Goal: Task Accomplishment & Management: Complete application form

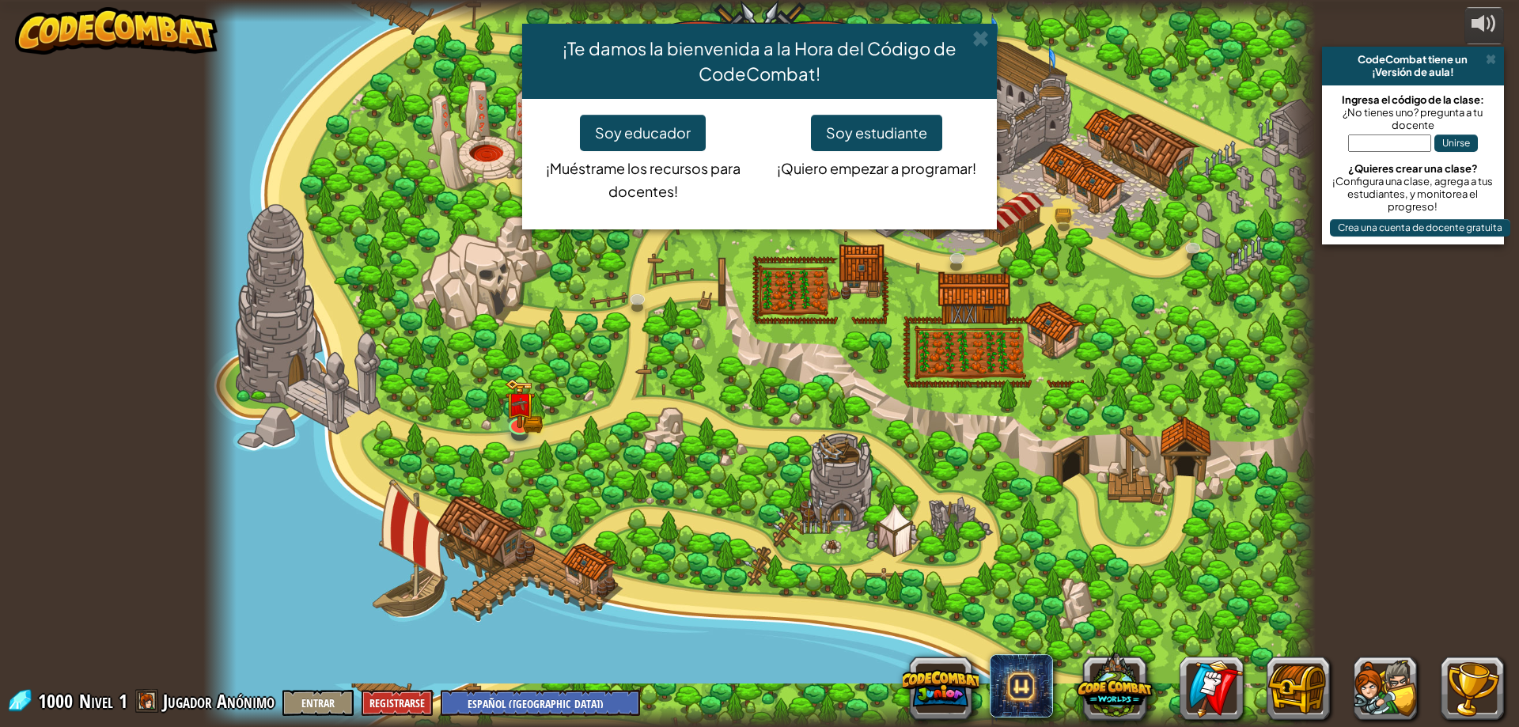
select select "es-419"
click at [838, 131] on button "Soy estudiante" at bounding box center [876, 133] width 131 height 36
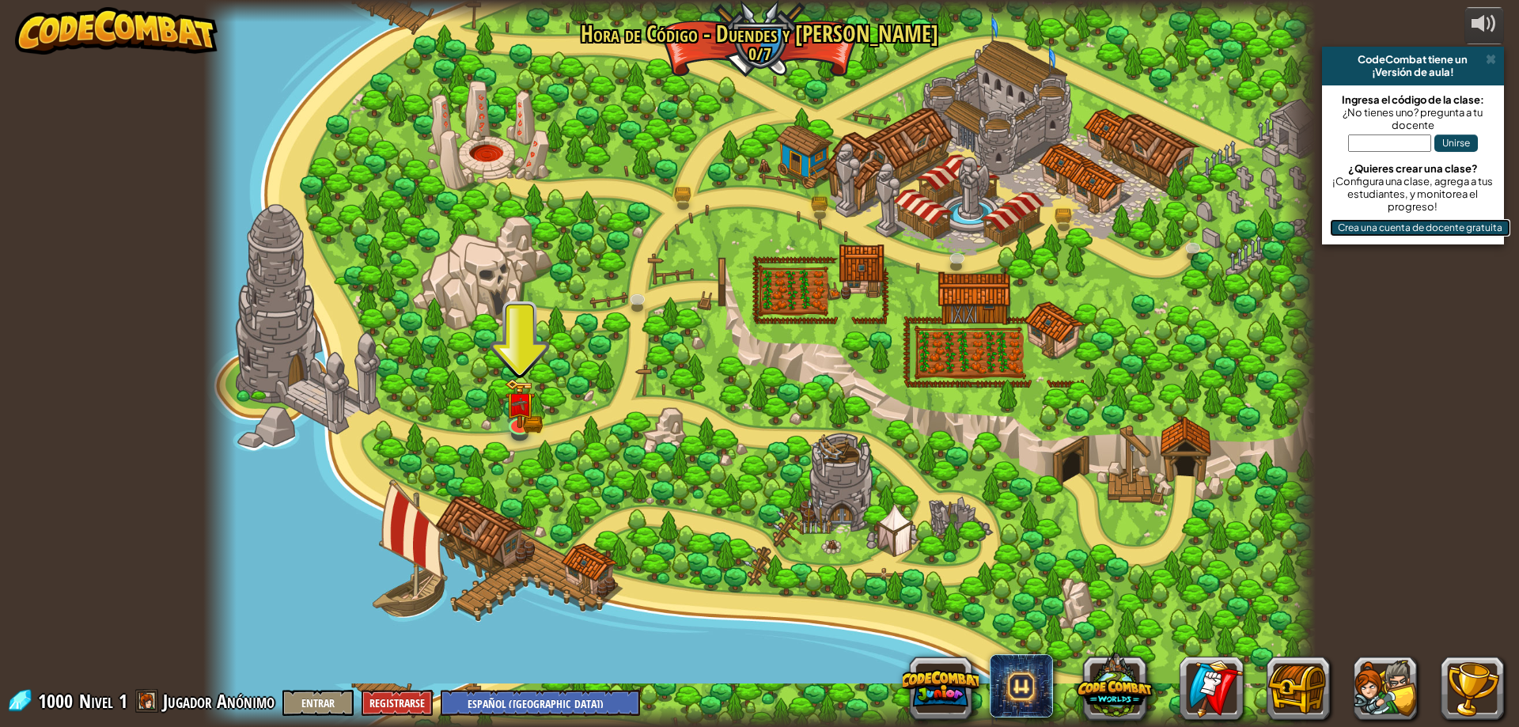
click at [1420, 234] on button "Crea una cuenta de docente gratuita" at bounding box center [1420, 227] width 180 height 17
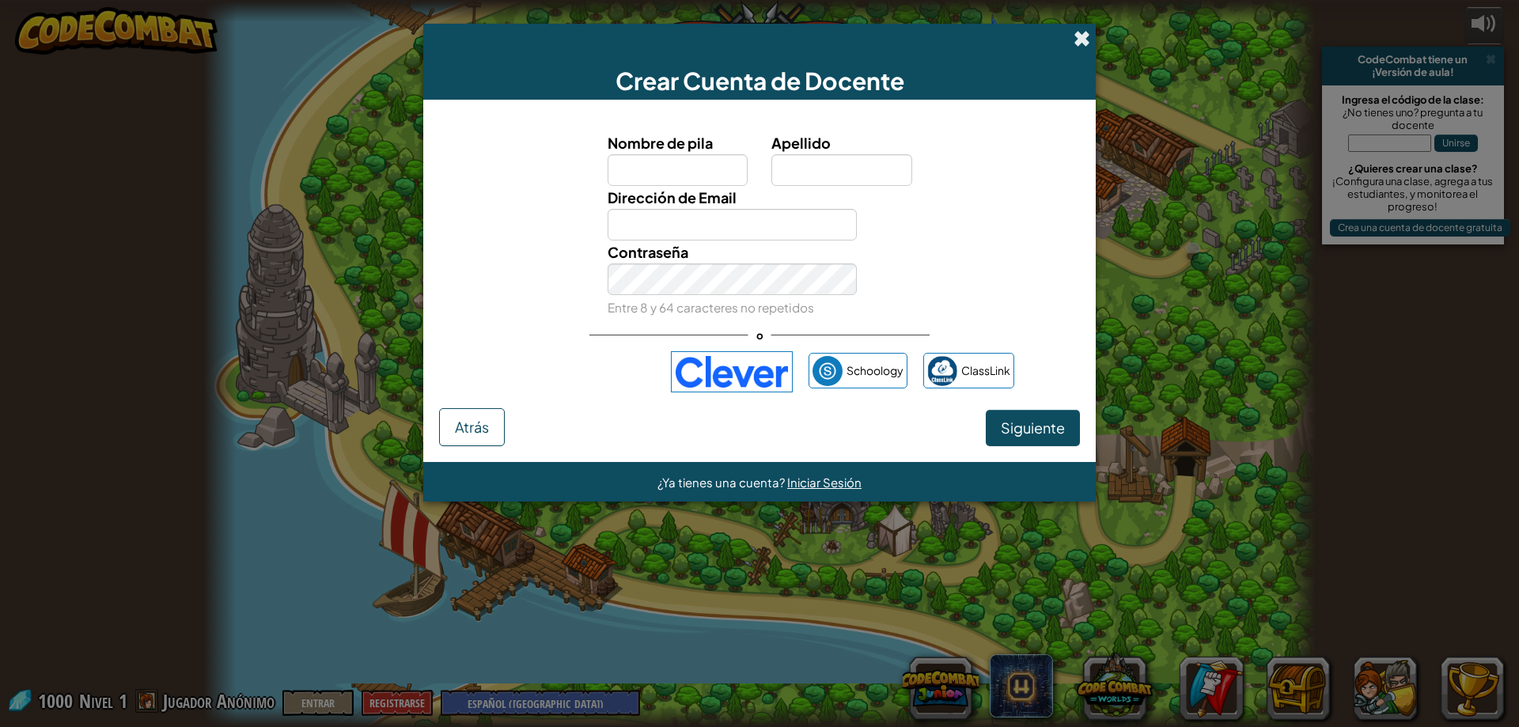
click at [1077, 32] on span at bounding box center [1081, 38] width 17 height 17
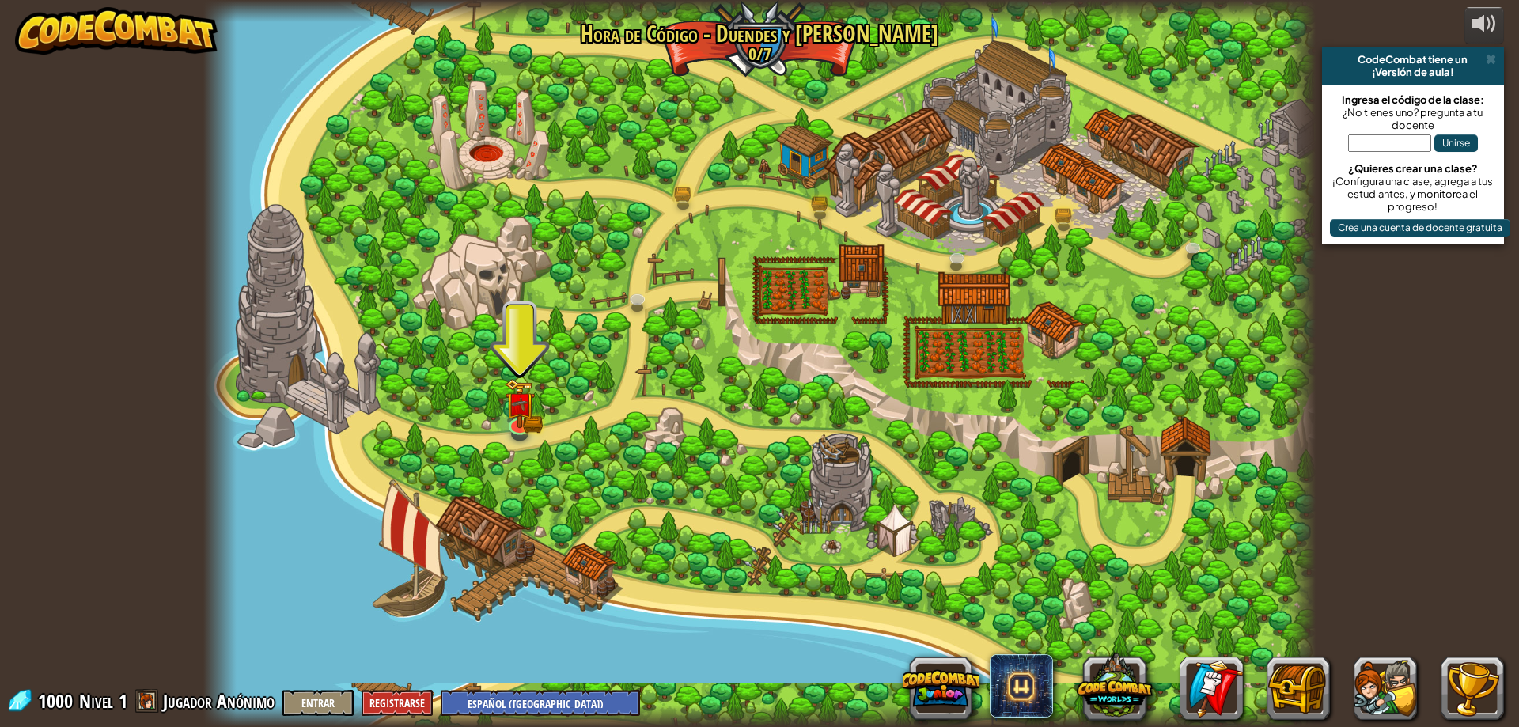
click at [1436, 30] on div "powered by CodeCombat tiene un ¡Versión de aula! Ingresa el código de la clase:…" at bounding box center [759, 363] width 1519 height 727
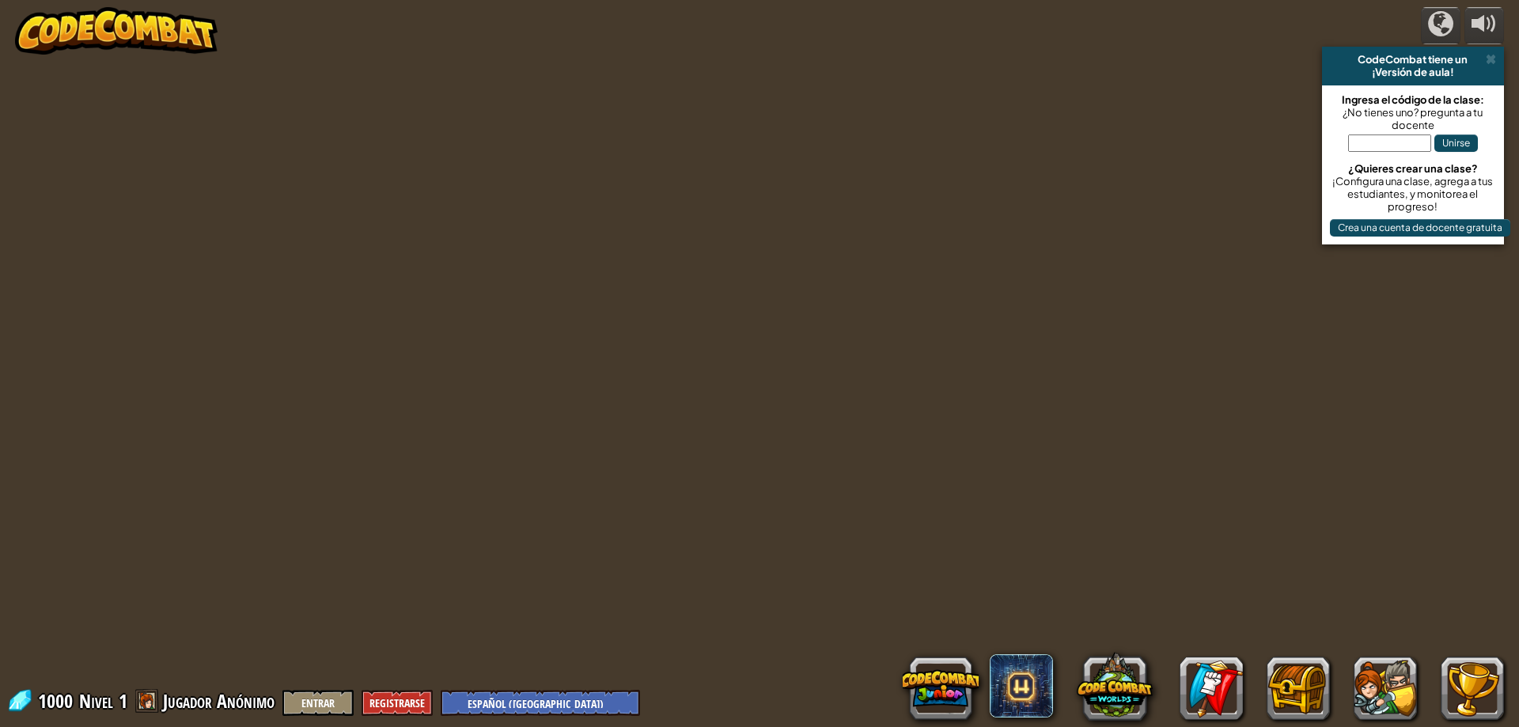
select select "es-419"
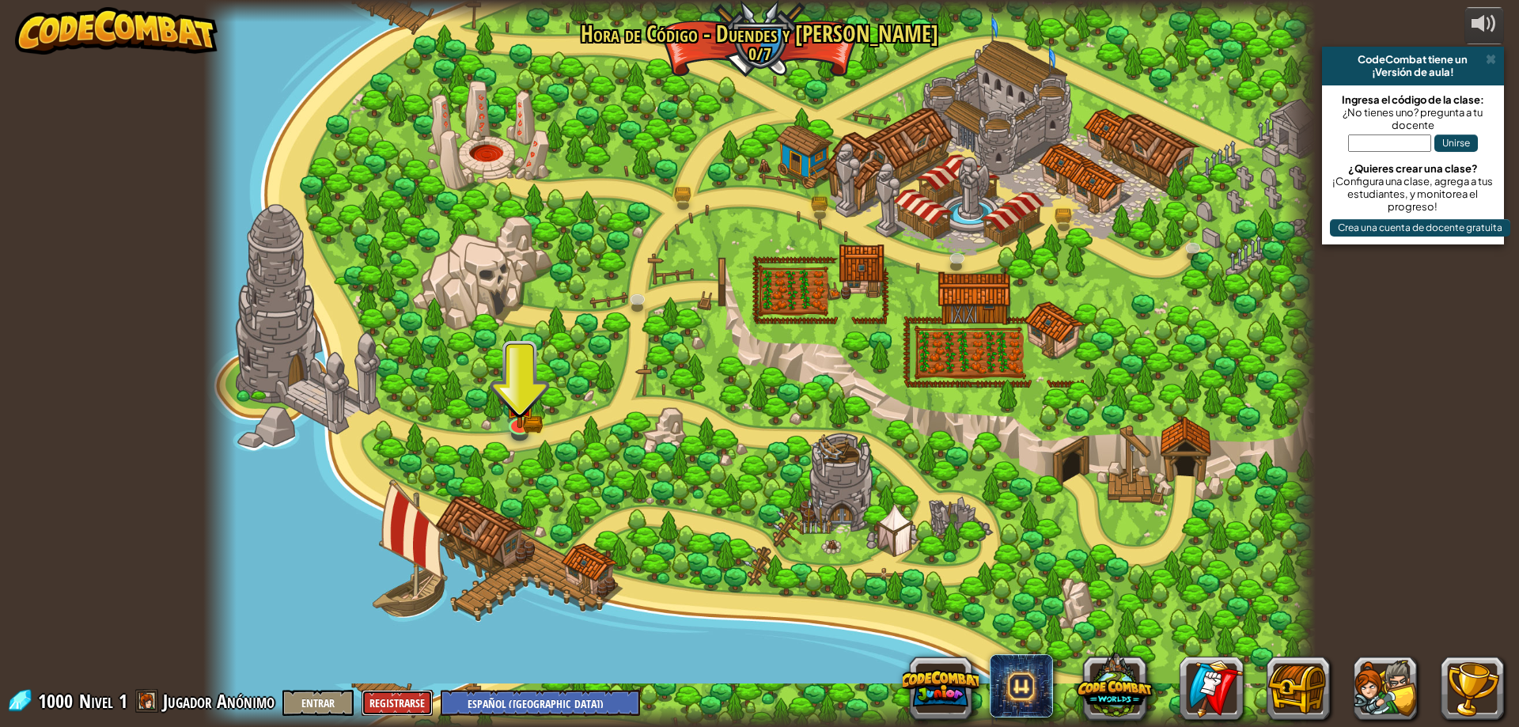
click at [392, 700] on button "Registrarse" at bounding box center [396, 703] width 71 height 26
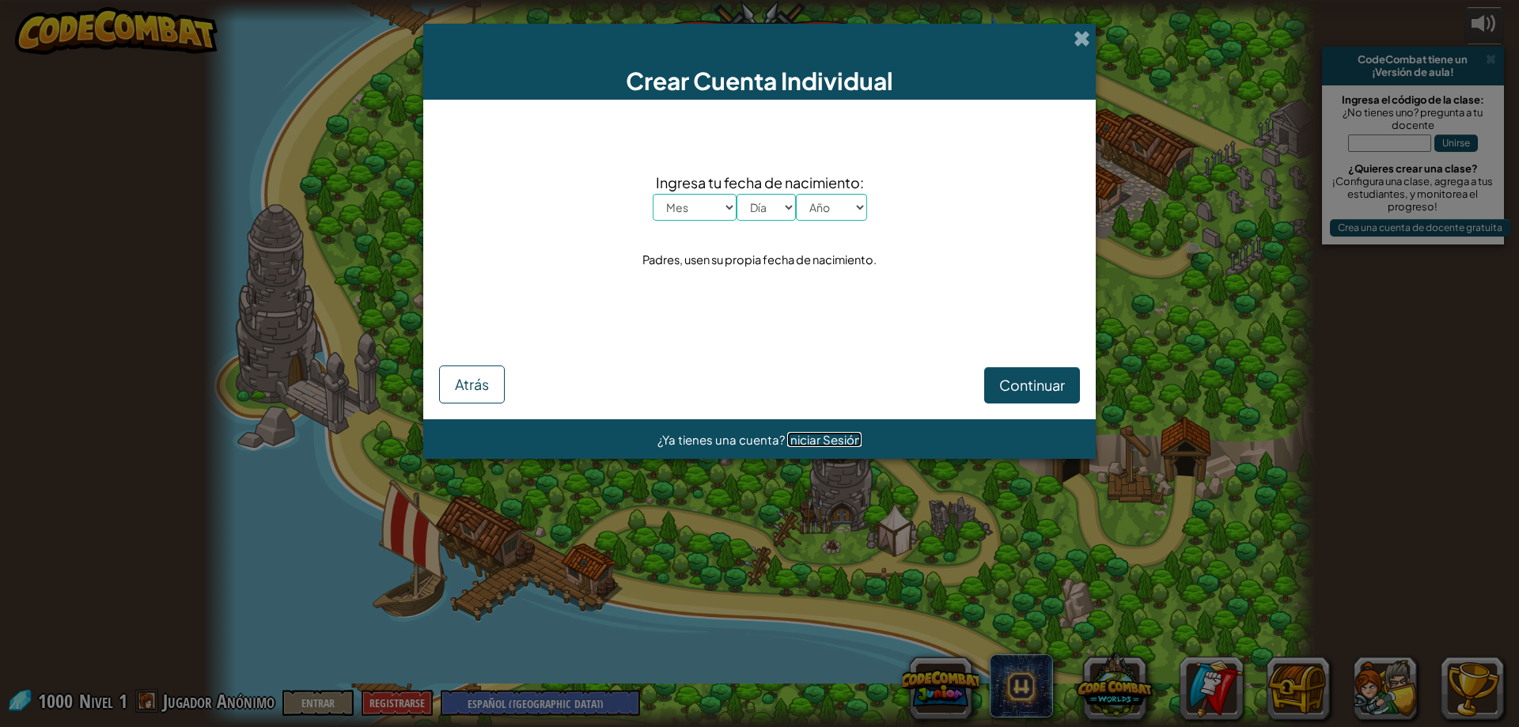
click at [826, 445] on span "Iniciar Sesión" at bounding box center [824, 439] width 74 height 15
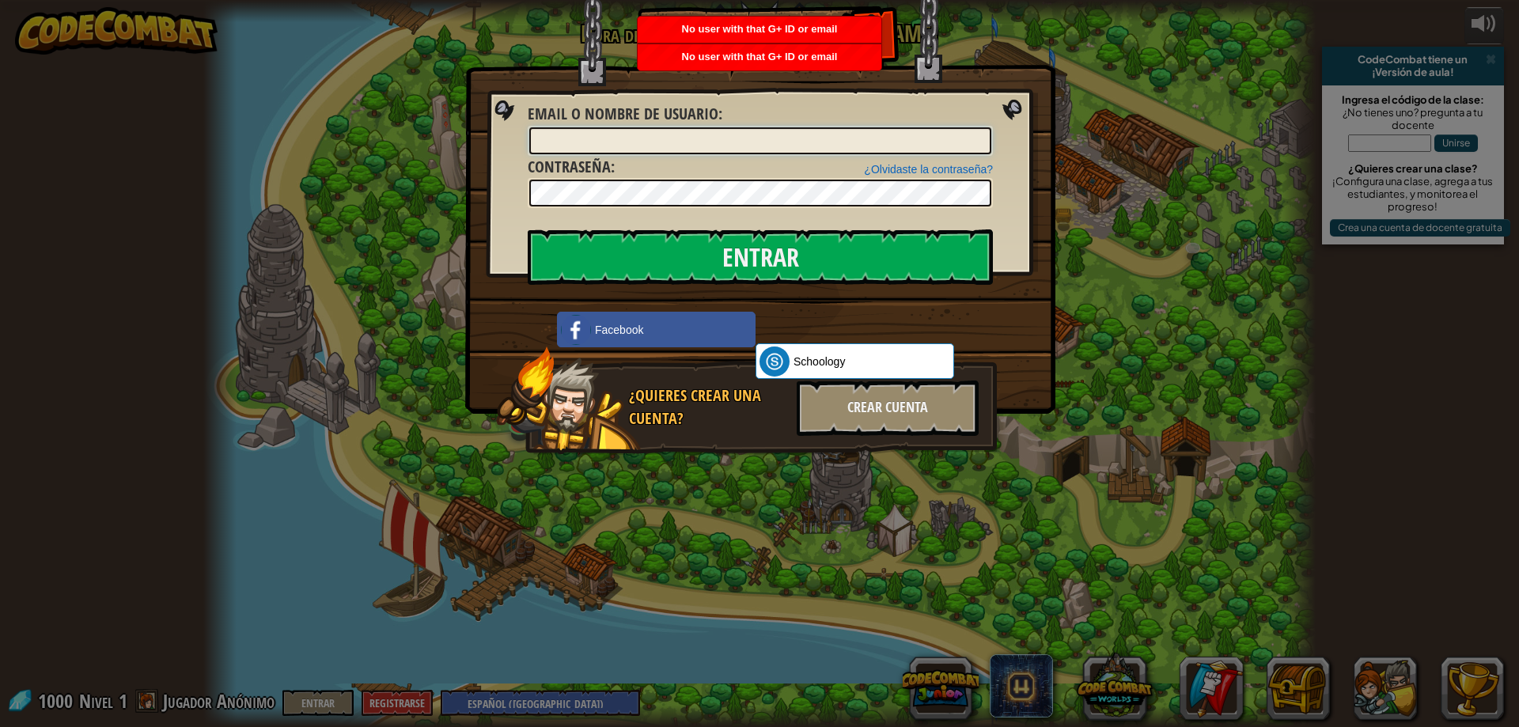
click at [696, 135] on input "Email o Nombre de usuario :" at bounding box center [760, 140] width 462 height 27
click at [683, 484] on div "Entrar Error desconocido. Email o Nombre de usuario : ¿Olvidaste la contraseña?…" at bounding box center [759, 363] width 1519 height 727
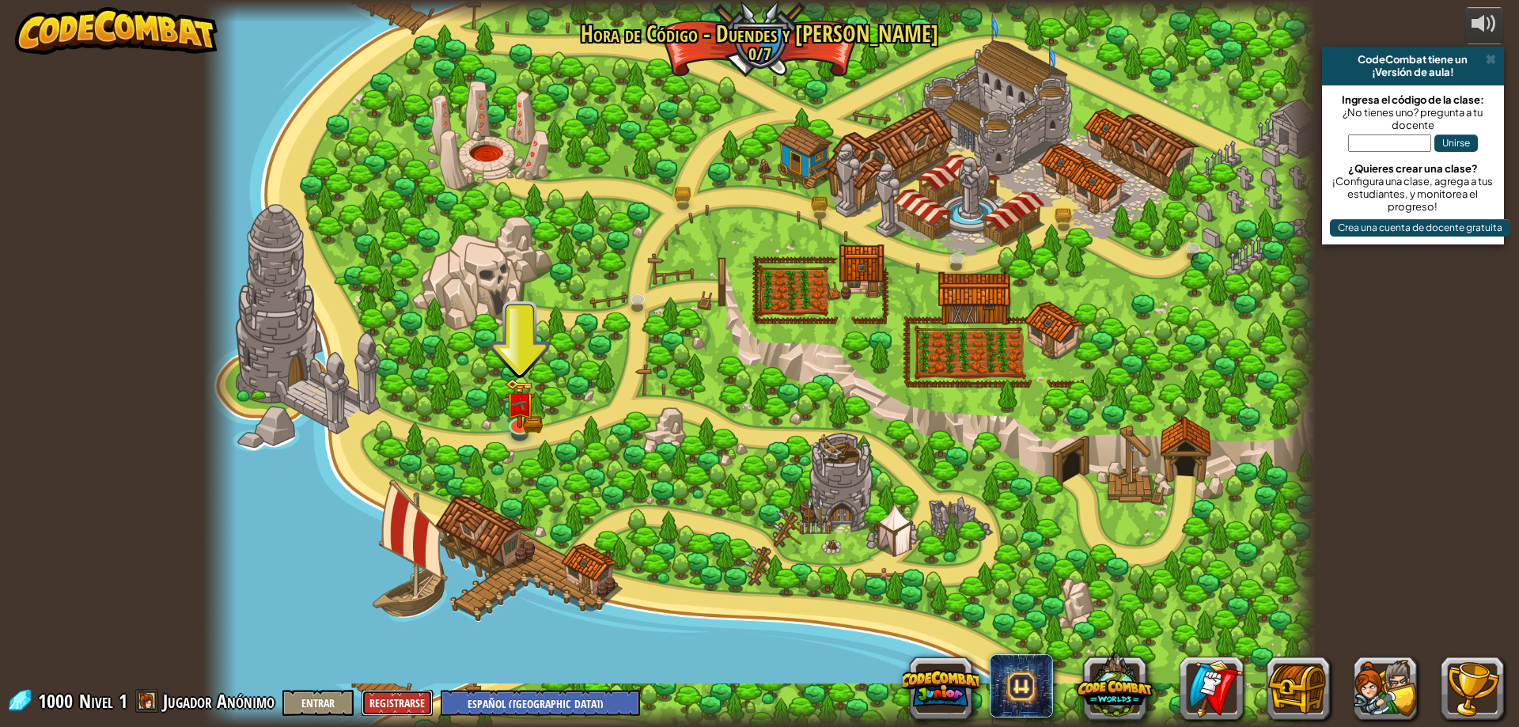
click at [386, 707] on button "Registrarse" at bounding box center [396, 703] width 71 height 26
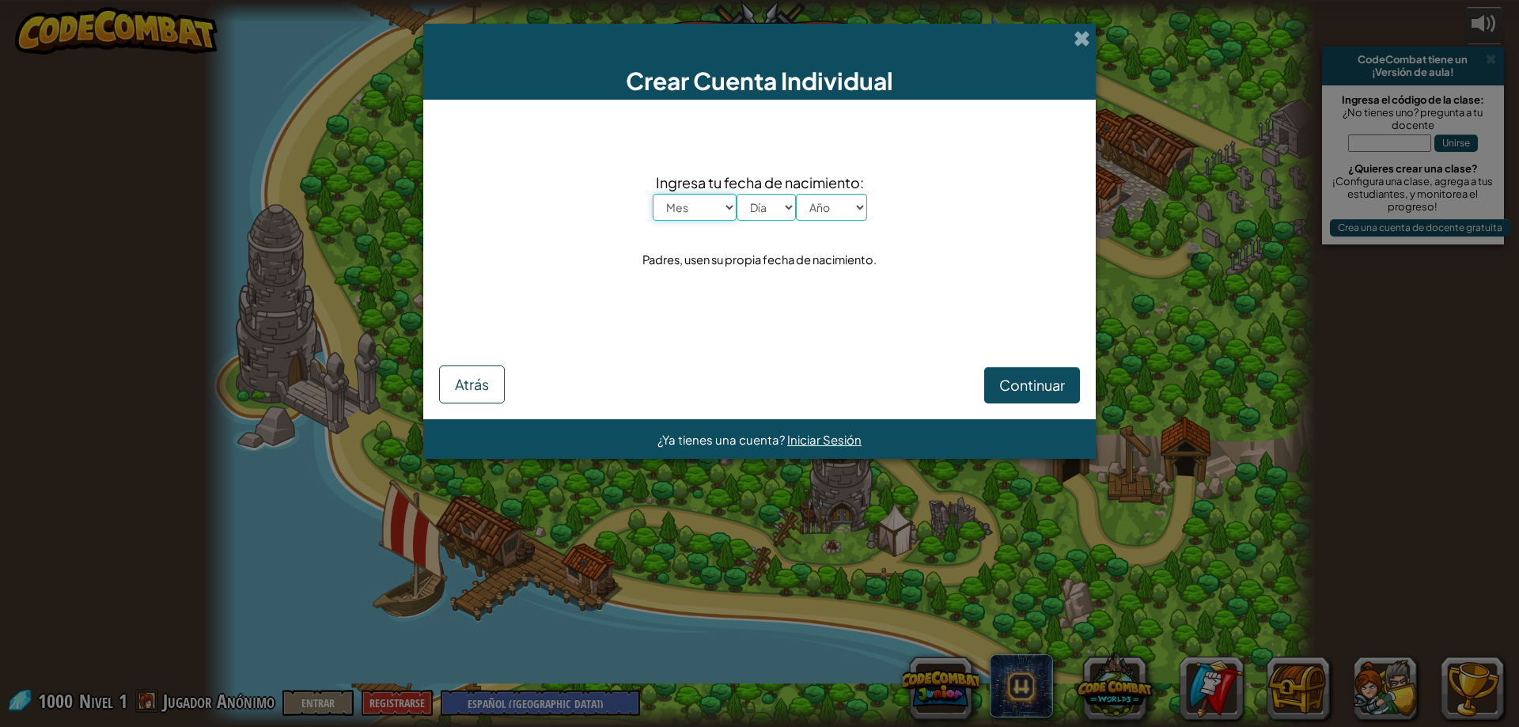
click at [688, 206] on select "Mes Enero Febrero Marzo Abril Mayo Junio Julio Agosto Septiembre Octubre Noviem…" at bounding box center [695, 207] width 84 height 27
select select "3"
click at [653, 194] on select "Mes Enero Febrero Marzo Abril Mayo Junio Julio Agosto Septiembre Octubre Noviem…" at bounding box center [695, 207] width 84 height 27
click at [764, 214] on select "Día 1 2 3 4 5 6 7 8 9 10 11 12 13 14 15 16 17 18 19 20 21 22 23 24 25 26 27 28 …" at bounding box center [765, 207] width 59 height 27
select select "31"
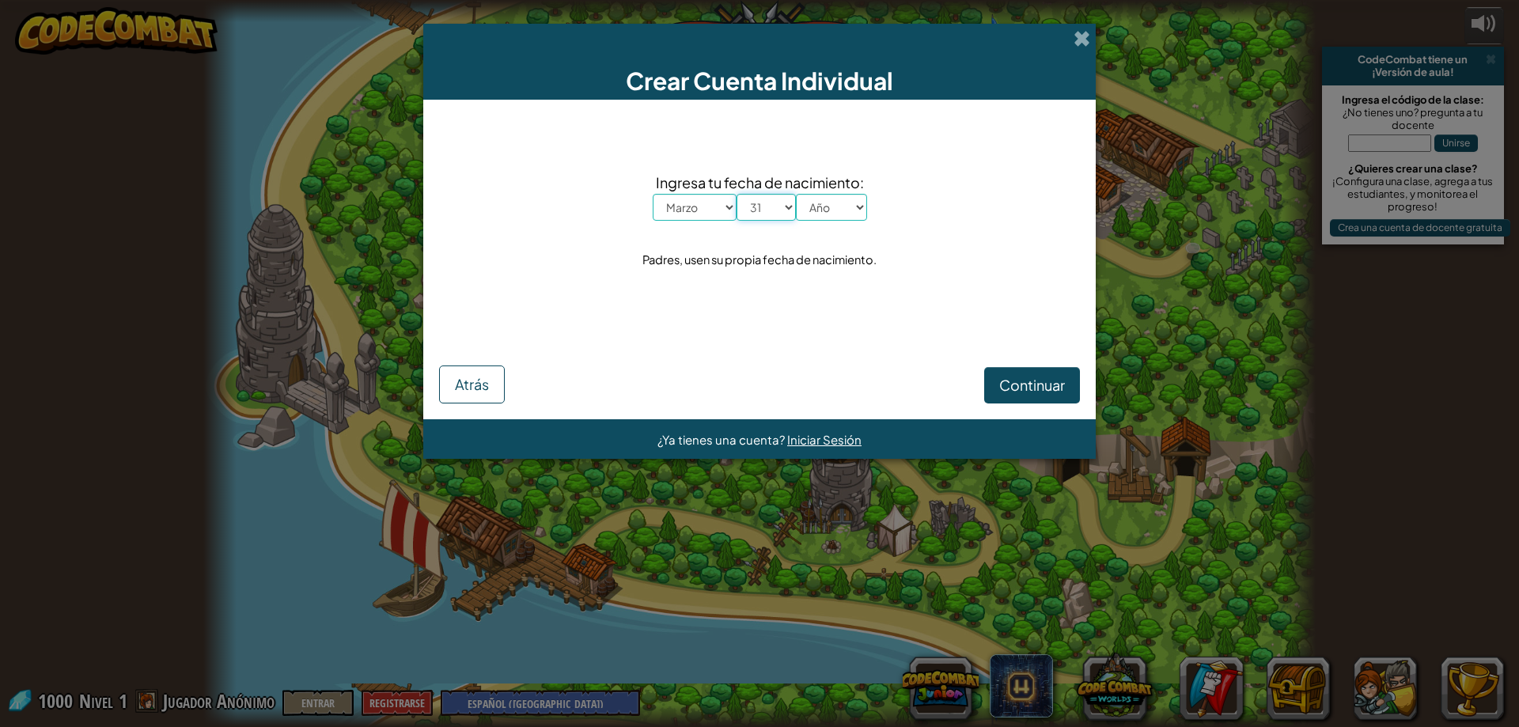
click at [736, 194] on select "Día 1 2 3 4 5 6 7 8 9 10 11 12 13 14 15 16 17 18 19 20 21 22 23 24 25 26 27 28 …" at bounding box center [765, 207] width 59 height 27
click at [846, 213] on select "Año 2025 2024 2023 2022 2021 2020 2019 2018 2017 2016 2015 2014 2013 2012 2011 …" at bounding box center [831, 207] width 71 height 27
select select "2008"
click at [796, 194] on select "Año 2025 2024 2023 2022 2021 2020 2019 2018 2017 2016 2015 2014 2013 2012 2011 …" at bounding box center [831, 207] width 71 height 27
click at [1017, 383] on span "Continuar" at bounding box center [1032, 385] width 66 height 18
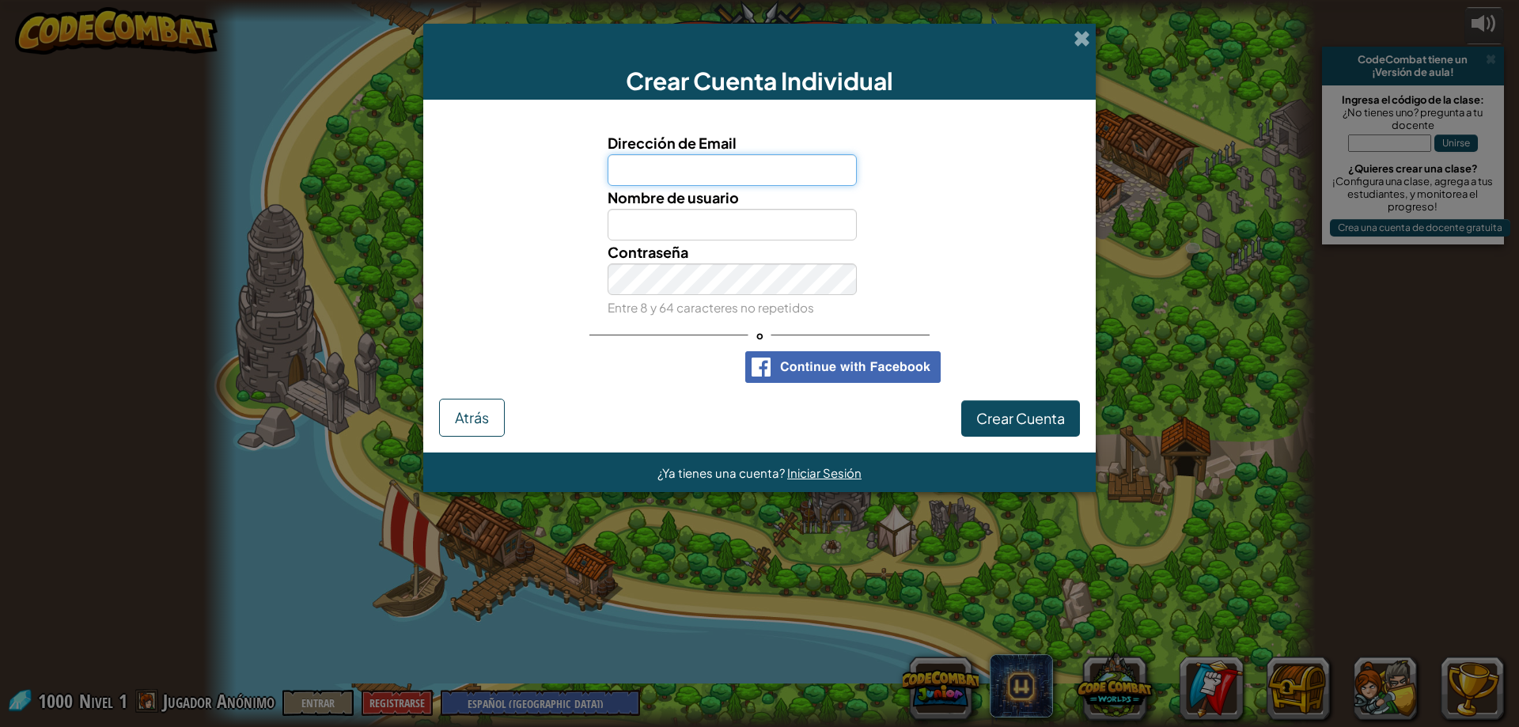
click at [687, 165] on input "Dirección de Email" at bounding box center [732, 170] width 250 height 32
type input "rociocleves@gmail.com"
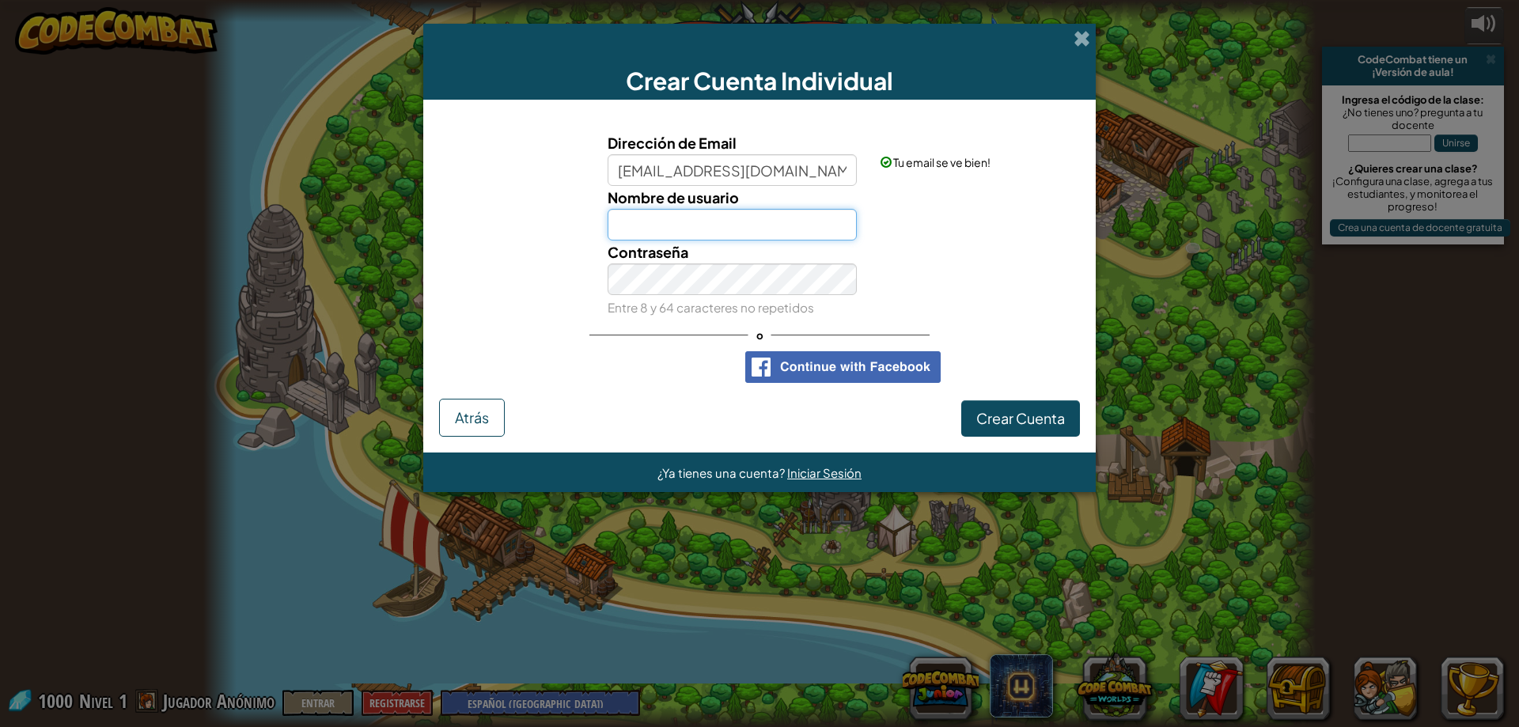
click at [706, 229] on input "Nombre de usuario" at bounding box center [732, 225] width 250 height 32
drag, startPoint x: 946, startPoint y: 237, endPoint x: 1034, endPoint y: 257, distance: 90.2
click at [1034, 257] on div "Dirección de Email rociocleves@gmail.com Tu email se ve bien! Nombre de usuario…" at bounding box center [759, 224] width 633 height 187
click at [1030, 259] on div "Contraseña Entre 8 y 64 caracteres no repetidos" at bounding box center [759, 279] width 657 height 78
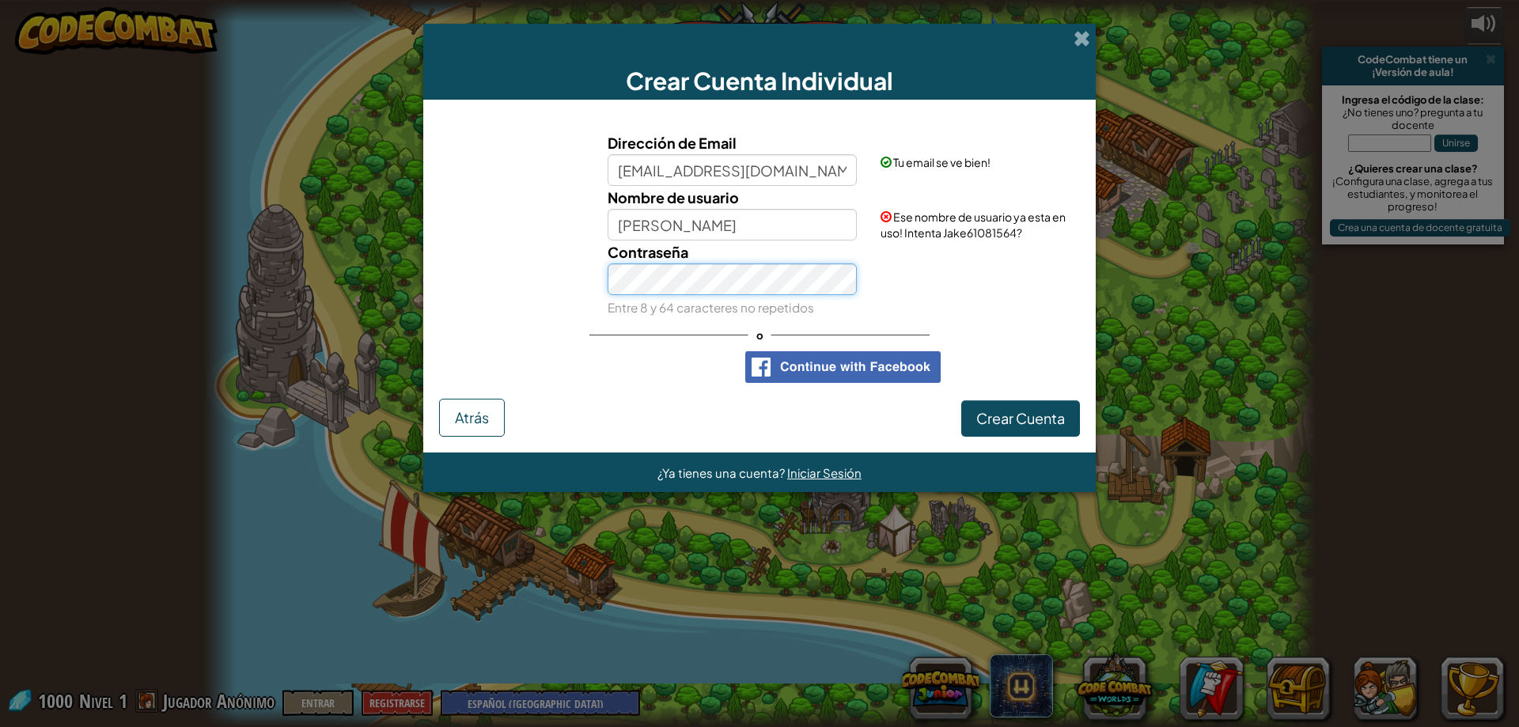
click at [547, 334] on div "Dirección de Email rociocleves@gmail.com Tu email se ve bien! Nombre de usuario…" at bounding box center [759, 256] width 641 height 283
click at [586, 331] on div "Dirección de Email rociocleves@gmail.com Tu email se ve bien! Nombre de usuario…" at bounding box center [759, 256] width 641 height 283
click at [1037, 434] on button "Crear Cuenta" at bounding box center [1020, 418] width 119 height 36
click at [1007, 411] on button "Crear Cuenta" at bounding box center [1020, 418] width 119 height 36
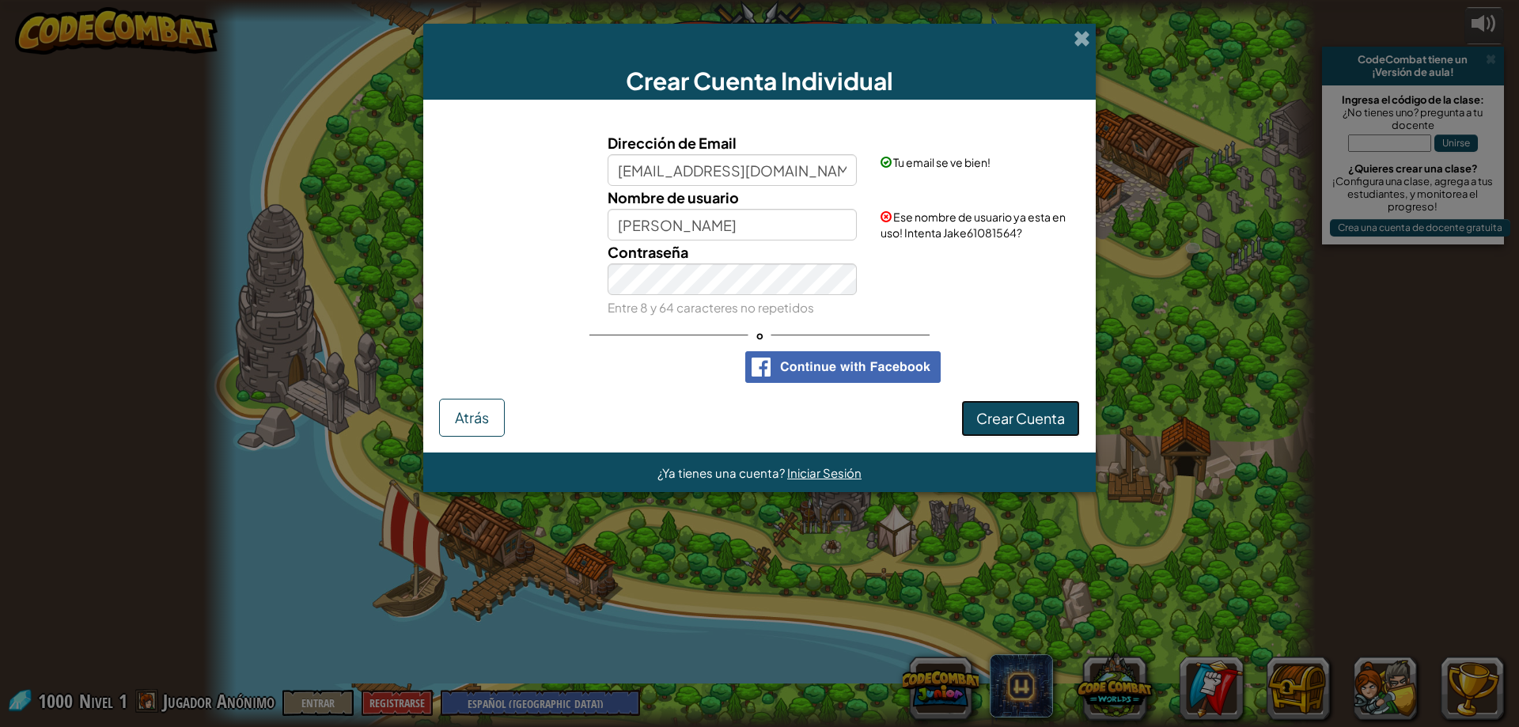
click at [1007, 411] on button "Crear Cuenta" at bounding box center [1020, 418] width 119 height 36
click at [730, 232] on input "Jake" at bounding box center [732, 225] width 250 height 32
click at [593, 345] on div "Dirección de Email rociocleves@gmail.com Tu email se ve bien! Nombre de usuario…" at bounding box center [759, 256] width 641 height 283
click at [686, 227] on input "Jake" at bounding box center [732, 225] width 250 height 32
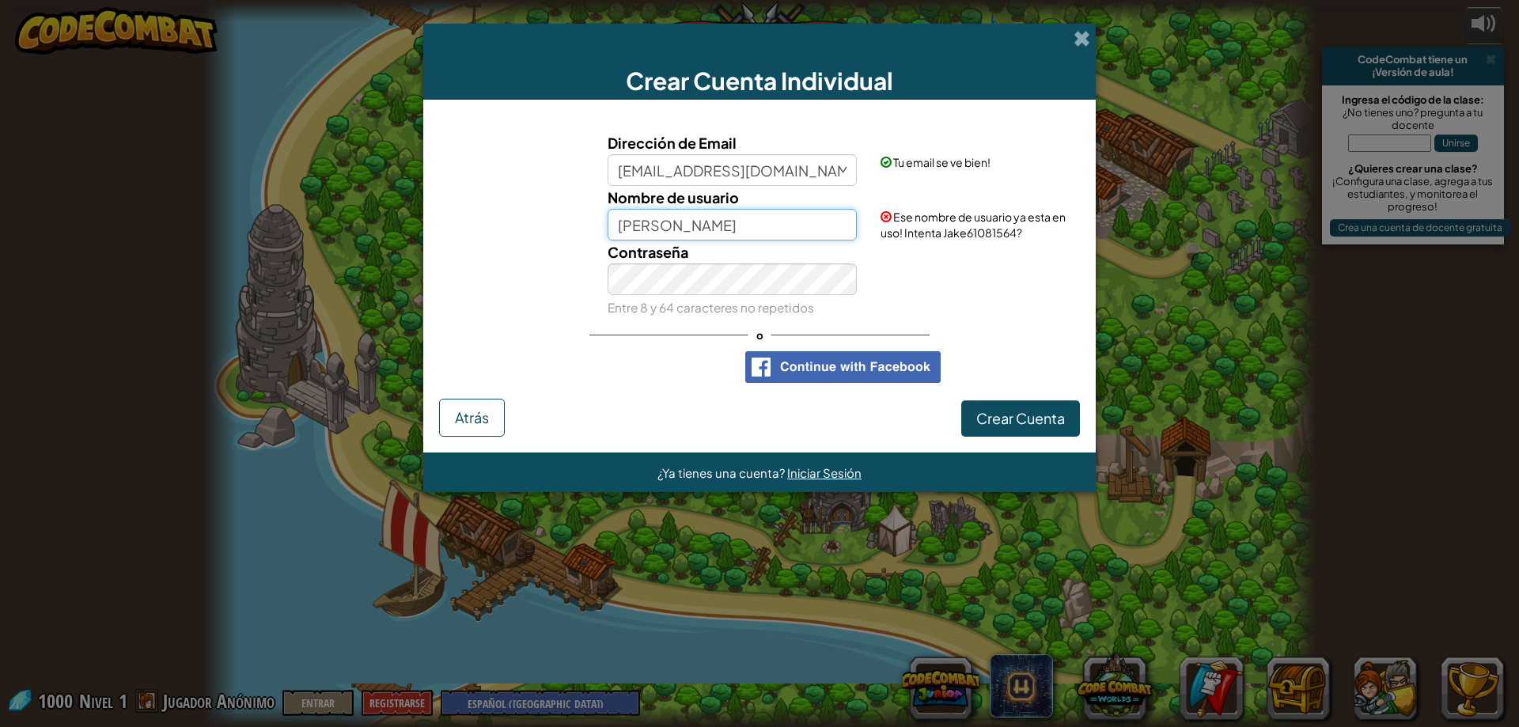
click at [619, 228] on input "Jake" at bounding box center [732, 225] width 250 height 32
click at [858, 271] on div "Contraseña Entre 8 y 64 caracteres no repetidos" at bounding box center [733, 279] width 274 height 78
click at [705, 218] on input "_Jake" at bounding box center [732, 225] width 250 height 32
type input "_"
type input "Jake_2730"
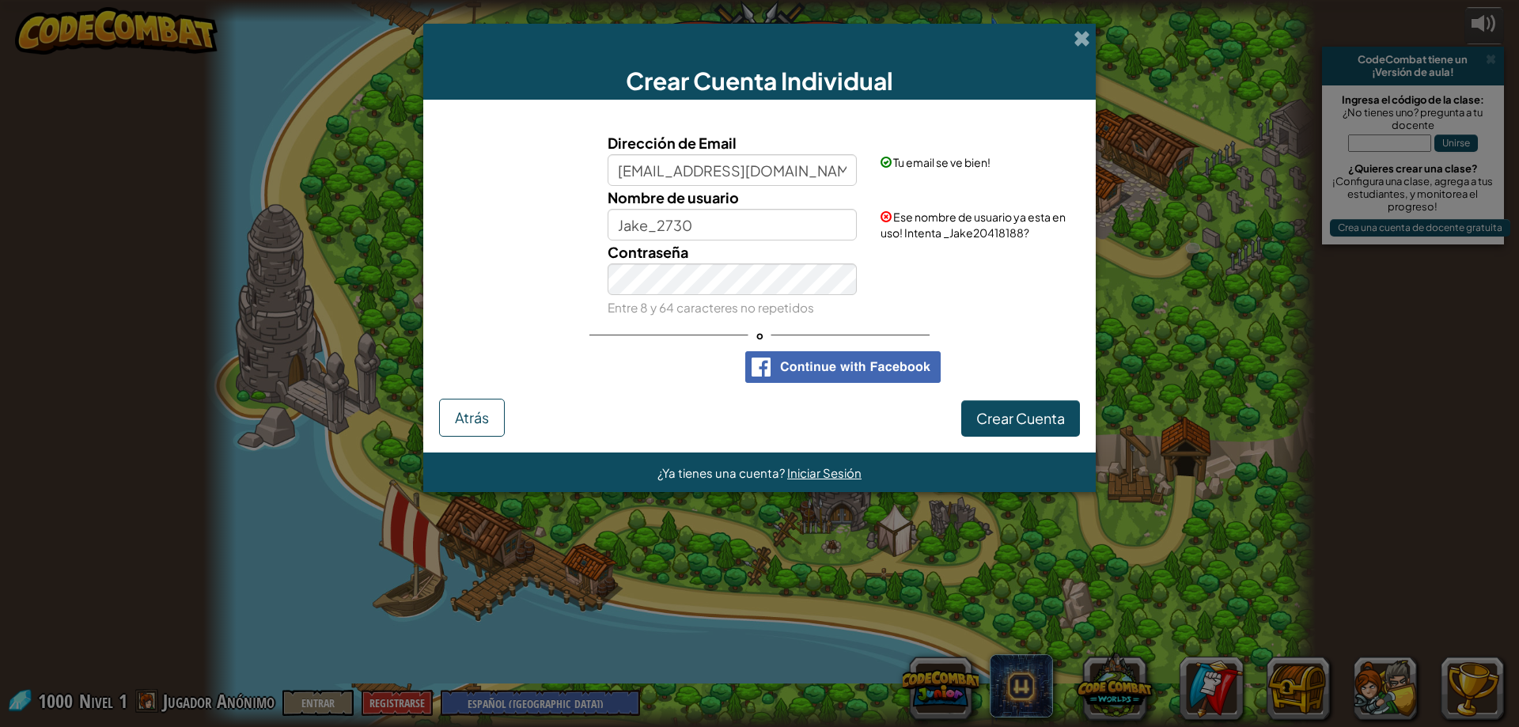
click at [774, 244] on div "Contraseña Entre 8 y 64 caracteres no repetidos" at bounding box center [733, 279] width 274 height 78
click at [740, 228] on input "Jake_2730" at bounding box center [732, 225] width 250 height 32
click at [974, 312] on div "Contraseña Entre 8 y 64 caracteres no repetidos" at bounding box center [759, 279] width 657 height 78
click at [1020, 418] on button "Crear Cuenta" at bounding box center [1020, 418] width 119 height 36
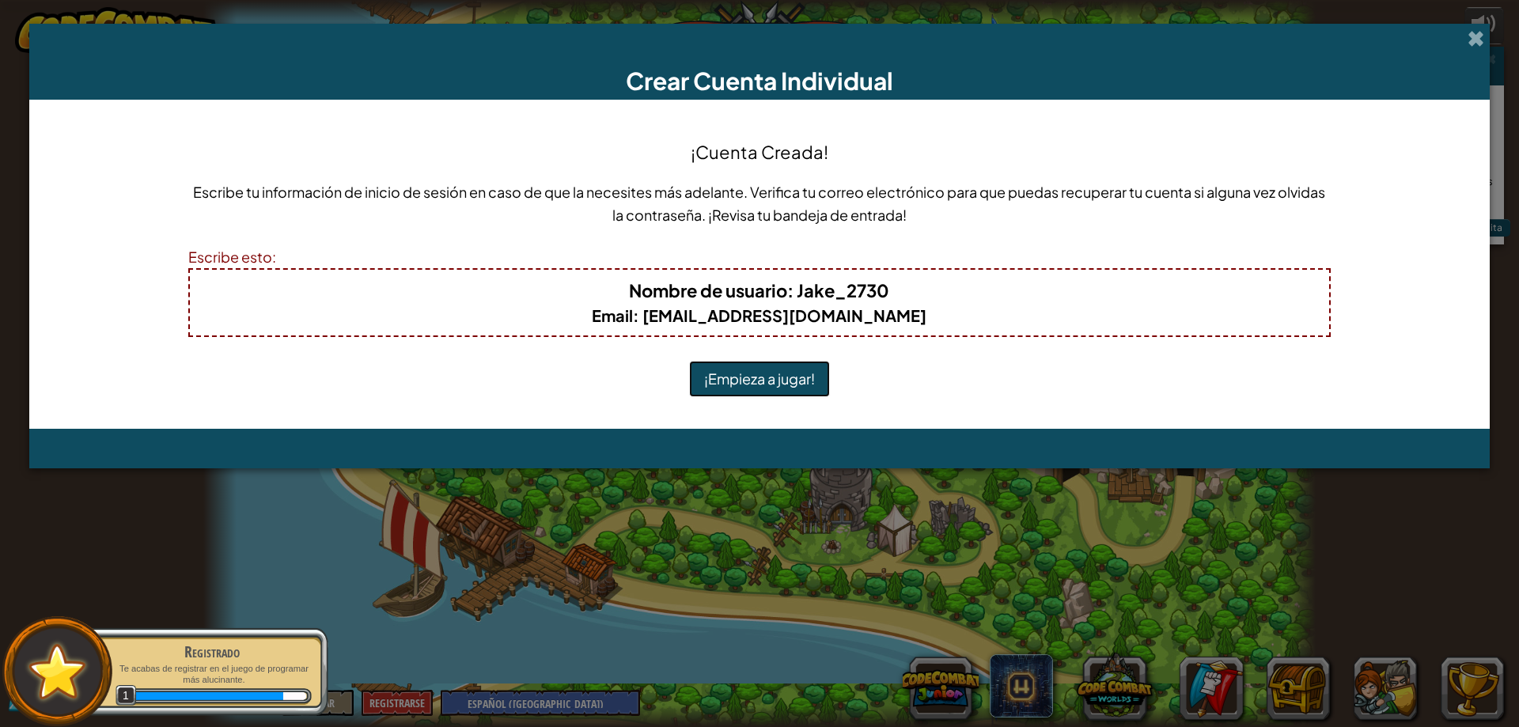
click at [769, 377] on button "¡Empieza a jugar!" at bounding box center [759, 379] width 141 height 36
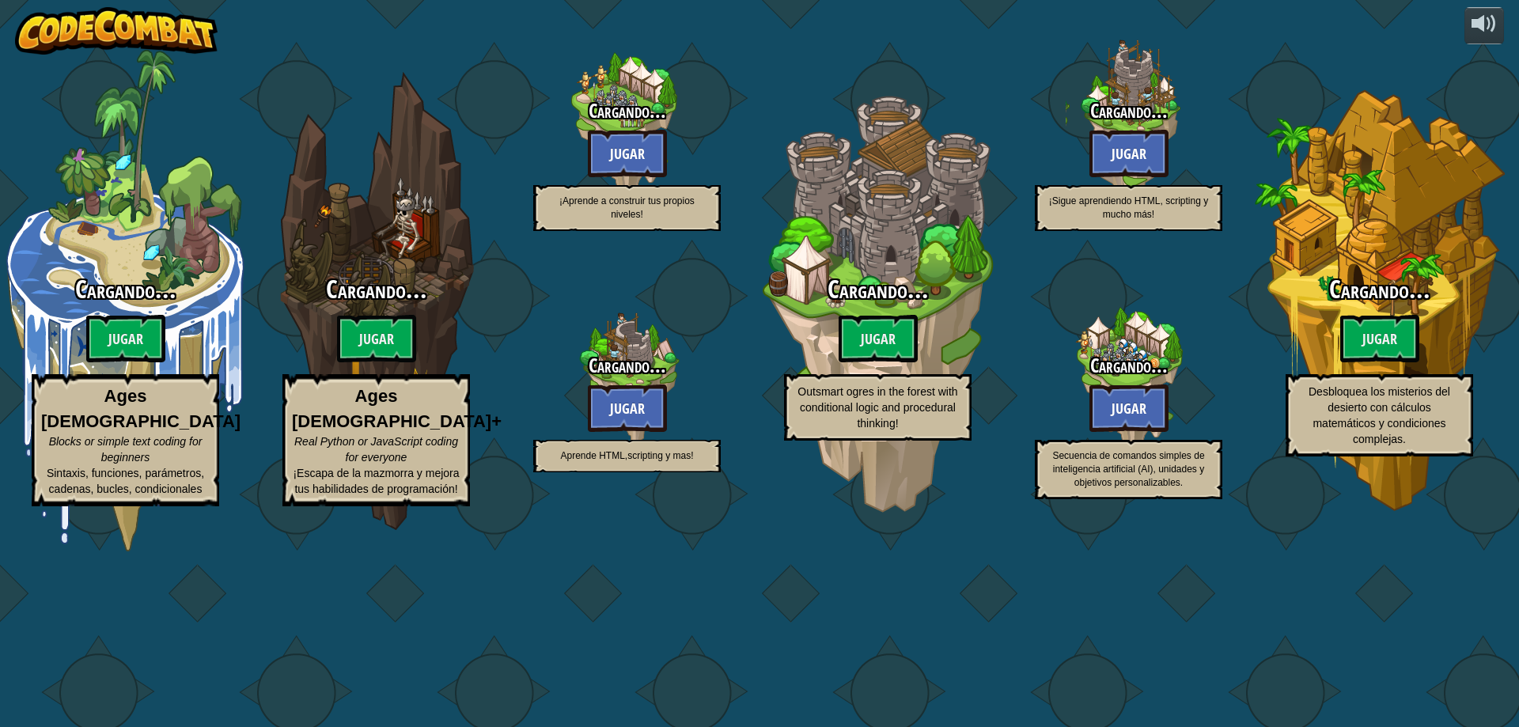
select select "es-419"
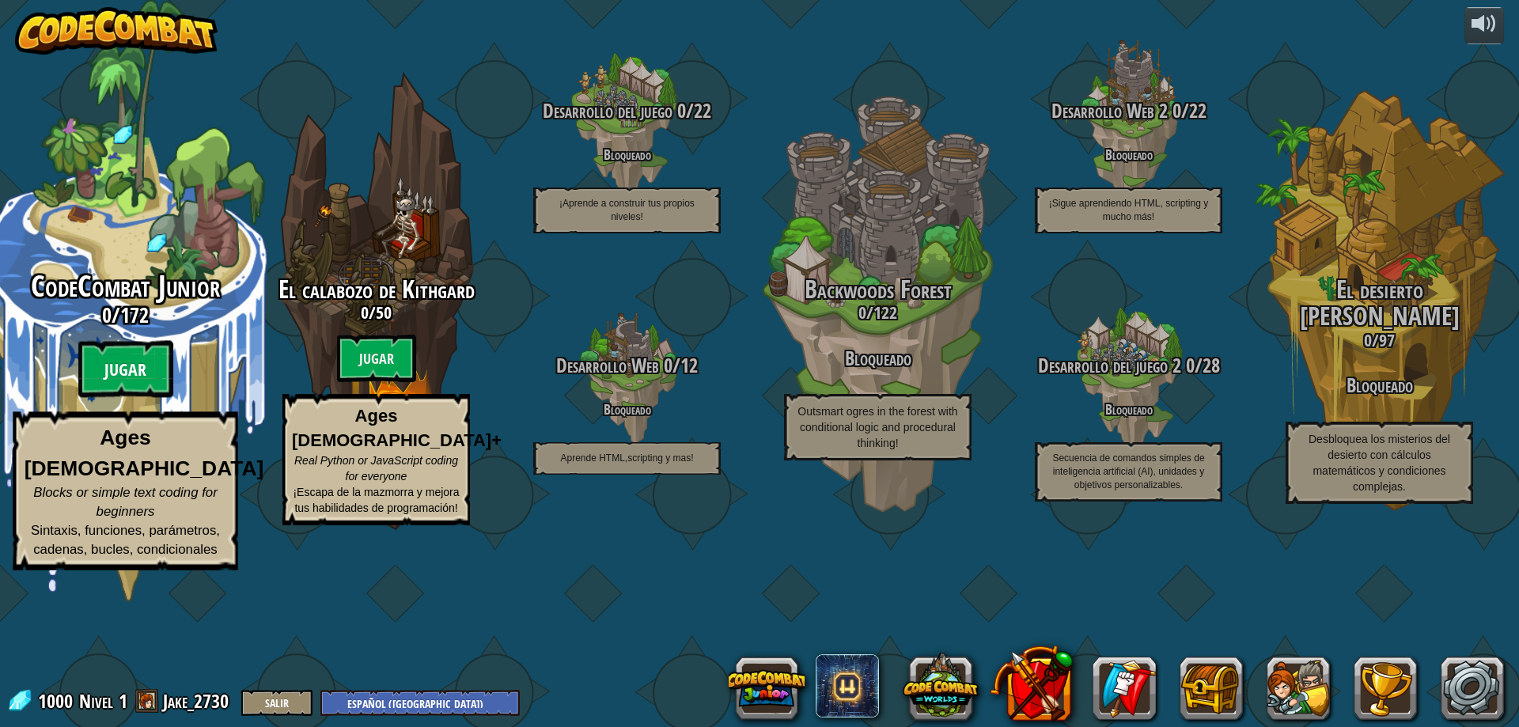
click at [107, 398] on btn "Jugar" at bounding box center [125, 369] width 95 height 57
select select "es-419"
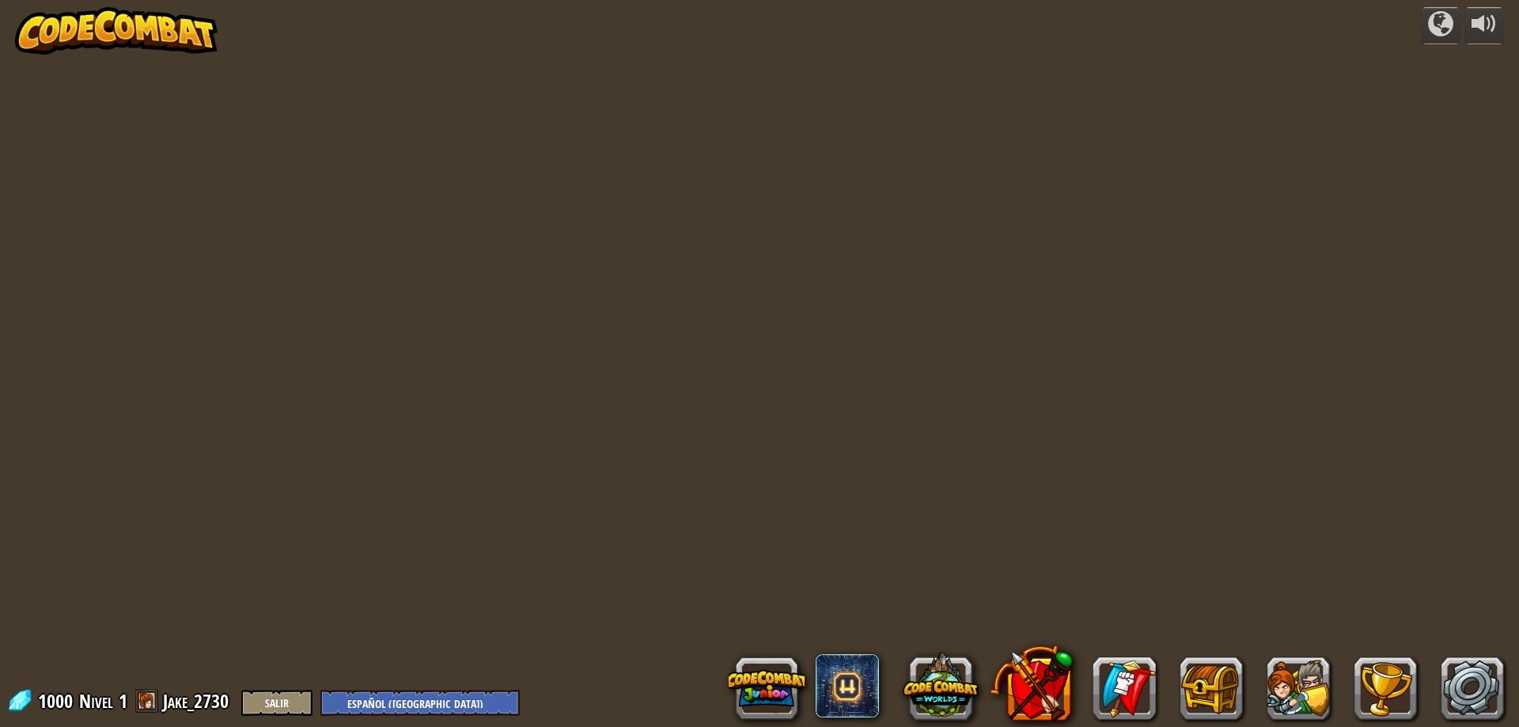
select select "es-419"
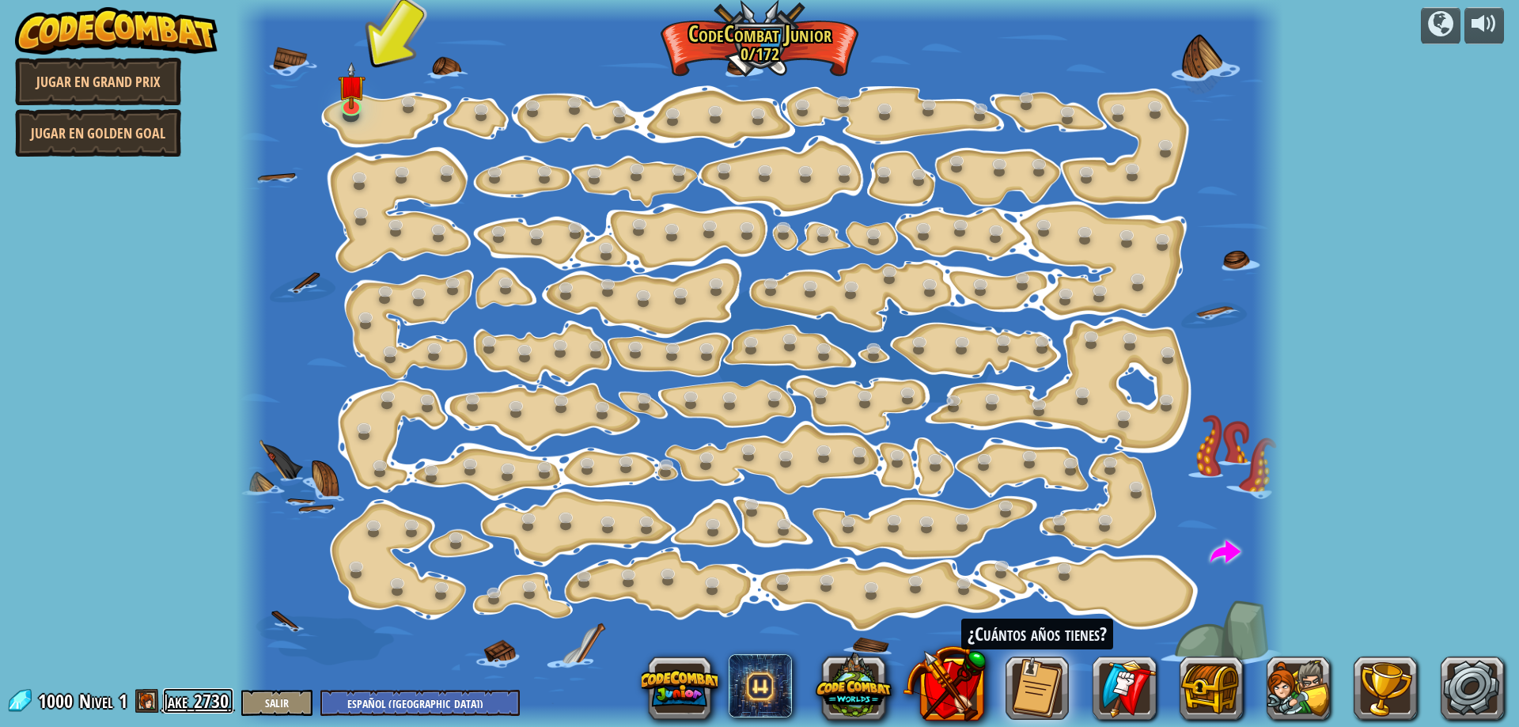
click at [168, 704] on link "Jake_2730" at bounding box center [198, 700] width 70 height 25
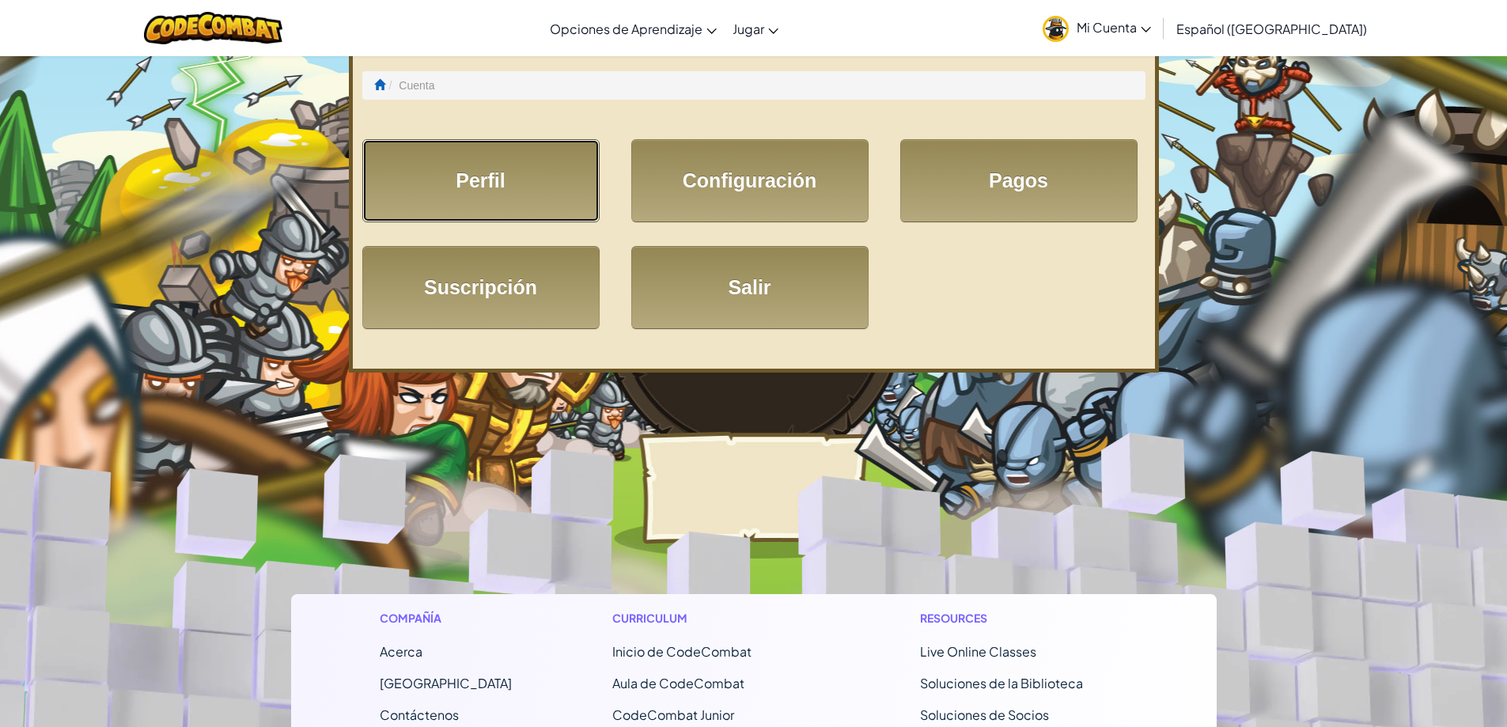
click at [523, 181] on link "Perfil" at bounding box center [480, 180] width 237 height 83
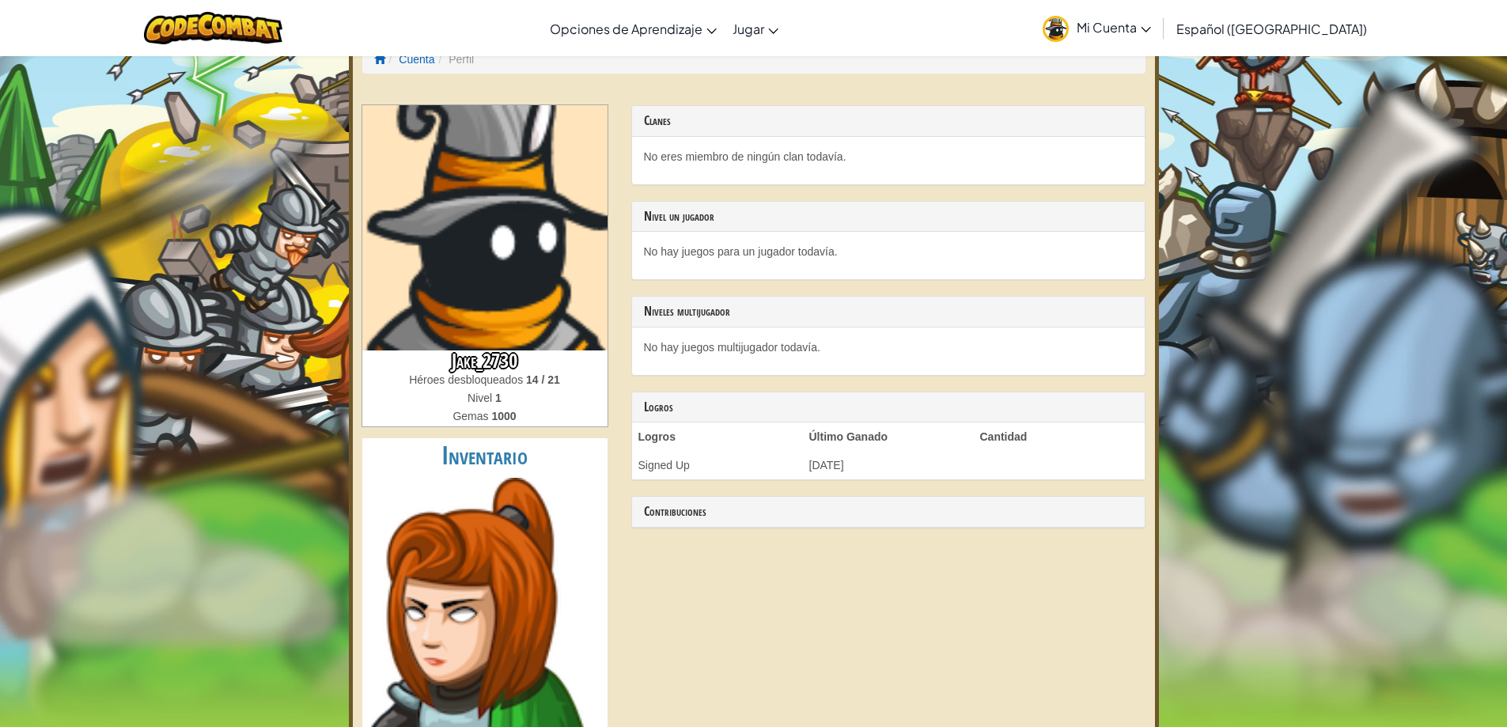
scroll to position [61, 0]
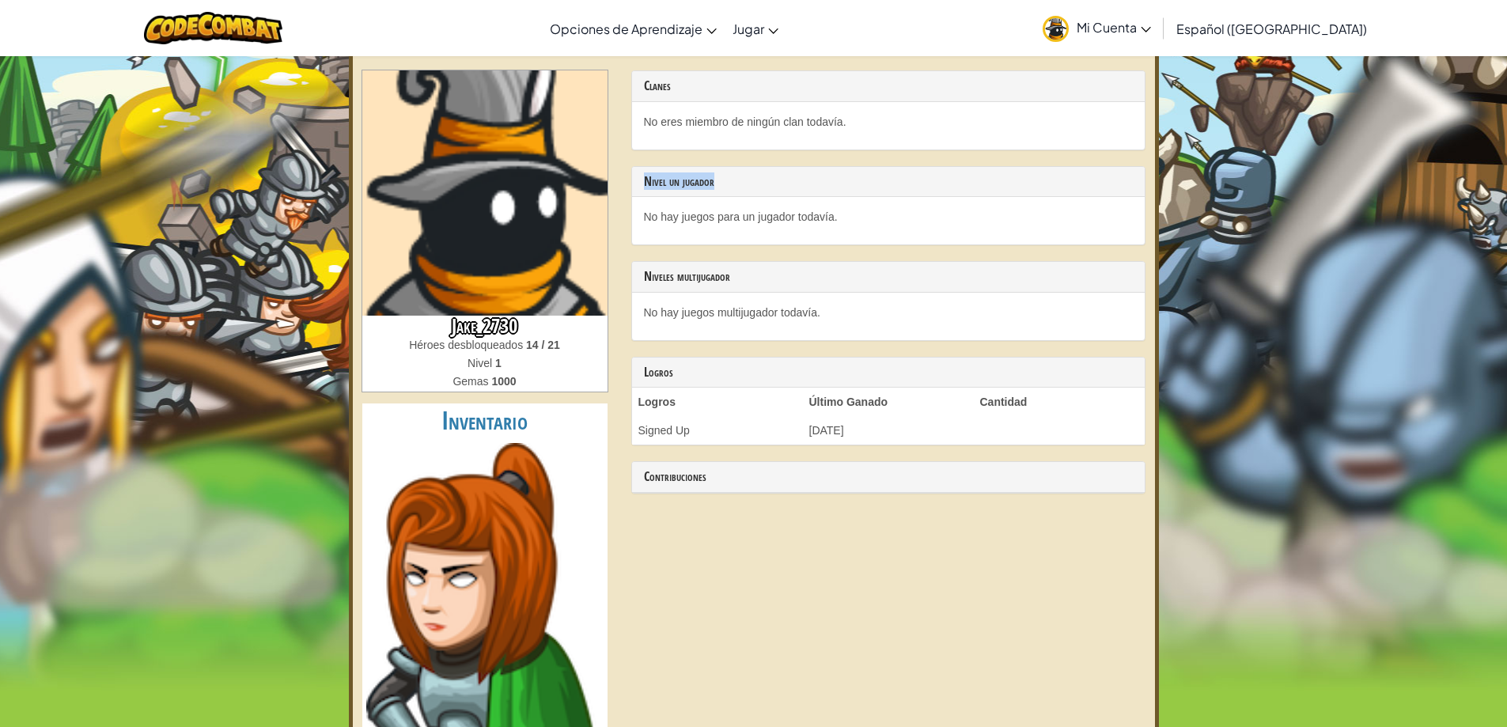
drag, startPoint x: 1505, startPoint y: 165, endPoint x: 1498, endPoint y: 131, distance: 35.5
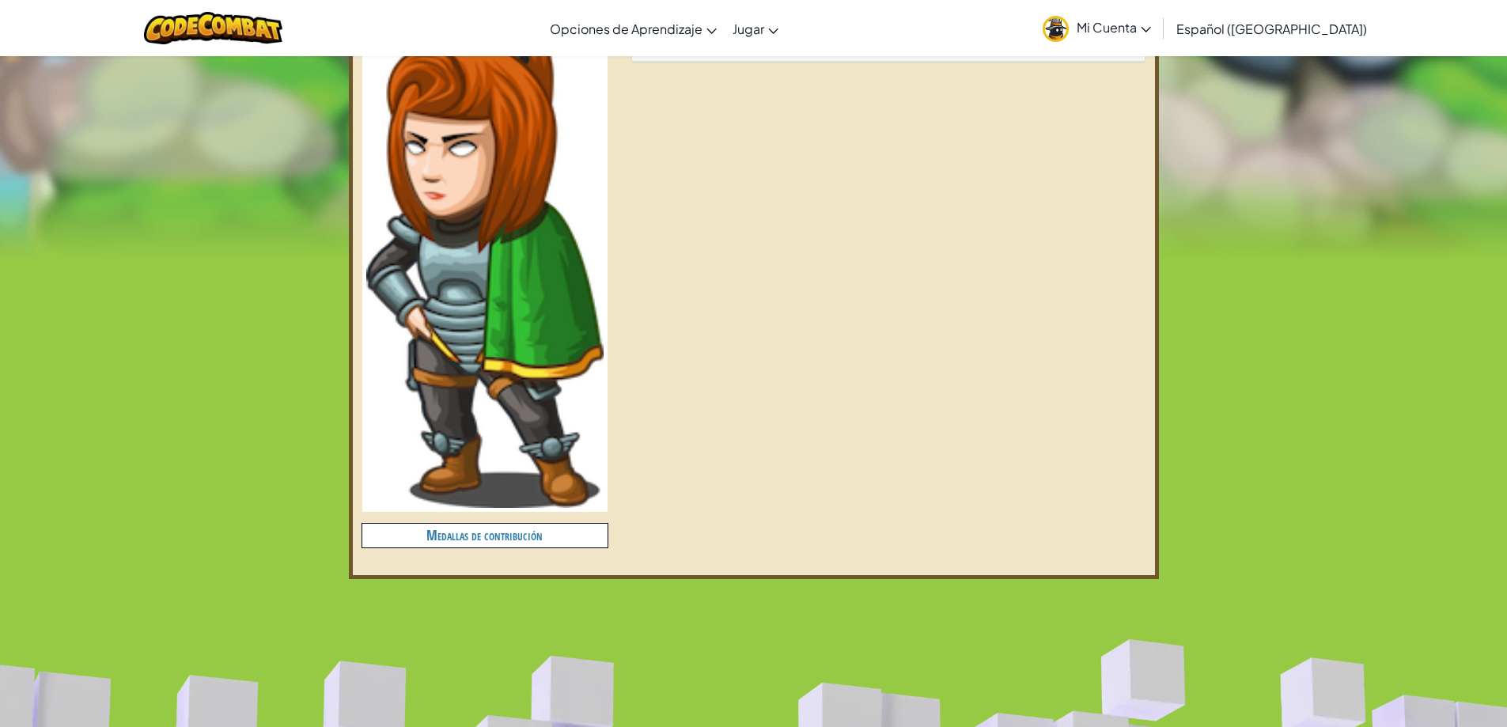
scroll to position [376, 0]
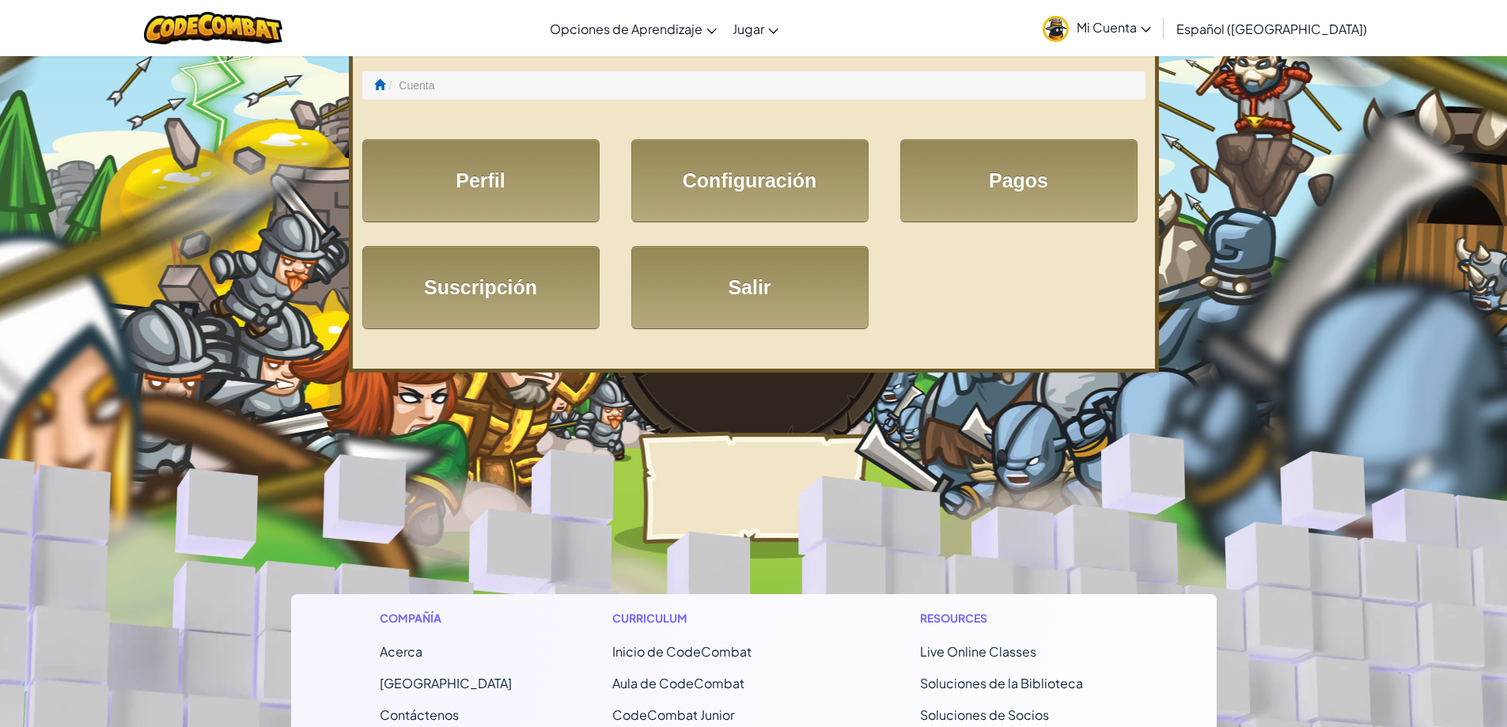
select select "es-419"
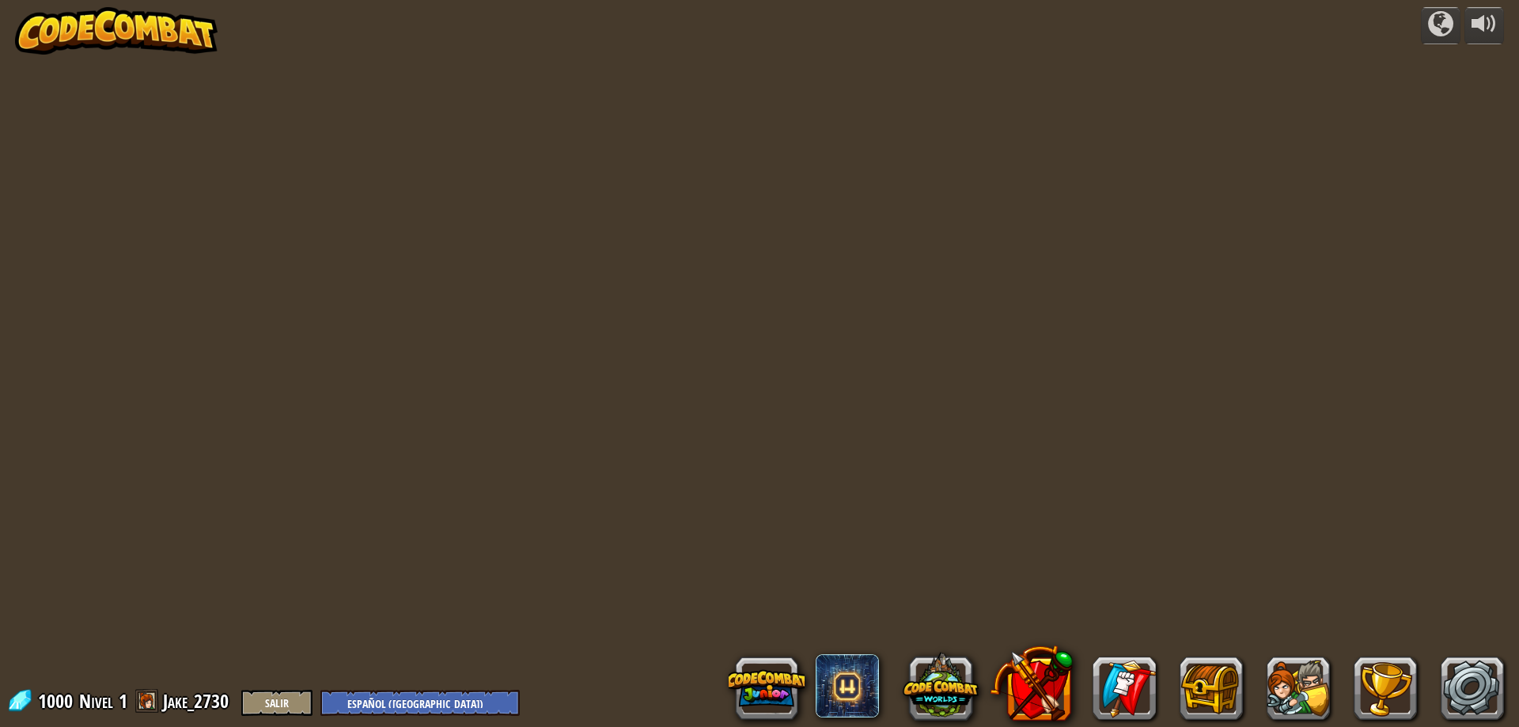
select select "es-419"
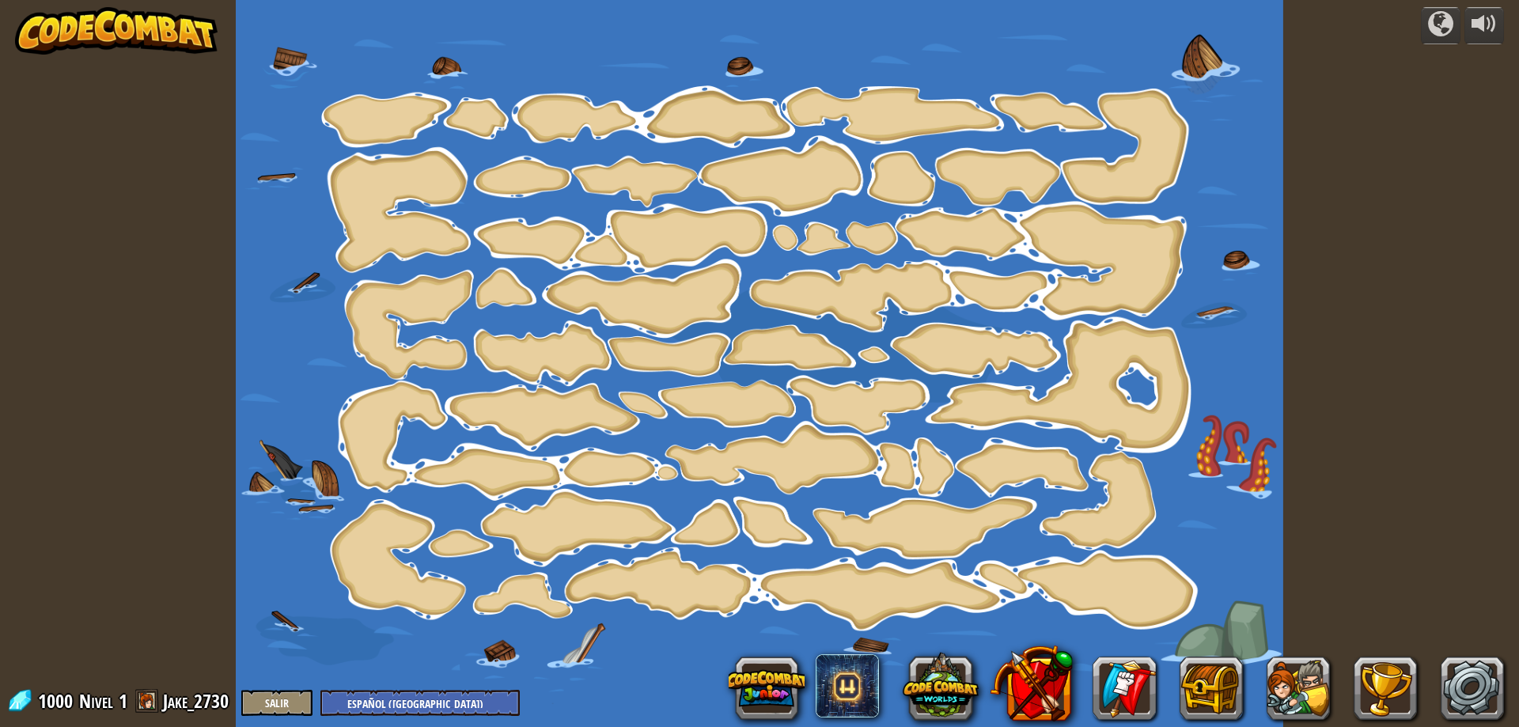
select select "es-419"
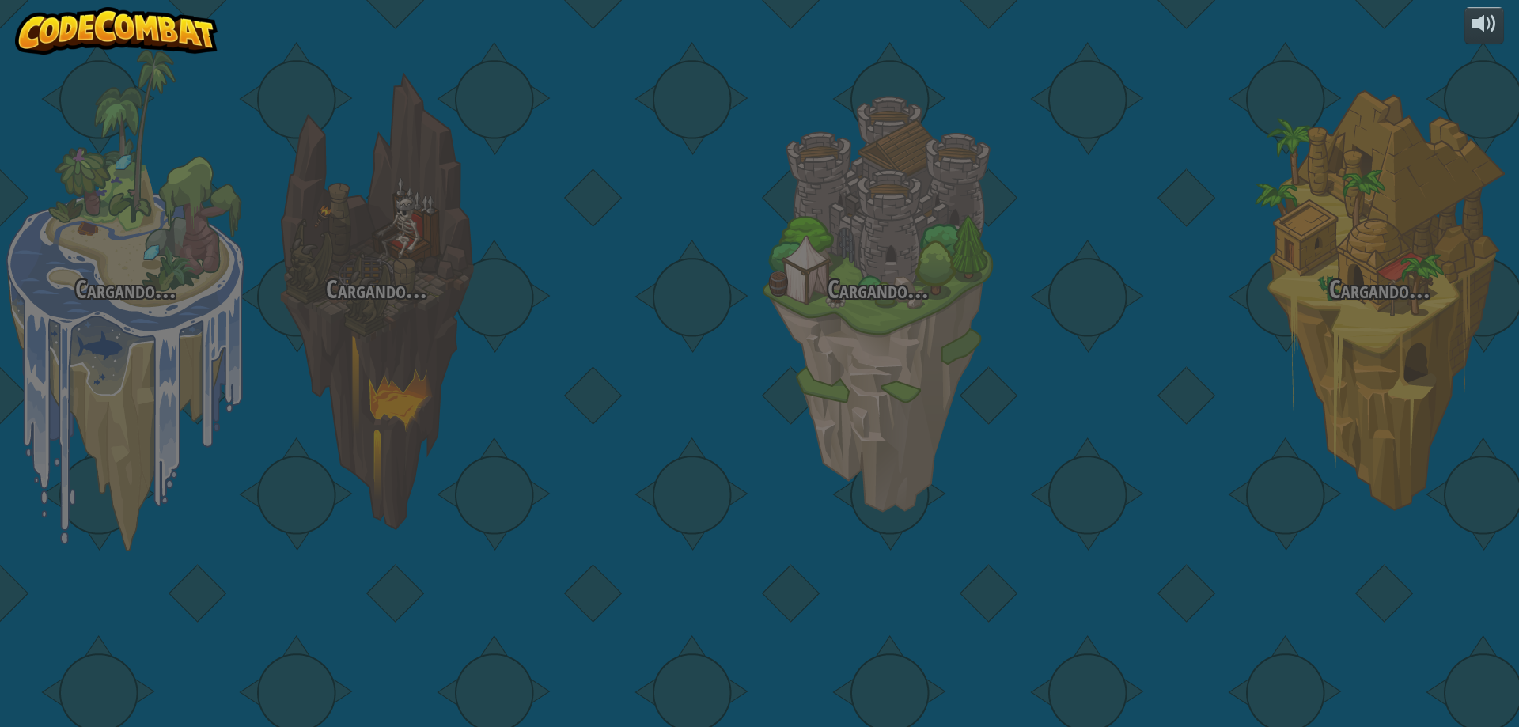
select select "es-419"
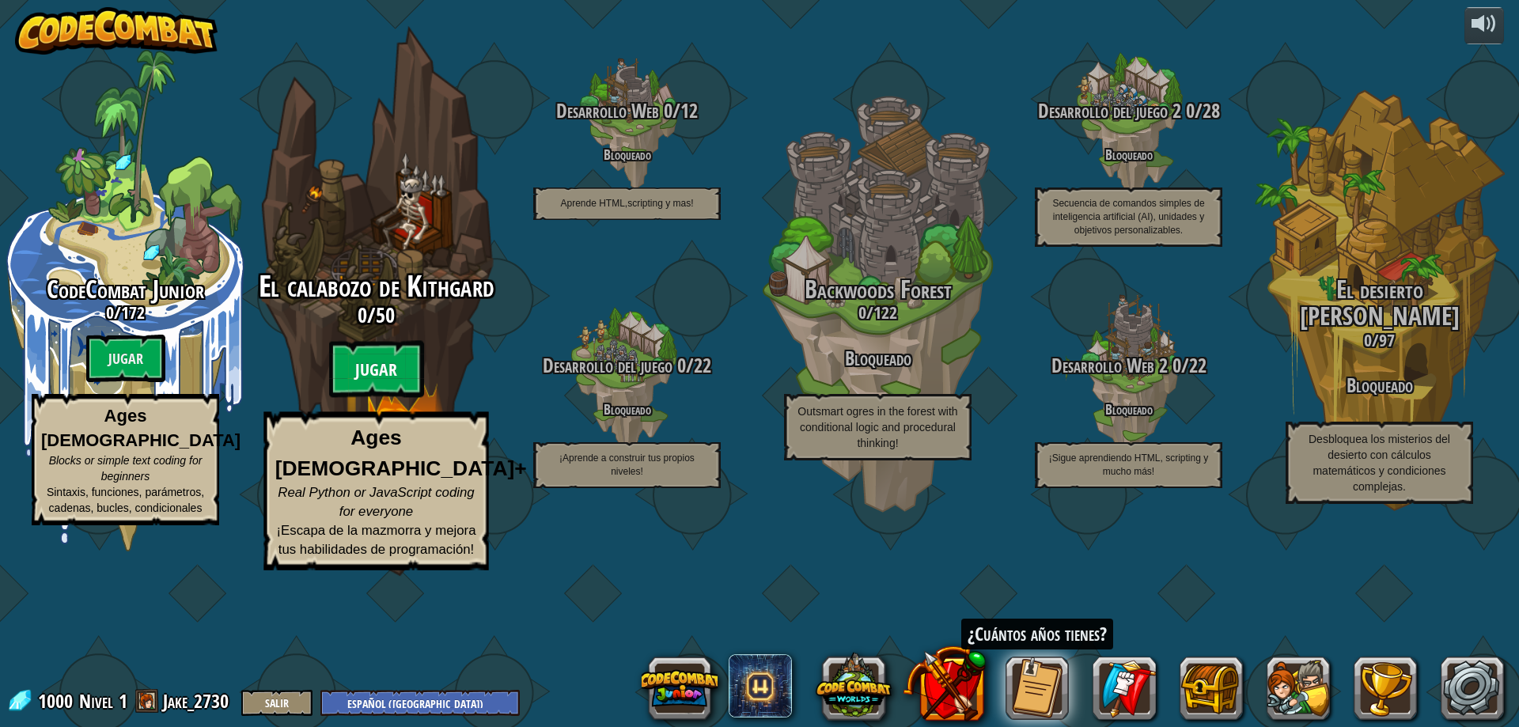
click at [392, 398] on btn "Jugar" at bounding box center [376, 369] width 95 height 57
select select "es-419"
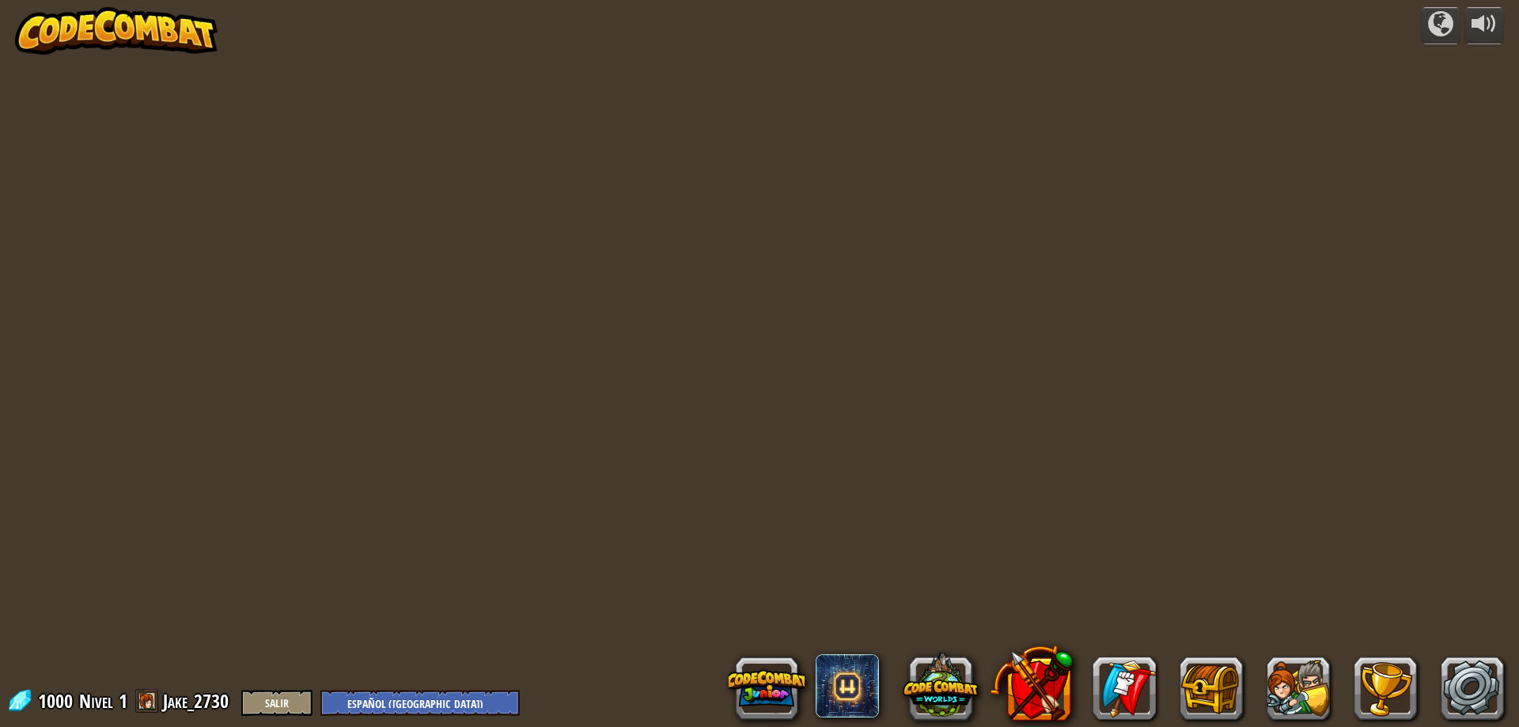
select select "es-419"
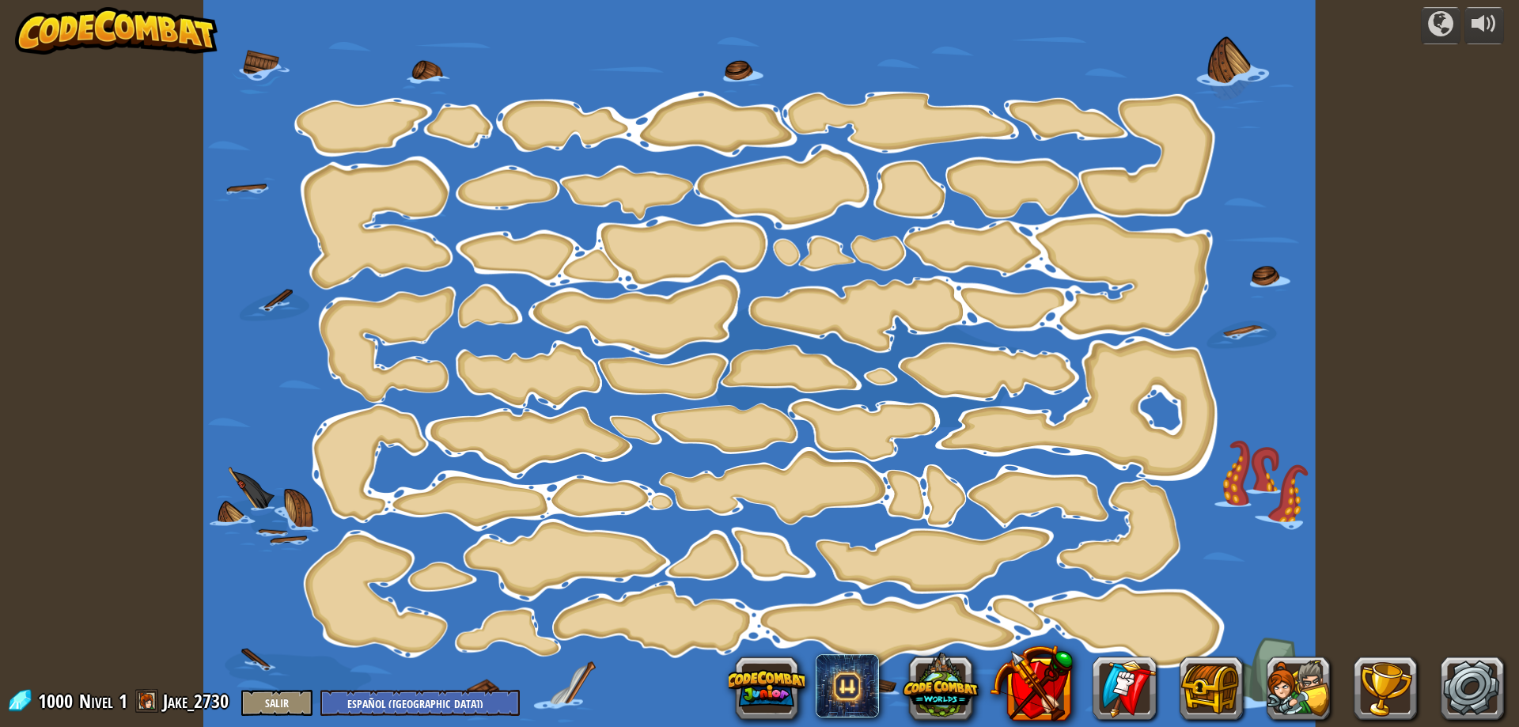
select select "es-419"
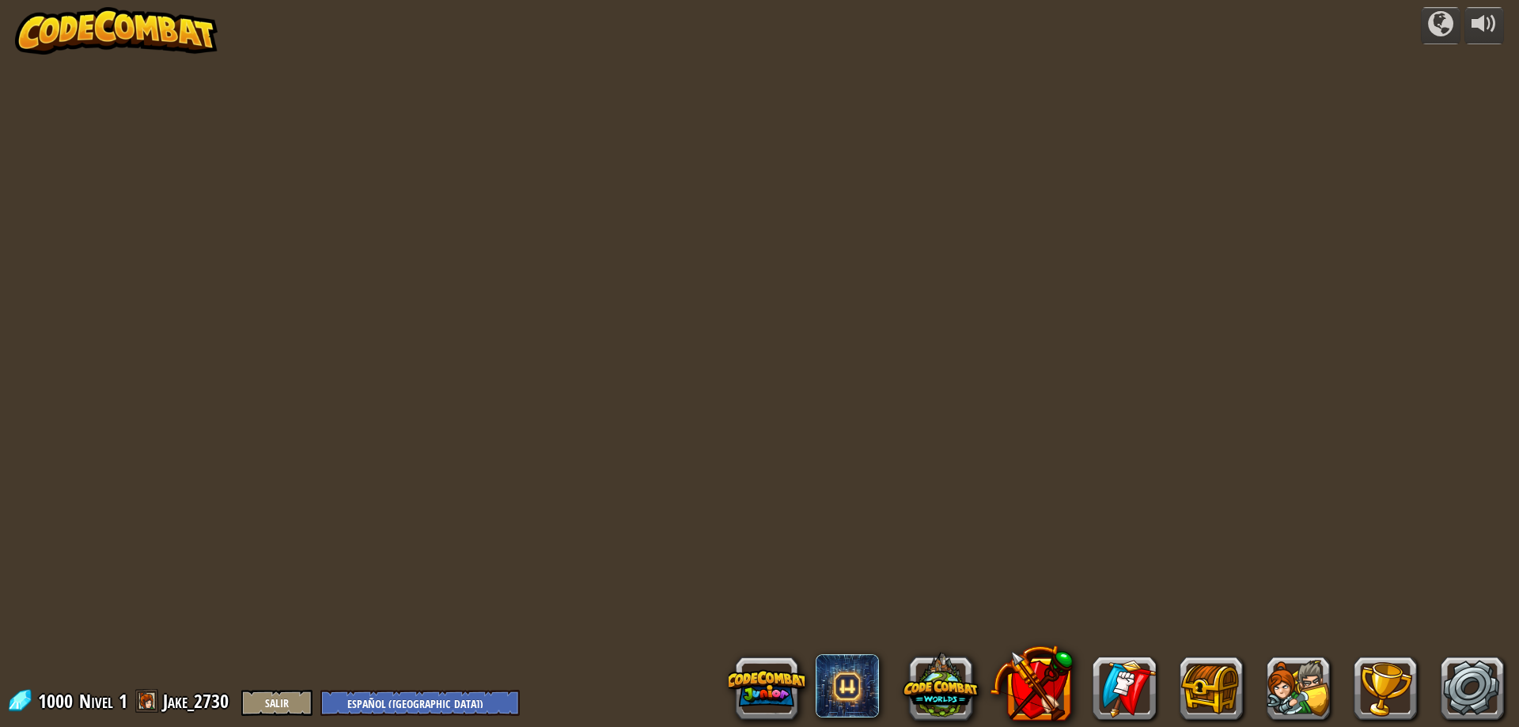
select select "es-419"
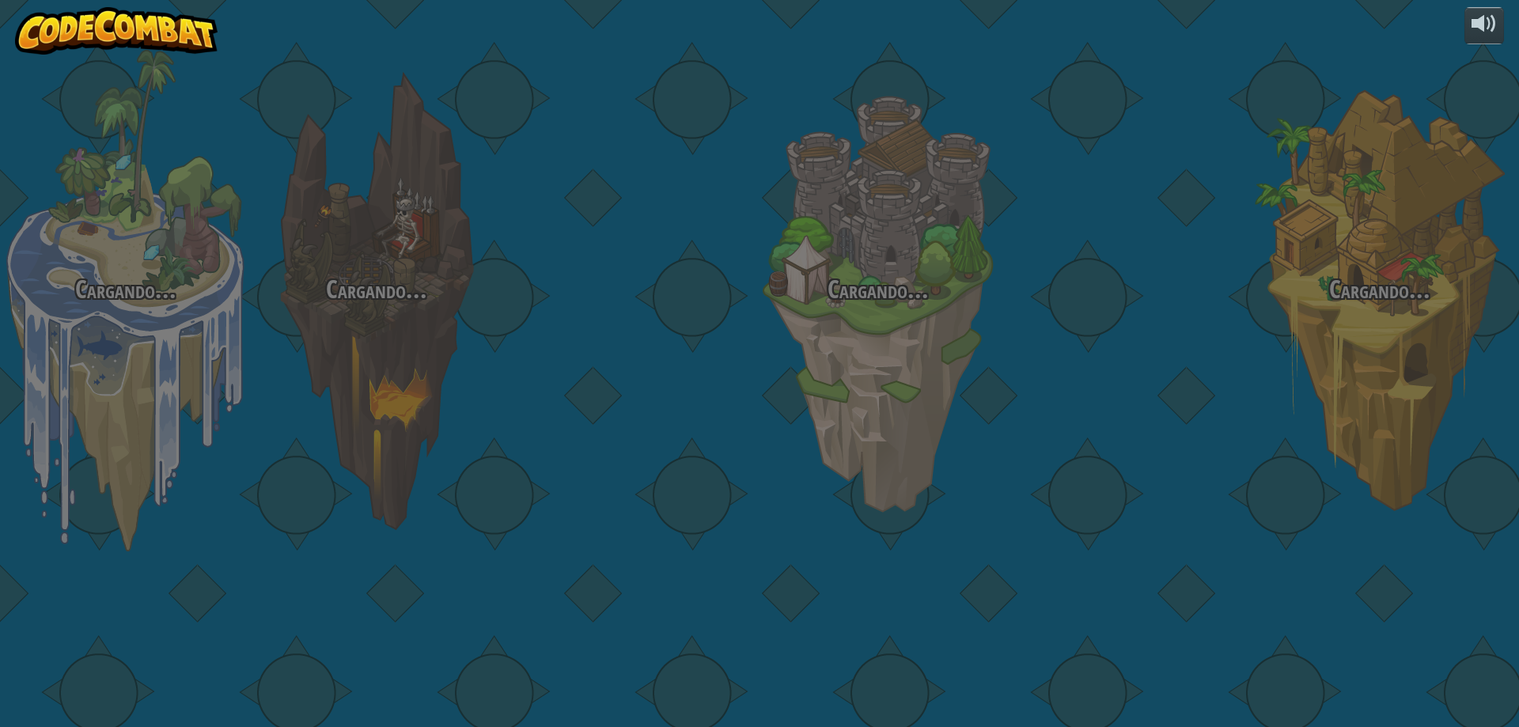
select select "es-419"
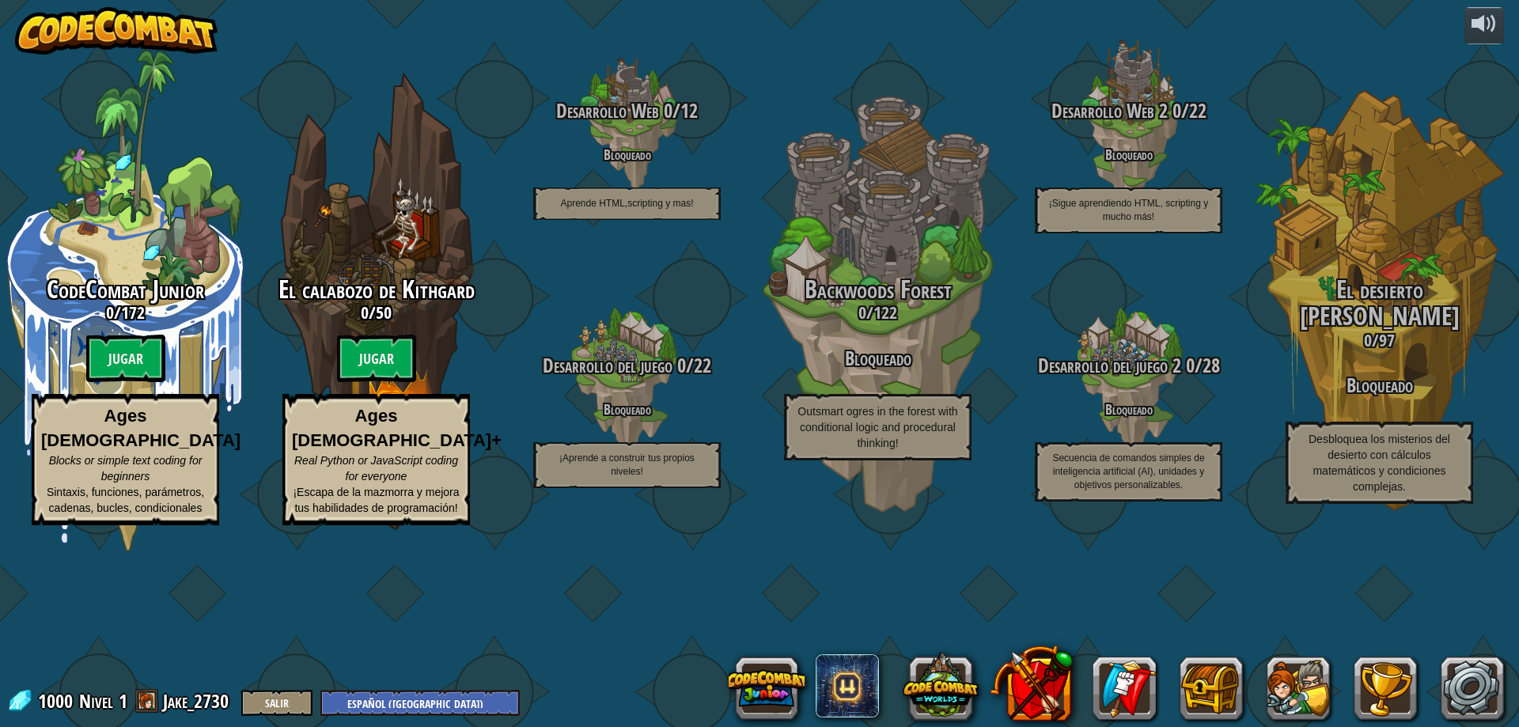
select select "es-419"
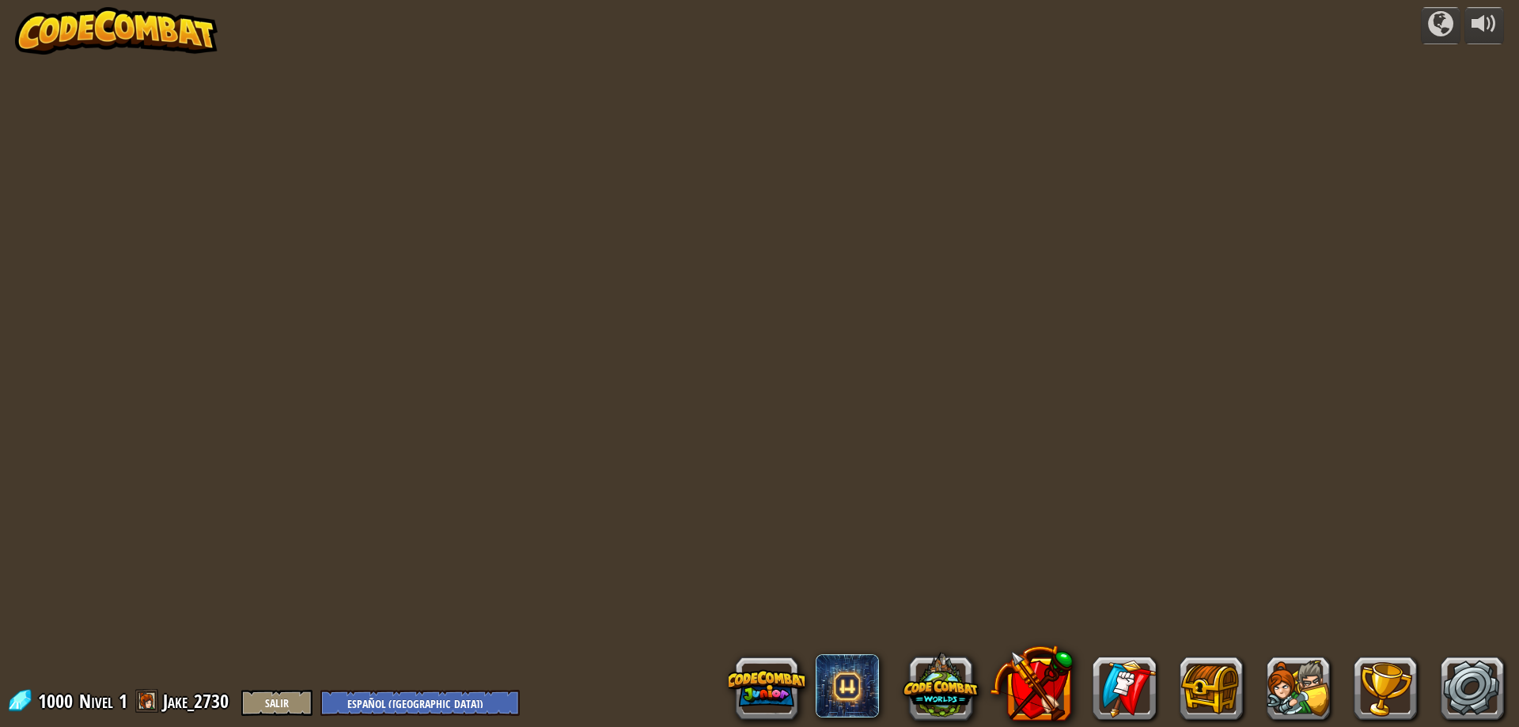
select select "es-419"
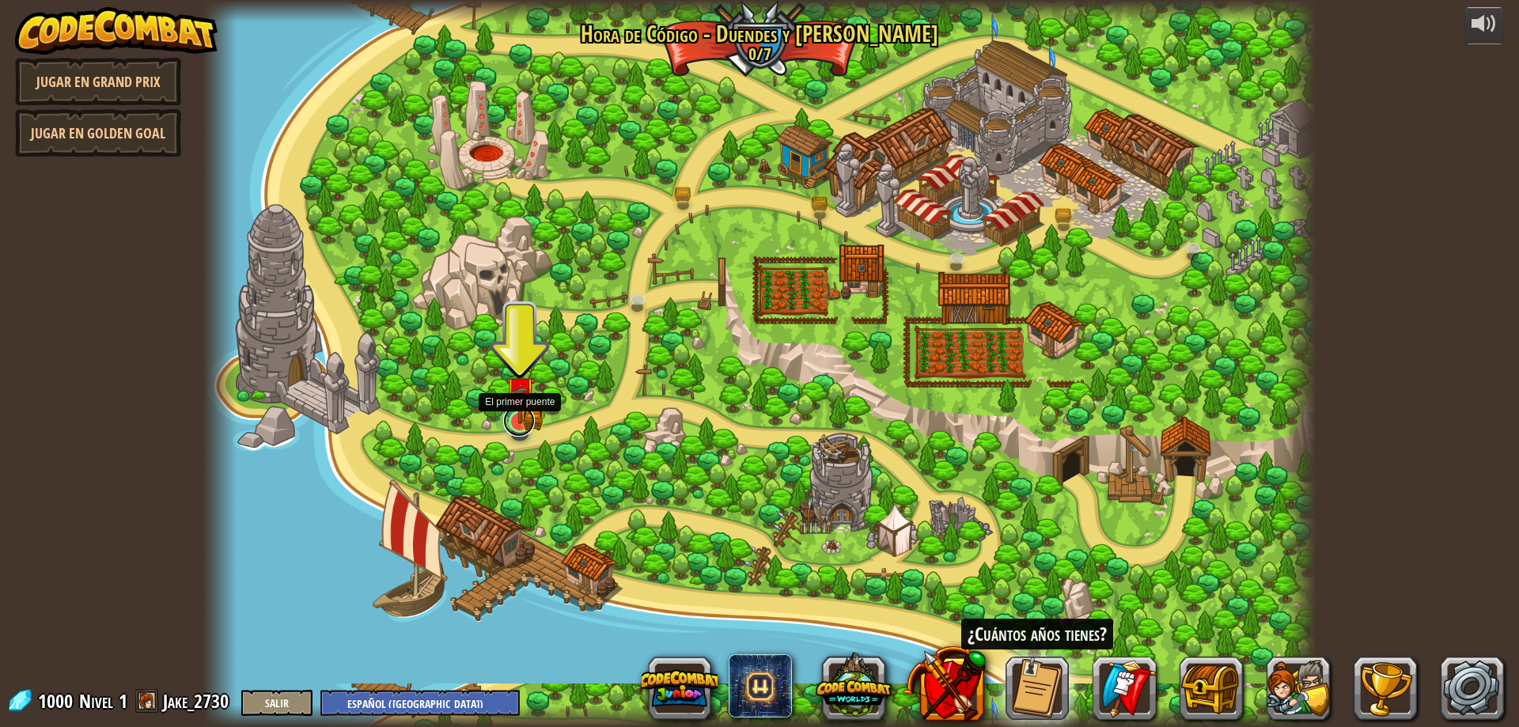
click at [531, 429] on link at bounding box center [519, 421] width 32 height 32
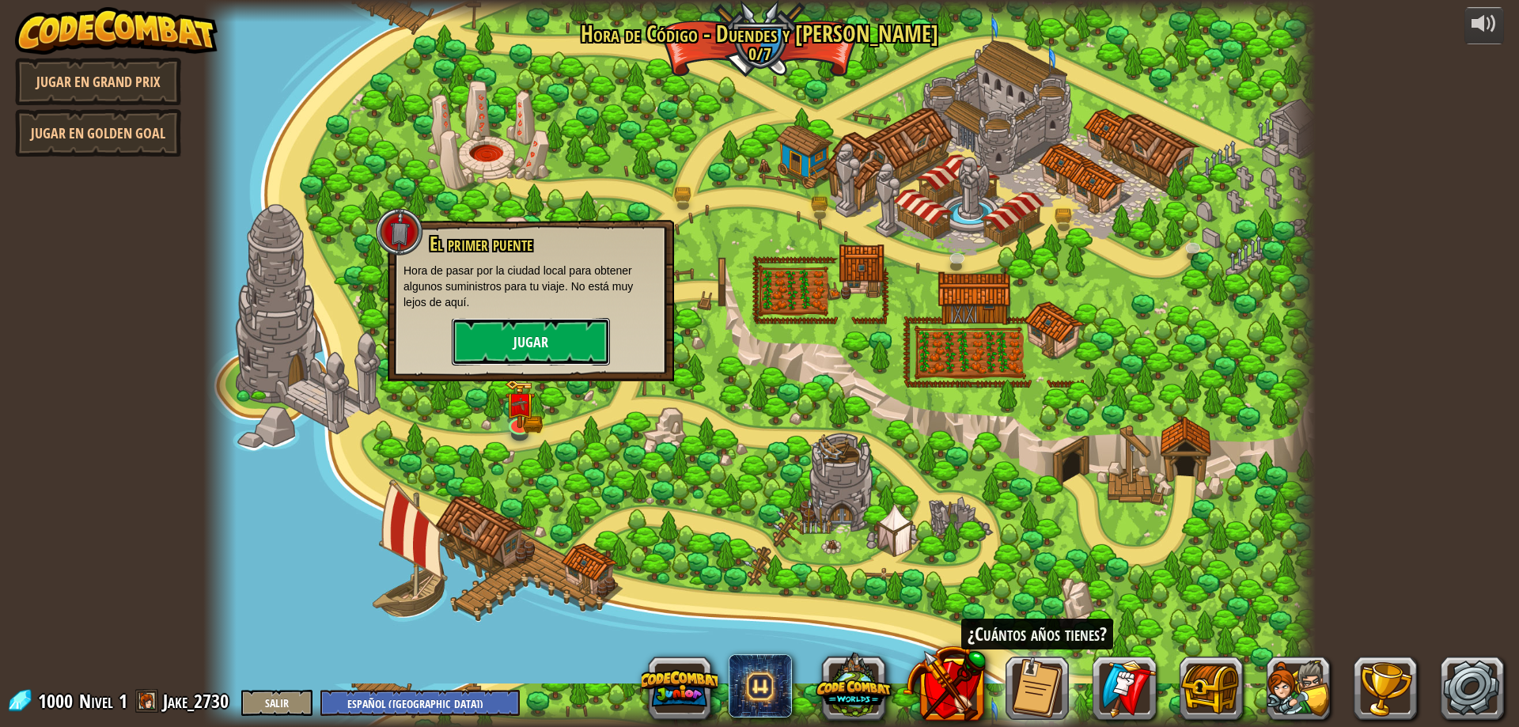
click at [491, 353] on button "Jugar" at bounding box center [531, 341] width 158 height 47
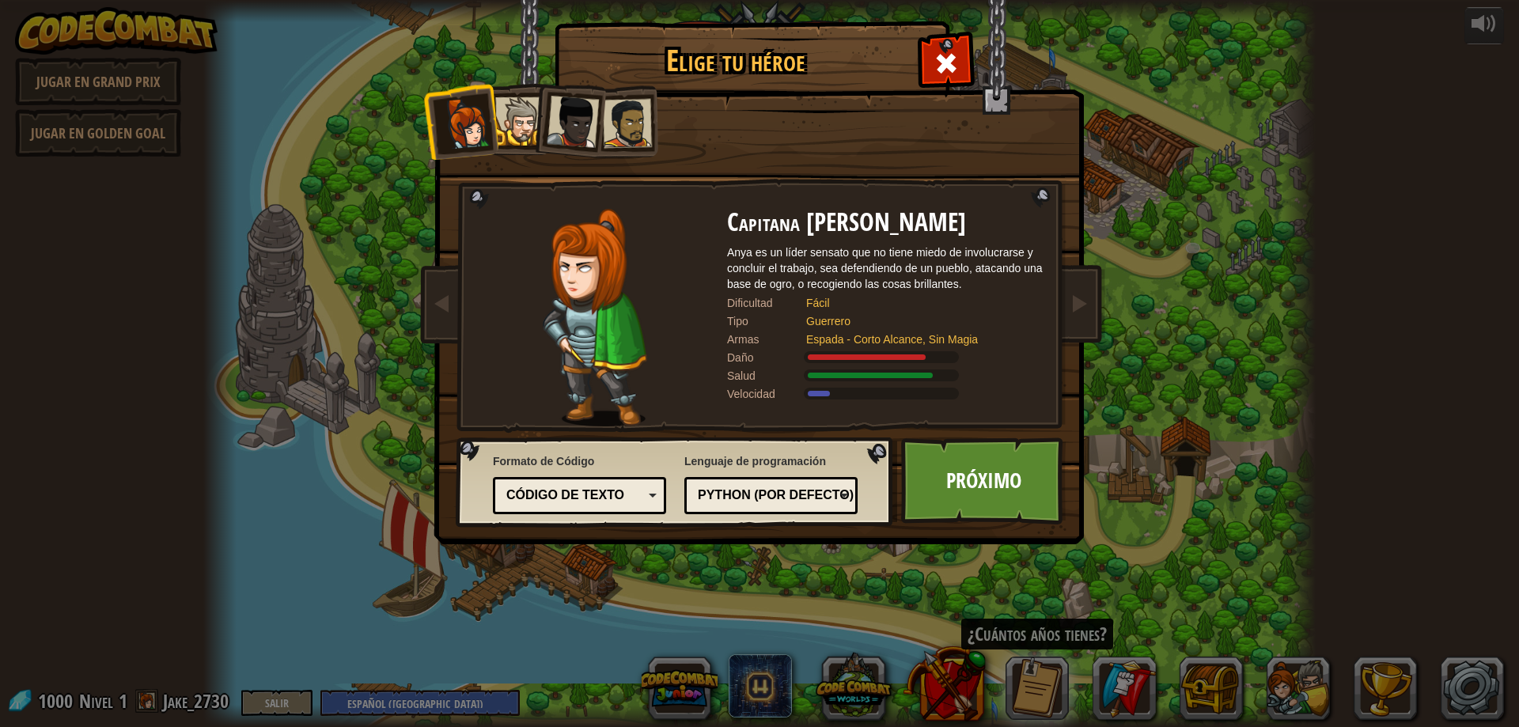
click at [539, 114] on li at bounding box center [568, 119] width 78 height 78
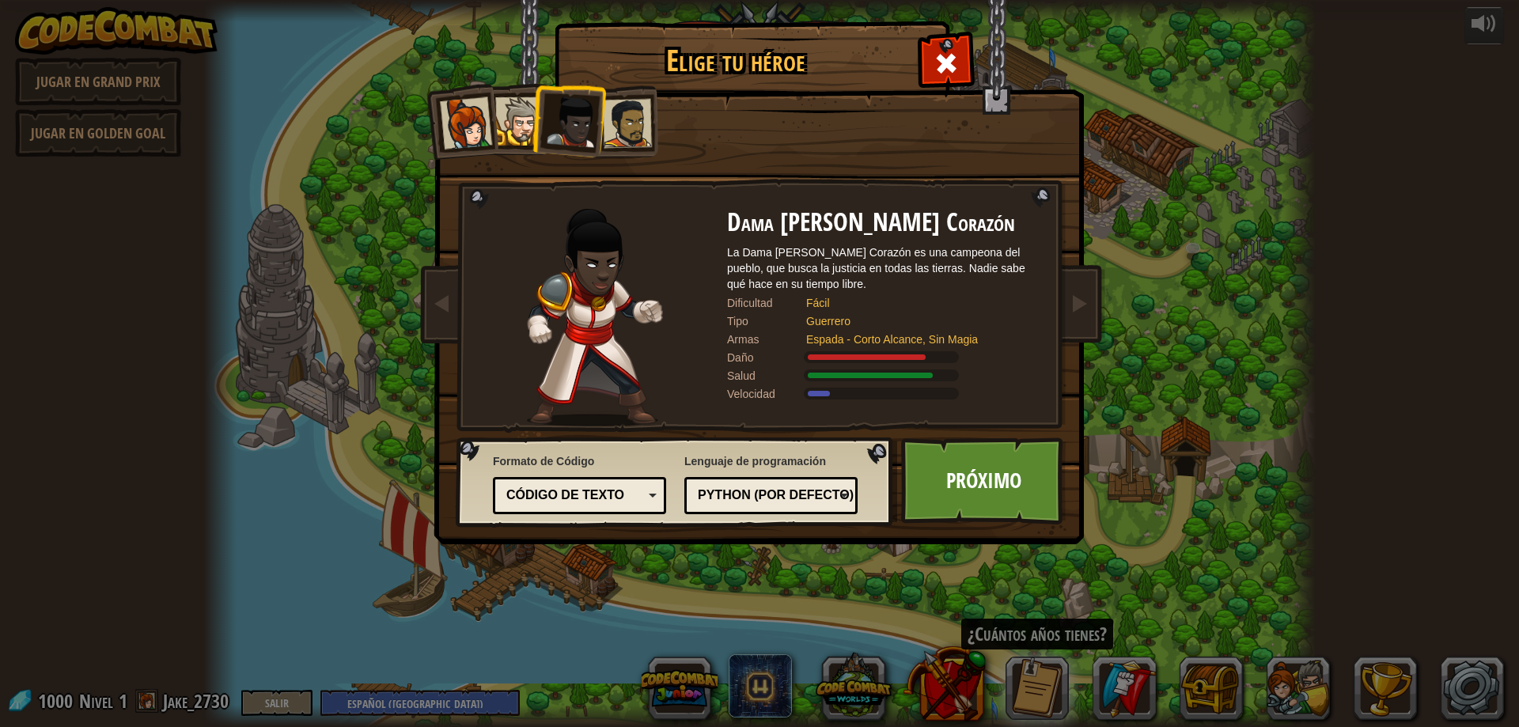
click at [509, 131] on div at bounding box center [519, 121] width 48 height 48
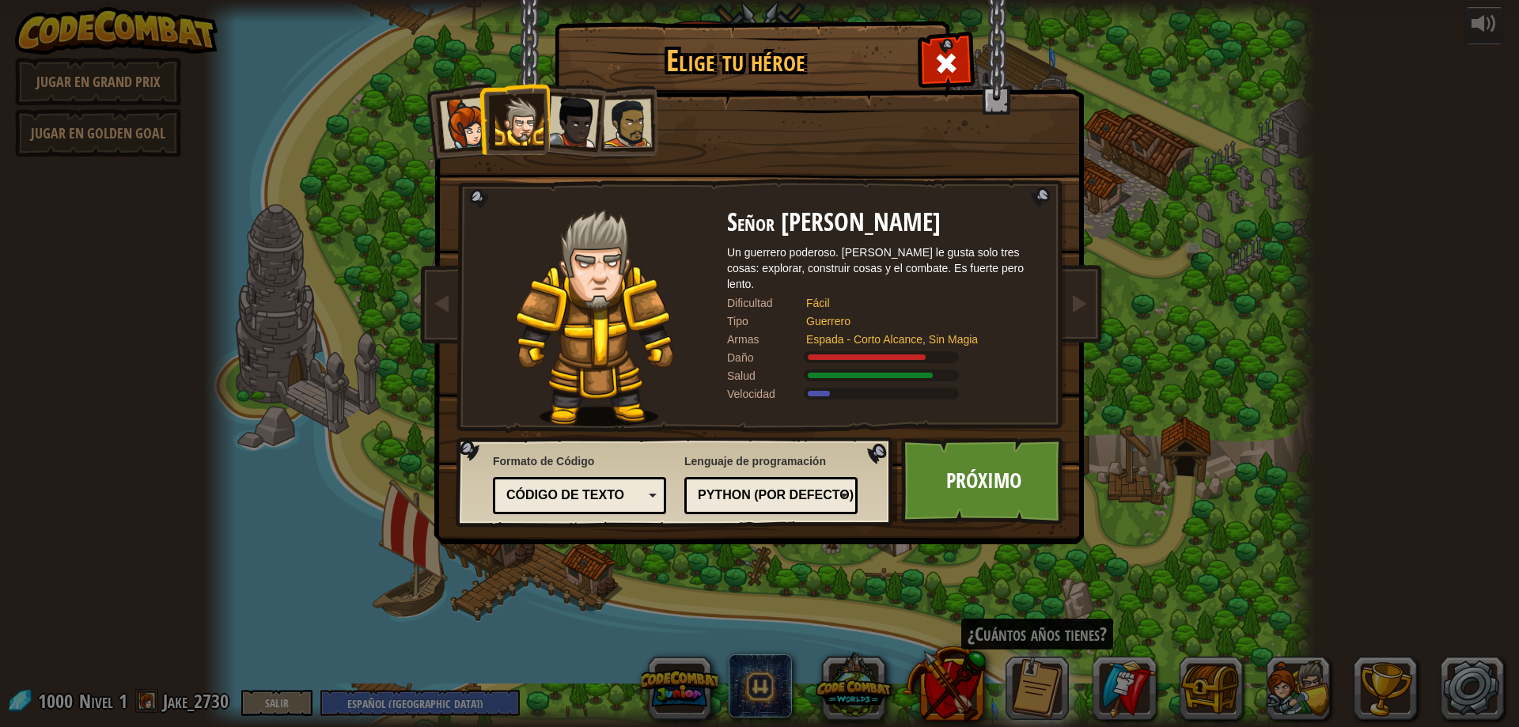
click at [613, 129] on div at bounding box center [627, 123] width 49 height 49
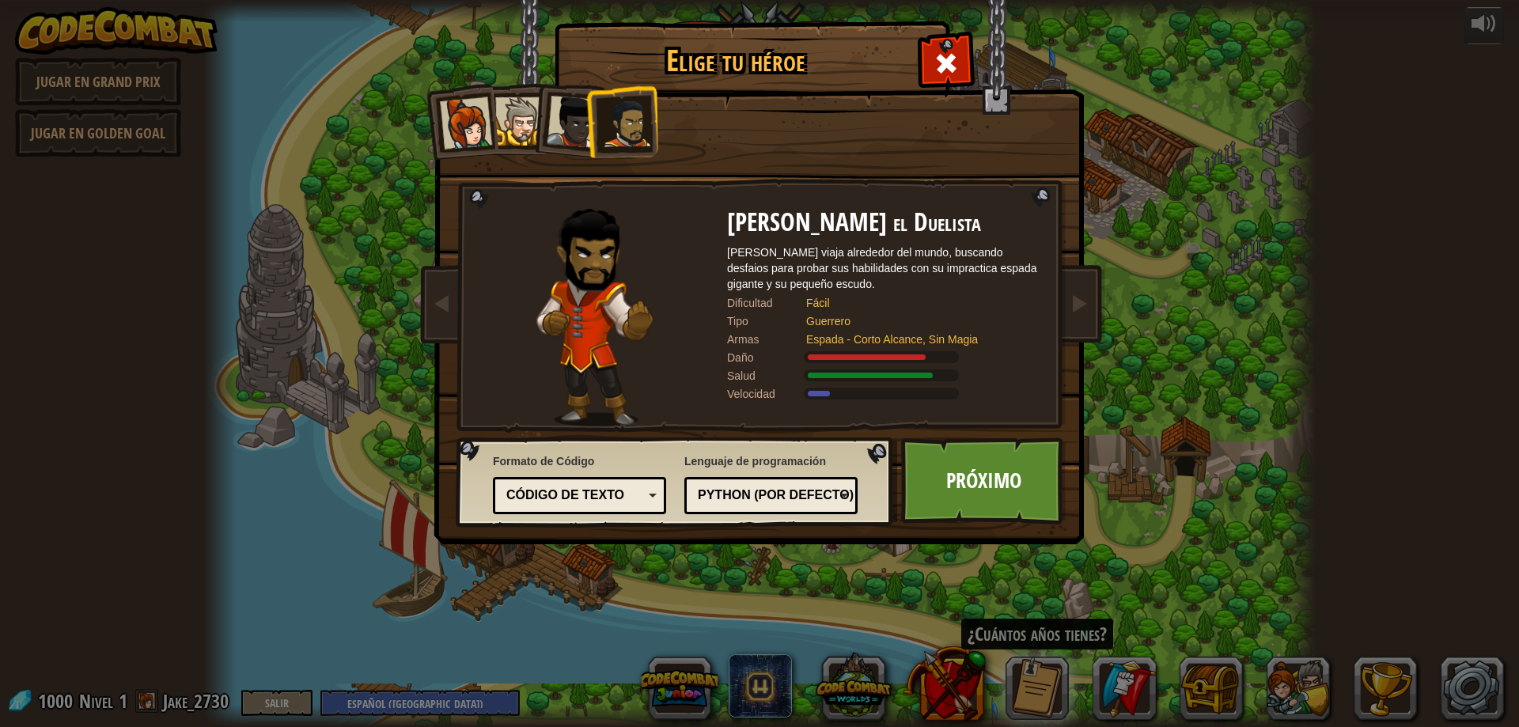
click at [527, 122] on div at bounding box center [519, 121] width 48 height 48
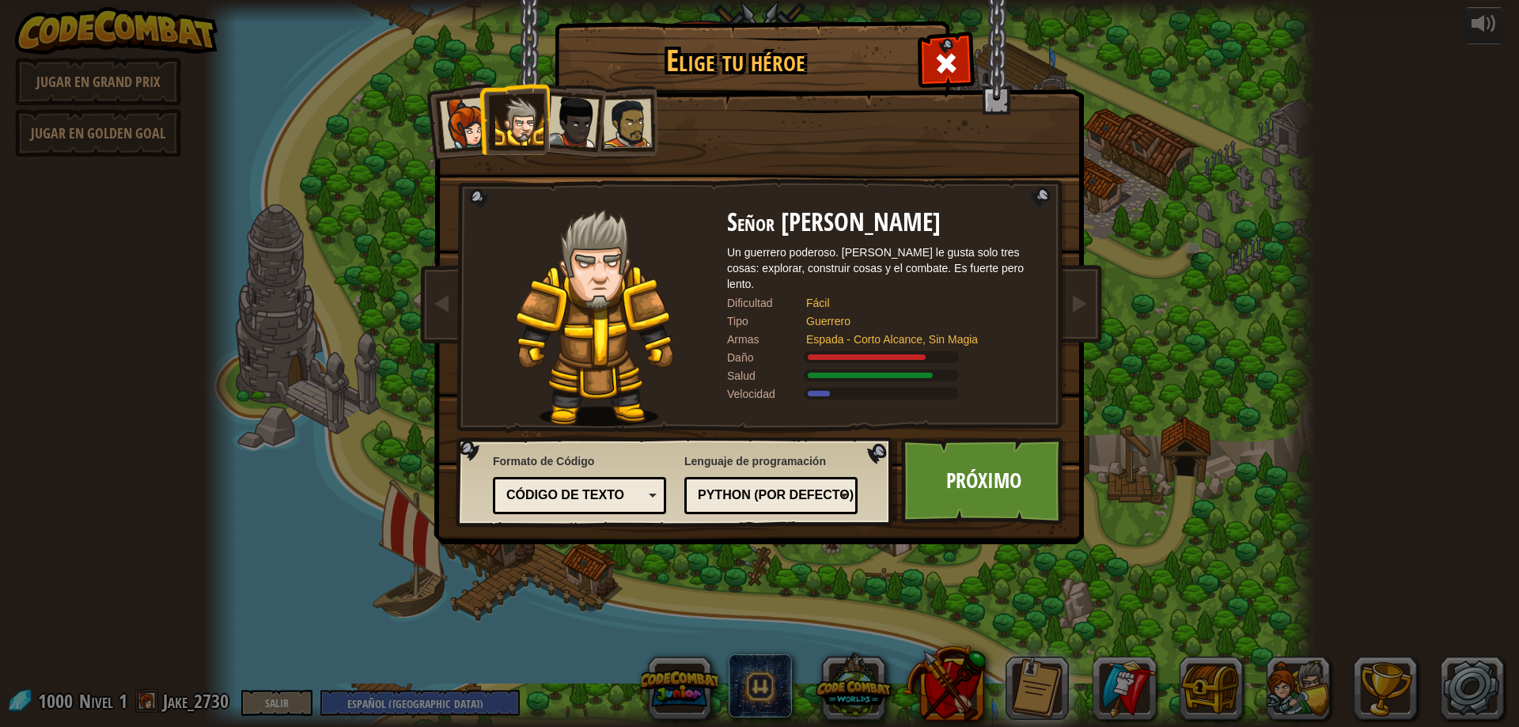
click at [452, 135] on div at bounding box center [466, 123] width 52 height 52
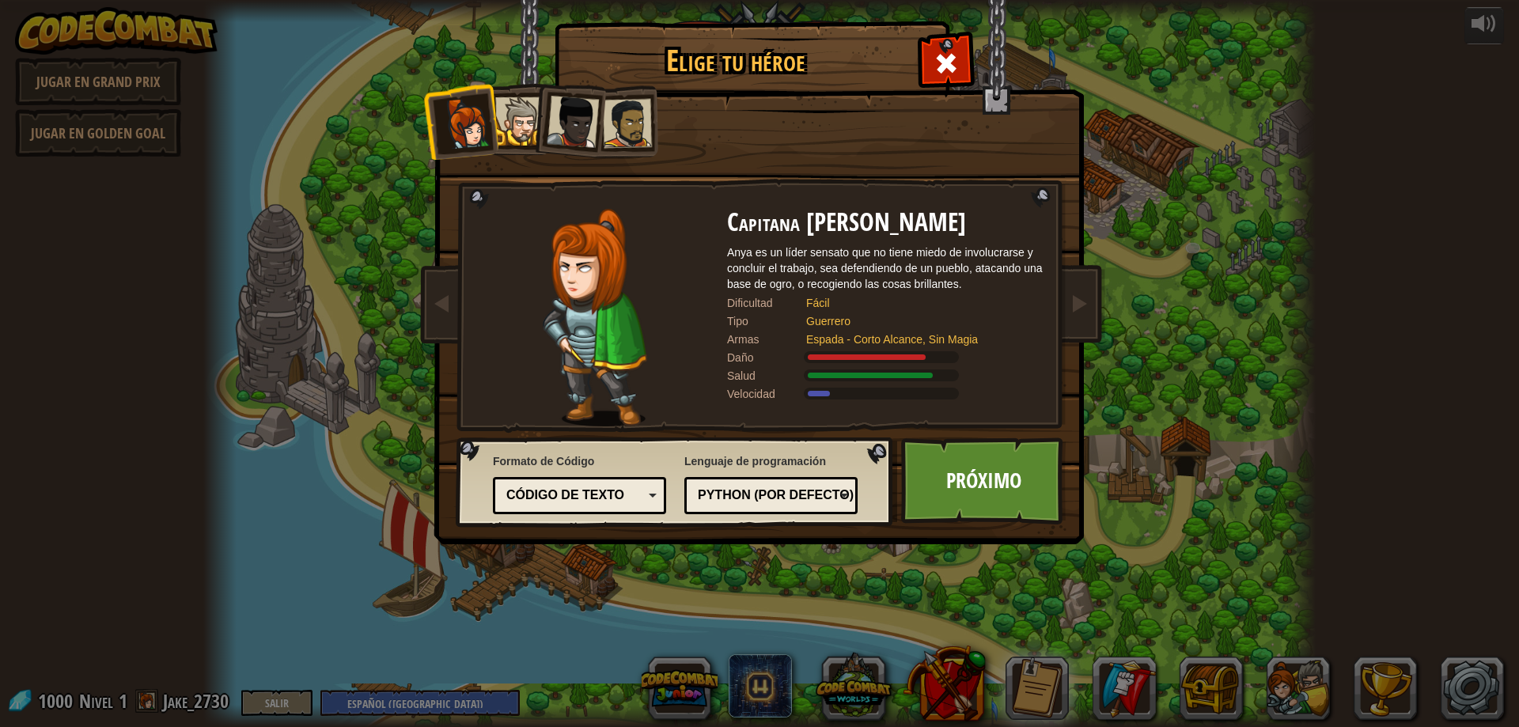
click at [567, 115] on div at bounding box center [573, 122] width 52 height 52
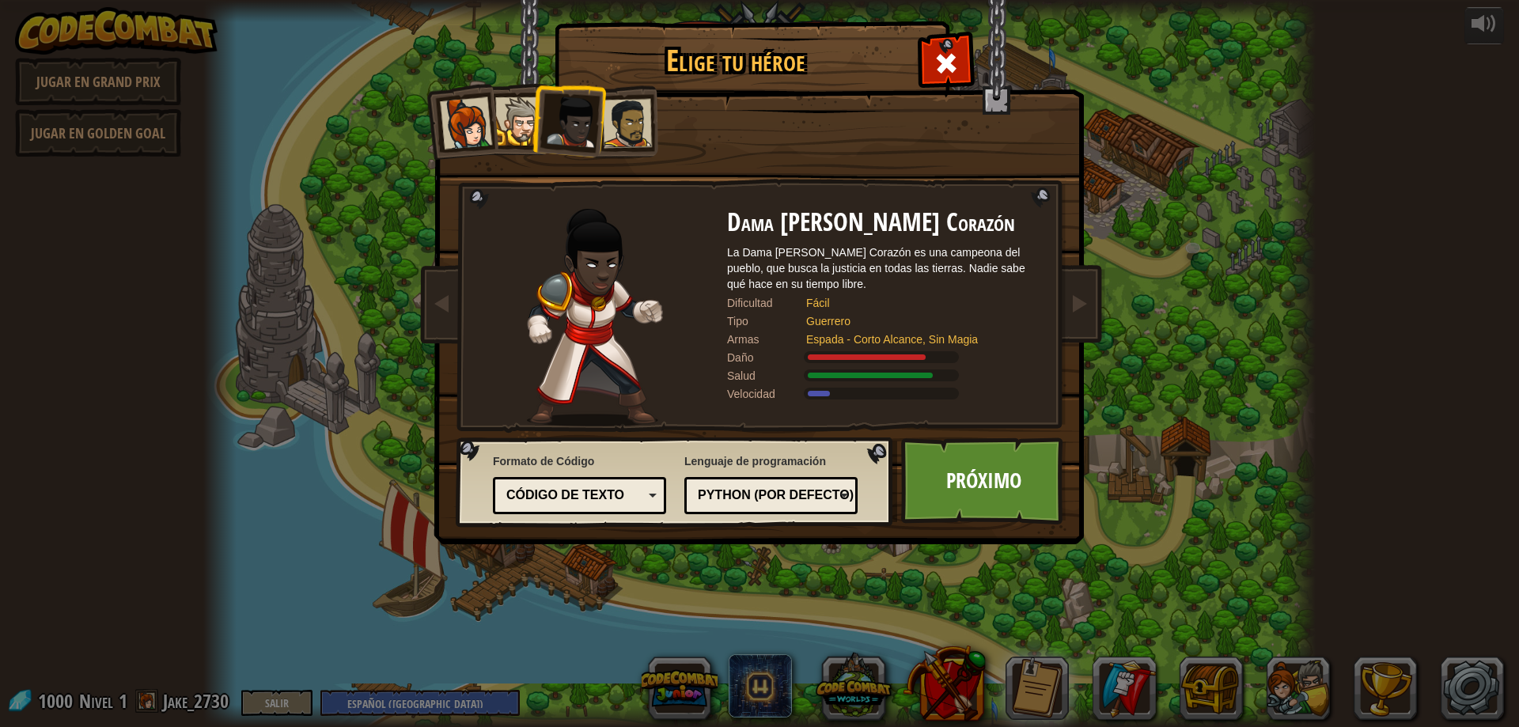
click at [641, 127] on div at bounding box center [627, 123] width 49 height 49
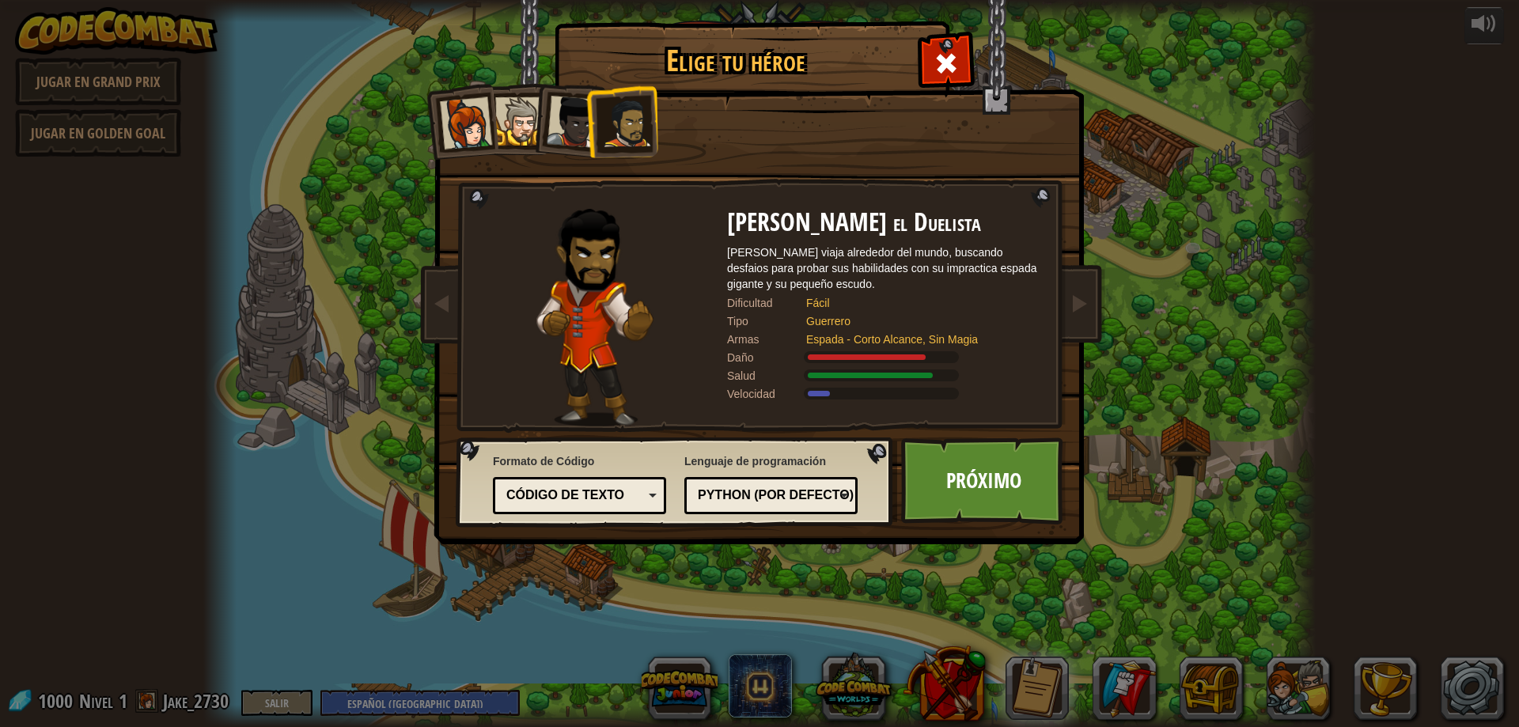
click at [574, 115] on div at bounding box center [573, 122] width 52 height 52
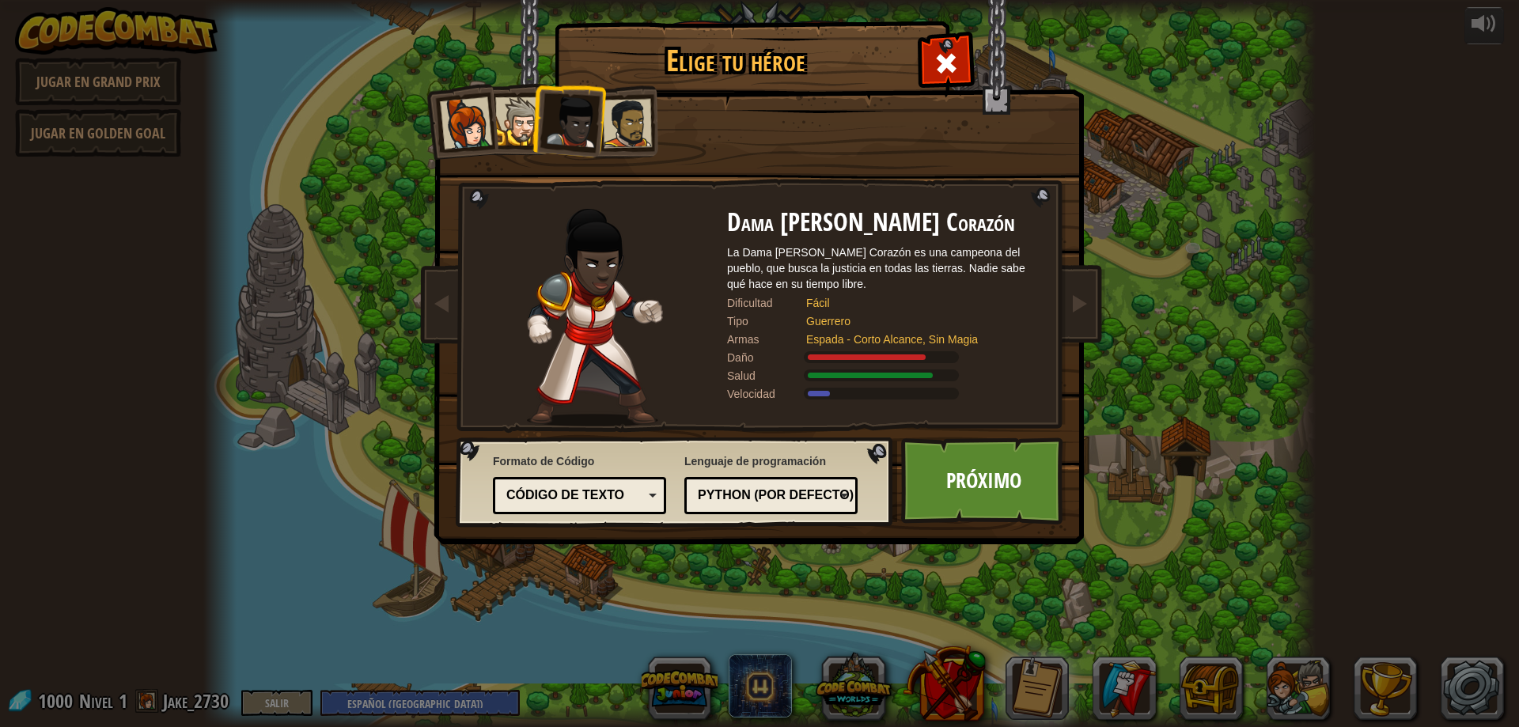
click at [532, 116] on li at bounding box center [568, 119] width 78 height 78
click at [486, 121] on div at bounding box center [466, 123] width 52 height 52
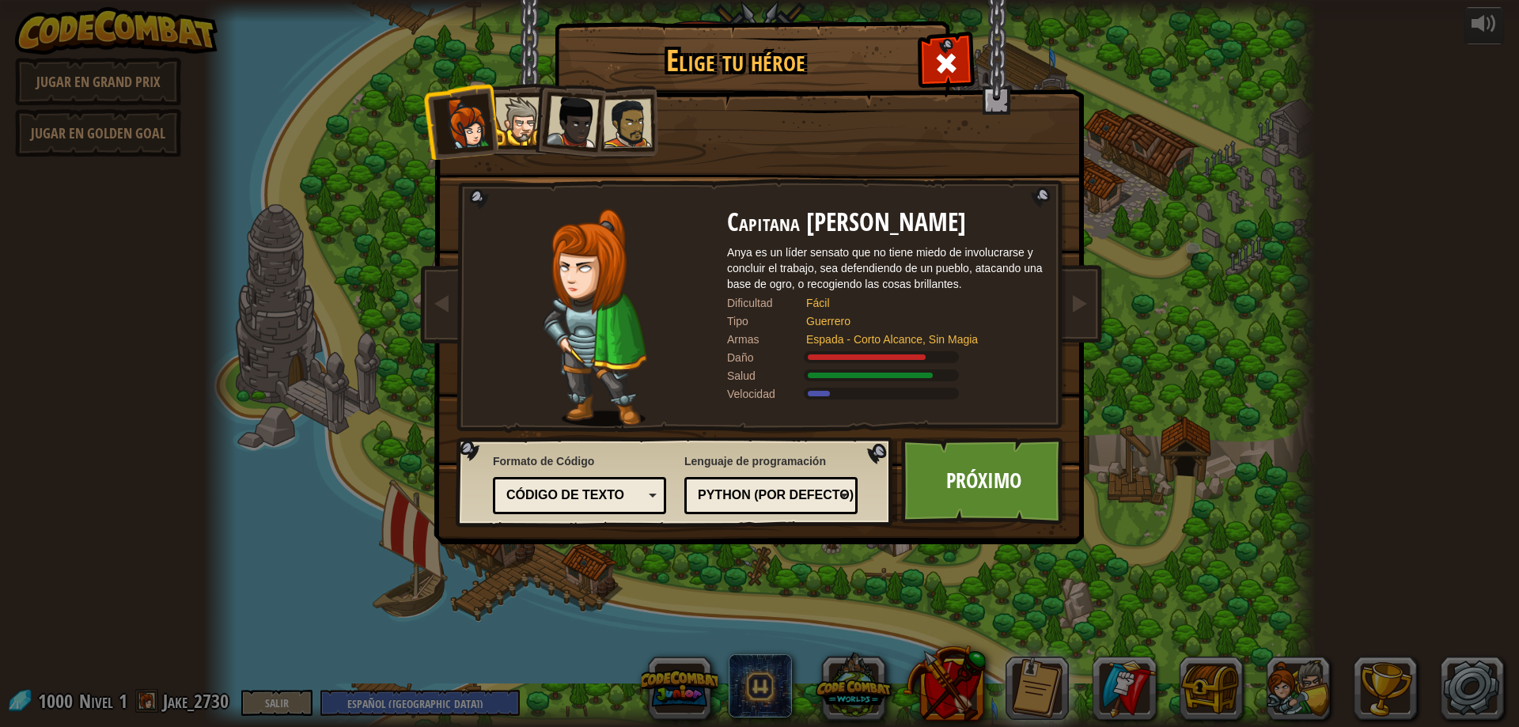
click at [501, 116] on div at bounding box center [519, 121] width 48 height 48
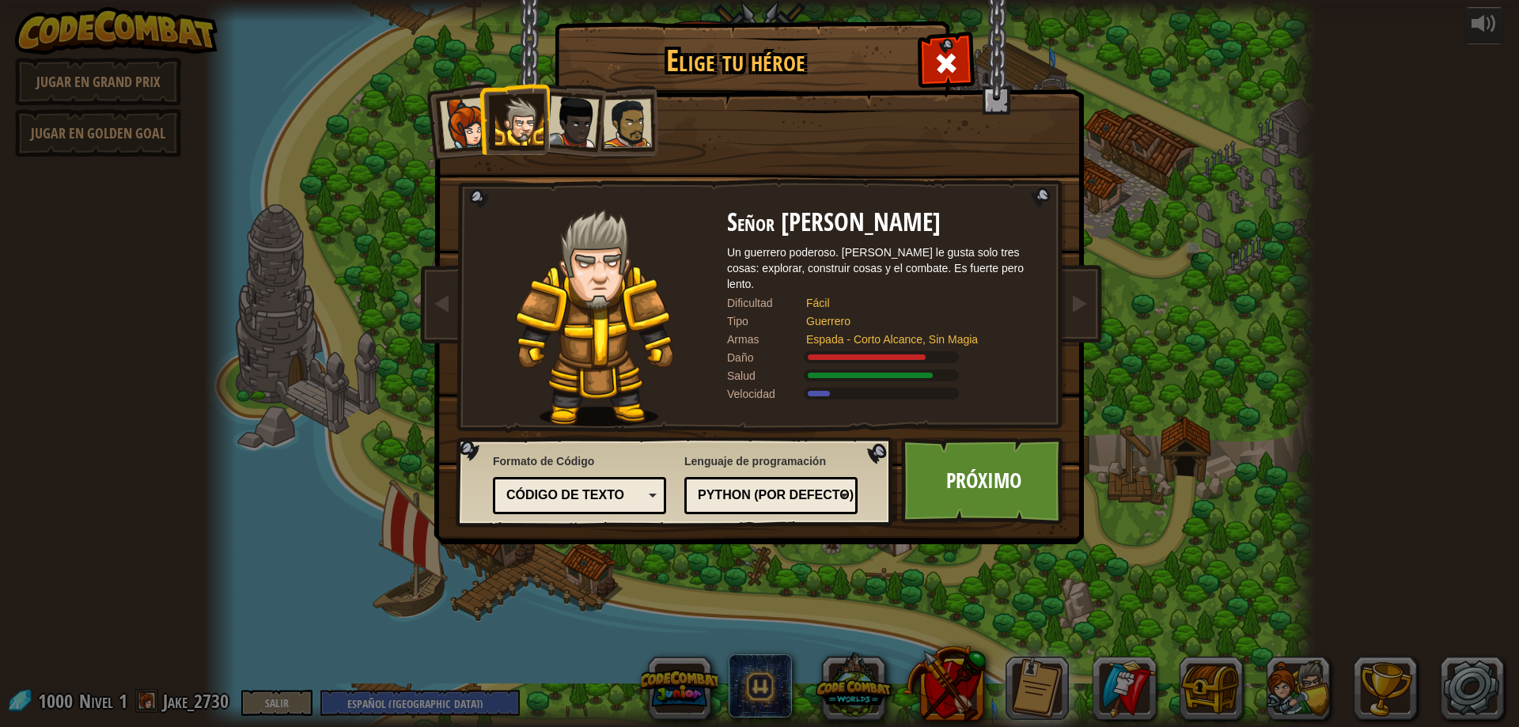
click at [561, 128] on div at bounding box center [573, 122] width 52 height 52
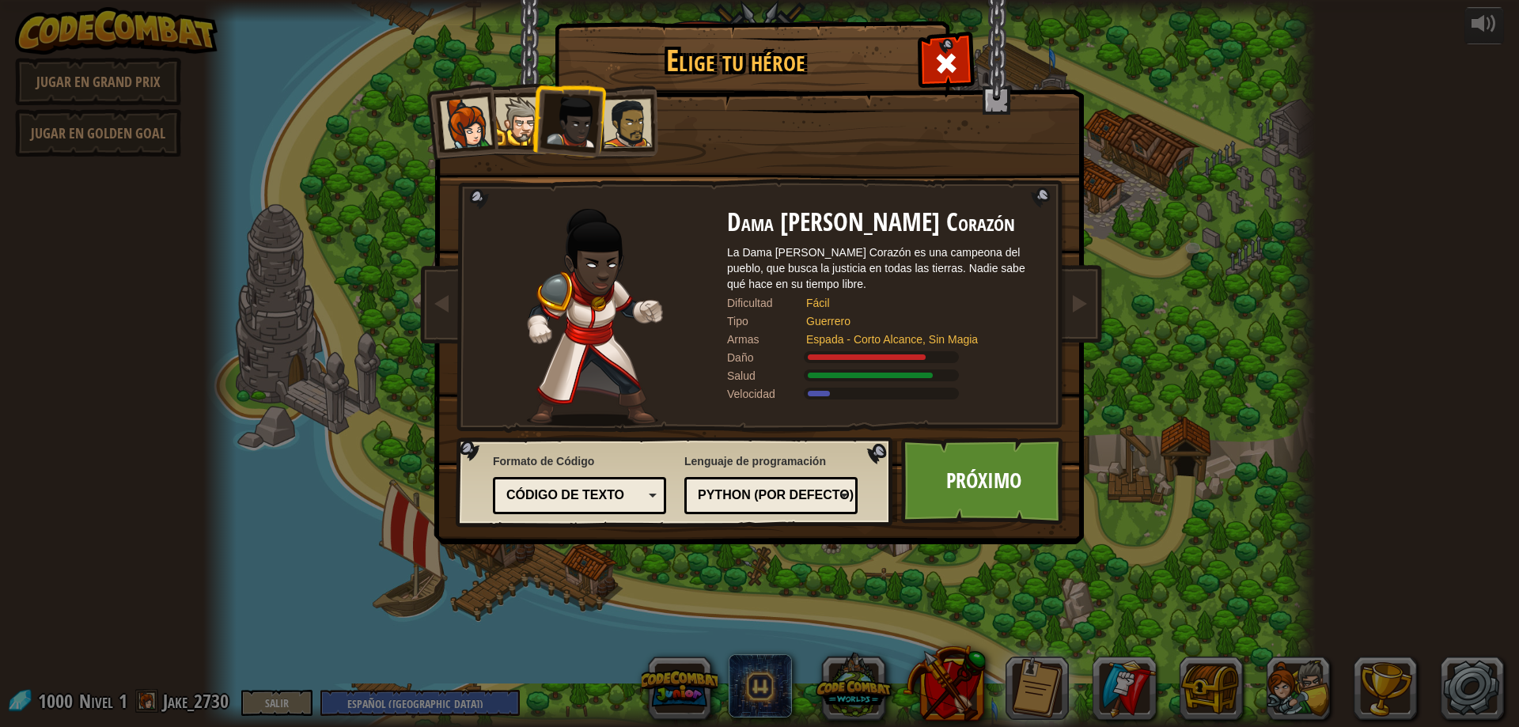
click at [668, 127] on div "Capitana [PERSON_NAME] Anya es un líder sensato que no tiene miedo de involucra…" at bounding box center [759, 250] width 593 height 345
click at [642, 125] on div at bounding box center [627, 123] width 49 height 49
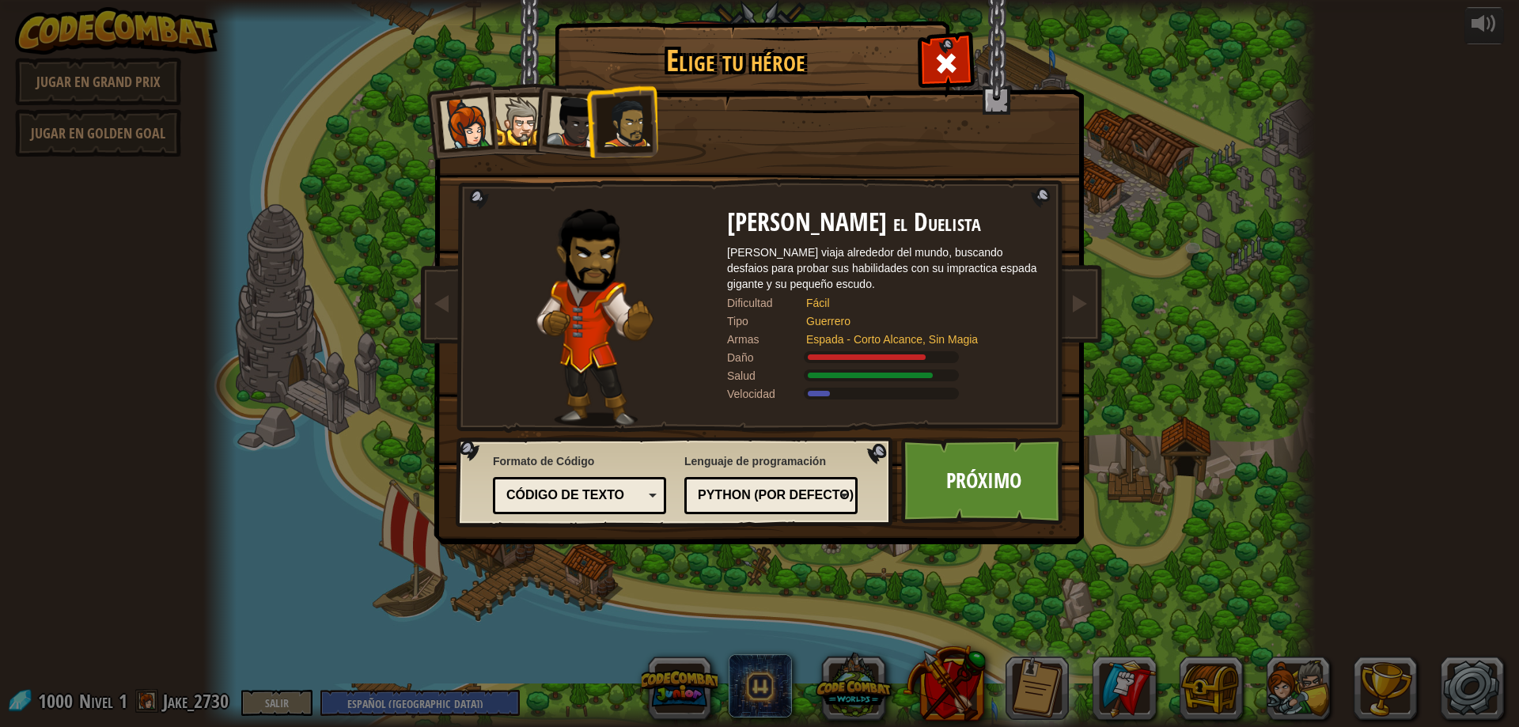
click at [642, 128] on div at bounding box center [627, 123] width 49 height 49
click at [577, 115] on div at bounding box center [573, 122] width 52 height 52
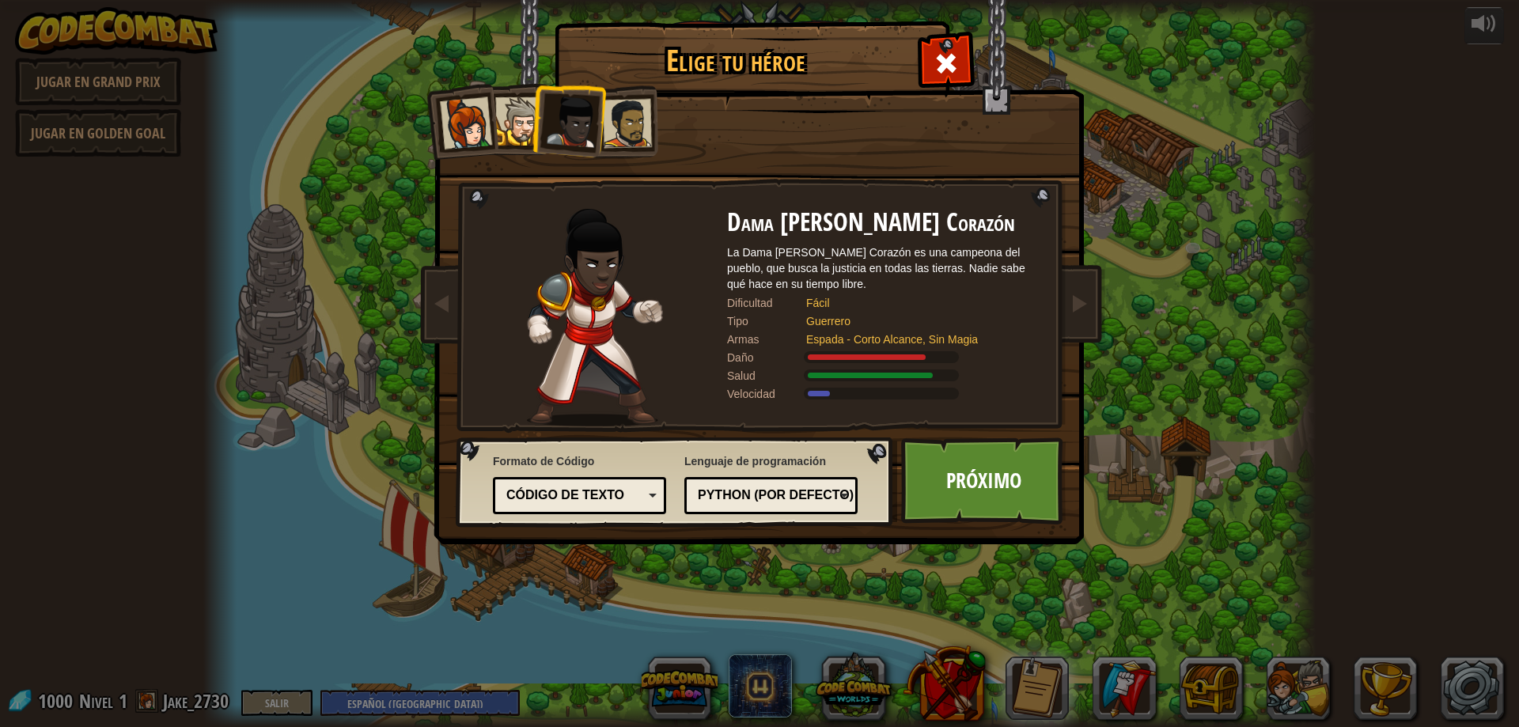
click at [503, 131] on div at bounding box center [519, 121] width 48 height 48
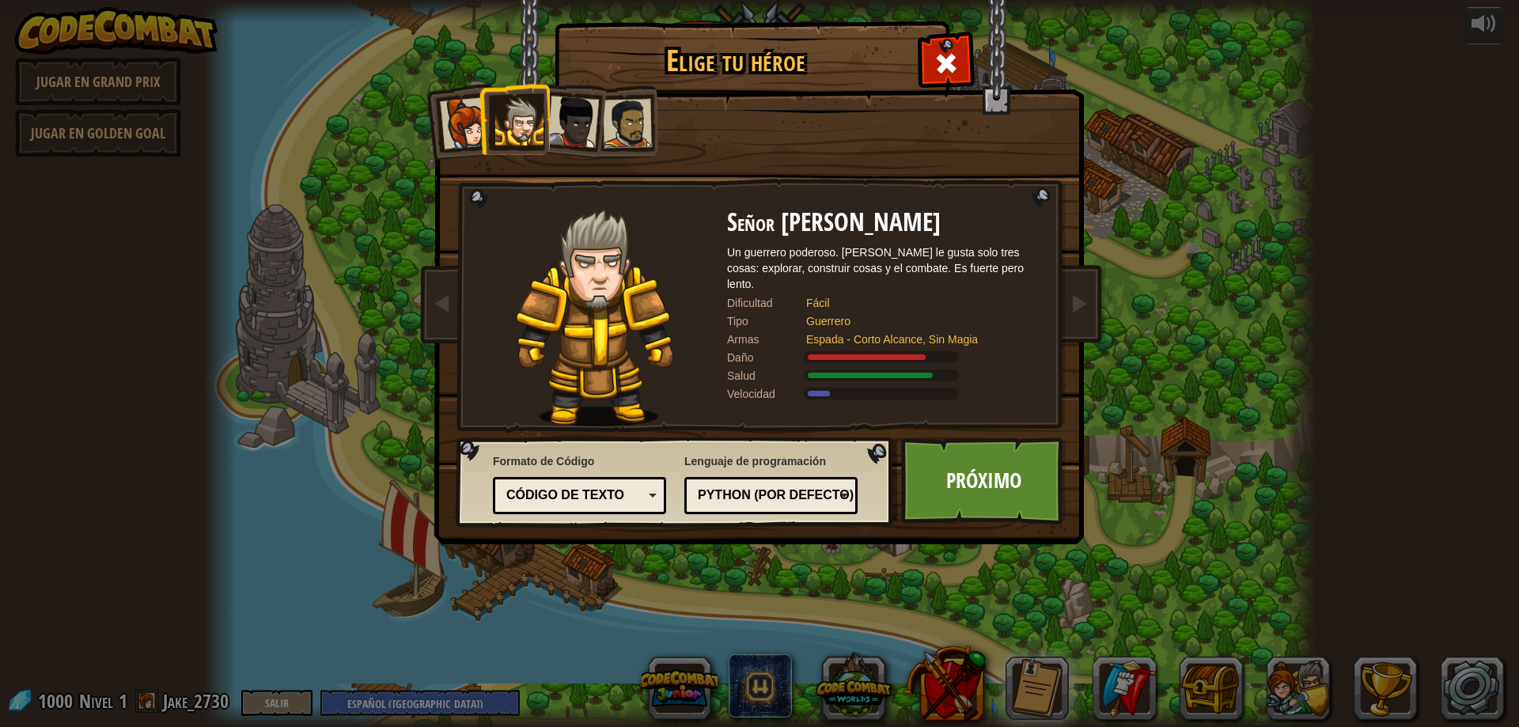
click at [638, 119] on div at bounding box center [627, 123] width 49 height 49
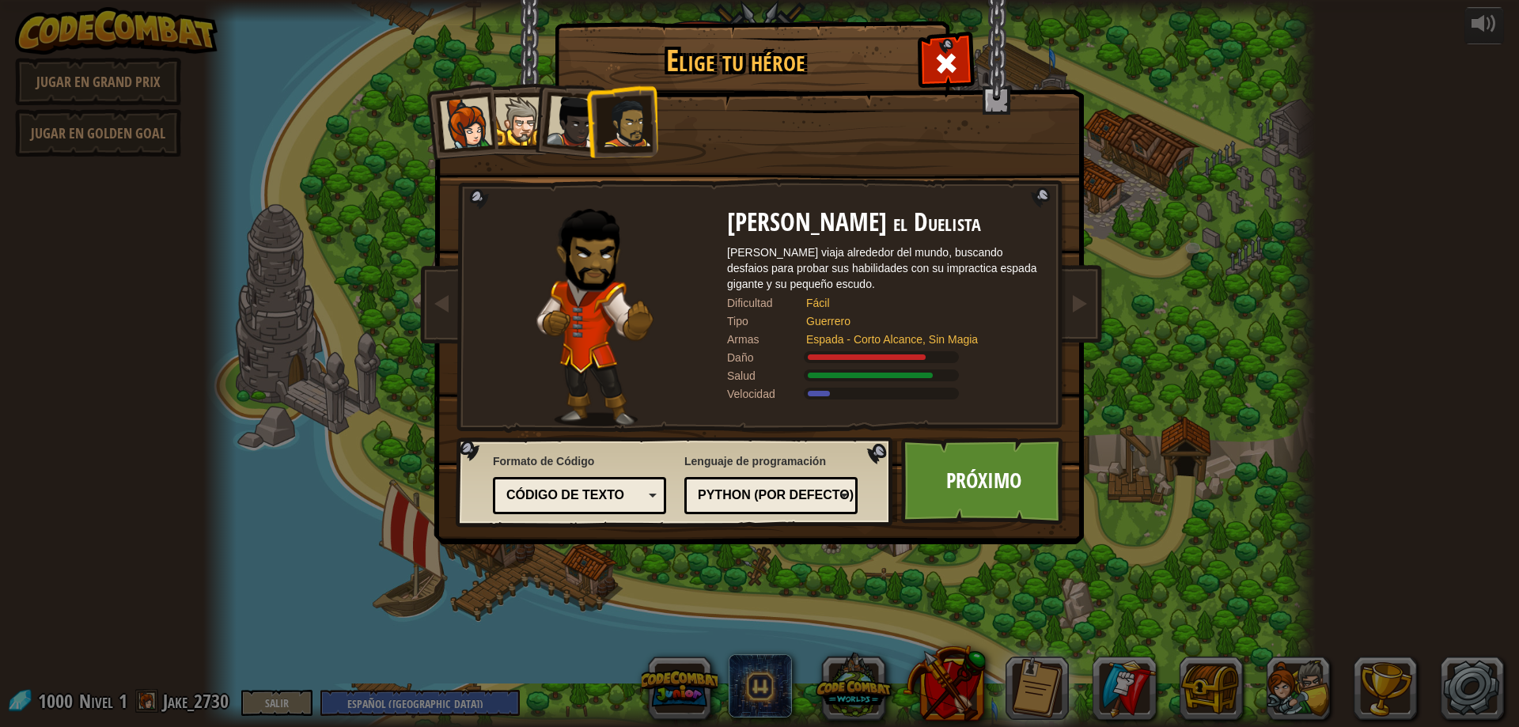
click at [515, 110] on div at bounding box center [519, 121] width 48 height 48
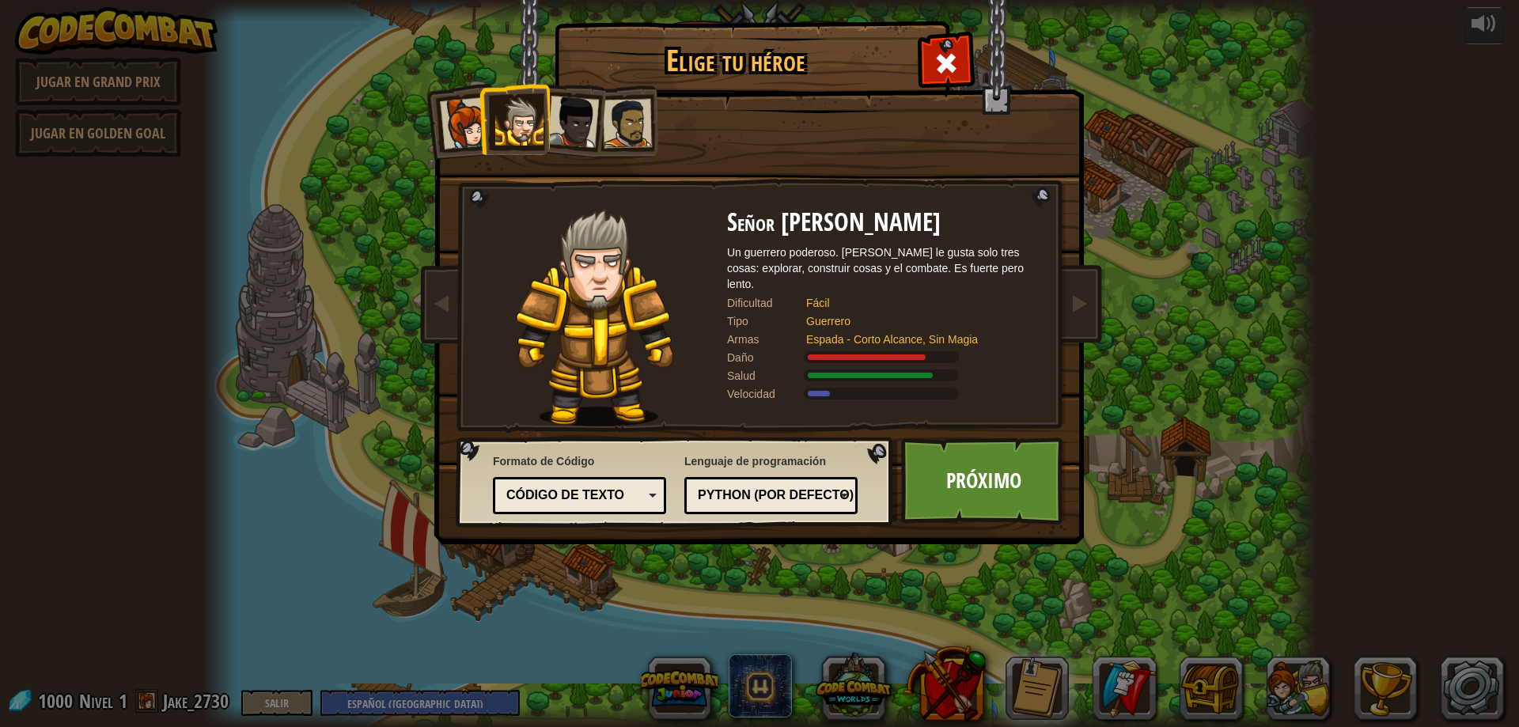
click at [613, 510] on div "Código de texto Bloques y código Bloques Bloques (iconos) (Solo Junior) Código …" at bounding box center [579, 495] width 173 height 37
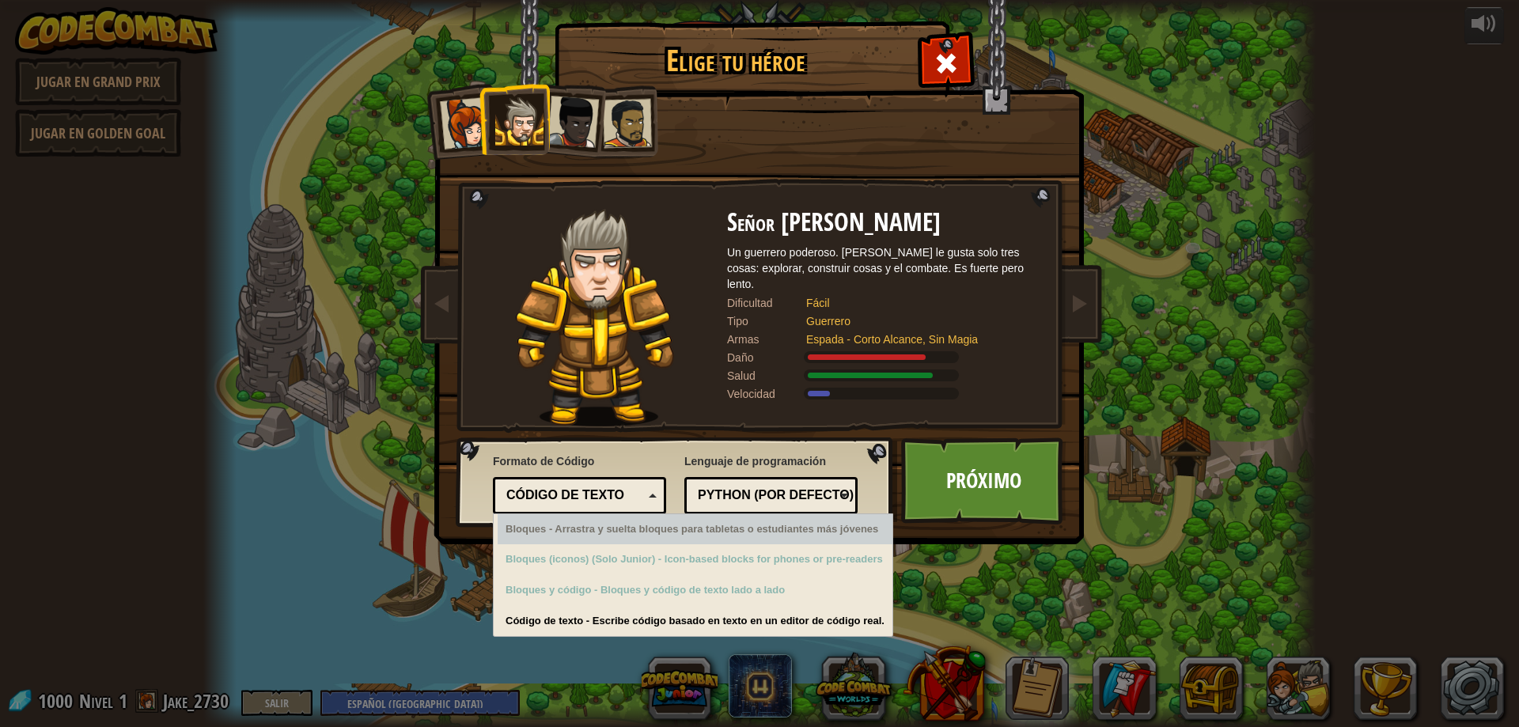
click at [609, 494] on div "Código de texto" at bounding box center [574, 495] width 137 height 18
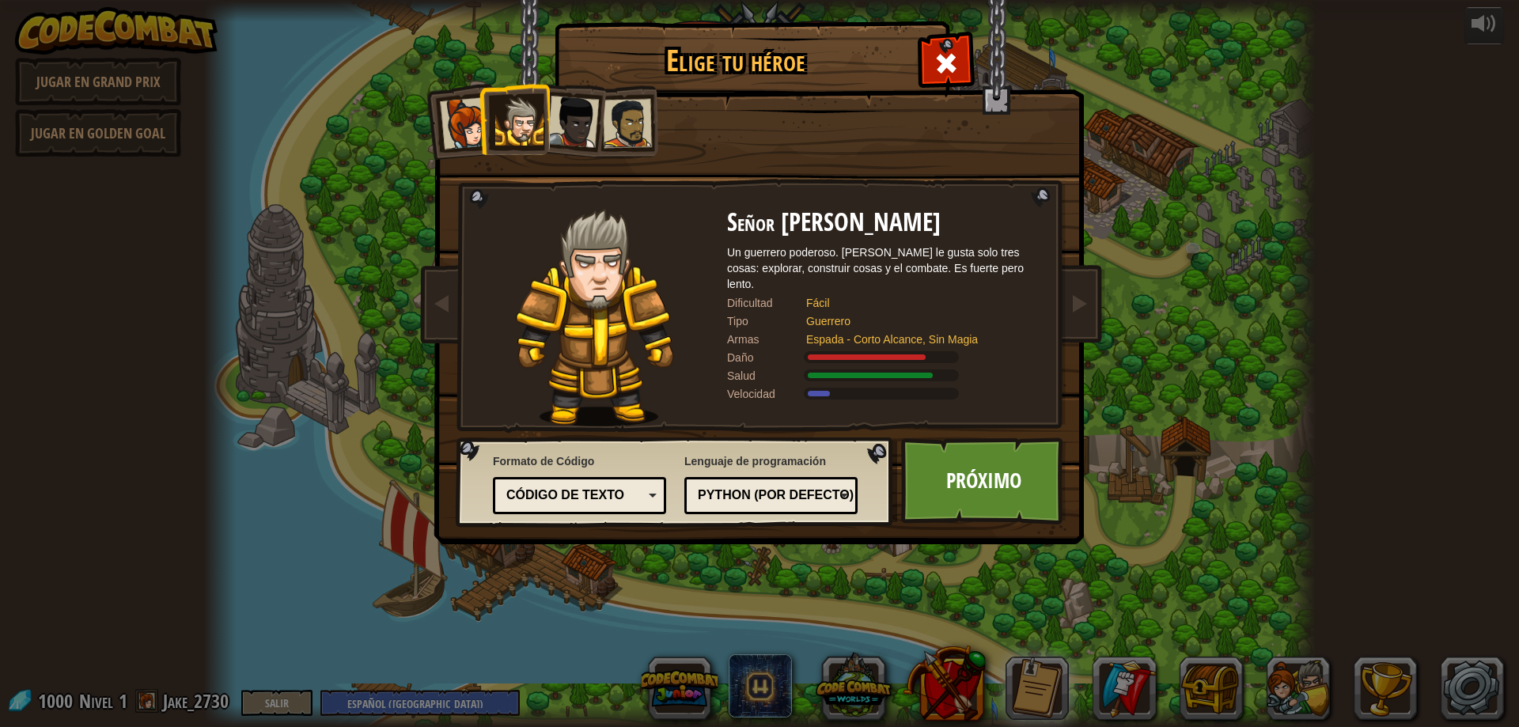
click at [809, 501] on div "Python (por Defecto)" at bounding box center [766, 495] width 137 height 18
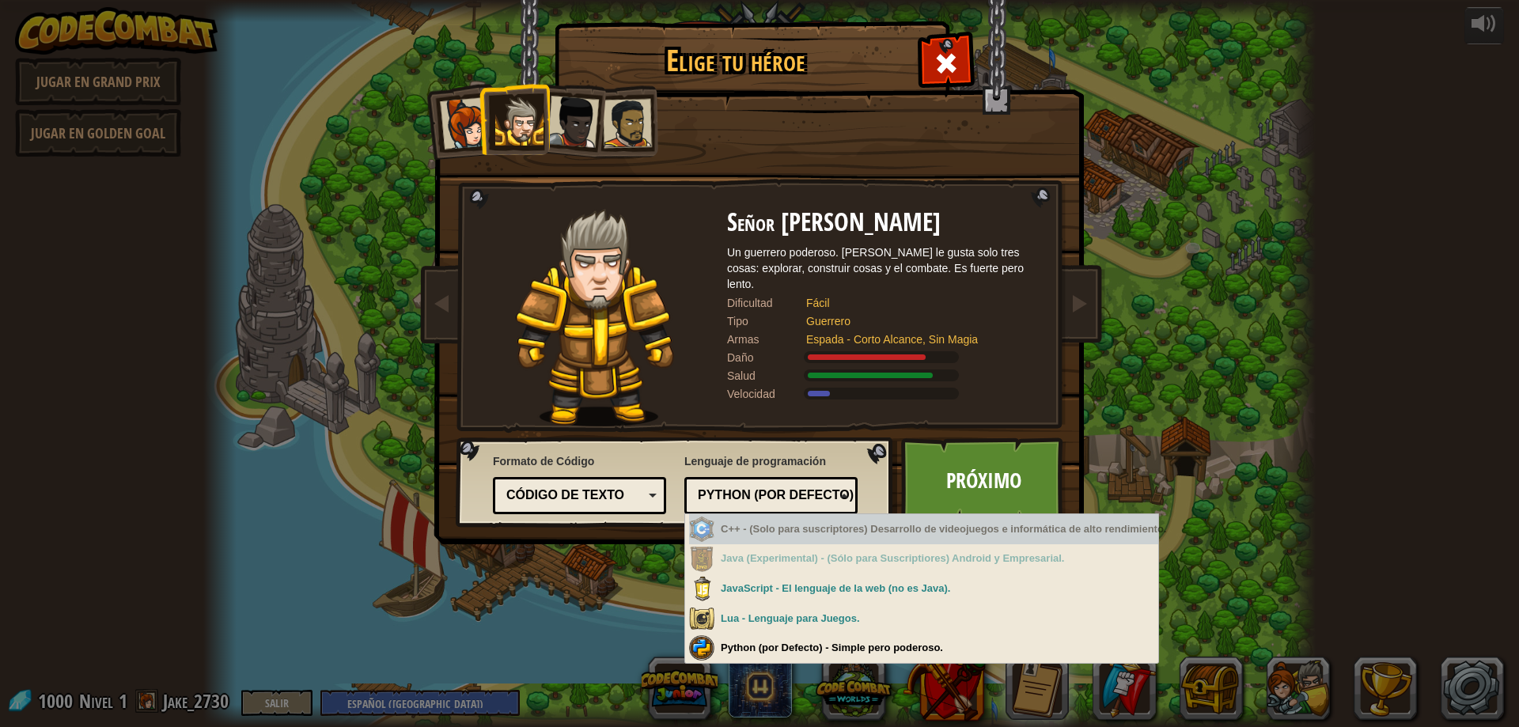
click at [804, 499] on div "Python (por Defecto)" at bounding box center [766, 495] width 137 height 18
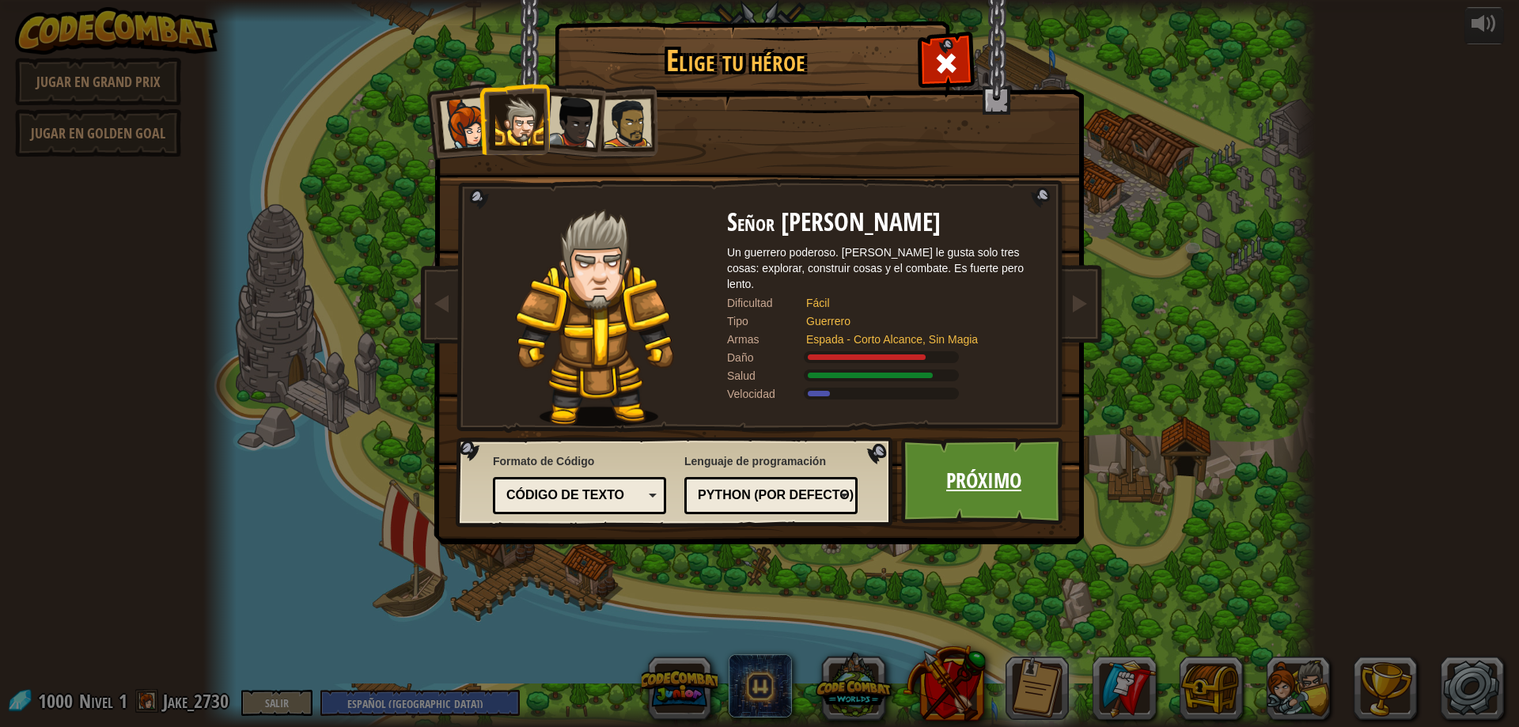
click at [1022, 501] on link "Próximo" at bounding box center [983, 480] width 165 height 87
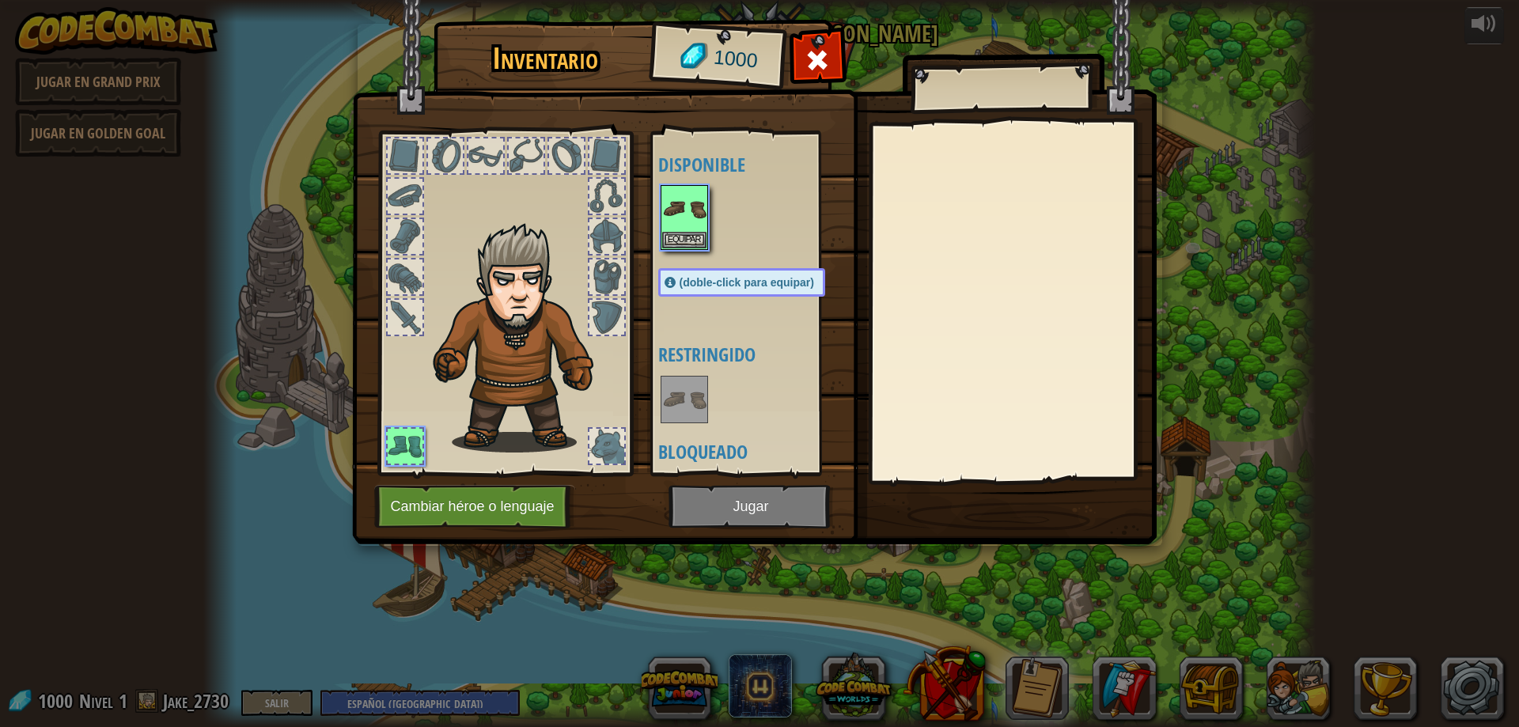
click at [1022, 17] on body "powered by Jugar en Grand Prix Jugar en Golden Goal Puente derrumbado (¡Próxima…" at bounding box center [759, 8] width 1519 height 17
click at [701, 214] on img at bounding box center [684, 209] width 44 height 44
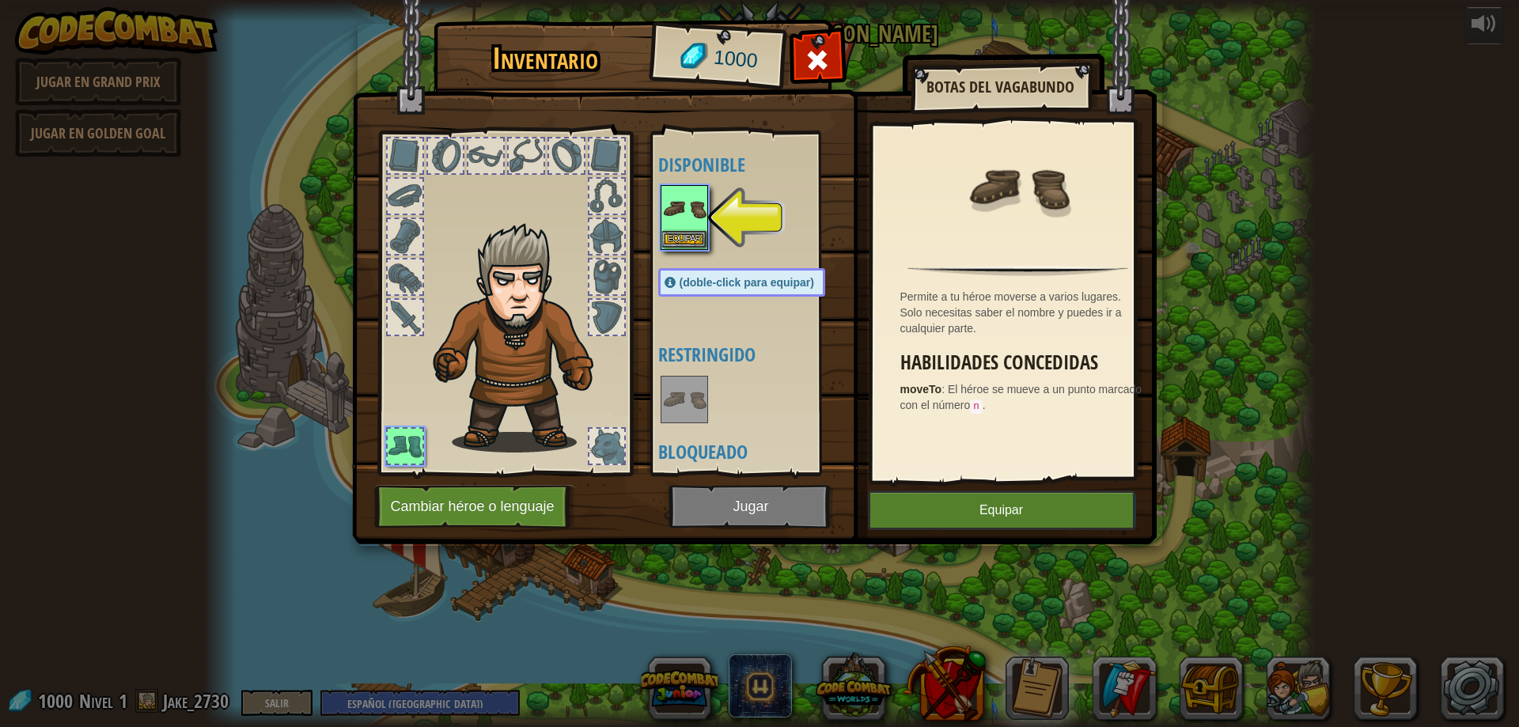
drag, startPoint x: 736, startPoint y: 293, endPoint x: 695, endPoint y: 187, distance: 114.4
click at [730, 173] on div "Disponible Equipar (doble-click para equipar) Restringido Bloqueado" at bounding box center [757, 303] width 199 height 330
click at [695, 229] on img at bounding box center [684, 209] width 44 height 44
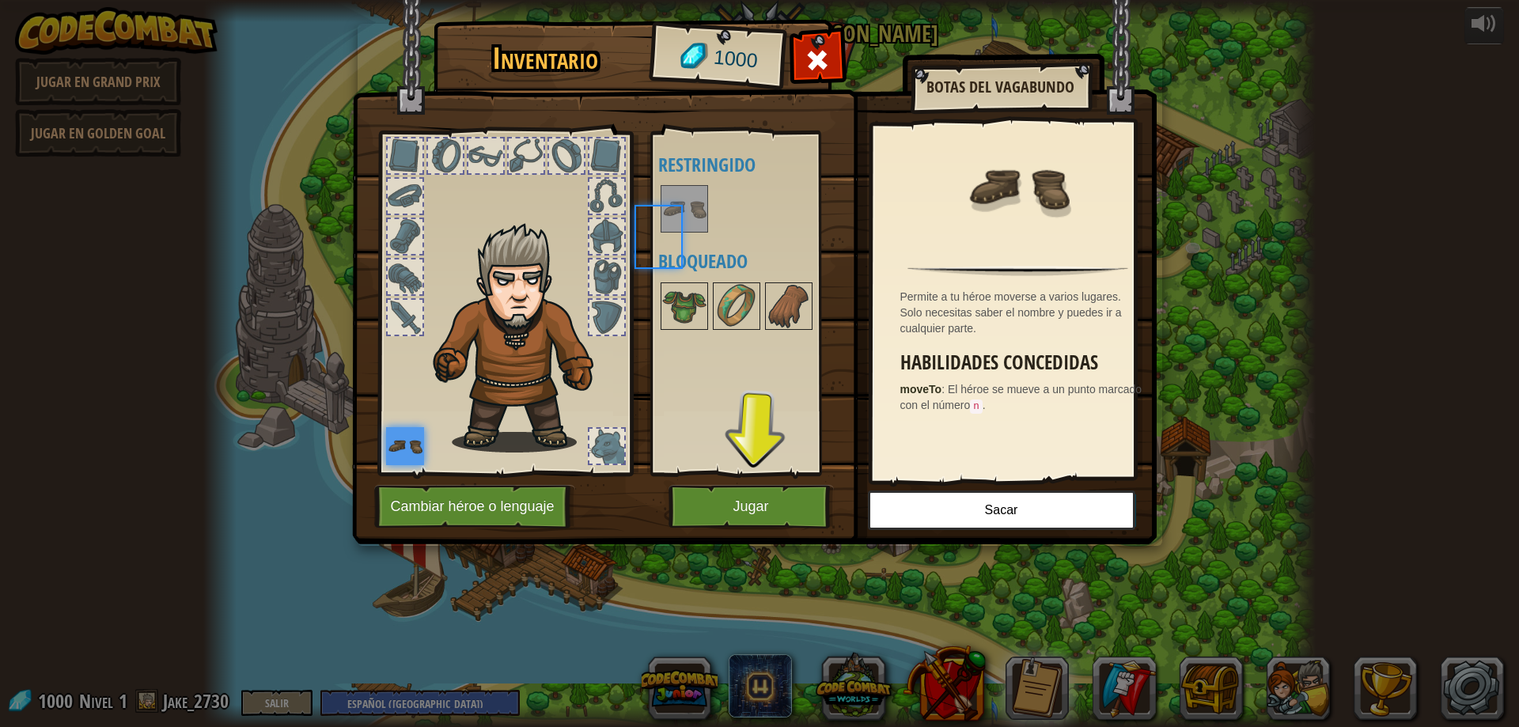
click at [695, 229] on img at bounding box center [684, 209] width 44 height 44
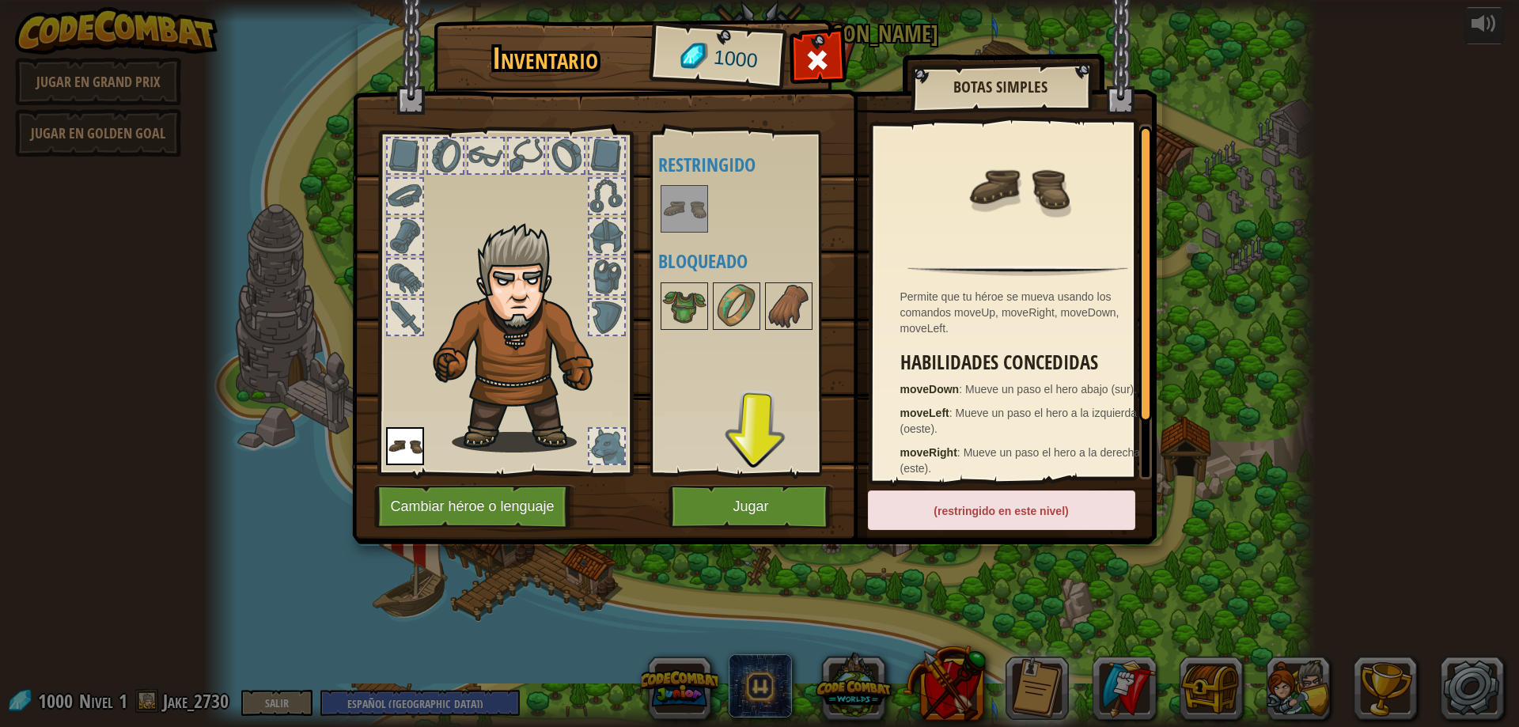
click at [624, 443] on div at bounding box center [607, 446] width 38 height 38
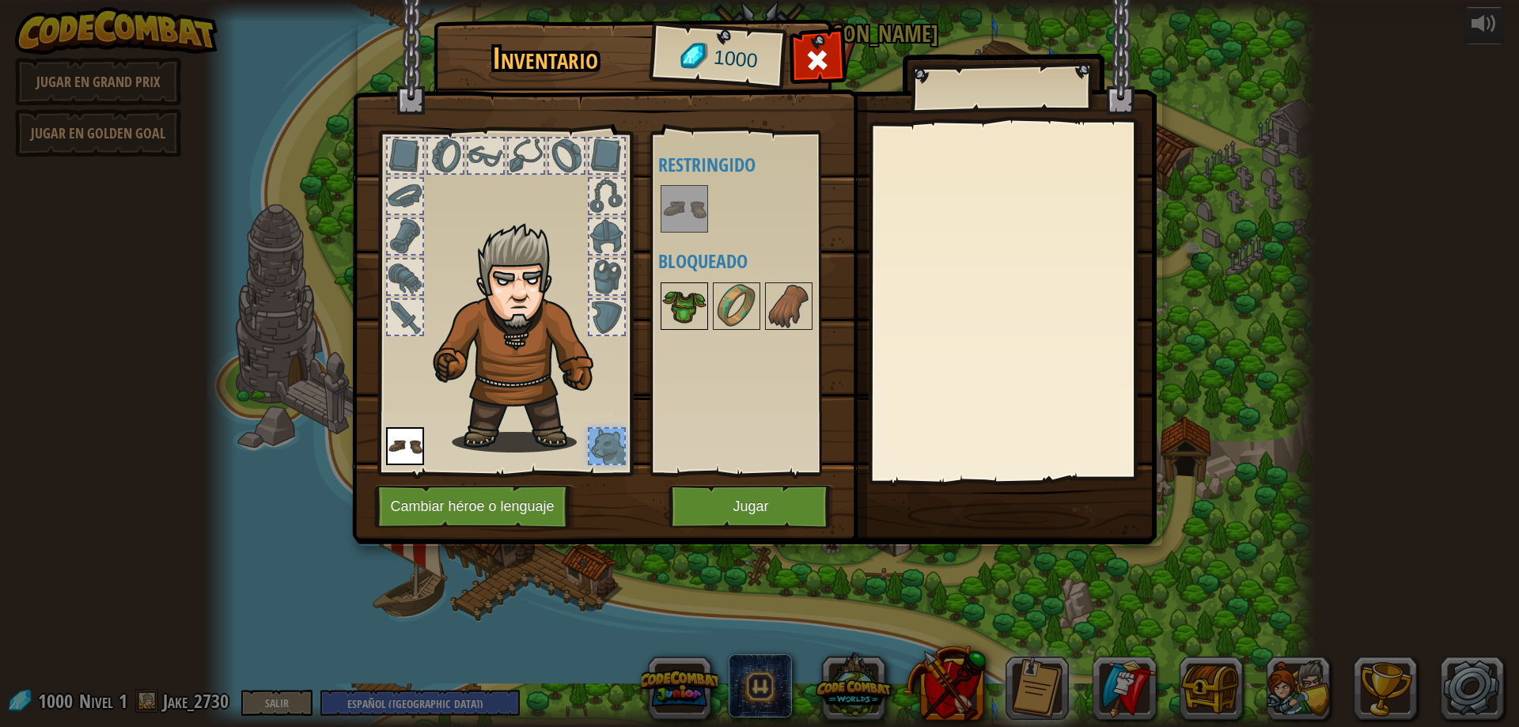
drag, startPoint x: 607, startPoint y: 321, endPoint x: 694, endPoint y: 302, distance: 88.3
drag, startPoint x: 694, startPoint y: 302, endPoint x: 641, endPoint y: 291, distance: 53.4
click at [641, 291] on img at bounding box center [754, 257] width 804 height 574
click at [604, 172] on div at bounding box center [606, 155] width 35 height 35
click at [492, 157] on div at bounding box center [485, 155] width 35 height 35
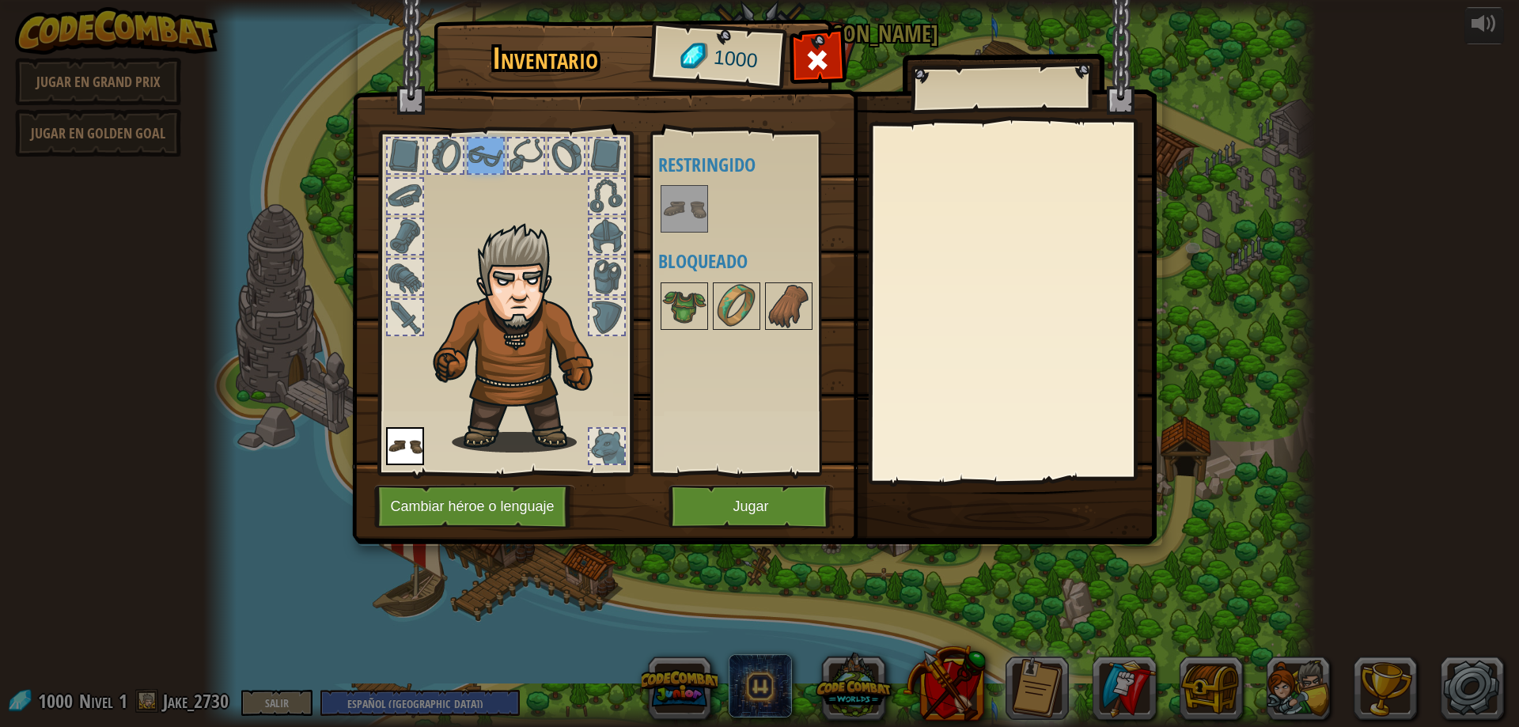
click at [437, 157] on div at bounding box center [445, 155] width 35 height 35
click at [395, 156] on div at bounding box center [405, 155] width 35 height 35
click at [392, 234] on div at bounding box center [405, 236] width 35 height 35
click at [774, 490] on button "Jugar" at bounding box center [750, 507] width 165 height 44
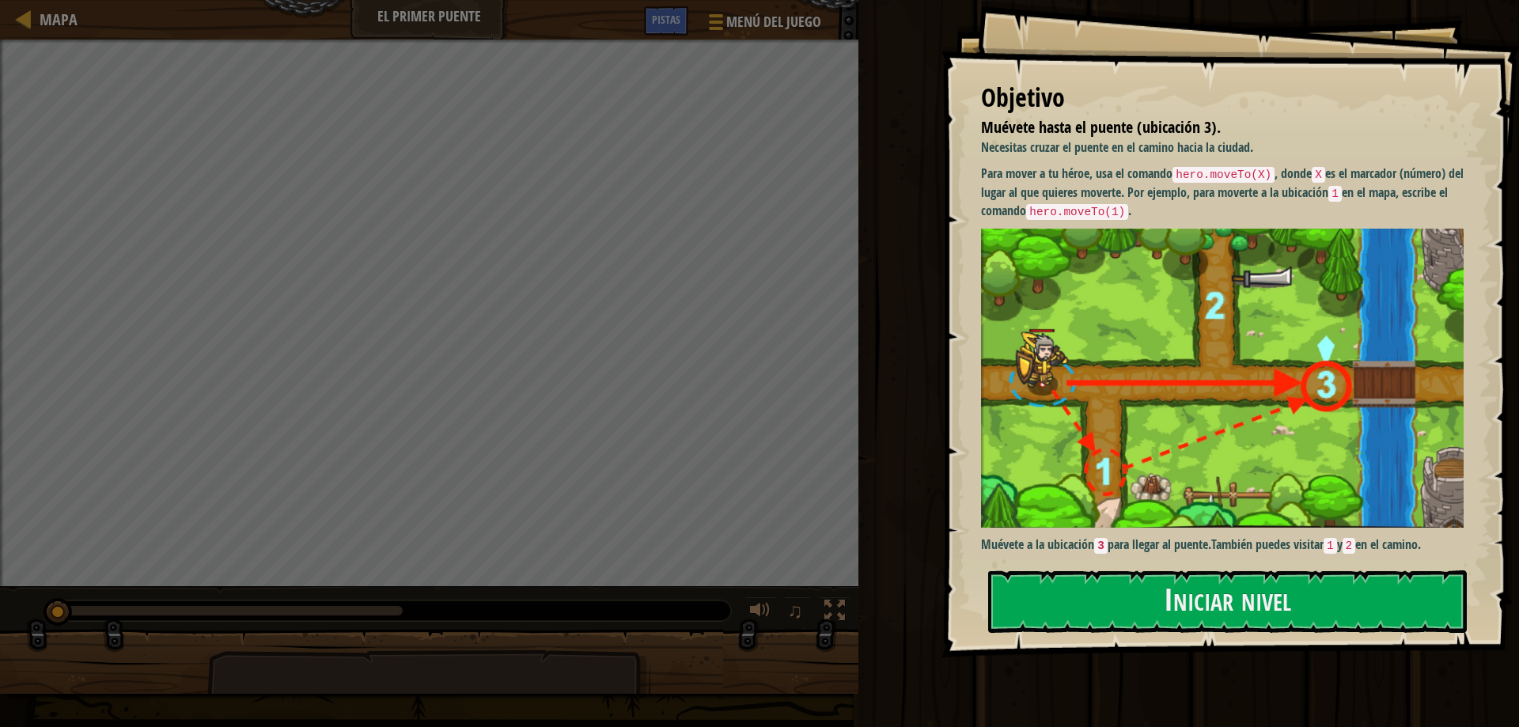
drag, startPoint x: 1185, startPoint y: 171, endPoint x: 1267, endPoint y: 187, distance: 83.9
drag, startPoint x: 1267, startPoint y: 187, endPoint x: 1357, endPoint y: 386, distance: 218.1
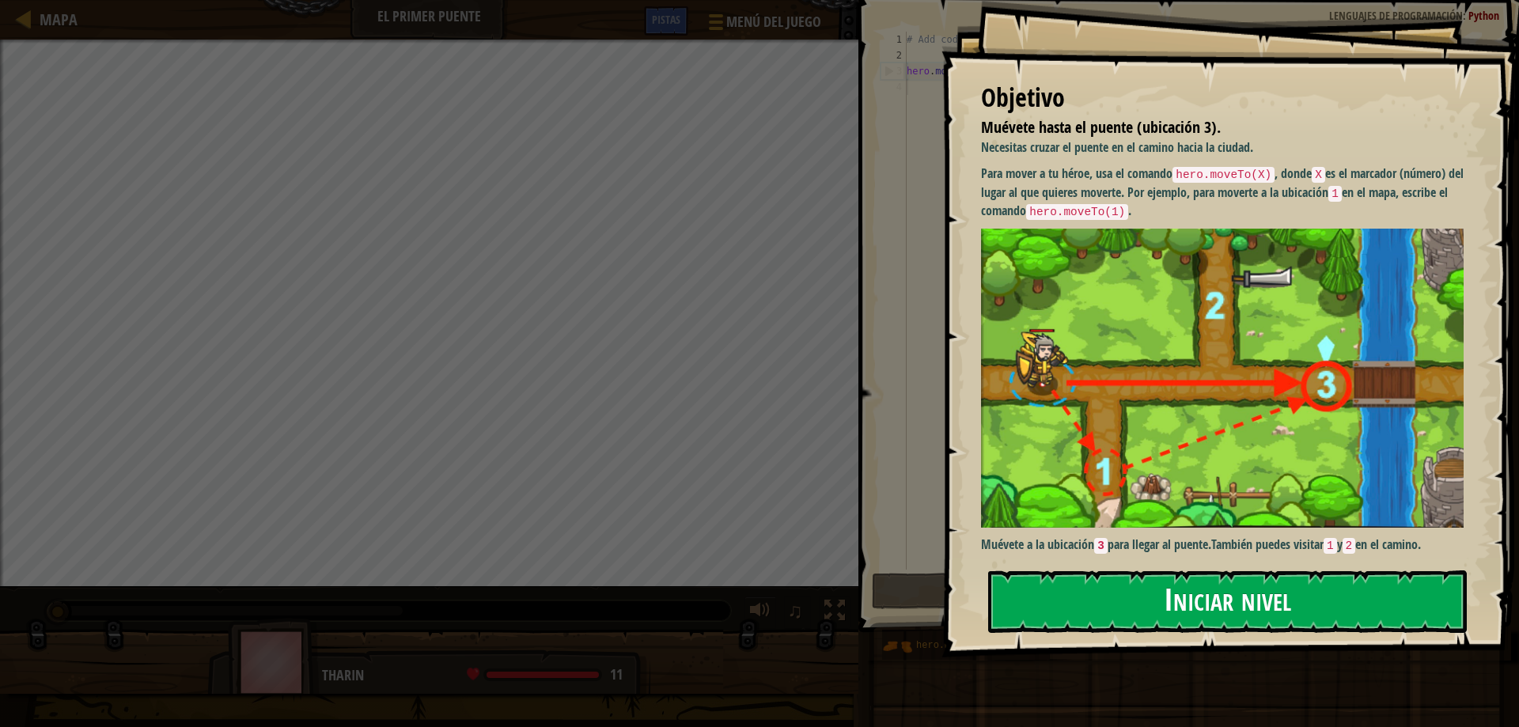
drag, startPoint x: 1357, startPoint y: 386, endPoint x: 1255, endPoint y: 586, distance: 224.6
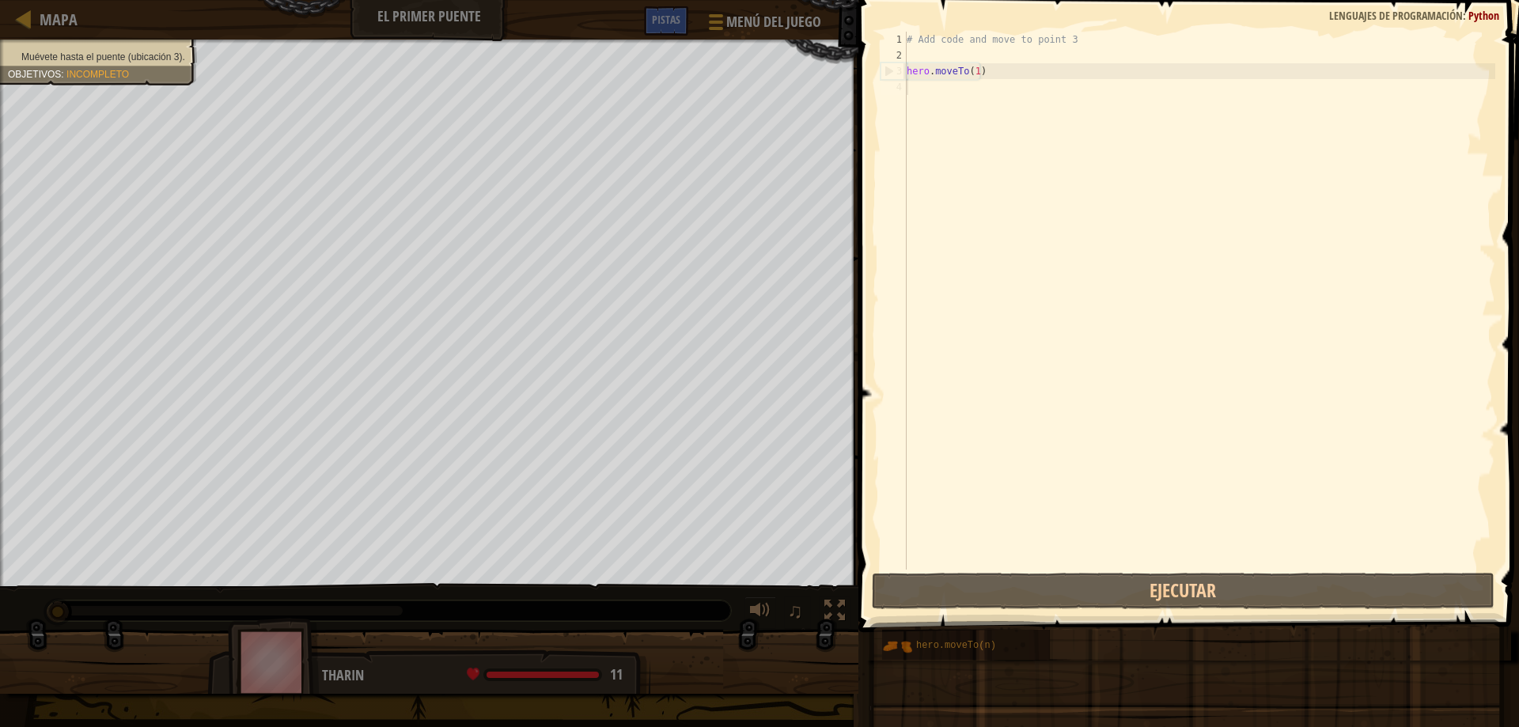
drag, startPoint x: 1255, startPoint y: 586, endPoint x: 1377, endPoint y: 508, distance: 144.8
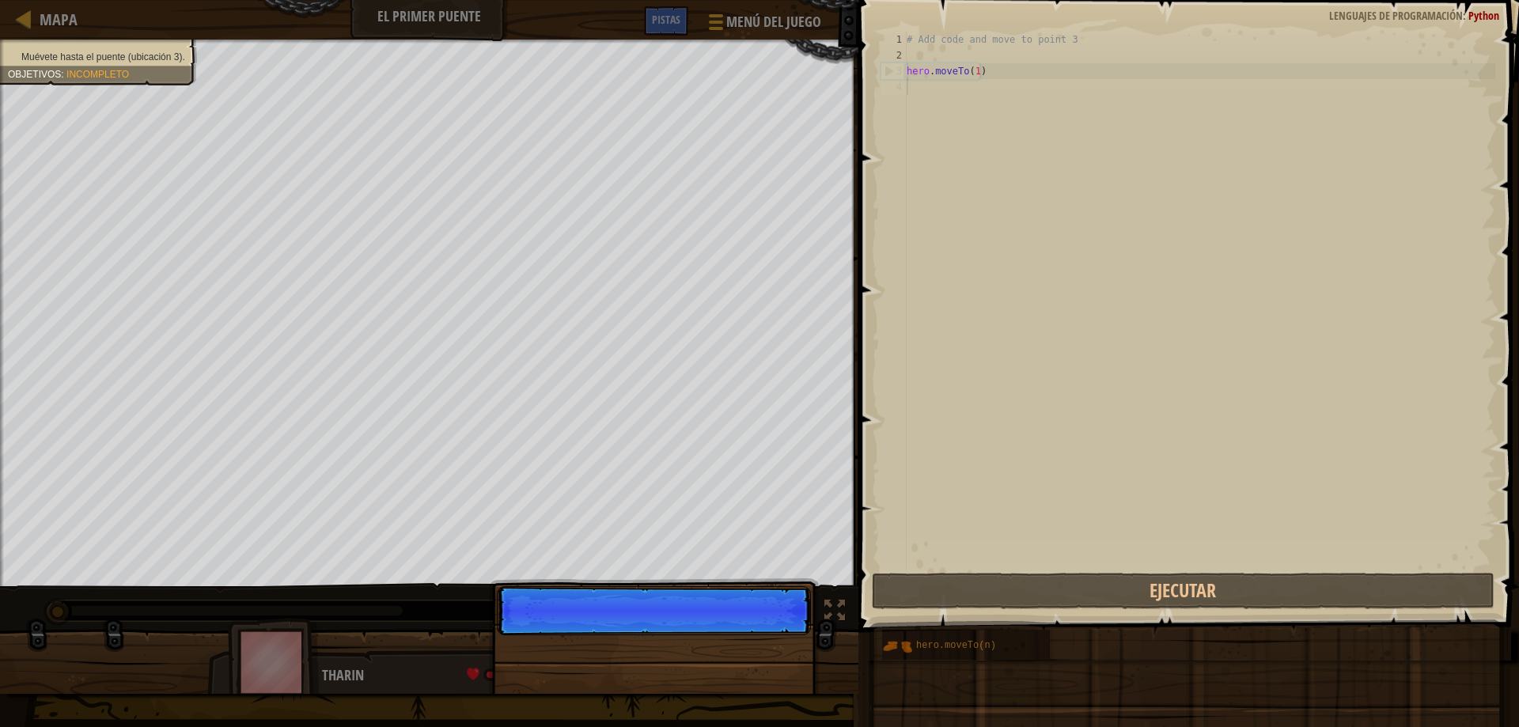
scroll to position [7, 0]
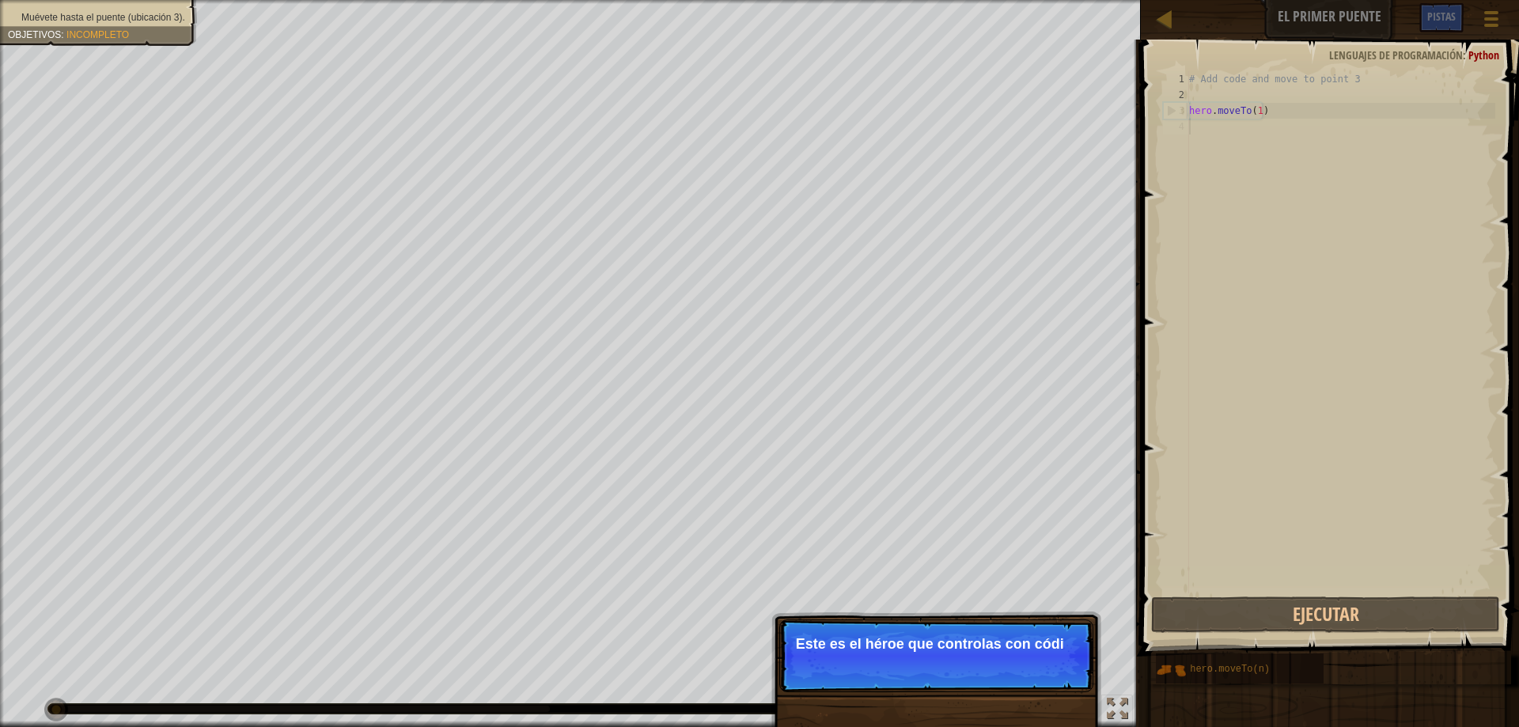
drag, startPoint x: 1377, startPoint y: 508, endPoint x: 1289, endPoint y: 119, distance: 398.9
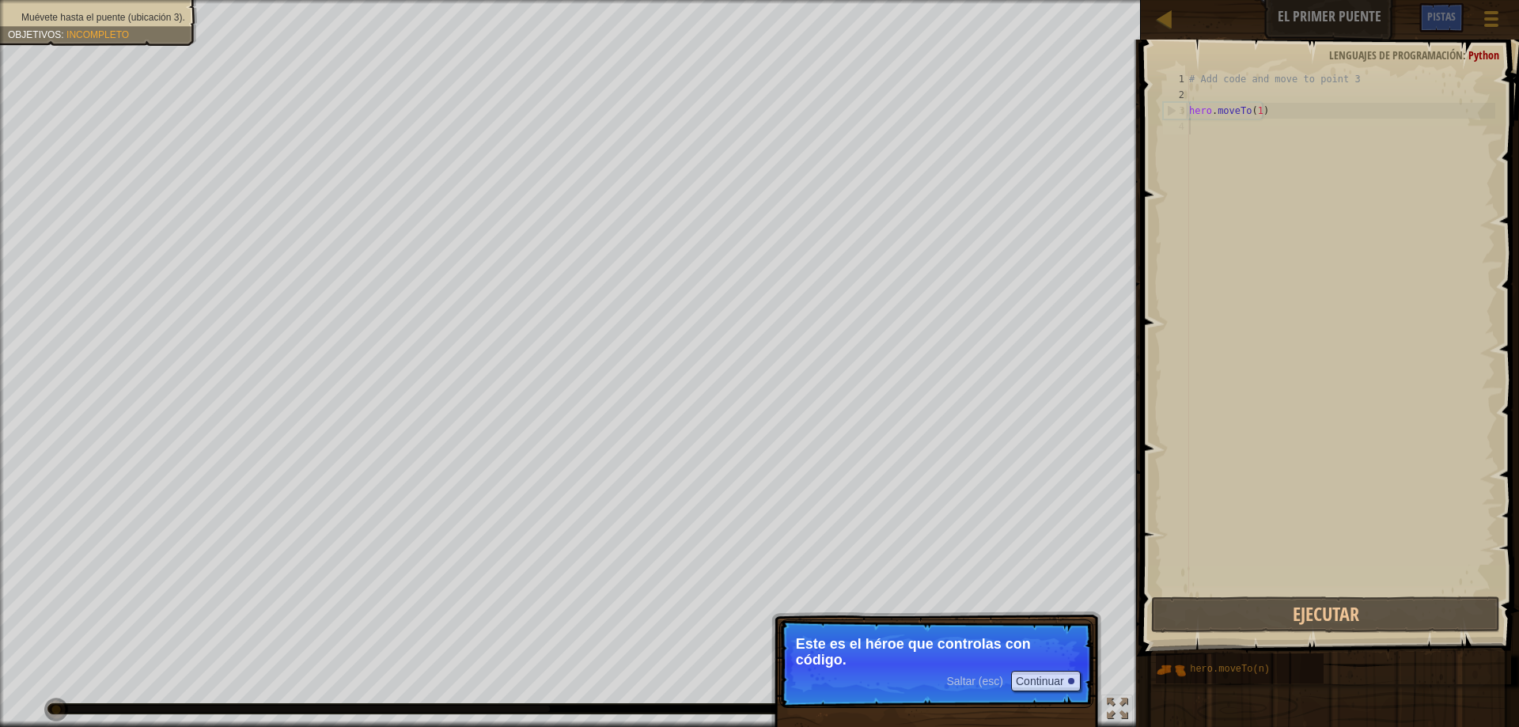
type textarea "hero.moveTo(1)"
drag, startPoint x: 1291, startPoint y: 112, endPoint x: 1358, endPoint y: 131, distance: 69.7
click at [1358, 131] on div "# Add code and move to point 3 hero . moveTo ( 1 )" at bounding box center [1340, 348] width 309 height 554
click at [1054, 687] on button "Continuar" at bounding box center [1046, 681] width 70 height 21
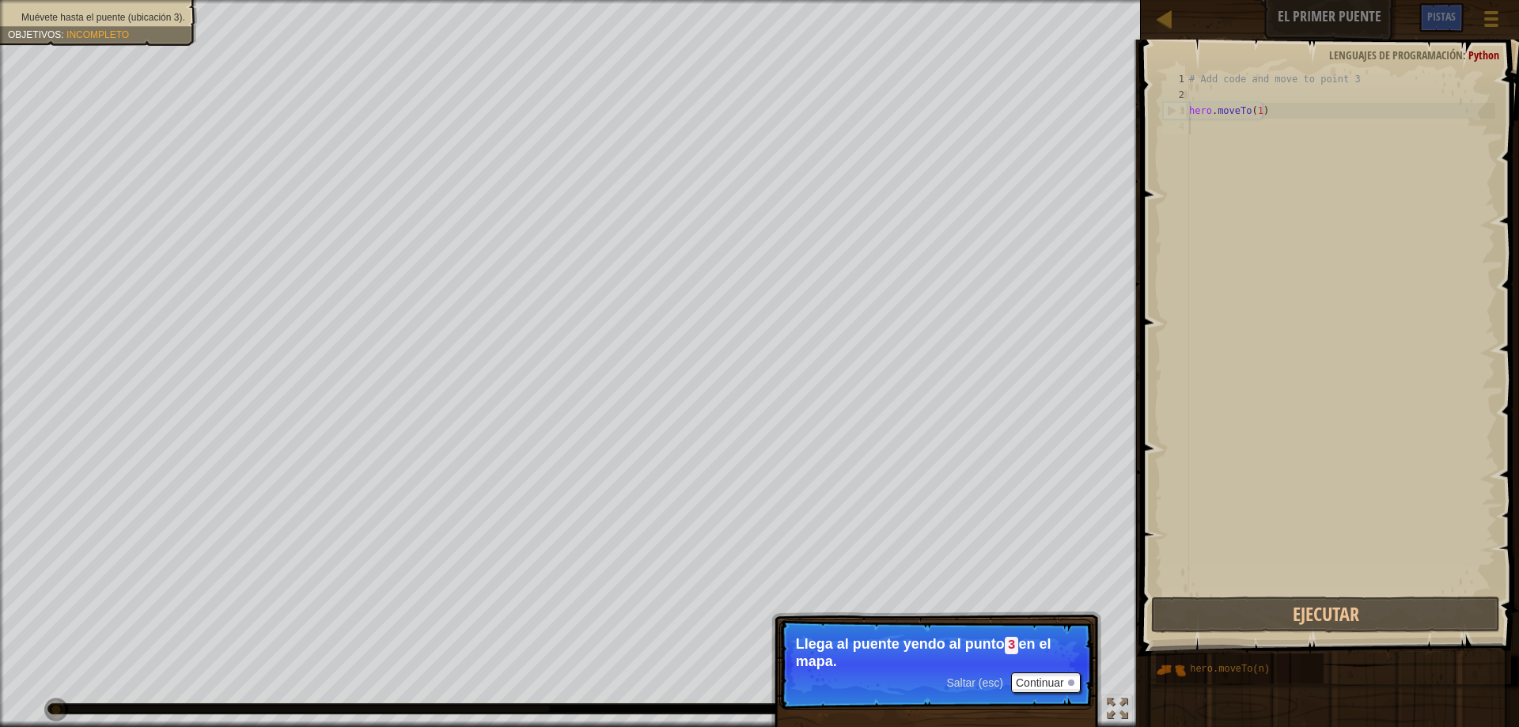
click at [1037, 698] on p "Saltar (esc) Continuar Llega al puente yendo al punto 3 en el mapa." at bounding box center [936, 664] width 314 height 90
click at [1041, 685] on button "Continuar" at bounding box center [1046, 682] width 70 height 21
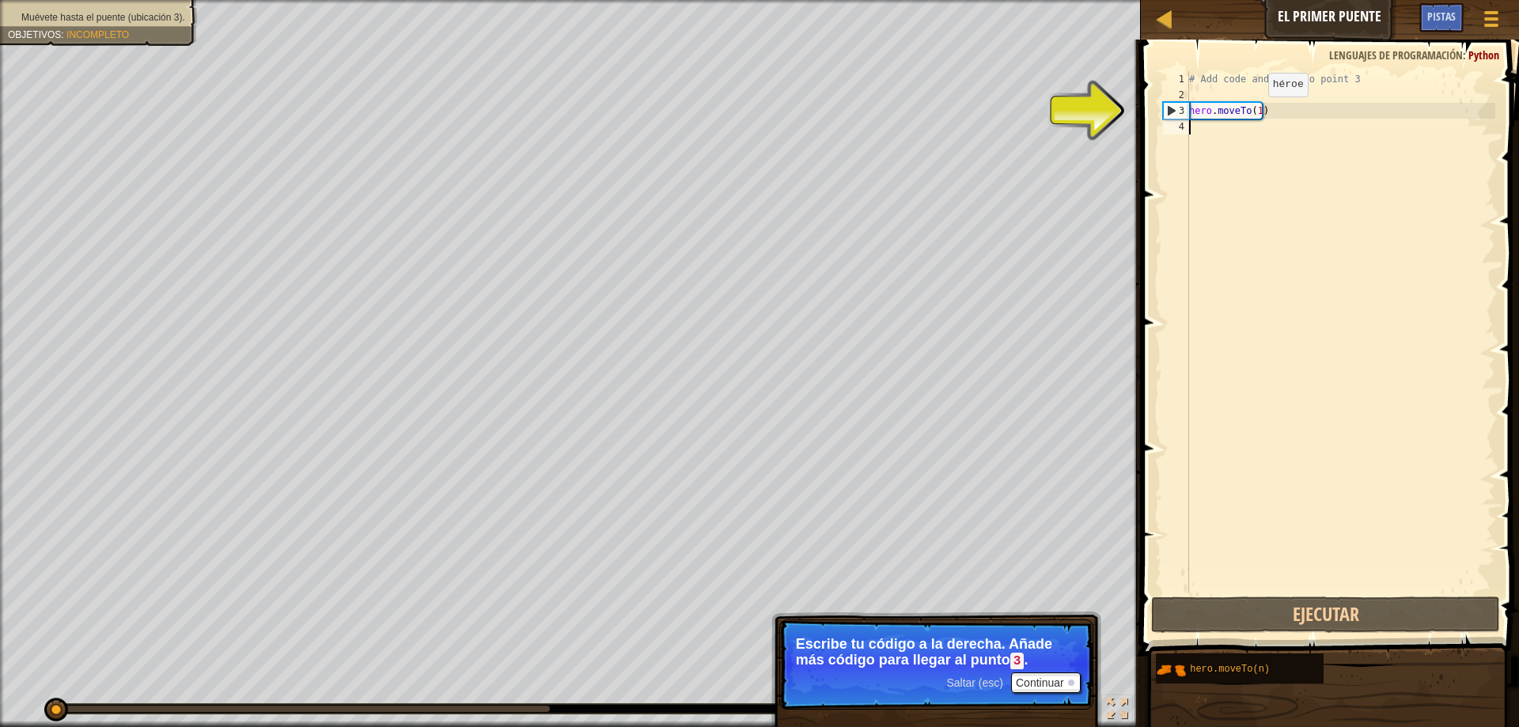
type textarea "hero.moveTo(1)"
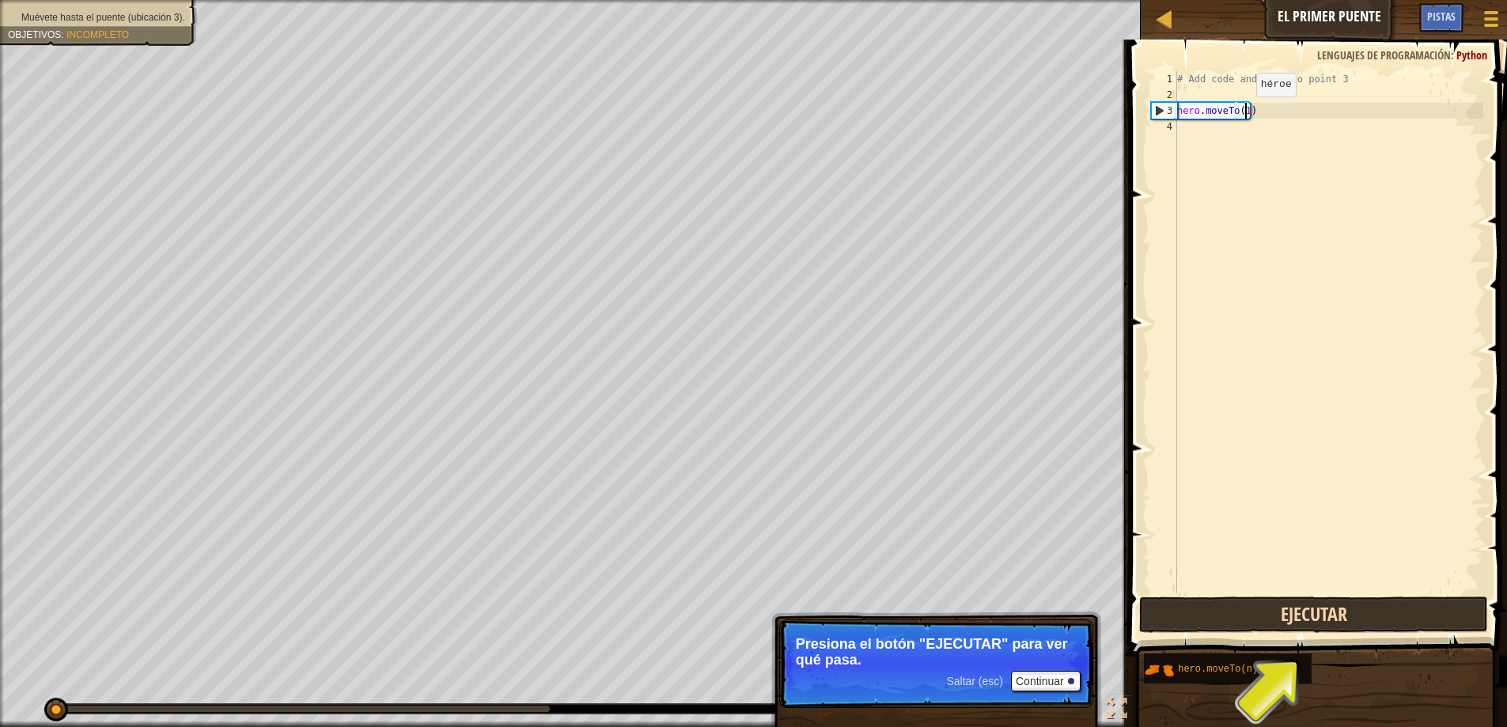
drag, startPoint x: 1254, startPoint y: 112, endPoint x: 1297, endPoint y: 630, distance: 519.1
drag, startPoint x: 1297, startPoint y: 630, endPoint x: 1353, endPoint y: 615, distance: 57.2
drag, startPoint x: 1353, startPoint y: 615, endPoint x: 1389, endPoint y: 618, distance: 36.5
click at [1389, 618] on button "Ejecutar" at bounding box center [1313, 614] width 349 height 36
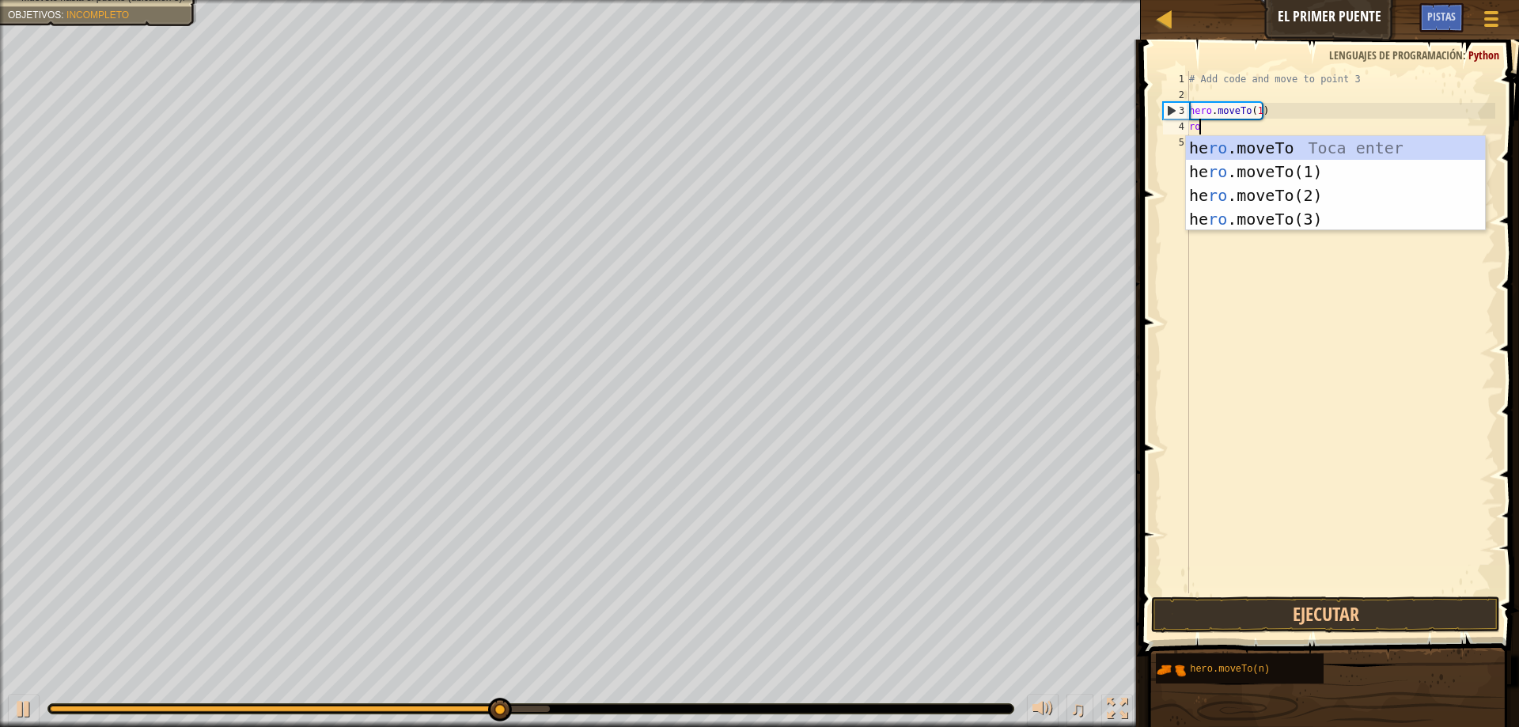
scroll to position [0, 0]
click at [1282, 221] on div "he ro .moveTo Toca enter he ro .moveTo(1) Toca enter he ro .moveTo(2) Toca ente…" at bounding box center [1335, 207] width 299 height 142
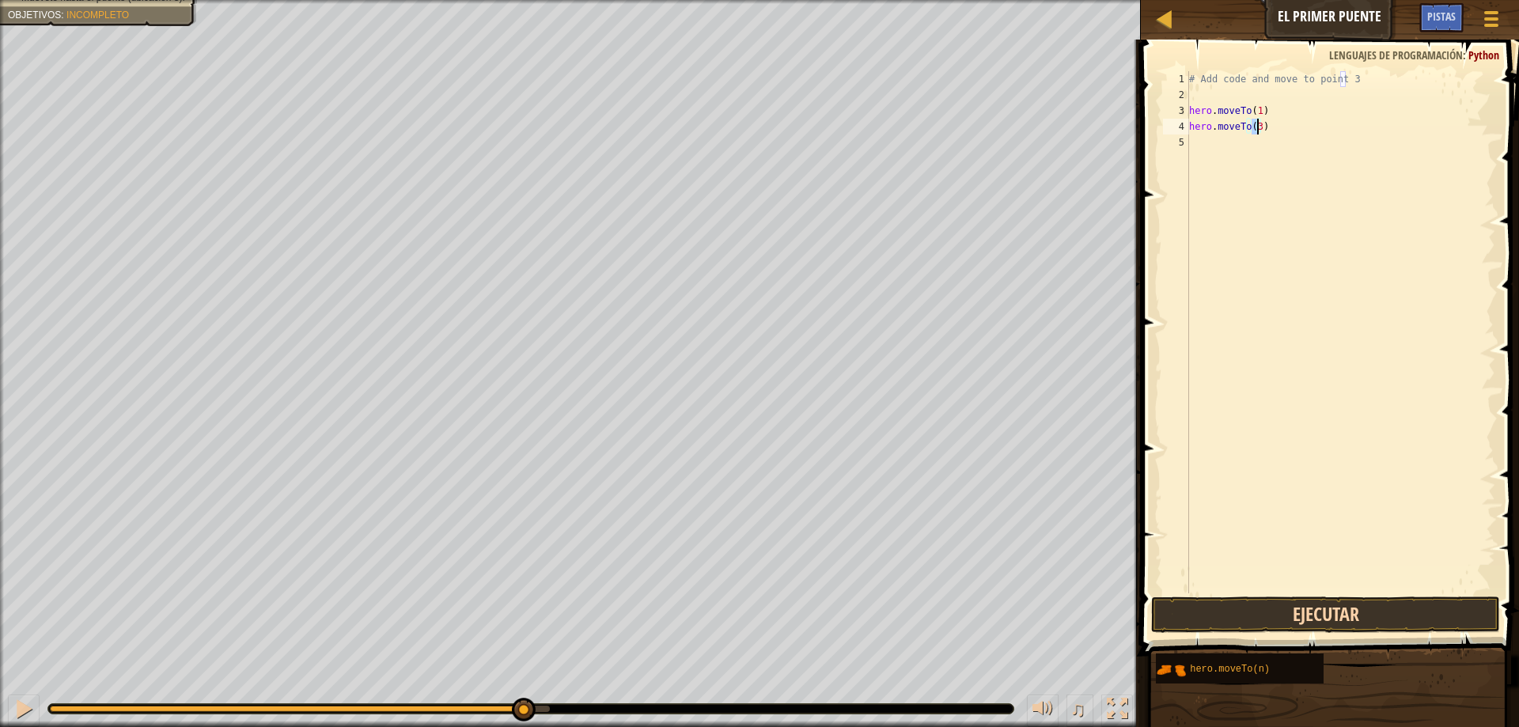
type textarea "hero.moveTo(3)"
click at [1278, 623] on button "Ejecutar" at bounding box center [1325, 614] width 349 height 36
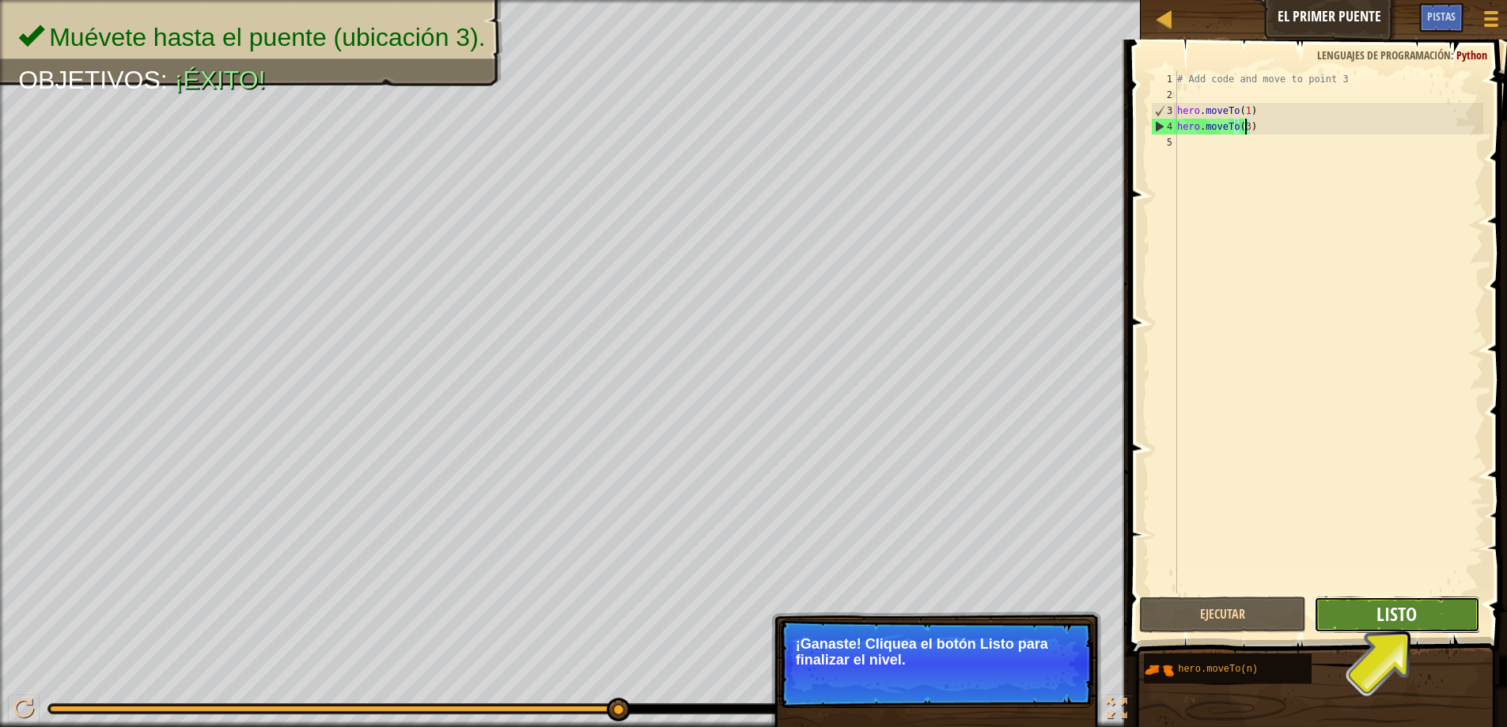
click at [1381, 614] on button "Listo" at bounding box center [1397, 614] width 166 height 36
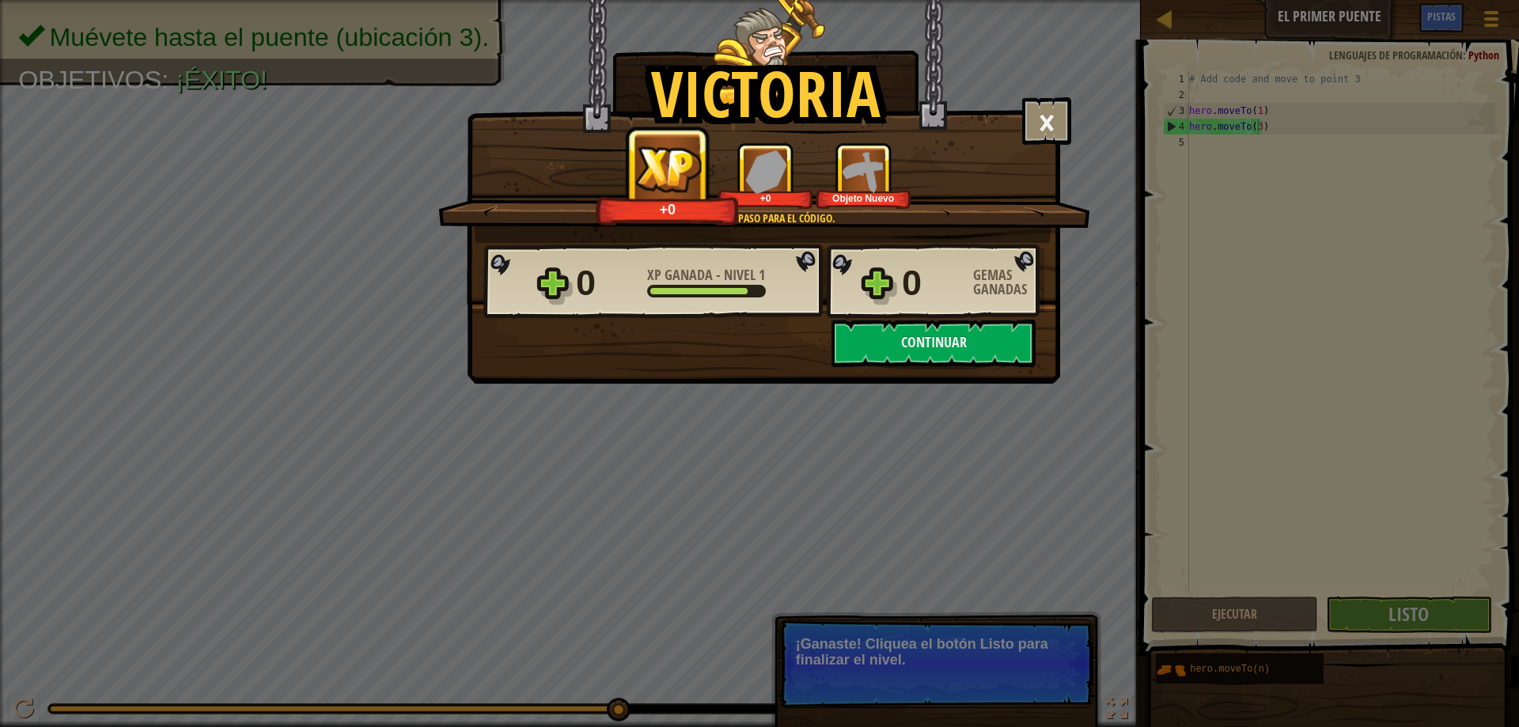
click at [838, 295] on div "0 XP Ganada - Nivel 1 0 Gemas Ganadas" at bounding box center [763, 282] width 561 height 76
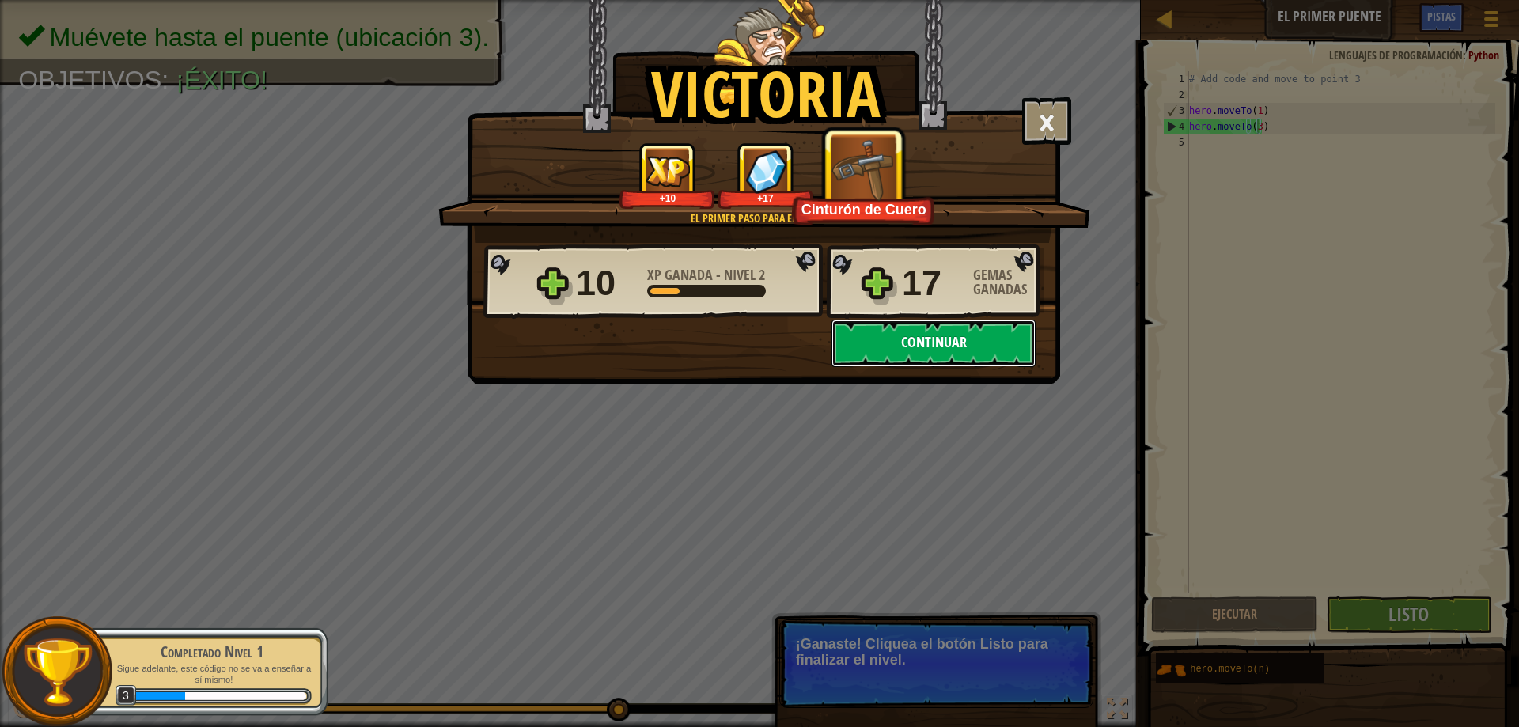
click at [953, 343] on button "Continuar" at bounding box center [933, 343] width 204 height 47
select select "es-419"
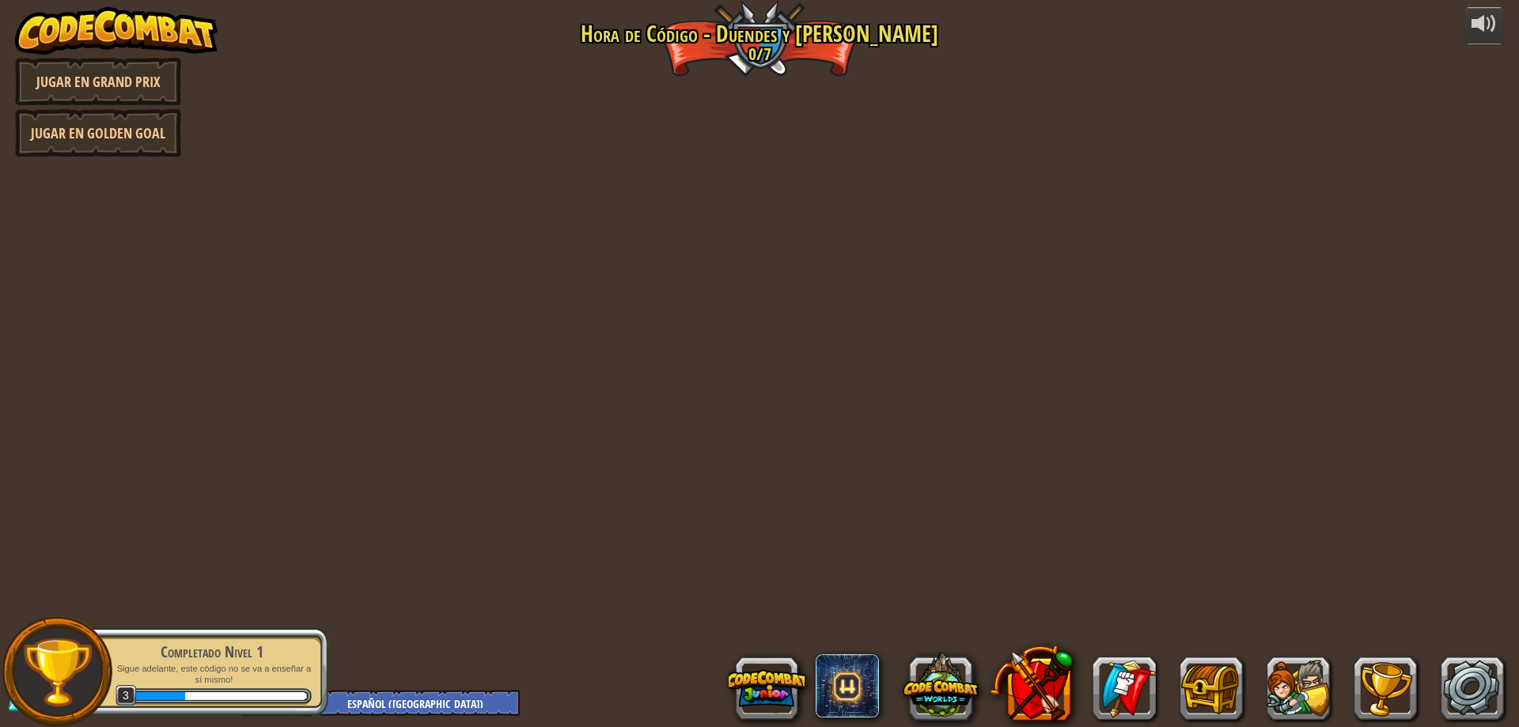
select select "es-419"
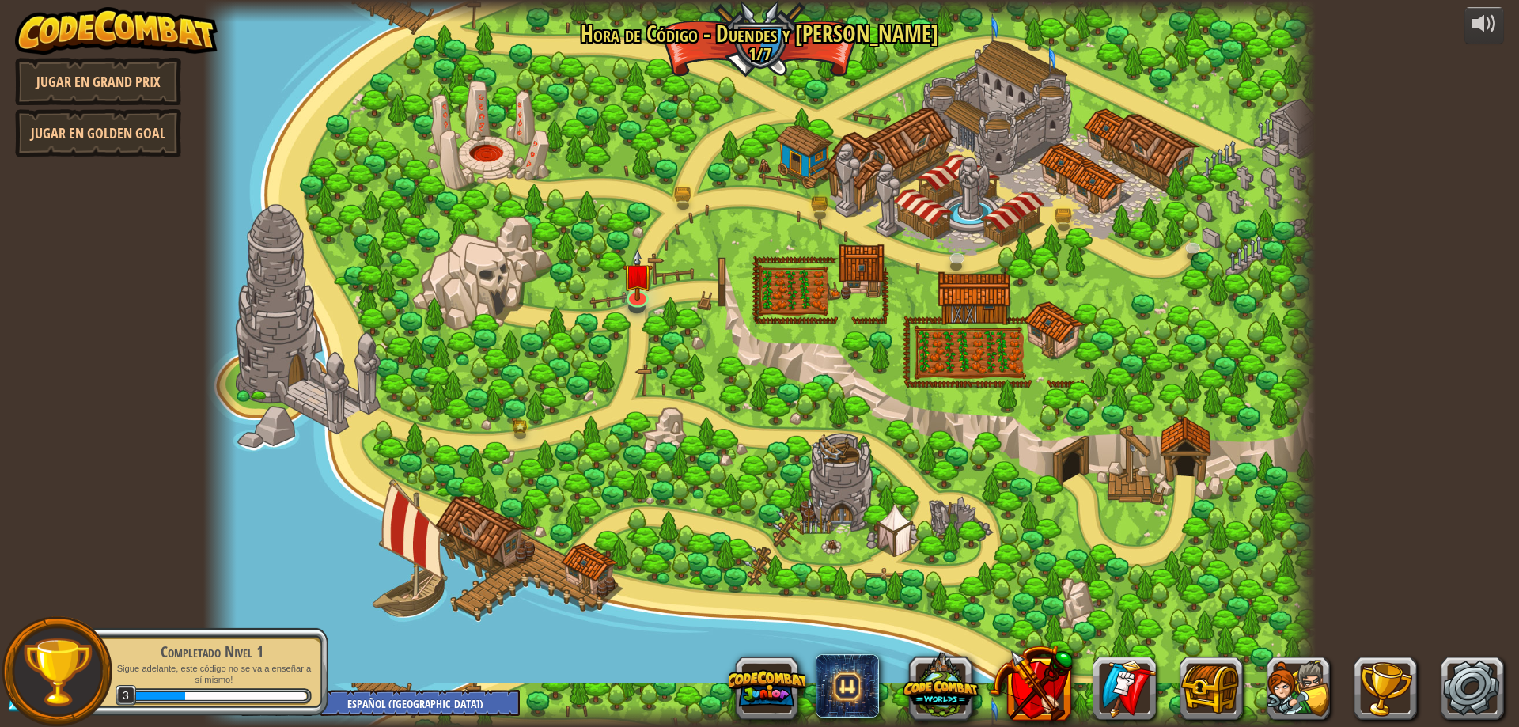
click at [953, 343] on div at bounding box center [759, 363] width 1112 height 727
click at [642, 282] on img at bounding box center [638, 263] width 30 height 68
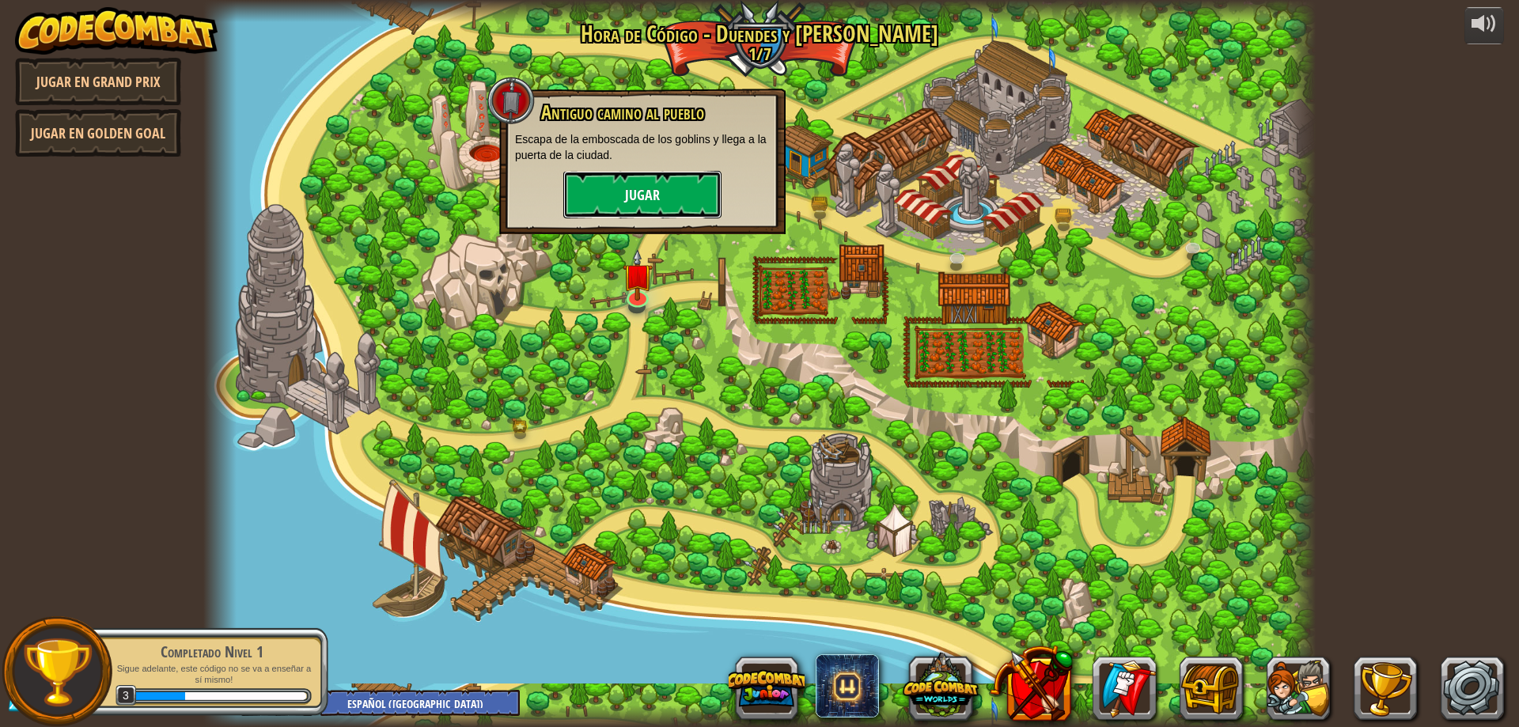
click at [666, 181] on button "Jugar" at bounding box center [642, 194] width 158 height 47
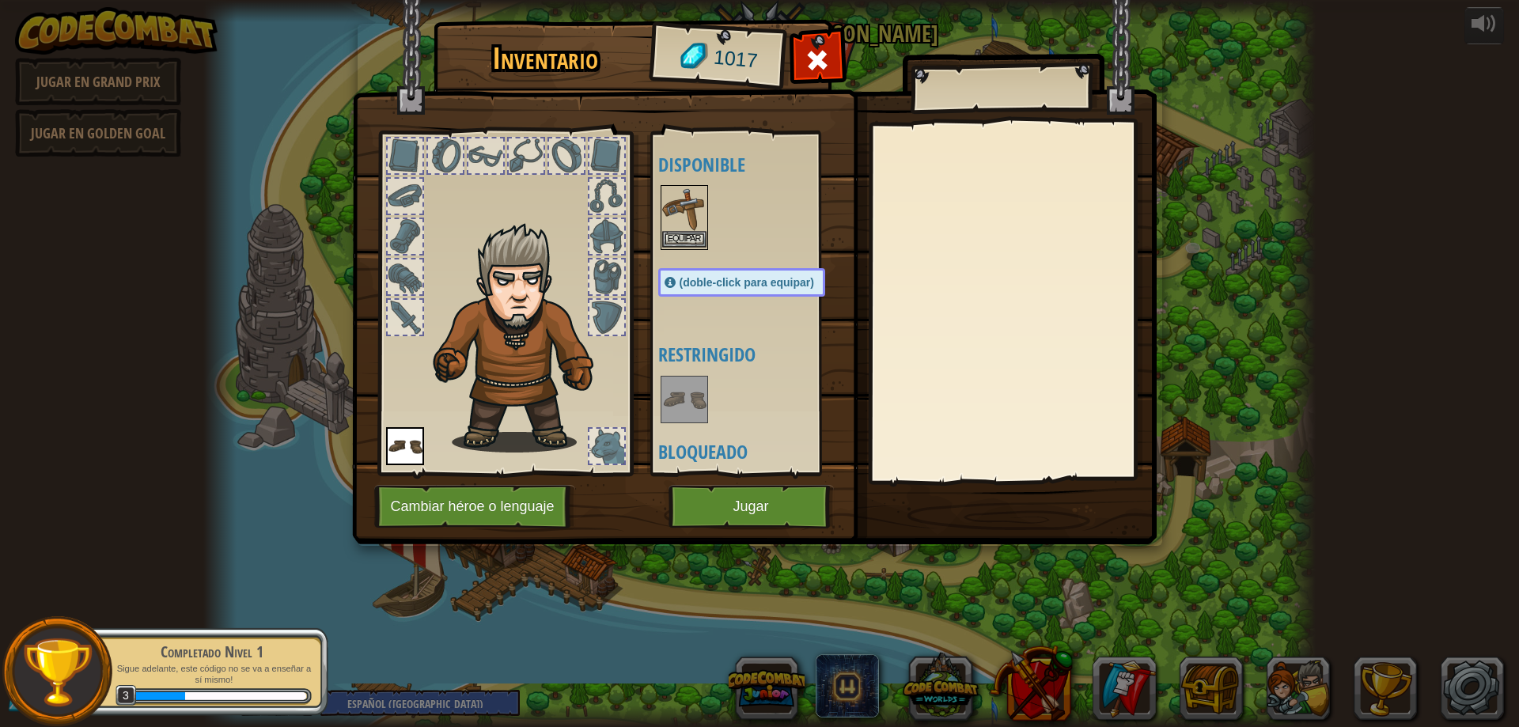
click at [688, 217] on img at bounding box center [684, 209] width 44 height 44
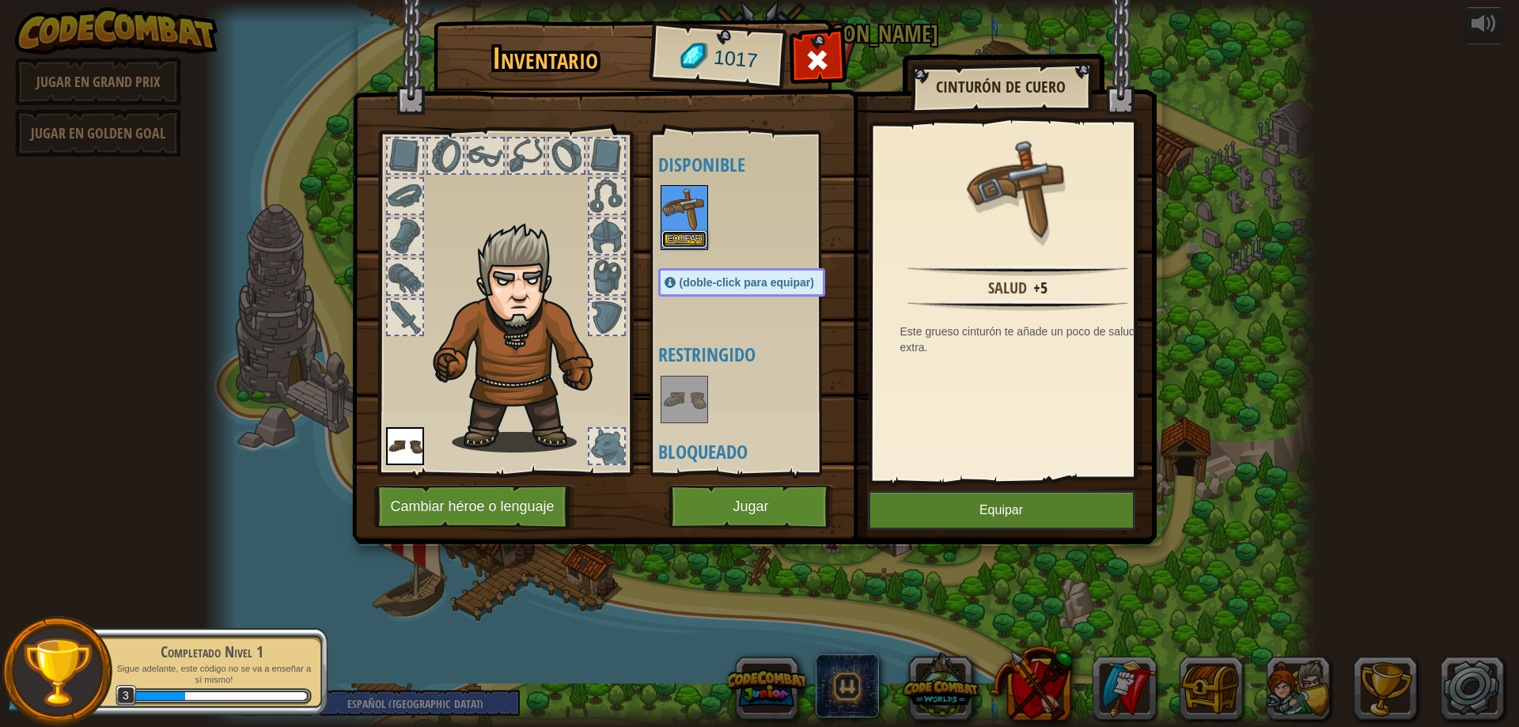
click at [684, 238] on button "Equipar" at bounding box center [684, 239] width 44 height 17
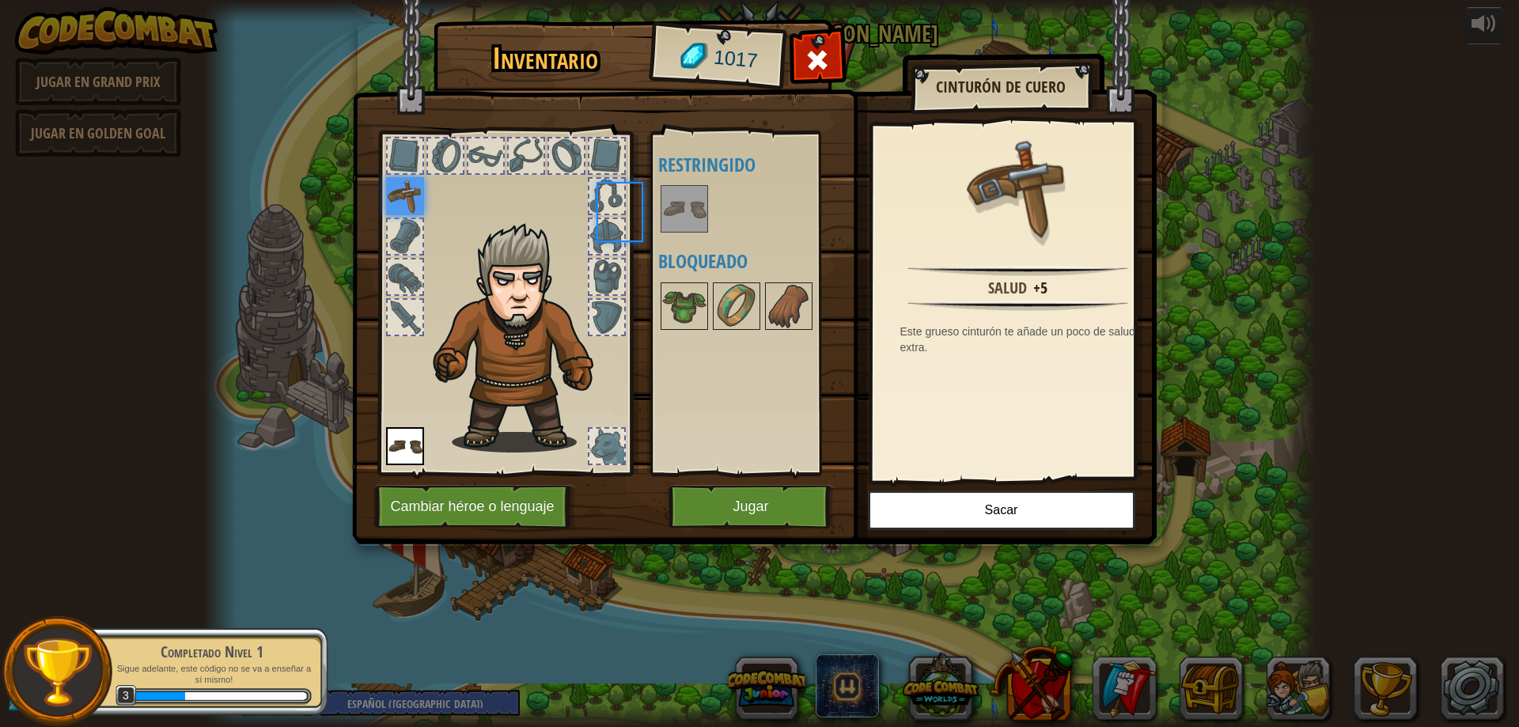
click at [684, 238] on div "Disponible Equipar (doble-click para equipar) Restringido Bloqueado" at bounding box center [757, 303] width 199 height 330
click at [687, 316] on img at bounding box center [684, 306] width 44 height 44
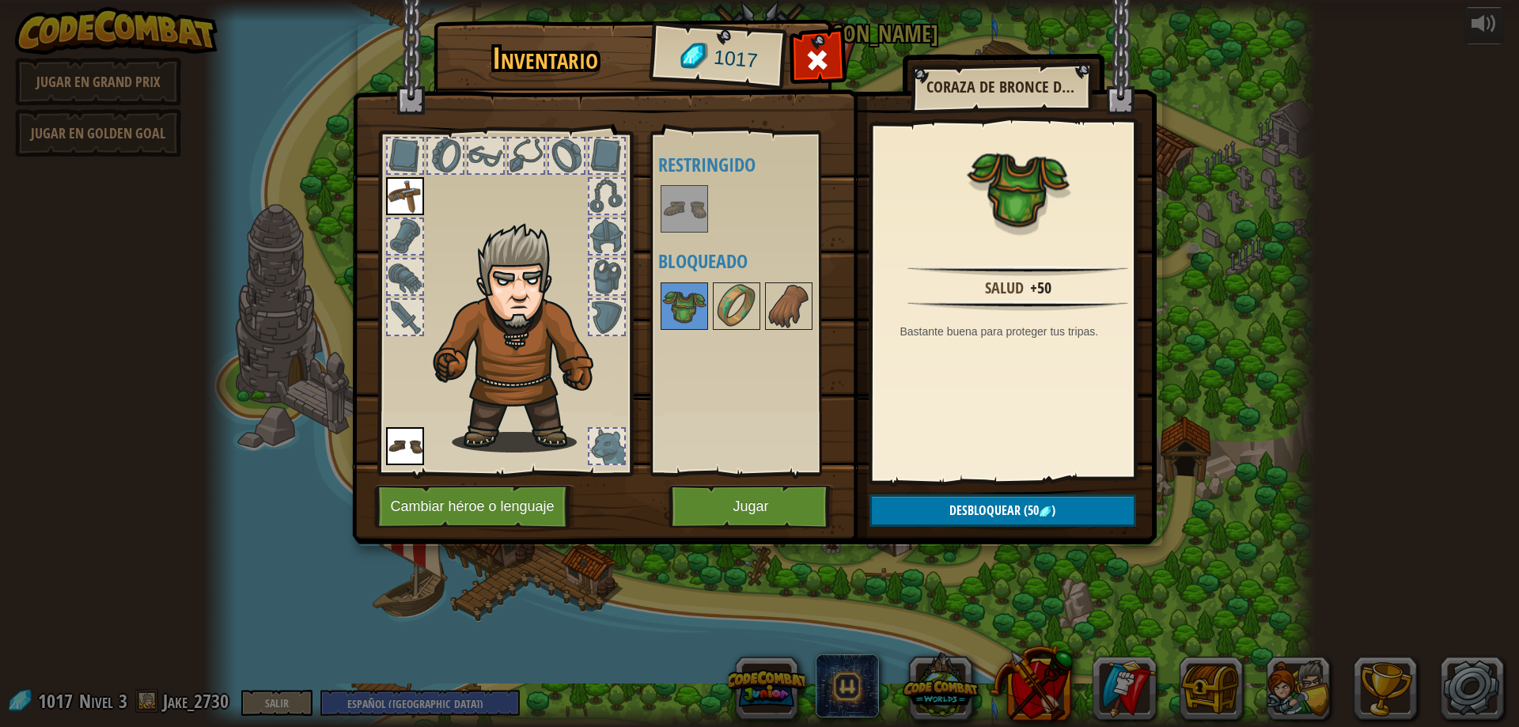
click at [716, 342] on div "Disponible Equipar (doble-click para equipar) Restringido Bloqueado" at bounding box center [757, 303] width 199 height 330
click at [742, 344] on div "Disponible Equipar (doble-click para equipar) Restringido Bloqueado" at bounding box center [757, 303] width 199 height 330
click at [697, 502] on button "Jugar" at bounding box center [750, 507] width 165 height 44
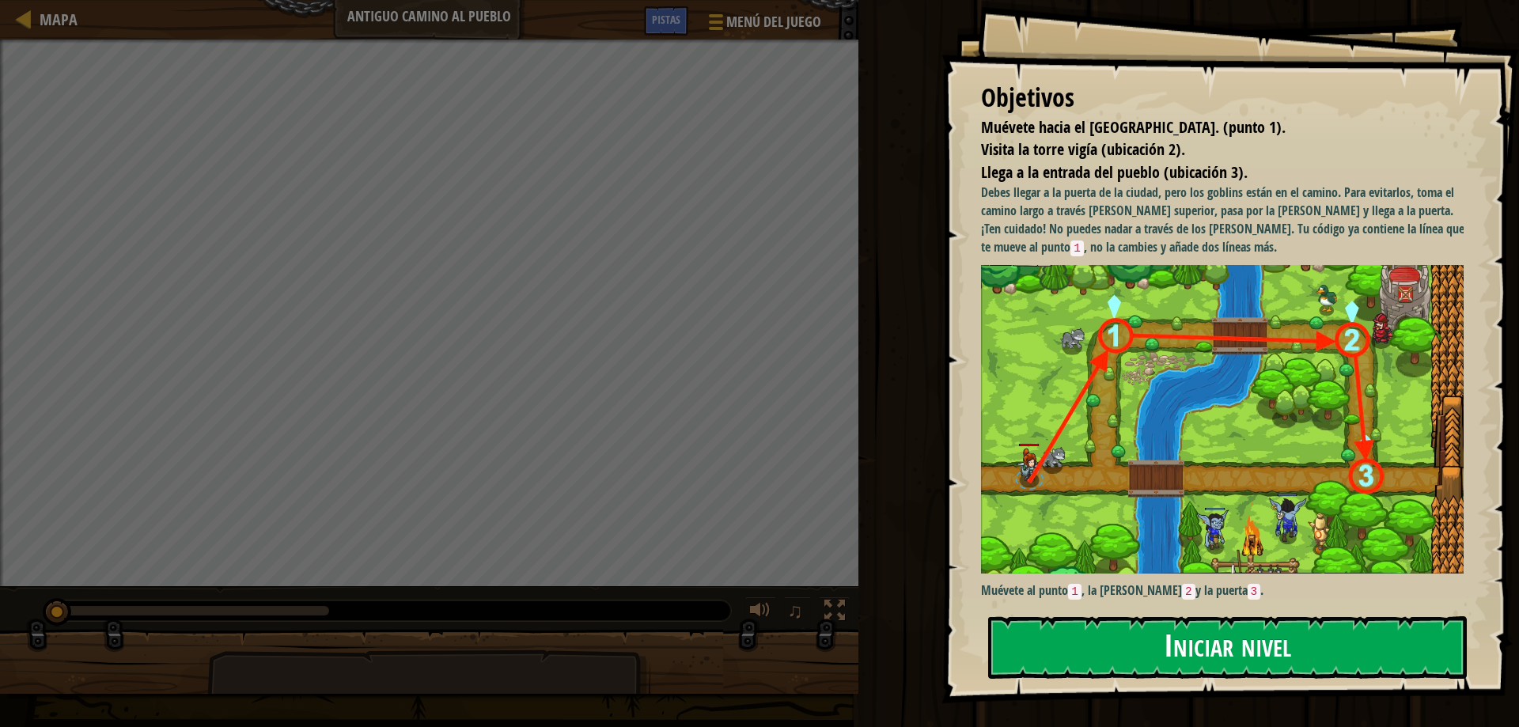
click at [1181, 649] on button "Iniciar nivel" at bounding box center [1227, 647] width 479 height 62
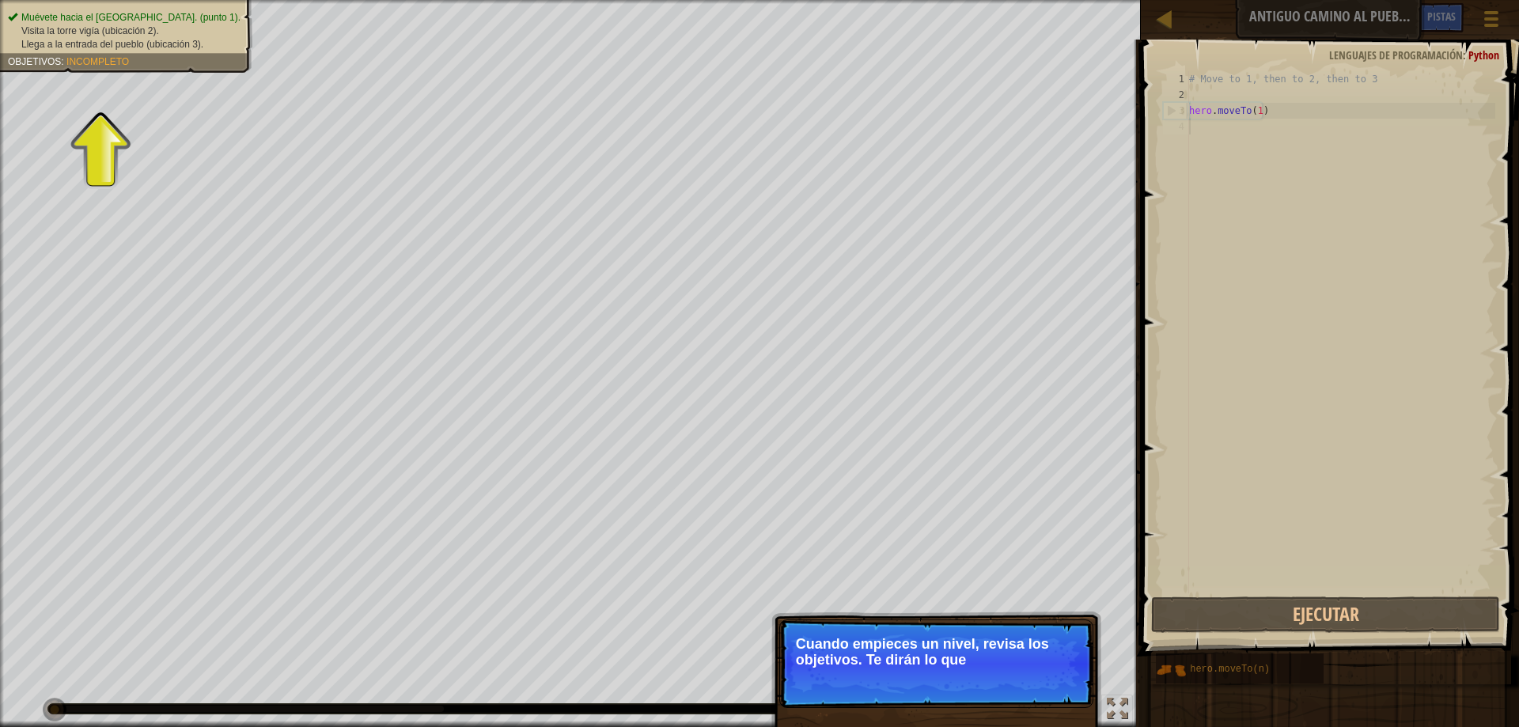
click at [879, 646] on p "Cuando empieces un nivel, revisa los objetivos. Te dirán lo que" at bounding box center [936, 652] width 281 height 32
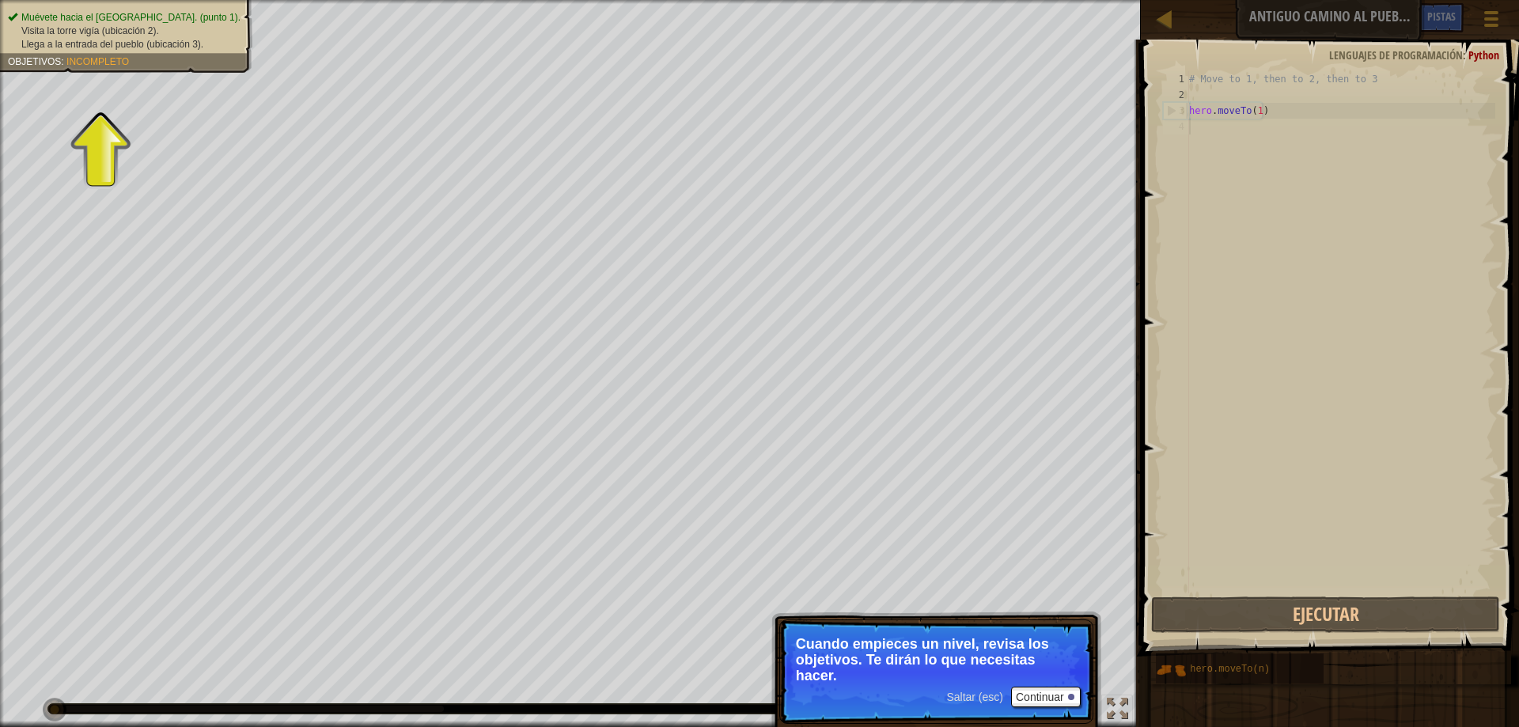
click at [49, 49] on span "Llega a la entrada del pueblo (ubicación 3)." at bounding box center [112, 44] width 182 height 11
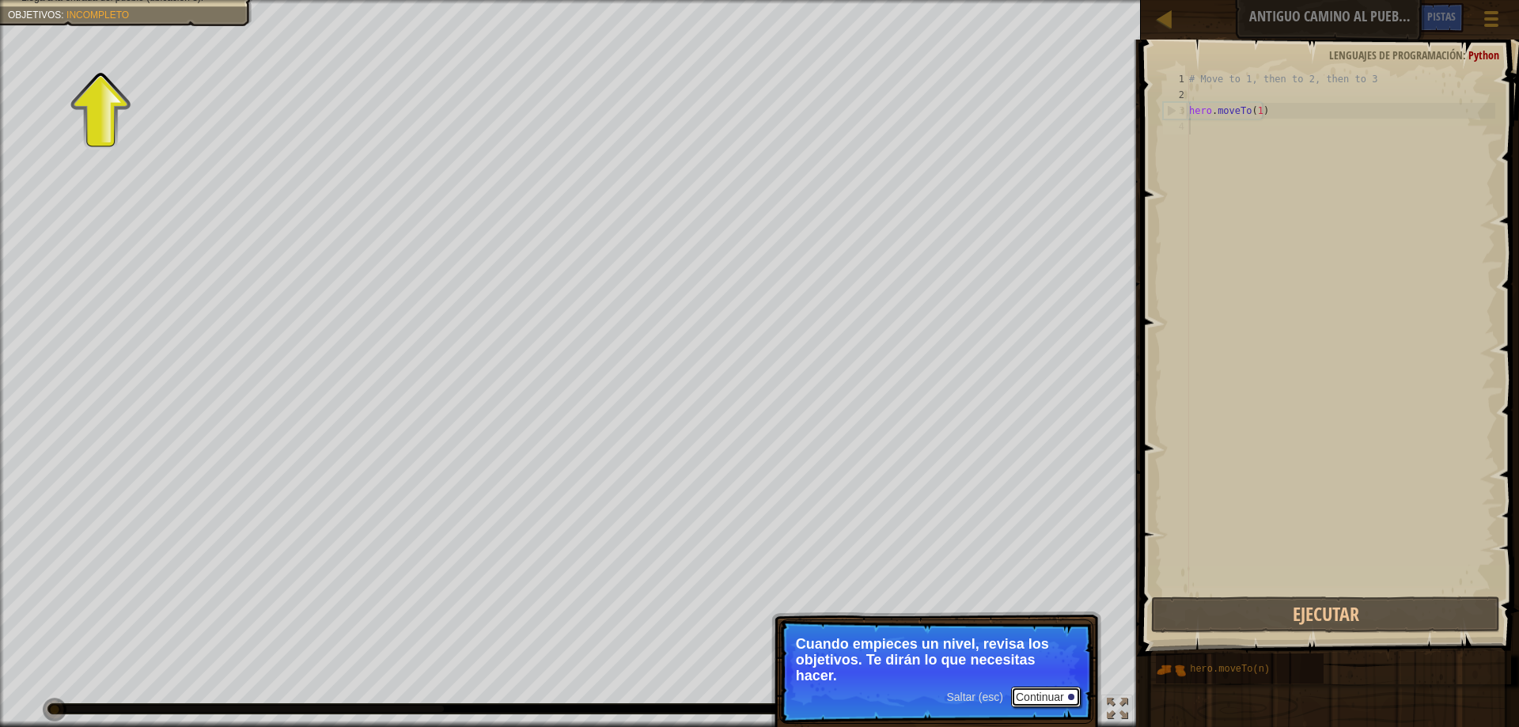
click at [1047, 706] on button "Continuar" at bounding box center [1046, 697] width 70 height 21
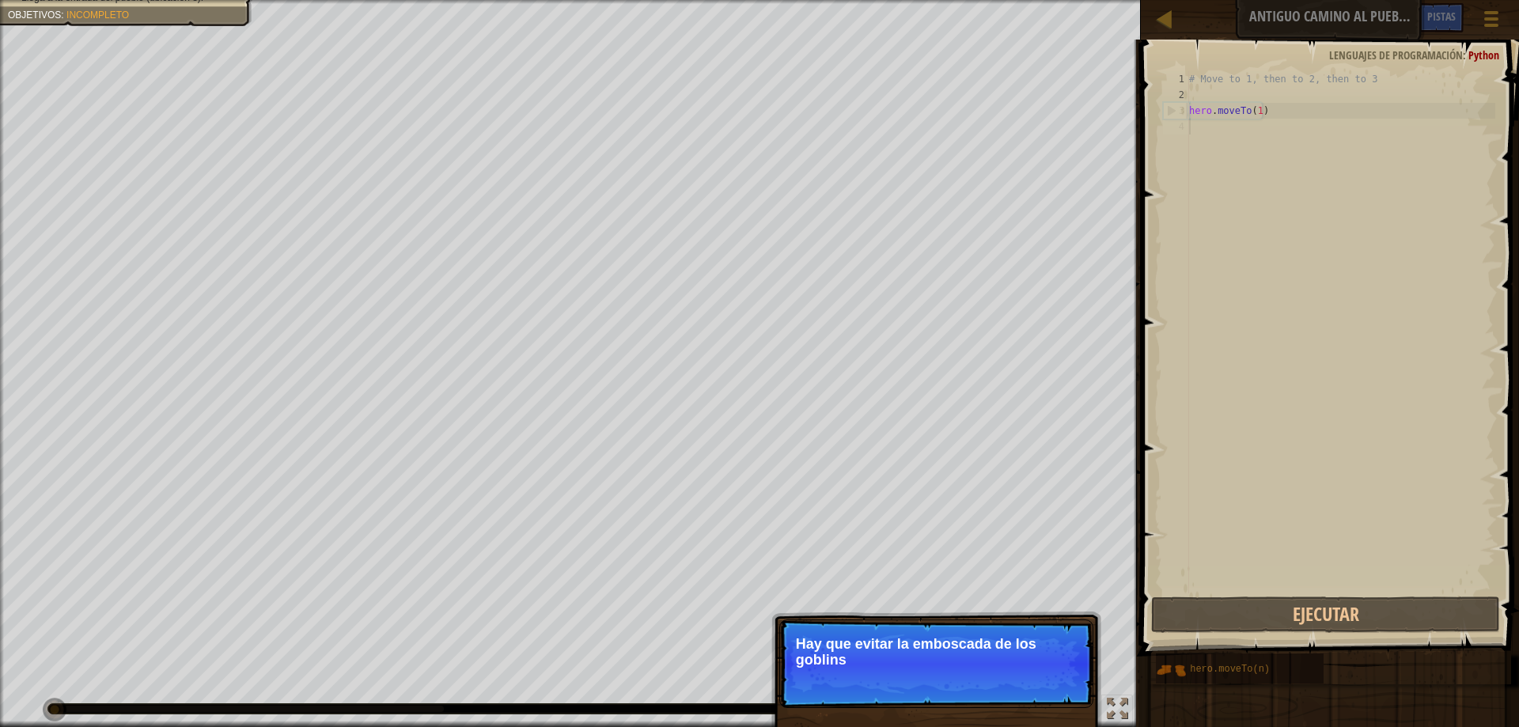
click at [1050, 640] on p "Hay que evitar la emboscada de los goblins" at bounding box center [936, 652] width 281 height 32
click at [1050, 640] on p "Hay que evitar la emboscada de los goblins." at bounding box center [936, 652] width 281 height 32
click at [1044, 684] on button "Continuar" at bounding box center [1046, 681] width 70 height 21
click at [1067, 694] on p "Saltar (esc) Continuar Primero, el héroe se mueve al punto 1 . Ya está en tu có…" at bounding box center [936, 664] width 314 height 90
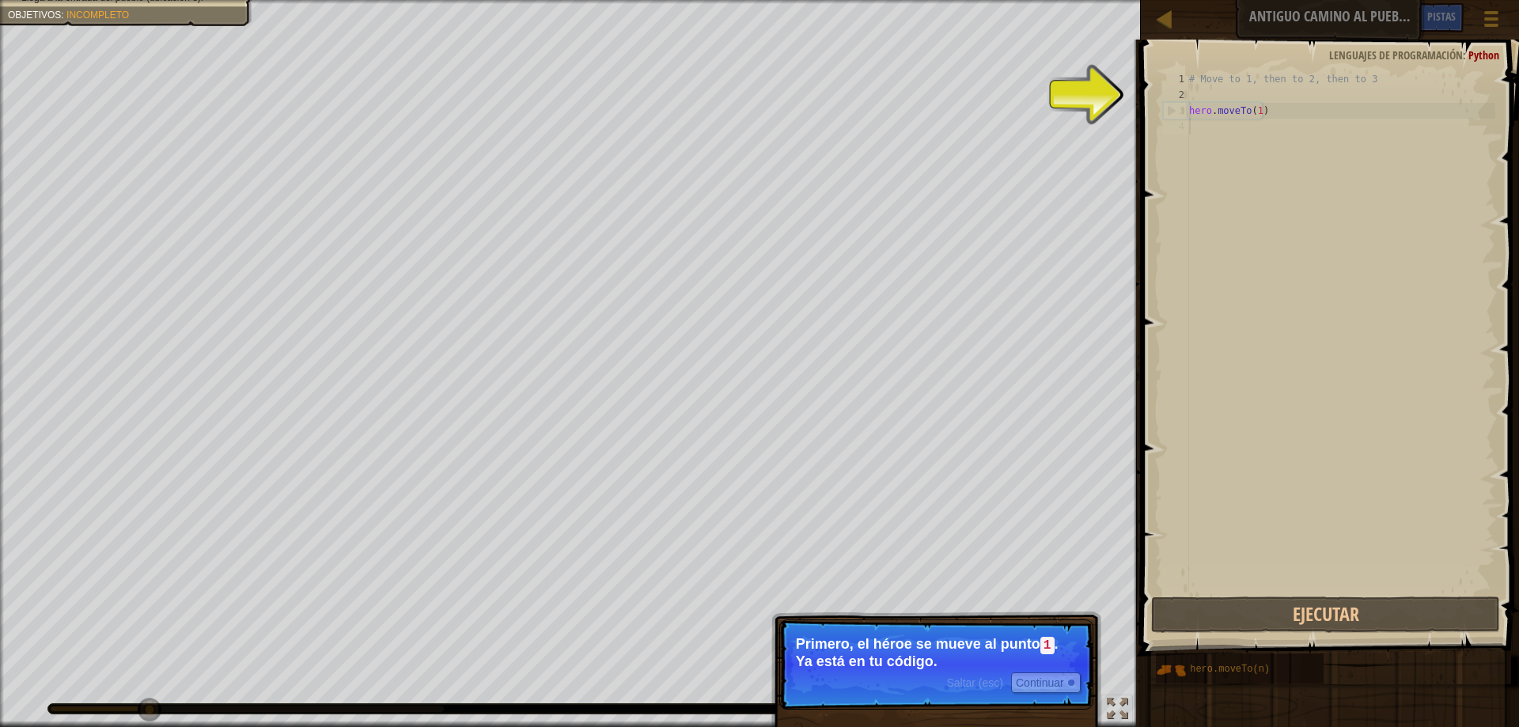
click at [1009, 634] on p "Saltar (esc) Continuar Primero, el héroe se mueve al punto 1 . Ya está en tu có…" at bounding box center [936, 664] width 314 height 90
click at [1045, 695] on p "Saltar (esc) Continuar Primero, el héroe se mueve al punto 1 . Ya está en tu có…" at bounding box center [936, 664] width 314 height 90
click at [1039, 689] on button "Continuar" at bounding box center [1046, 682] width 70 height 21
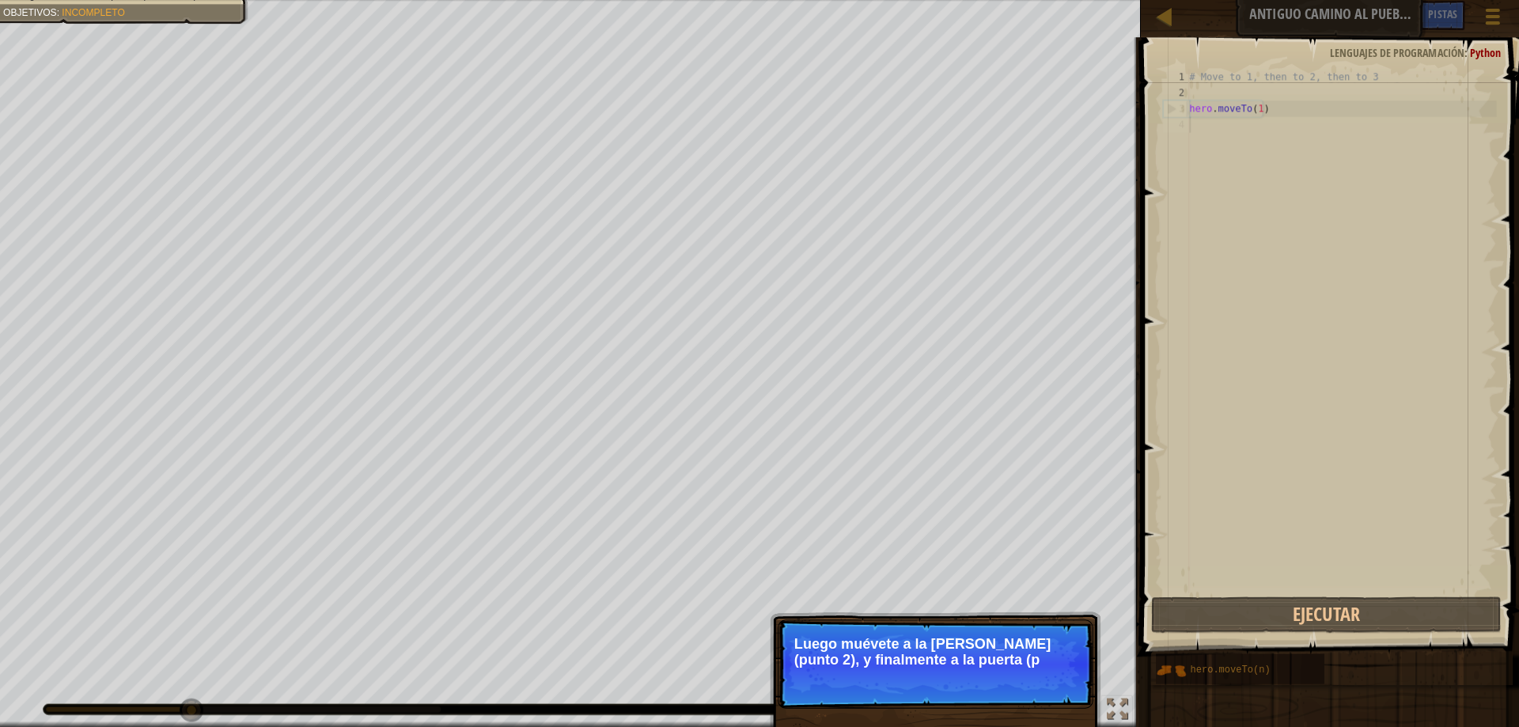
scroll to position [0, 0]
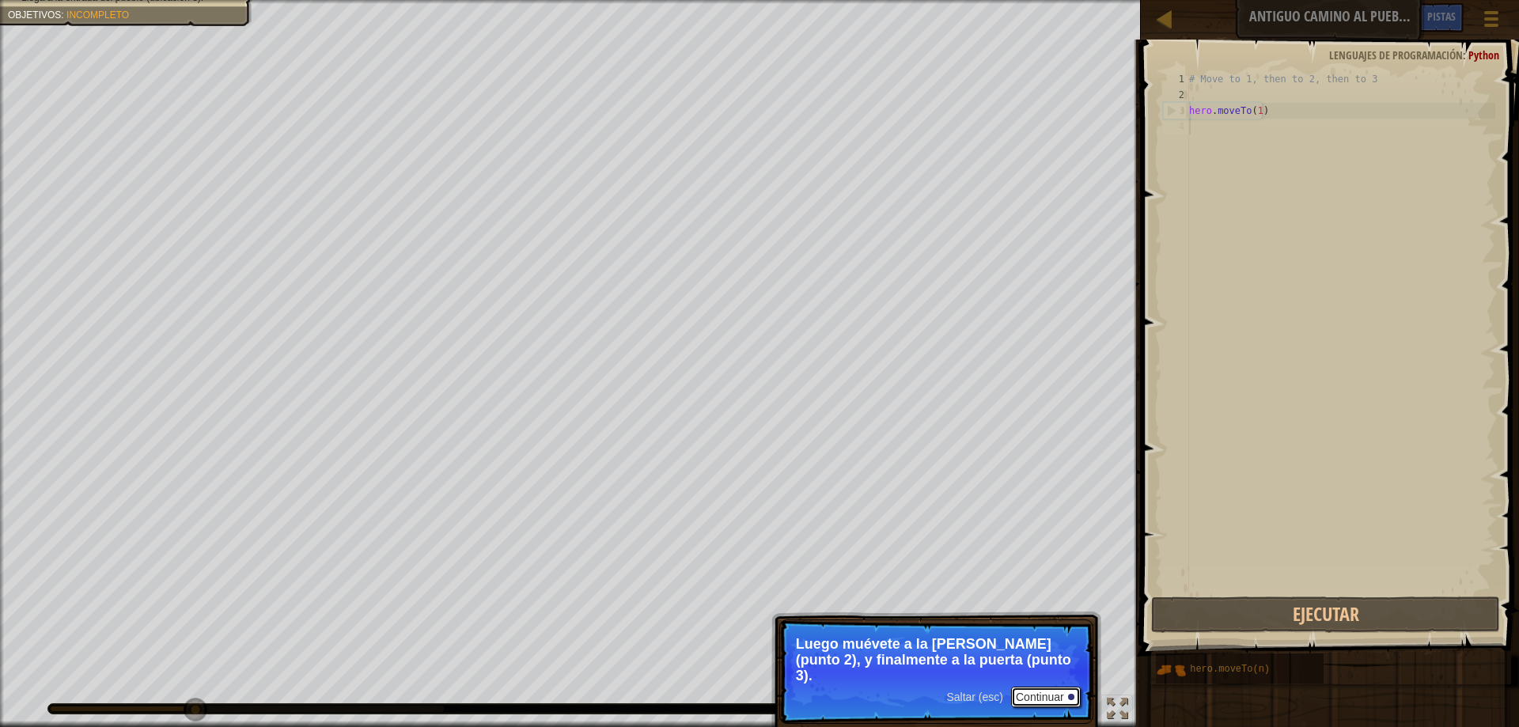
click at [1052, 698] on button "Continuar" at bounding box center [1046, 697] width 70 height 21
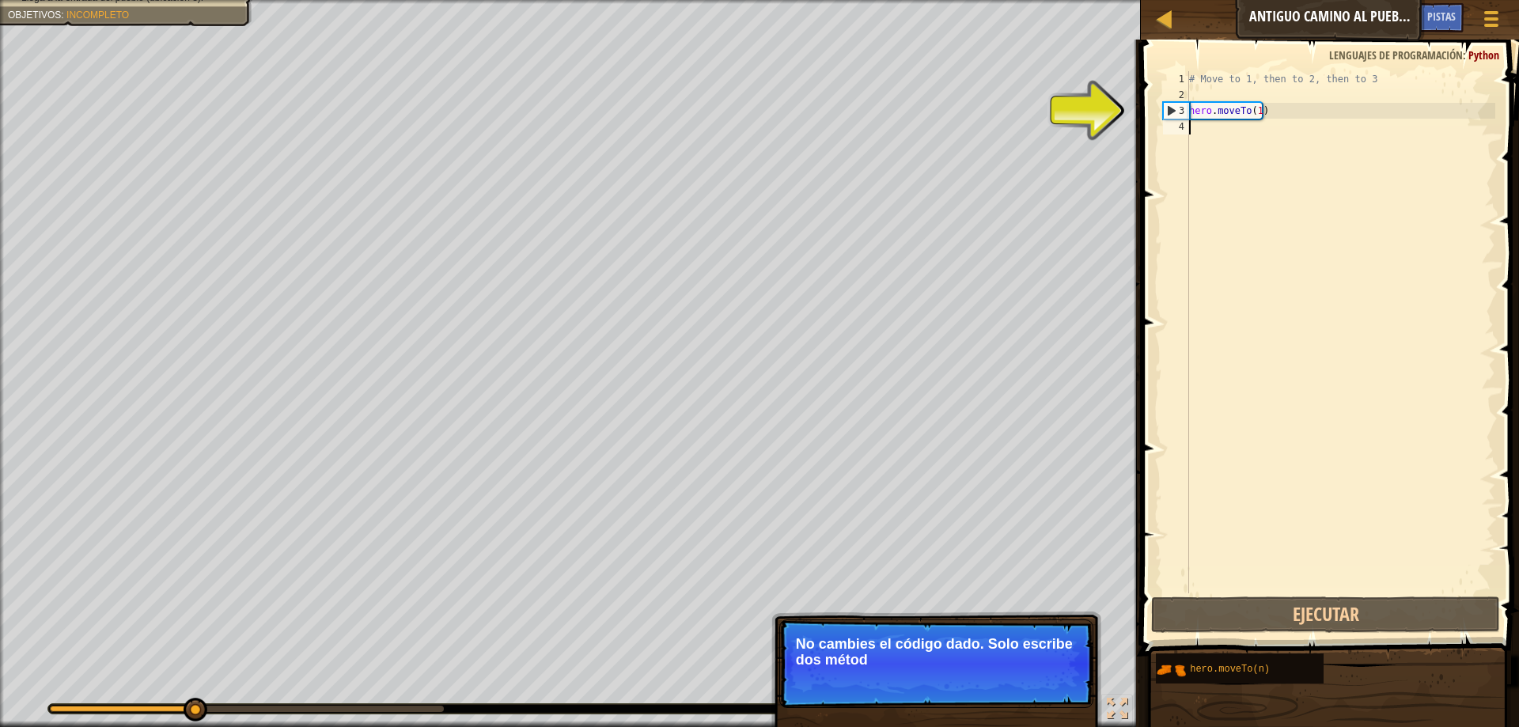
click at [1221, 130] on div "# Move to 1, then to 2, then to 3 hero . moveTo ( 1 )" at bounding box center [1340, 348] width 309 height 554
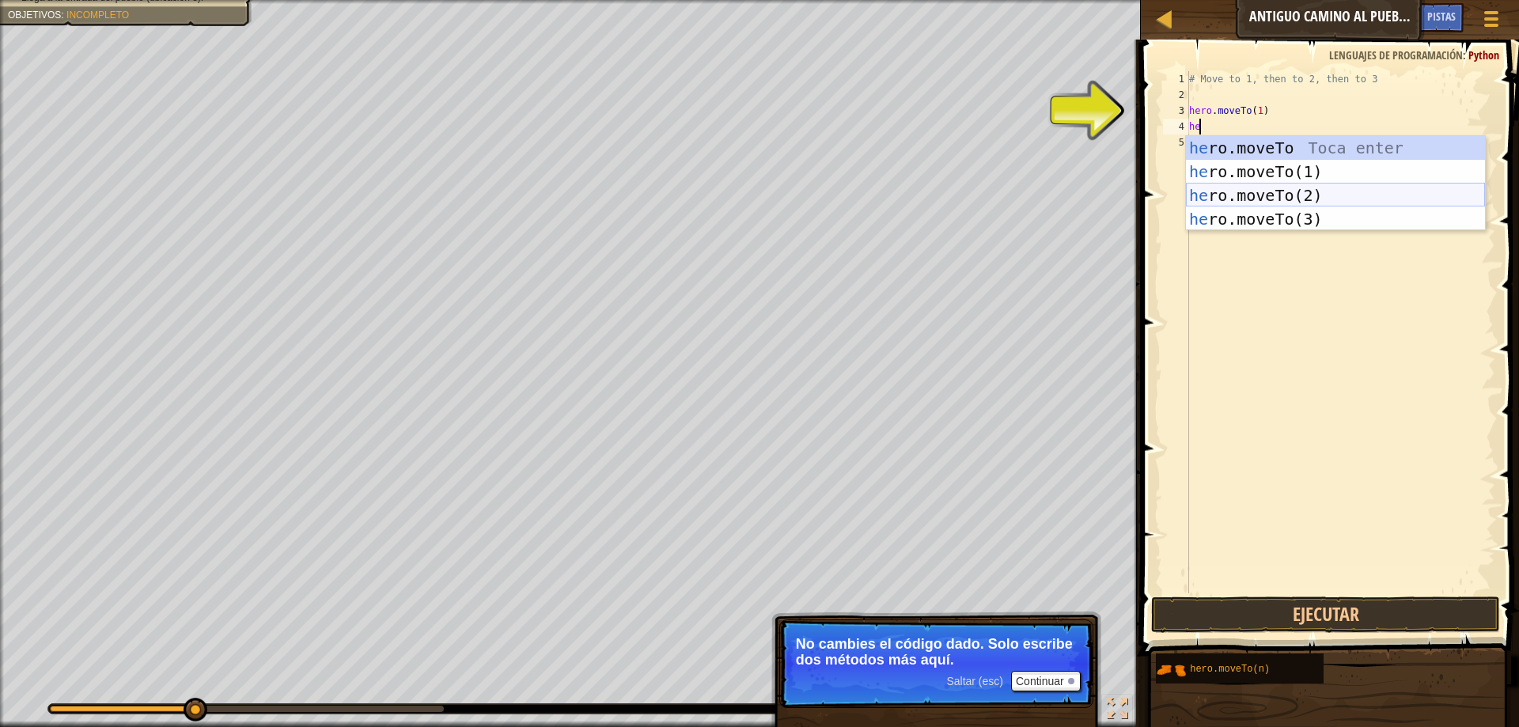
click at [1257, 201] on div "he ro.moveTo Toca enter he ro.moveTo(1) Toca enter he ro.moveTo(2) Toca enter h…" at bounding box center [1335, 207] width 299 height 142
type textarea "hero.moveTo(2)"
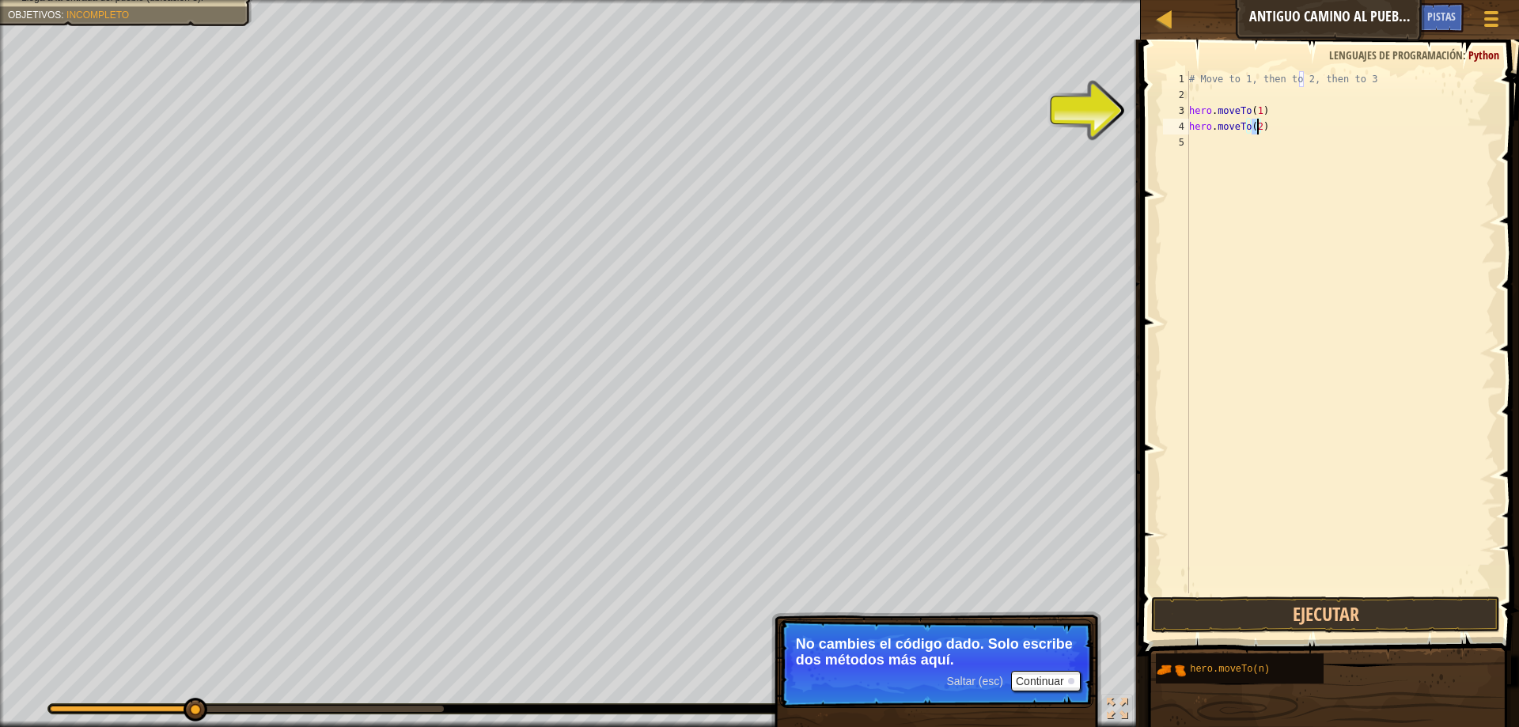
click at [1236, 149] on div "# Move to 1, then to 2, then to 3 hero . moveTo ( 1 ) hero . moveTo ( 2 )" at bounding box center [1340, 348] width 309 height 554
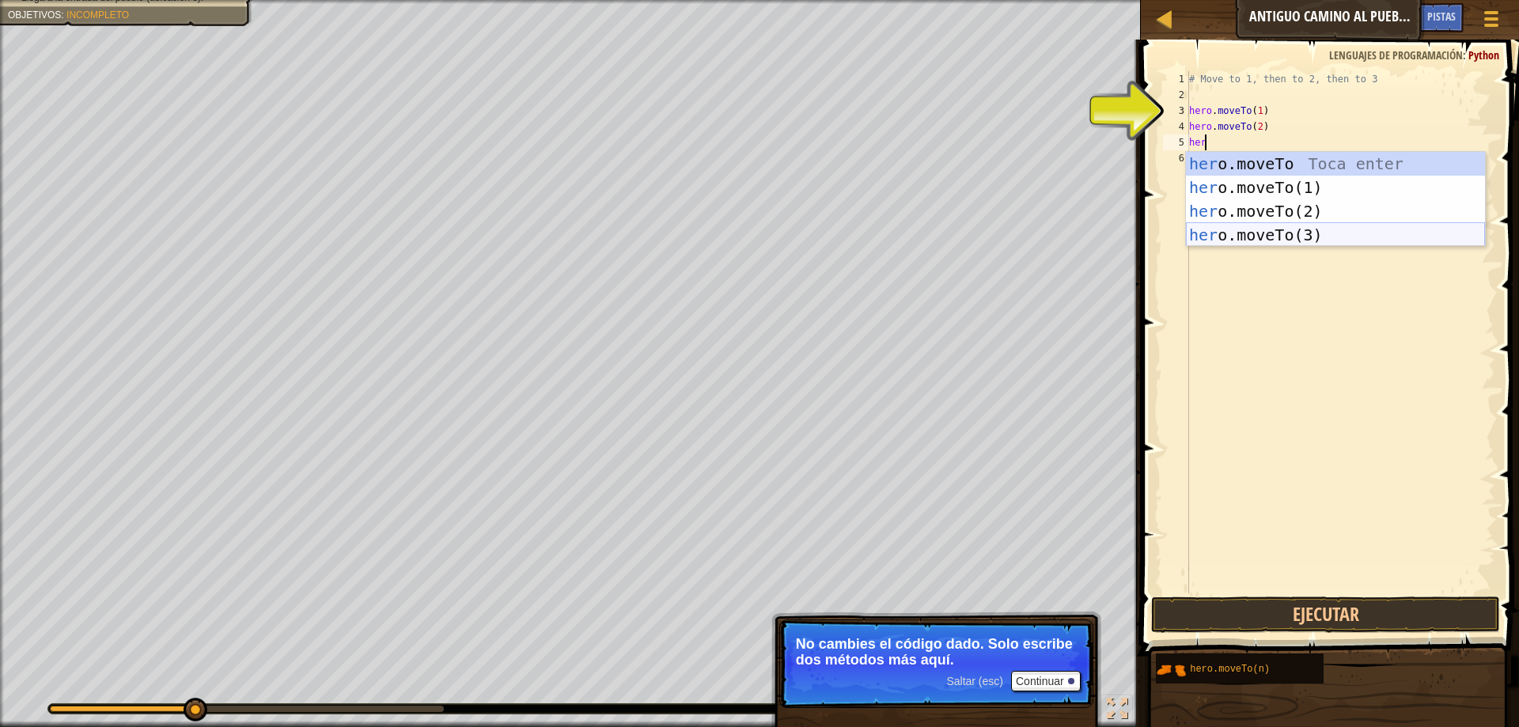
click at [1229, 235] on div "her o.moveTo Toca enter her o.moveTo(1) Toca enter her o.moveTo(2) Toca enter h…" at bounding box center [1335, 223] width 299 height 142
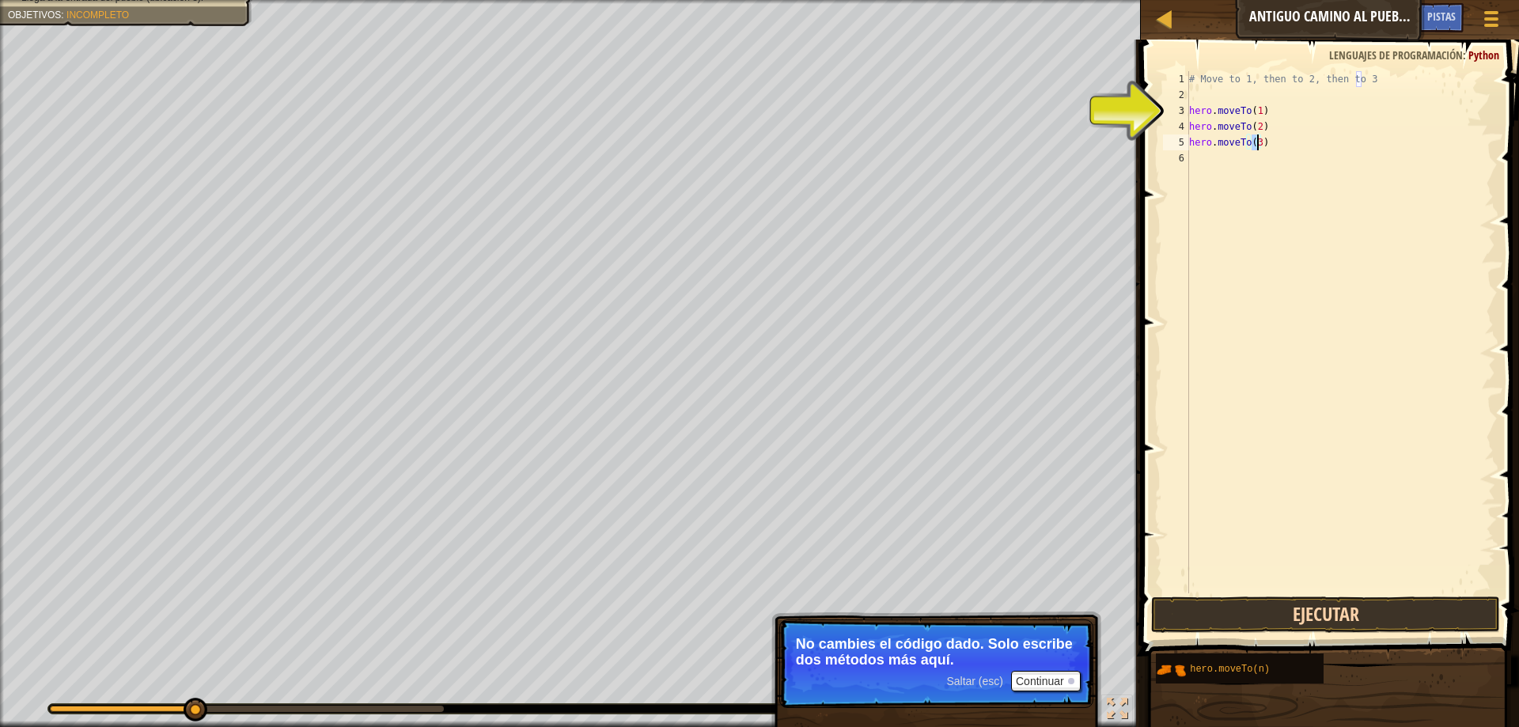
type textarea "hero.moveTo(3)"
click at [1298, 615] on button "Ejecutar" at bounding box center [1325, 614] width 349 height 36
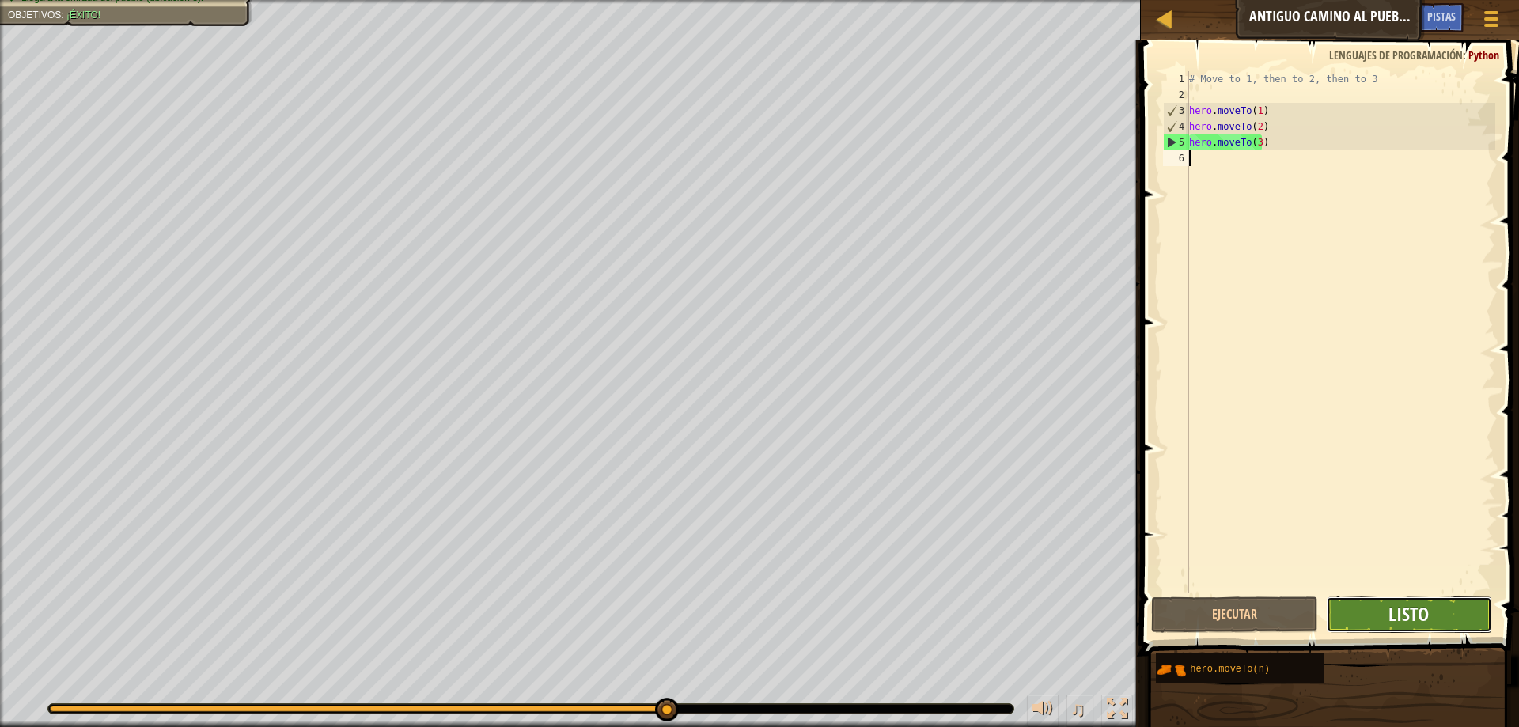
click at [1404, 610] on span "Listo" at bounding box center [1408, 613] width 40 height 25
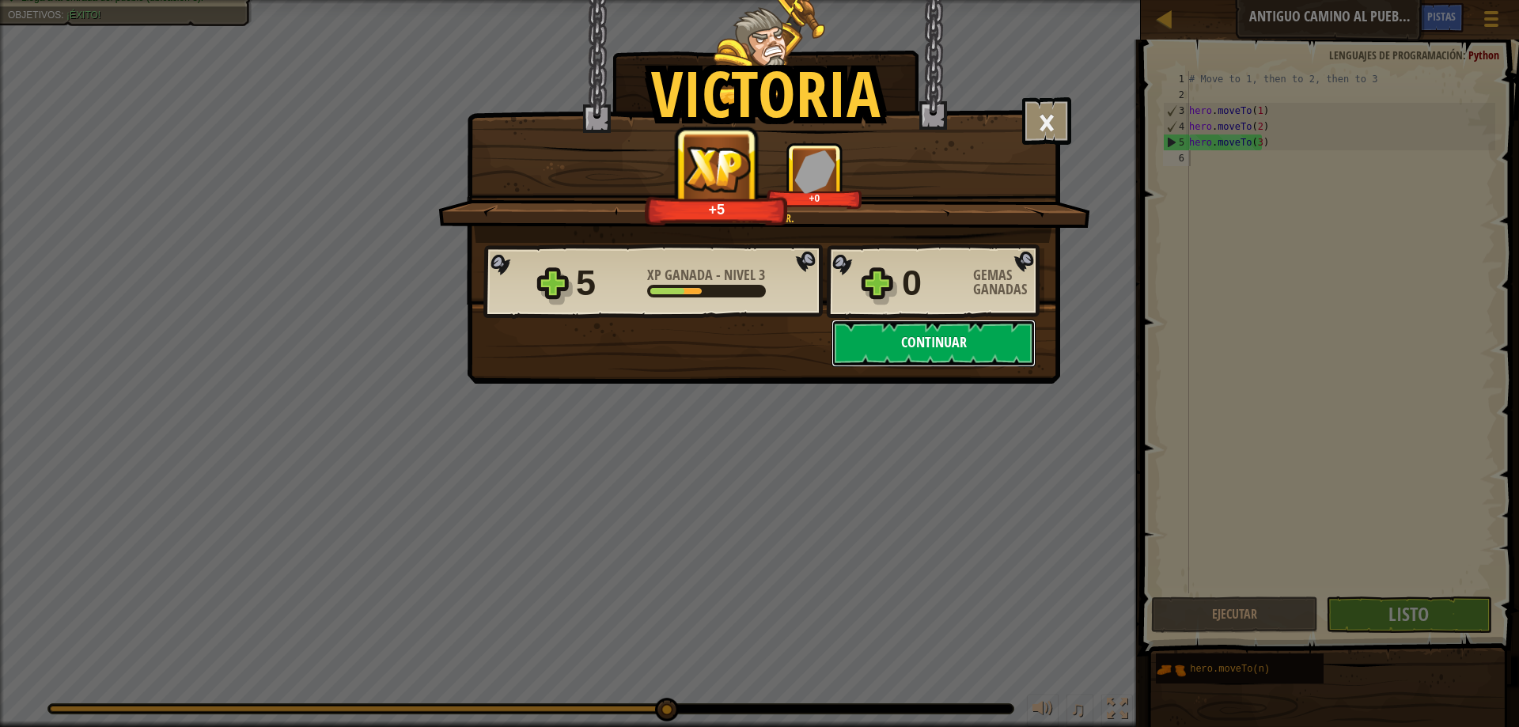
click at [900, 349] on button "Continuar" at bounding box center [933, 343] width 204 height 47
select select "es-419"
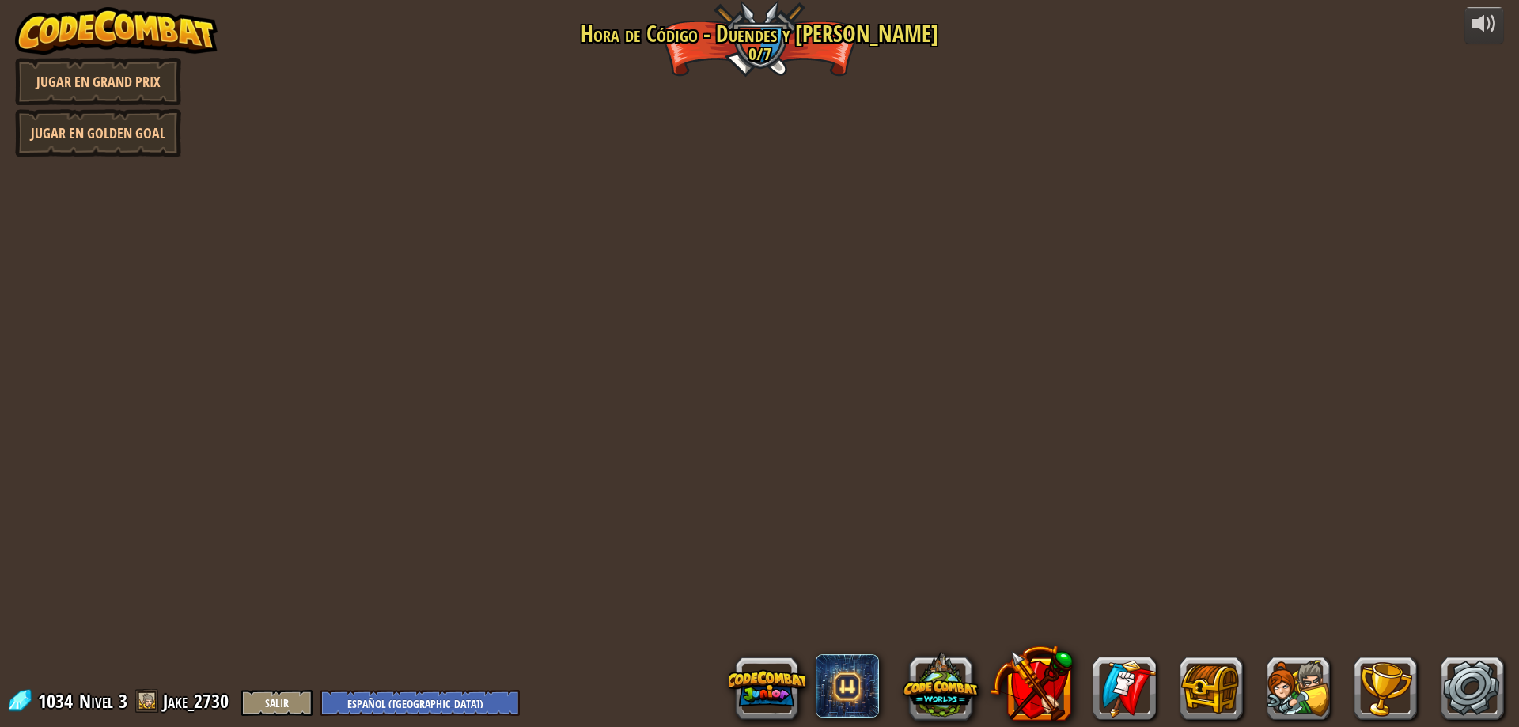
select select "es-419"
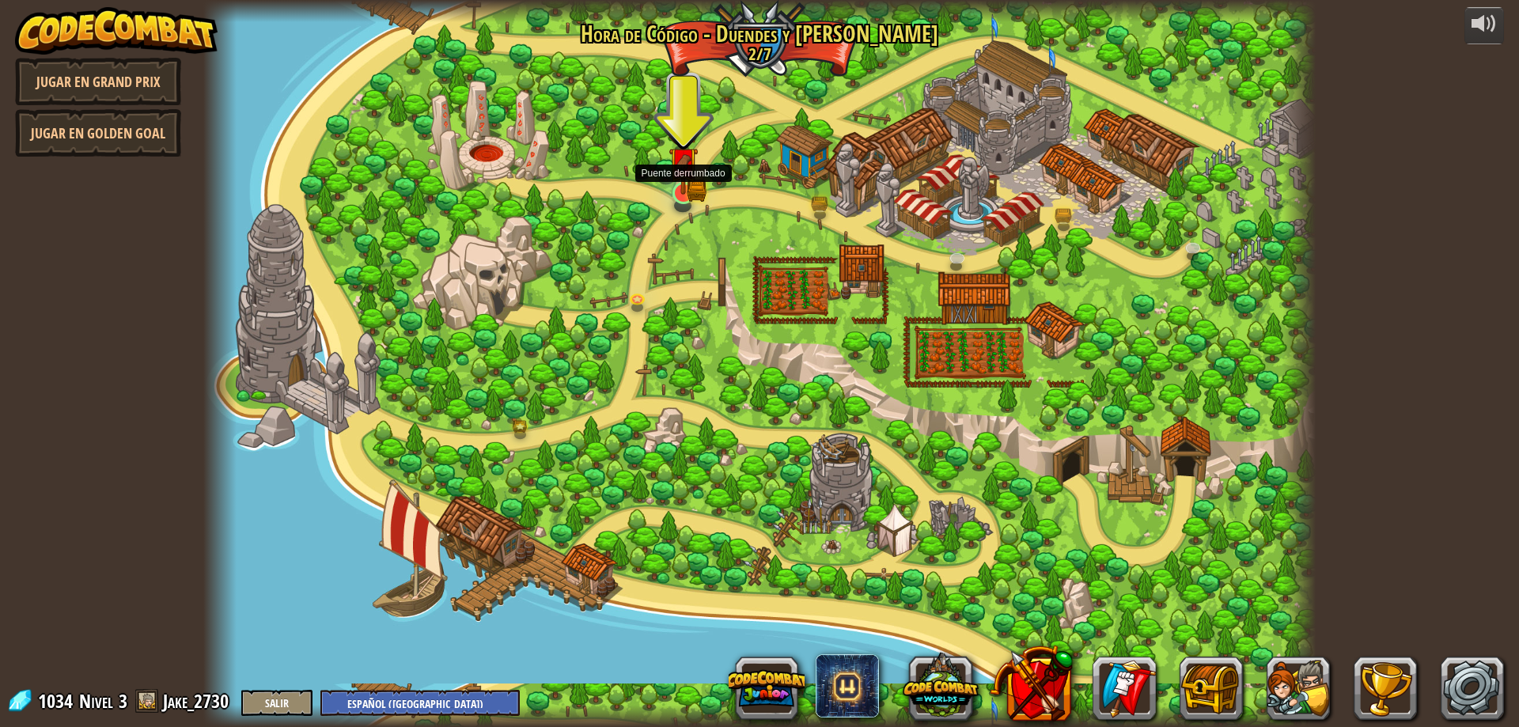
click at [683, 172] on img at bounding box center [683, 162] width 17 height 17
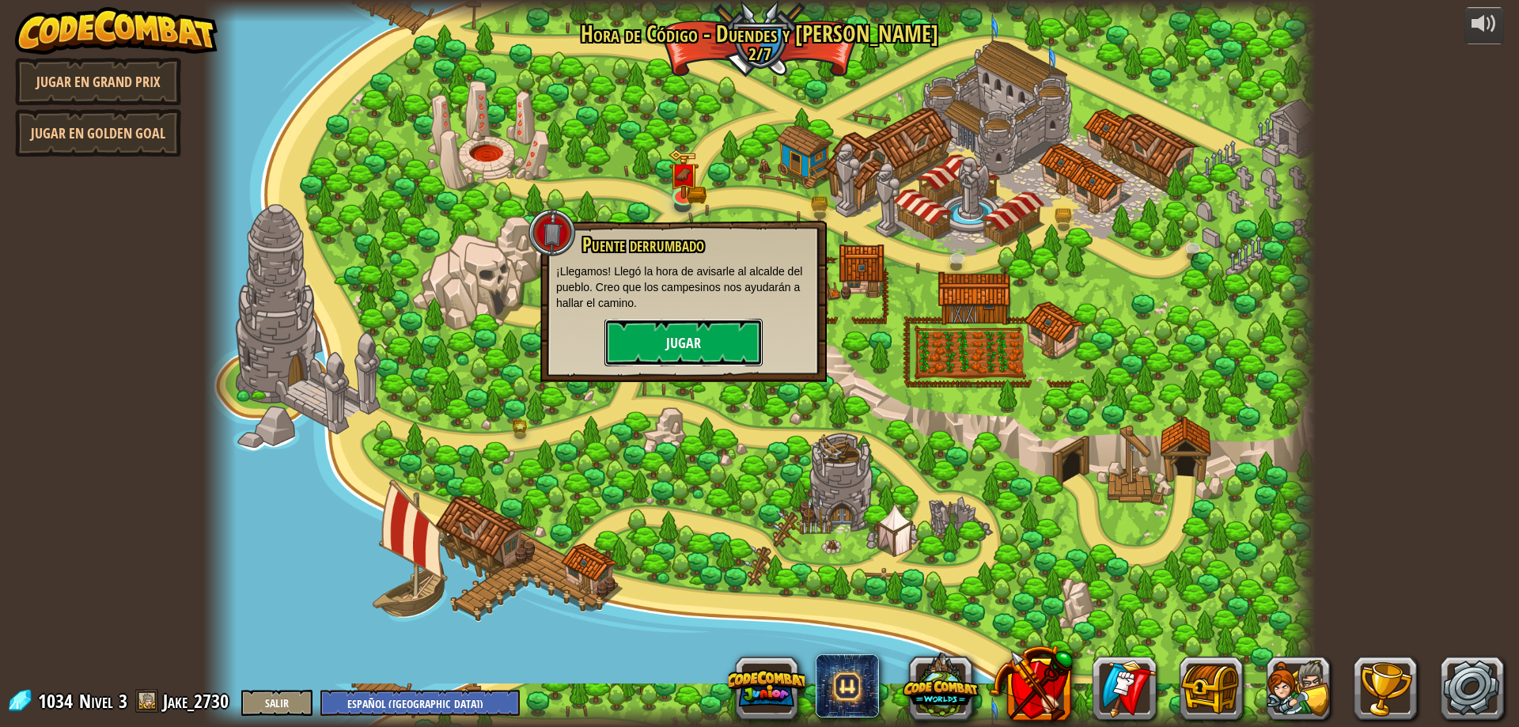
click at [712, 350] on button "Jugar" at bounding box center [683, 342] width 158 height 47
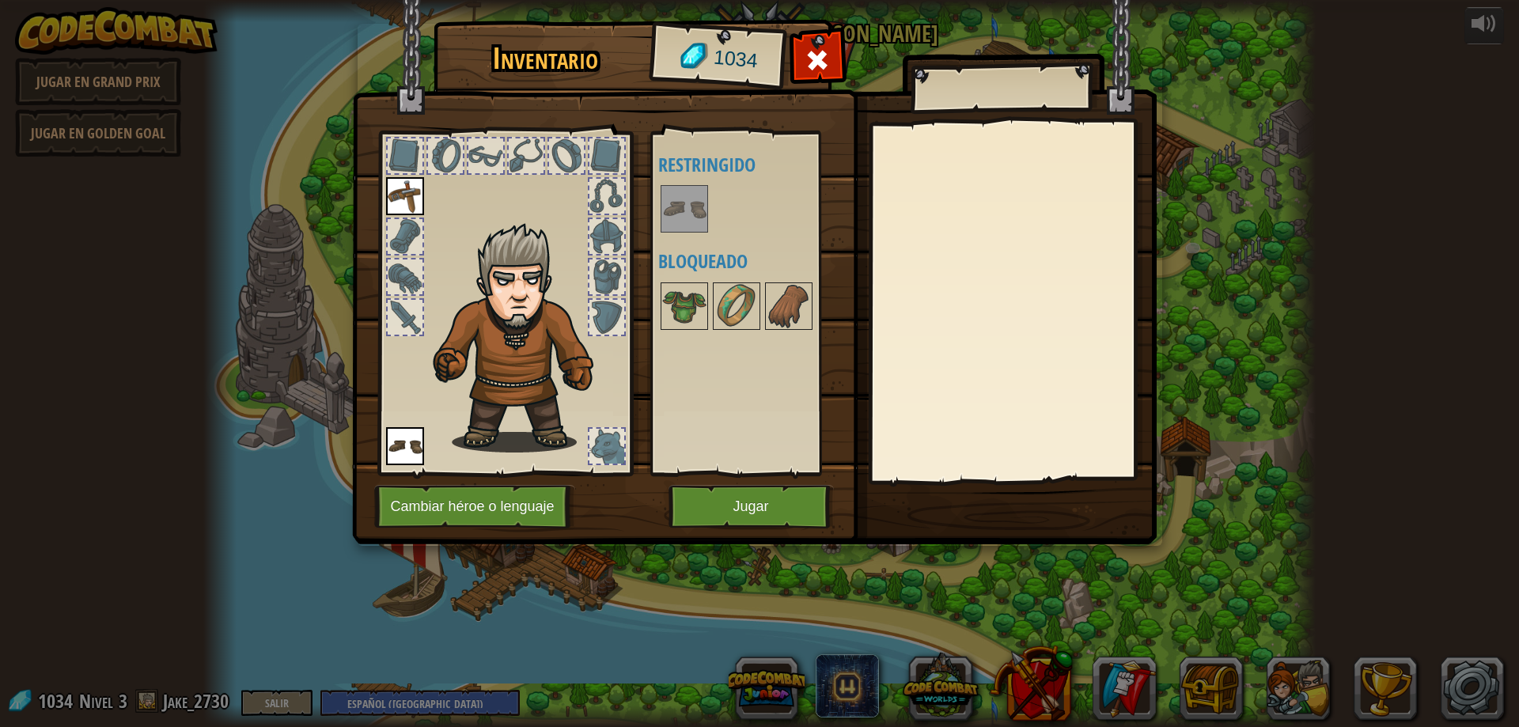
click at [712, 350] on div "Disponible Equipar (doble-click para equipar) Restringido Bloqueado" at bounding box center [757, 303] width 199 height 330
click at [679, 227] on img at bounding box center [684, 209] width 44 height 44
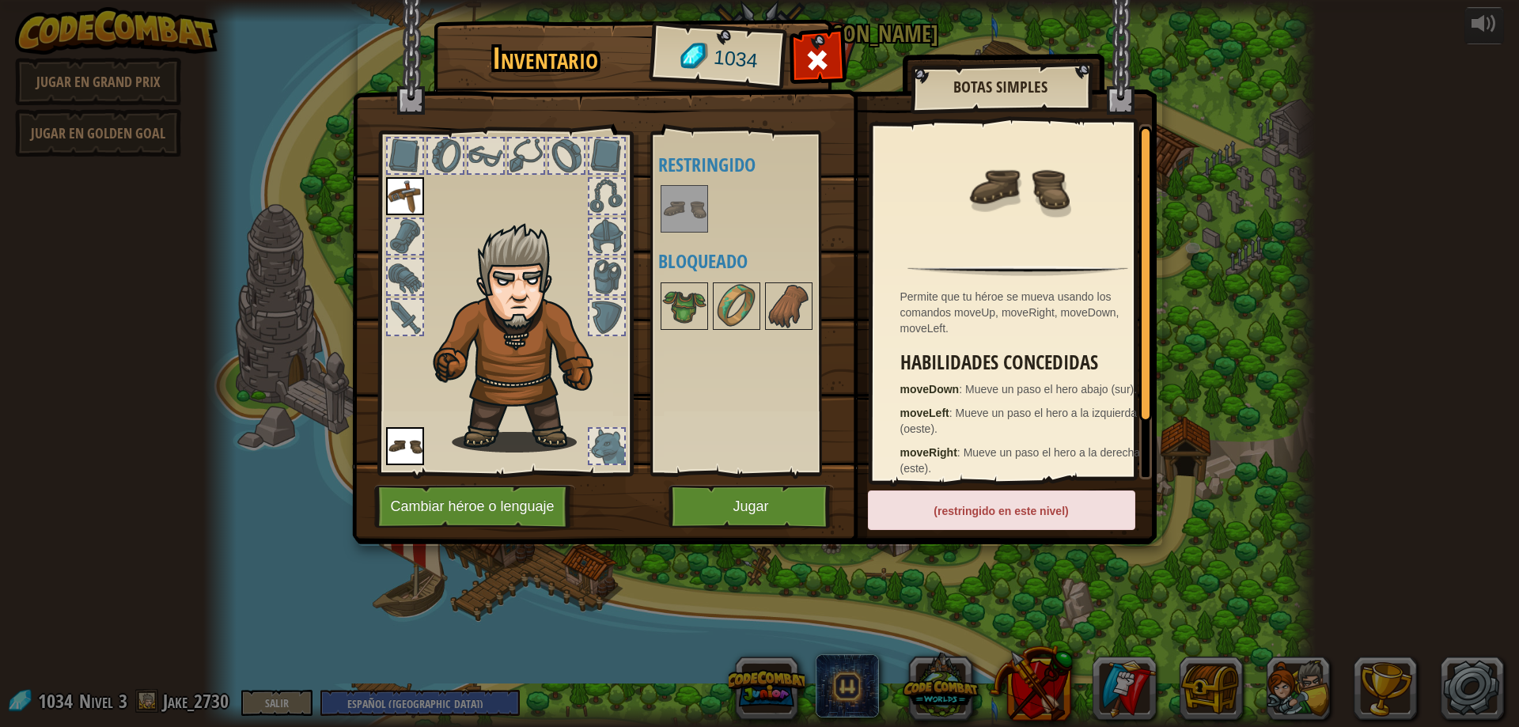
click at [610, 307] on div at bounding box center [606, 317] width 35 height 35
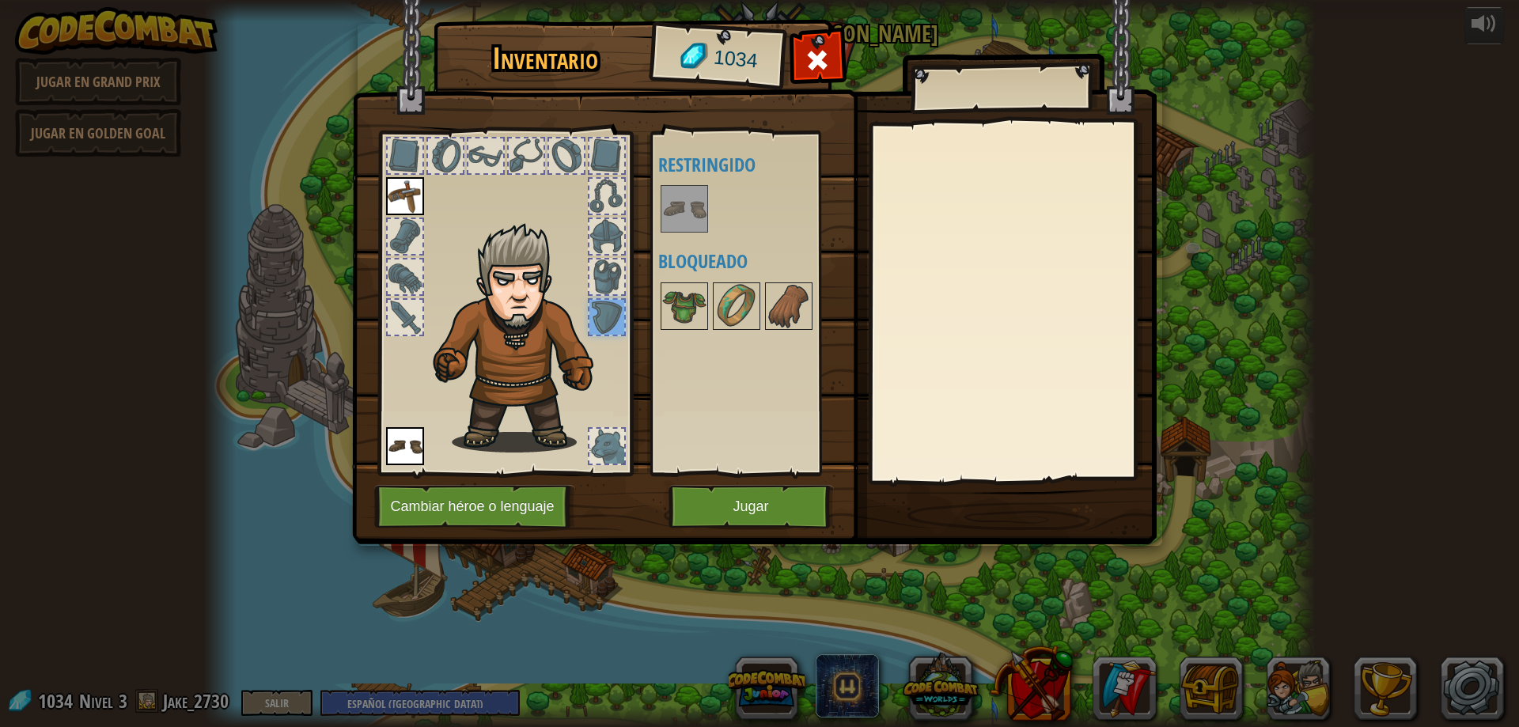
click at [606, 252] on div at bounding box center [606, 236] width 35 height 35
click at [604, 273] on div at bounding box center [606, 276] width 35 height 35
click at [611, 208] on div at bounding box center [606, 196] width 35 height 35
click at [611, 159] on div at bounding box center [606, 155] width 35 height 35
click at [547, 157] on div at bounding box center [566, 156] width 38 height 38
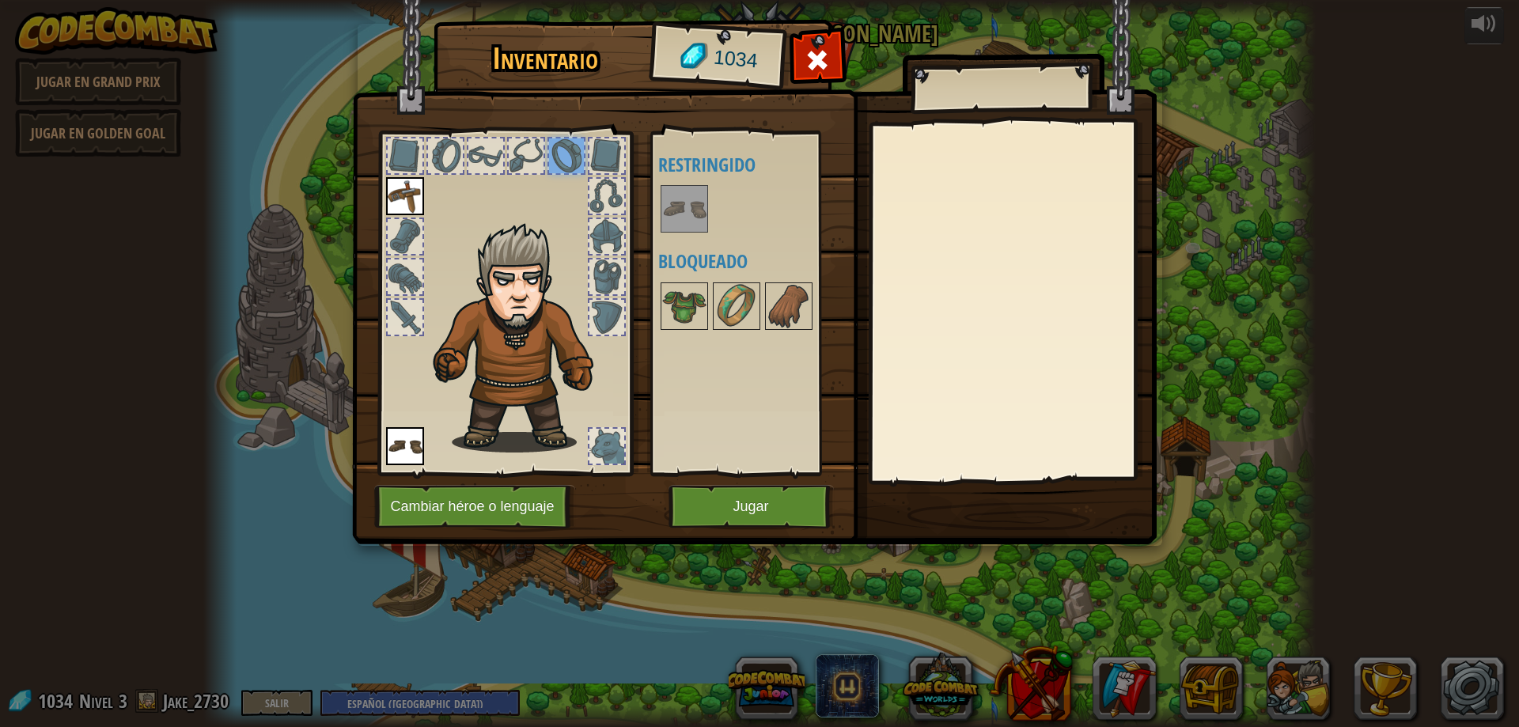
click at [505, 149] on div at bounding box center [504, 299] width 261 height 356
click at [475, 151] on div at bounding box center [485, 155] width 35 height 35
click at [441, 156] on div at bounding box center [445, 155] width 35 height 35
click at [399, 162] on div at bounding box center [405, 155] width 35 height 35
click at [680, 298] on img at bounding box center [684, 306] width 44 height 44
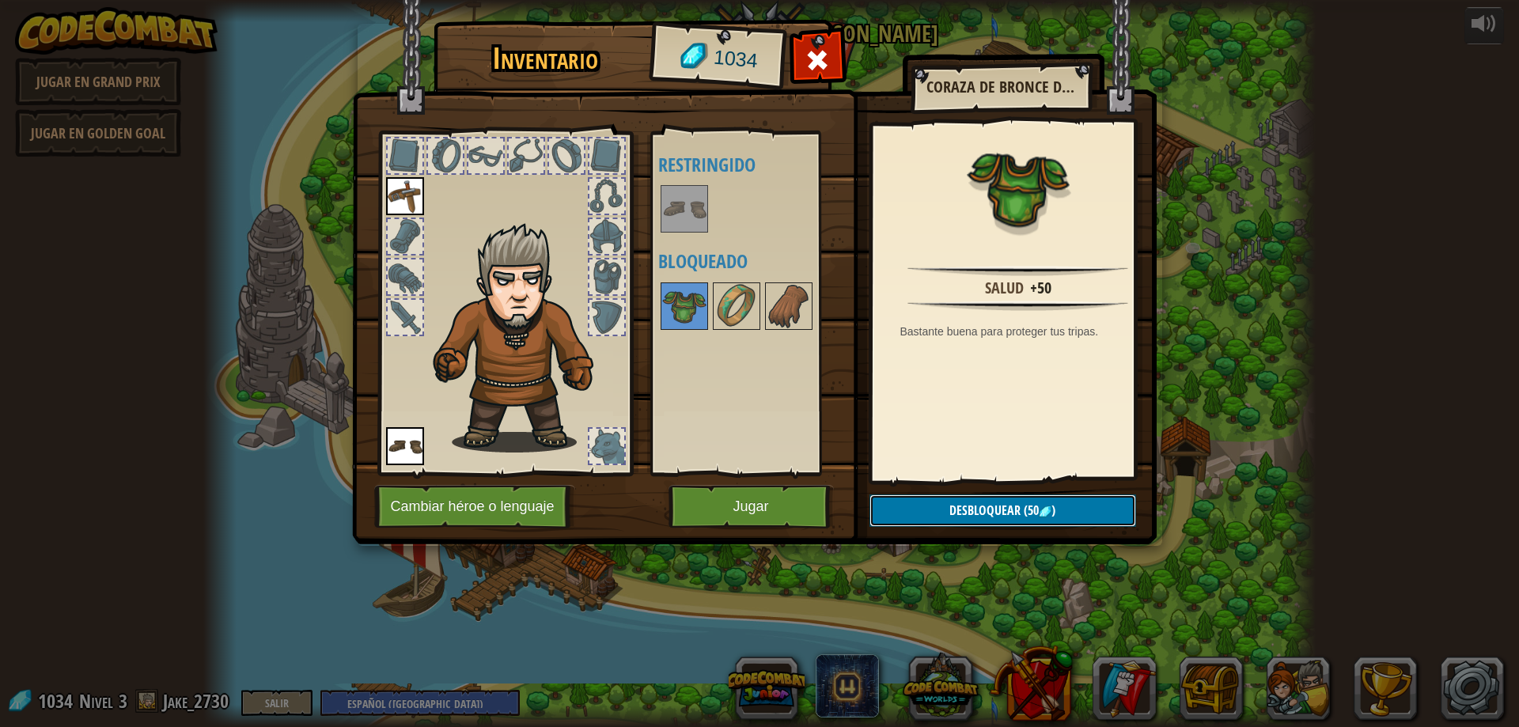
click at [974, 506] on span "Desbloquear" at bounding box center [984, 509] width 71 height 17
click at [922, 517] on button "Confirmar" at bounding box center [1002, 510] width 267 height 32
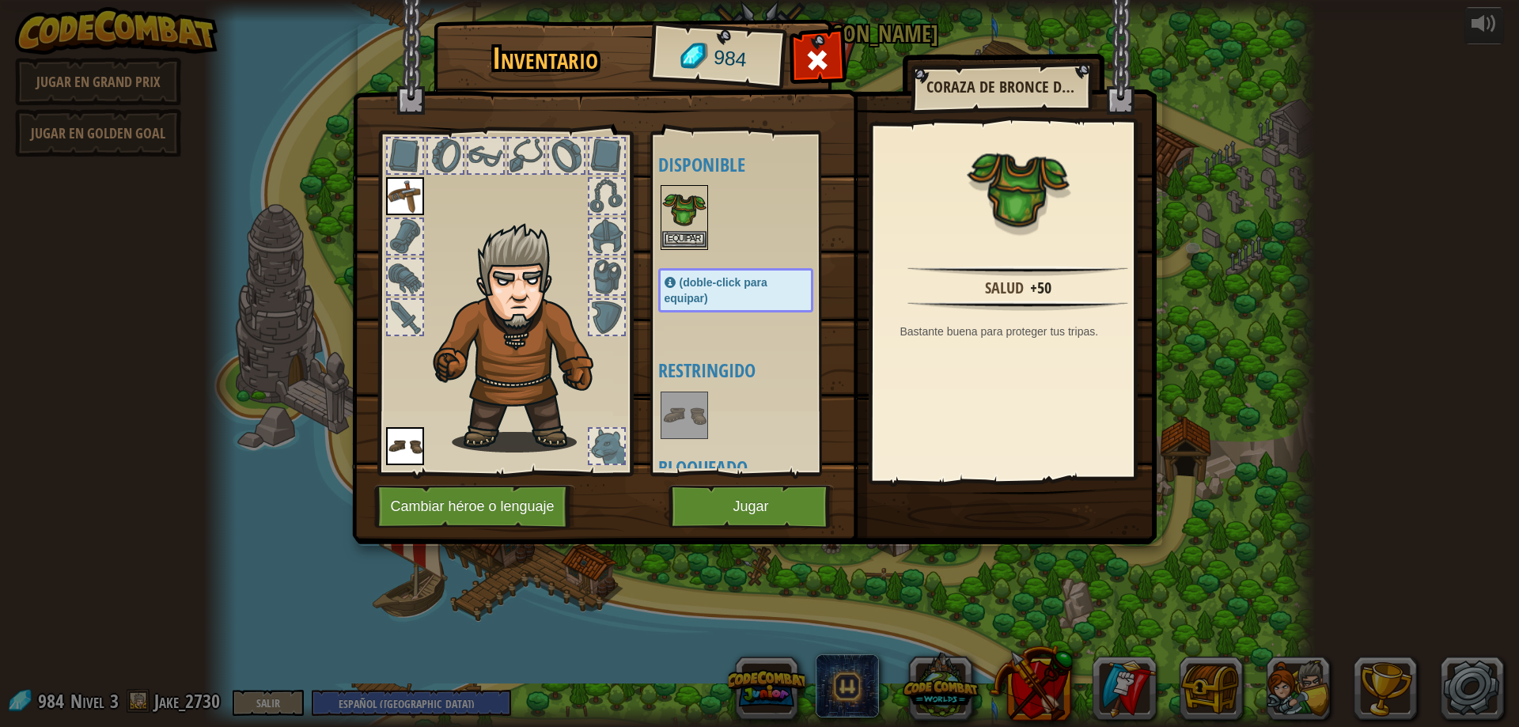
click at [687, 230] on img at bounding box center [684, 209] width 44 height 44
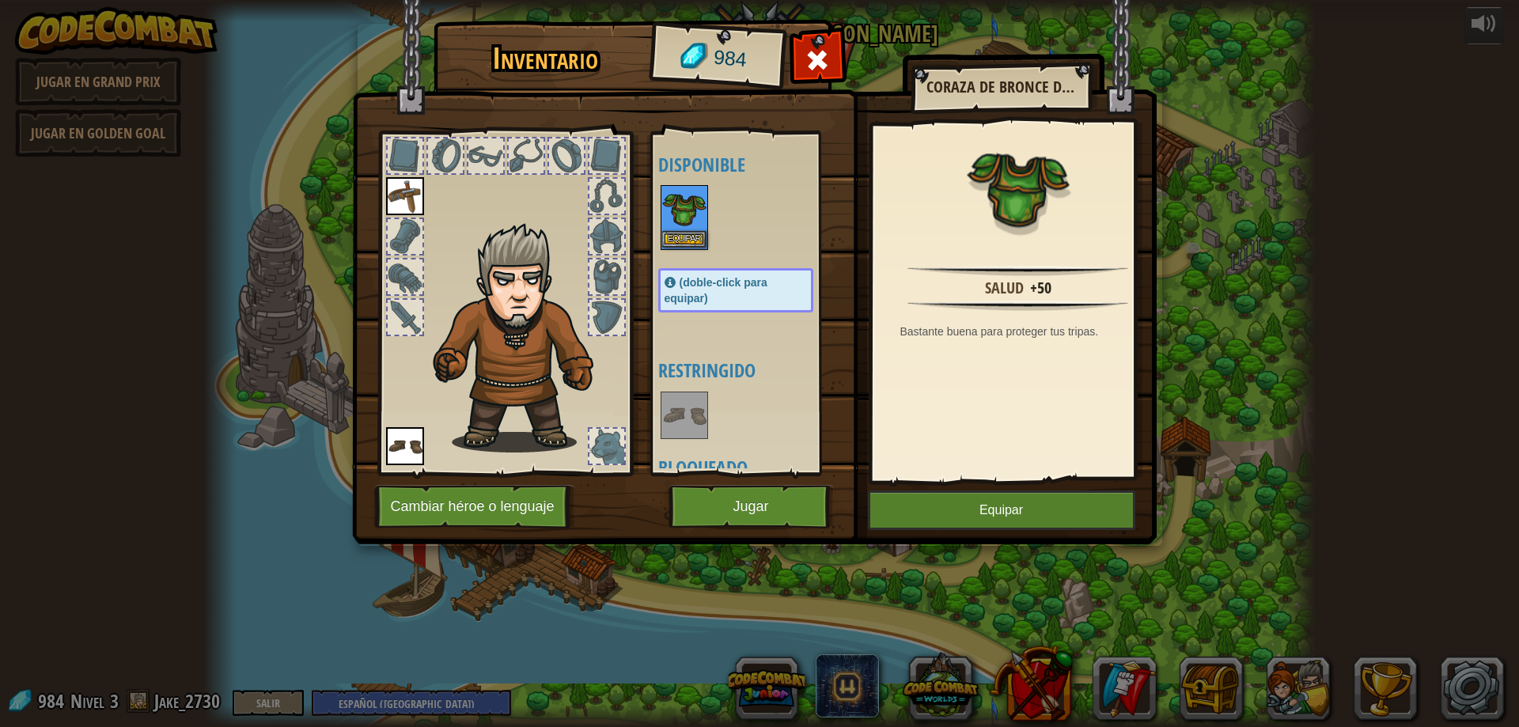
click at [687, 230] on img at bounding box center [684, 209] width 44 height 44
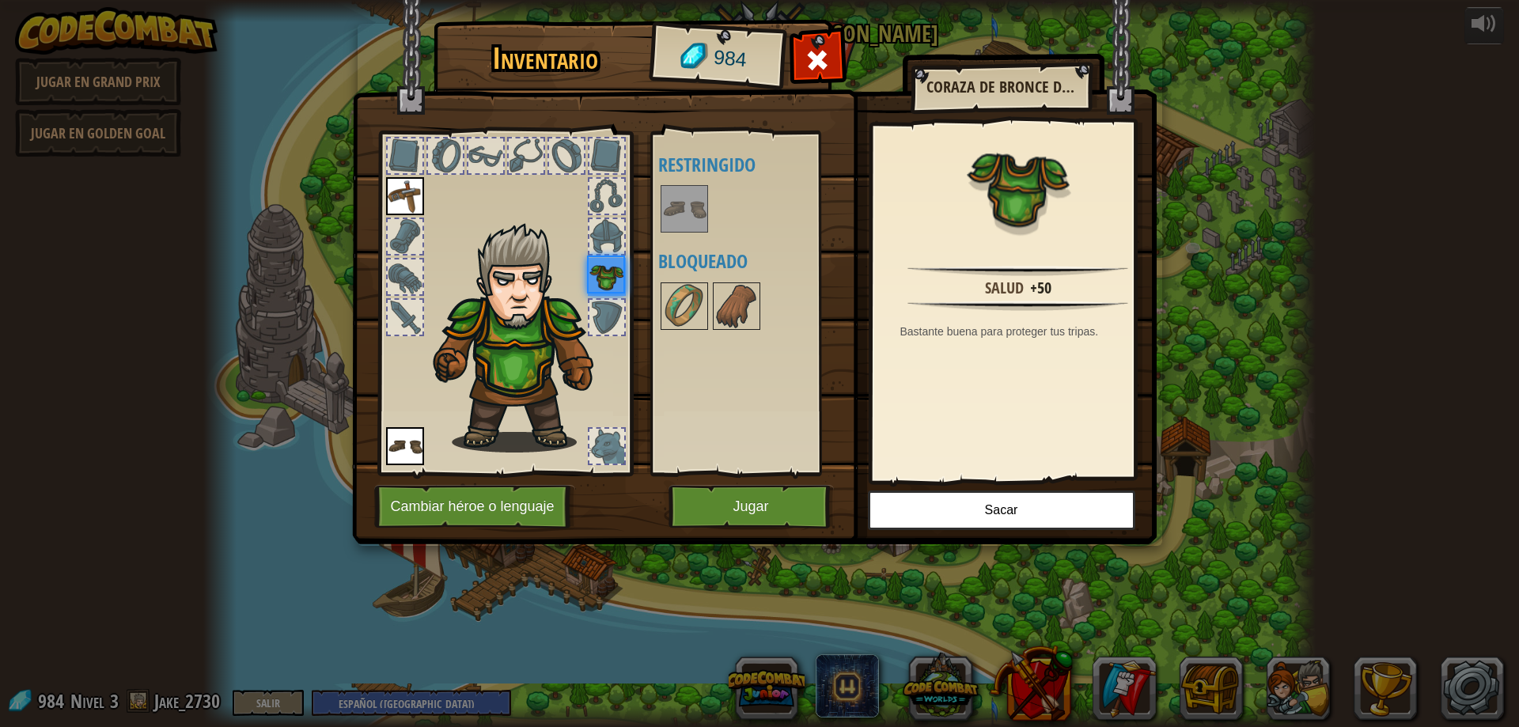
click at [687, 230] on img at bounding box center [684, 209] width 44 height 44
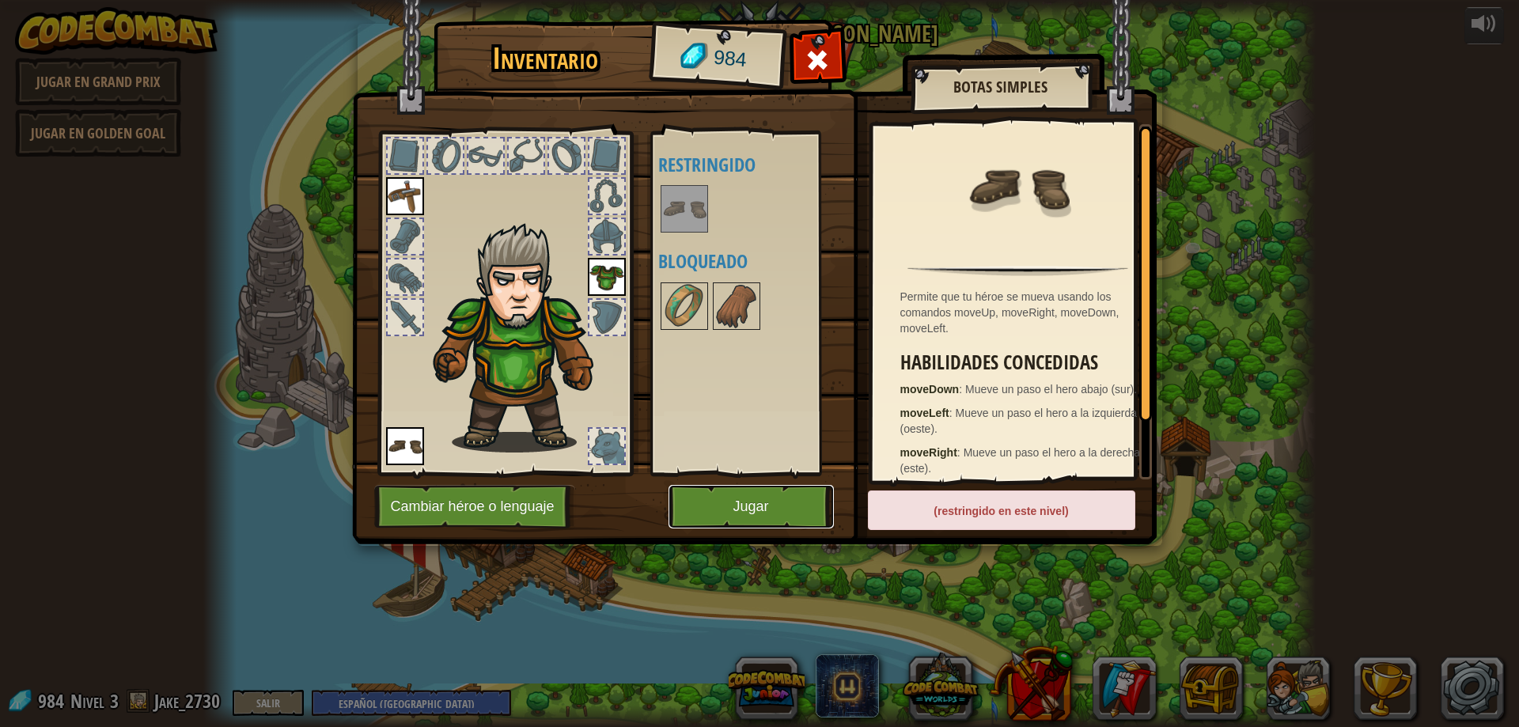
click at [747, 494] on button "Jugar" at bounding box center [750, 507] width 165 height 44
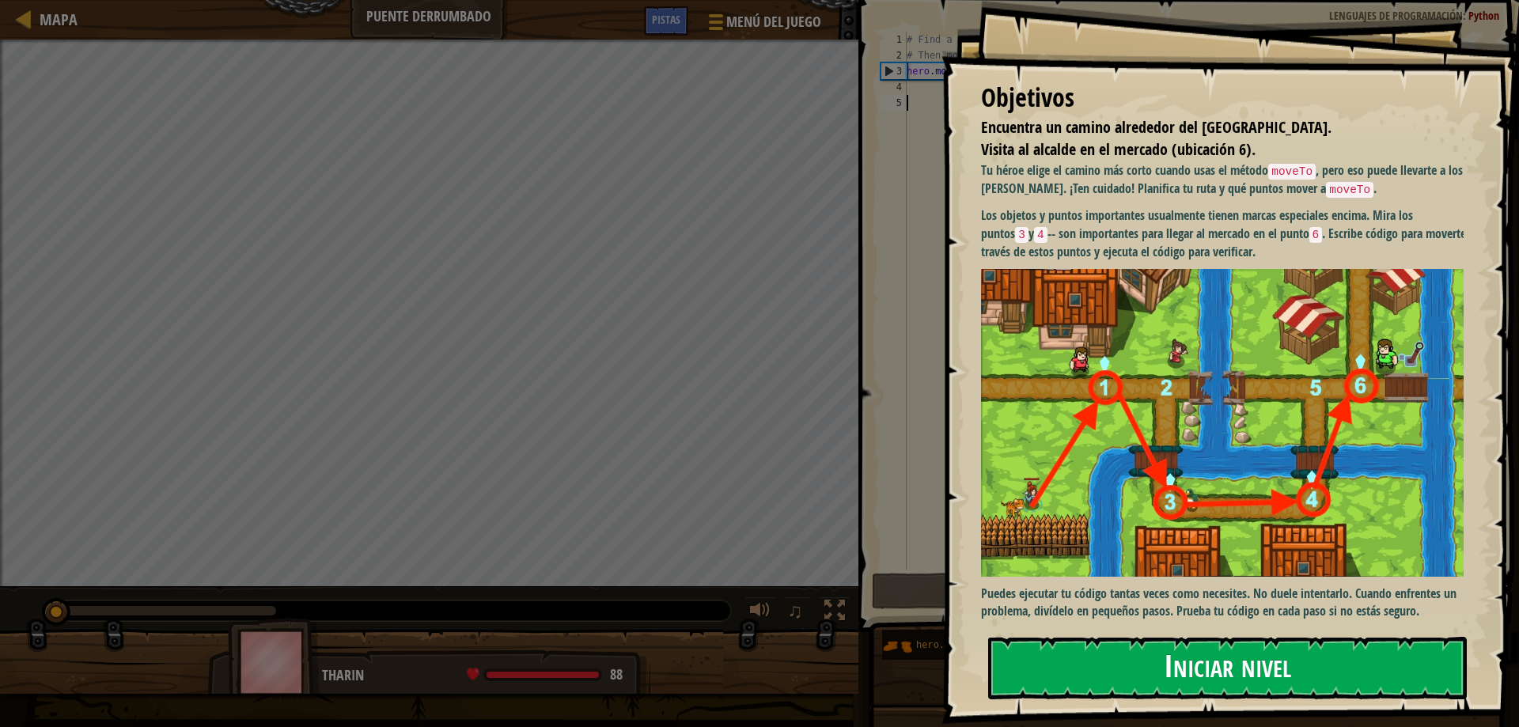
click at [1204, 668] on button "Iniciar nivel" at bounding box center [1227, 668] width 479 height 62
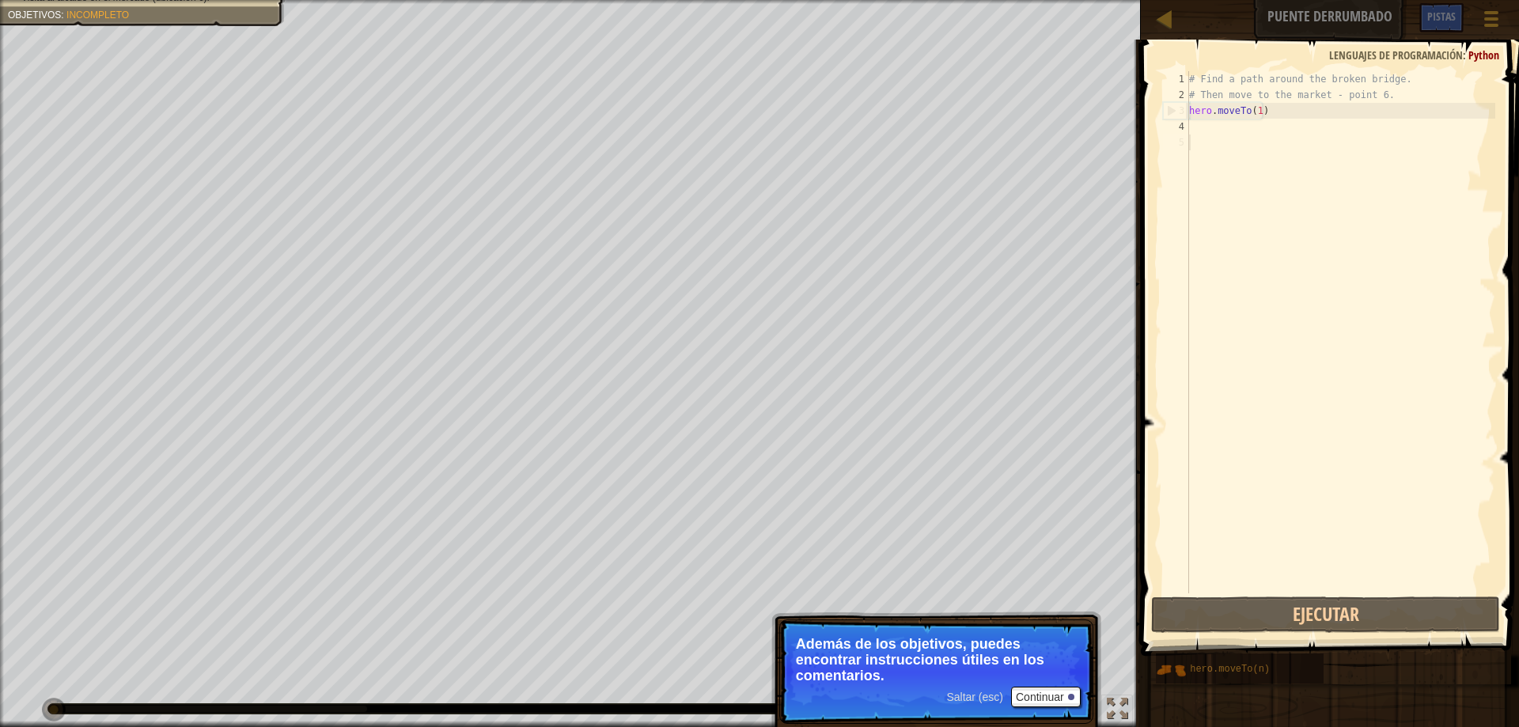
click at [1279, 152] on div "# Find a path around the broken bridge. # Then move to the market - point 6. he…" at bounding box center [1340, 348] width 309 height 554
click at [1243, 134] on div "# Find a path around the broken bridge. # Then move to the market - point 6. he…" at bounding box center [1340, 348] width 309 height 554
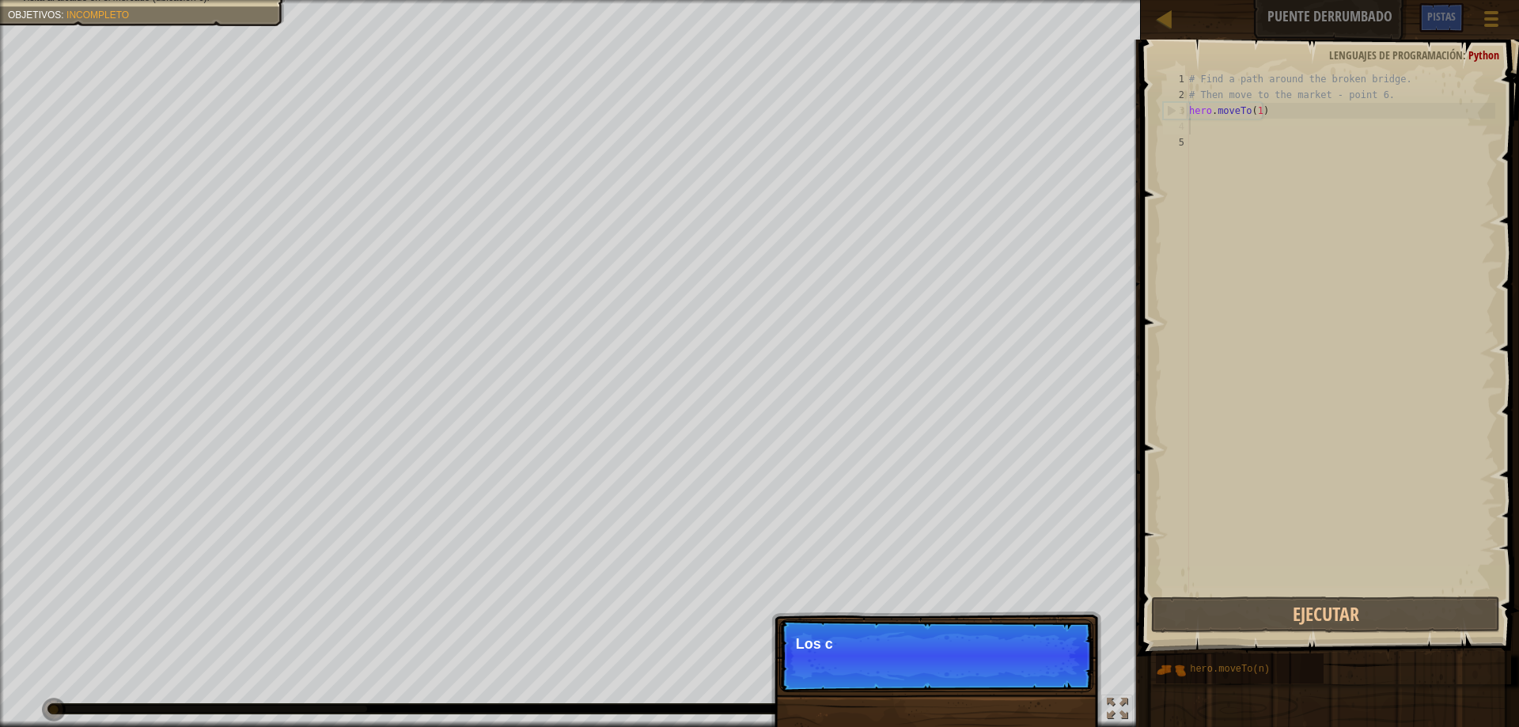
click at [1243, 134] on div "# Find a path around the broken bridge. # Then move to the market - point 6. he…" at bounding box center [1340, 348] width 309 height 554
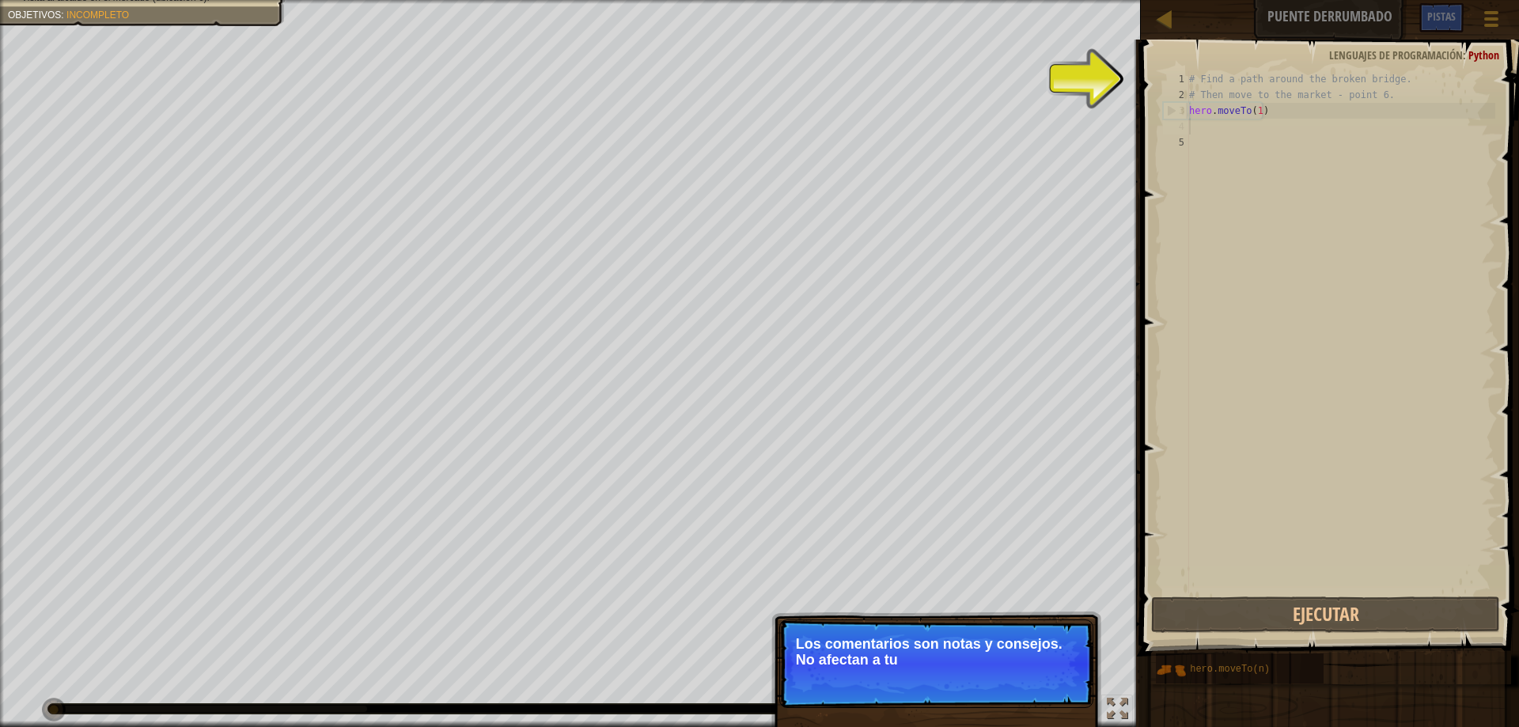
click at [1002, 653] on p "Los comentarios son notas y consejos. No afectan a tu" at bounding box center [936, 652] width 281 height 32
click at [1002, 653] on p "Los comentarios son notas y consejos. No afectan a tu héroe, pero" at bounding box center [936, 652] width 281 height 32
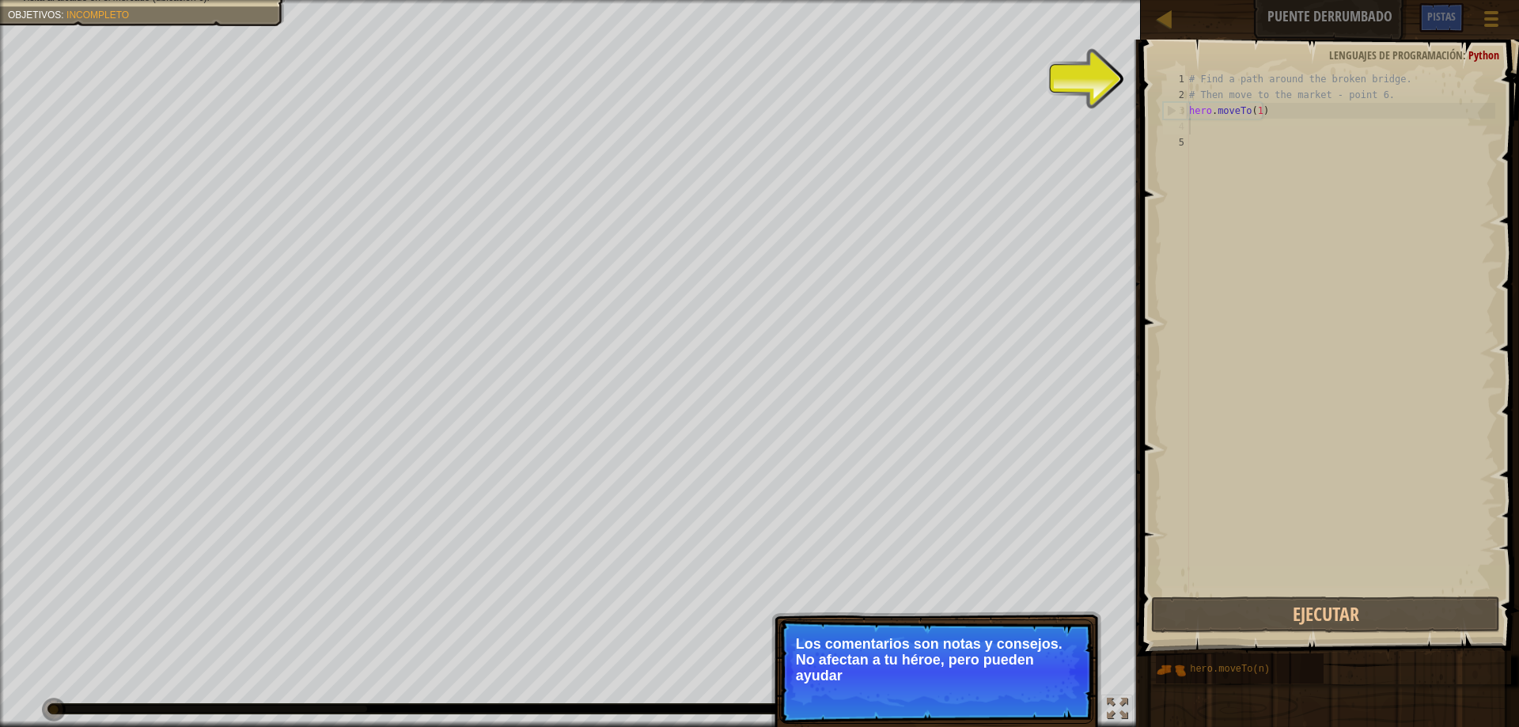
click at [994, 649] on p "Los comentarios son notas y consejos. No afectan a tu héroe, pero pueden ayudar" at bounding box center [936, 659] width 281 height 47
click at [1039, 662] on p "Los comentarios son notas y consejos. No afectan a tu héroe, pero pueden ayudar…" at bounding box center [936, 659] width 281 height 47
click at [1040, 702] on button "Continuar" at bounding box center [1046, 697] width 70 height 21
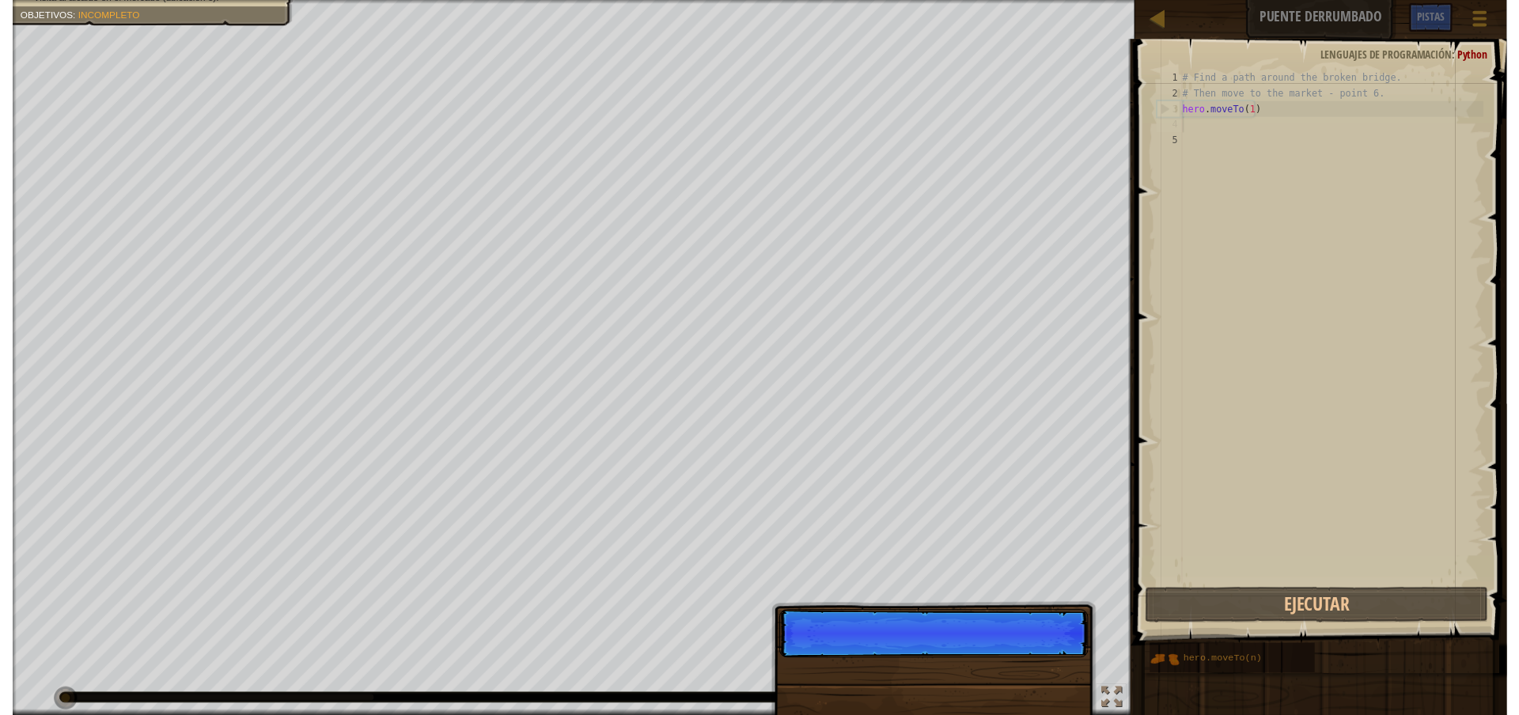
scroll to position [7, 0]
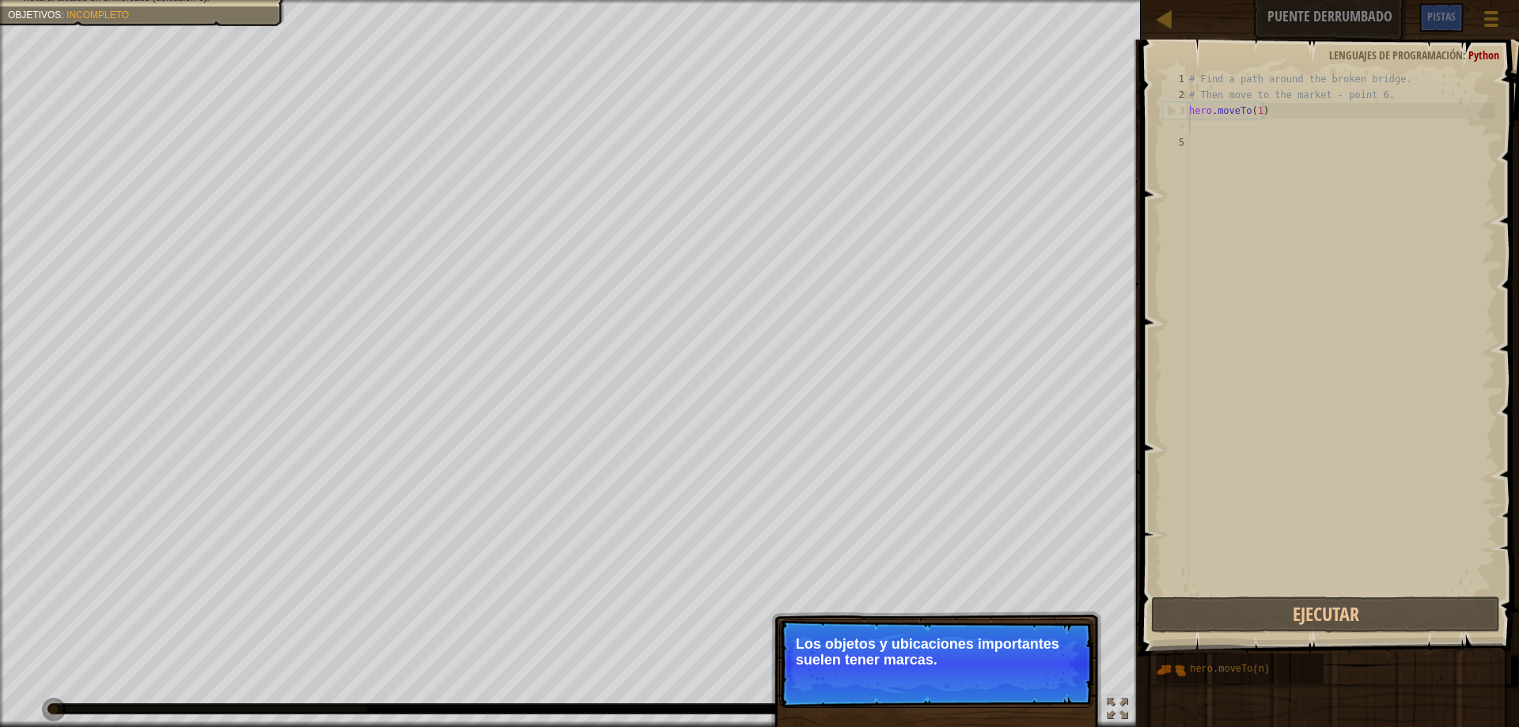
click at [1066, 687] on button "Continuar" at bounding box center [1046, 681] width 70 height 21
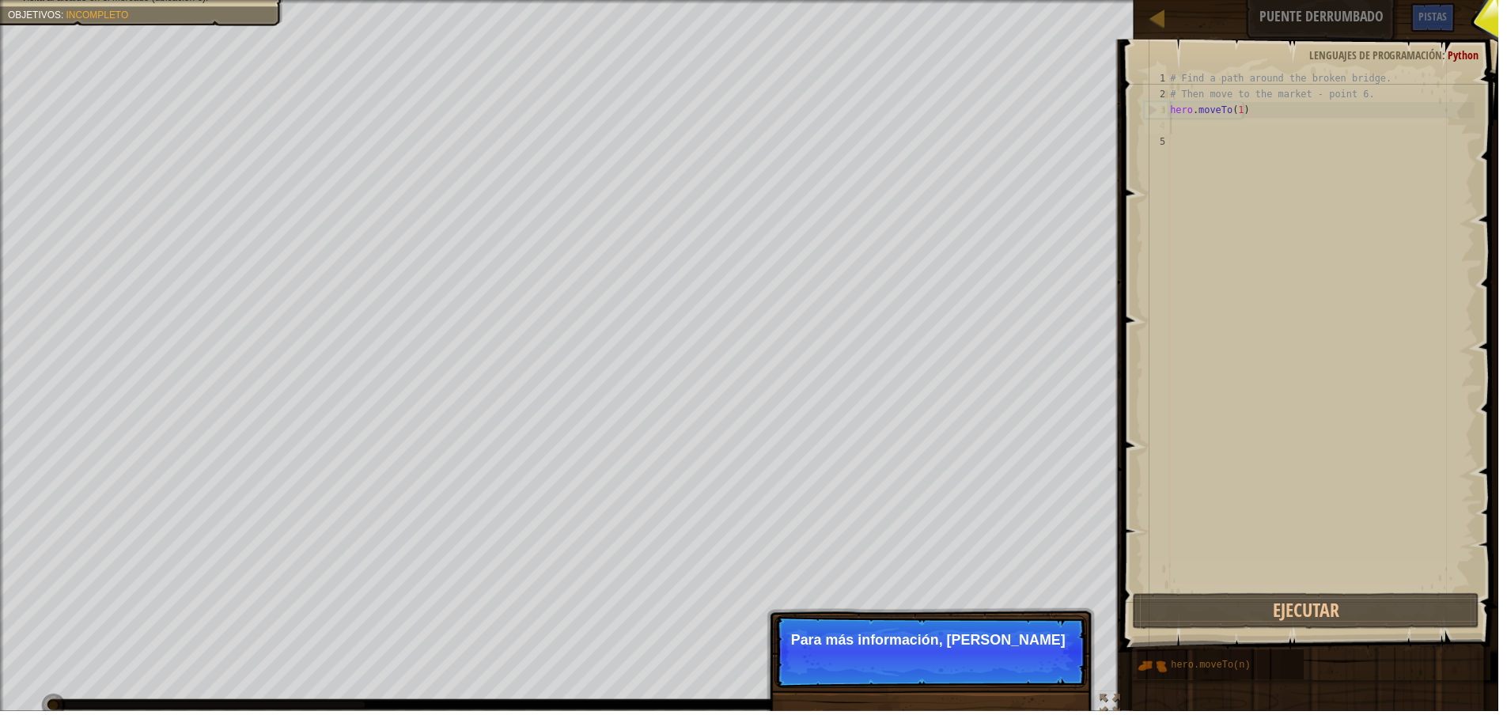
click at [1057, 659] on p "Saltar (esc) Continuar Para más información, lee l" at bounding box center [936, 655] width 314 height 73
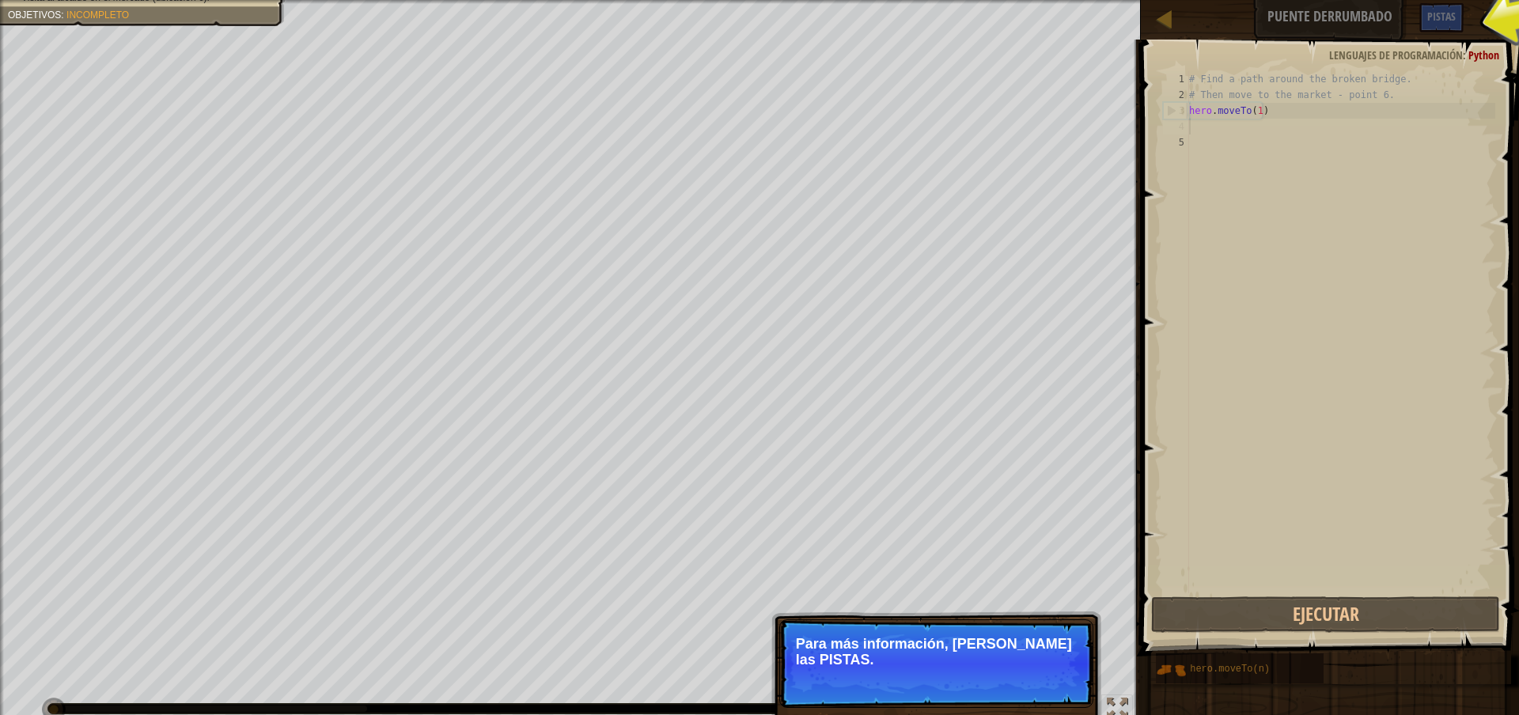
click at [1052, 671] on button "Continuar" at bounding box center [1046, 681] width 70 height 21
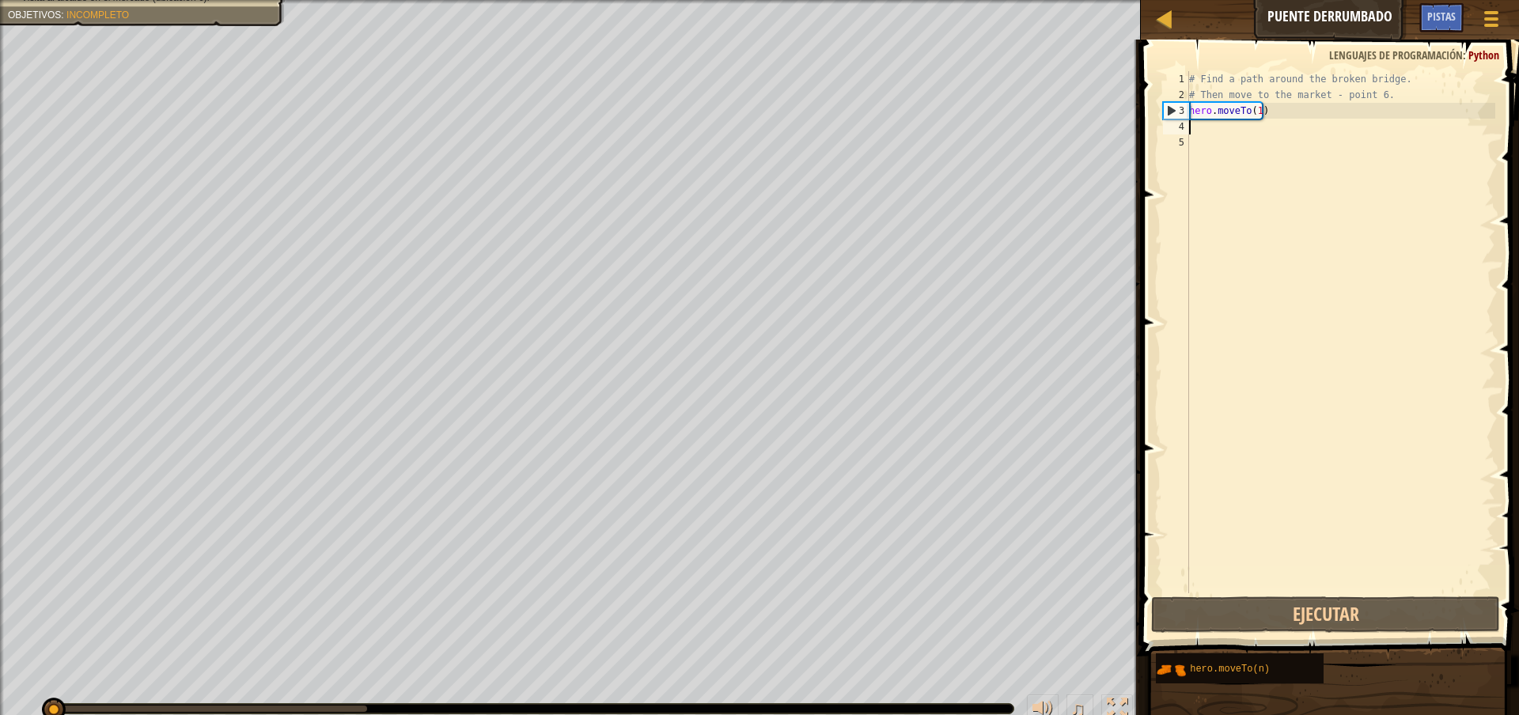
click at [1202, 133] on div "# Find a path around the broken bridge. # Then move to the market - point 6. he…" at bounding box center [1340, 348] width 309 height 554
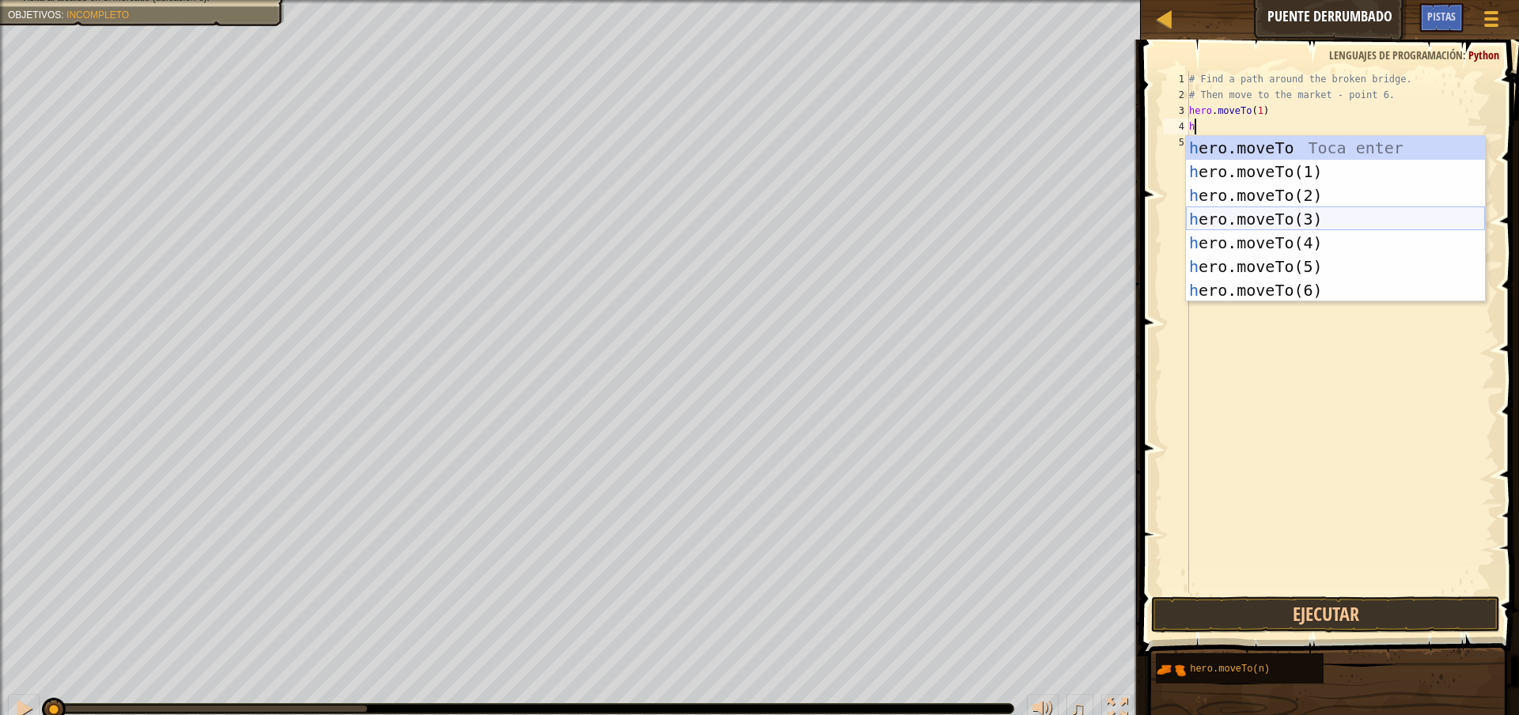
click at [1270, 222] on div "h ero.moveTo Toca enter h ero.moveTo(1) Toca enter h ero.moveTo(2) Toca enter h…" at bounding box center [1335, 243] width 299 height 214
type textarea "hero.moveTo(3)"
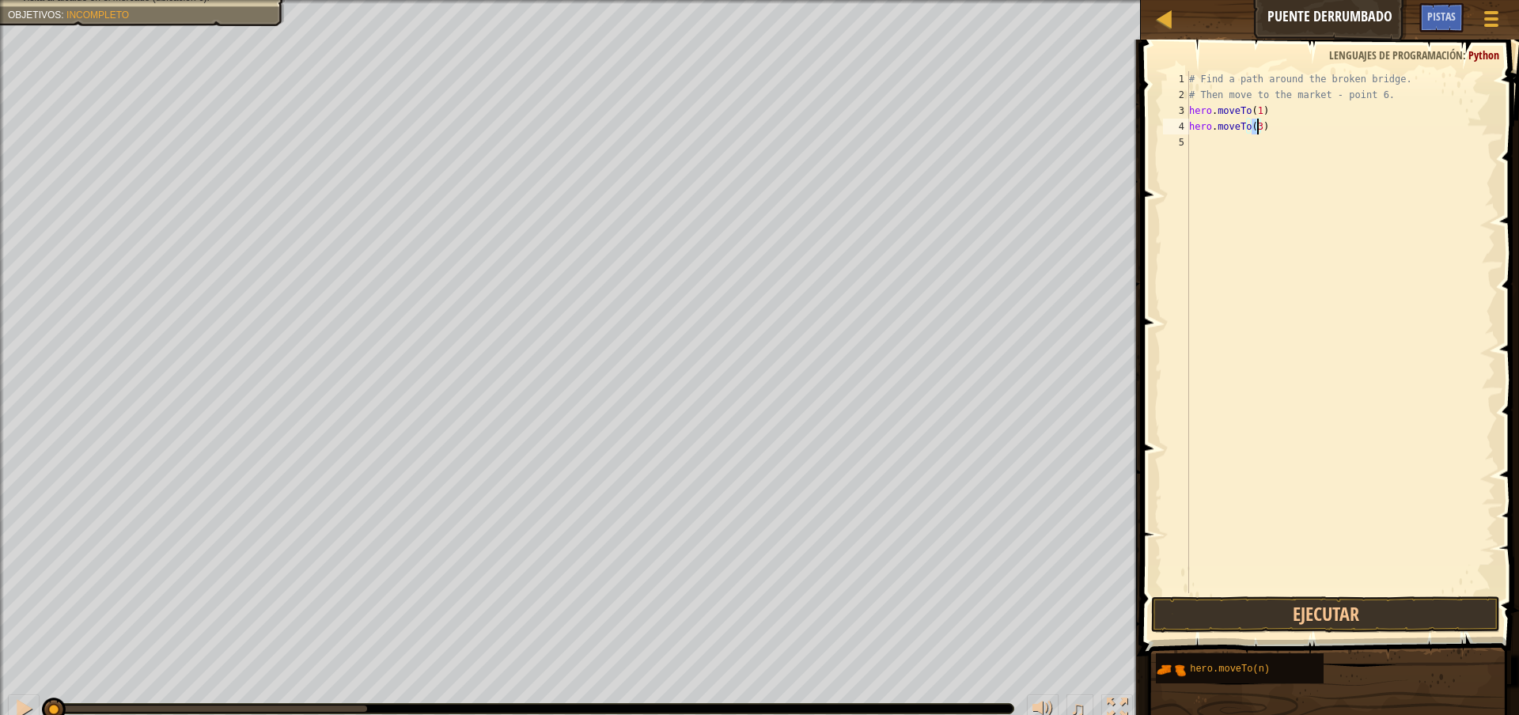
click at [1247, 152] on div "# Find a path around the broken bridge. # Then move to the market - point 6. he…" at bounding box center [1340, 348] width 309 height 554
type textarea "g"
type textarea "f"
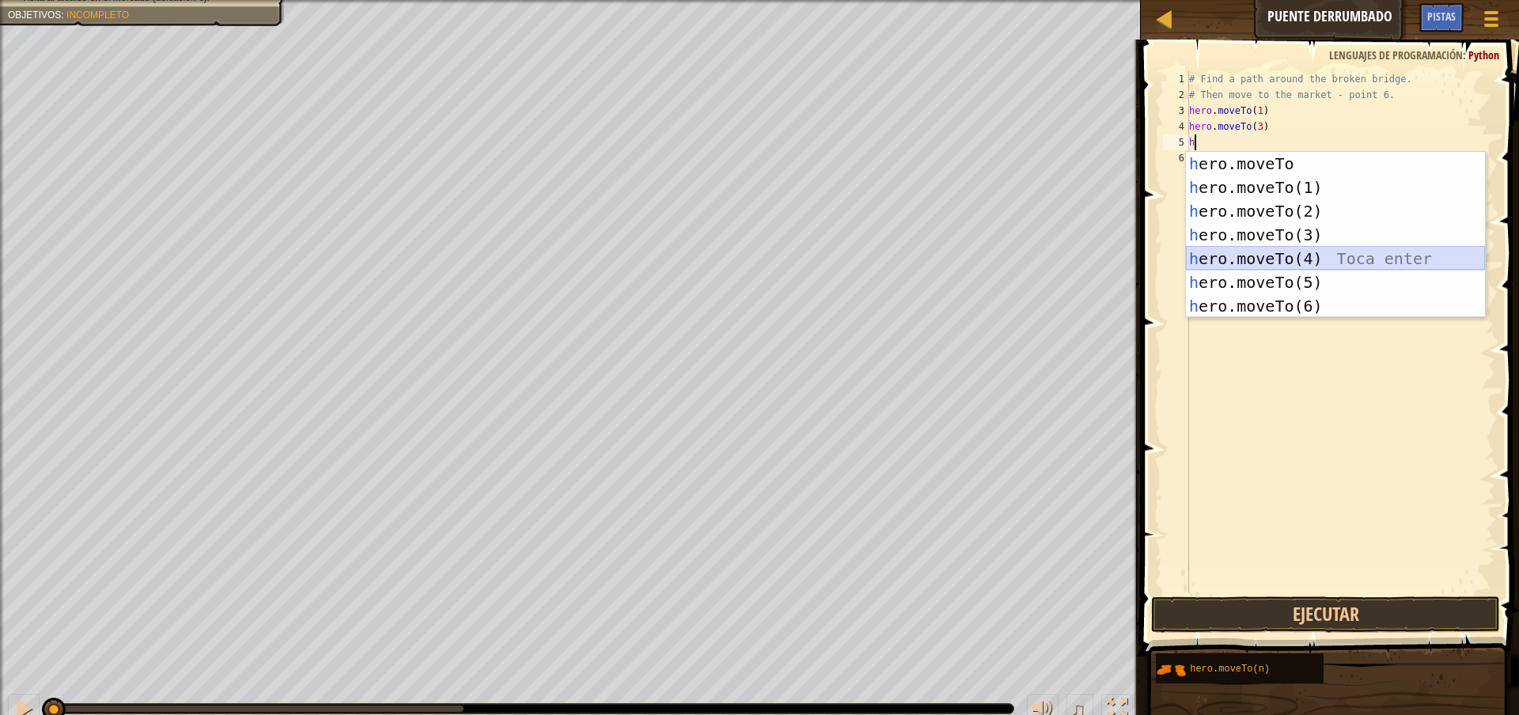
click at [1273, 265] on div "h ero.moveTo Toca enter h ero.moveTo(1) Toca enter h ero.moveTo(2) Toca enter h…" at bounding box center [1335, 259] width 299 height 214
type textarea "hero.moveTo(4)"
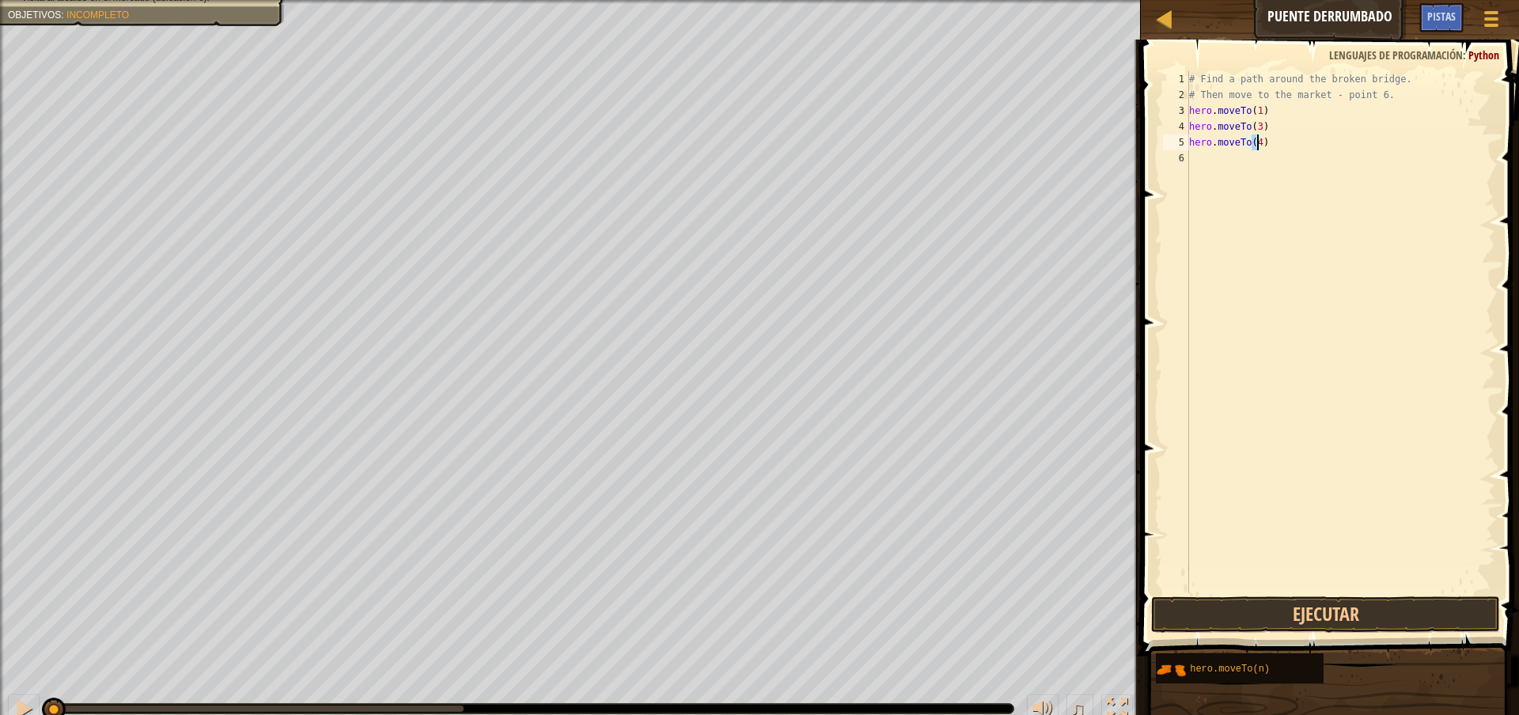
click at [1261, 186] on div "# Find a path around the broken bridge. # Then move to the market - point 6. he…" at bounding box center [1340, 348] width 309 height 554
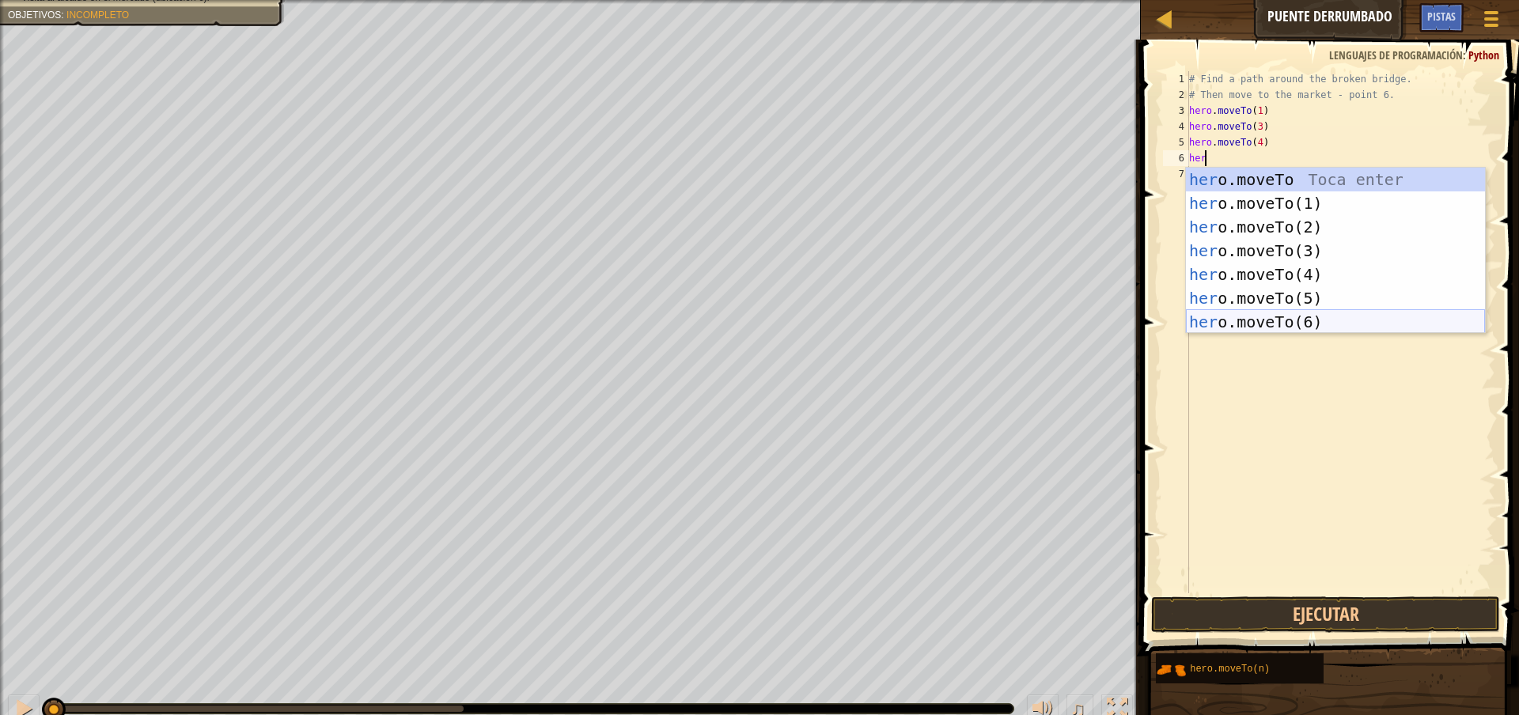
click at [1305, 317] on div "her o.moveTo Toca enter her o.moveTo(1) Toca enter her o.moveTo(2) Toca enter h…" at bounding box center [1335, 275] width 299 height 214
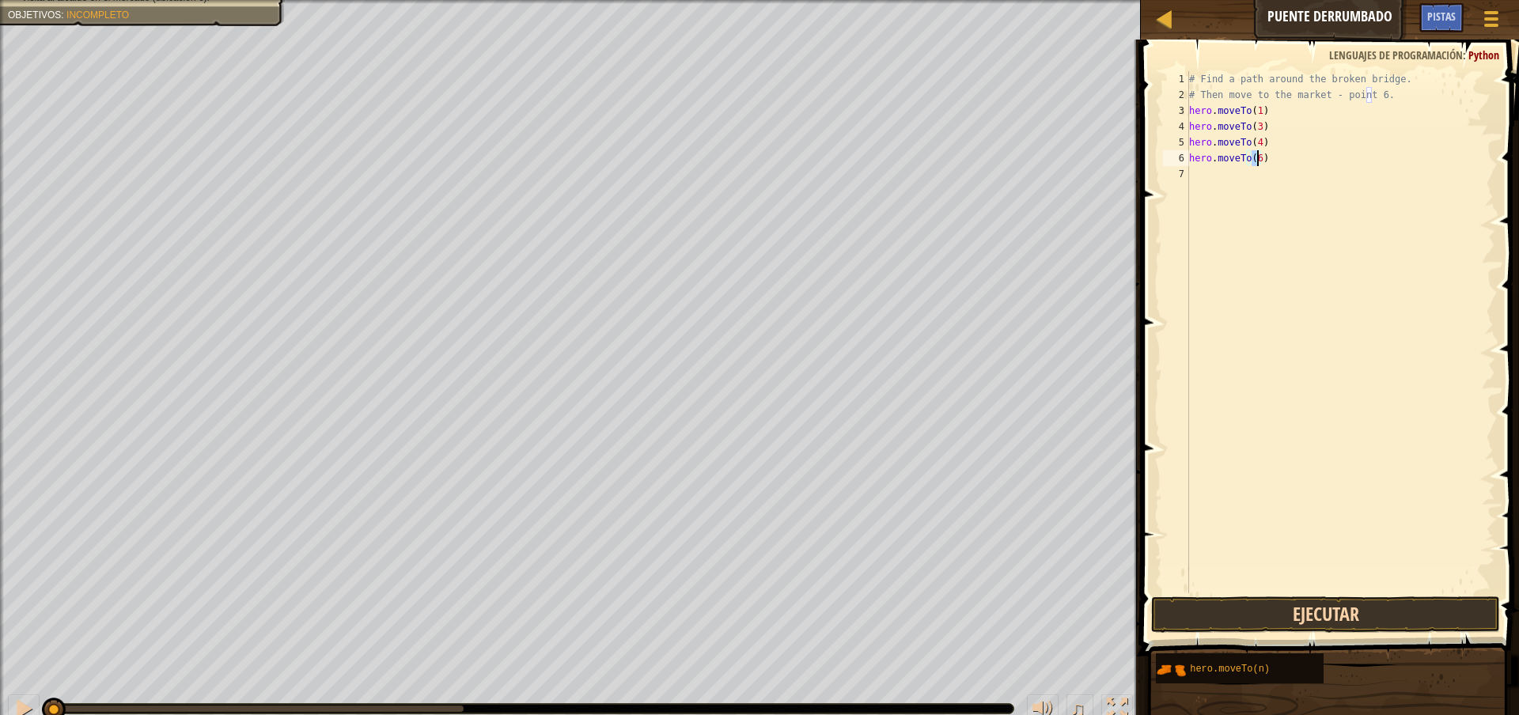
type textarea "hero.moveTo(6)"
click at [1312, 607] on button "Ejecutar" at bounding box center [1325, 614] width 349 height 36
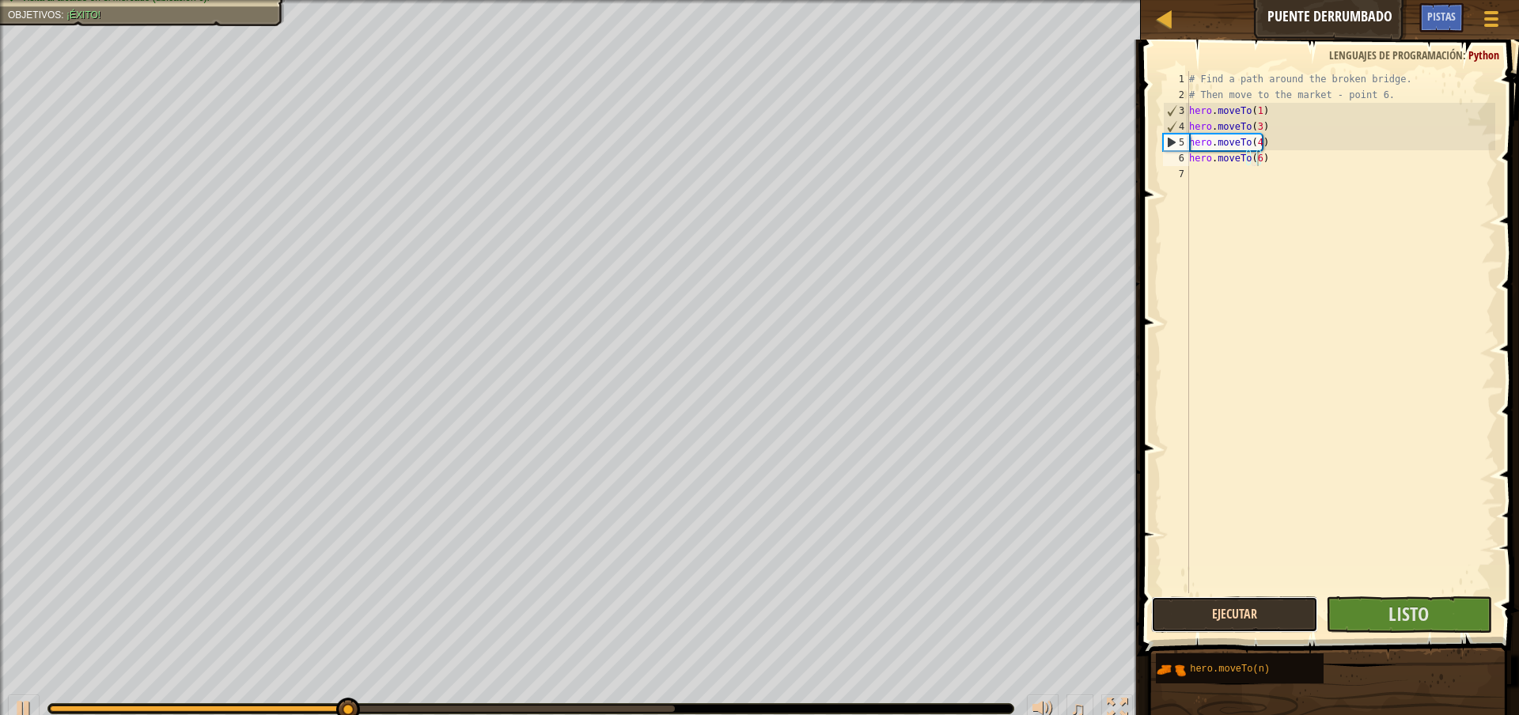
click at [1312, 607] on button "Ejecutar" at bounding box center [1234, 614] width 166 height 36
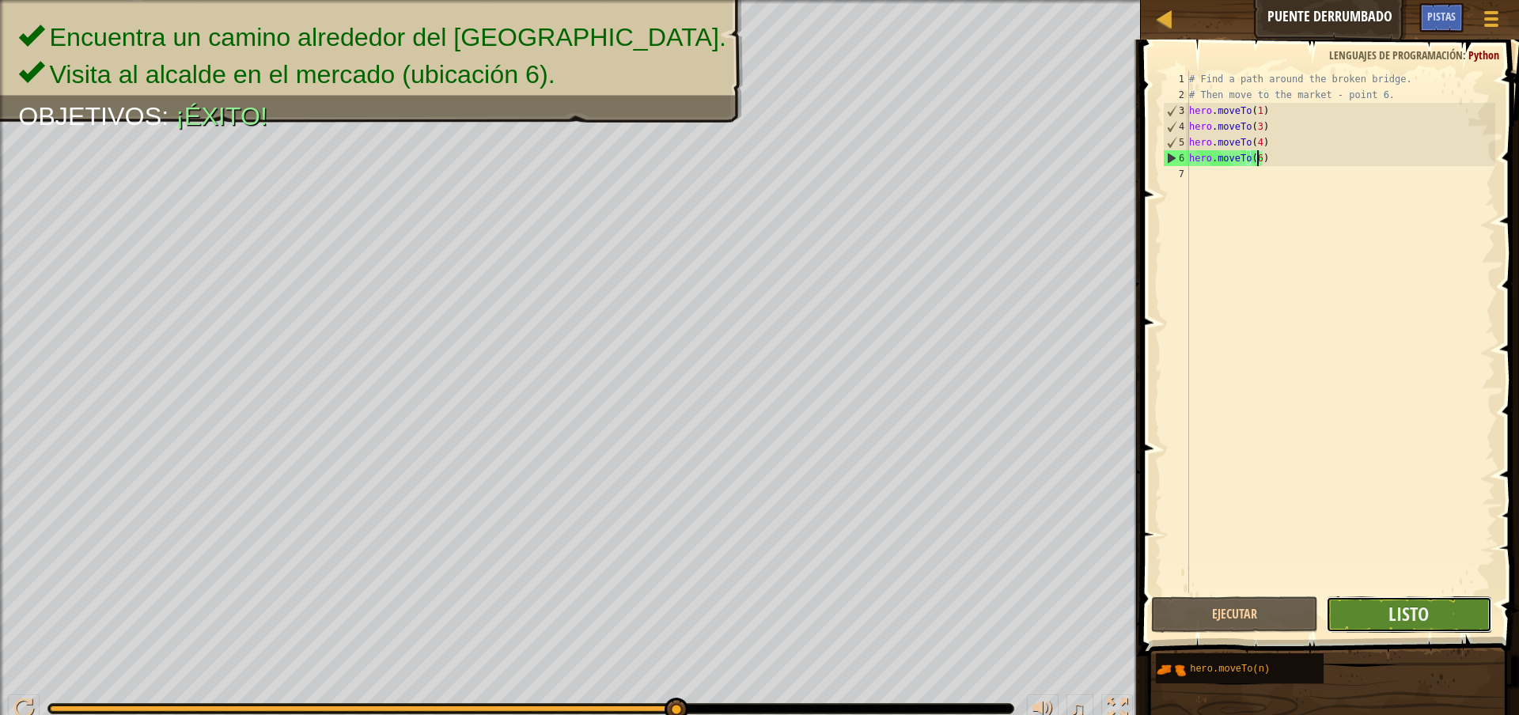
click at [1412, 627] on button "Listo" at bounding box center [1409, 614] width 166 height 36
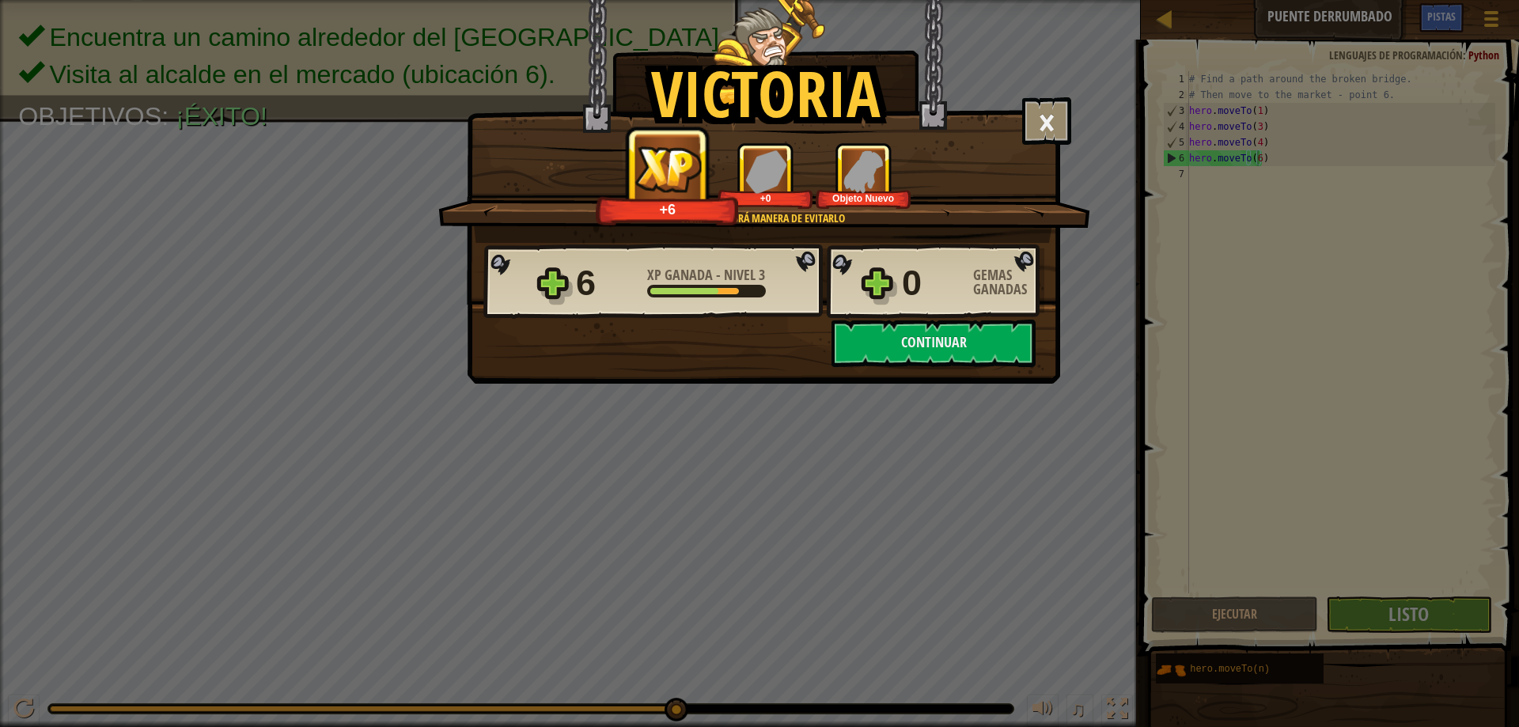
click at [701, 503] on div "Victoria × Los puentes son como la amistad que conecta a las personas. ¿Cómo de…" at bounding box center [759, 363] width 1519 height 727
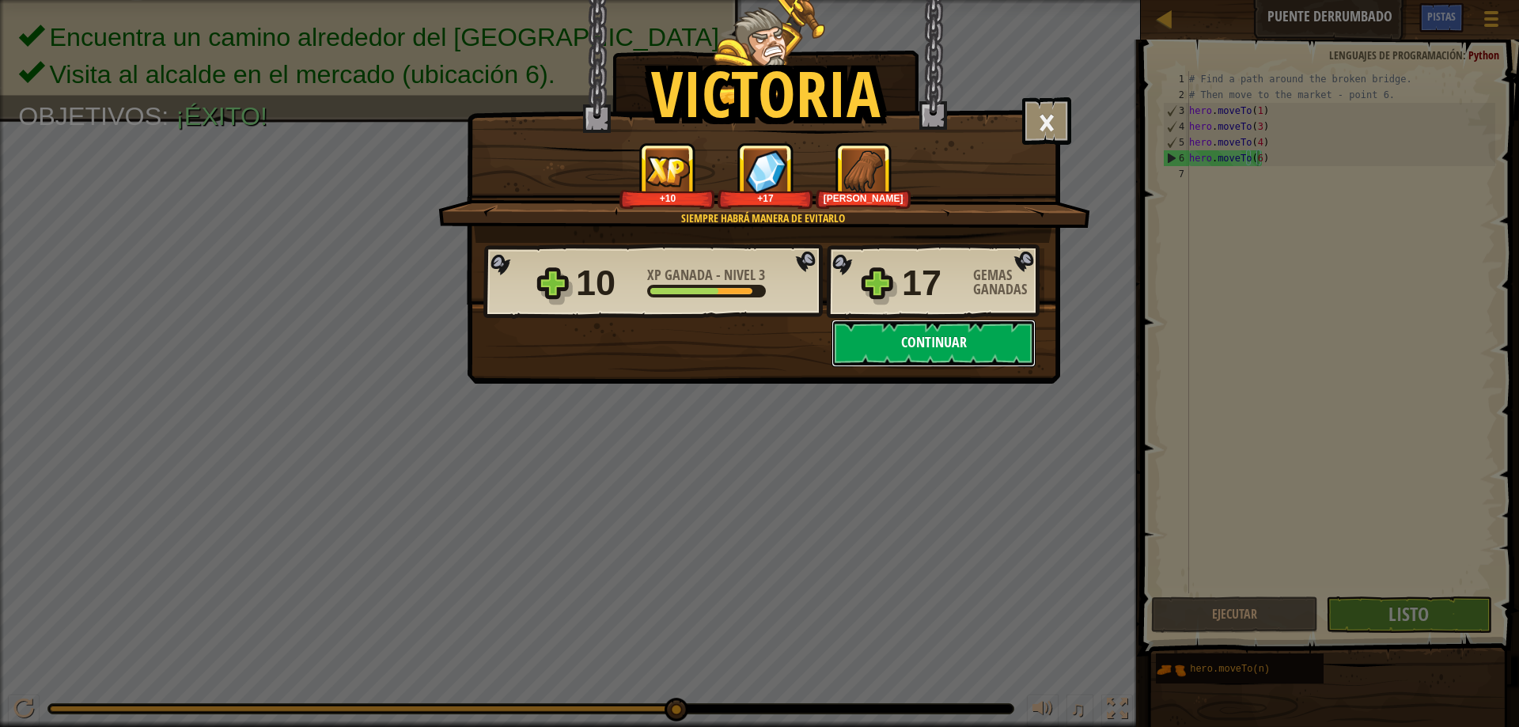
click at [877, 353] on button "Continuar" at bounding box center [933, 343] width 204 height 47
select select "es-419"
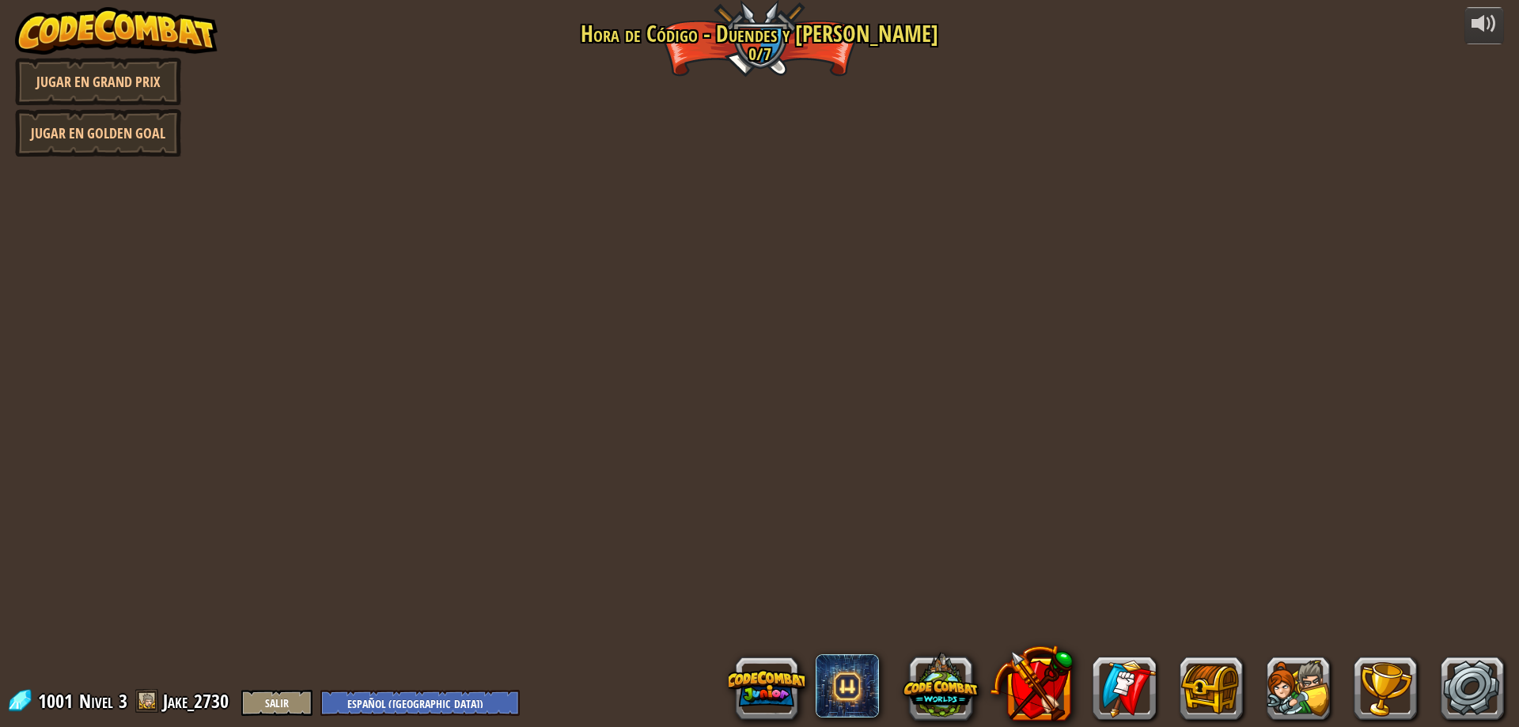
select select "es-419"
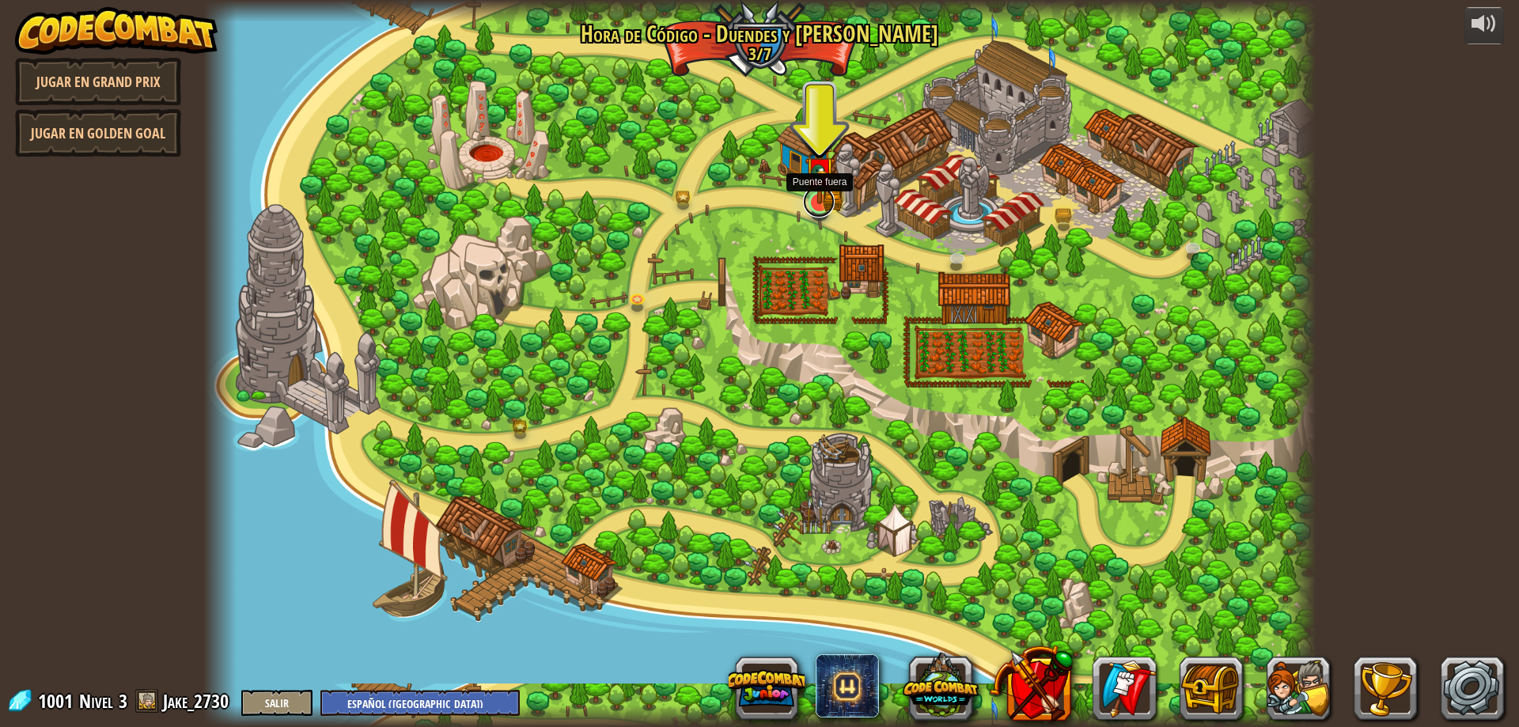
click at [816, 212] on link at bounding box center [819, 202] width 32 height 32
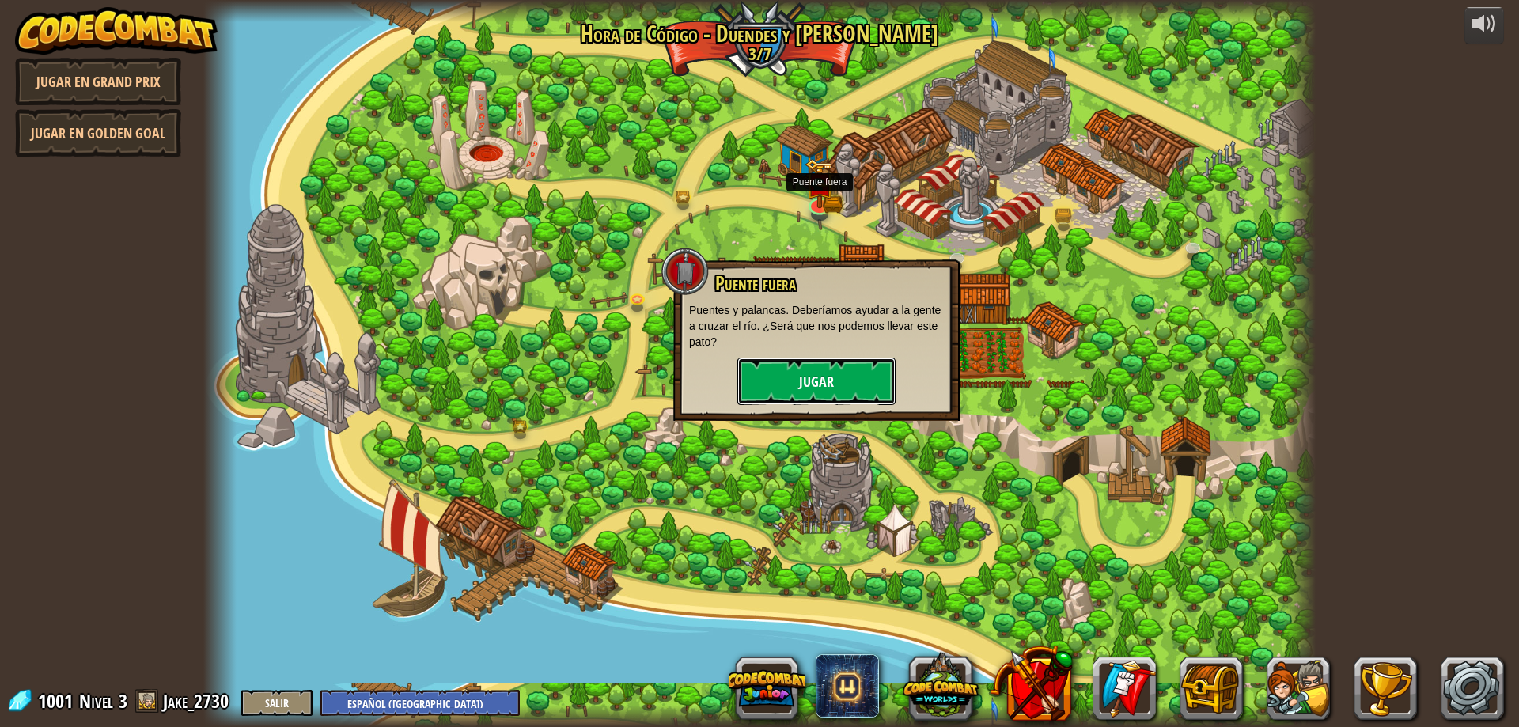
click at [823, 377] on button "Jugar" at bounding box center [816, 381] width 158 height 47
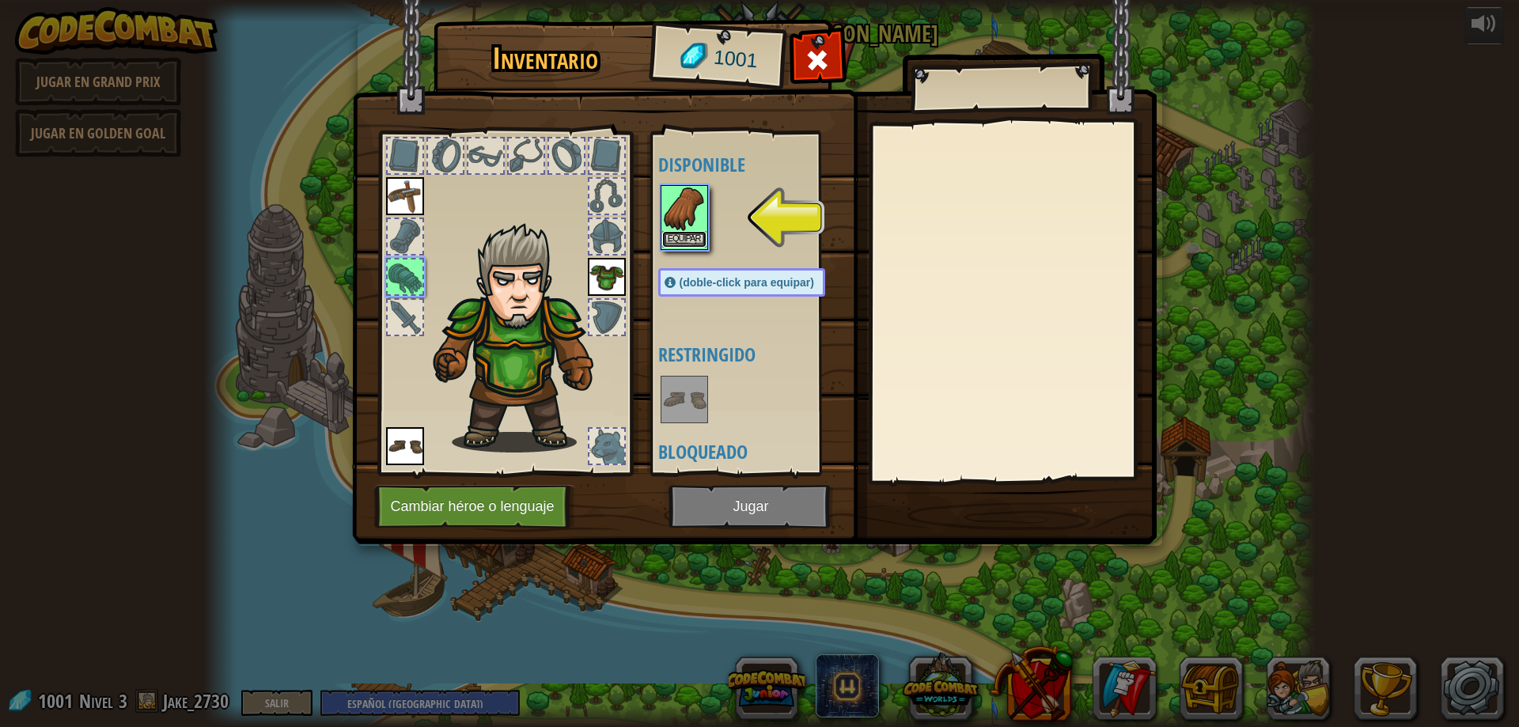
click at [683, 237] on button "Equipar" at bounding box center [684, 239] width 44 height 17
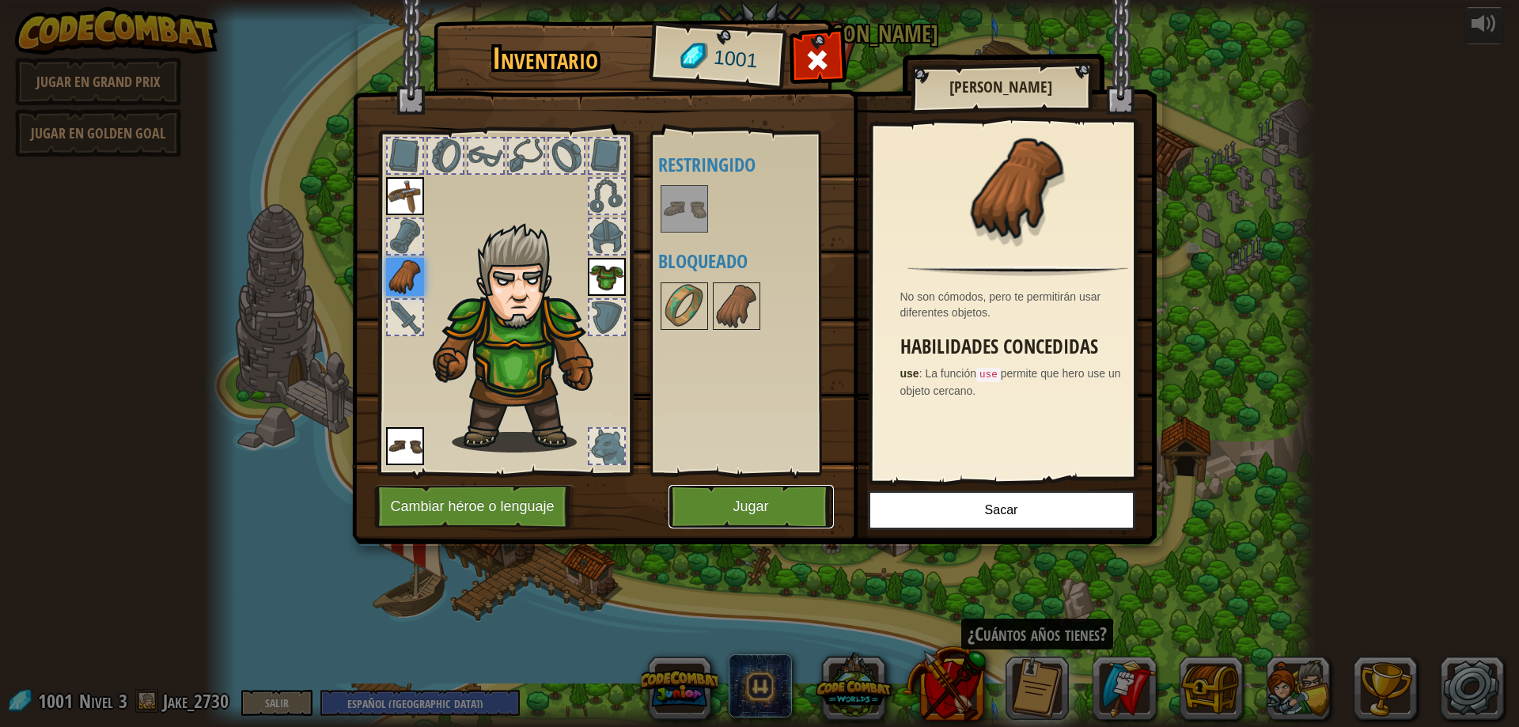
click at [730, 497] on button "Jugar" at bounding box center [750, 507] width 165 height 44
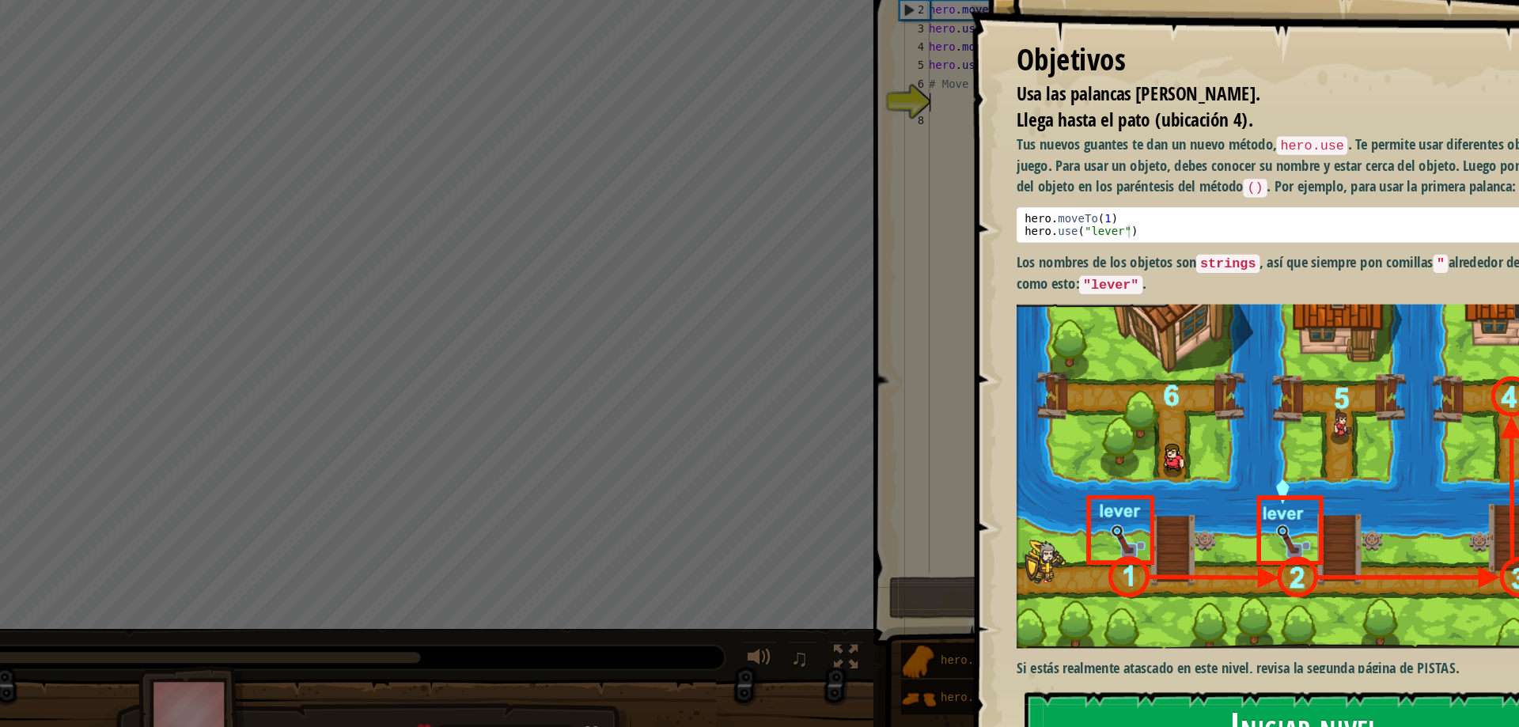
click at [1149, 649] on button "Iniciar nivel" at bounding box center [1227, 671] width 479 height 62
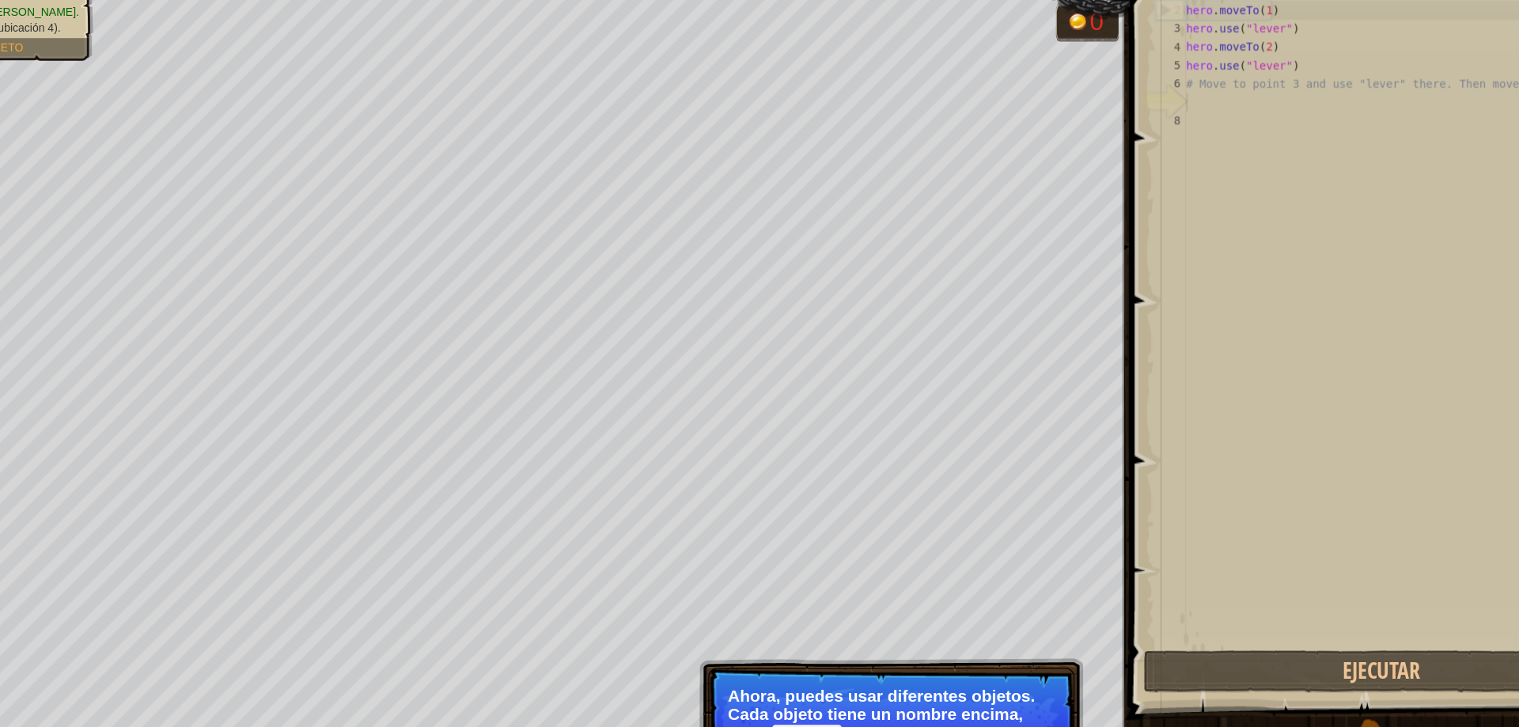
click at [828, 657] on p "Ahora, puedes usar diferentes objetos. Cada objeto tiene un nombre encima, como…" at bounding box center [873, 660] width 281 height 49
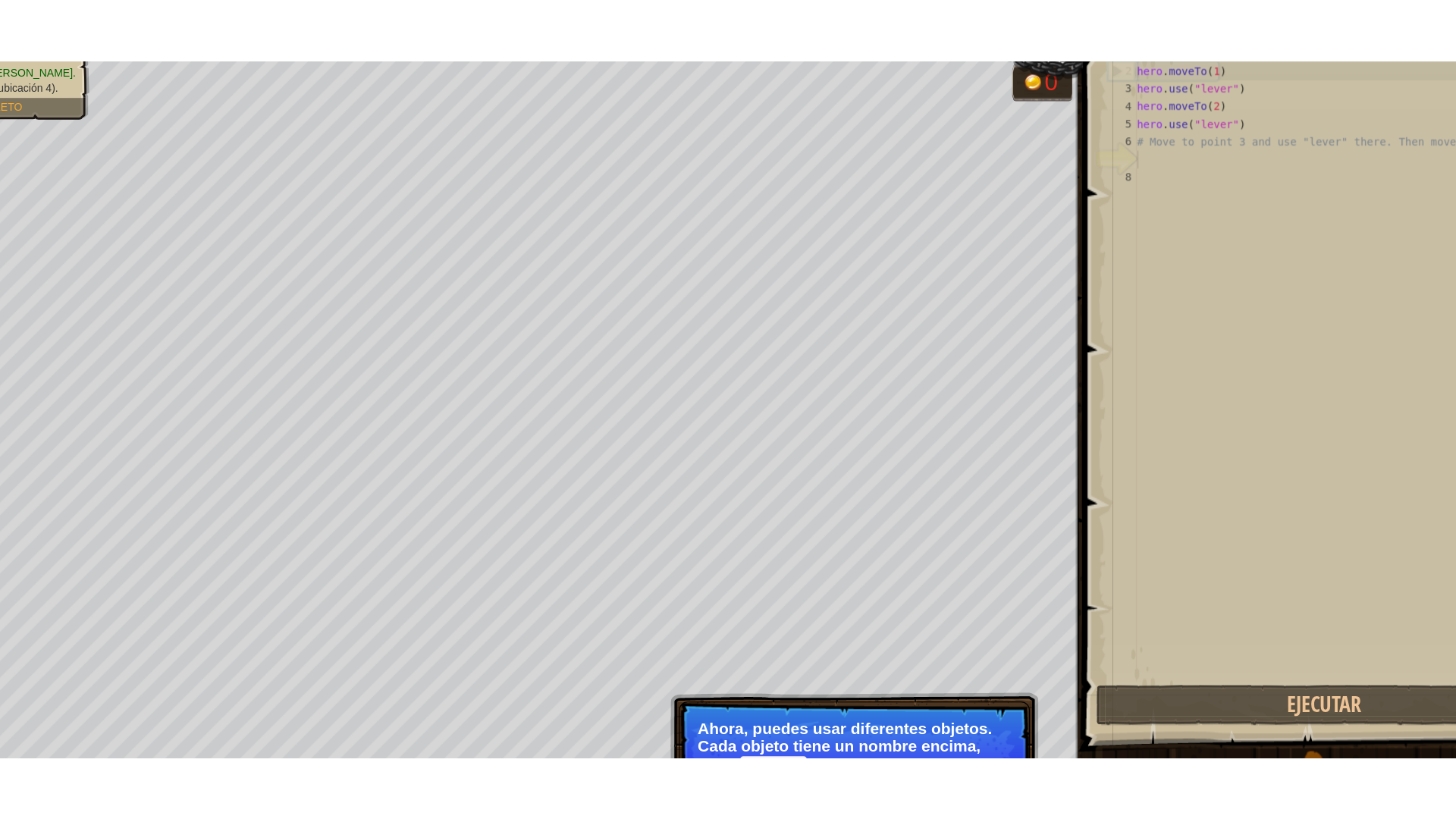
scroll to position [7, 0]
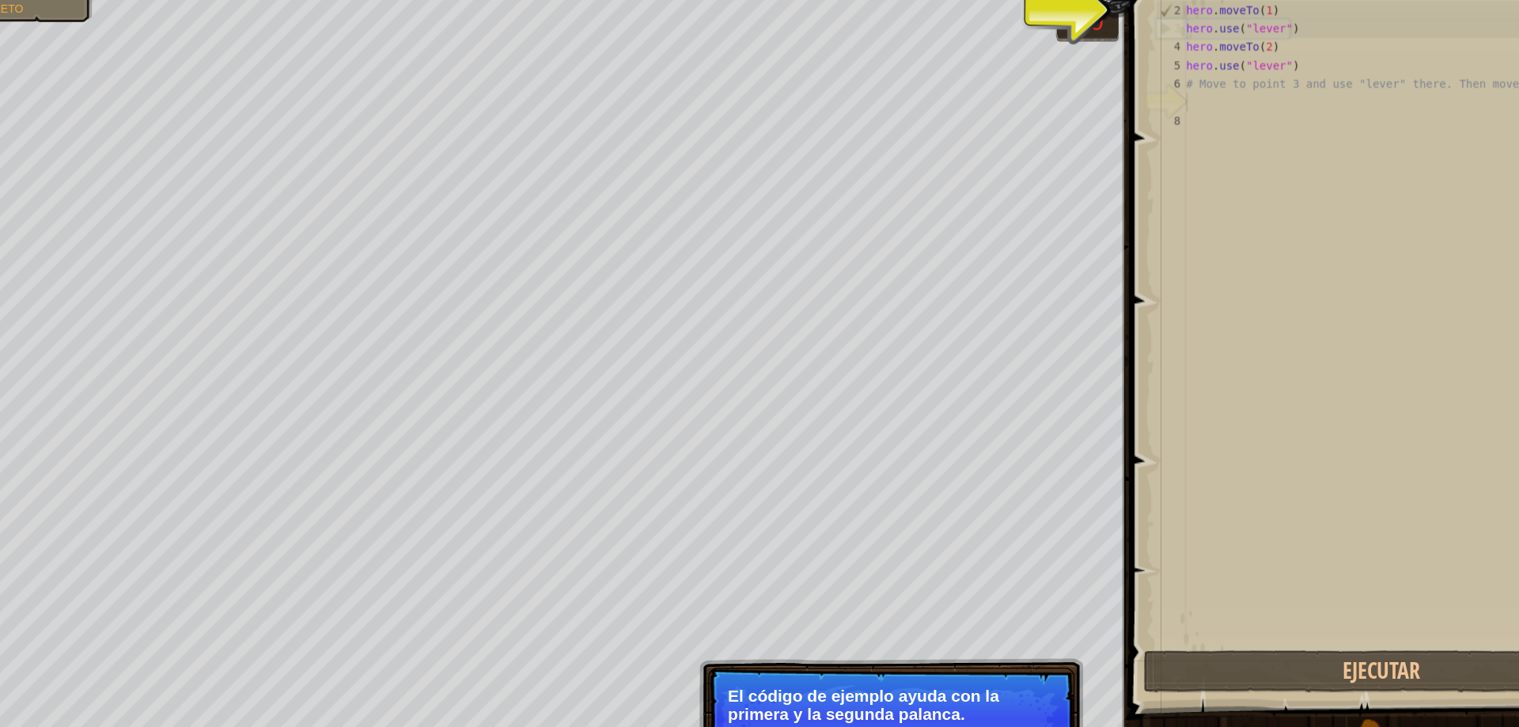
click at [795, 641] on p "El código de ejemplo ayuda con la primera y la segunda palanca." at bounding box center [873, 652] width 281 height 32
click at [810, 569] on div "Usa las palancas [PERSON_NAME]. Llega hasta el pato (ubicación 4). Objetivos : …" at bounding box center [759, 383] width 1519 height 687
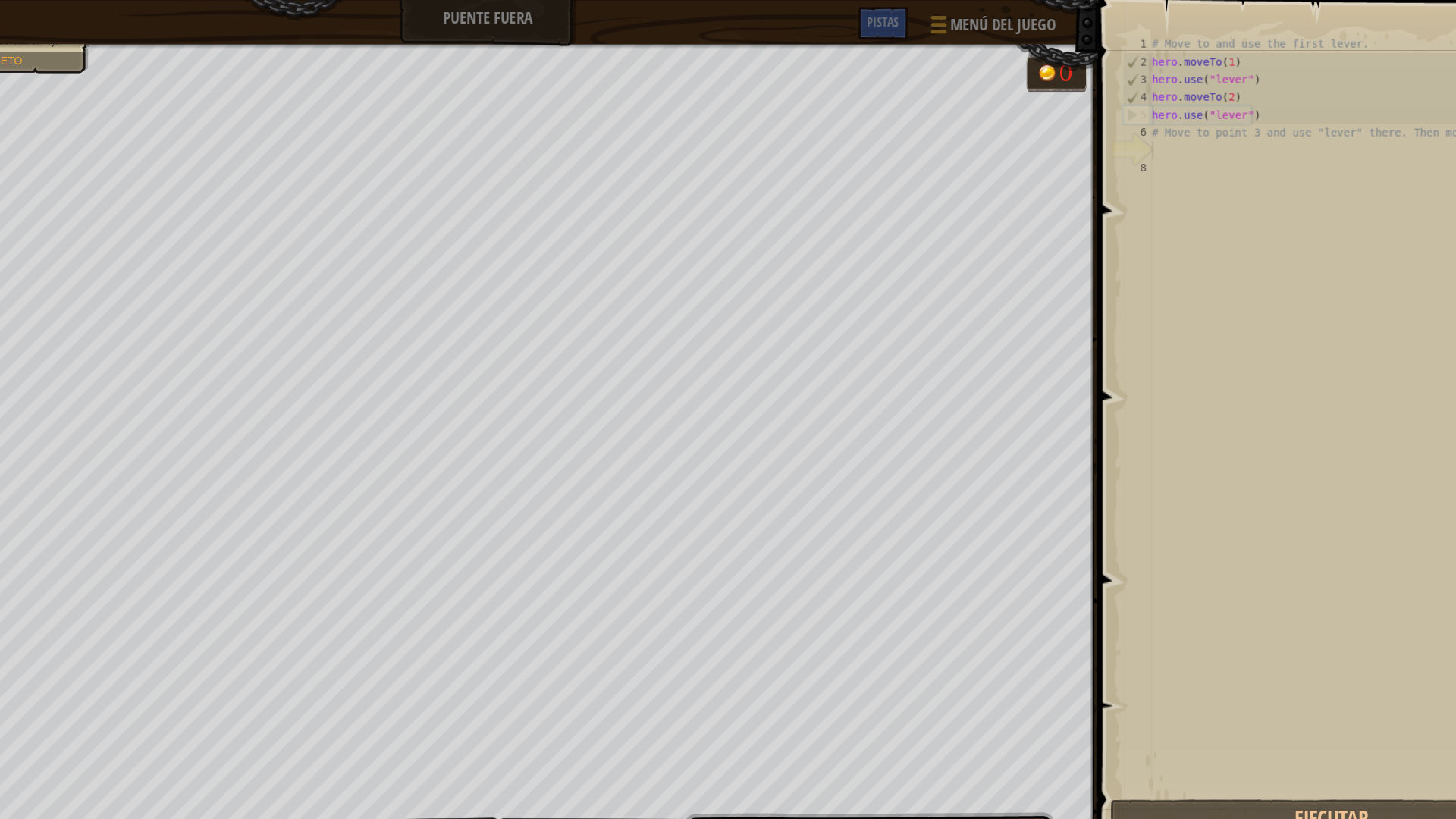
click at [1128, 143] on div "# Move to and use the first lever. hero . moveTo ( 1 ) hero . use ( "lever" ) h…" at bounding box center [1261, 372] width 343 height 683
click at [1124, 151] on div "# Move to and use the first lever. hero . moveTo ( 1 ) hero . use ( "lever" ) h…" at bounding box center [1261, 372] width 343 height 683
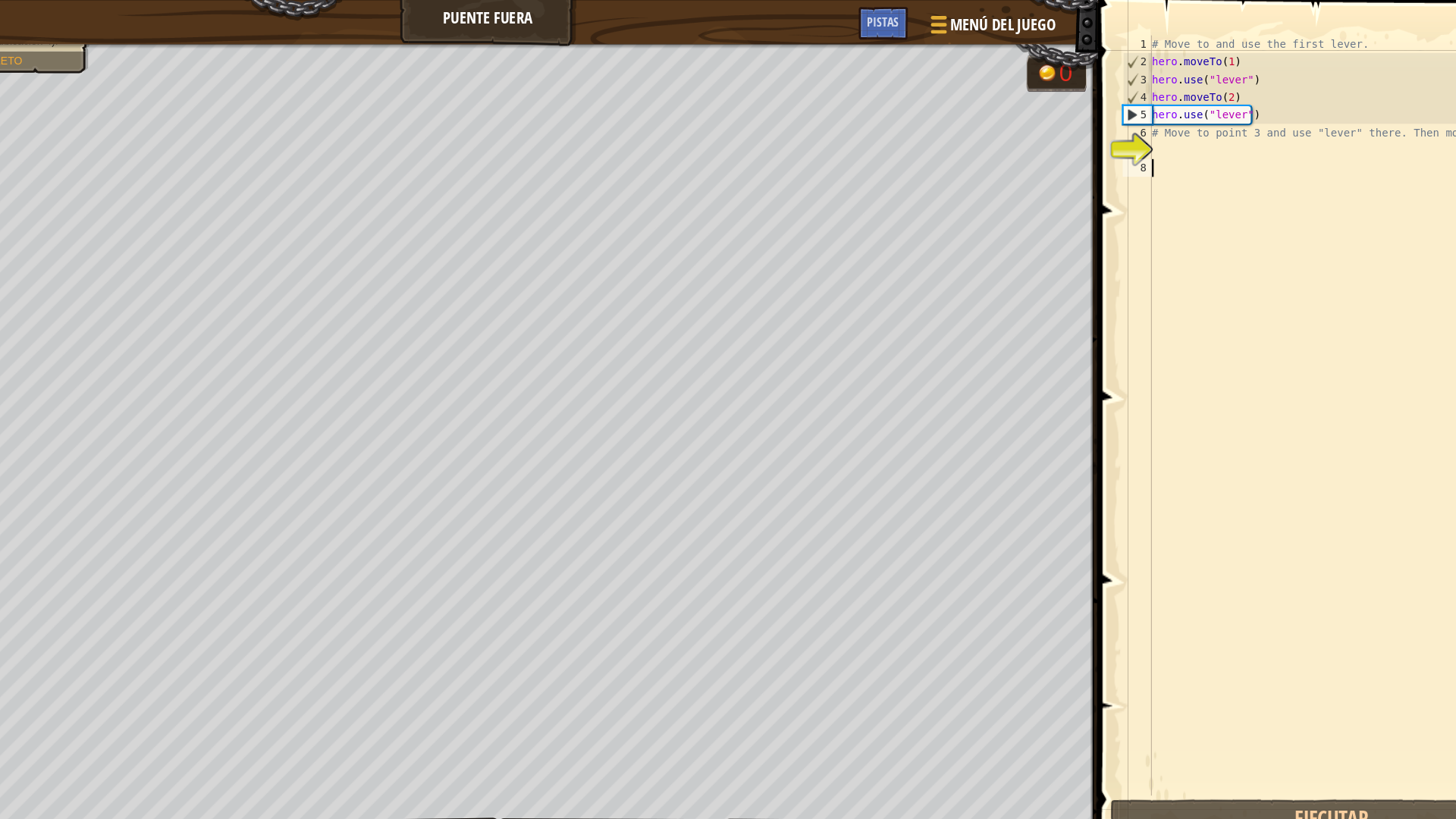
click at [1118, 122] on div "# Move to and use the first lever. hero . moveTo ( 1 ) hero . use ( "lever" ) h…" at bounding box center [1261, 372] width 343 height 683
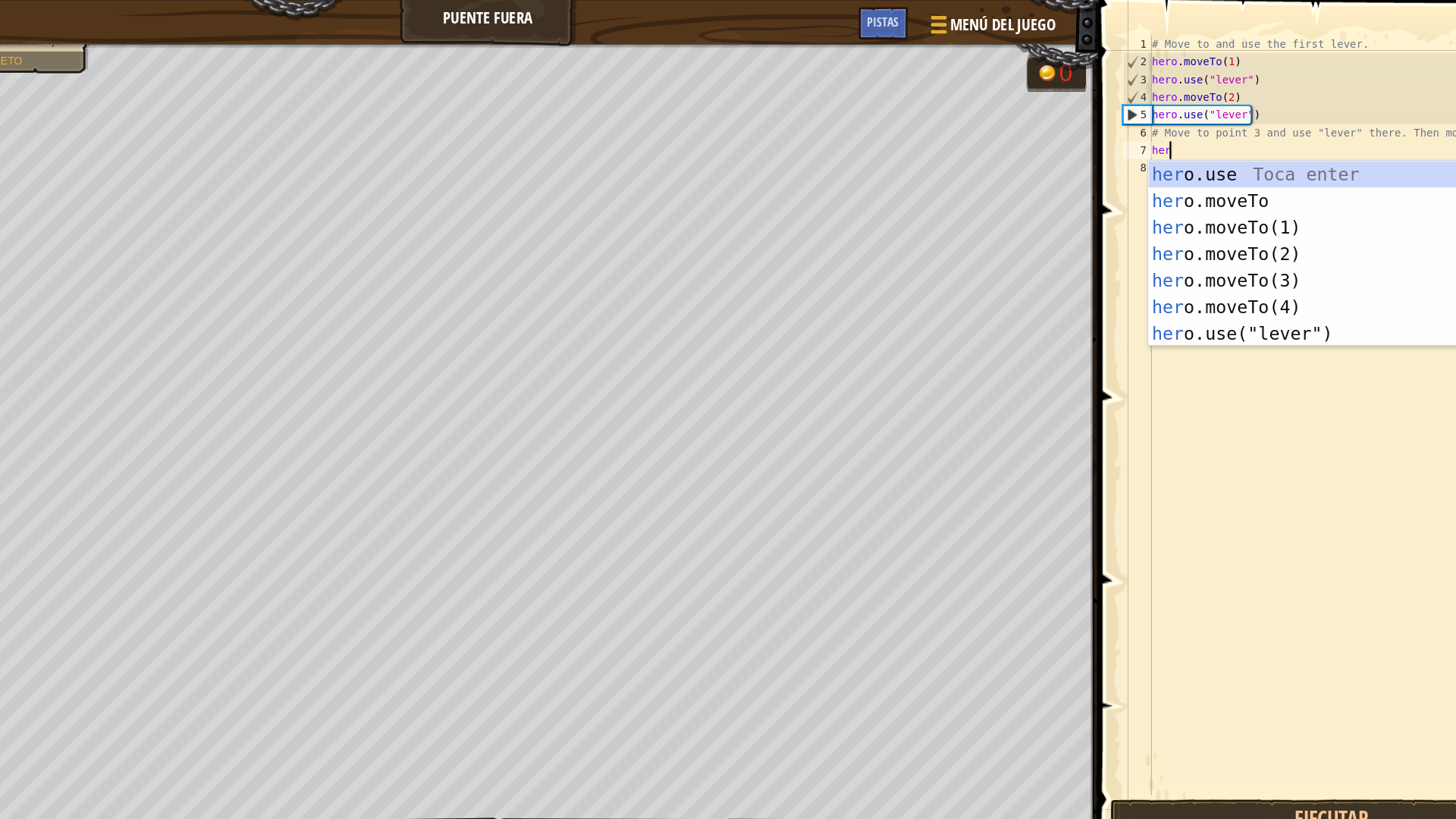
scroll to position [7, 1]
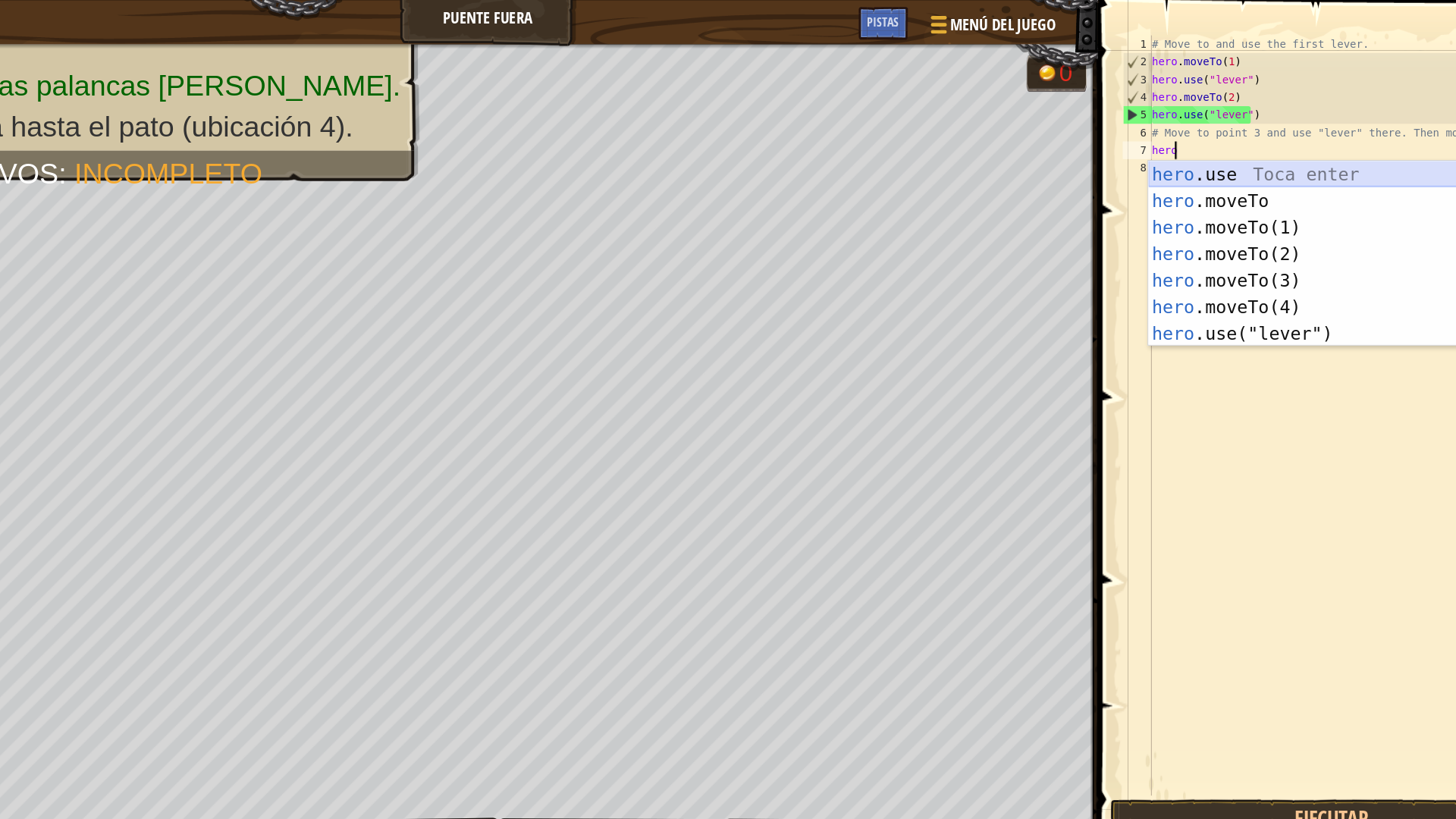
click at [1176, 152] on div "hero .use Toca enter hero .moveTo Toca enter hero .moveTo(1) Toca enter hero .m…" at bounding box center [1233, 241] width 287 height 205
type textarea "hero.use("lever")"
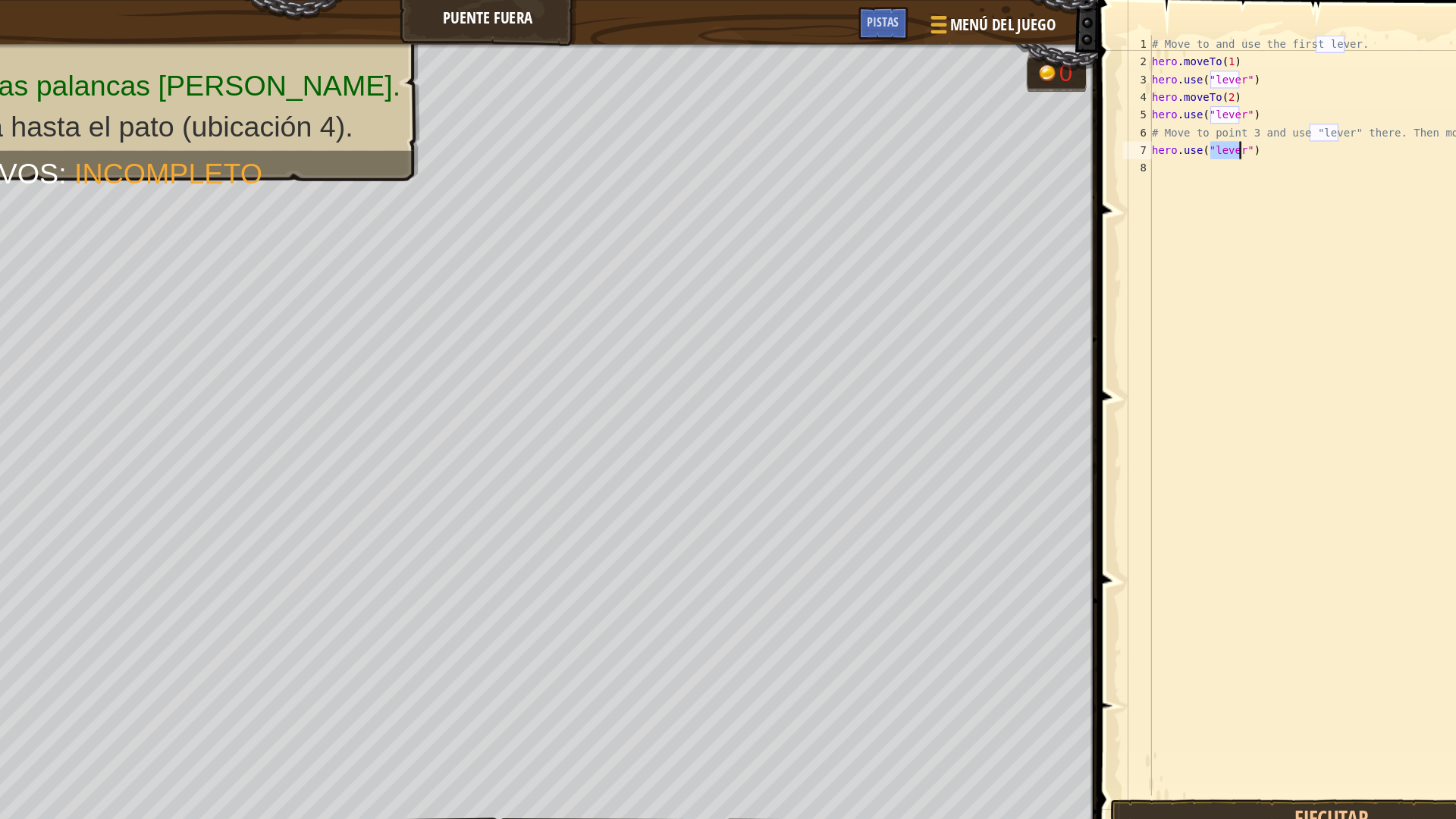
click at [1192, 127] on div "# Move to and use the first lever. hero . moveTo ( 1 ) hero . use ( "lever" ) h…" at bounding box center [1261, 372] width 343 height 683
click at [1112, 150] on div "# Move to and use the first lever. hero . moveTo ( 1 ) hero . use ( "lever" ) h…" at bounding box center [1261, 372] width 343 height 683
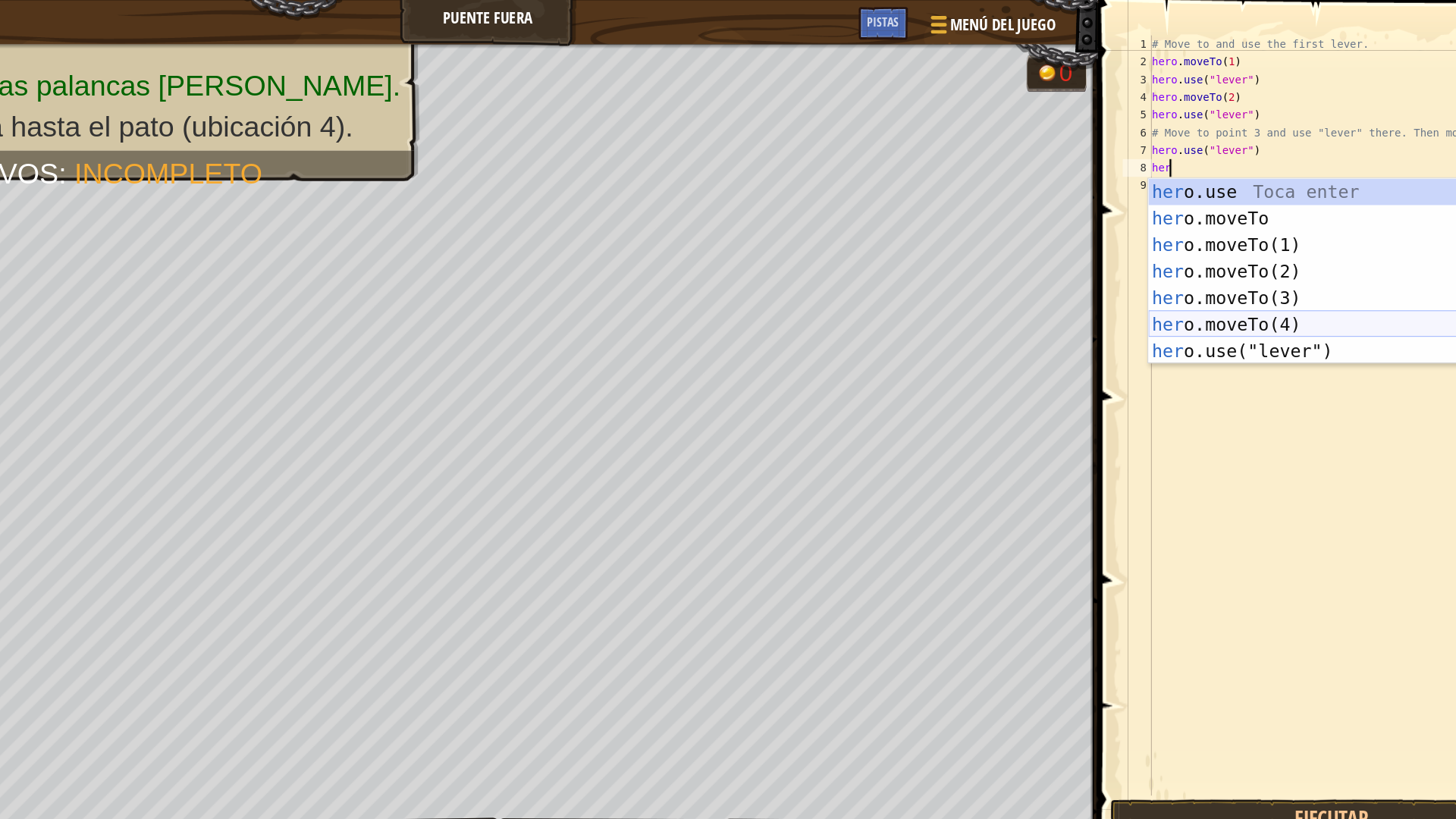
click at [1168, 273] on div "her o.use Toca enter her o.moveTo Toca enter her o.moveTo(1) Toca enter her o.m…" at bounding box center [1233, 256] width 287 height 205
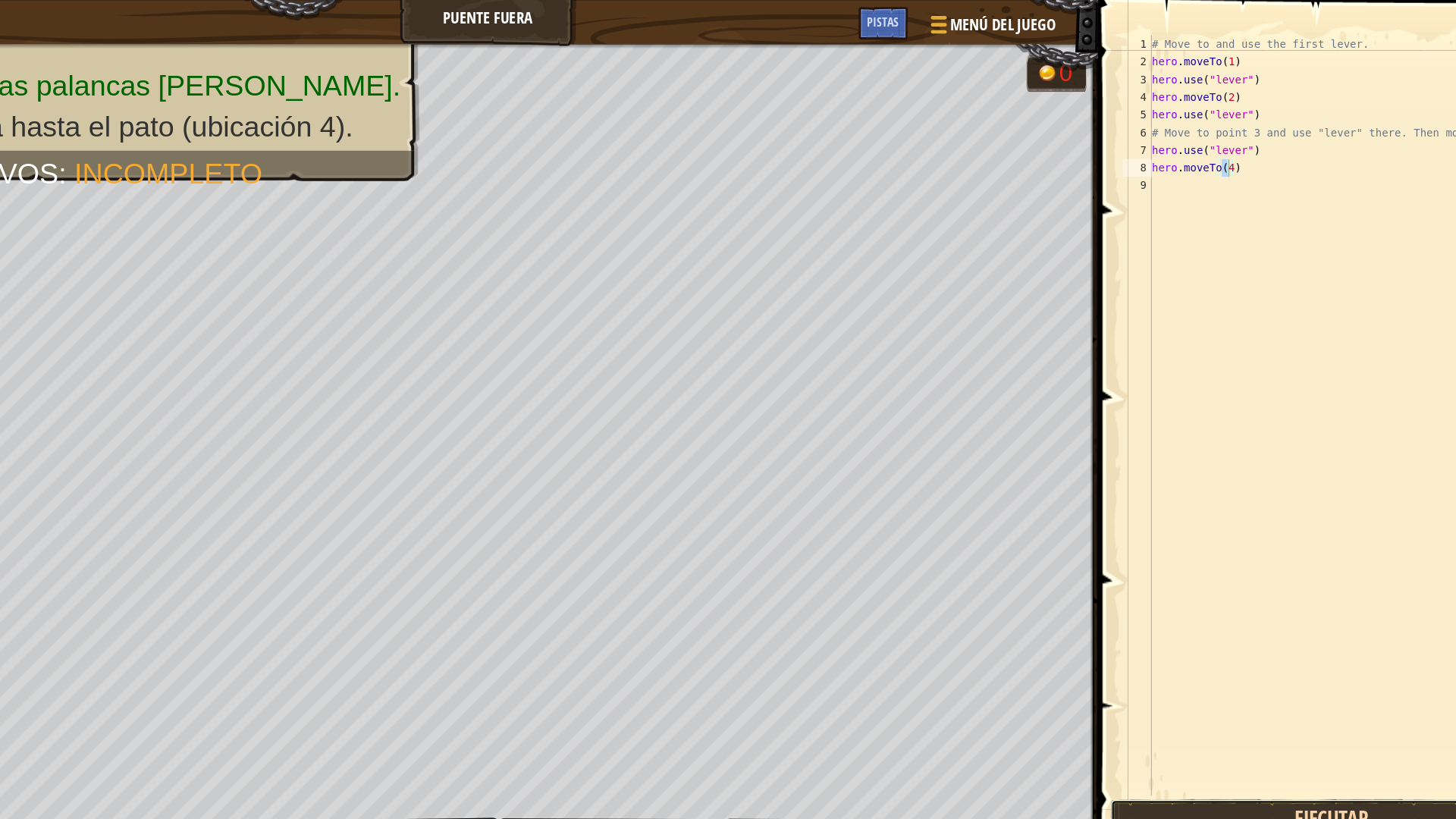
drag, startPoint x: 1074, startPoint y: 686, endPoint x: 1096, endPoint y: 689, distance: 22.2
click at [1096, 689] on button "Ejecutar" at bounding box center [1247, 703] width 380 height 35
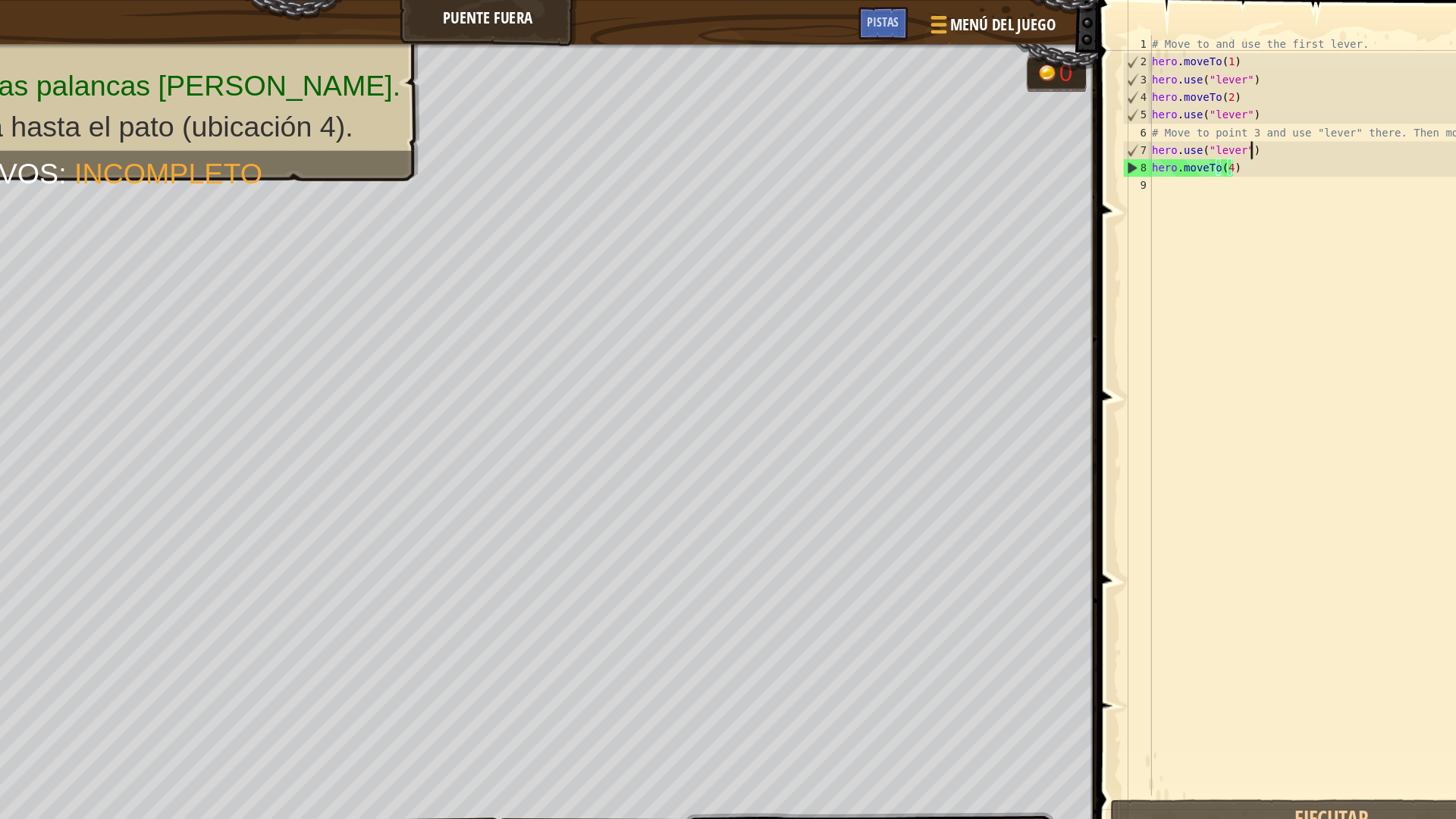
click at [1201, 129] on div "# Move to and use the first lever. hero . moveTo ( 1 ) hero . use ( "lever" ) h…" at bounding box center [1261, 372] width 343 height 683
click at [1187, 117] on div "# Move to and use the first lever. hero . moveTo ( 1 ) hero . use ( "lever" ) h…" at bounding box center [1261, 372] width 343 height 683
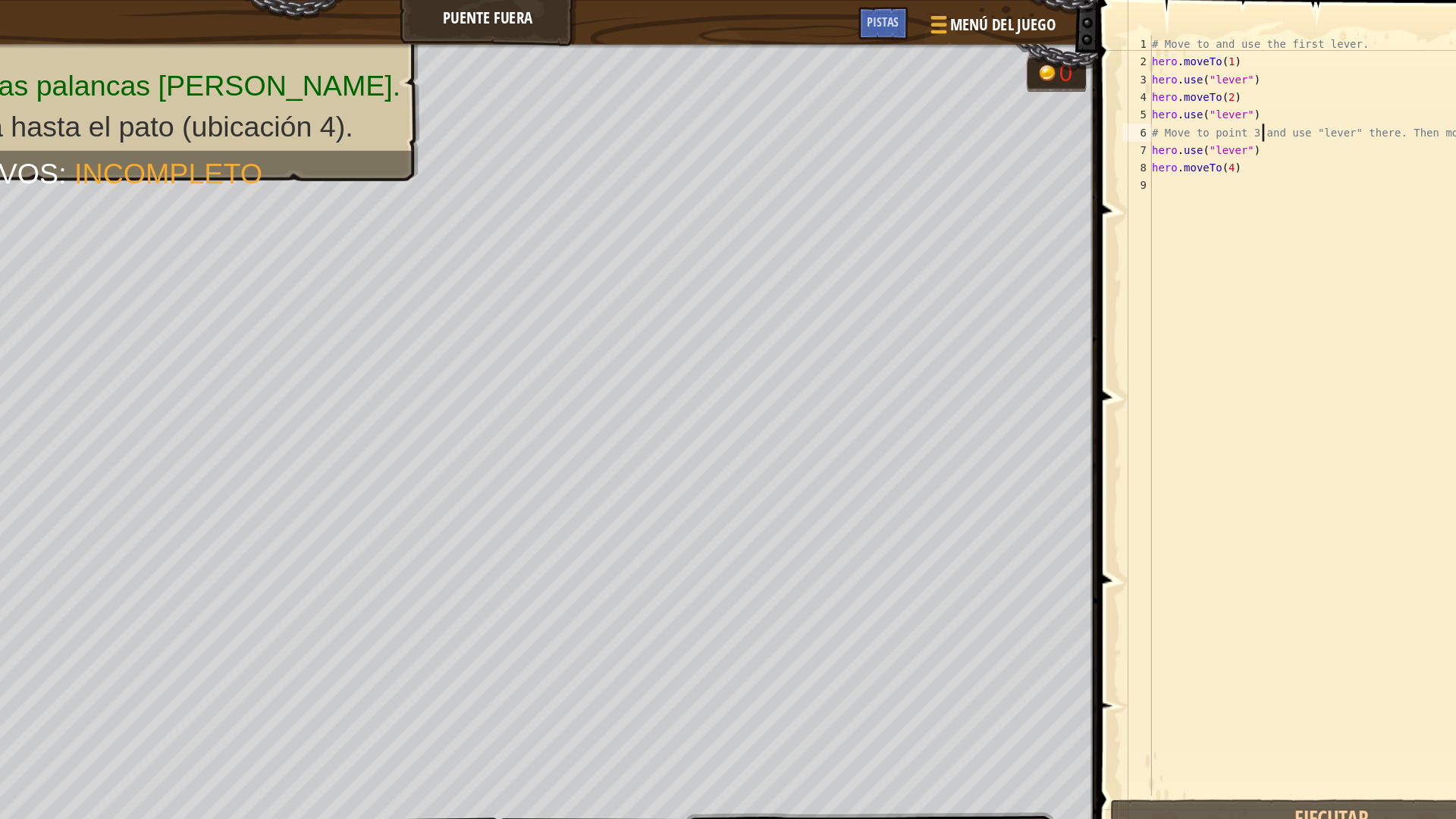
scroll to position [7, 8]
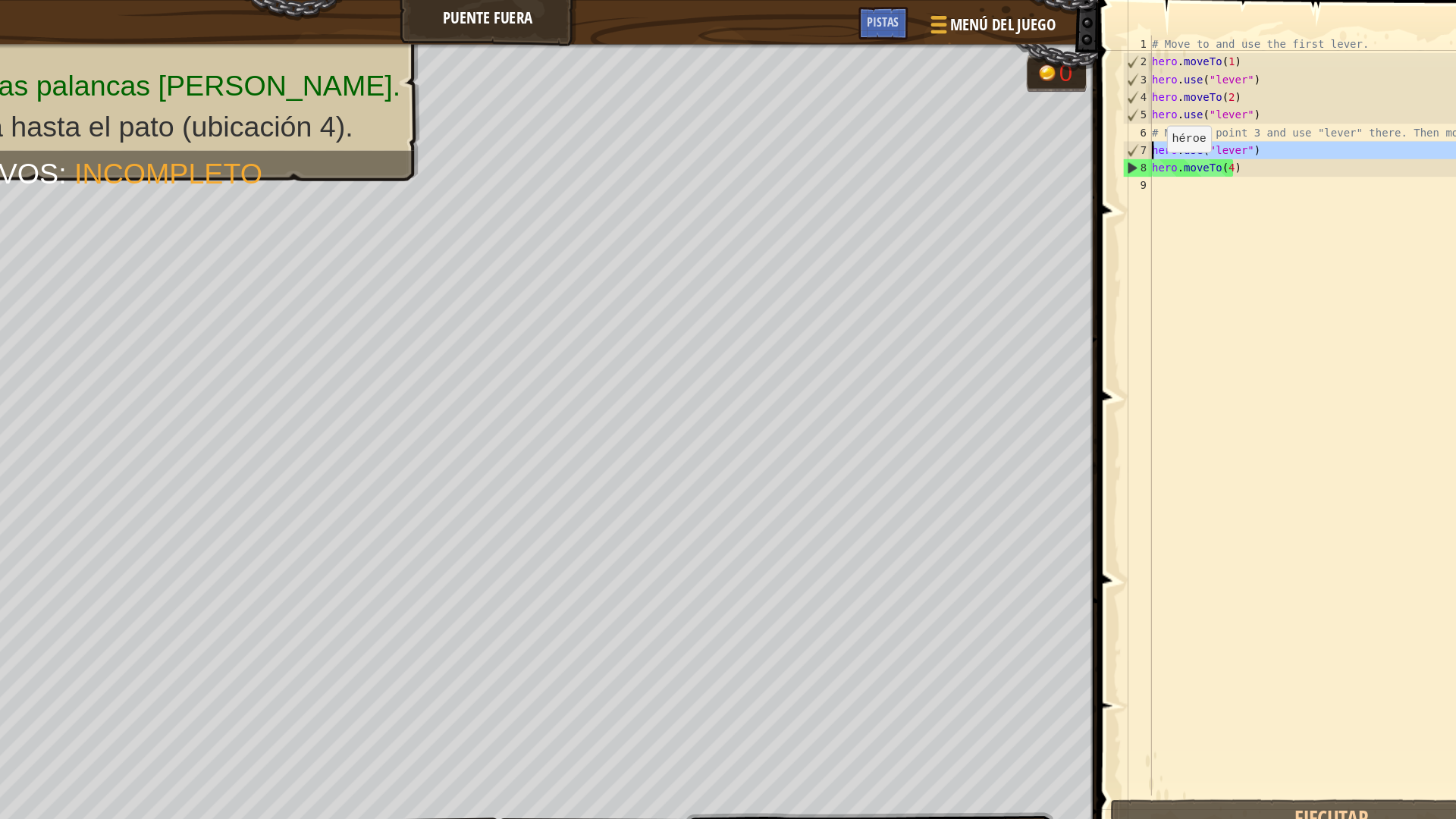
click at [1085, 126] on div "7" at bounding box center [1079, 129] width 24 height 15
type textarea "hero.use("lever")"
click at [1223, 131] on div "# Move to and use the first lever. hero . moveTo ( 1 ) hero . use ( "lever" ) h…" at bounding box center [1261, 372] width 343 height 683
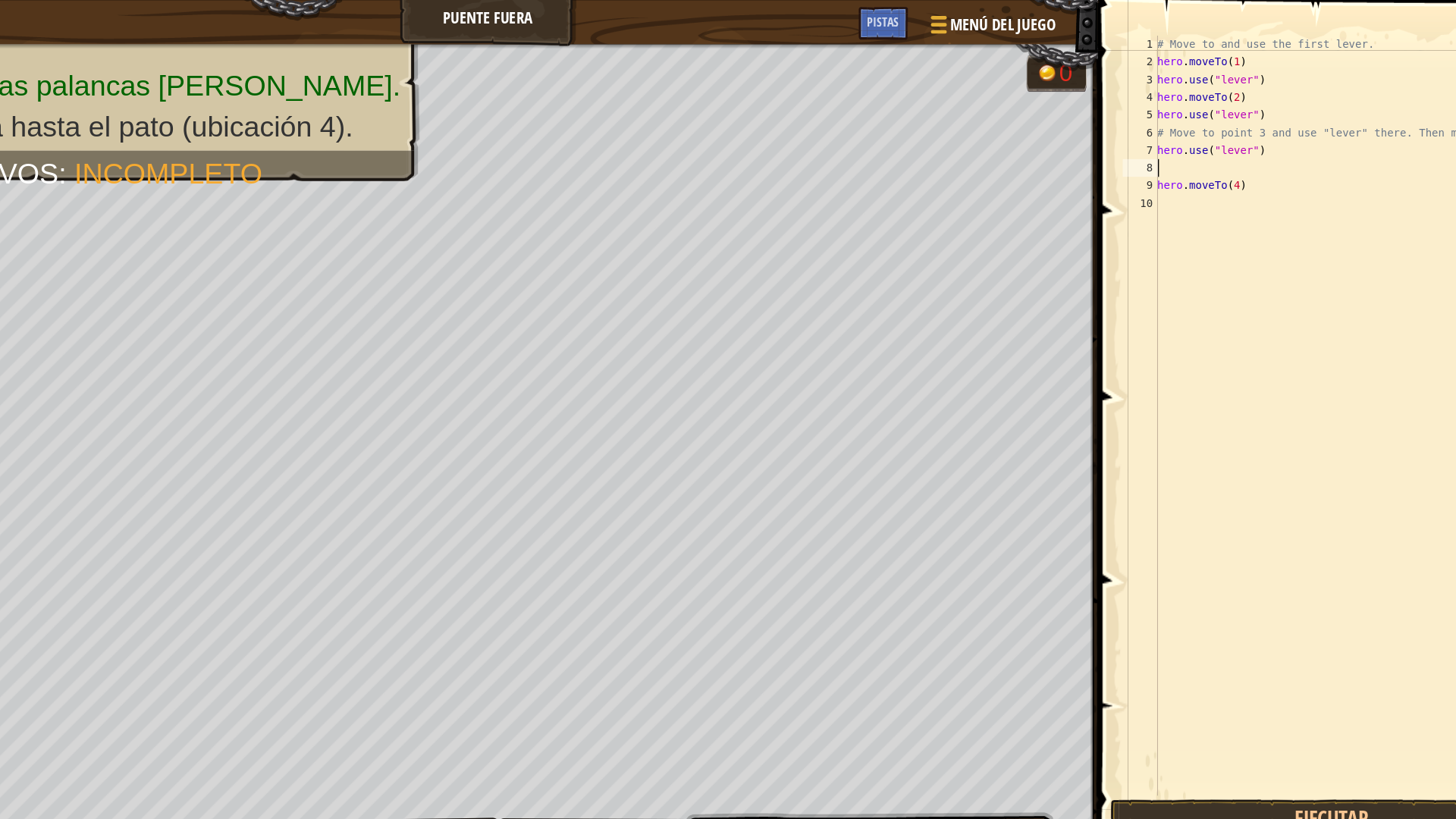
type textarea "hero.use("lever")"
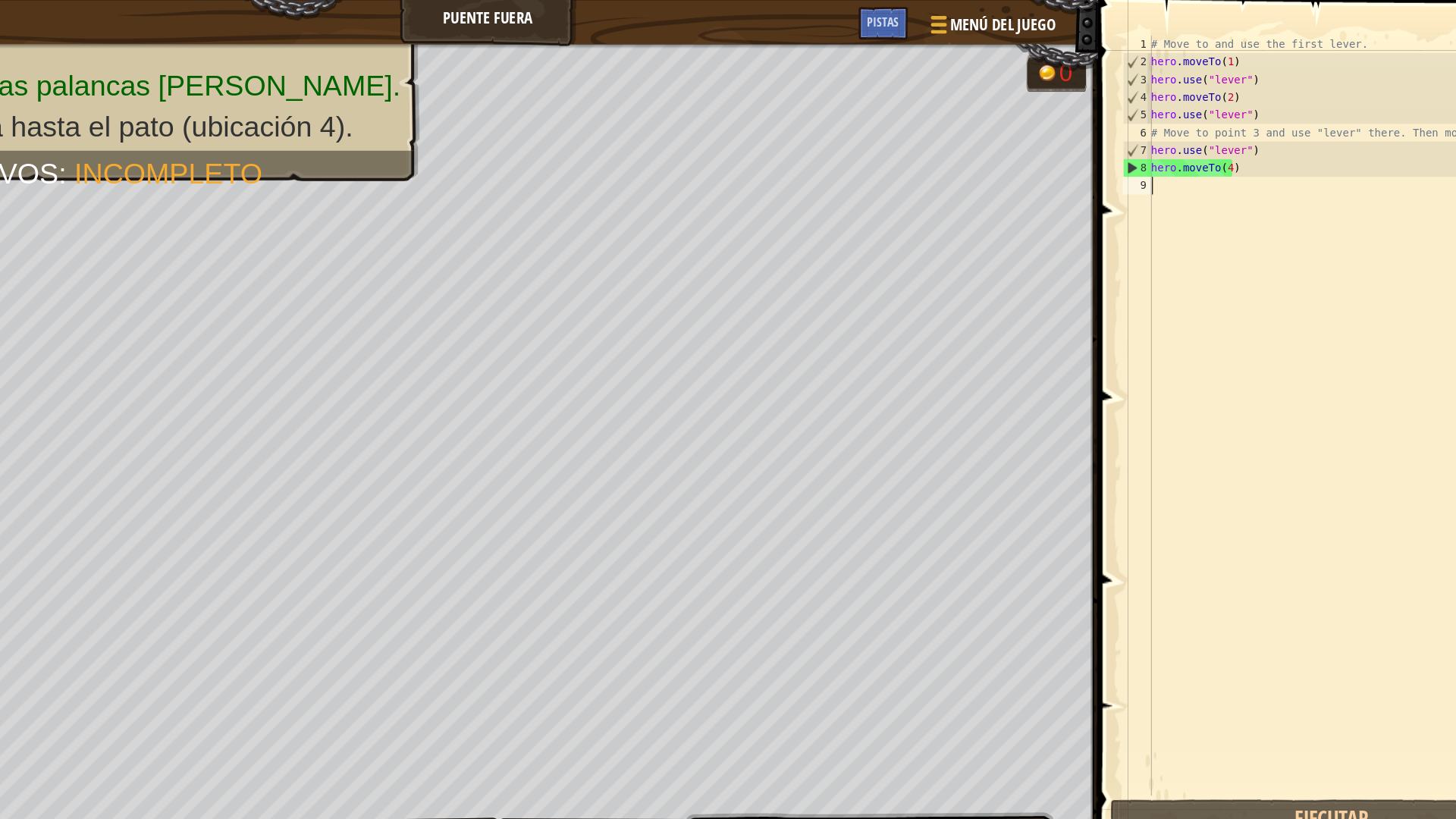
drag, startPoint x: 1116, startPoint y: 160, endPoint x: 1098, endPoint y: 150, distance: 20.6
drag, startPoint x: 1098, startPoint y: 150, endPoint x: 1188, endPoint y: 136, distance: 91.1
drag, startPoint x: 1188, startPoint y: 136, endPoint x: 1094, endPoint y: 124, distance: 94.8
click at [1094, 124] on div "# Move to and use the first lever. hero . moveTo ( 1 ) hero . use ( "lever" ) h…" at bounding box center [1260, 372] width 344 height 683
type textarea "hero.use("lever")"
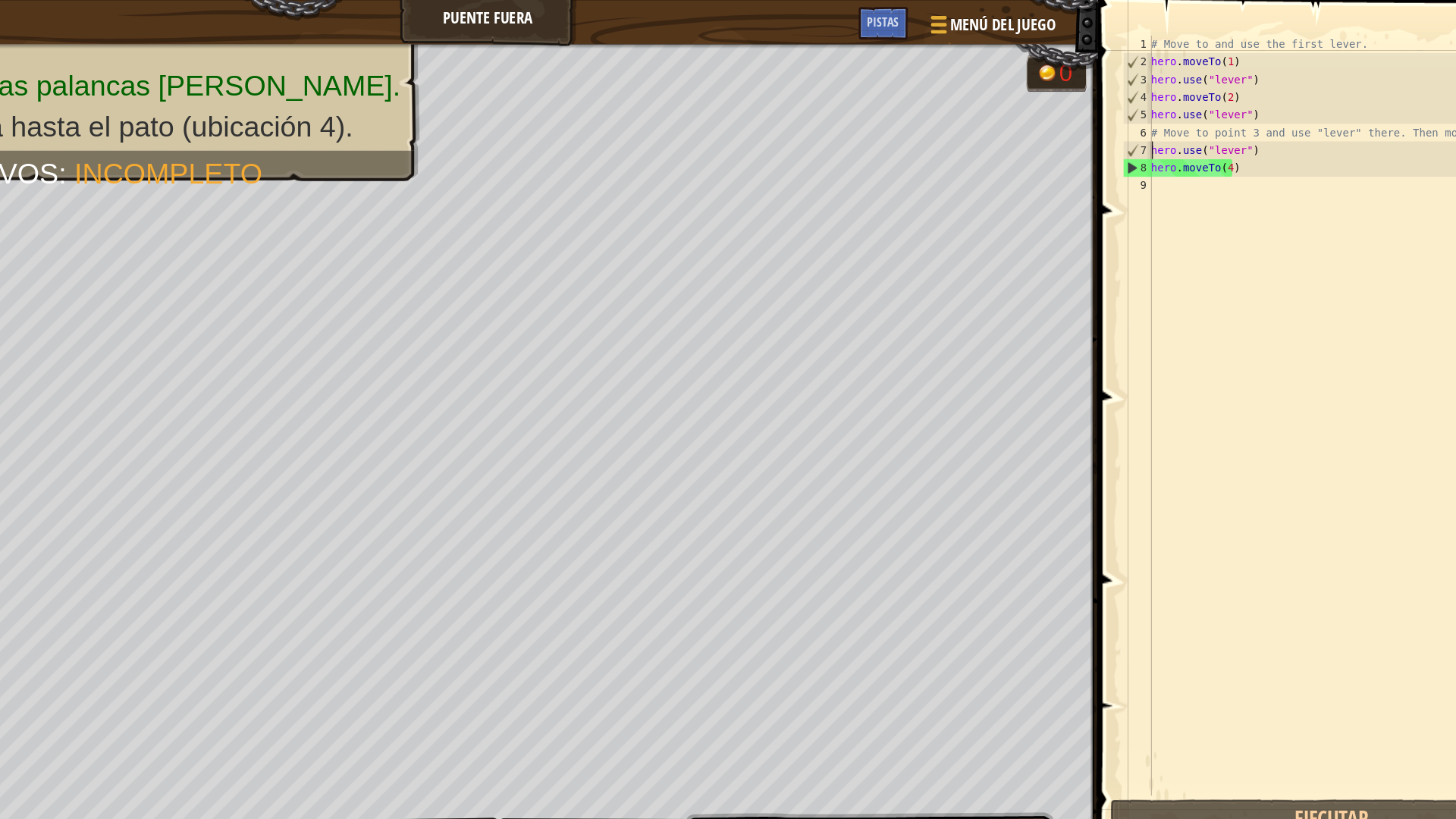
click at [1195, 134] on div "# Move to and use the first lever. hero . moveTo ( 1 ) hero . use ( "lever" ) h…" at bounding box center [1260, 372] width 344 height 683
click at [1170, 154] on div "# Move to and use the first lever. hero . moveTo ( 1 ) hero . use ( "lever" ) h…" at bounding box center [1260, 372] width 344 height 683
drag, startPoint x: 1170, startPoint y: 154, endPoint x: 1065, endPoint y: 130, distance: 107.7
click at [1065, 130] on div "1 2 3 4 5 6 7 8 9 # Move to and use the first lever. hero . moveTo ( 1 ) hero .…" at bounding box center [1249, 357] width 368 height 652
type textarea "hero.use("lever") hero.moveTo(4)"
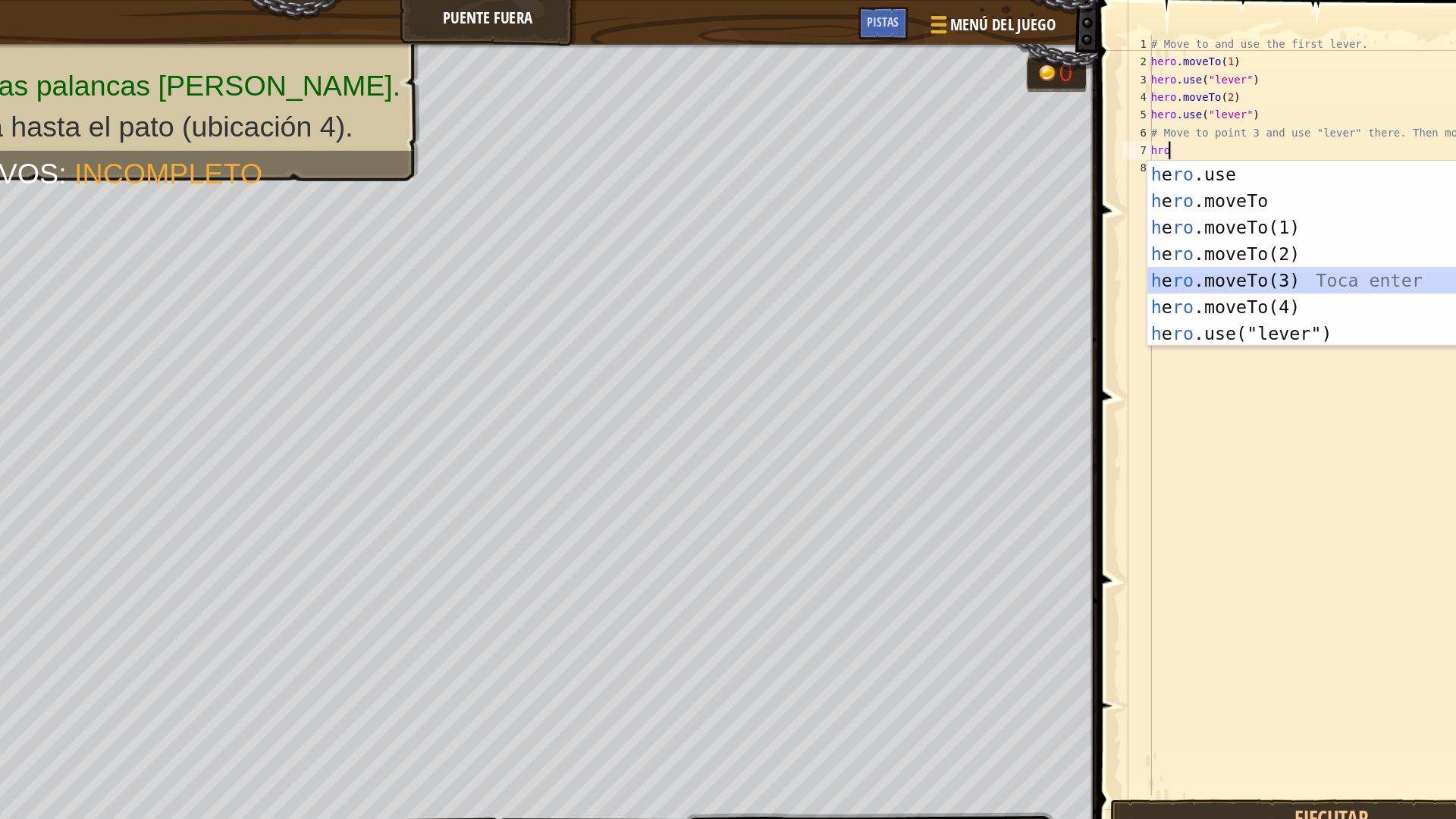
click at [1230, 242] on div "h e ro .use Toca enter h e ro .moveTo Toca enter h e ro .moveTo(1) Toca enter h…" at bounding box center [1232, 241] width 287 height 205
type textarea "hero.moveTo(3)"
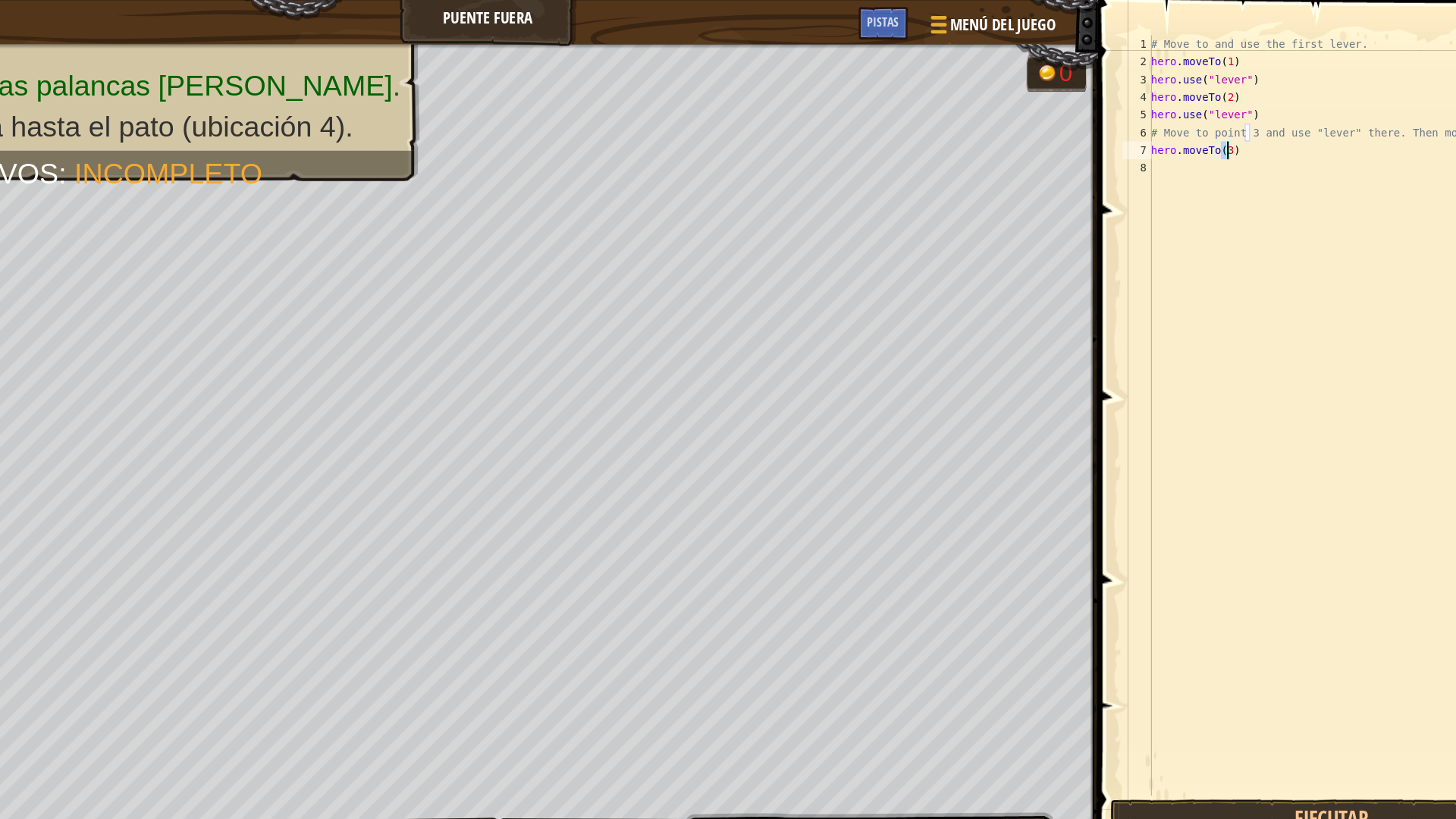
click at [1147, 160] on div "# Move to and use the first lever. hero . moveTo ( 1 ) hero . use ( "lever" ) h…" at bounding box center [1260, 372] width 344 height 683
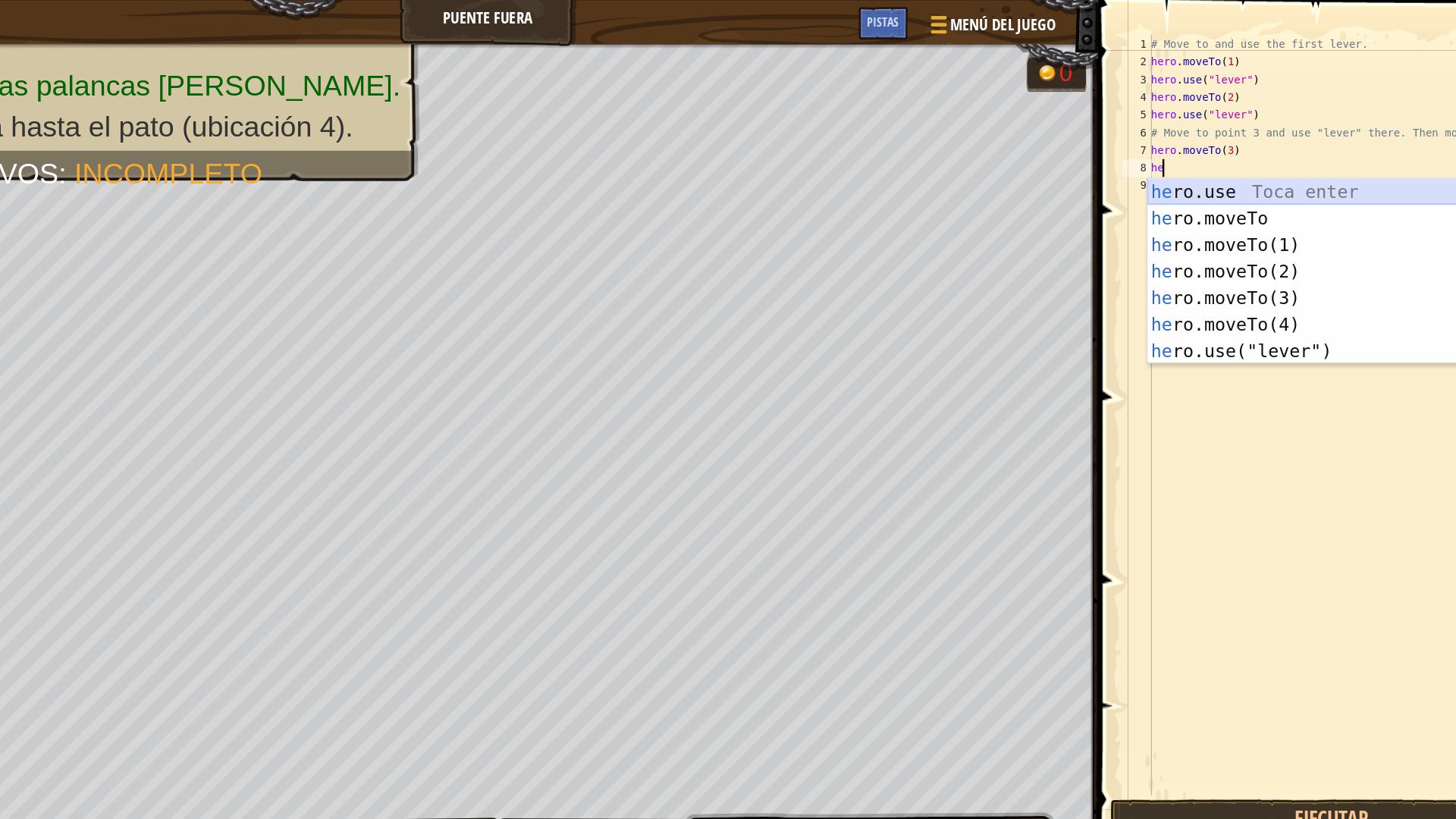
click at [1153, 163] on div "he ro.use Toca enter he ro.moveTo Toca enter he ro.moveTo(1) Toca enter he ro.m…" at bounding box center [1232, 256] width 287 height 205
type textarea "hero.use("lever")"
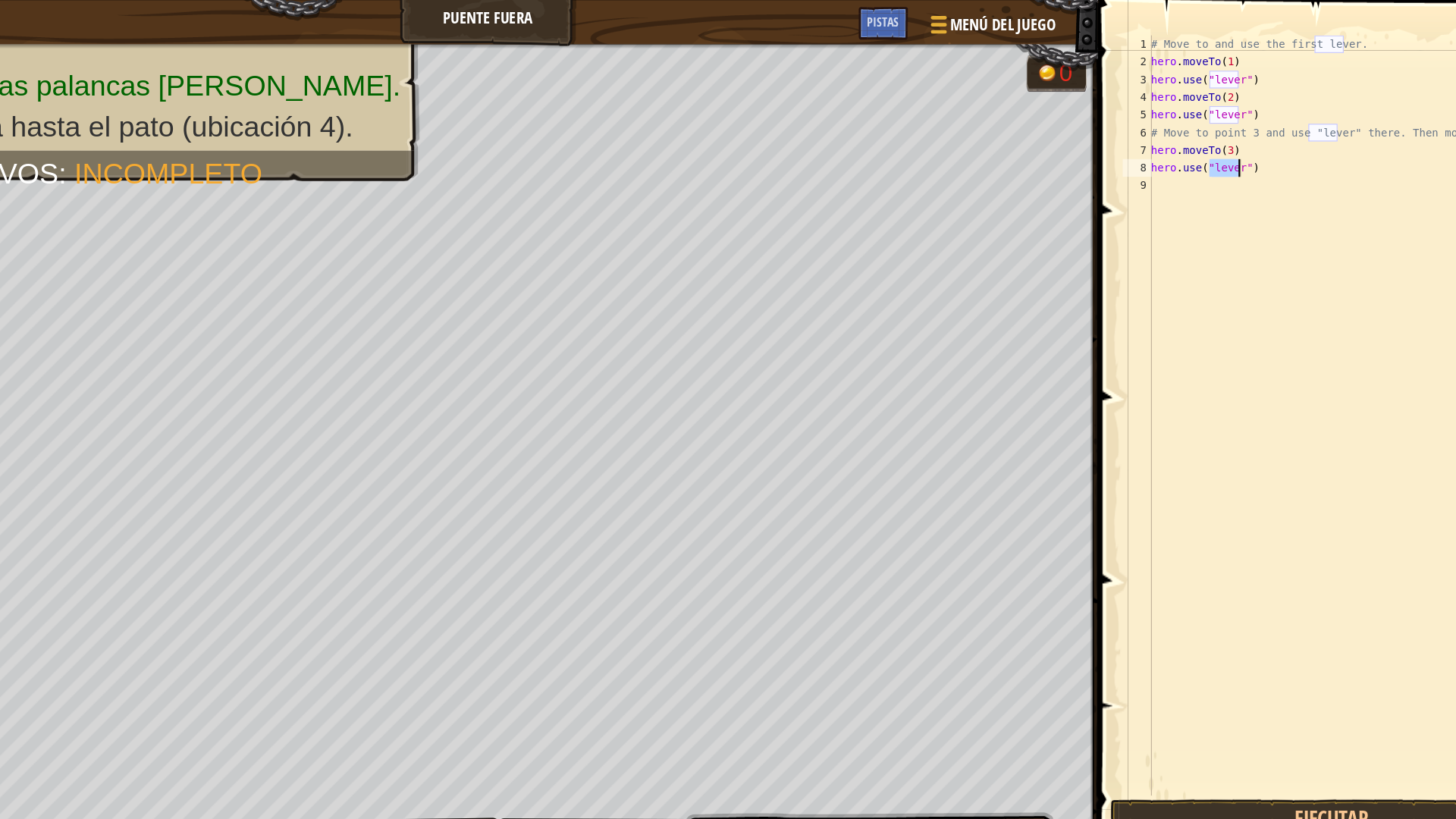
click at [1213, 180] on div "# Move to and use the first lever. hero . moveTo ( 1 ) hero . use ( "lever" ) h…" at bounding box center [1260, 372] width 344 height 683
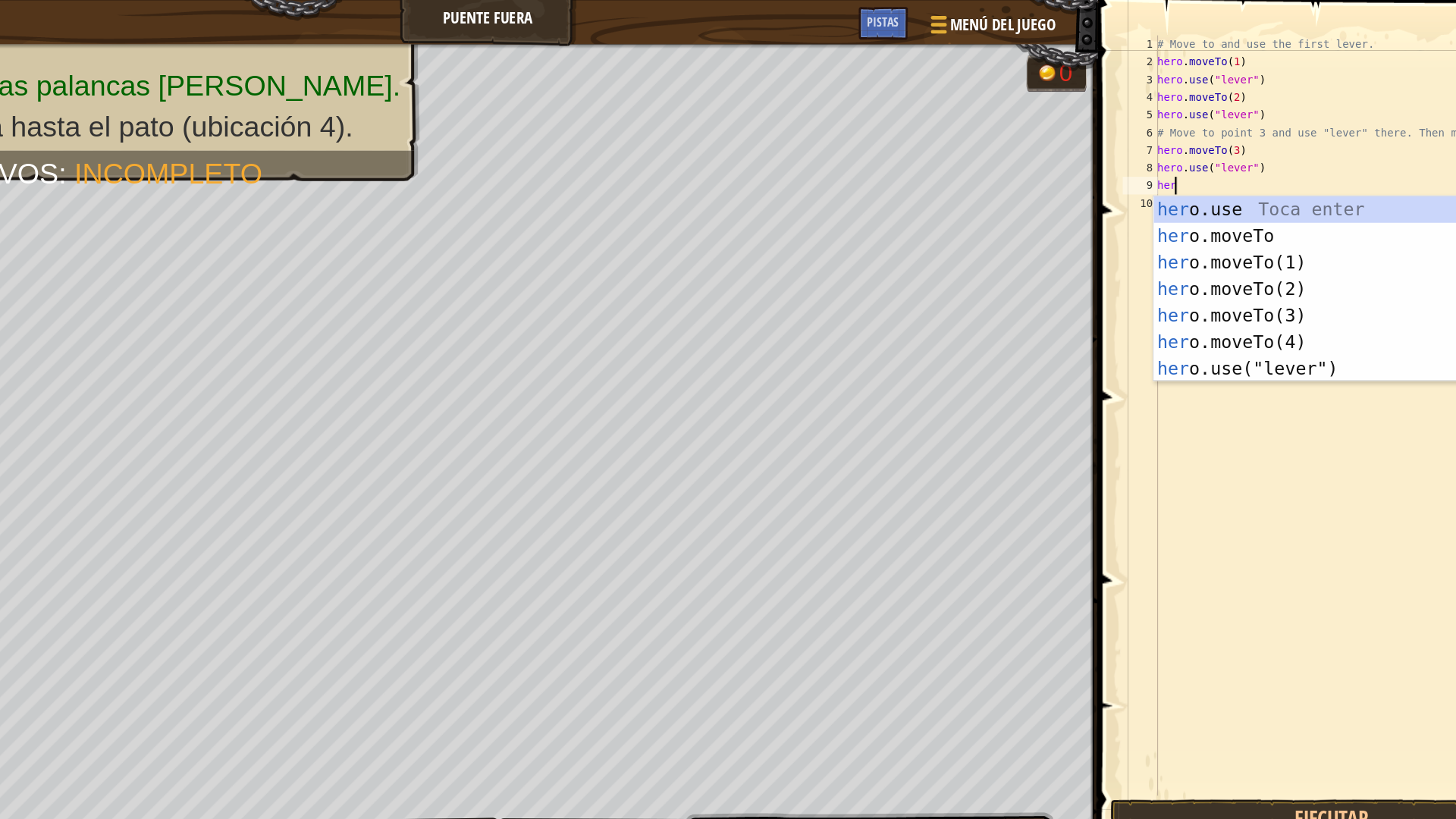
scroll to position [7, 1]
click at [1173, 297] on div "hero .use Toca enter hero .moveTo Toca enter hero .moveTo(1) Toca enter hero .m…" at bounding box center [1236, 271] width 287 height 205
type textarea "hero.moveTo(4)"
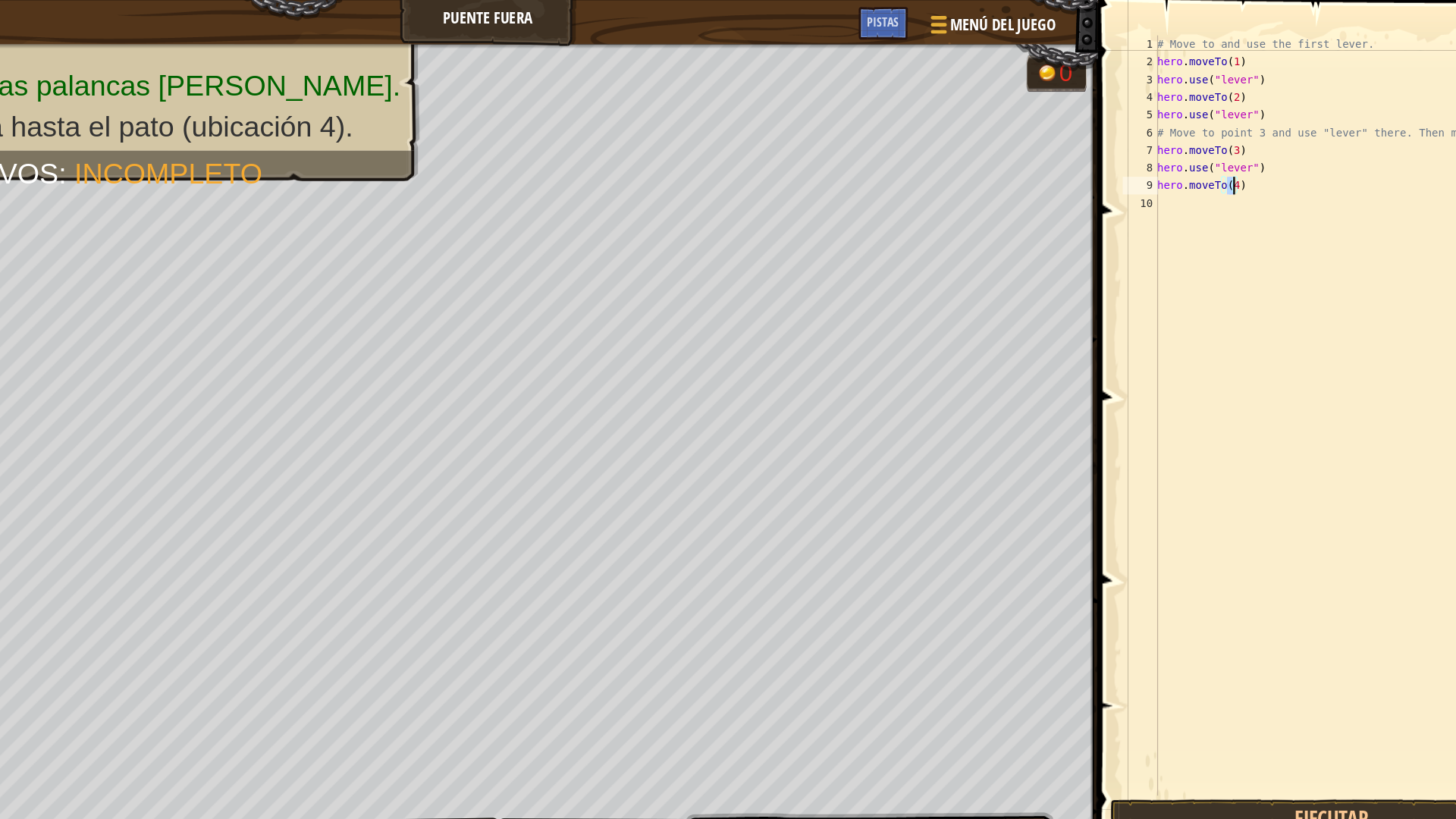
click at [1195, 633] on div "# Move to and use the first lever. hero . moveTo ( 1 ) hero . use ( "lever" ) h…" at bounding box center [1263, 372] width 339 height 683
click at [1210, 695] on button "Ejecutar" at bounding box center [1247, 703] width 380 height 35
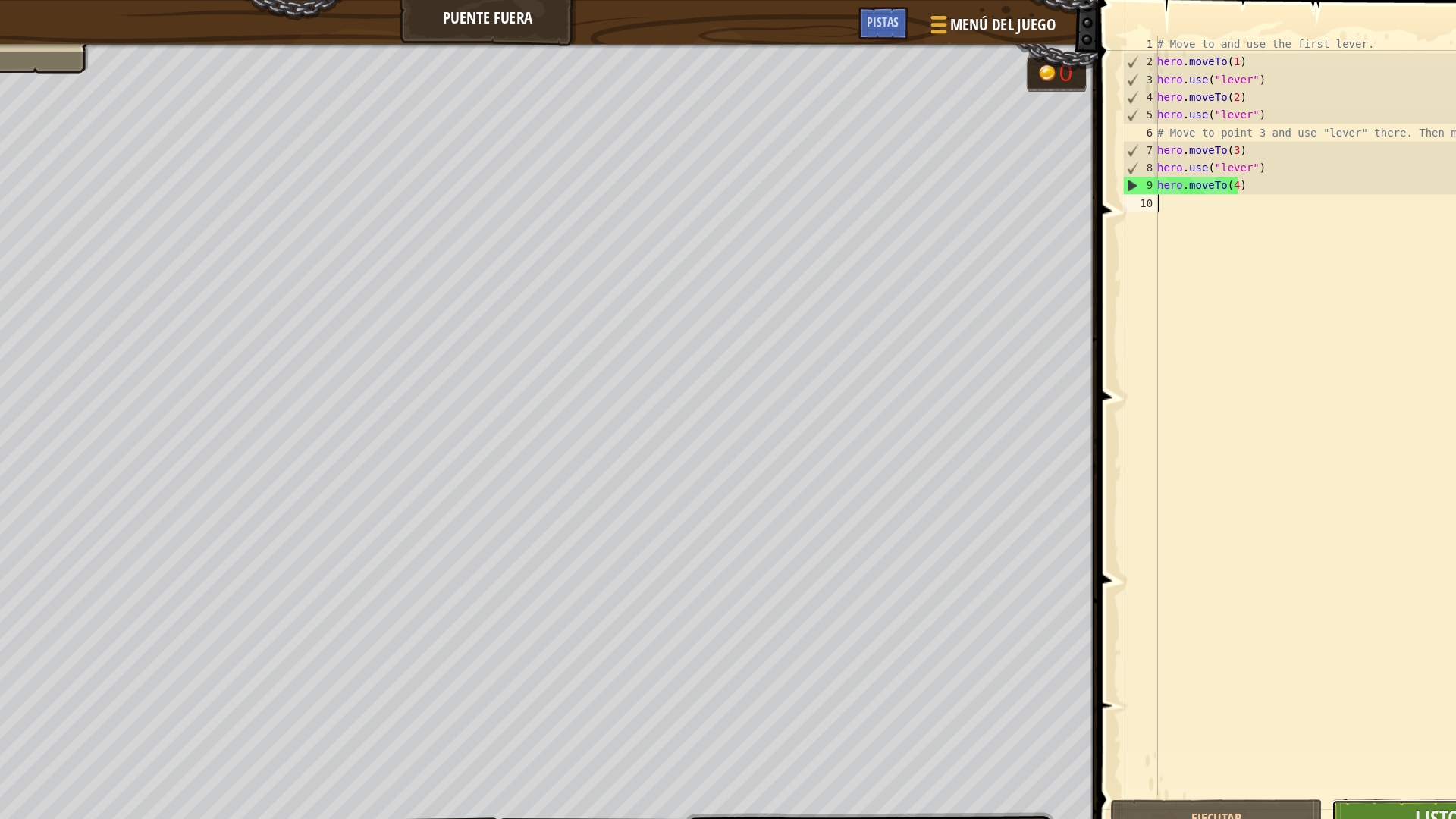
click at [1314, 696] on button "Listo" at bounding box center [1337, 703] width 182 height 35
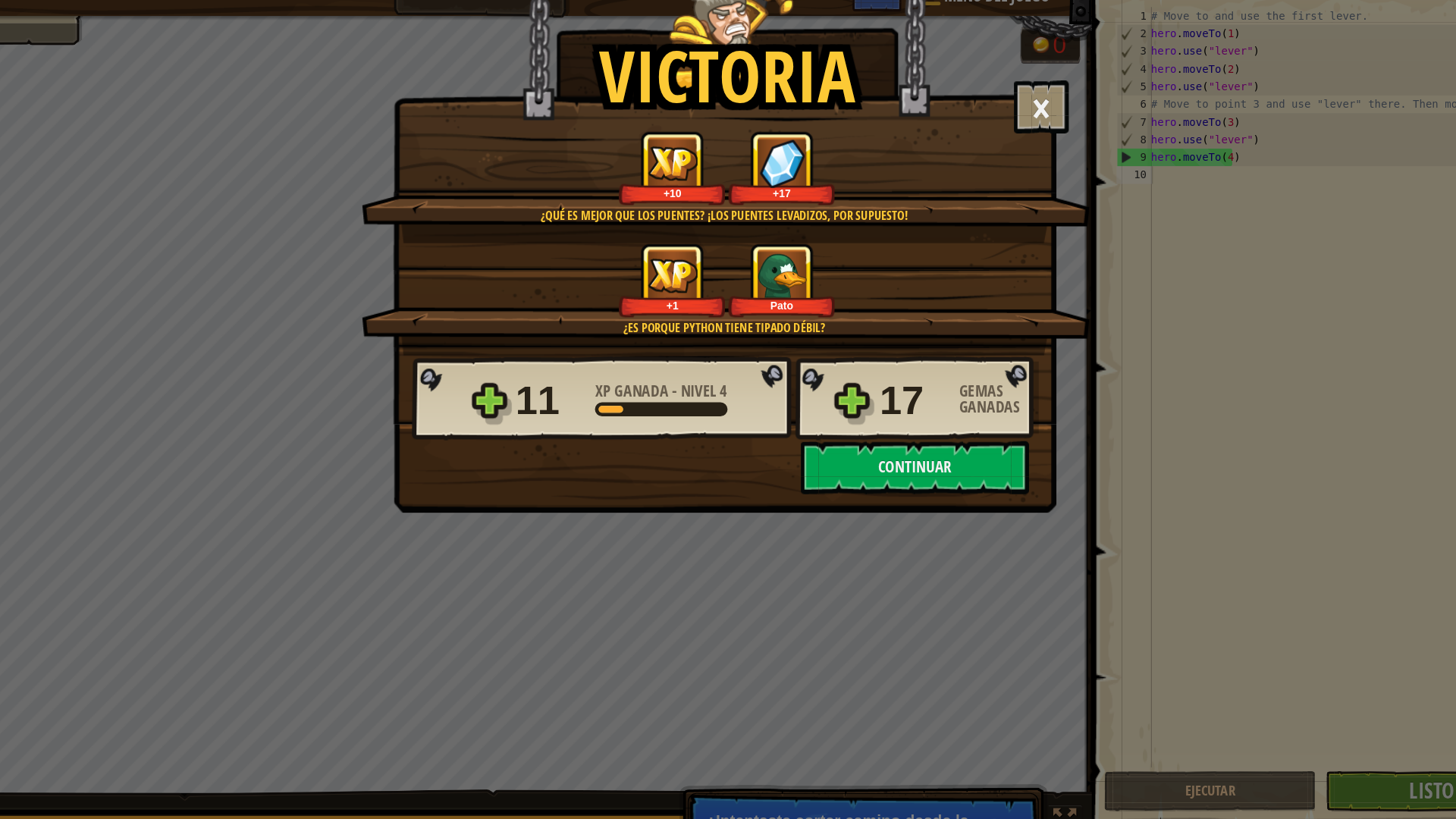
drag, startPoint x: 734, startPoint y: 493, endPoint x: 842, endPoint y: 554, distance: 124.0
click at [842, 554] on div "[PERSON_NAME] × Ahora eres mi amigo. ¿Cómo de divertido estuvo este nivel? ¡Cué…" at bounding box center [728, 410] width 1456 height 819
drag, startPoint x: 729, startPoint y: 293, endPoint x: 769, endPoint y: 410, distance: 123.6
click at [769, 388] on div "[PERSON_NAME] × Ahora eres mi amigo. ¿Cómo de divertido estuvo este nivel? ¡Cué…" at bounding box center [731, 194] width 568 height 389
click at [543, 263] on div "+1 Pato" at bounding box center [733, 265] width 589 height 63
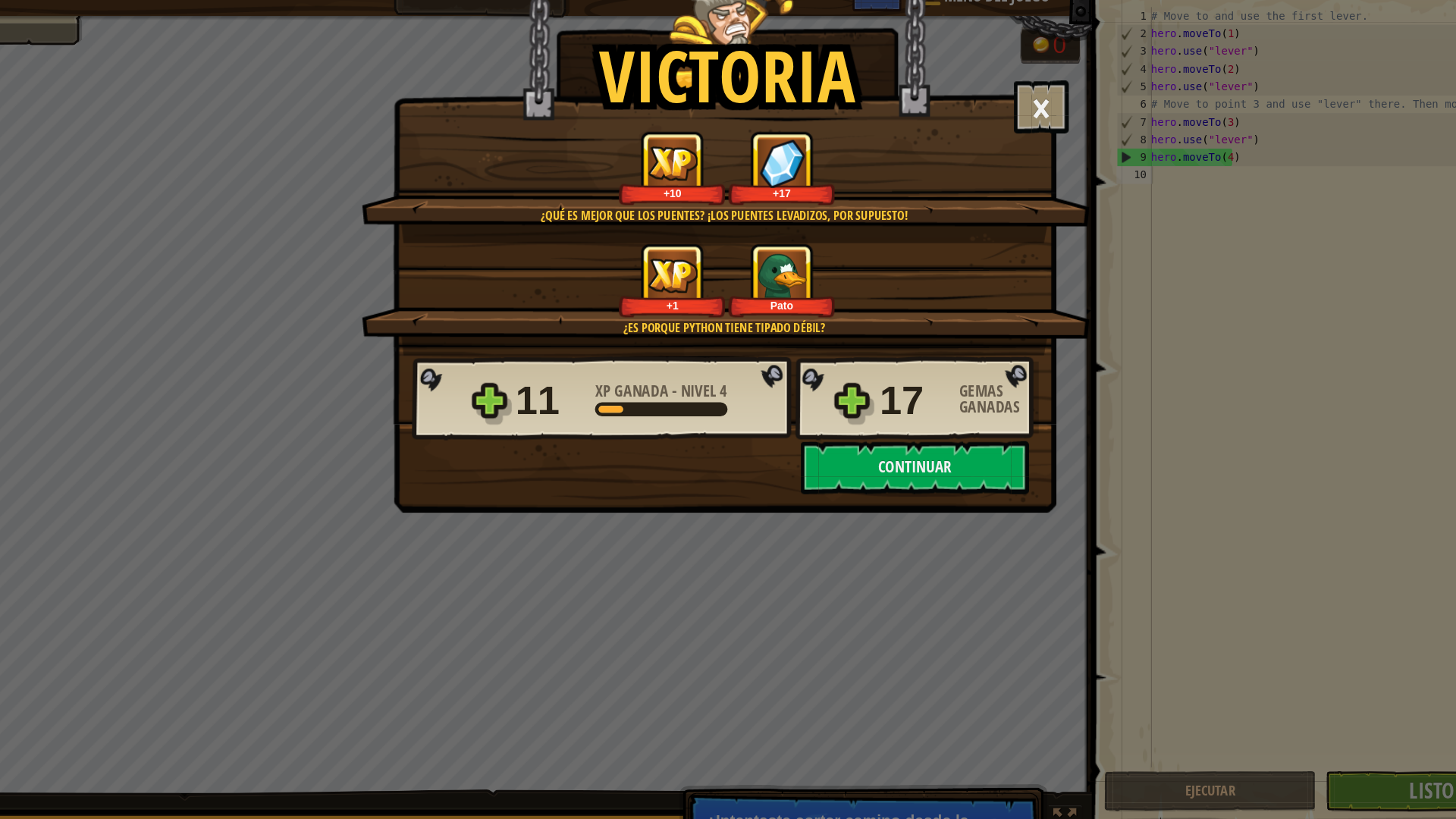
drag, startPoint x: 366, startPoint y: 497, endPoint x: 539, endPoint y: 564, distance: 185.5
click at [539, 564] on div "[PERSON_NAME] × Ahora eres mi amigo. ¿Cómo de divertido estuvo este nivel? ¡Cué…" at bounding box center [728, 410] width 1456 height 819
click at [891, 441] on button "Continuar" at bounding box center [894, 425] width 196 height 45
select select "es-419"
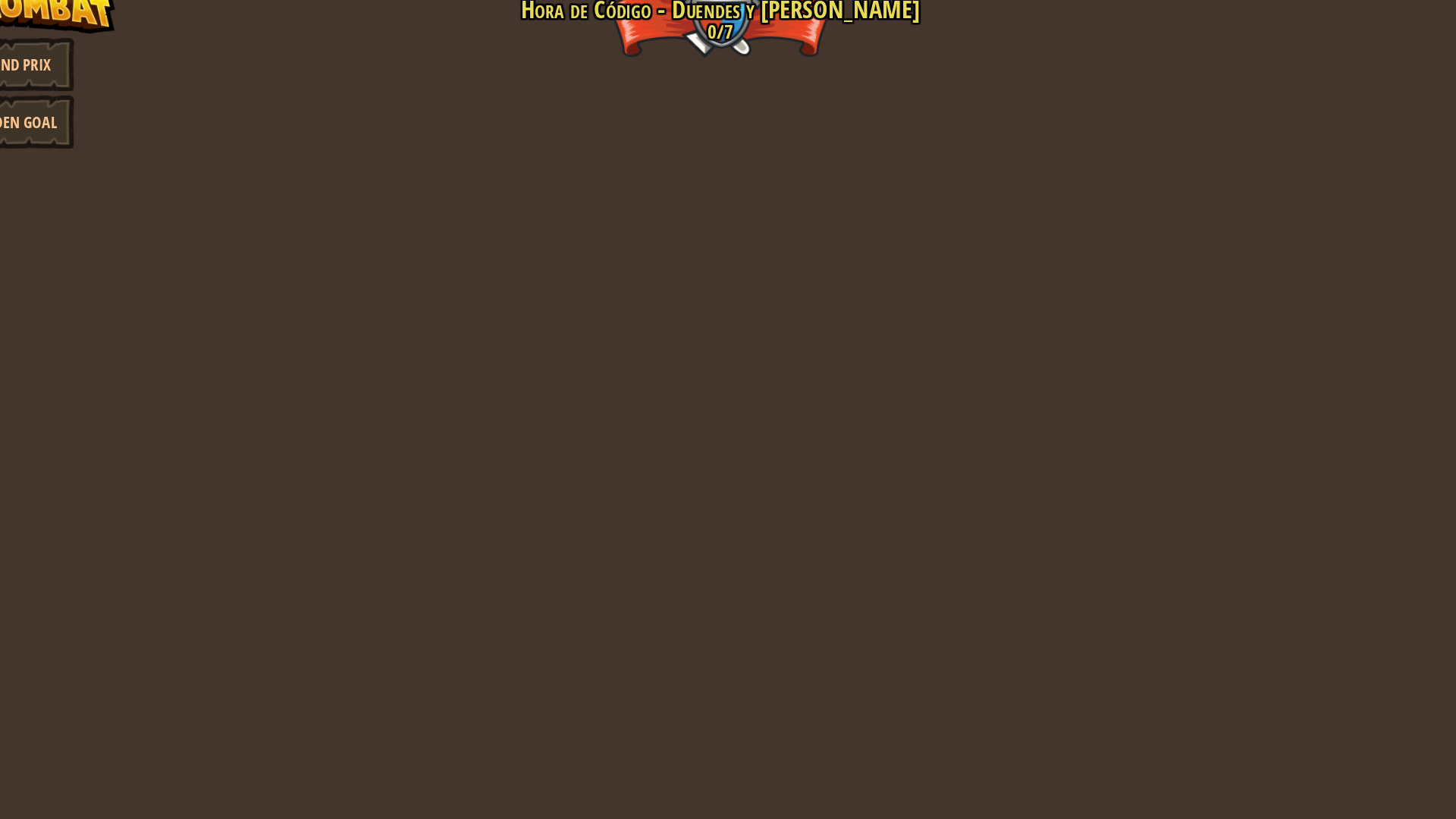
select select "es-419"
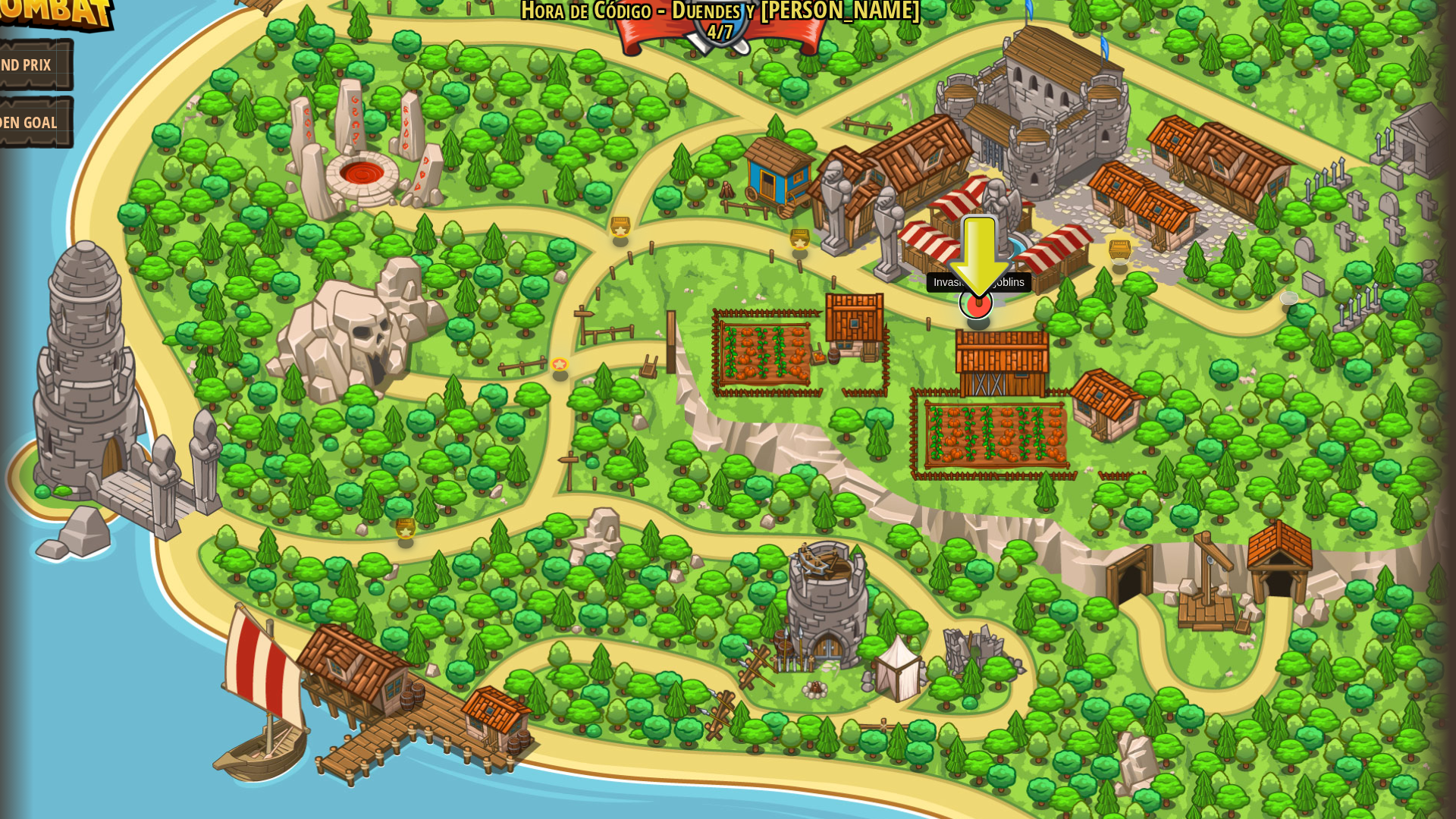
click at [937, 291] on link at bounding box center [947, 284] width 31 height 31
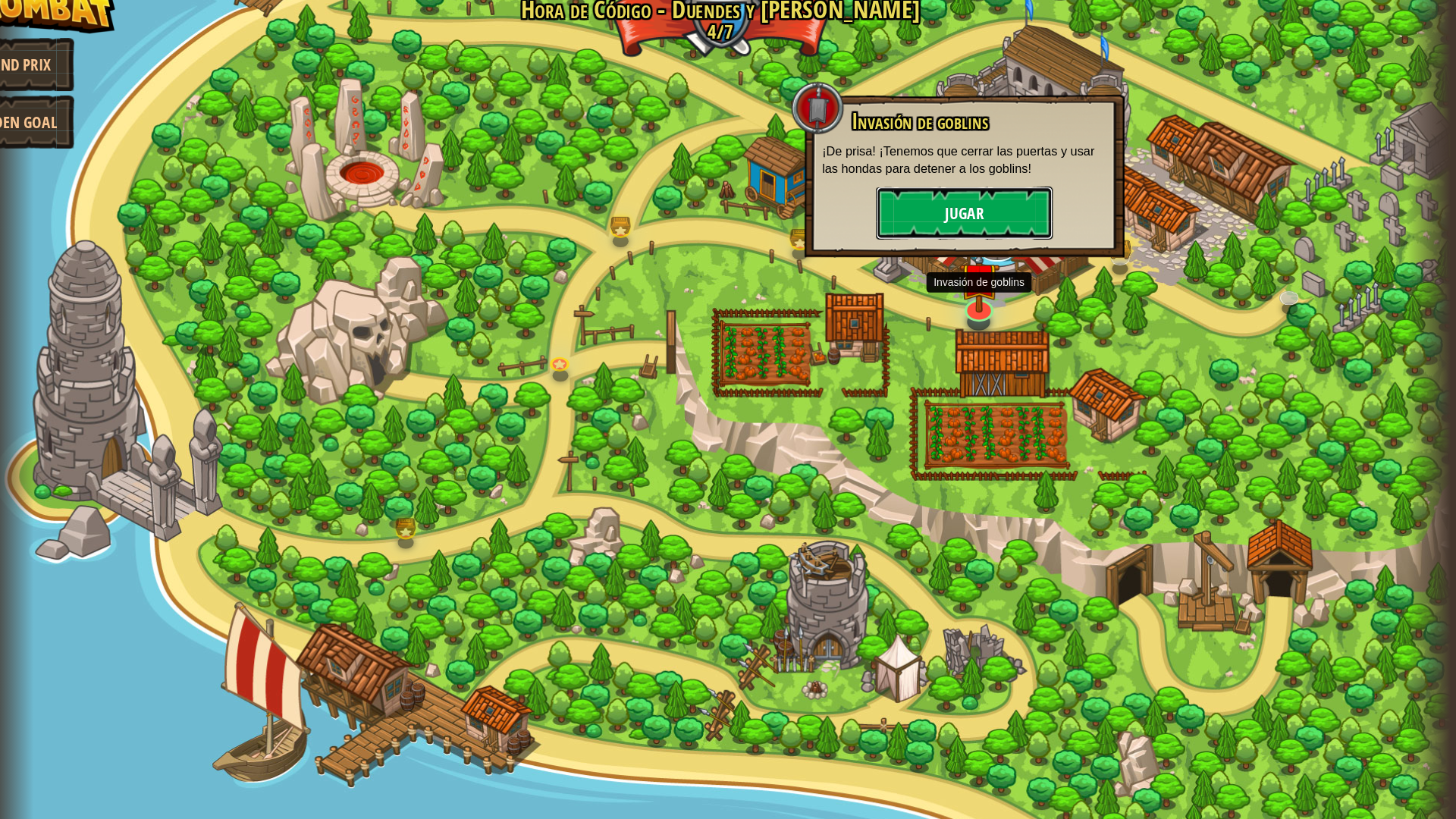
click at [936, 216] on button "Jugar" at bounding box center [937, 206] width 151 height 45
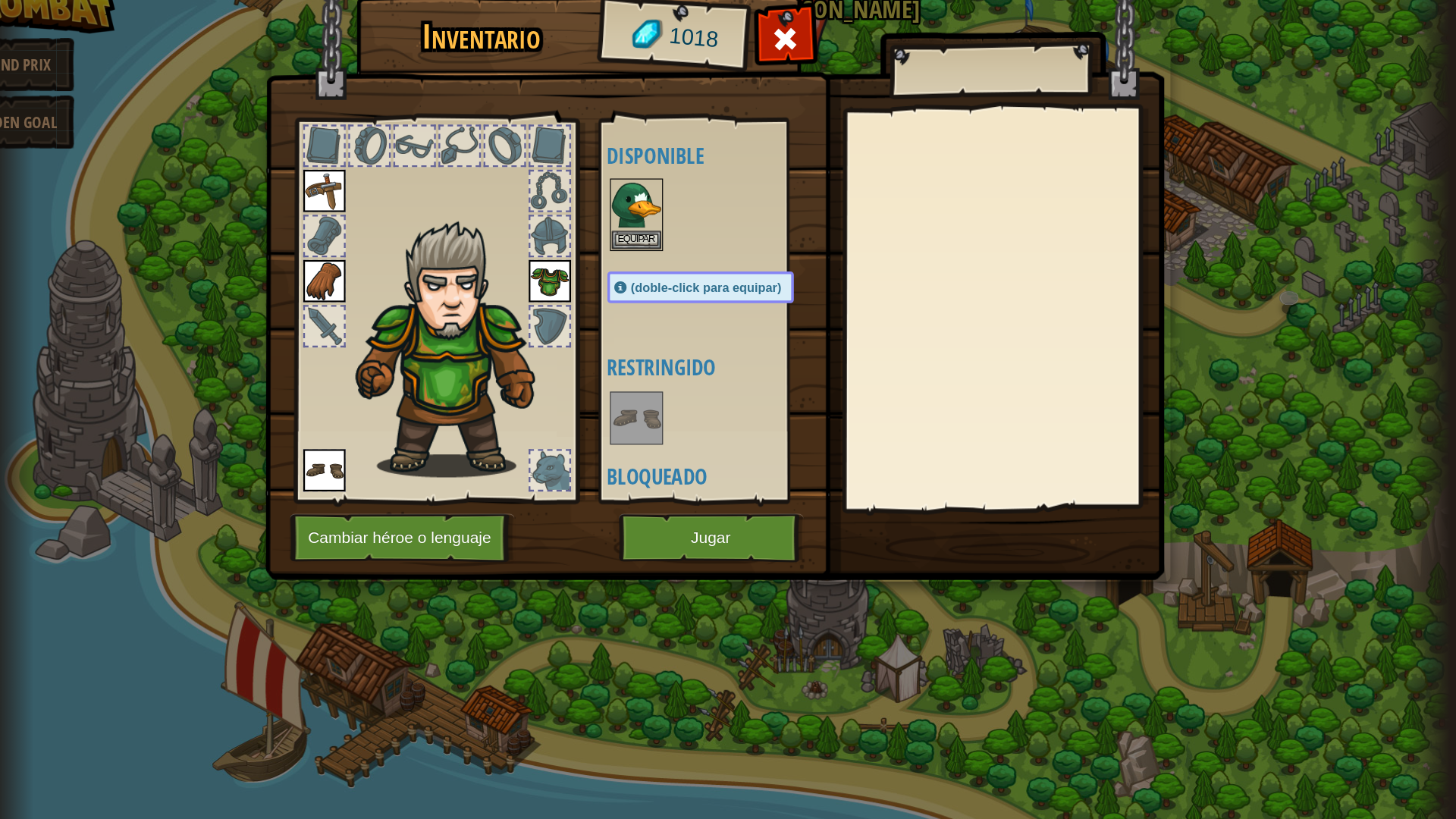
click at [936, 216] on div at bounding box center [969, 289] width 267 height 340
click at [650, 213] on img at bounding box center [656, 200] width 42 height 42
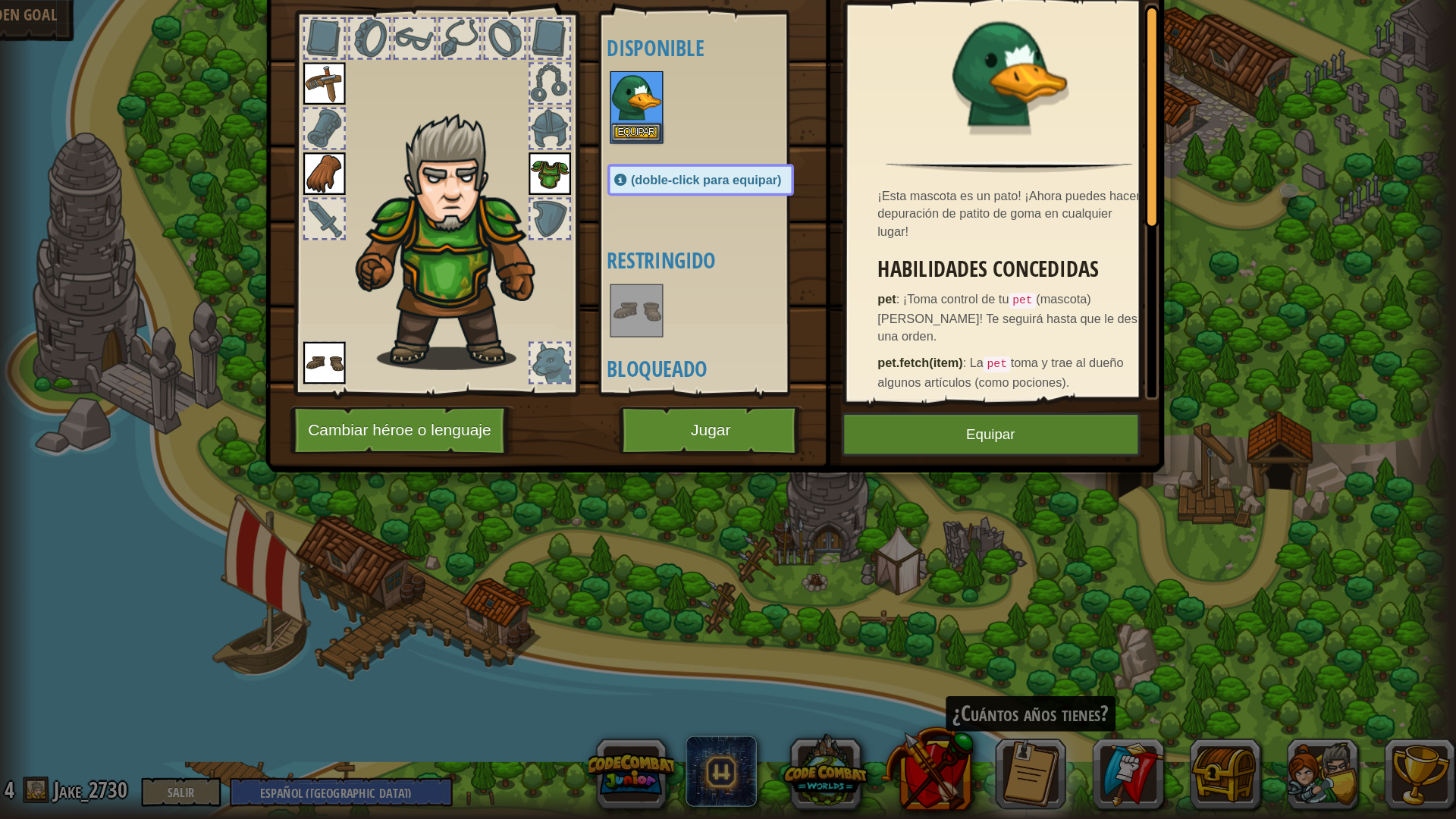
drag, startPoint x: 1035, startPoint y: 436, endPoint x: 1014, endPoint y: 502, distance: 69.3
click at [1014, 502] on div "Inventario 1018 Disponible Equipar [GEOGRAPHIC_DATA] [GEOGRAPHIC_DATA] [GEOGRAP…" at bounding box center [728, 273] width 771 height 501
drag, startPoint x: 1056, startPoint y: 563, endPoint x: 1130, endPoint y: 358, distance: 217.9
click at [1130, 358] on div "Inventario 1018 Disponible Equipar [GEOGRAPHIC_DATA] [GEOGRAPHIC_DATA] [GEOGRAP…" at bounding box center [728, 410] width 1456 height 819
drag, startPoint x: 1099, startPoint y: 295, endPoint x: 1122, endPoint y: 216, distance: 82.3
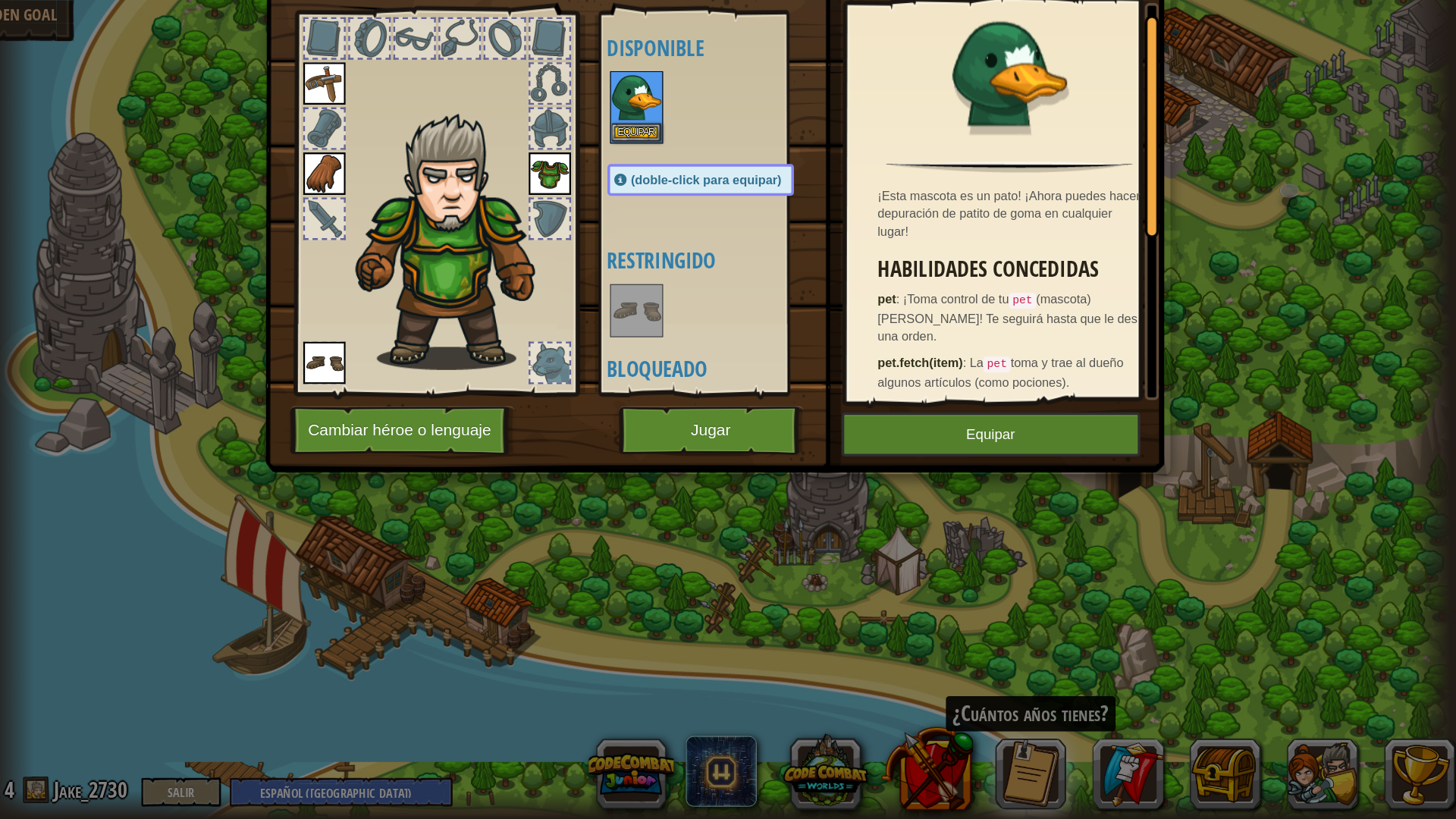
click at [1122, 216] on div "Inventario 1018 Disponible Equipar [GEOGRAPHIC_DATA] [GEOGRAPHIC_DATA] [GEOGRAP…" at bounding box center [728, 410] width 1456 height 819
drag, startPoint x: 1191, startPoint y: 284, endPoint x: 1184, endPoint y: 429, distance: 145.2
click at [1184, 429] on div "Inventario 1018 Disponible Equipar [GEOGRAPHIC_DATA] [GEOGRAPHIC_DATA] [GEOGRAP…" at bounding box center [728, 410] width 1456 height 819
drag, startPoint x: 1267, startPoint y: 362, endPoint x: 1255, endPoint y: 362, distance: 12.0
click at [1255, 362] on div "Inventario 1018 Disponible Equipar [GEOGRAPHIC_DATA] [GEOGRAPHIC_DATA] [GEOGRAP…" at bounding box center [728, 410] width 1456 height 819
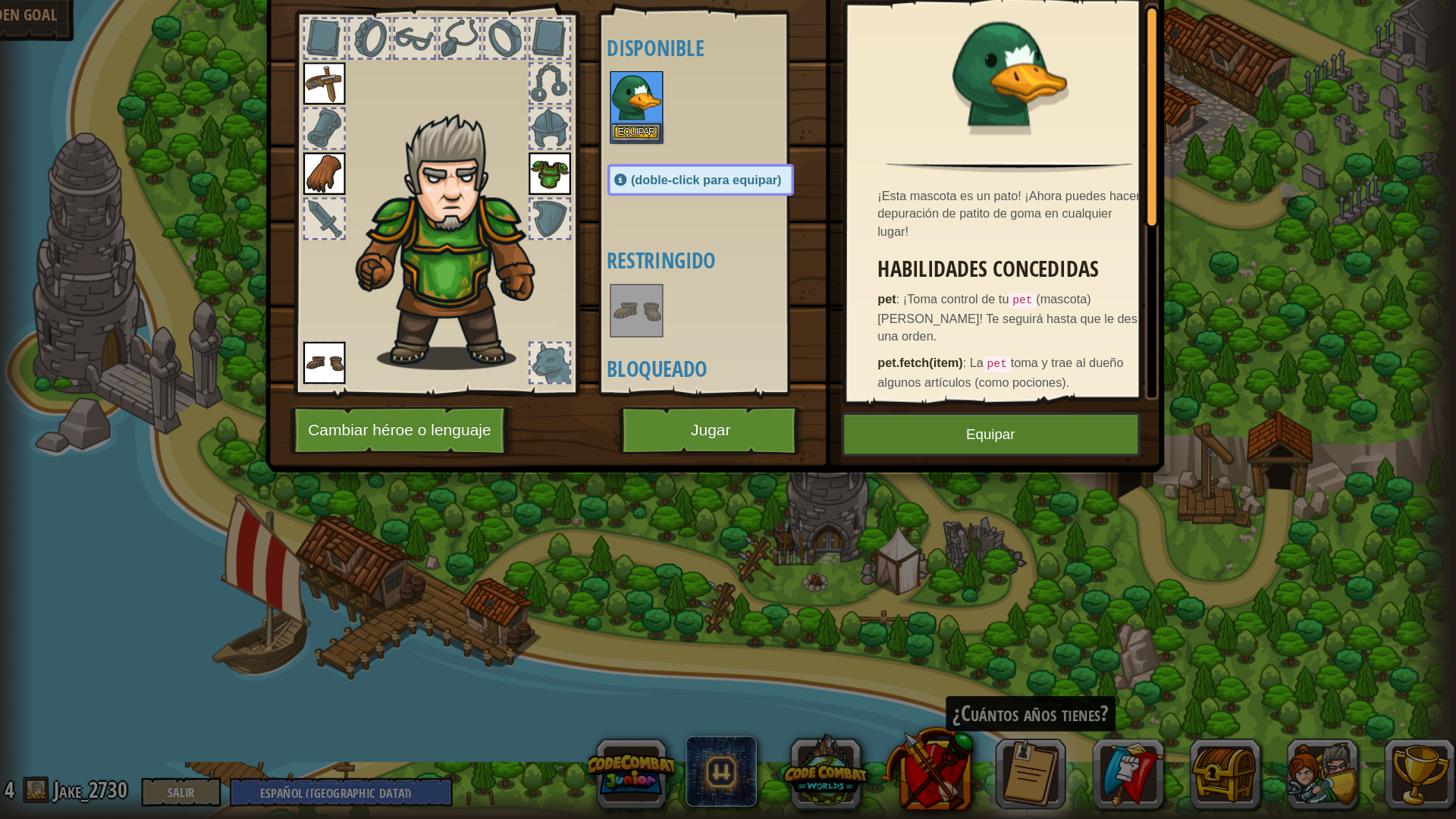
click at [1164, 485] on div "Inventario 1018 Disponible Equipar [GEOGRAPHIC_DATA] [GEOGRAPHIC_DATA] [GEOGRAP…" at bounding box center [728, 410] width 1456 height 819
drag, startPoint x: 958, startPoint y: 405, endPoint x: 988, endPoint y: 288, distance: 120.8
click at [988, 288] on div "¡Esta mascota es un pato! ¡Ahora puedes hacer depuración de patito de goma en c…" at bounding box center [975, 289] width 279 height 340
drag, startPoint x: 754, startPoint y: 272, endPoint x: 746, endPoint y: 372, distance: 100.3
click at [746, 372] on div "Disponible [GEOGRAPHIC_DATA] [GEOGRAPHIC_DATA] [GEOGRAPHIC_DATA] [GEOGRAPHIC_DA…" at bounding box center [726, 291] width 191 height 316
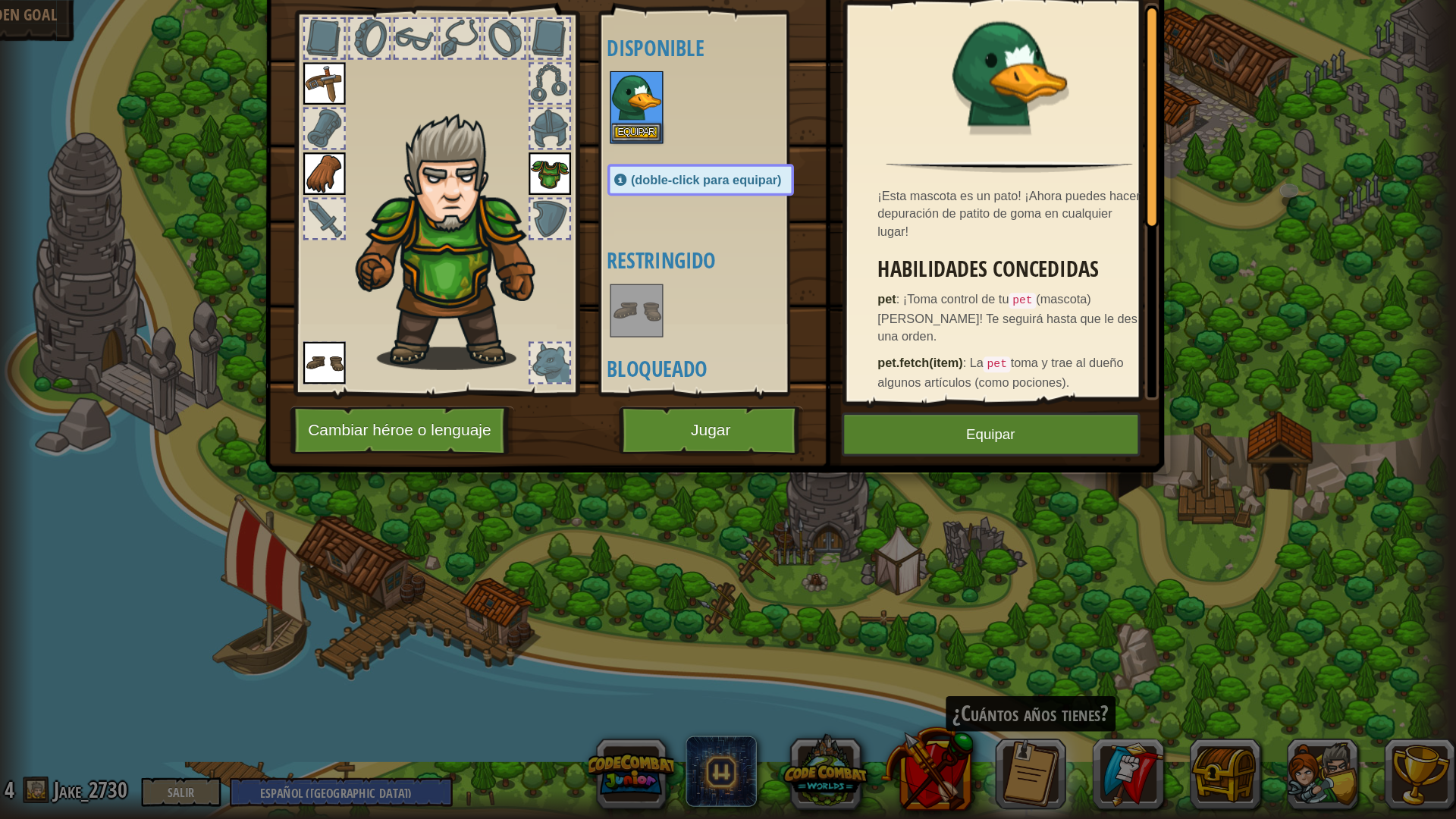
drag, startPoint x: 1251, startPoint y: 433, endPoint x: 1235, endPoint y: 404, distance: 33.1
click at [1235, 404] on div "Inventario 1018 Disponible Equipar [GEOGRAPHIC_DATA] [GEOGRAPHIC_DATA] [GEOGRAP…" at bounding box center [728, 410] width 1456 height 819
drag, startPoint x: 1242, startPoint y: 407, endPoint x: 1253, endPoint y: 353, distance: 55.1
click at [1253, 353] on div "Inventario 1018 Disponible Equipar [GEOGRAPHIC_DATA] [GEOGRAPHIC_DATA] [GEOGRAP…" at bounding box center [728, 410] width 1456 height 819
drag, startPoint x: 1253, startPoint y: 353, endPoint x: 1253, endPoint y: 340, distance: 13.0
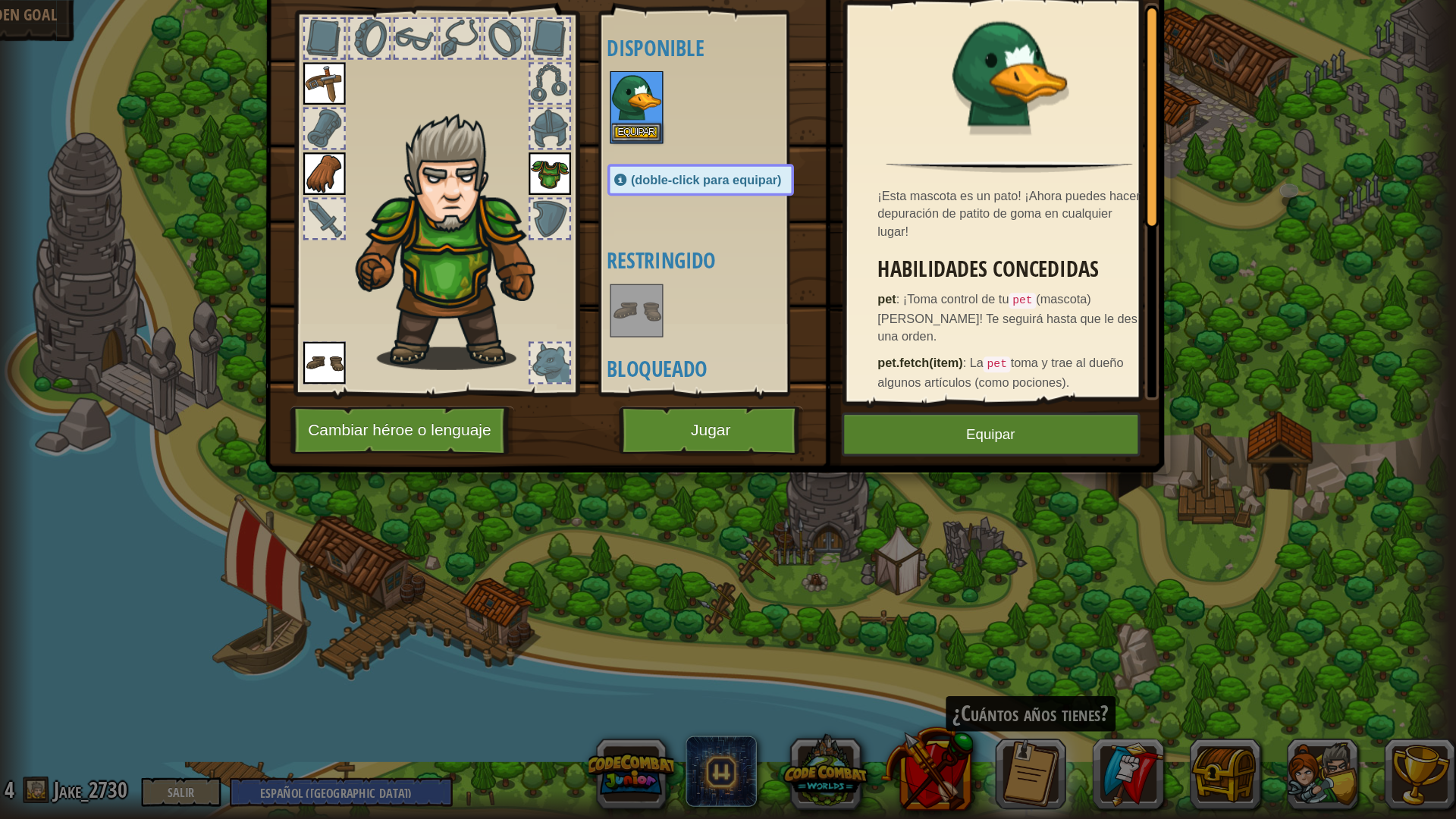
drag, startPoint x: 1253, startPoint y: 340, endPoint x: 1299, endPoint y: 366, distance: 52.8
click at [1299, 366] on div "Inventario 1018 Disponible Equipar [GEOGRAPHIC_DATA] [GEOGRAPHIC_DATA] [GEOGRAP…" at bounding box center [728, 410] width 1456 height 819
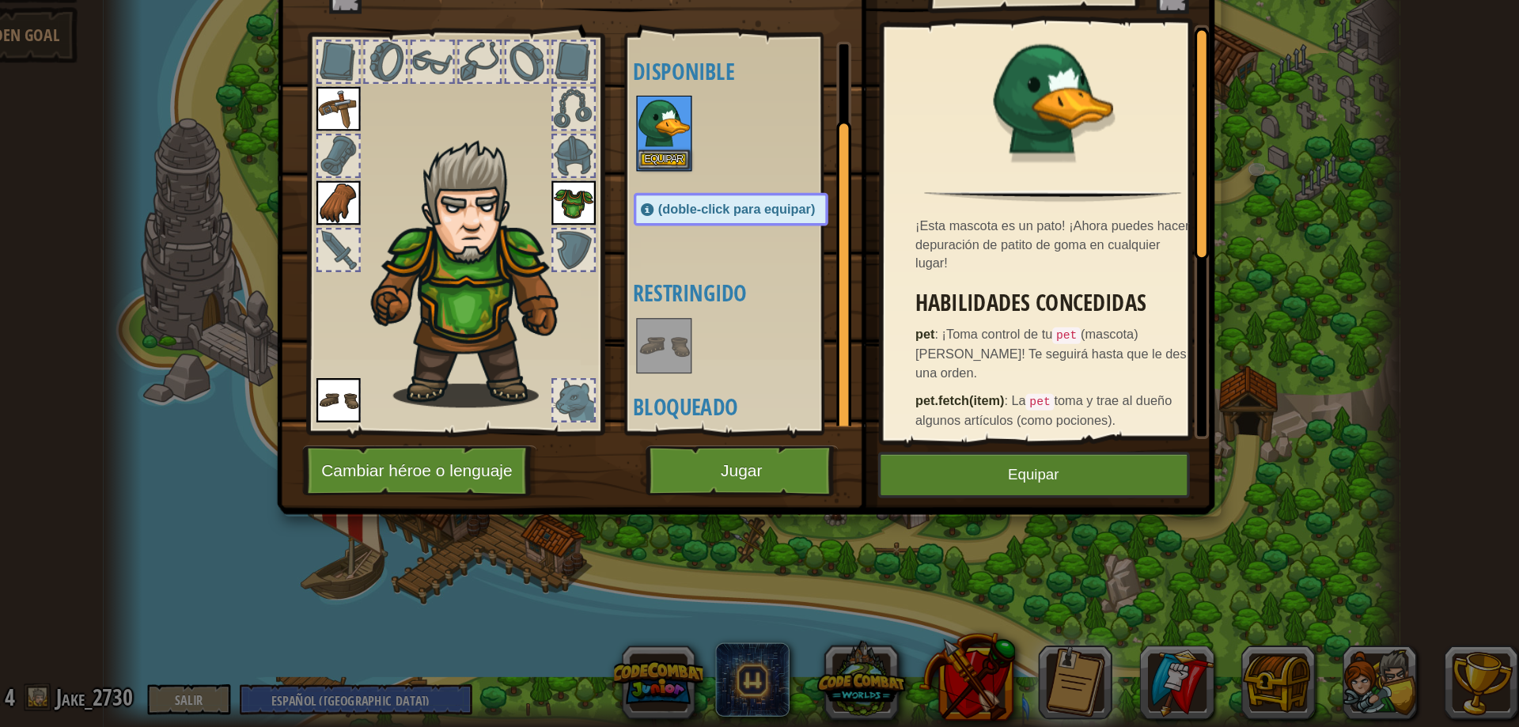
drag, startPoint x: 837, startPoint y: 284, endPoint x: 836, endPoint y: 197, distance: 87.0
click at [836, 206] on div at bounding box center [838, 340] width 13 height 269
click at [1176, 209] on div "Inventario 1018 Disponible Equipar [GEOGRAPHIC_DATA] [GEOGRAPHIC_DATA] [GEOGRAP…" at bounding box center [759, 363] width 1519 height 727
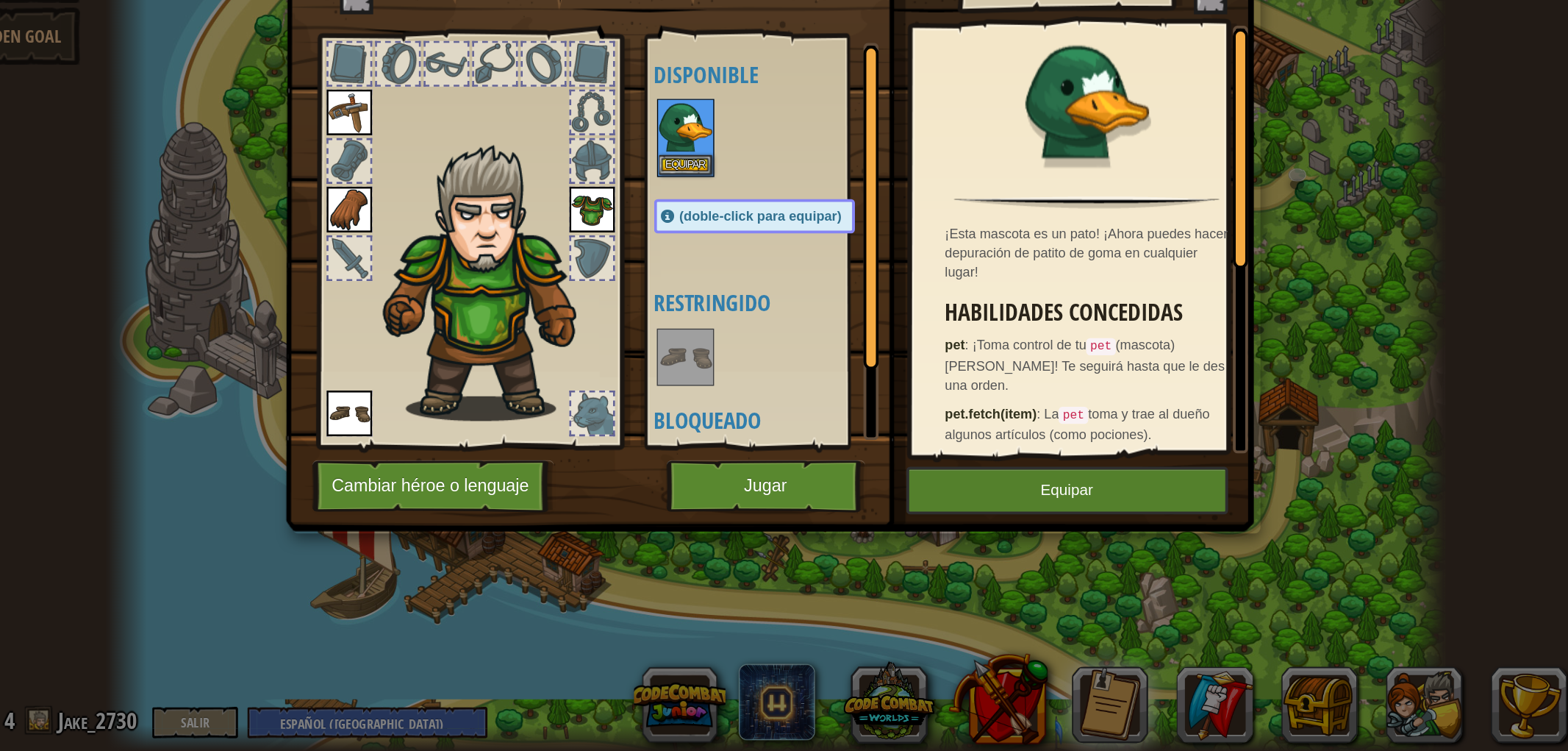
scroll to position [163, 0]
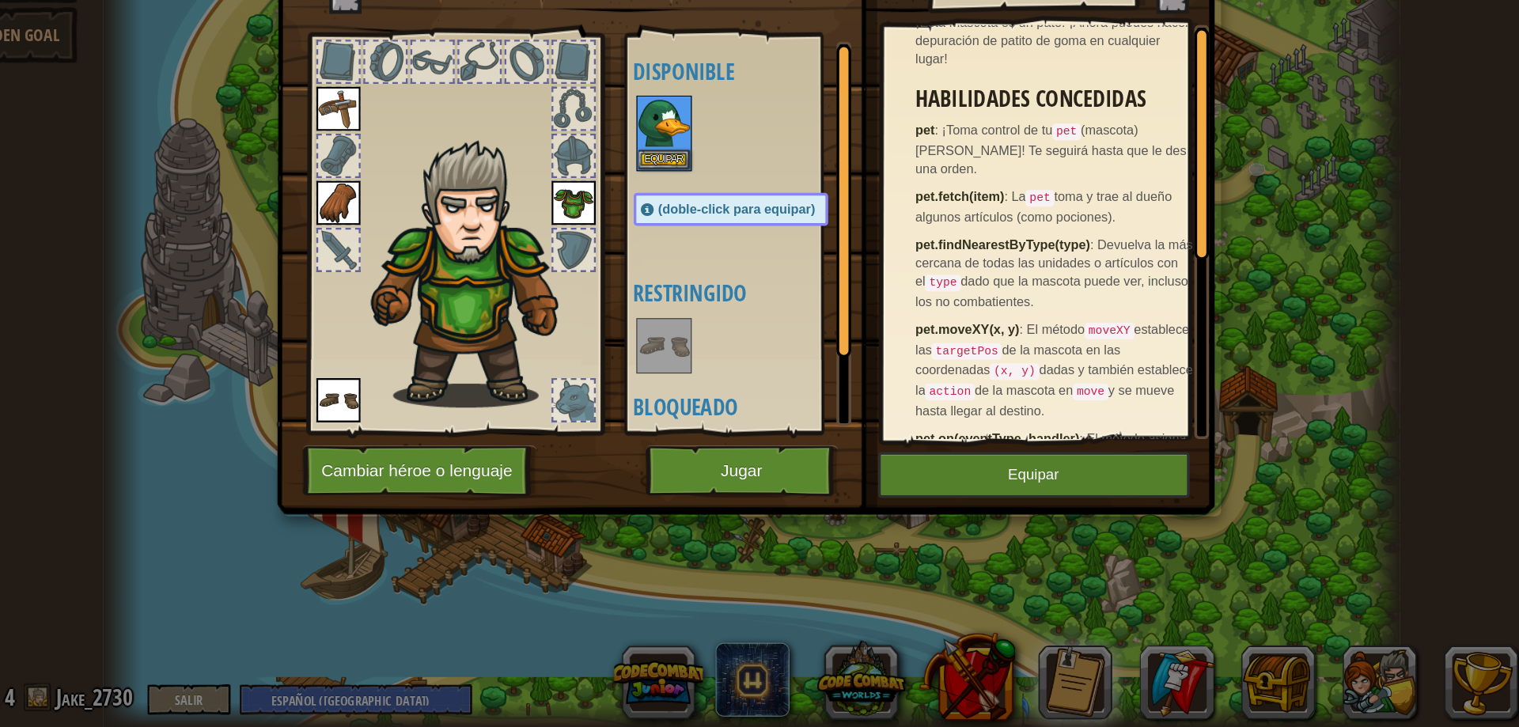
drag, startPoint x: 1149, startPoint y: 193, endPoint x: 1194, endPoint y: 290, distance: 106.9
click at [1194, 290] on div "Inventario 1018 Disponible Equipar [GEOGRAPHIC_DATA] [GEOGRAPHIC_DATA] [GEOGRAP…" at bounding box center [759, 363] width 1519 height 727
drag, startPoint x: 1245, startPoint y: 282, endPoint x: 1269, endPoint y: 320, distance: 44.1
click at [1269, 320] on div "Inventario 1018 Disponible Equipar [GEOGRAPHIC_DATA] [GEOGRAPHIC_DATA] [GEOGRAP…" at bounding box center [759, 363] width 1519 height 727
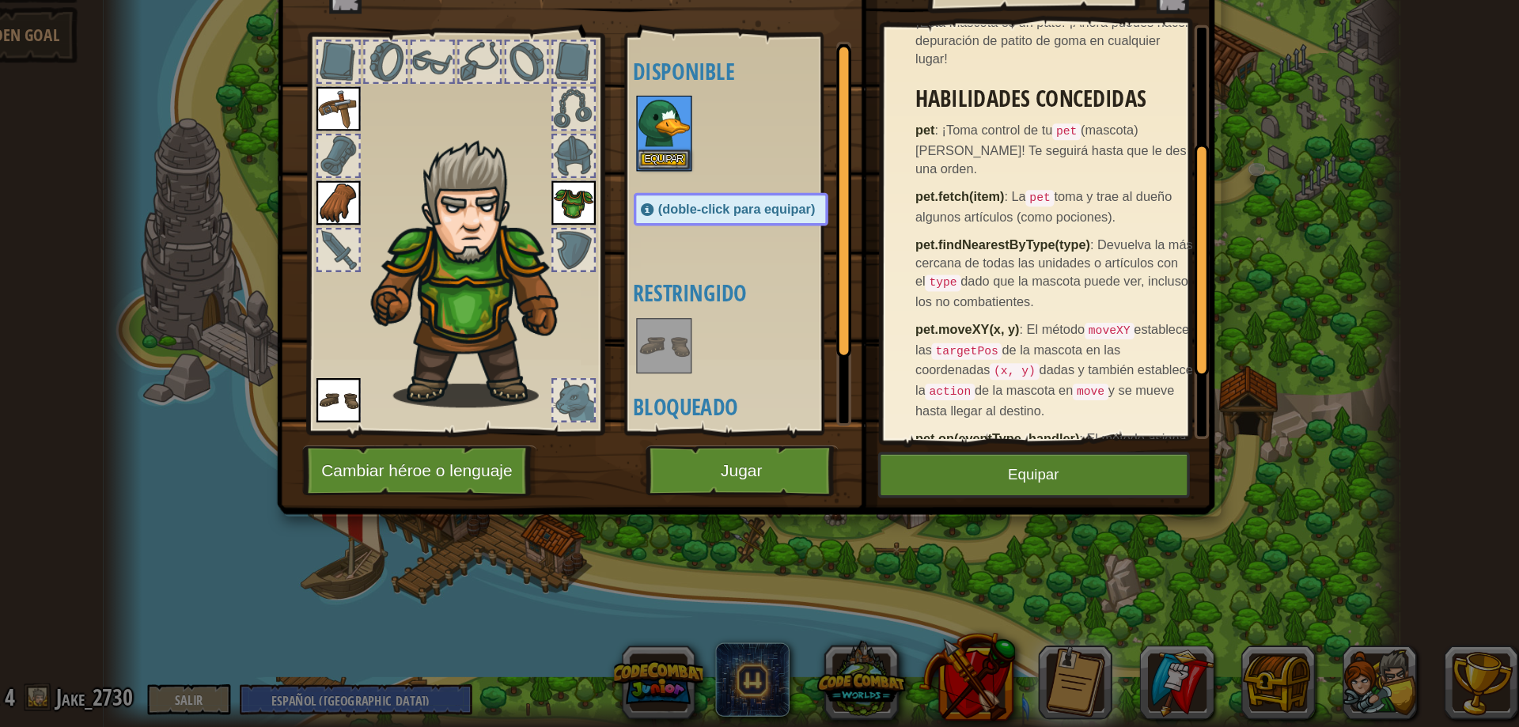
click at [1269, 320] on div "Inventario 1018 Disponible Equipar [GEOGRAPHIC_DATA] [GEOGRAPHIC_DATA] [GEOGRAP…" at bounding box center [759, 363] width 1519 height 727
drag, startPoint x: 1269, startPoint y: 320, endPoint x: 1280, endPoint y: 298, distance: 24.1
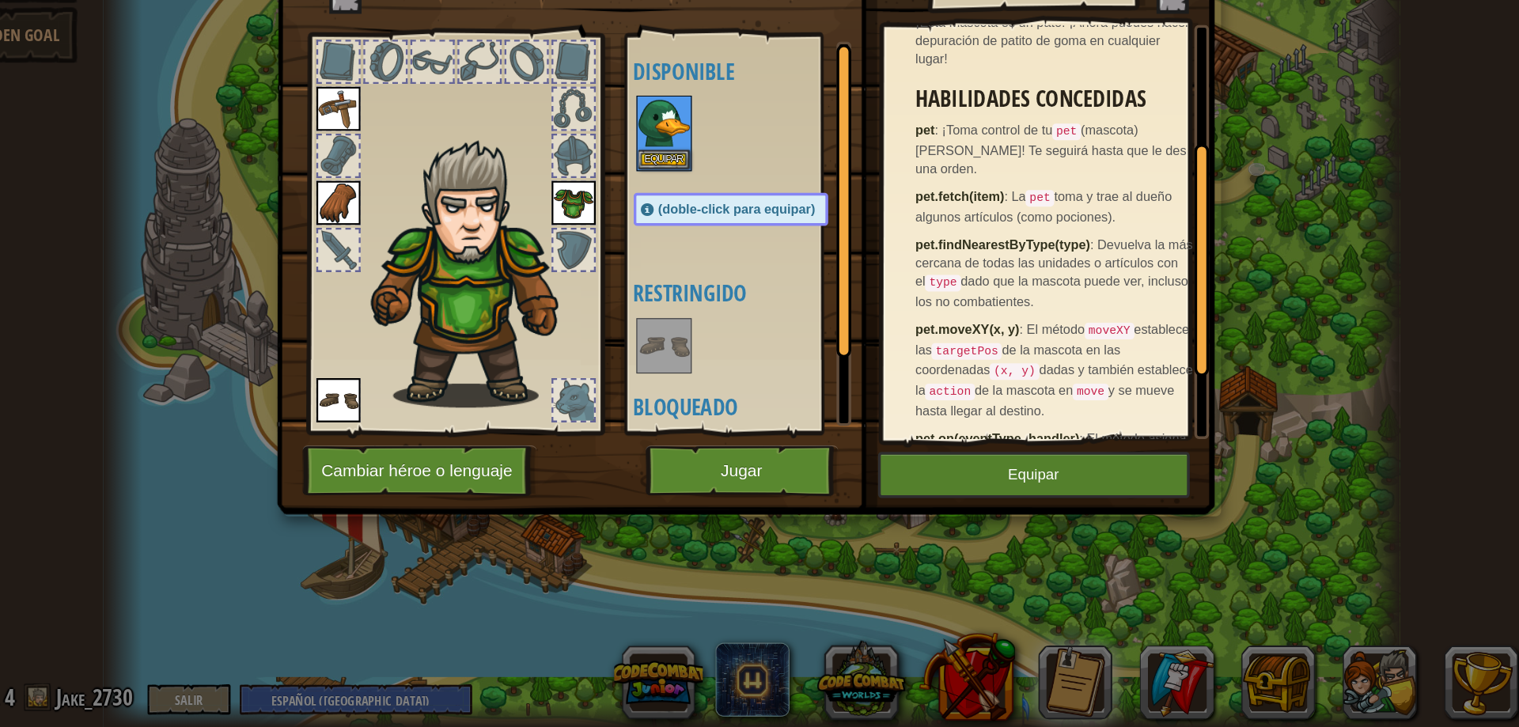
click at [1280, 298] on div "Inventario 1018 Disponible Equipar [GEOGRAPHIC_DATA] [GEOGRAPHIC_DATA] [GEOGRAP…" at bounding box center [759, 363] width 1519 height 727
drag, startPoint x: 1417, startPoint y: 298, endPoint x: 1352, endPoint y: 199, distance: 118.2
click at [1372, 165] on div "Inventario 1018 Disponible Equipar [GEOGRAPHIC_DATA] [GEOGRAPHIC_DATA] [GEOGRAP…" at bounding box center [759, 363] width 1519 height 727
drag, startPoint x: 1341, startPoint y: 206, endPoint x: 1330, endPoint y: 324, distance: 118.4
click at [1330, 324] on div "Inventario 1018 Disponible Equipar [GEOGRAPHIC_DATA] [GEOGRAPHIC_DATA] [GEOGRAP…" at bounding box center [759, 363] width 1519 height 727
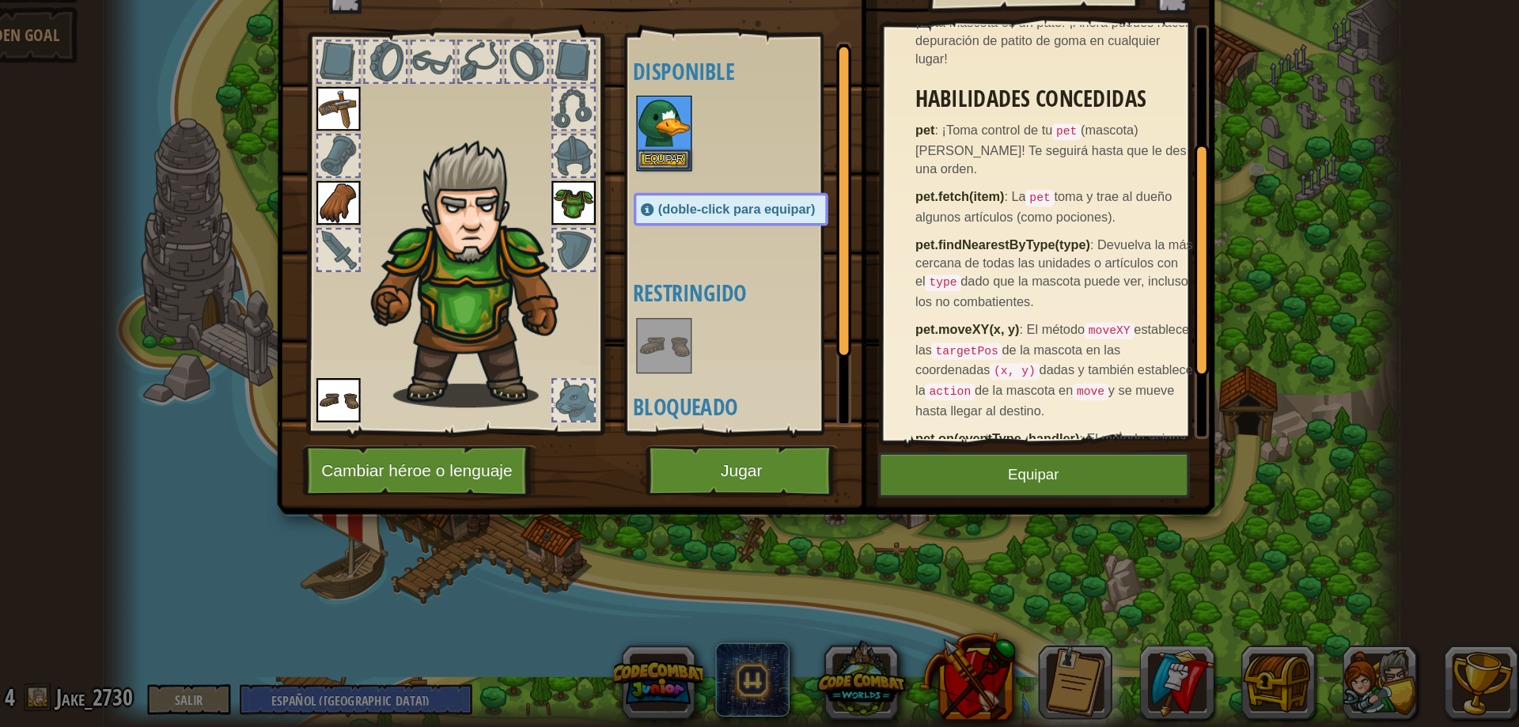
drag, startPoint x: 1292, startPoint y: 324, endPoint x: 1203, endPoint y: 270, distance: 104.7
drag, startPoint x: 1203, startPoint y: 270, endPoint x: 1220, endPoint y: 326, distance: 58.6
click at [1220, 326] on div "Inventario 1018 Disponible Equipar [GEOGRAPHIC_DATA] [GEOGRAPHIC_DATA] [GEOGRAP…" at bounding box center [759, 363] width 1519 height 727
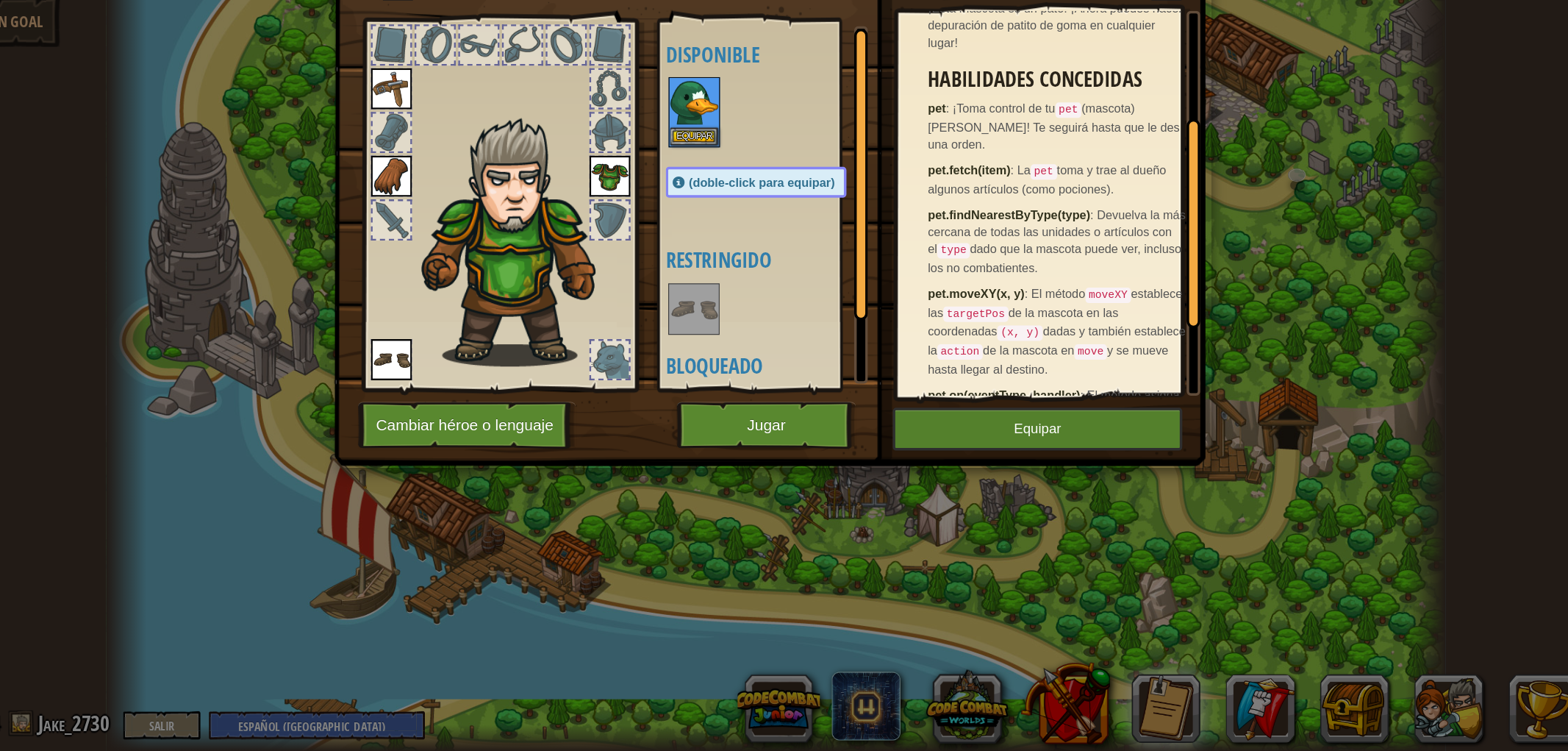
drag, startPoint x: 1287, startPoint y: 96, endPoint x: 880, endPoint y: 502, distance: 574.9
click at [880, 502] on img at bounding box center [779, 239] width 747 height 534
drag, startPoint x: 1449, startPoint y: 293, endPoint x: 1452, endPoint y: 415, distance: 122.0
click at [1411, 415] on div "Inventario 1018 Disponible Equipar [GEOGRAPHIC_DATA] [GEOGRAPHIC_DATA] [GEOGRAP…" at bounding box center [784, 376] width 1568 height 751
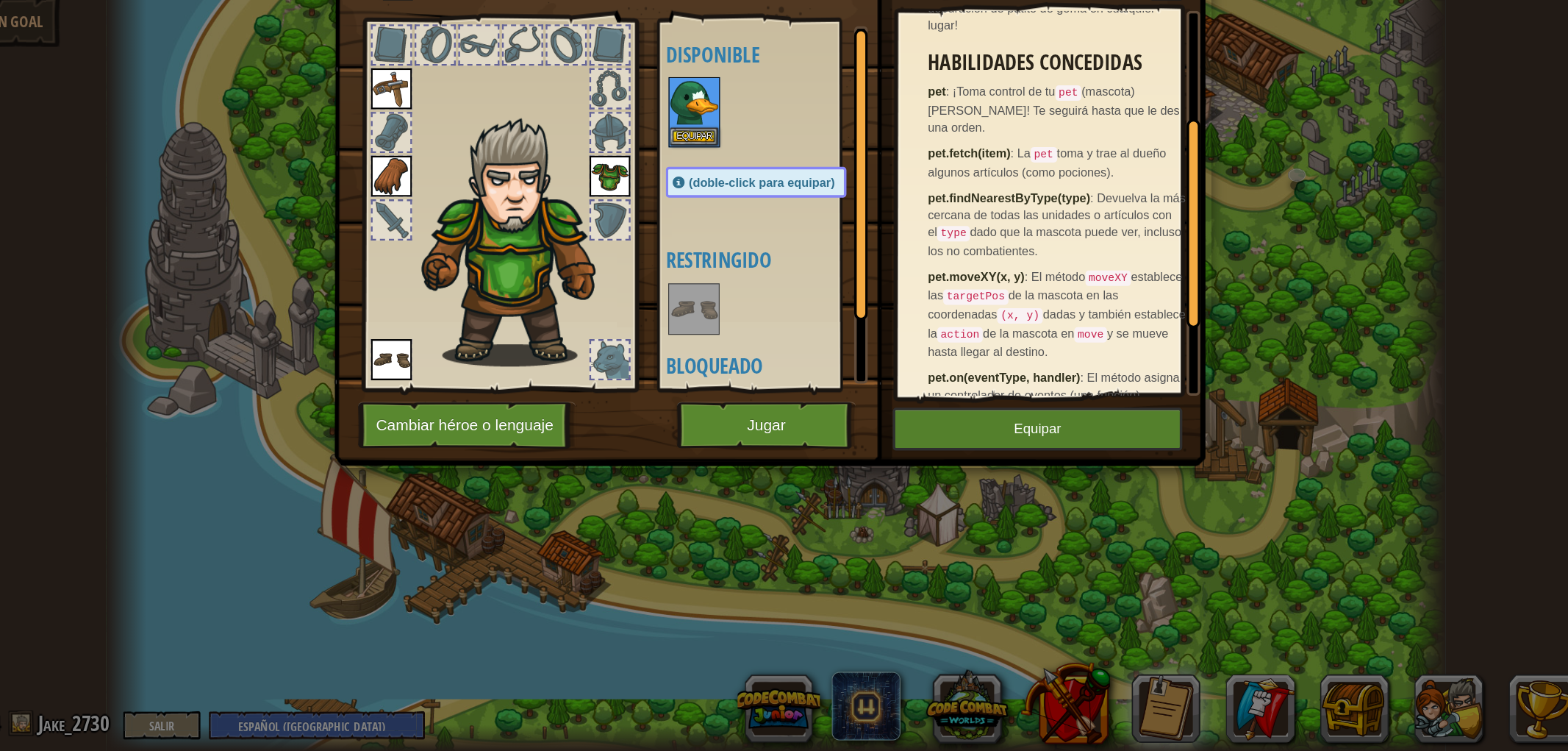
click at [1138, 303] on div at bounding box center [1142, 297] width 12 height 179
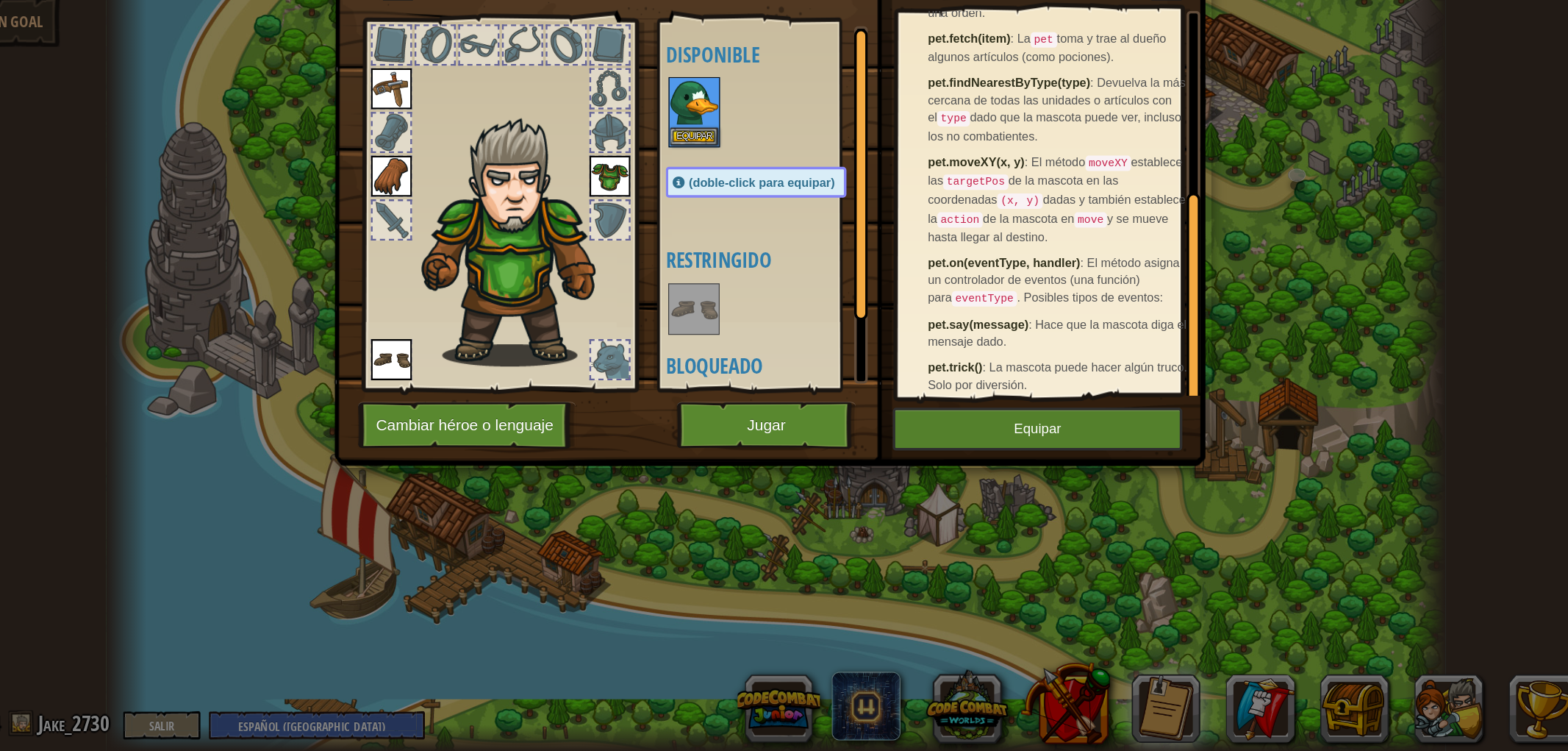
drag, startPoint x: 1138, startPoint y: 309, endPoint x: 1123, endPoint y: 441, distance: 132.8
click at [1123, 441] on div "¡Esta mascota es un pato! ¡Ahora puedes hacer depuración de patito de goma en c…" at bounding box center [1018, 280] width 259 height 330
click at [955, 468] on button "Equipar" at bounding box center [1008, 474] width 248 height 37
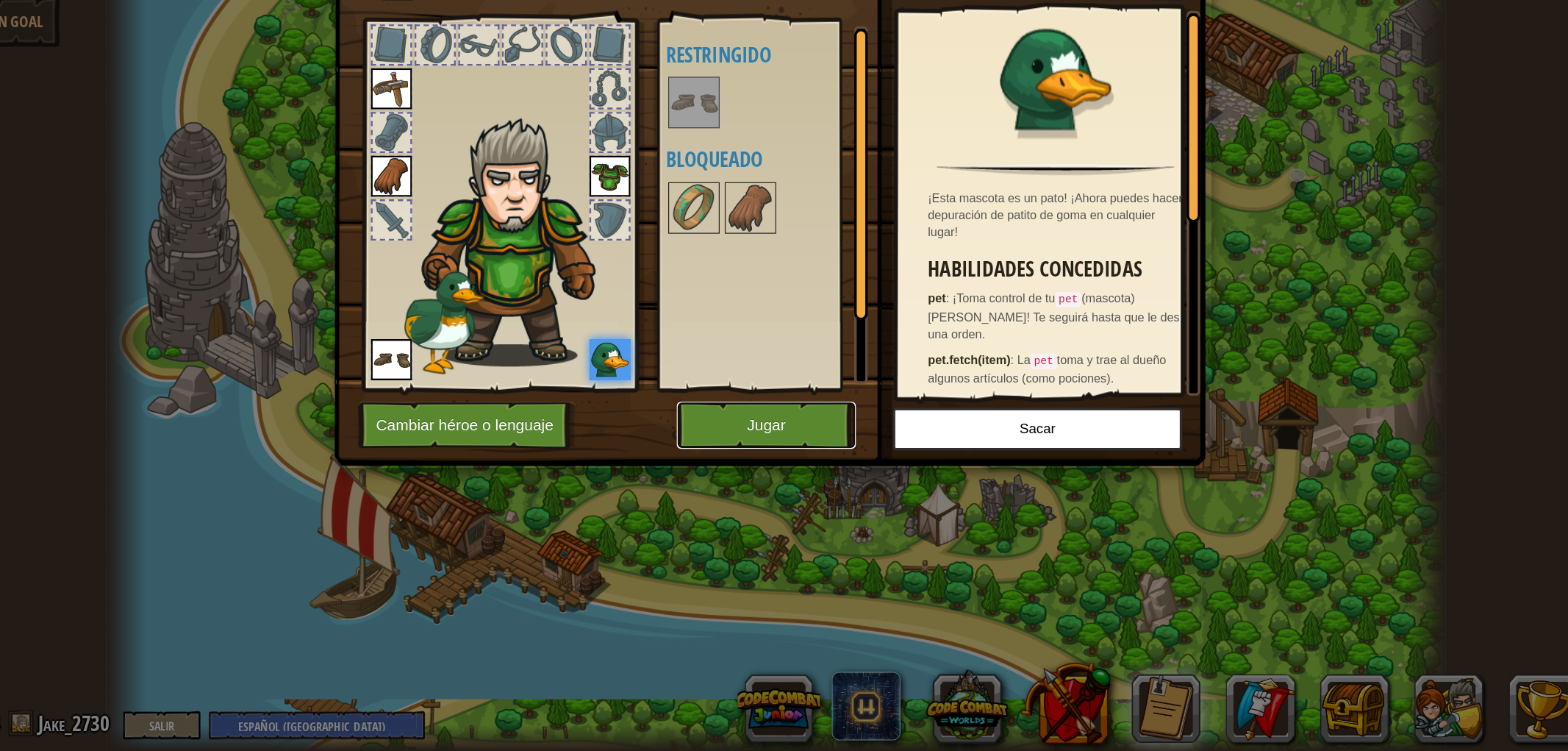
click at [820, 457] on button "Jugar" at bounding box center [775, 471] width 153 height 41
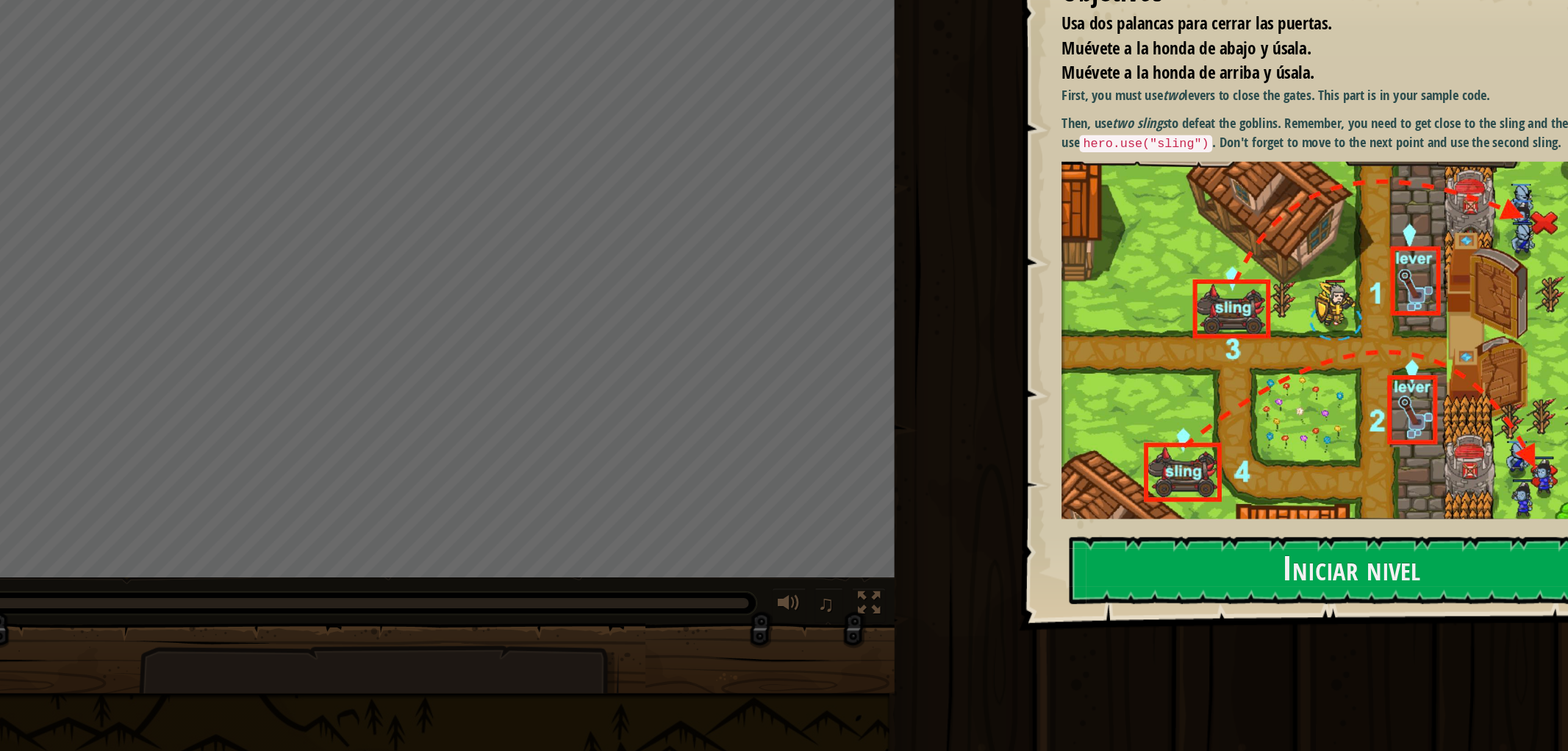
click at [842, 511] on div "Mapa Invasión de goblins Menú del Juego Listo Pistas 1 הההההההההההההההההההההההה…" at bounding box center [784, 376] width 1568 height 751
drag, startPoint x: 911, startPoint y: 344, endPoint x: 913, endPoint y: 493, distance: 149.0
click at [914, 493] on div "Mapa Invasión de goblins Menú del Juego Listo Pistas 1 הההההההההההההההההההההההה…" at bounding box center [784, 376] width 1568 height 751
drag, startPoint x: 1025, startPoint y: 528, endPoint x: 983, endPoint y: 562, distance: 54.0
click at [983, 565] on div "Objetivos Usa dos palancas para cerrar las puertas. Muévete a la honda de abajo…" at bounding box center [784, 376] width 1568 height 751
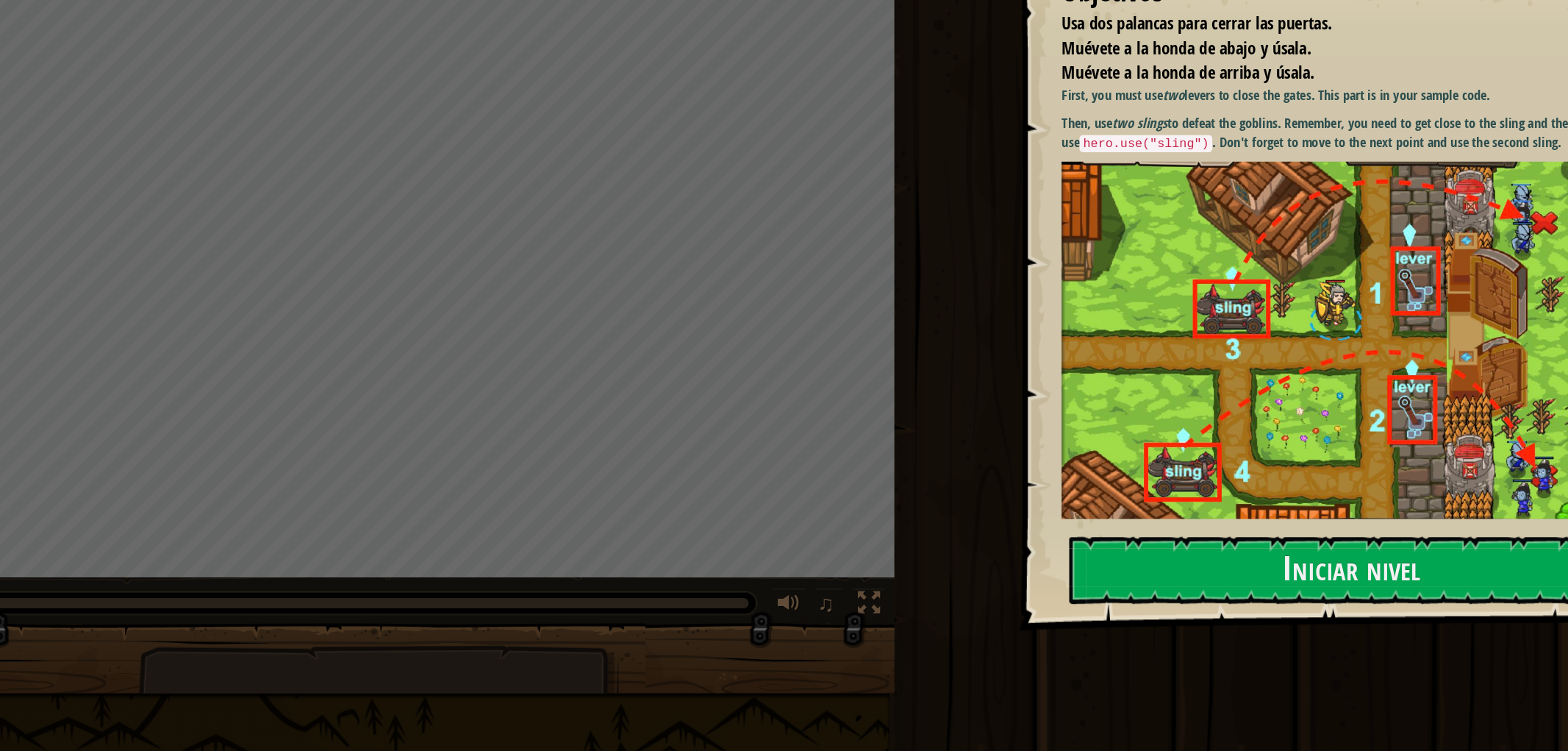
drag, startPoint x: 980, startPoint y: 573, endPoint x: 1039, endPoint y: 514, distance: 83.4
click at [1039, 514] on div "Objetivos Usa dos palancas para cerrar las puertas. Muévete a la honda de abajo…" at bounding box center [784, 376] width 1568 height 751
click at [1311, 596] on button "Iniciar nivel" at bounding box center [1277, 595] width 483 height 58
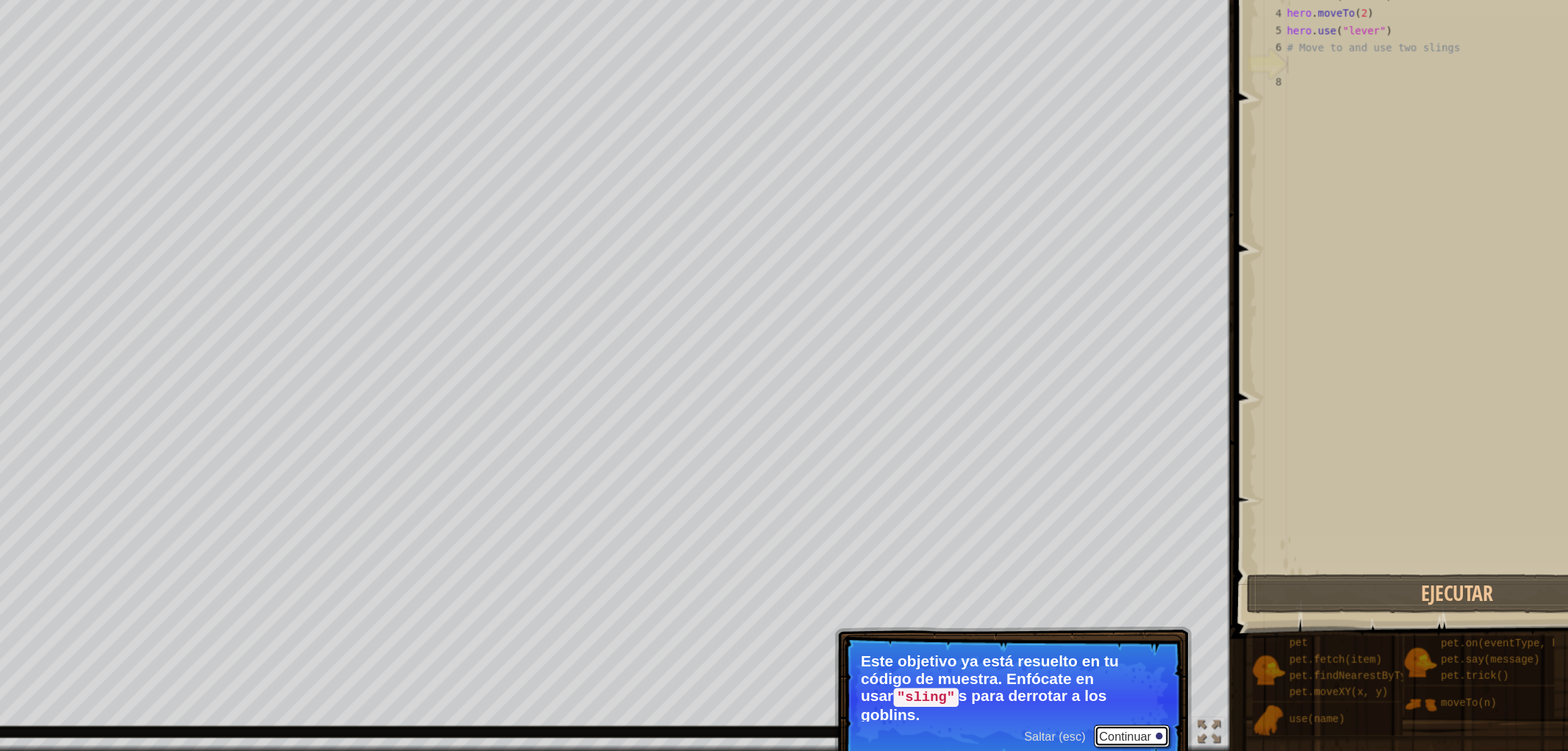
click at [1085, 675] on button "Continuar" at bounding box center [1089, 737] width 65 height 20
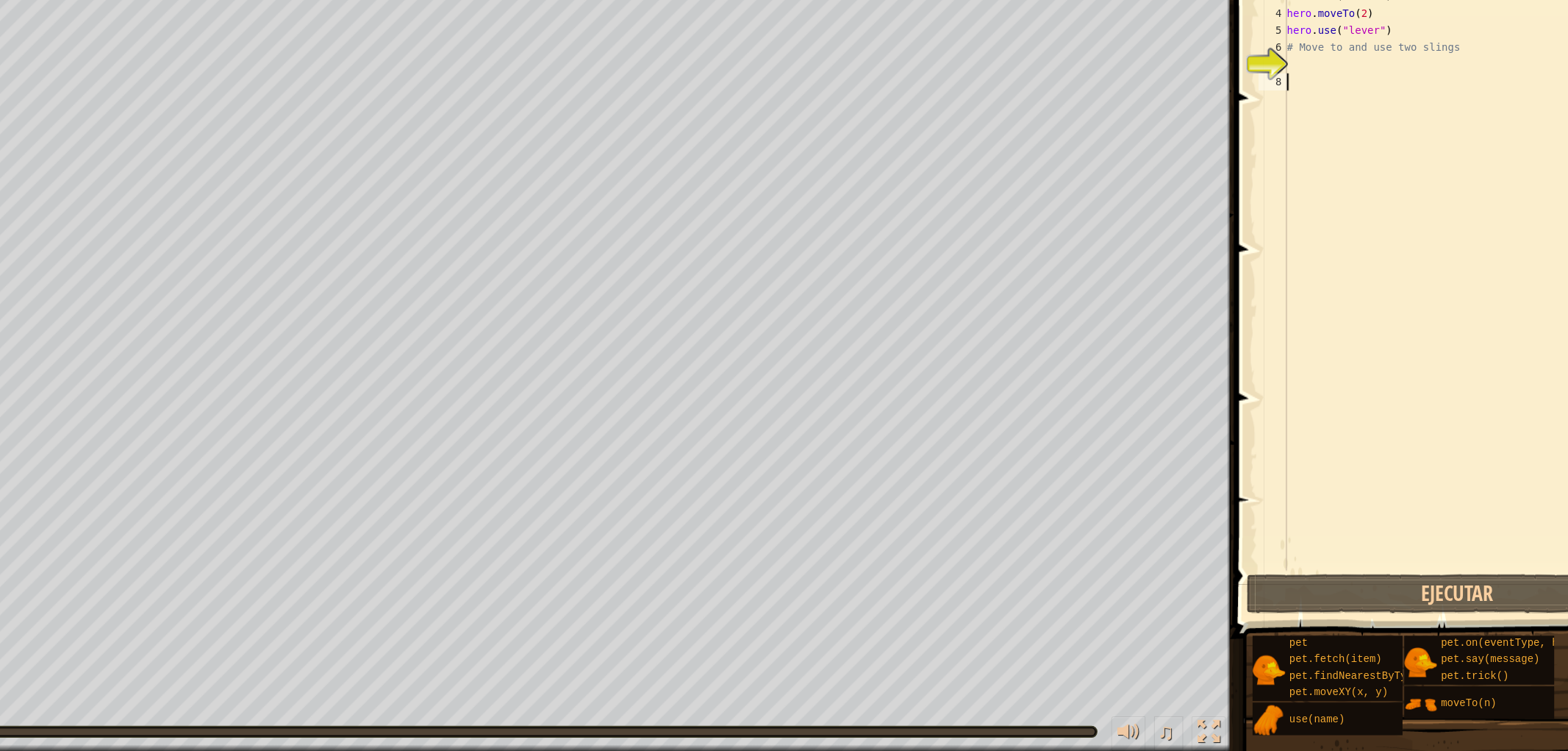
drag, startPoint x: 1463, startPoint y: 351, endPoint x: 1460, endPoint y: 231, distance: 120.0
drag, startPoint x: 1460, startPoint y: 231, endPoint x: 1213, endPoint y: 364, distance: 280.5
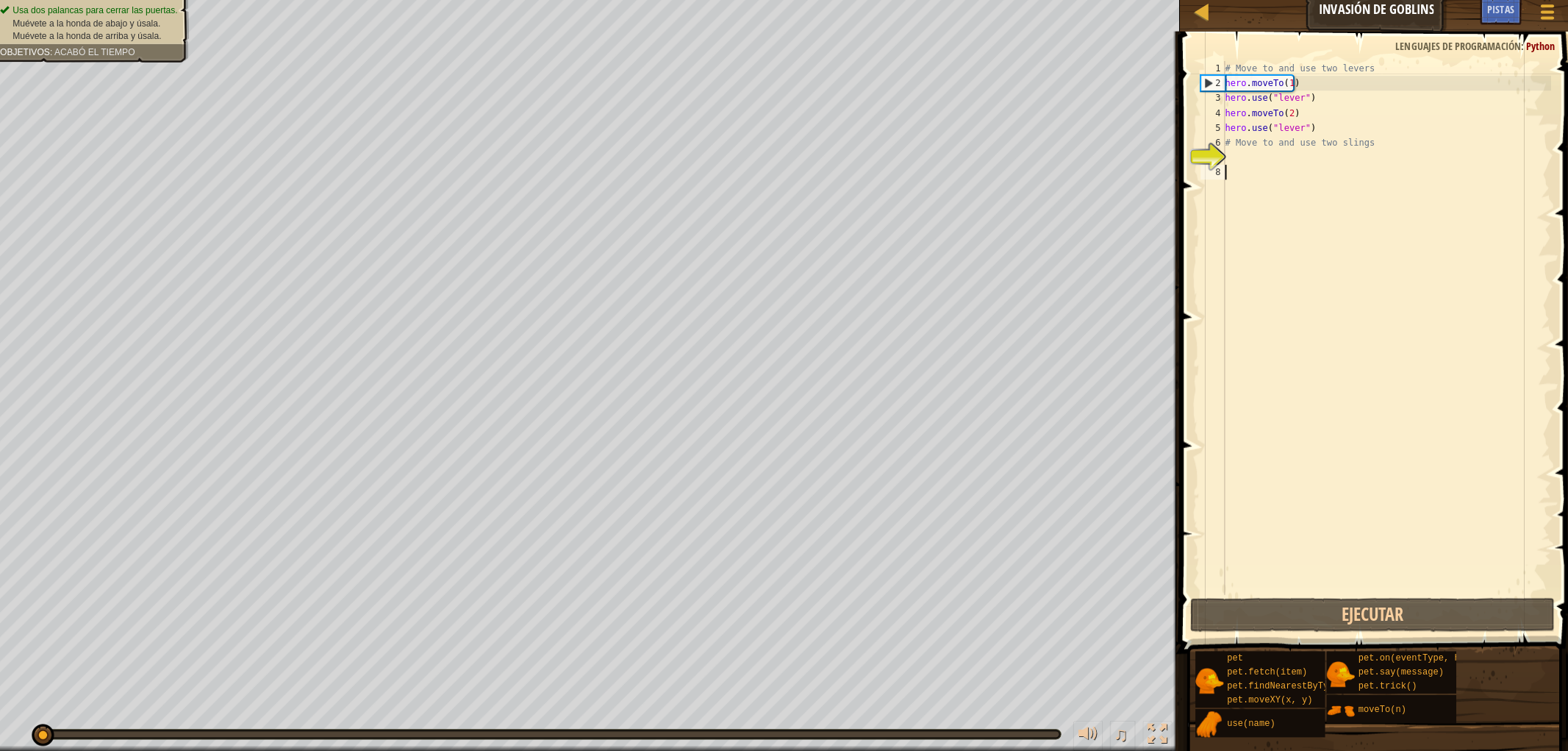
scroll to position [0, 0]
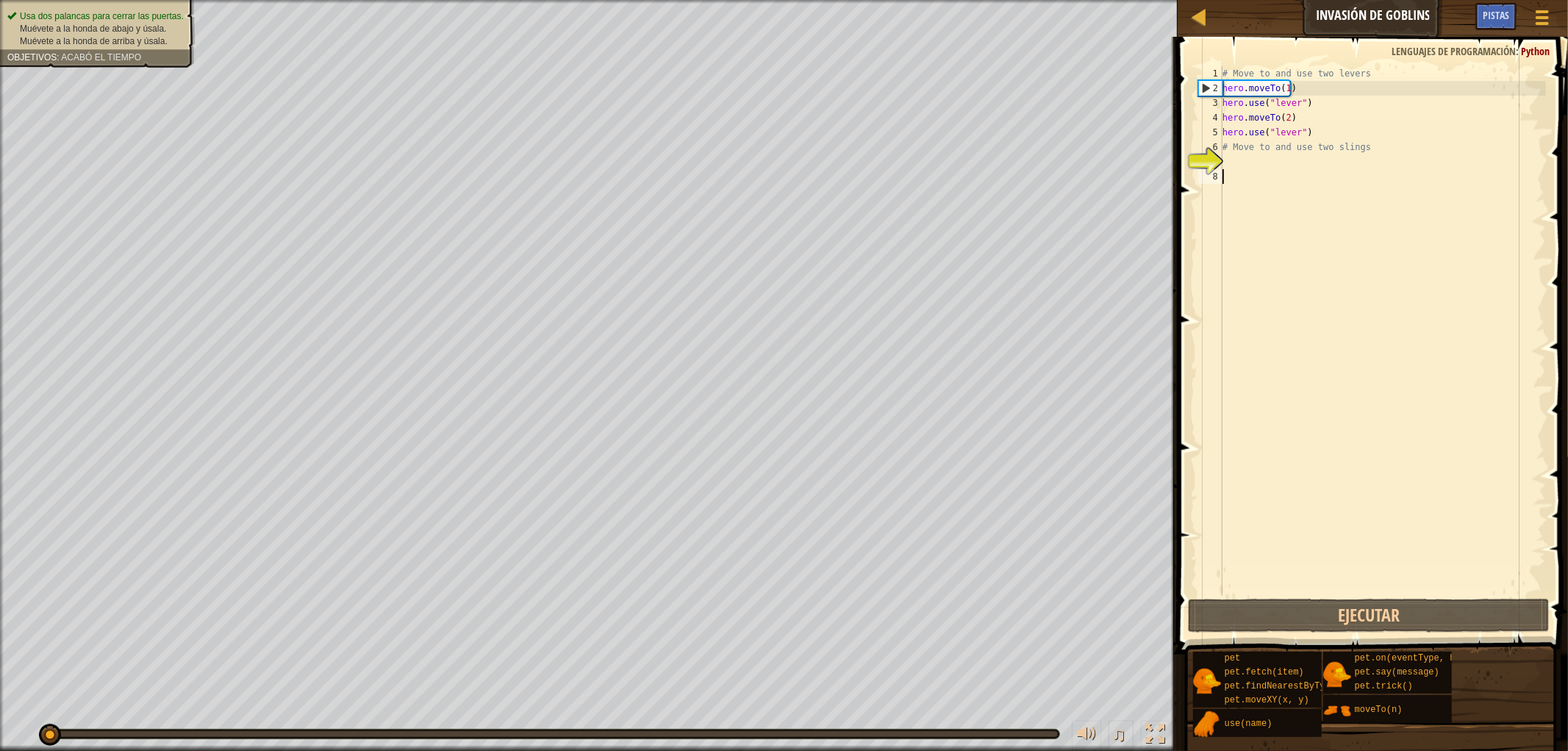
drag, startPoint x: 1213, startPoint y: 364, endPoint x: 1343, endPoint y: 274, distance: 158.1
click at [1343, 274] on div "# Move to and use two levers hero . moveTo ( 1 ) hero . use ( "lever" ) hero . …" at bounding box center [1382, 345] width 326 height 559
type textarea "# Move to and use two slings"
drag, startPoint x: 1226, startPoint y: 163, endPoint x: 1236, endPoint y: 147, distance: 18.9
drag, startPoint x: 1236, startPoint y: 147, endPoint x: 1219, endPoint y: 165, distance: 24.8
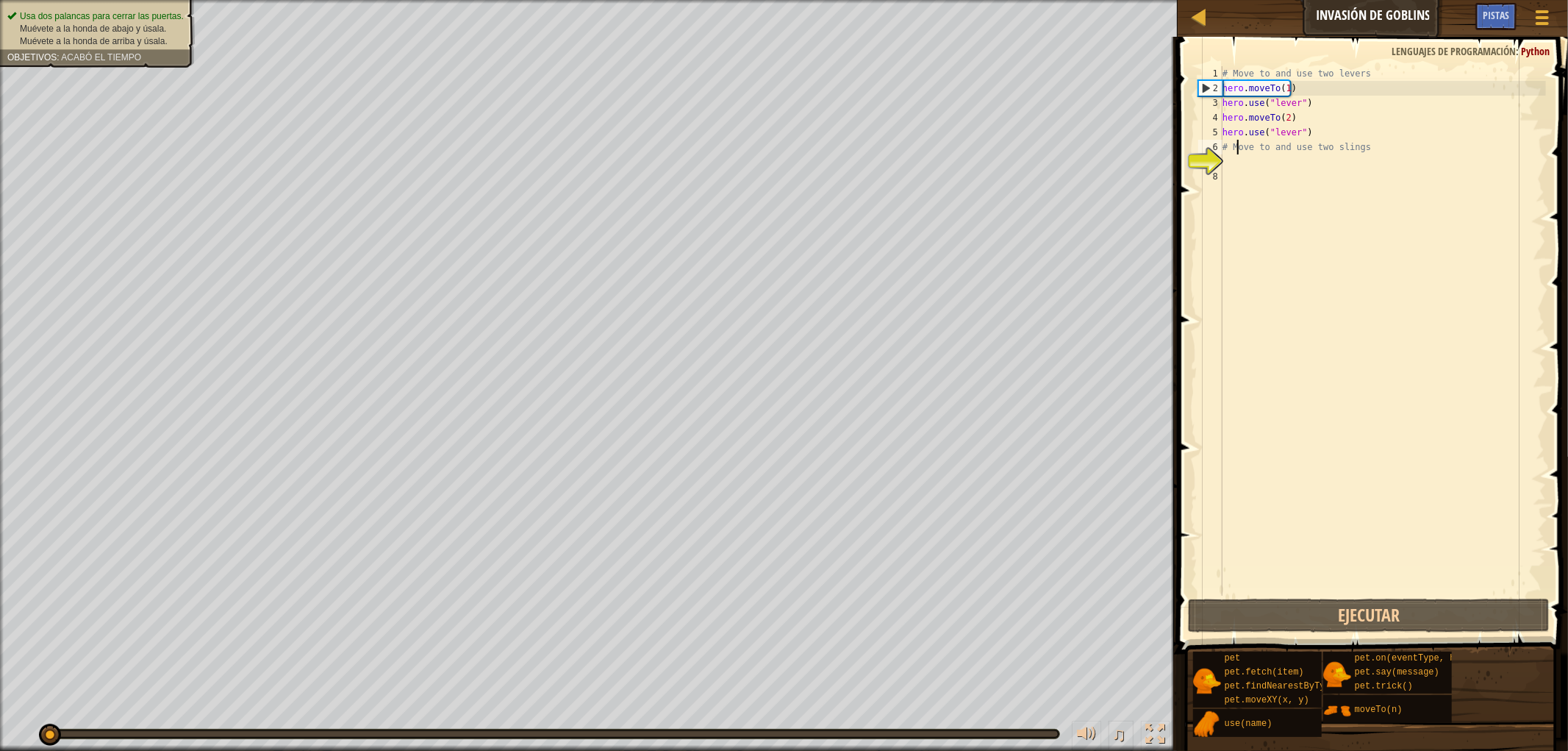
drag, startPoint x: 1219, startPoint y: 165, endPoint x: 1226, endPoint y: 156, distance: 11.4
drag, startPoint x: 1226, startPoint y: 156, endPoint x: 1219, endPoint y: 177, distance: 22.1
drag, startPoint x: 1219, startPoint y: 177, endPoint x: 1250, endPoint y: 160, distance: 35.4
drag, startPoint x: 1250, startPoint y: 160, endPoint x: 1228, endPoint y: 160, distance: 22.0
click at [1228, 160] on div "# Move to and use two levers hero . moveTo ( 1 ) hero . use ( "lever" ) hero . …" at bounding box center [1382, 345] width 326 height 559
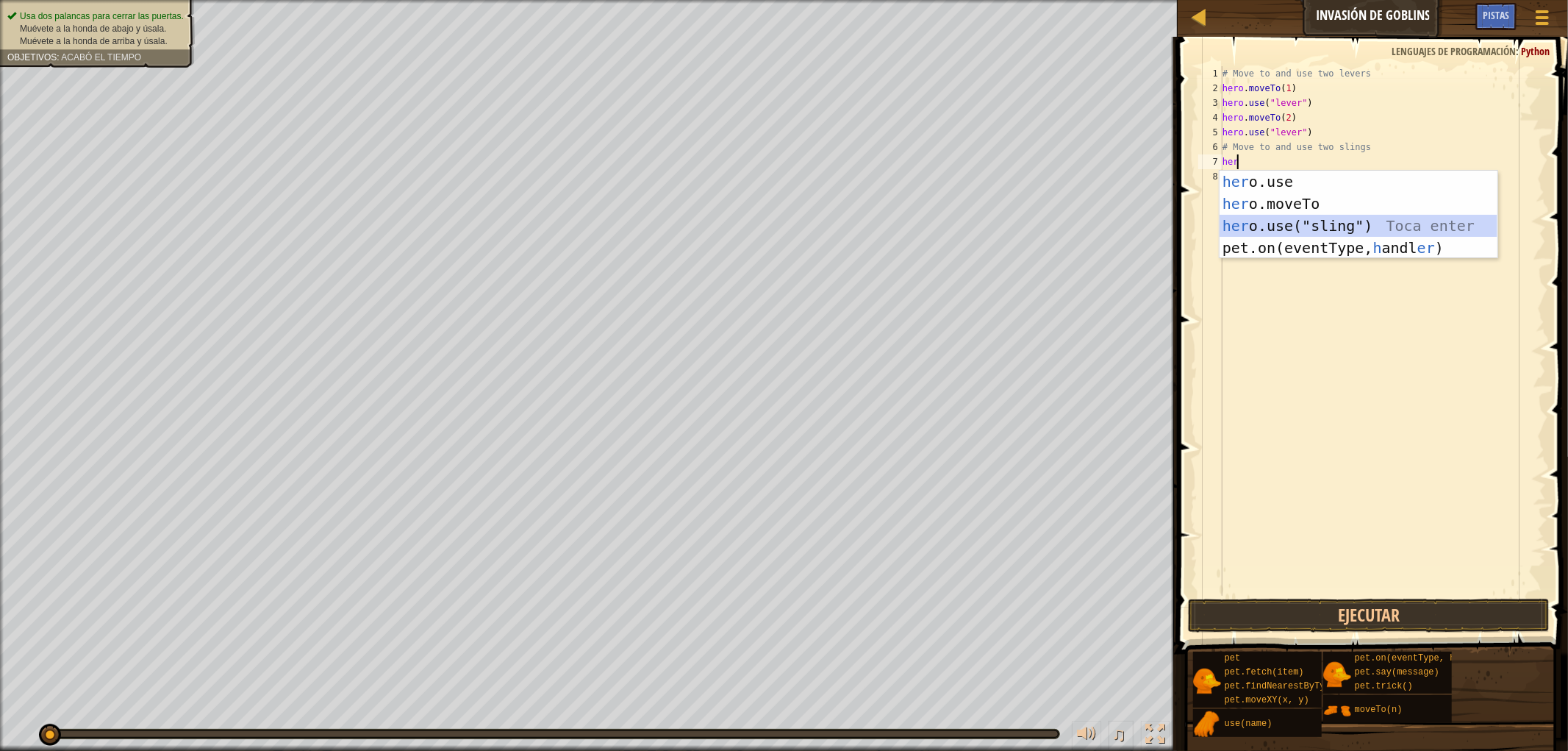
click at [1384, 234] on div "her o.use Toca enter her o.moveTo Toca enter her o.use("sling") Toca enter pet.…" at bounding box center [1358, 237] width 278 height 132
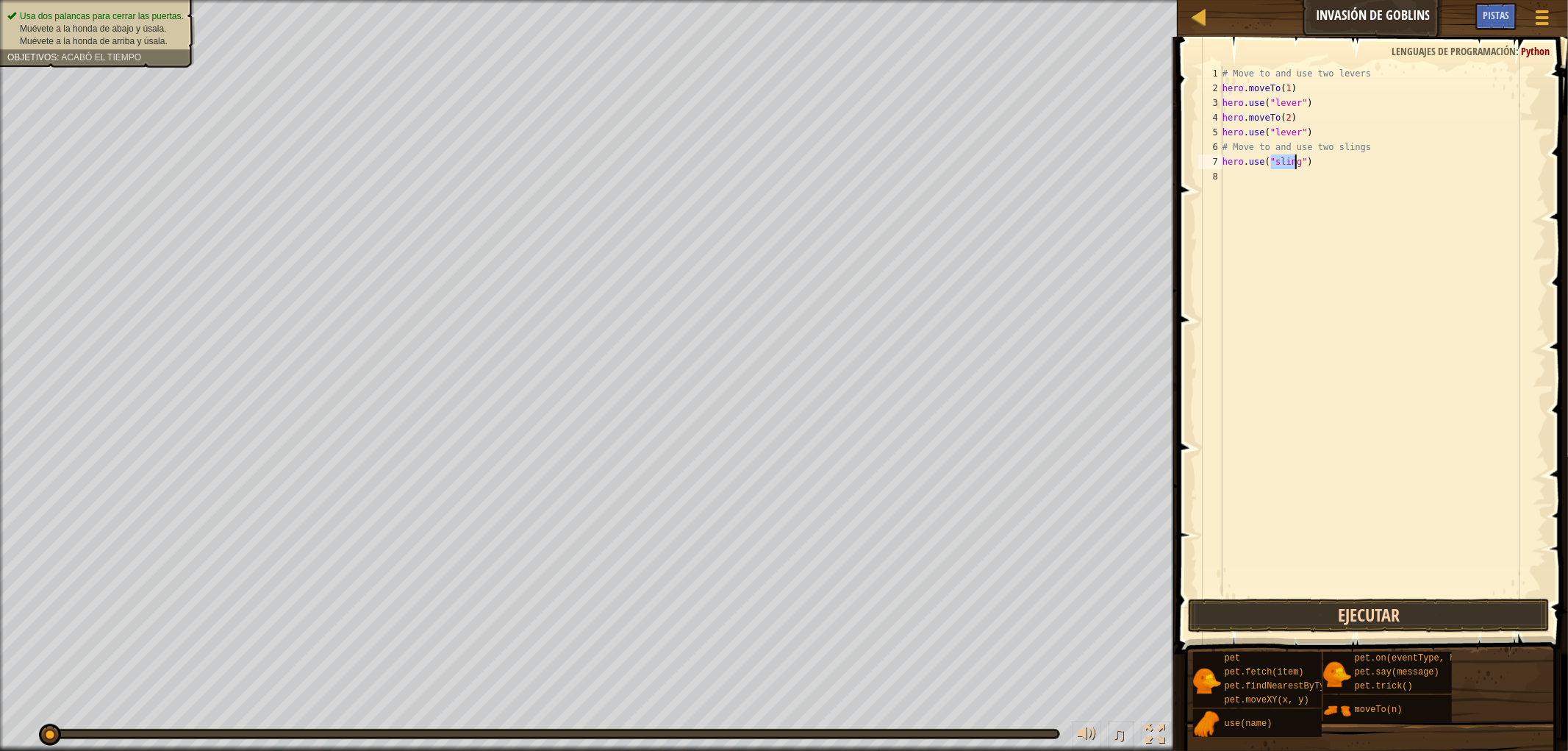
type textarea "hero.use("sling")"
click at [1411, 621] on button "Ejecutar" at bounding box center [1368, 615] width 362 height 33
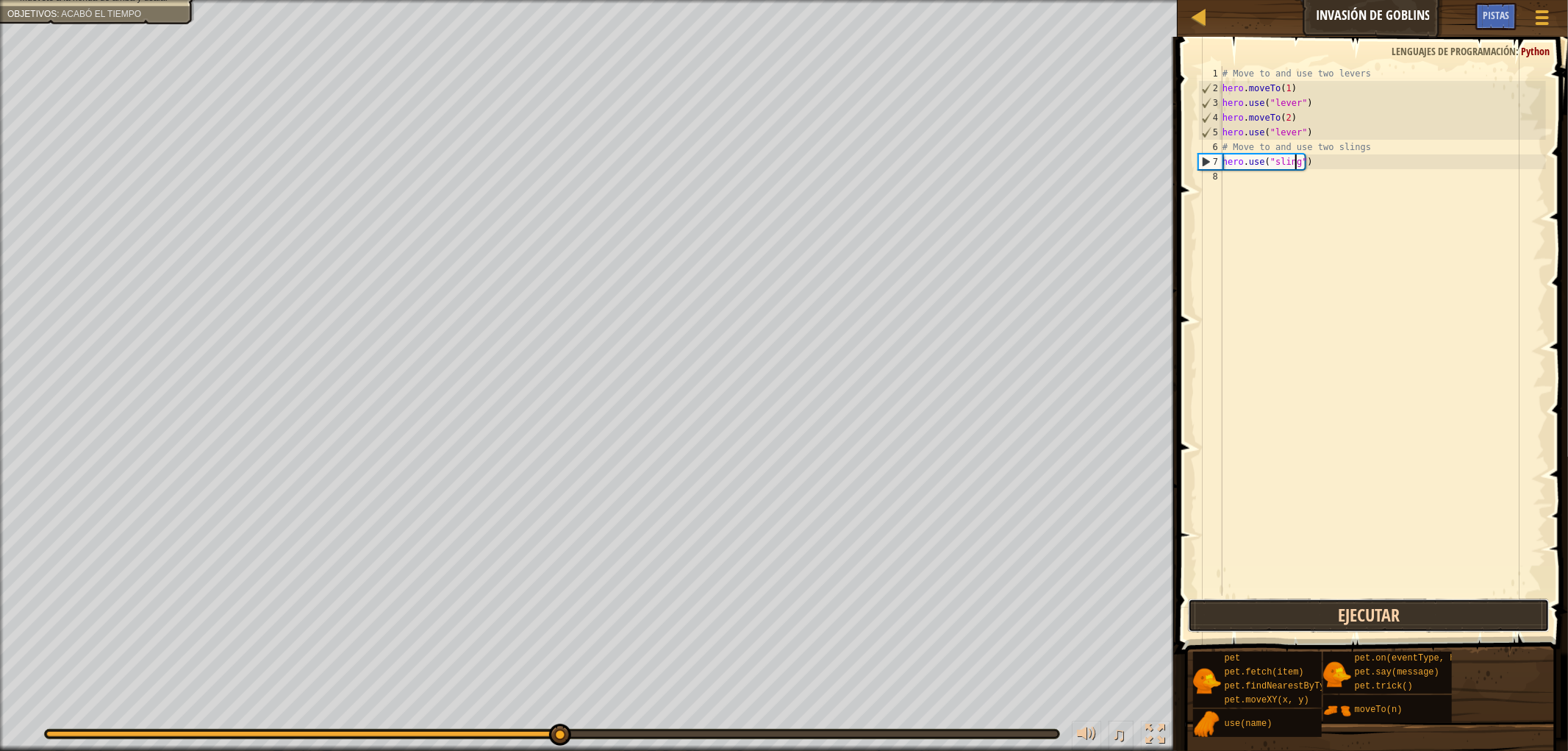
click at [1261, 614] on button "Ejecutar" at bounding box center [1368, 615] width 362 height 33
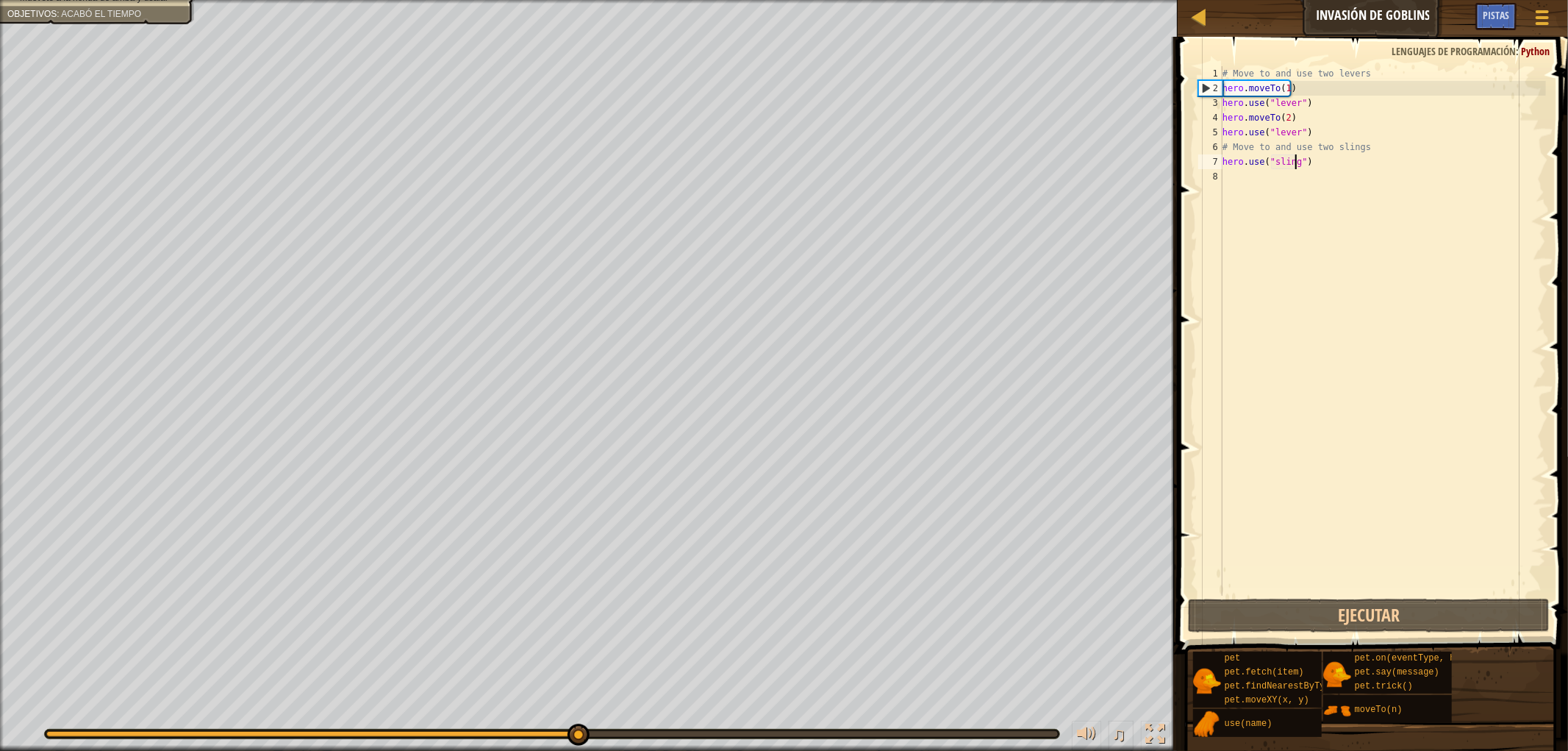
click at [1298, 182] on div "# Move to and use two levers hero . moveTo ( 1 ) hero . use ( "lever" ) hero . …" at bounding box center [1382, 345] width 326 height 559
click at [1338, 169] on div "# Move to and use two levers hero . moveTo ( 1 ) hero . use ( "lever" ) hero . …" at bounding box center [1382, 345] width 326 height 559
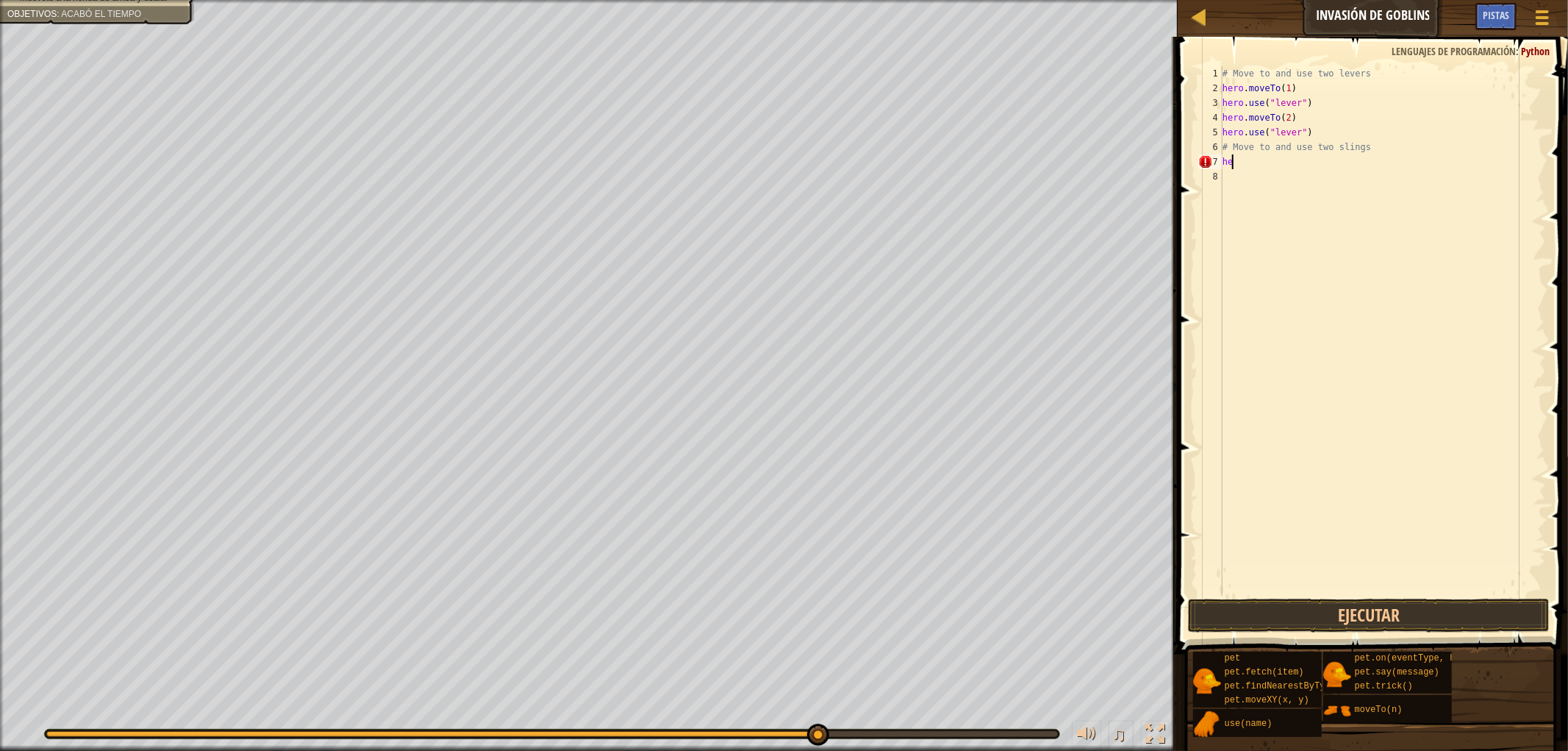
type textarea "h"
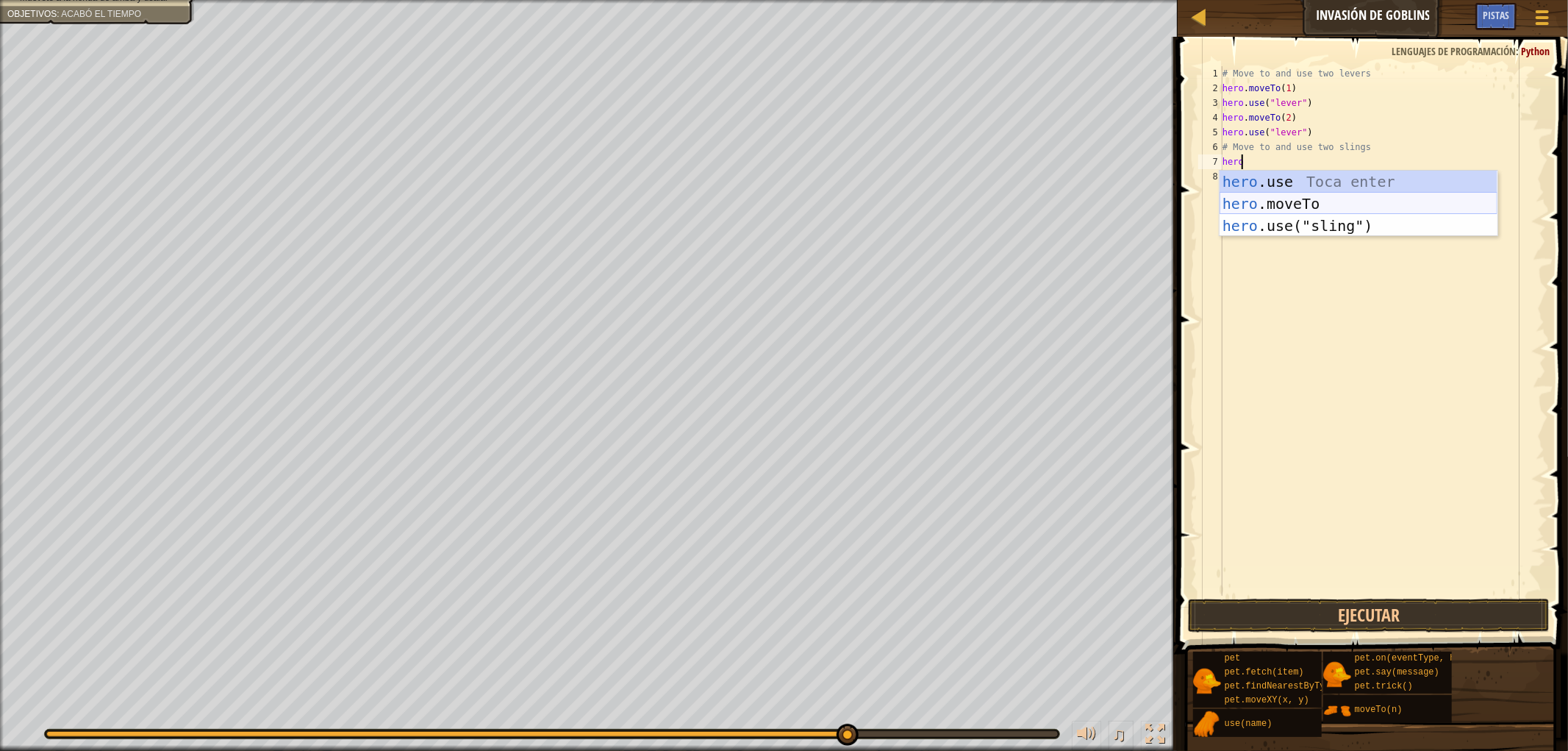
click at [1293, 206] on div "hero .use Toca enter hero .moveTo Toca enter hero .use("sling") Toca enter" at bounding box center [1358, 226] width 278 height 111
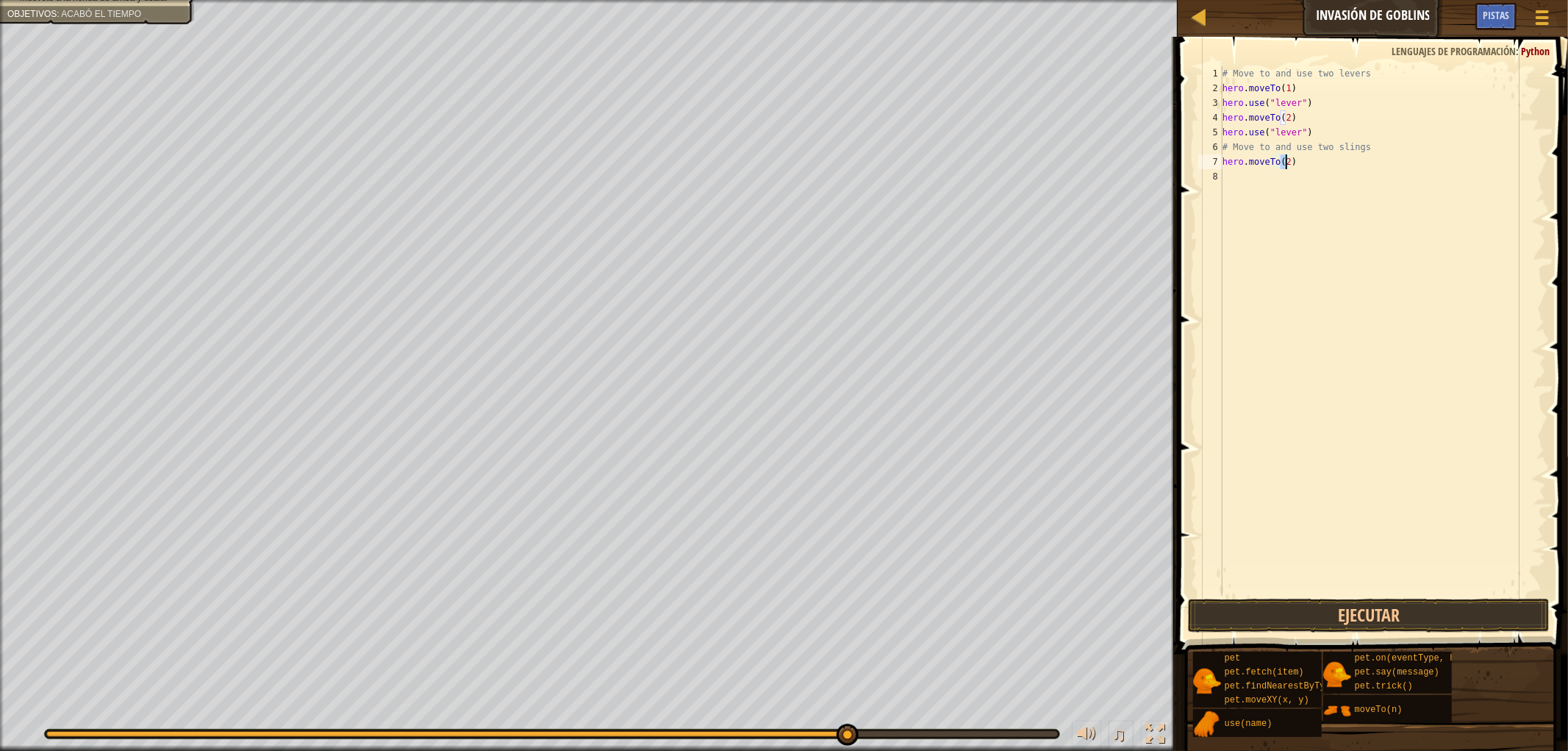
type textarea "hero.moveTo(4)"
click at [1250, 185] on div "# Move to and use two levers hero . moveTo ( 1 ) hero . use ( "lever" ) hero . …" at bounding box center [1382, 345] width 326 height 559
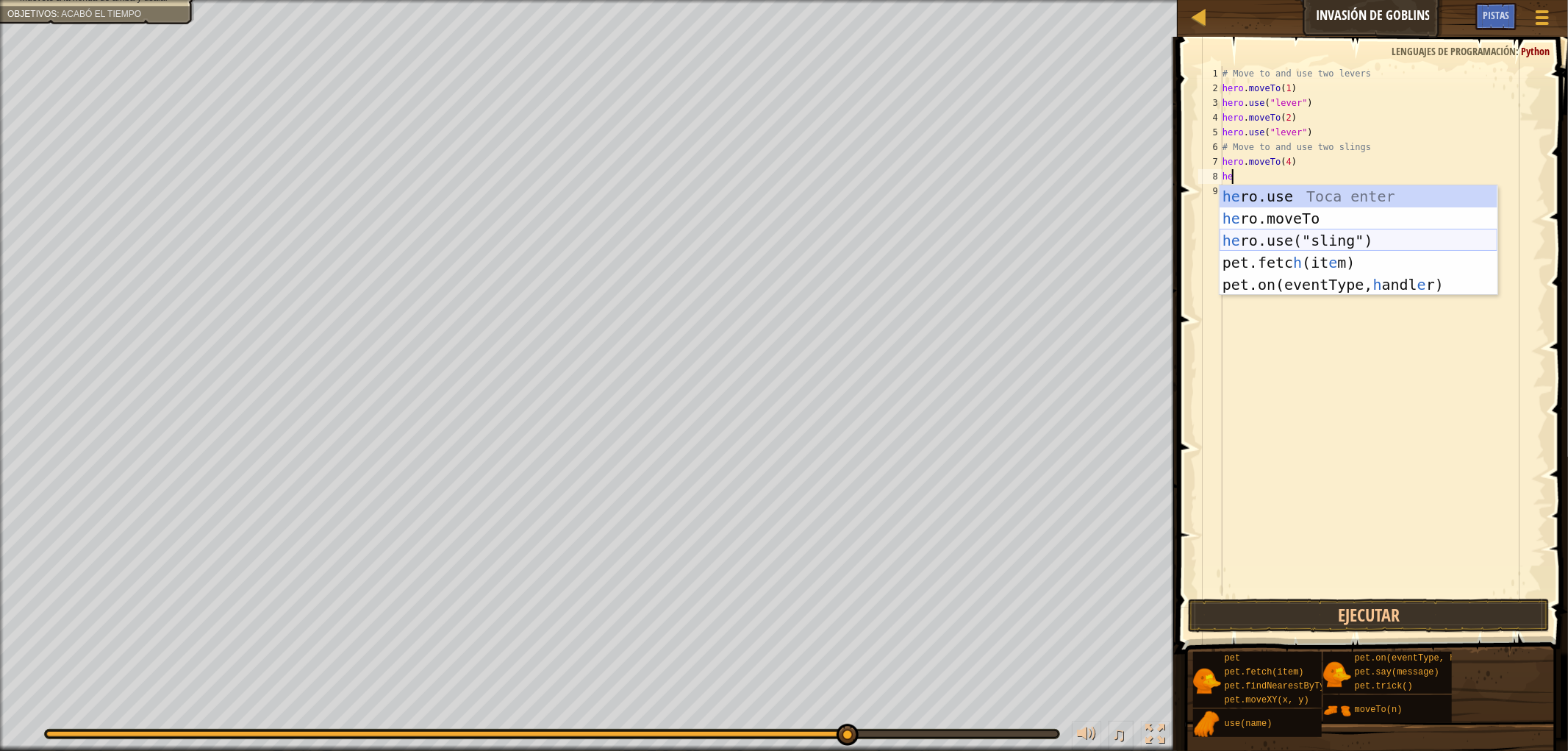
click at [1280, 234] on div "he ro.use Toca enter he ro.moveTo Toca enter he ro.use("sling") Toca enter pet.…" at bounding box center [1358, 262] width 278 height 154
type textarea "hero.use("sling")"
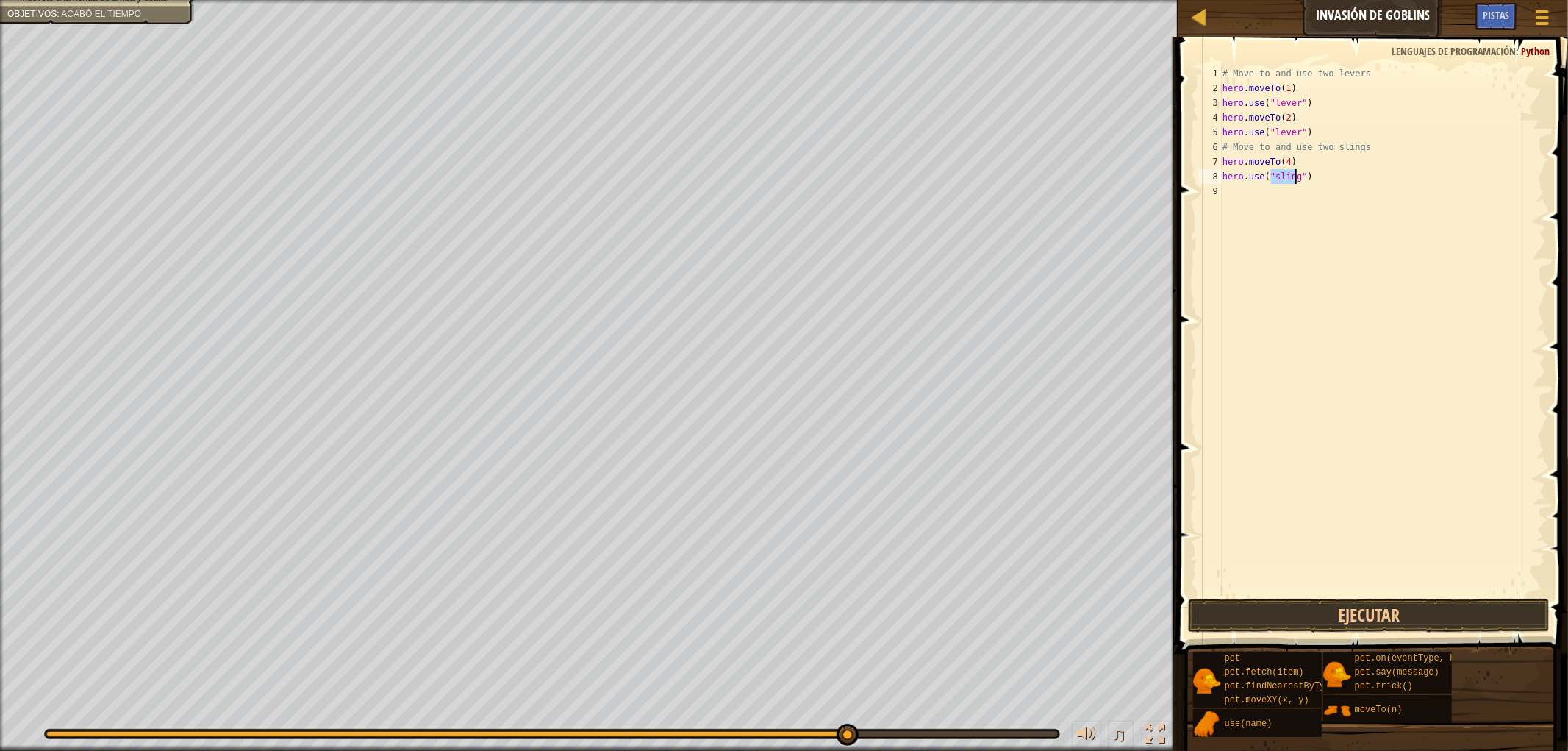
click at [1298, 191] on div "# Move to and use two levers hero . moveTo ( 1 ) hero . use ( "lever" ) hero . …" at bounding box center [1382, 345] width 326 height 559
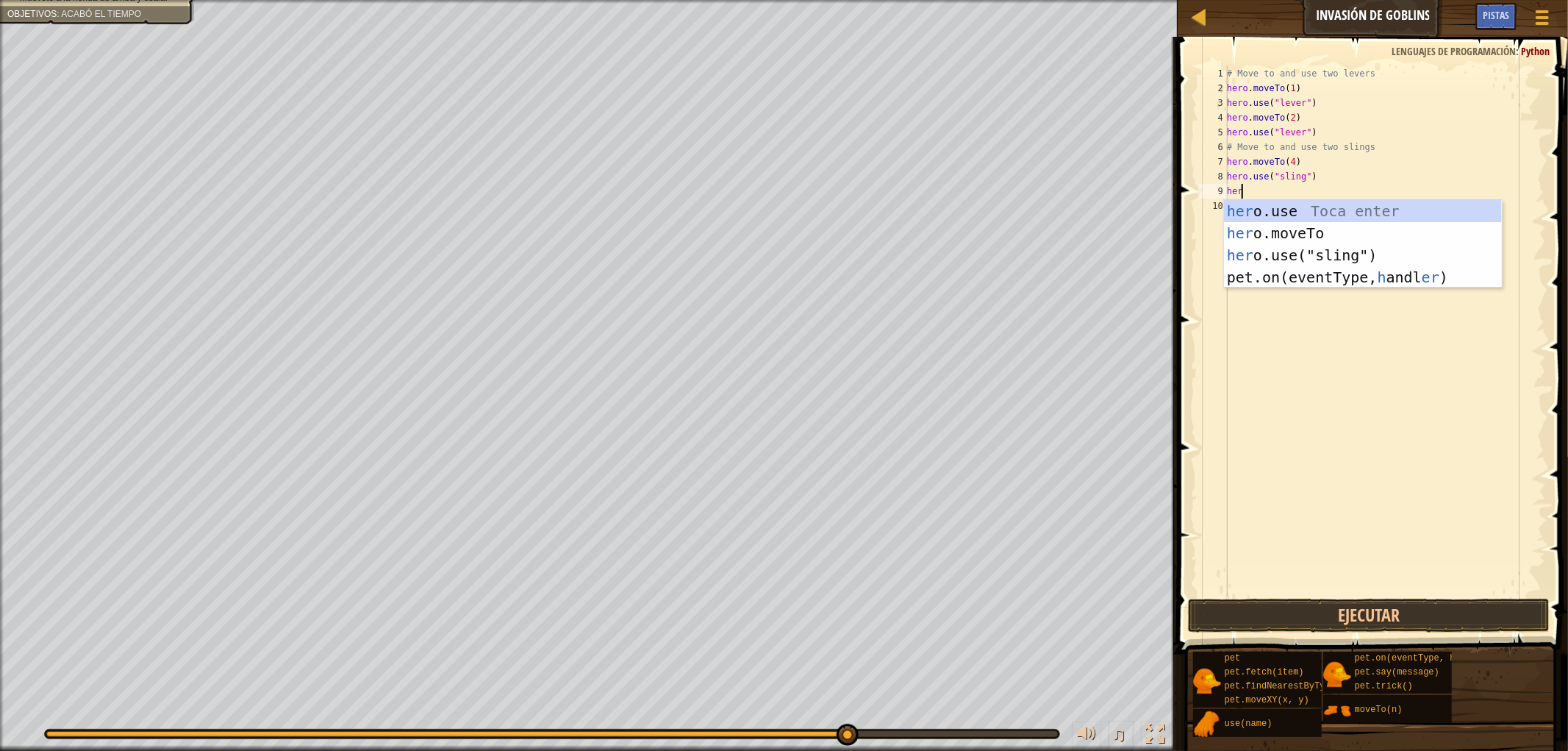
scroll to position [6, 1]
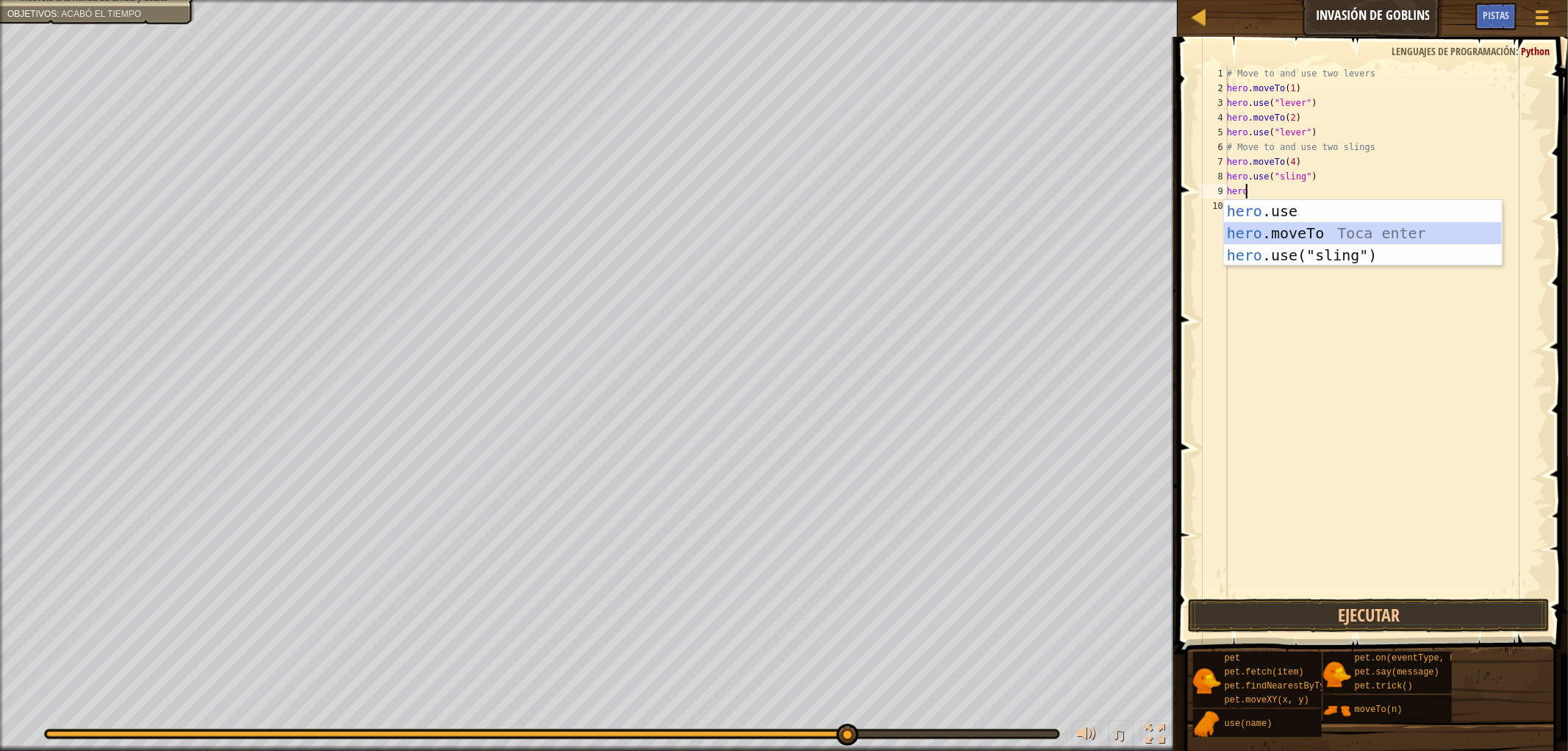
click at [1304, 225] on div "hero .use Toca enter hero .moveTo Toca enter hero .use("sling") Toca enter" at bounding box center [1363, 255] width 278 height 111
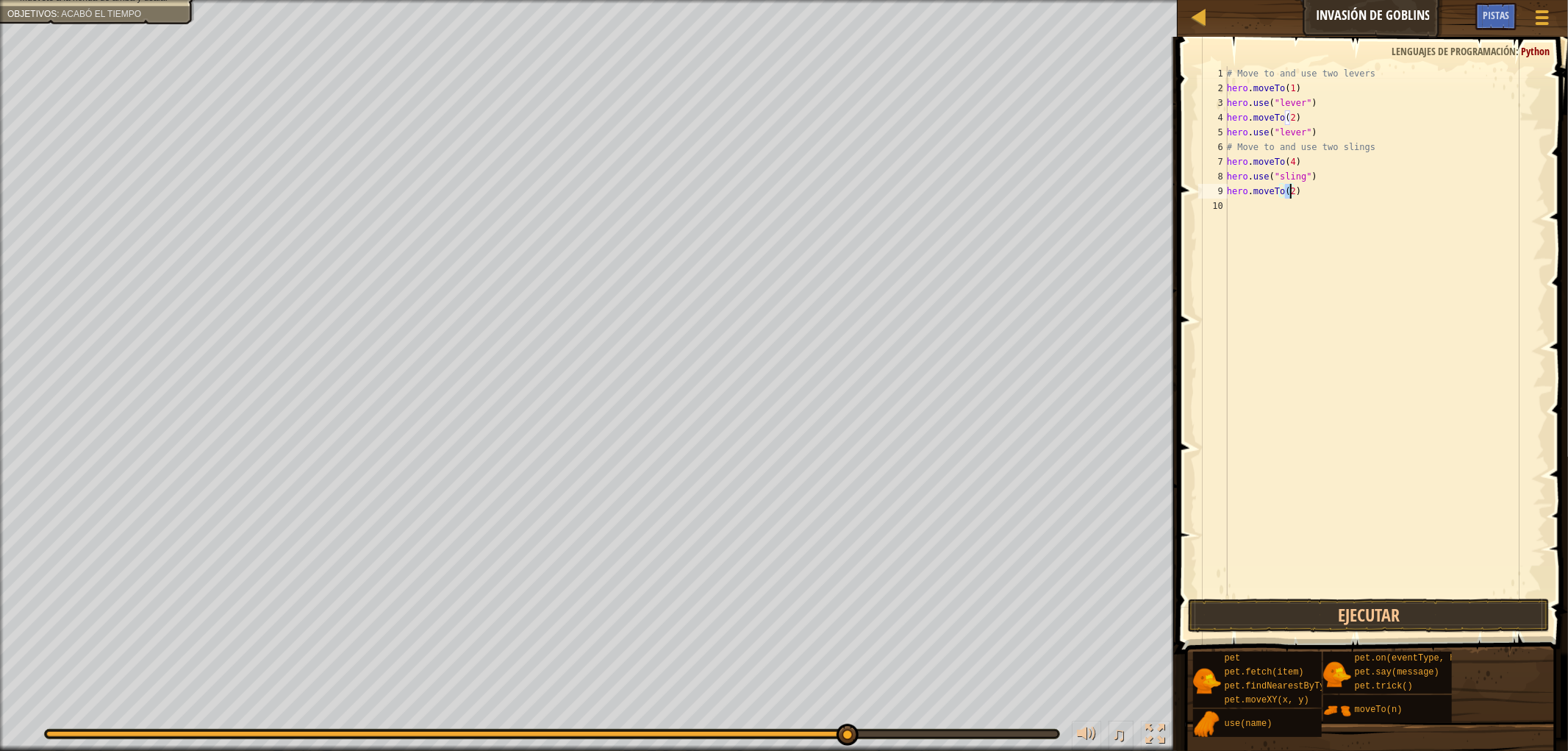
type textarea "hero.moveTo(3)"
click at [1262, 206] on div "# Move to and use two levers hero . moveTo ( 1 ) hero . use ( "lever" ) hero . …" at bounding box center [1385, 345] width 322 height 559
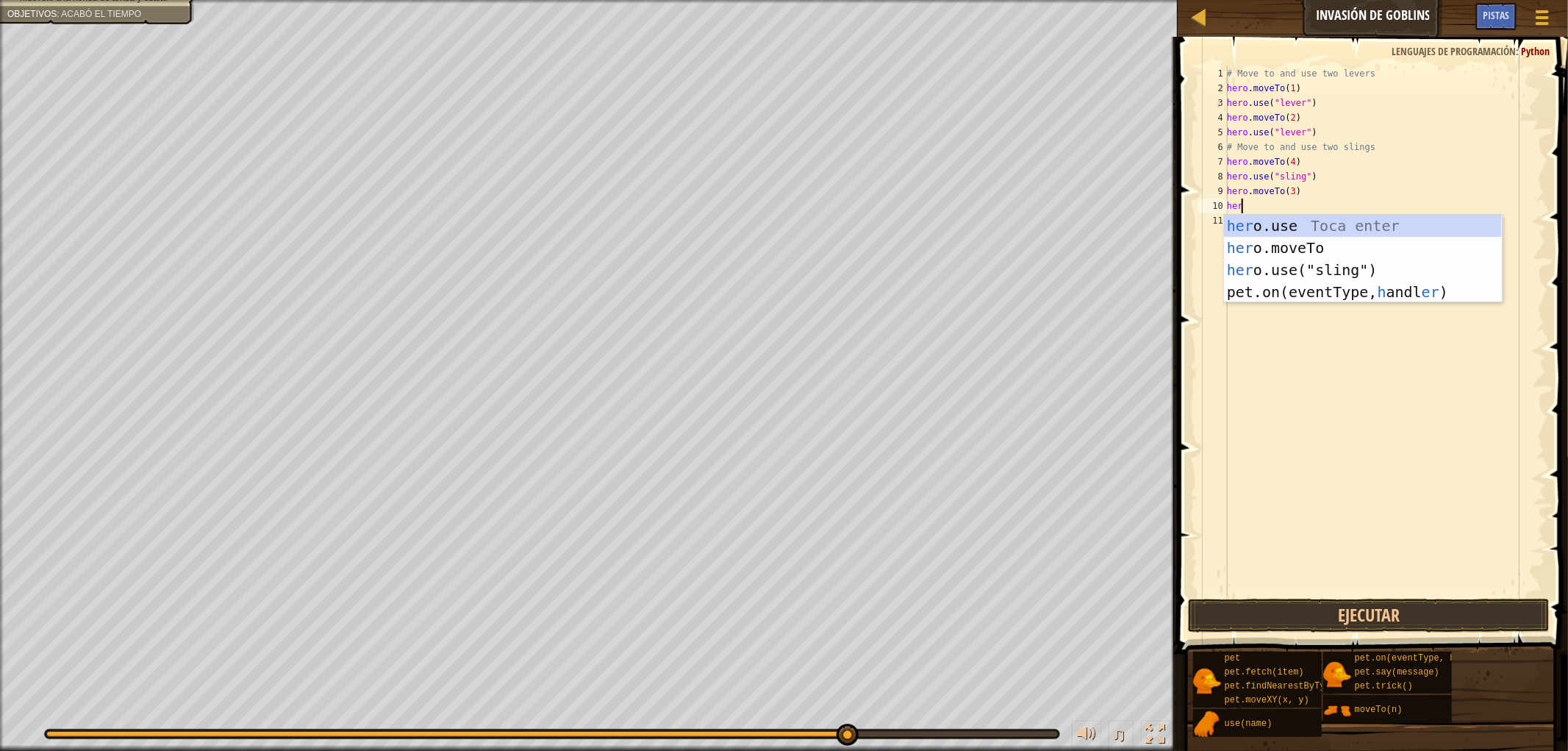
scroll to position [6, 1]
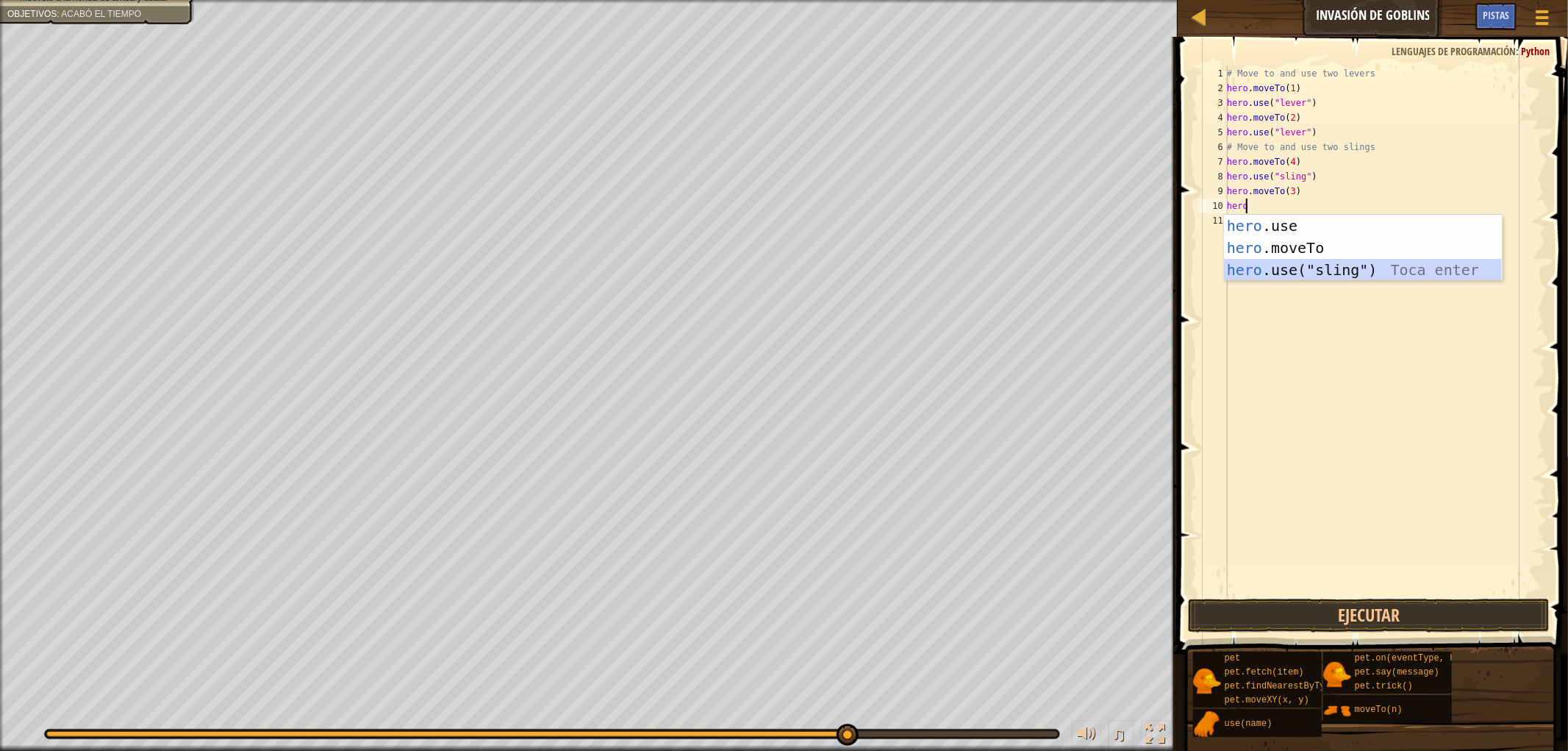
click at [1301, 270] on div "hero .use Toca enter hero .moveTo Toca enter hero .use("sling") Toca enter" at bounding box center [1363, 270] width 278 height 111
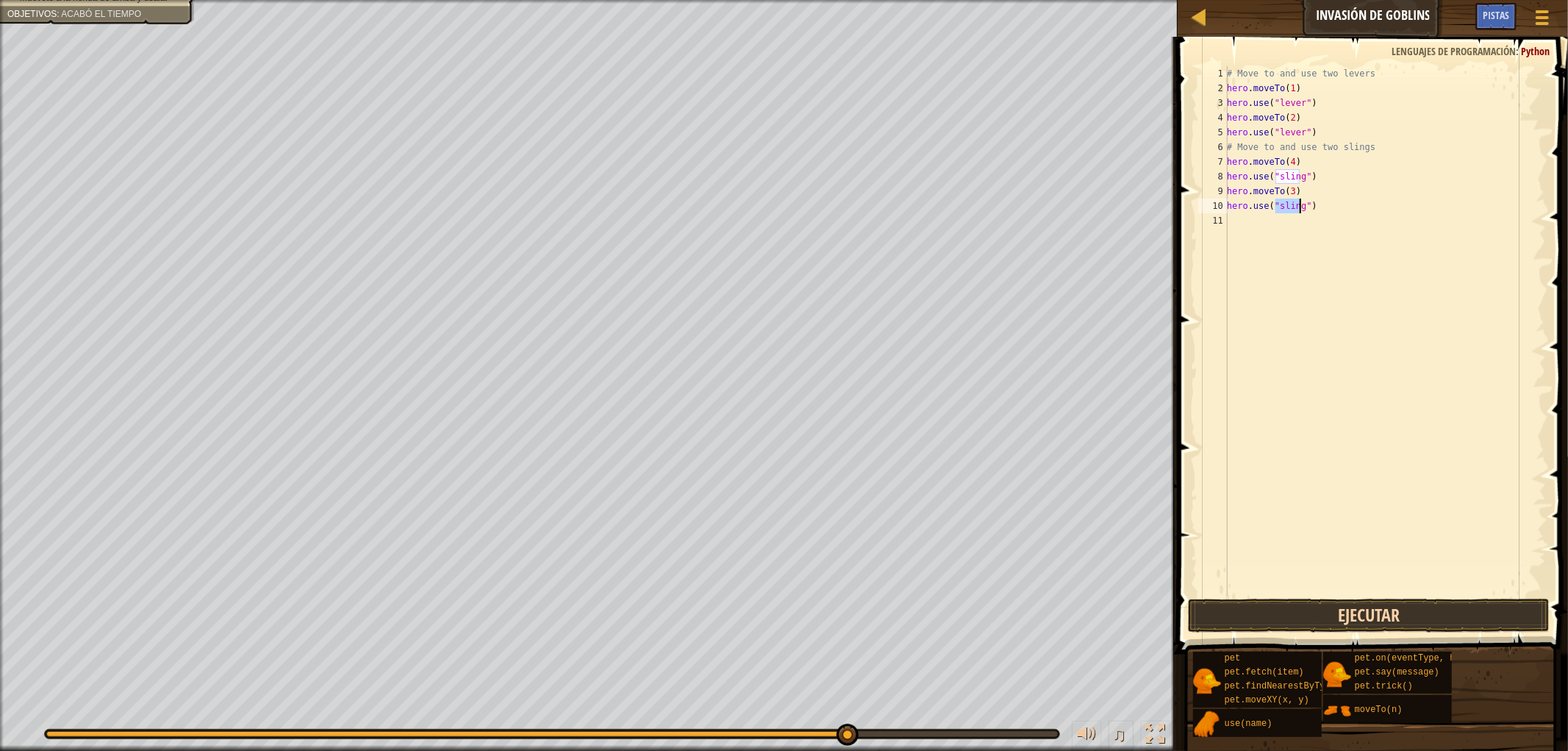
type textarea "hero.use("sling")"
click at [1358, 624] on button "Ejecutar" at bounding box center [1368, 615] width 362 height 33
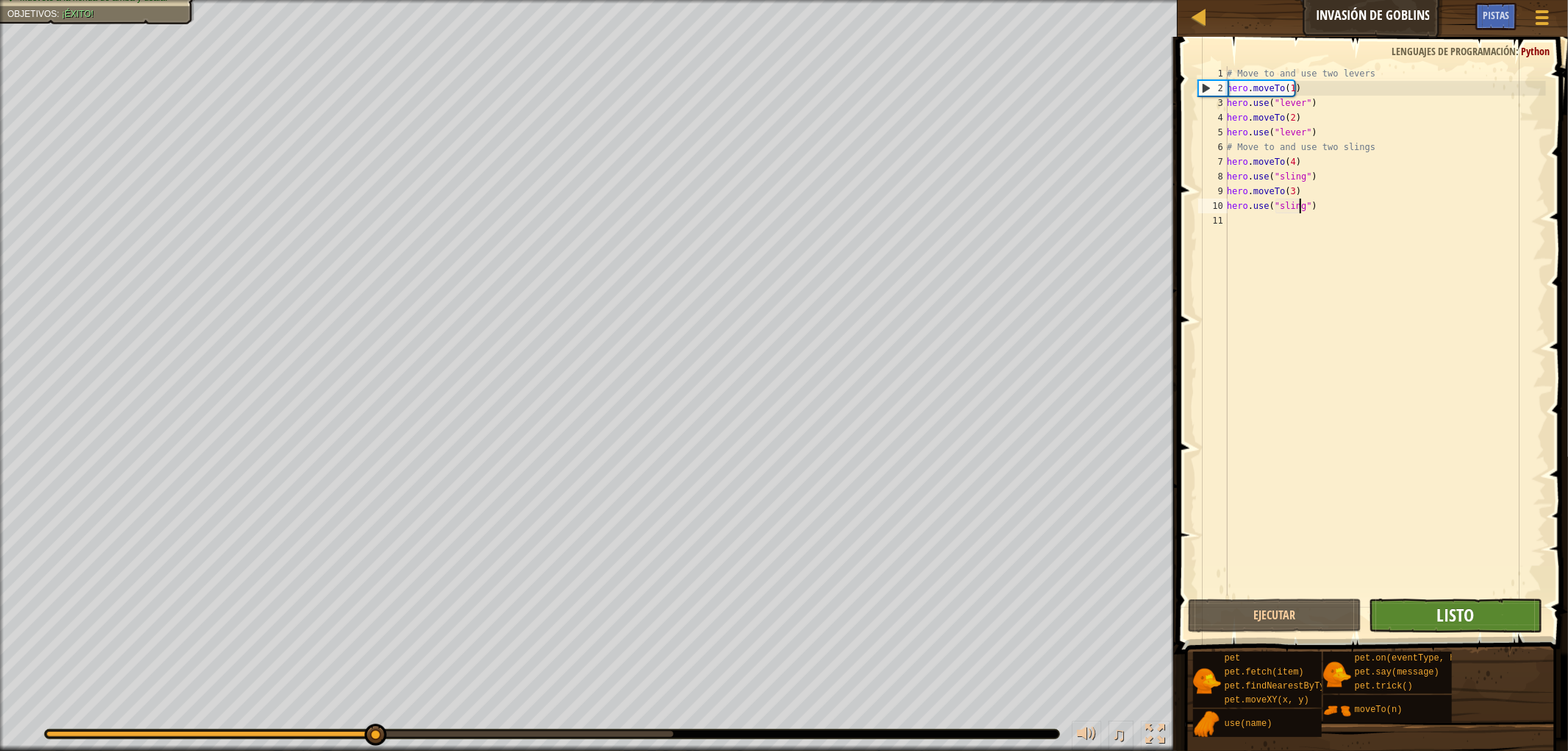
click at [1411, 613] on span "Listo" at bounding box center [1456, 614] width 37 height 23
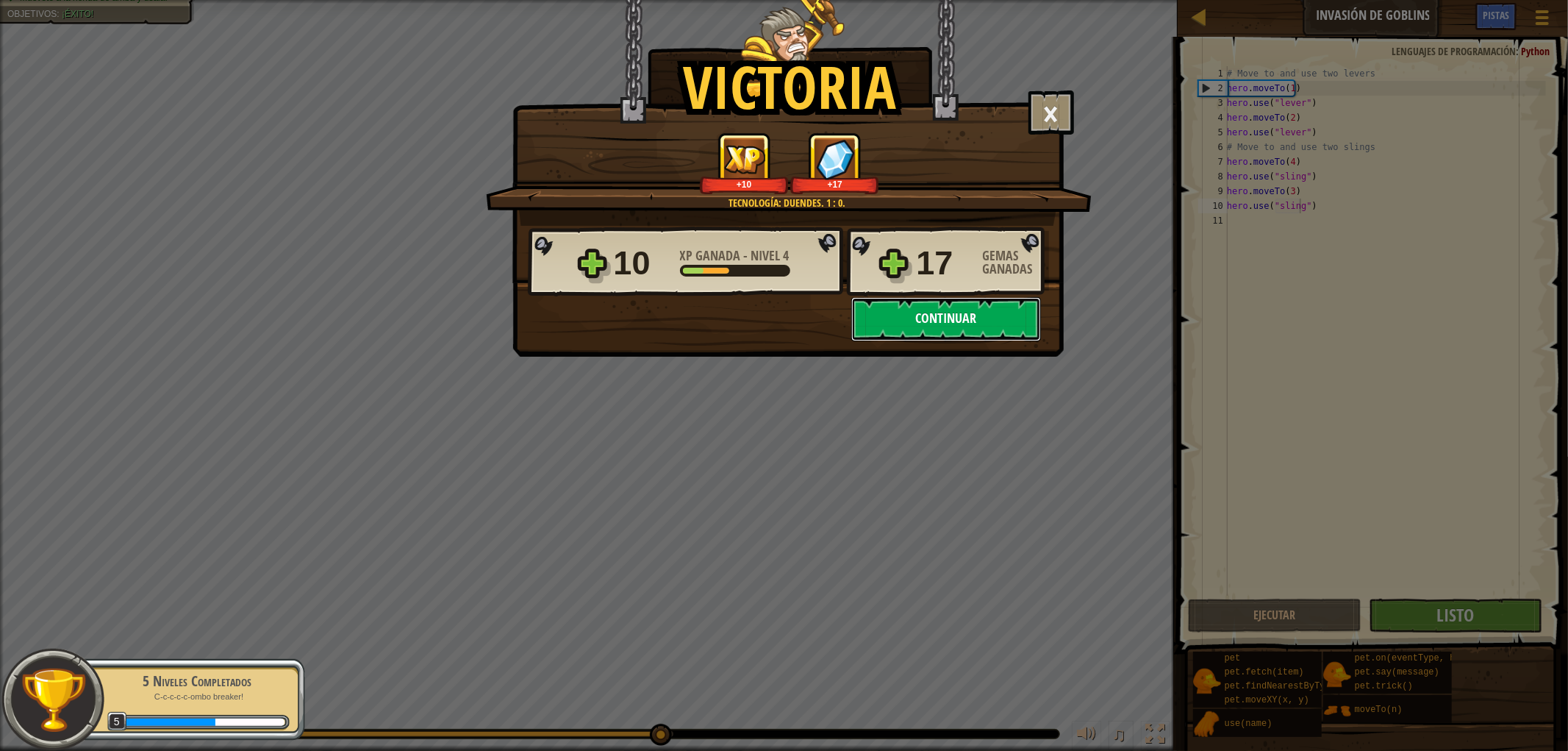
click at [962, 326] on button "Continuar" at bounding box center [946, 319] width 190 height 44
select select "es-419"
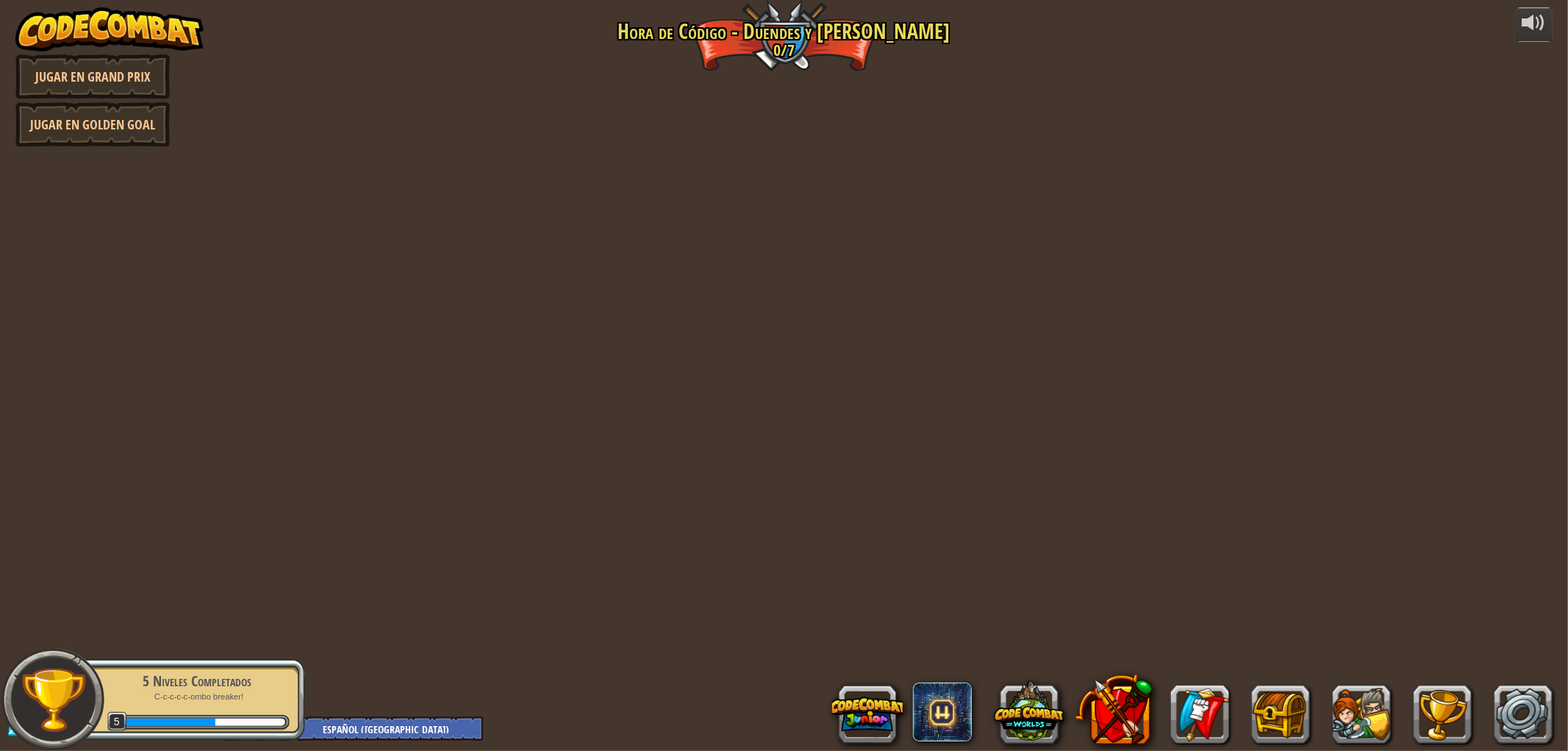
select select "es-419"
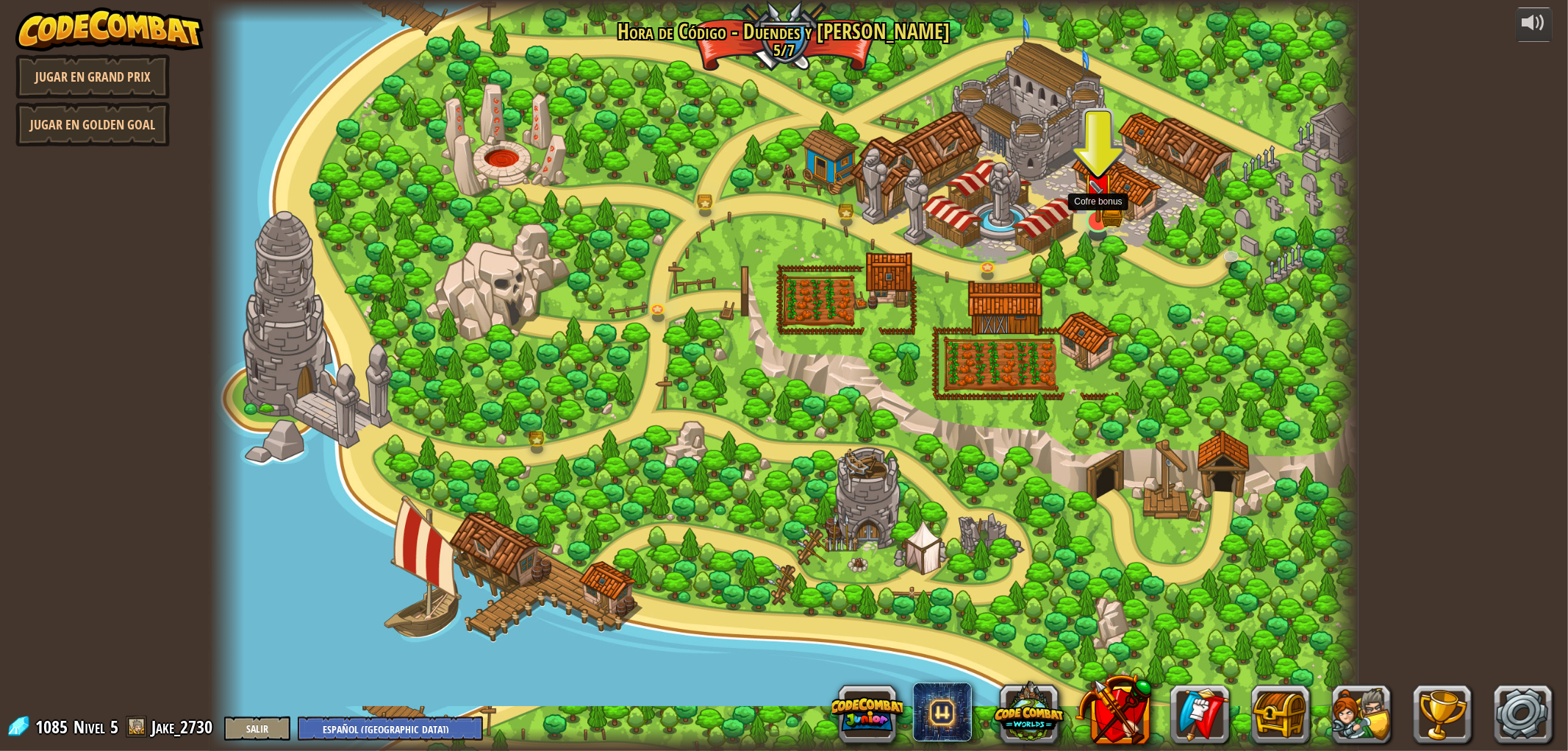
click at [1103, 207] on img at bounding box center [1099, 188] width 32 height 69
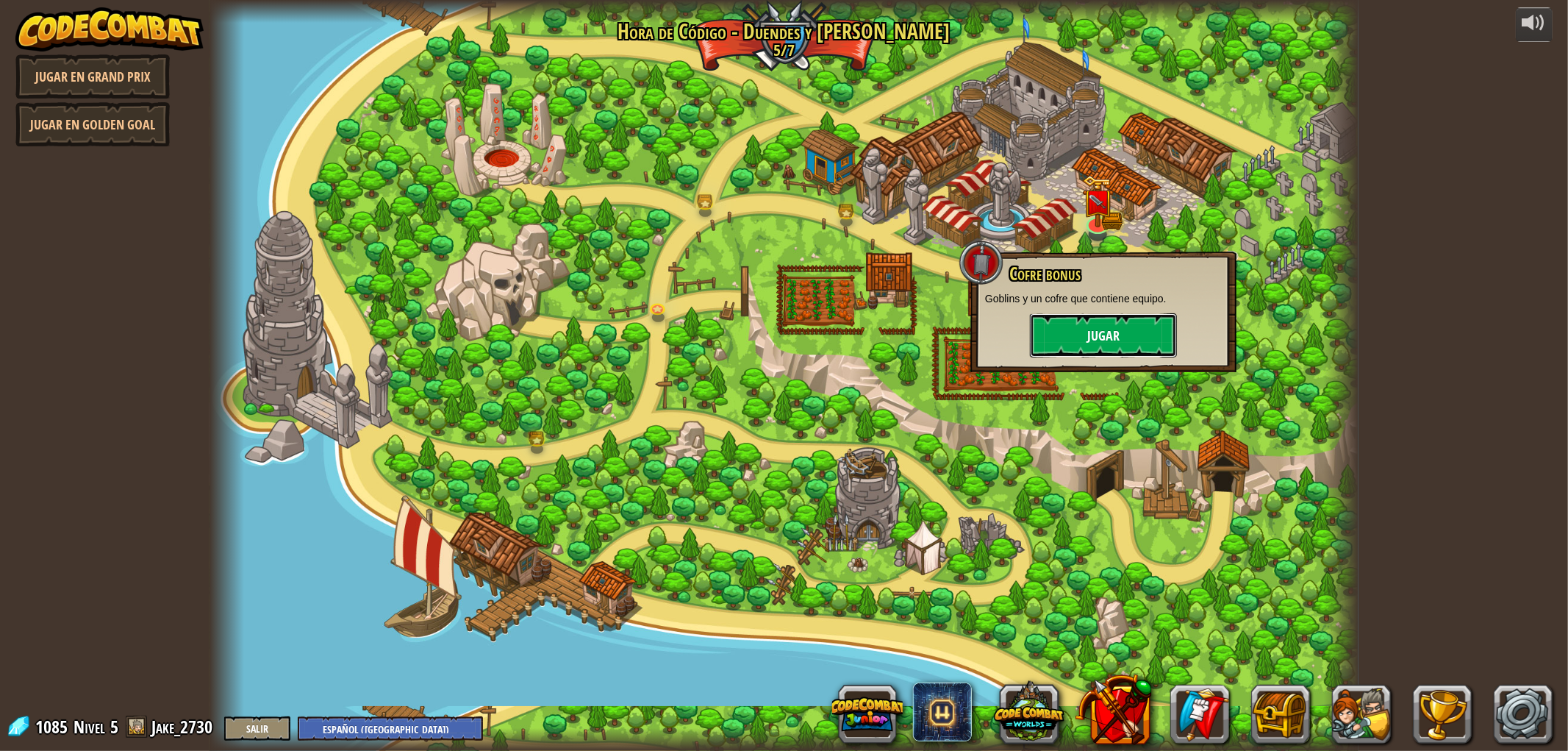
click at [1096, 349] on button "Jugar" at bounding box center [1103, 335] width 147 height 44
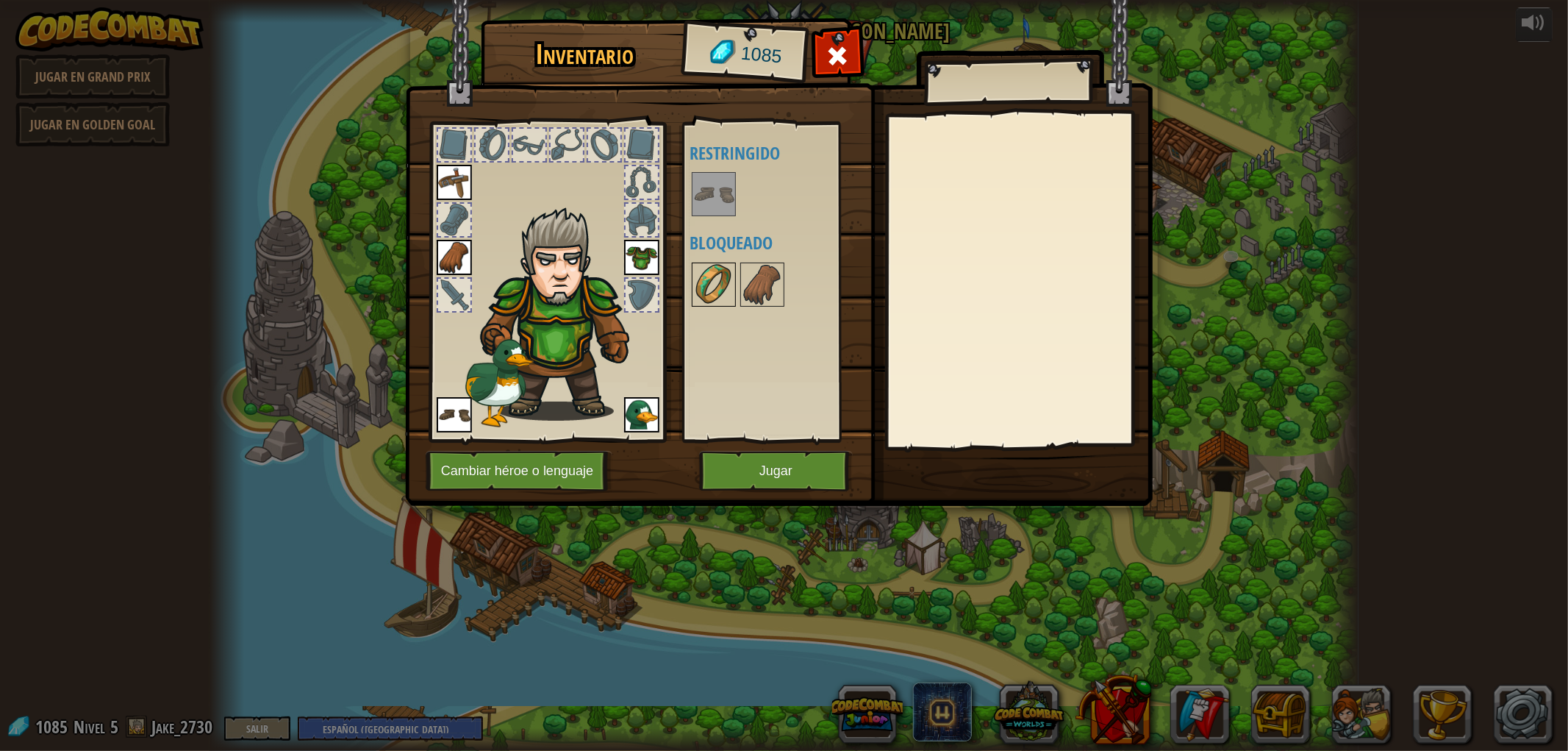
click at [703, 282] on img at bounding box center [714, 284] width 41 height 41
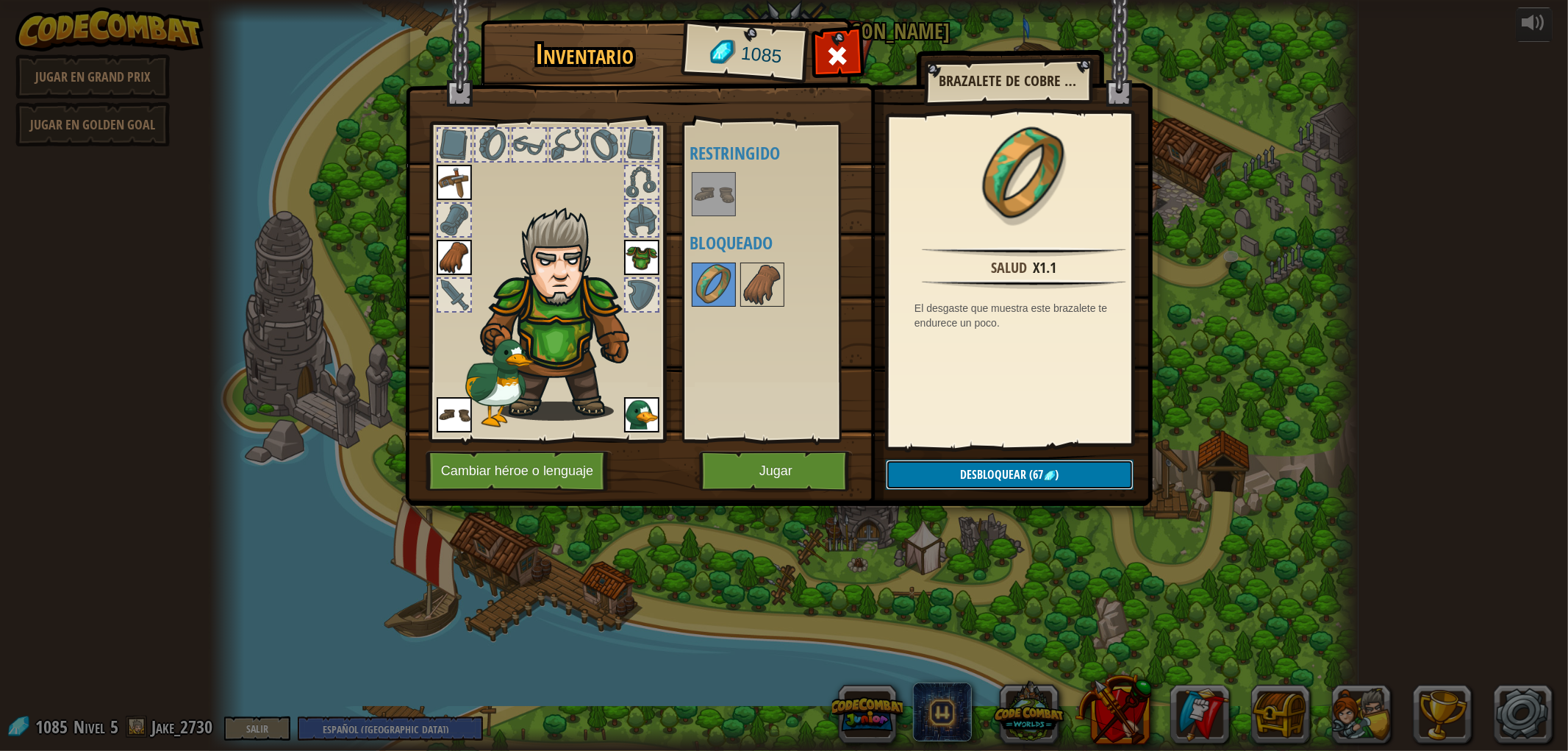
click at [940, 473] on button "Desbloquear (67 )" at bounding box center [1009, 474] width 248 height 30
click at [959, 473] on button "Confirmar" at bounding box center [1009, 474] width 248 height 30
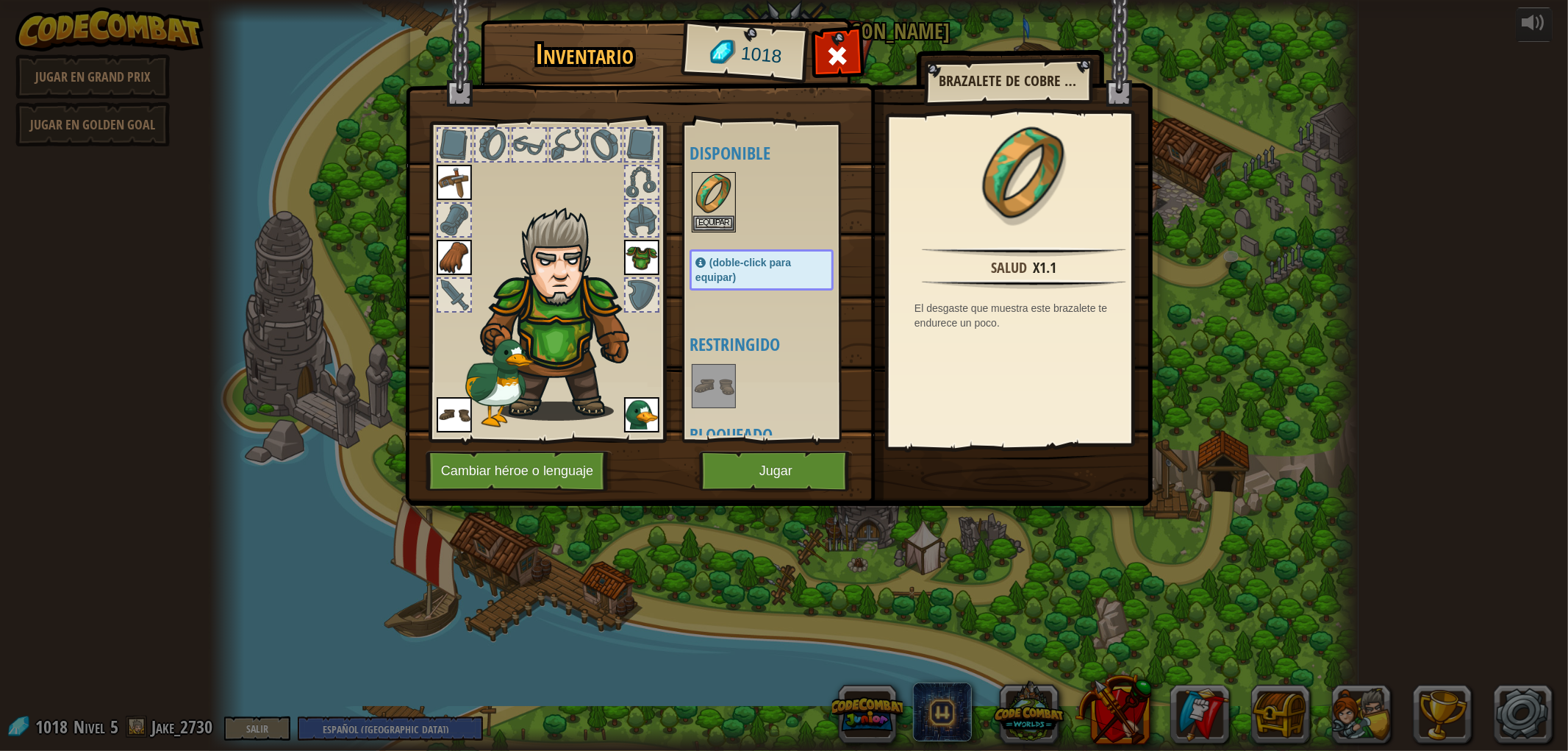
click at [784, 268] on div "(doble-click para equipar)" at bounding box center [761, 270] width 144 height 41
click at [784, 284] on div "(doble-click para equipar)" at bounding box center [761, 270] width 144 height 41
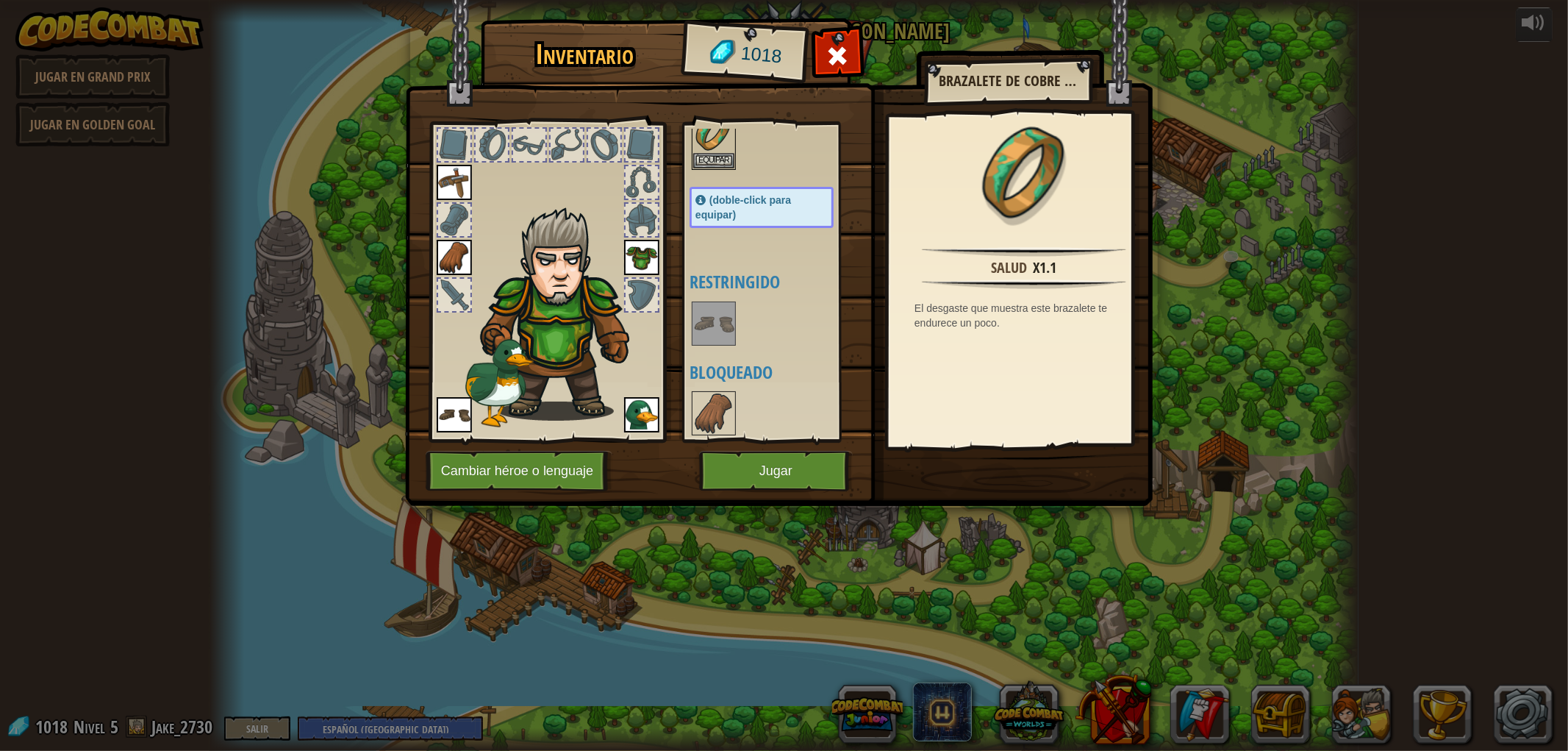
scroll to position [62, 0]
click at [756, 204] on div "(doble-click para equipar)" at bounding box center [761, 207] width 144 height 41
click at [709, 182] on div "Disponible [GEOGRAPHIC_DATA] [GEOGRAPHIC_DATA] [GEOGRAPHIC_DATA] [GEOGRAPHIC_DA…" at bounding box center [776, 282] width 174 height 307
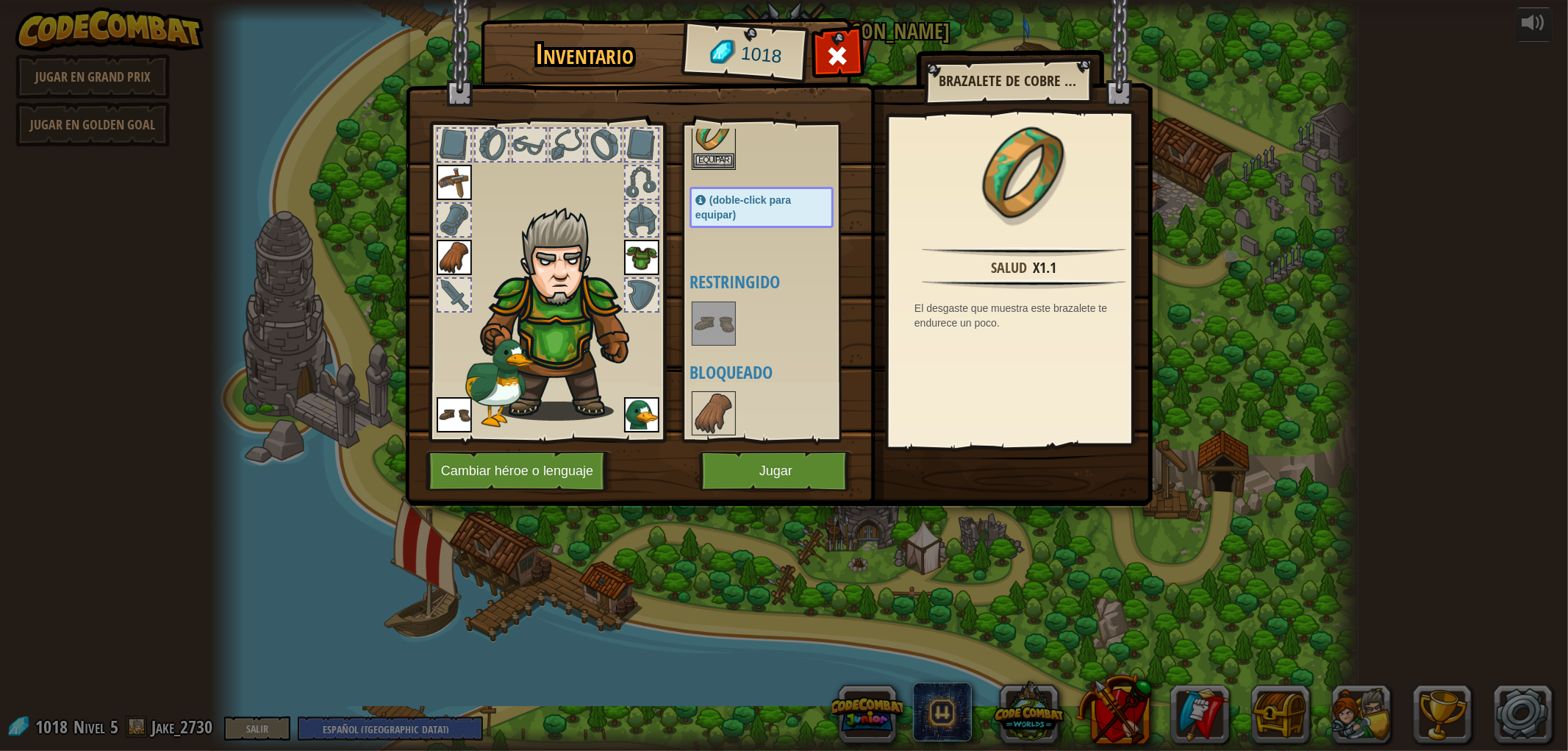
click at [722, 217] on span "(doble-click para equipar)" at bounding box center [743, 207] width 96 height 26
click at [726, 203] on span "(doble-click para equipar)" at bounding box center [743, 207] width 96 height 26
click at [724, 150] on img at bounding box center [714, 131] width 41 height 41
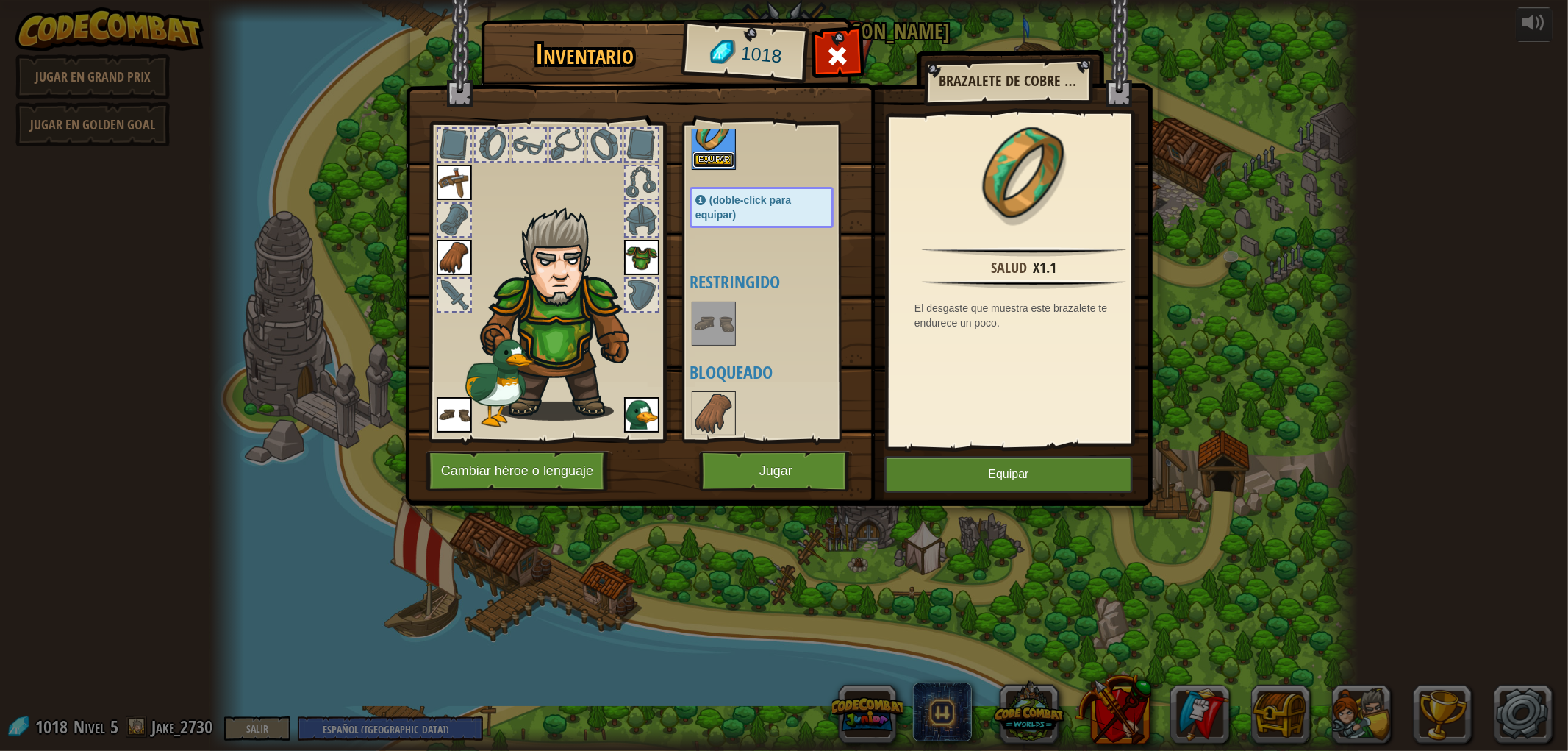
click at [718, 153] on button "Equipar" at bounding box center [714, 160] width 41 height 16
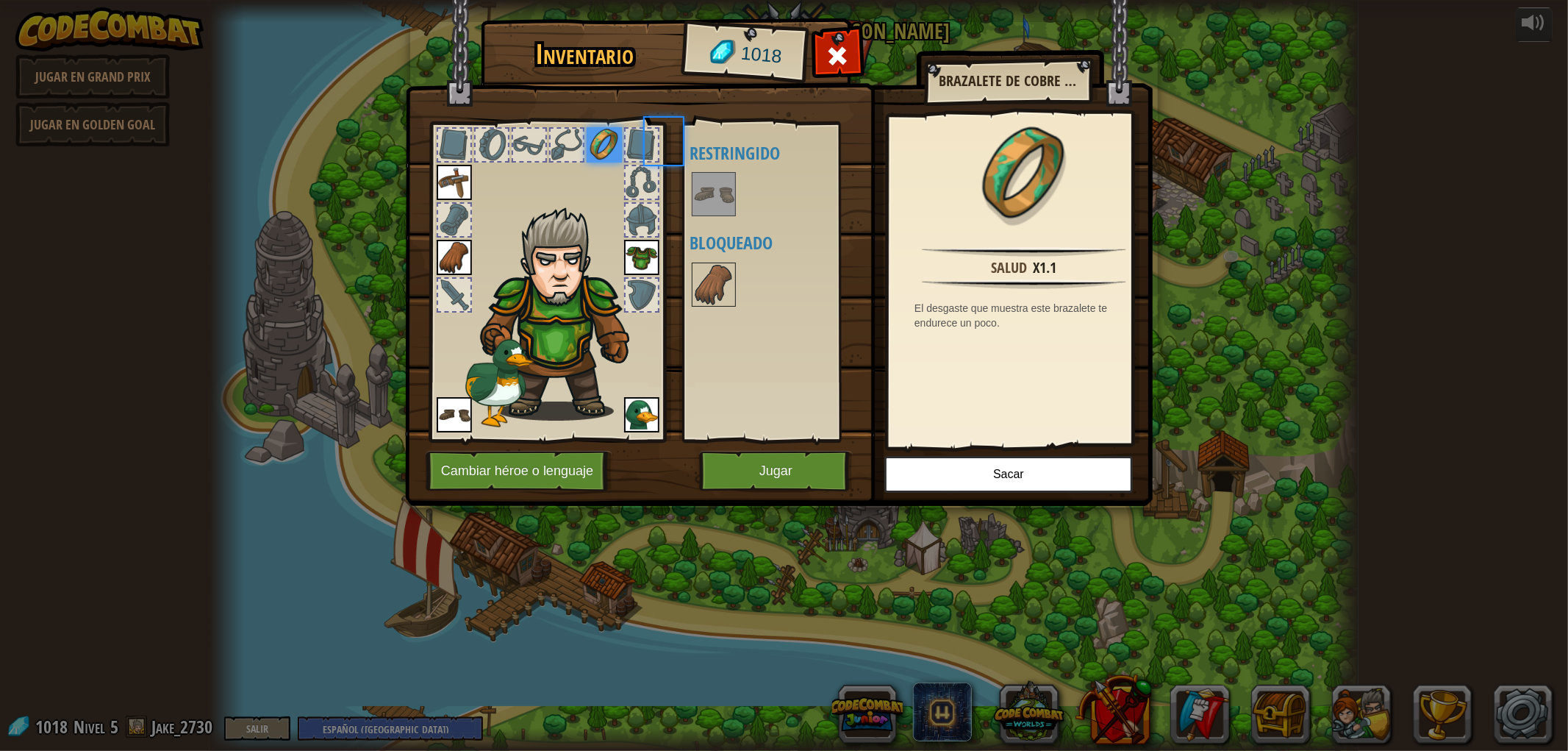
click at [718, 153] on h4 "Restringido" at bounding box center [776, 152] width 174 height 20
click at [712, 278] on img at bounding box center [714, 284] width 41 height 41
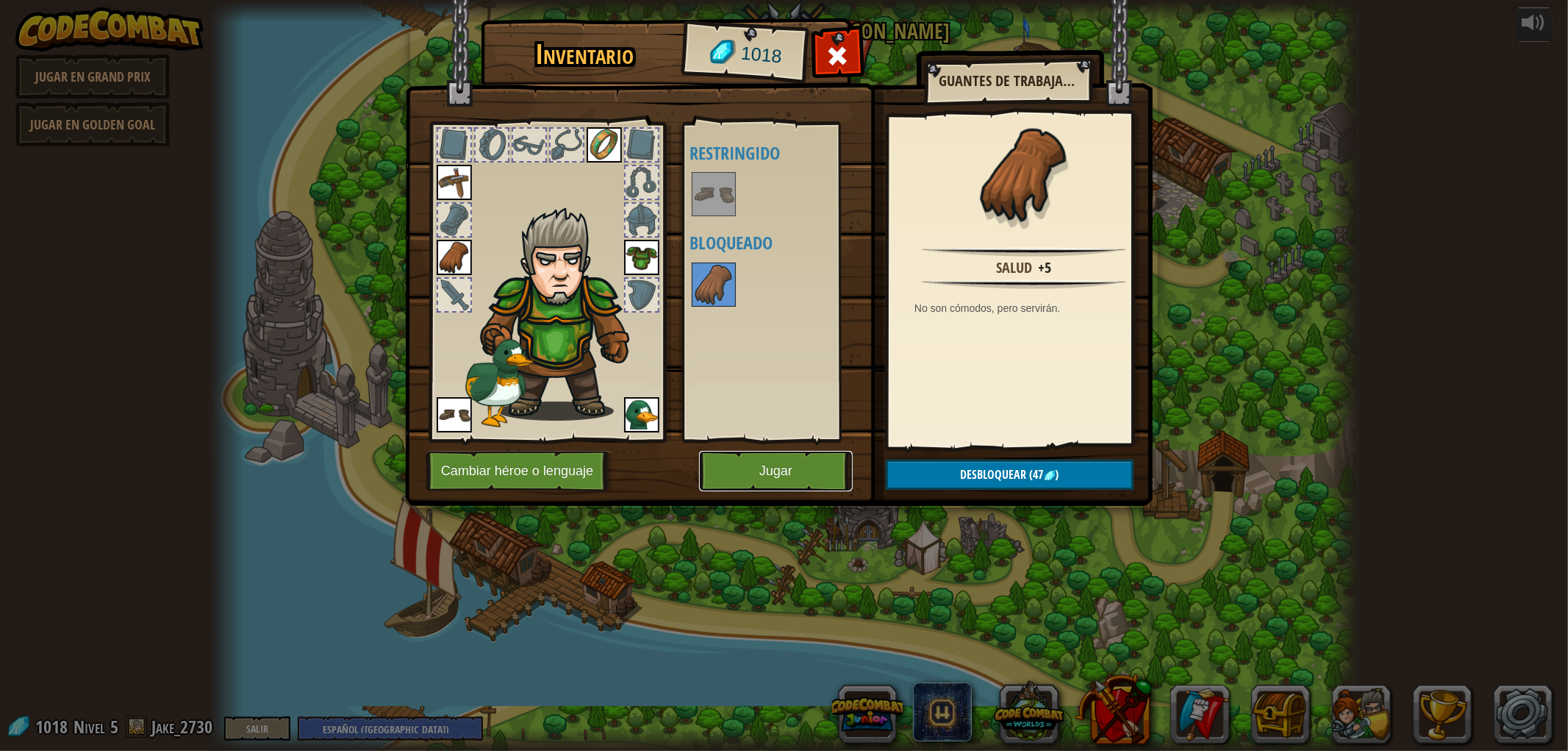
click at [747, 464] on button "Jugar" at bounding box center [775, 471] width 153 height 41
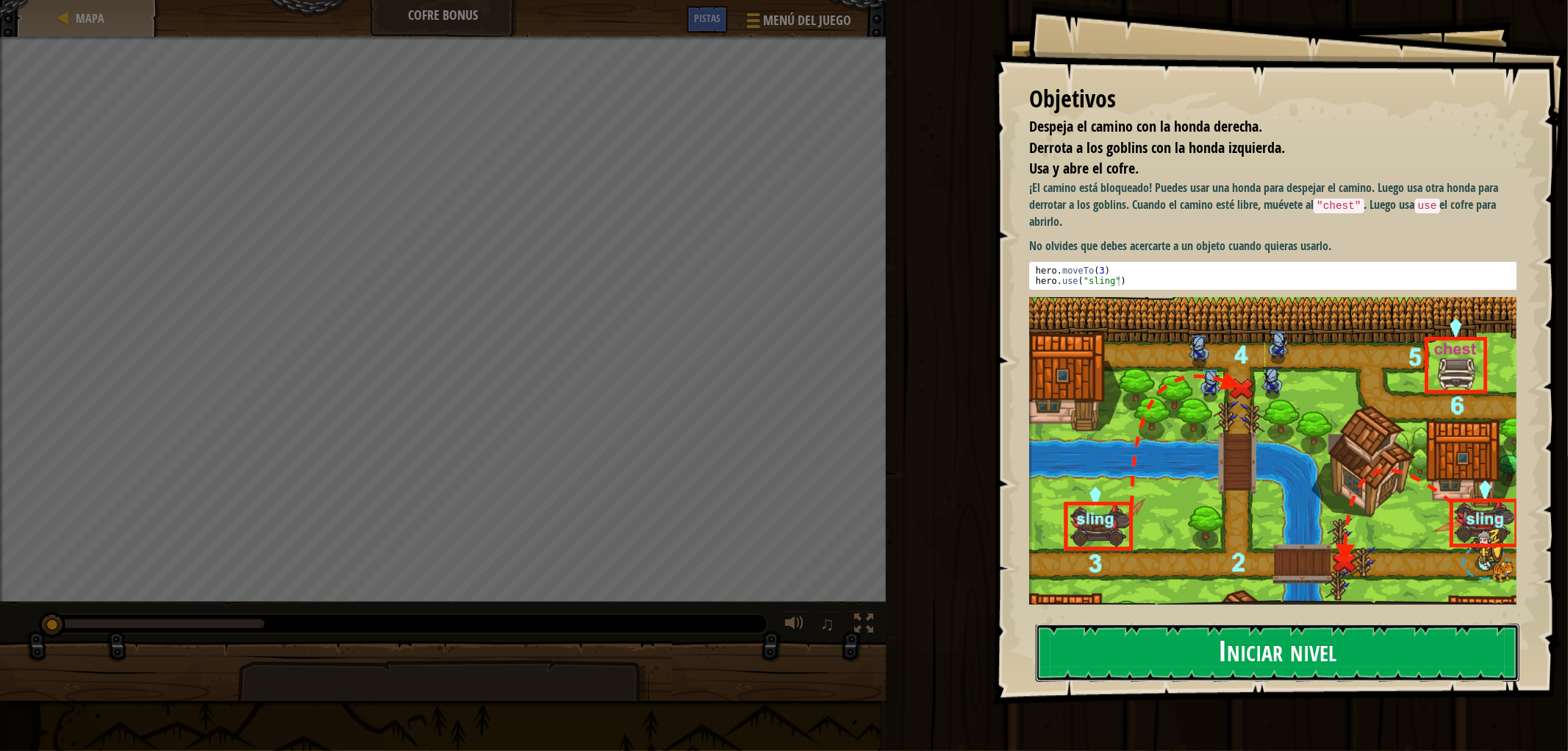
click at [1225, 649] on button "Iniciar nivel" at bounding box center [1277, 652] width 483 height 58
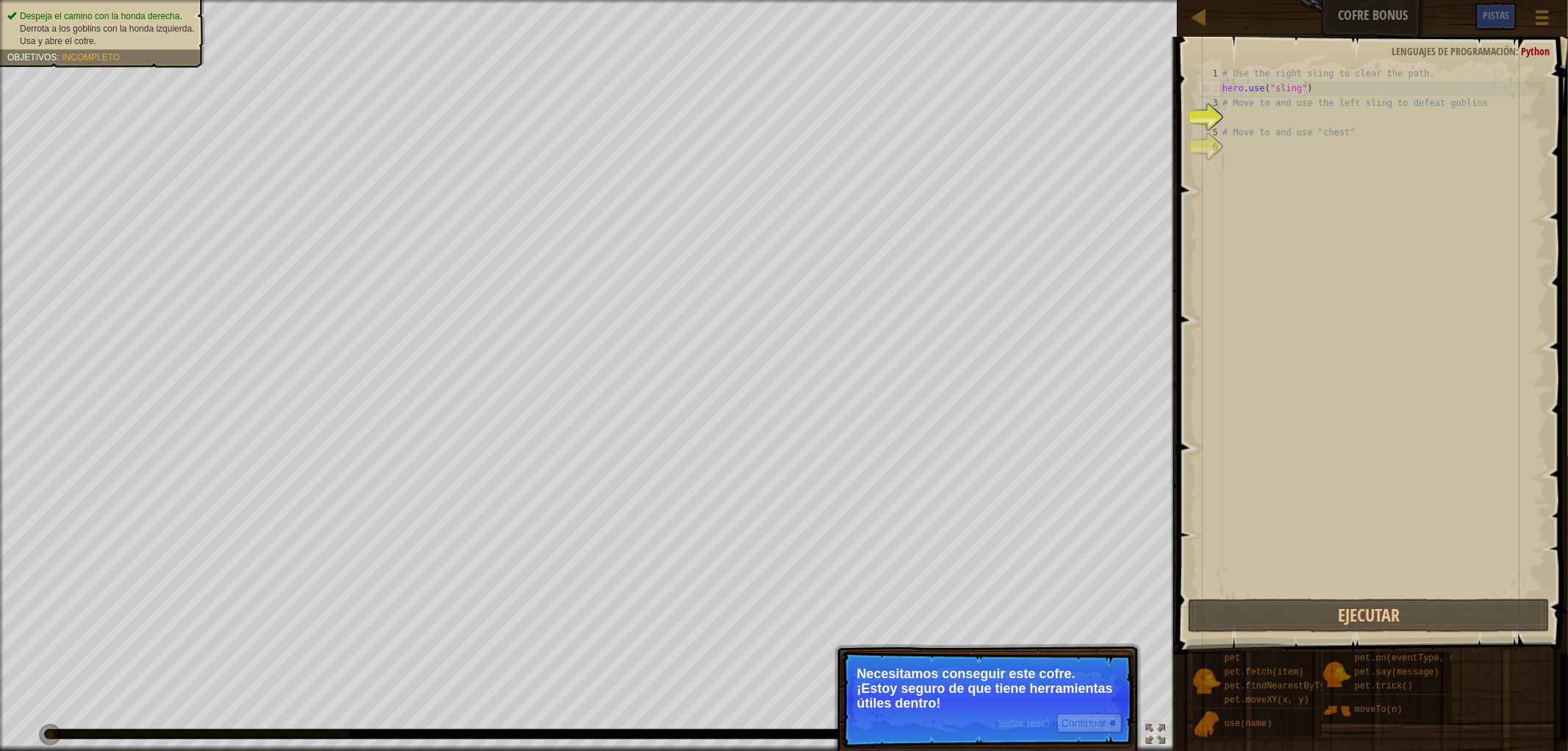
drag, startPoint x: 1292, startPoint y: 148, endPoint x: 1333, endPoint y: 156, distance: 41.8
drag, startPoint x: 1333, startPoint y: 156, endPoint x: 1250, endPoint y: 142, distance: 84.2
click at [1250, 142] on div "# Use the right sling to clear the path. hero . use ( "sling" ) # Move to and u…" at bounding box center [1382, 345] width 326 height 559
click at [1228, 111] on div "# Use the right sling to clear the path. hero . use ( "sling" ) # Move to and u…" at bounding box center [1382, 345] width 326 height 559
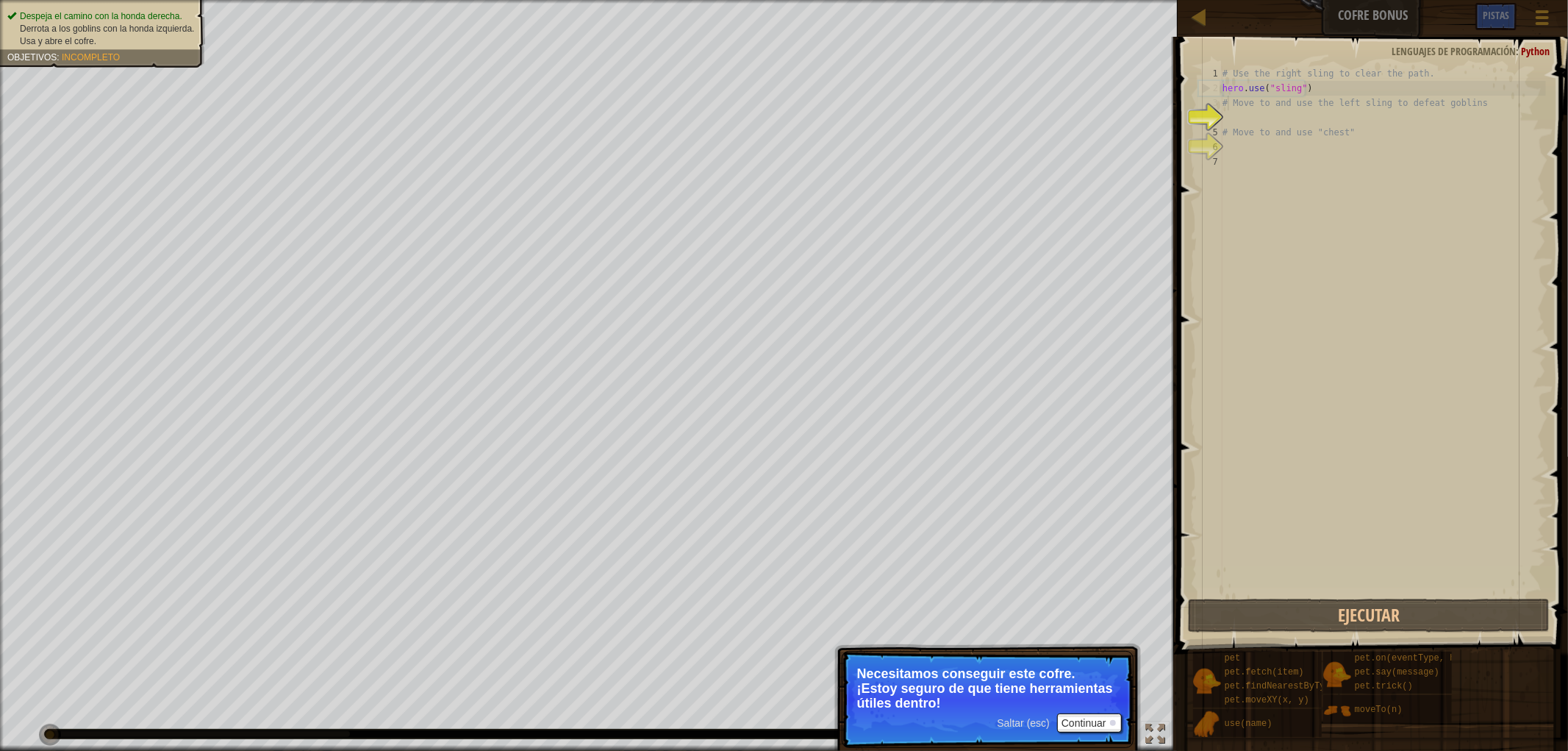
click at [1222, 124] on div "4" at bounding box center [1210, 118] width 24 height 15
type textarea "# Move to and use "chest""
drag, startPoint x: 1057, startPoint y: 692, endPoint x: 1087, endPoint y: 728, distance: 46.9
click at [1087, 675] on button "Continuar" at bounding box center [1089, 722] width 65 height 20
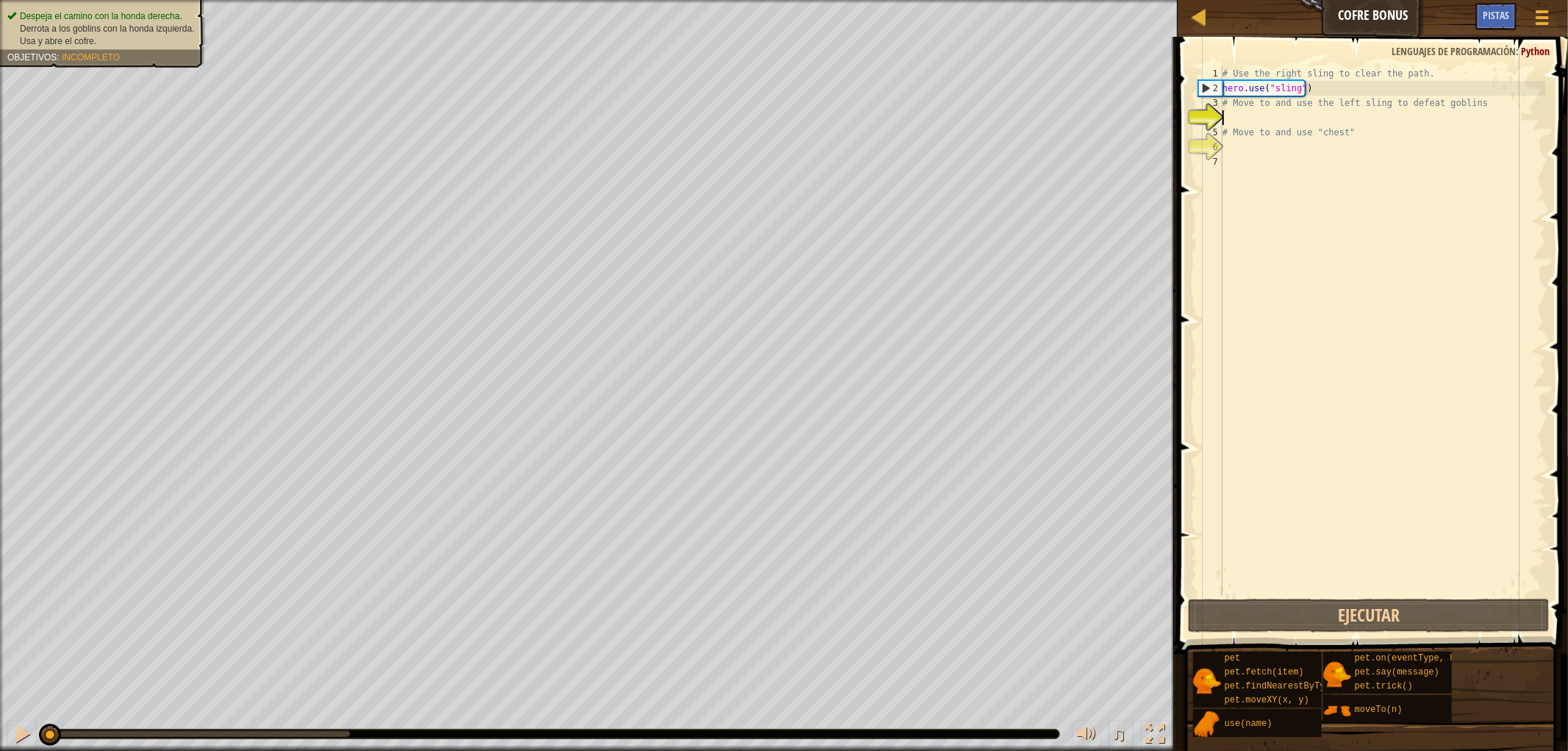
click at [1237, 122] on div "# Use the right sling to clear the path. hero . use ( "sling" ) # Move to and u…" at bounding box center [1382, 345] width 326 height 559
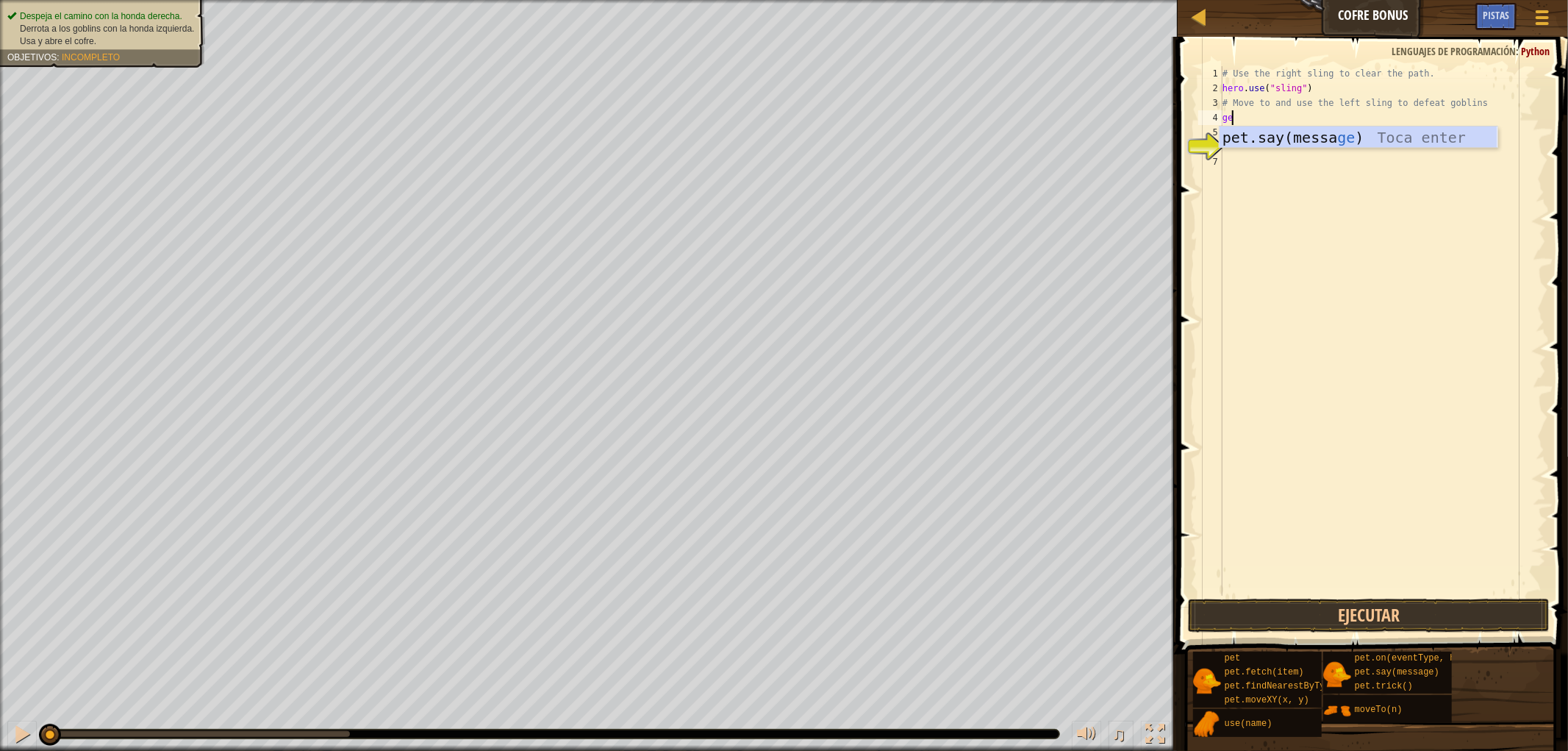
type textarea "g"
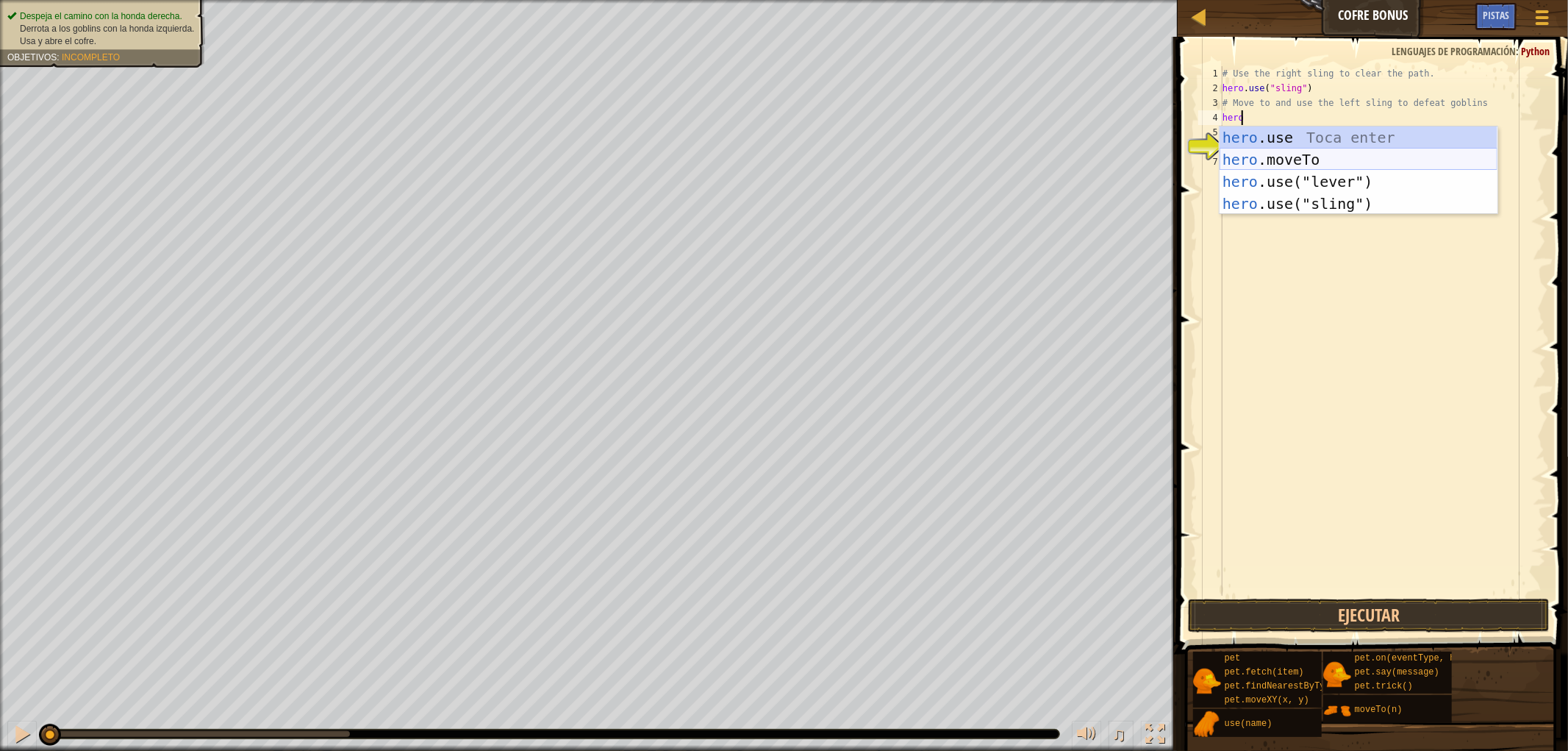
click at [1349, 157] on div "hero .use Toca enter hero .moveTo Toca enter hero .use("lever") Toca enter hero…" at bounding box center [1358, 192] width 278 height 132
type textarea "hero.moveTo(2)"
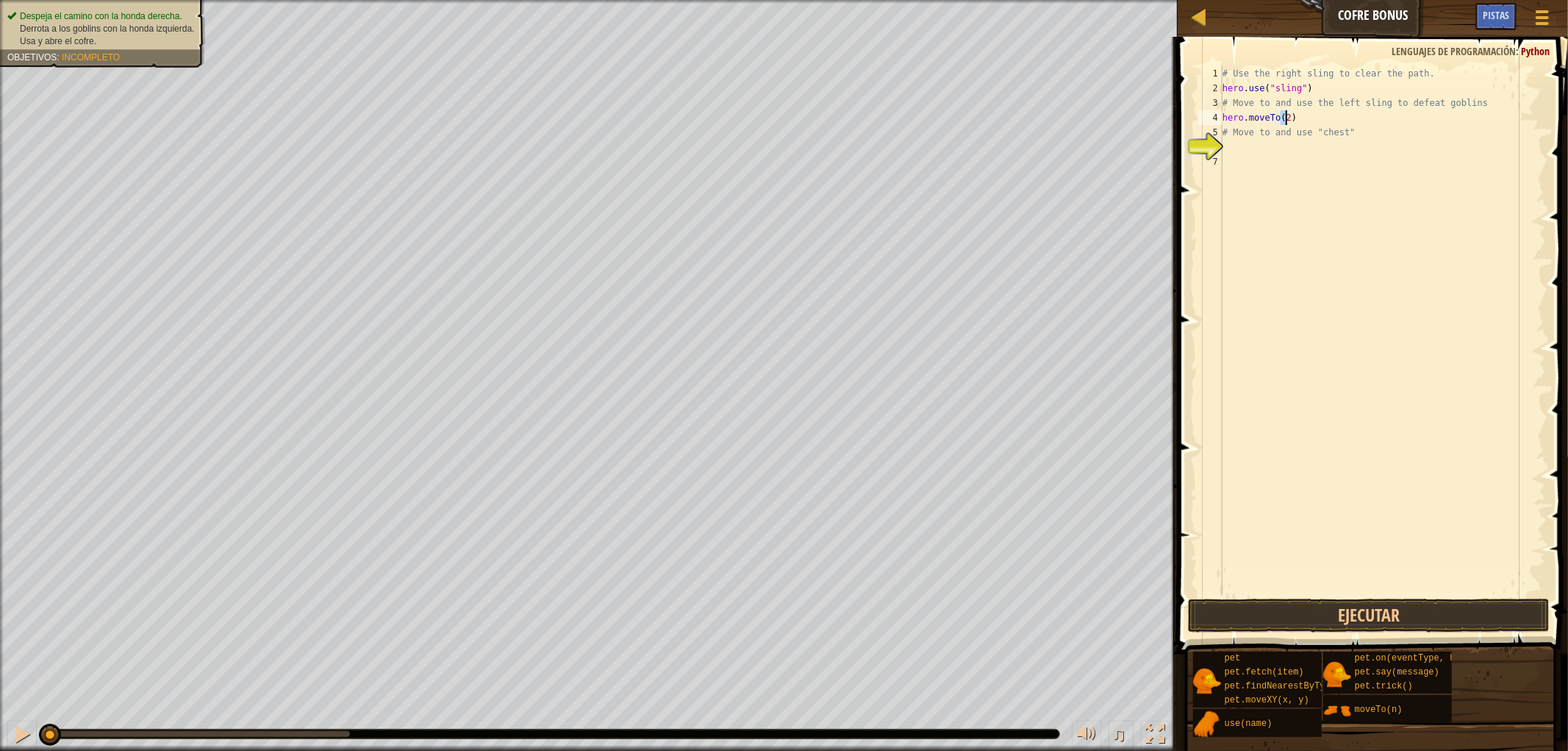
click at [1255, 157] on div "# Use the right sling to clear the path. hero . use ( "sling" ) # Move to and u…" at bounding box center [1382, 345] width 326 height 559
click at [1254, 152] on div "# Use the right sling to clear the path. hero . use ( "sling" ) # Move to and u…" at bounding box center [1382, 345] width 326 height 559
type textarea "herom"
click at [1268, 178] on div "# Use the right sling to clear the path. hero . use ( "sling" ) # Move to and u…" at bounding box center [1382, 345] width 326 height 559
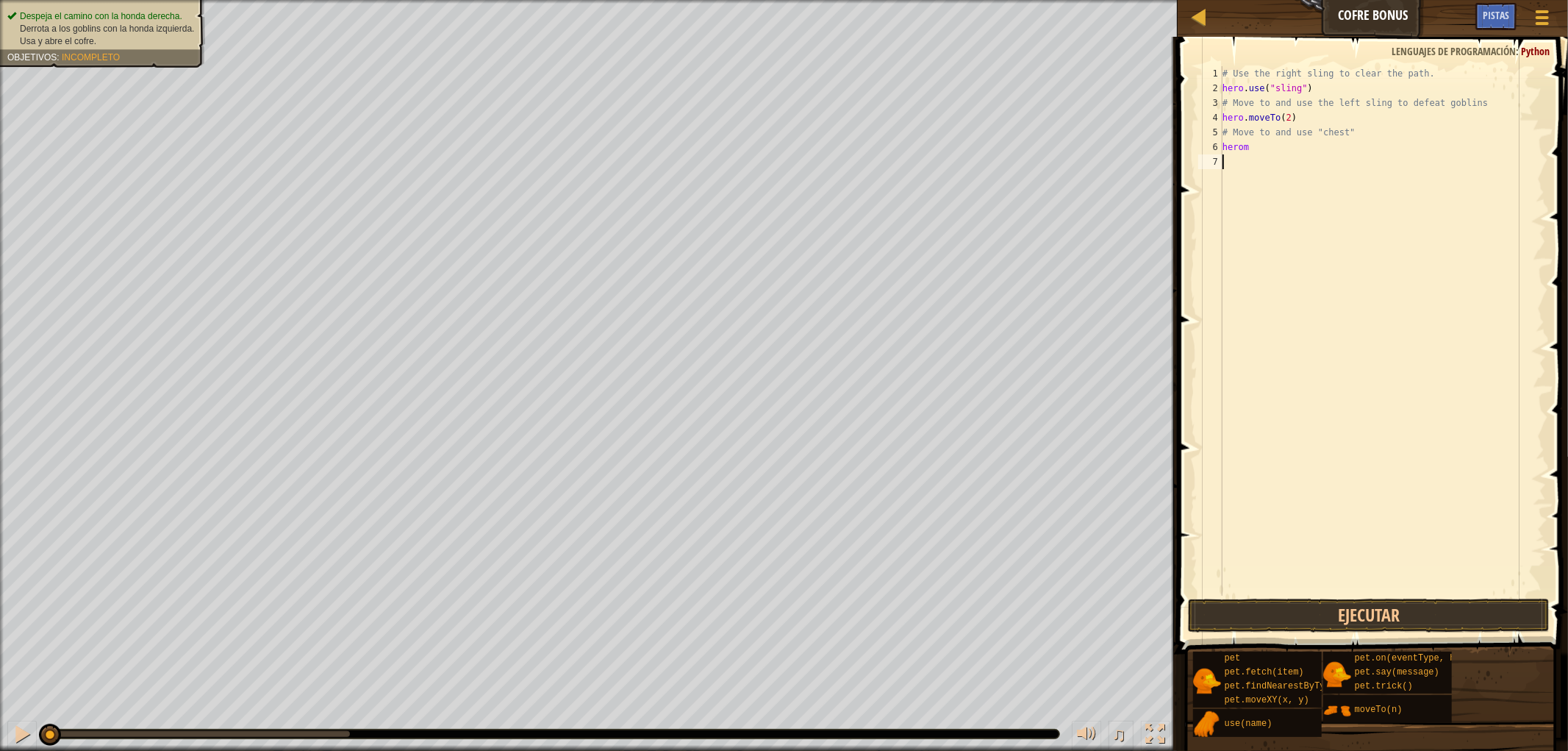
scroll to position [6, 0]
click at [1265, 147] on div "# Use the right sling to clear the path. hero . use ( "sling" ) # Move to and u…" at bounding box center [1382, 345] width 326 height 559
click at [1316, 171] on div "hero . moveTo Toca enter" at bounding box center [1358, 189] width 278 height 66
type textarea "hero.moveTo(3)"
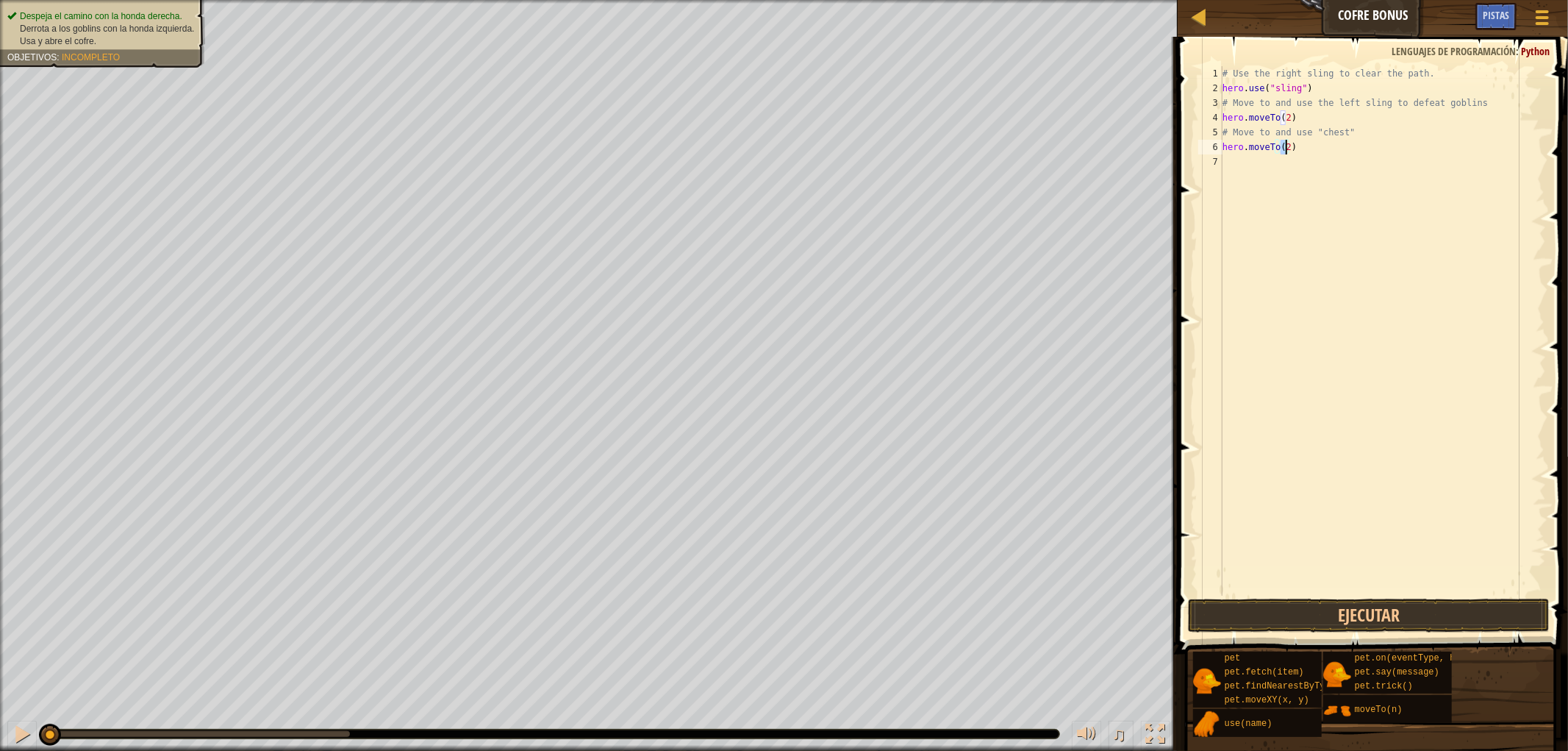
scroll to position [6, 5]
click at [1272, 166] on div "# Use the right sling to clear the path. hero . use ( "sling" ) # Move to and u…" at bounding box center [1382, 345] width 326 height 559
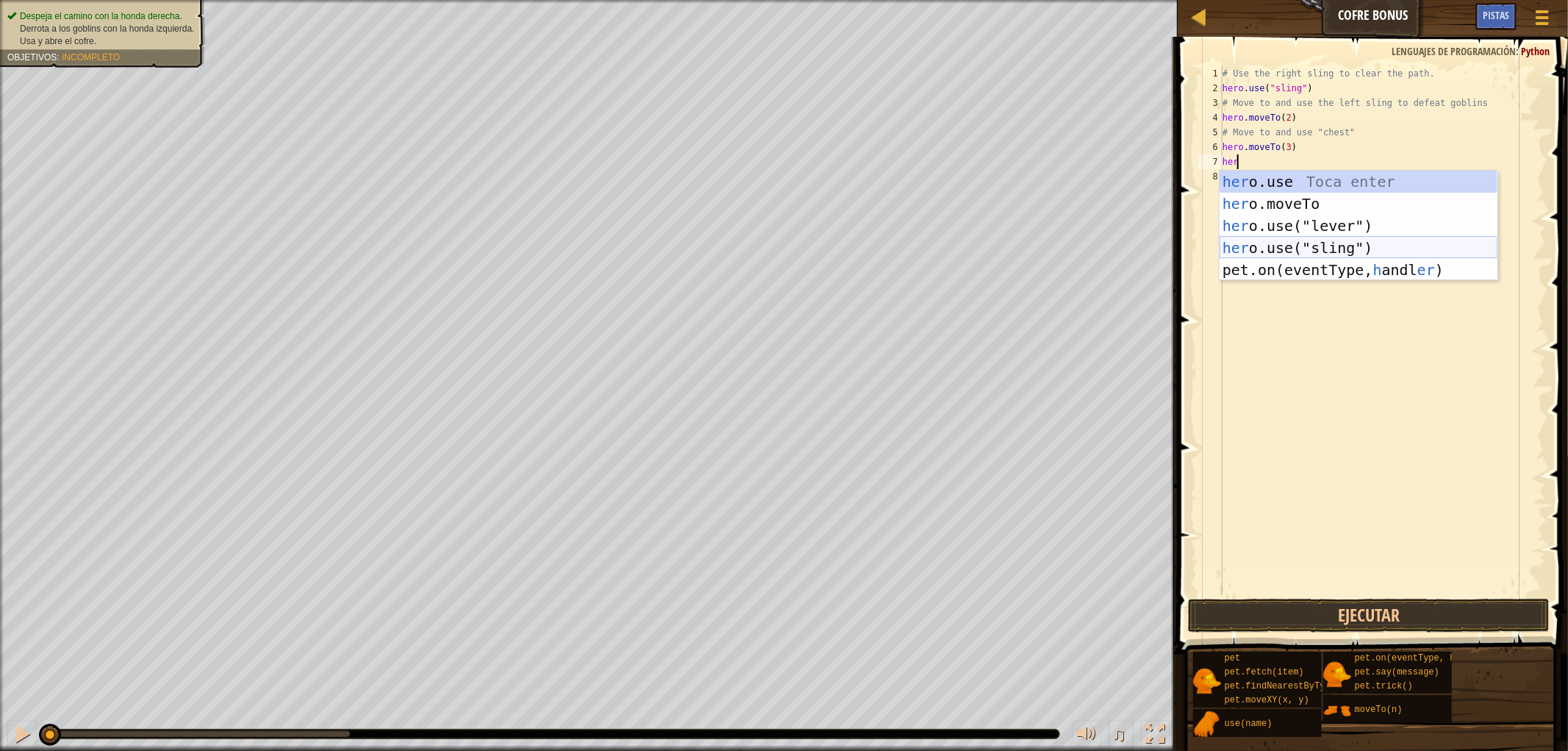
click at [1291, 247] on div "her o.use Toca enter her o.moveTo Toca enter her o.use("lever") Toca enter her …" at bounding box center [1358, 248] width 278 height 154
type textarea "hero.use("sling")"
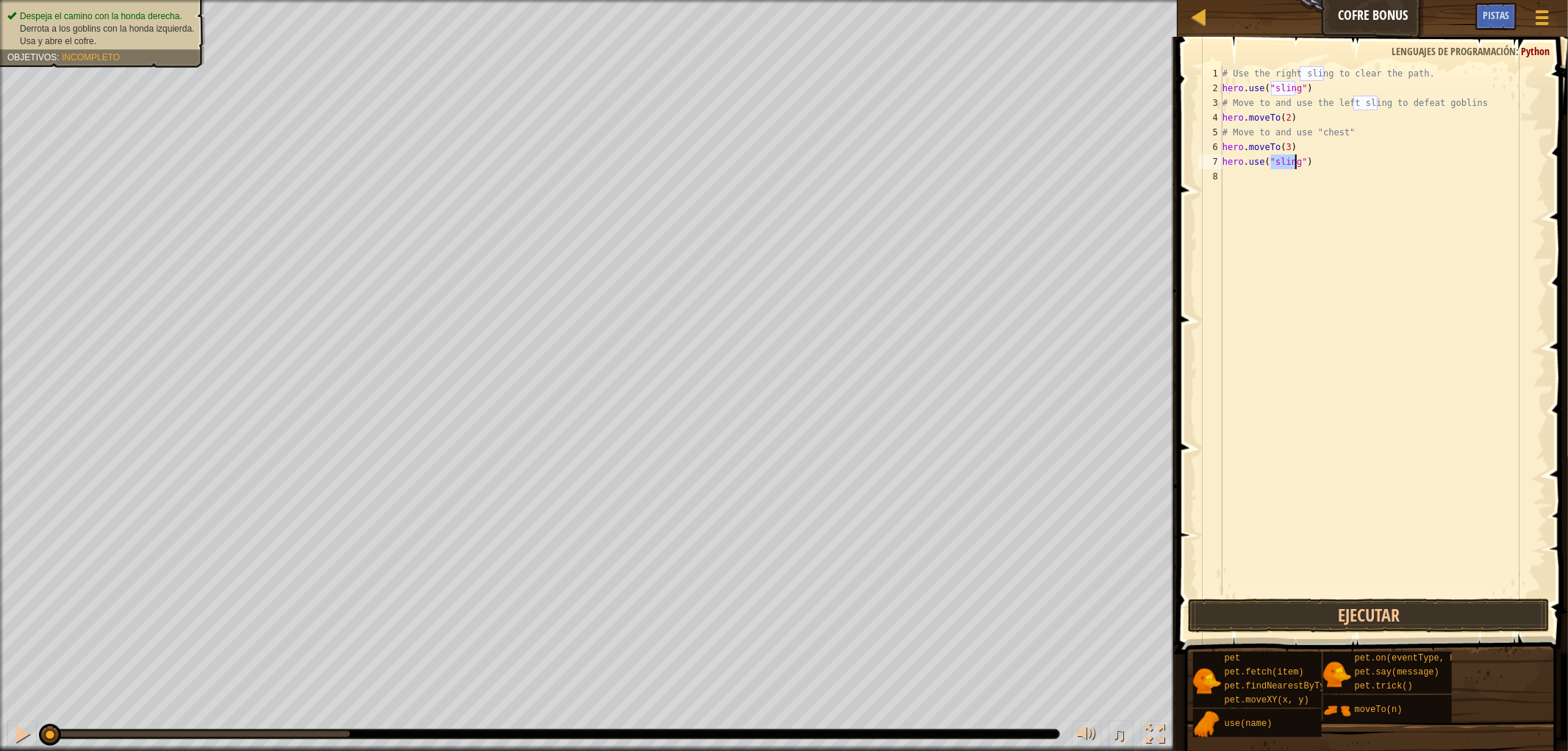
click at [1292, 186] on div "# Use the right sling to clear the path. hero . use ( "sling" ) # Move to and u…" at bounding box center [1382, 345] width 326 height 559
click at [1235, 631] on button "Ejecutar" at bounding box center [1368, 615] width 362 height 33
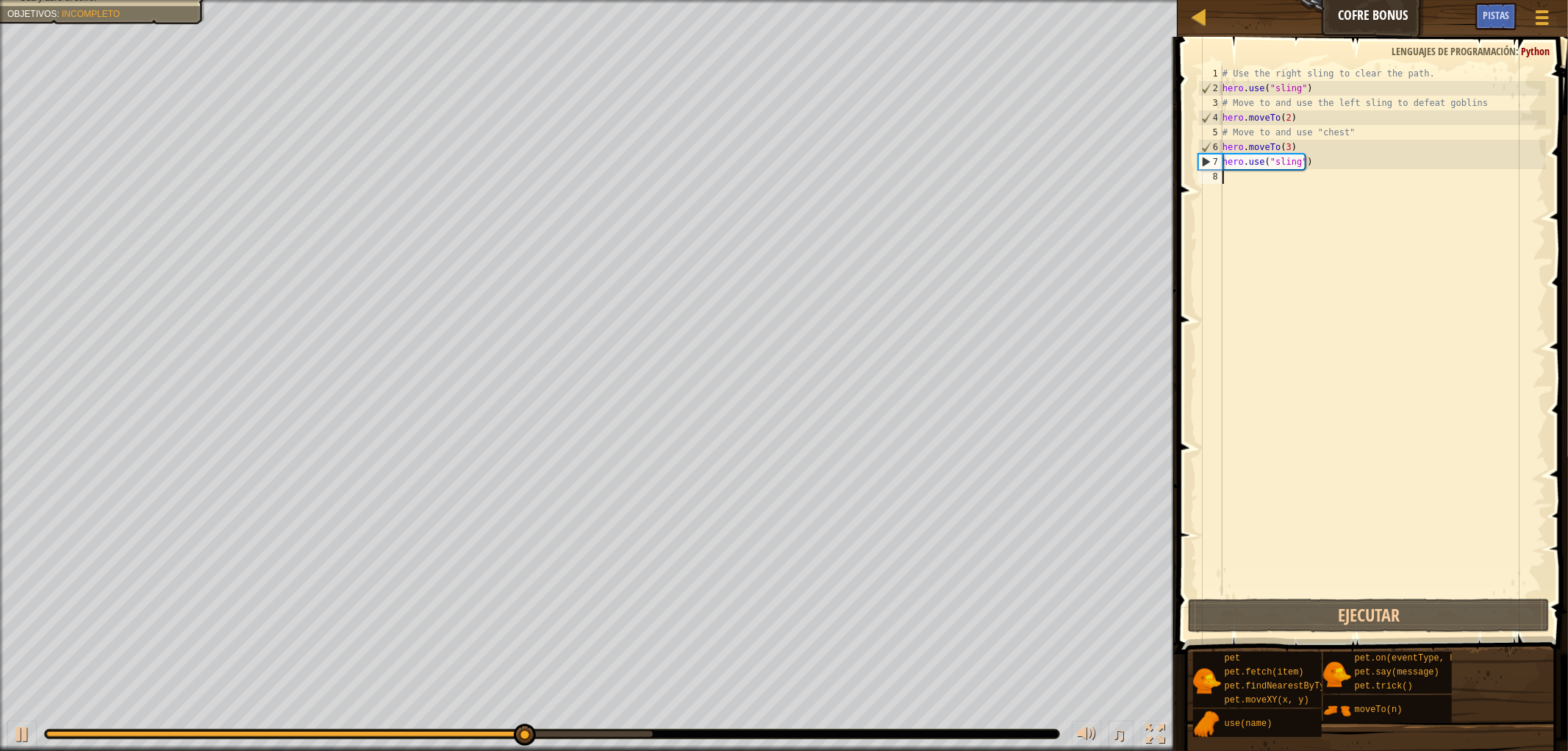
click at [1254, 182] on div "# Use the right sling to clear the path. hero . use ( "sling" ) # Move to and u…" at bounding box center [1382, 345] width 326 height 559
click at [1254, 185] on div "# Use the right sling to clear the path. hero . use ( "sling" ) # Move to and u…" at bounding box center [1382, 345] width 326 height 559
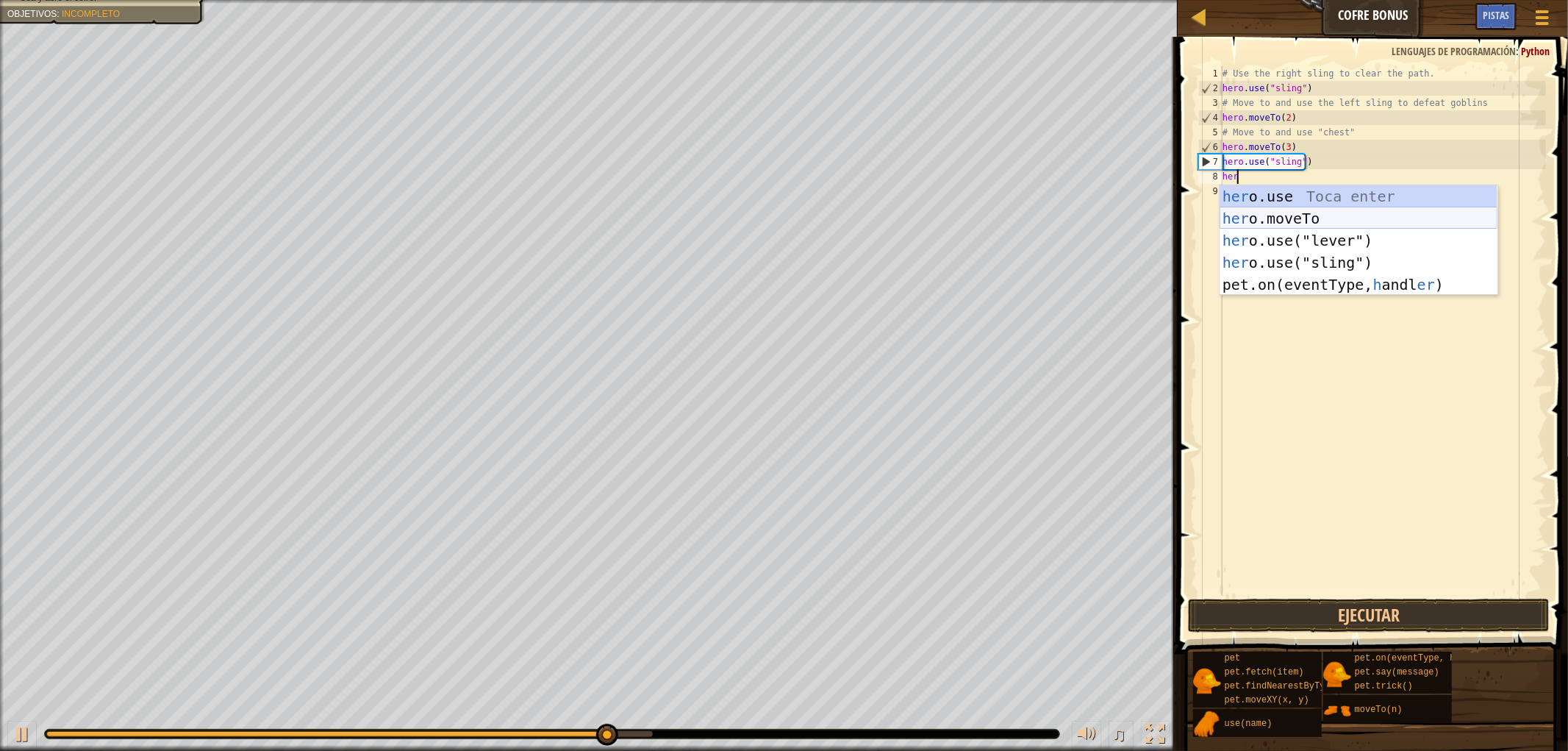
click at [1250, 221] on div "her o.use Toca enter her o.moveTo Toca enter her o.use("lever") Toca enter her …" at bounding box center [1358, 262] width 278 height 154
type textarea "hero.moveTo(2)"
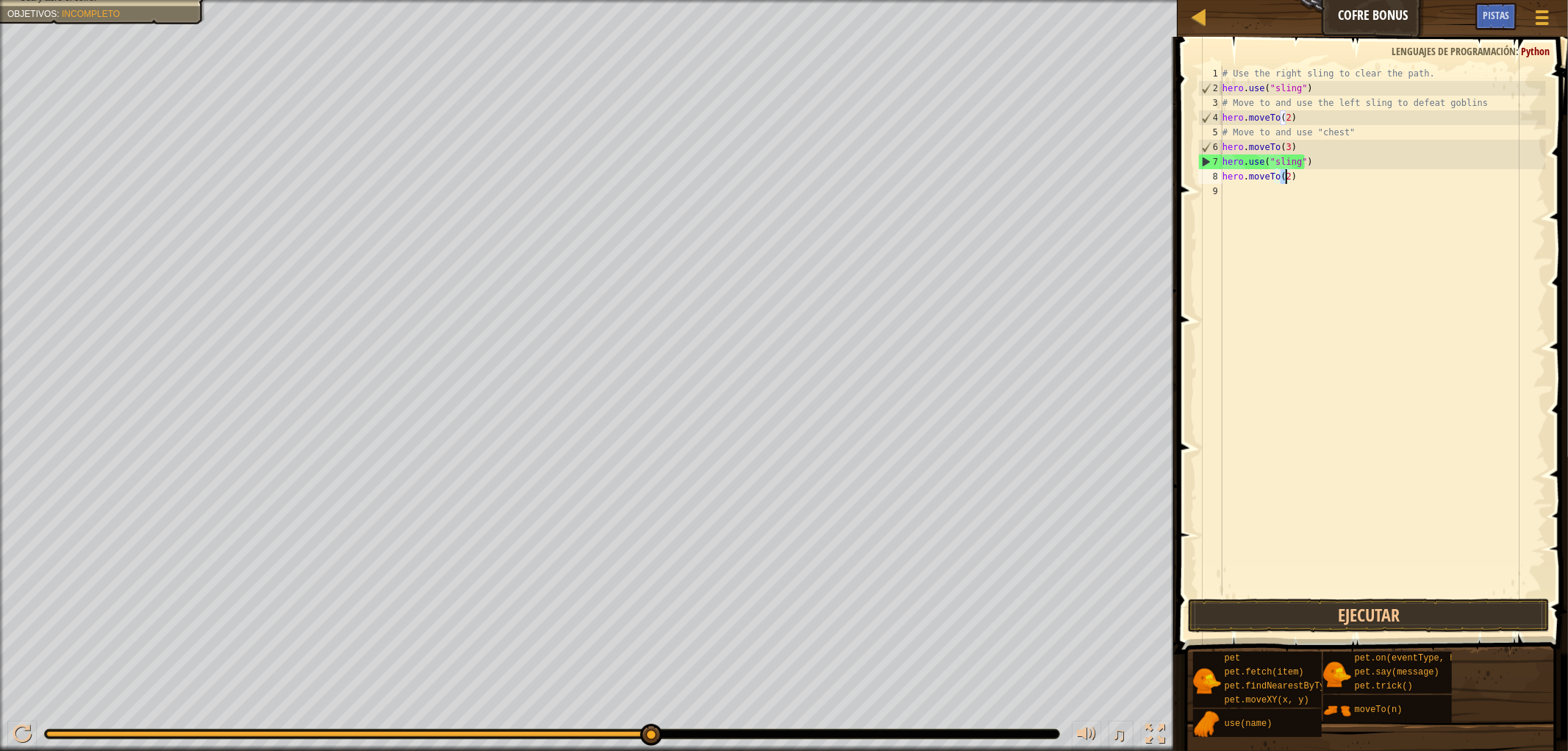
click at [1266, 208] on div "# Use the right sling to clear the path. hero . use ( "sling" ) # Move to and u…" at bounding box center [1382, 345] width 326 height 559
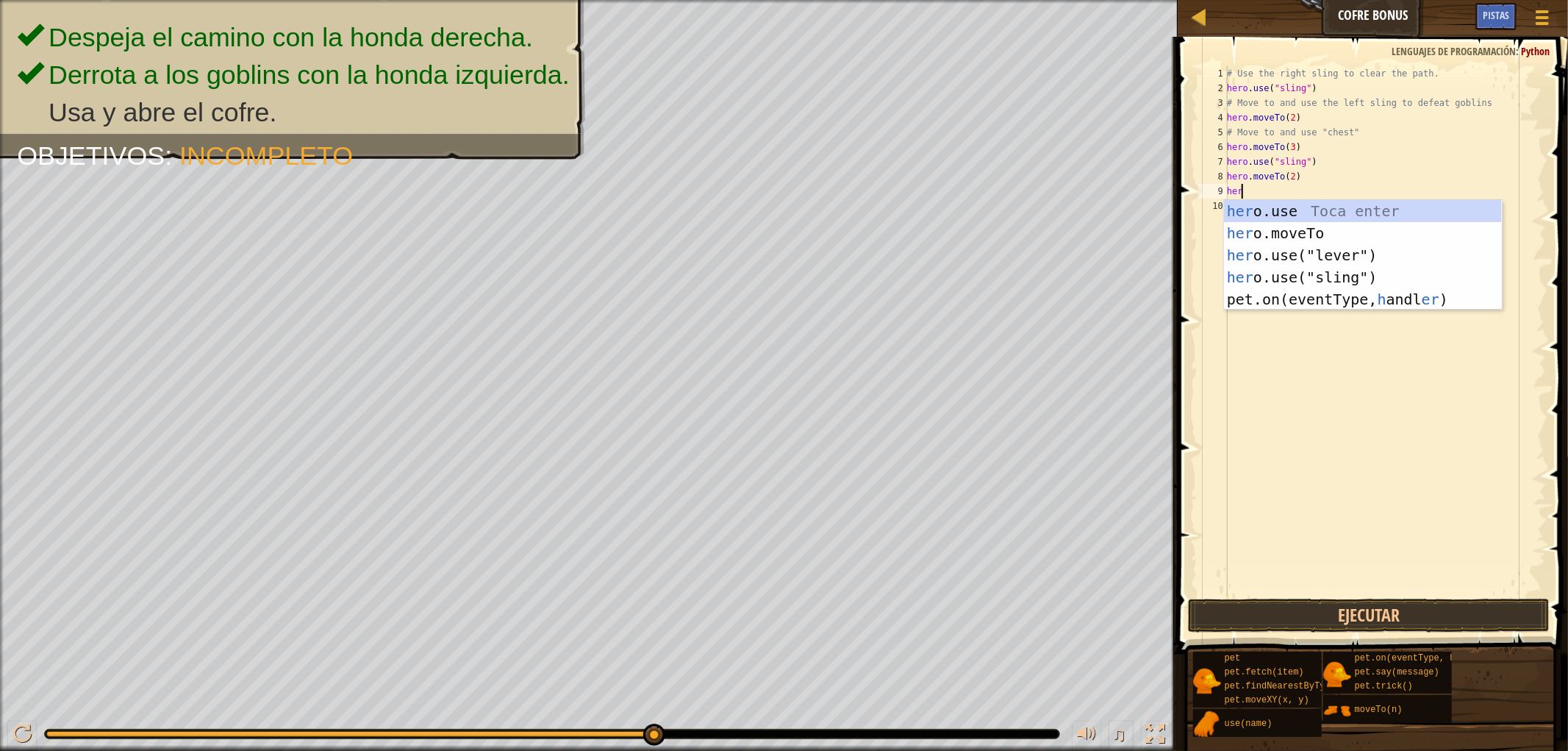
scroll to position [6, 1]
click at [1287, 231] on div "hero .use Toca enter hero .moveTo Toca enter hero .use("lever") Toca enter hero…" at bounding box center [1363, 266] width 278 height 132
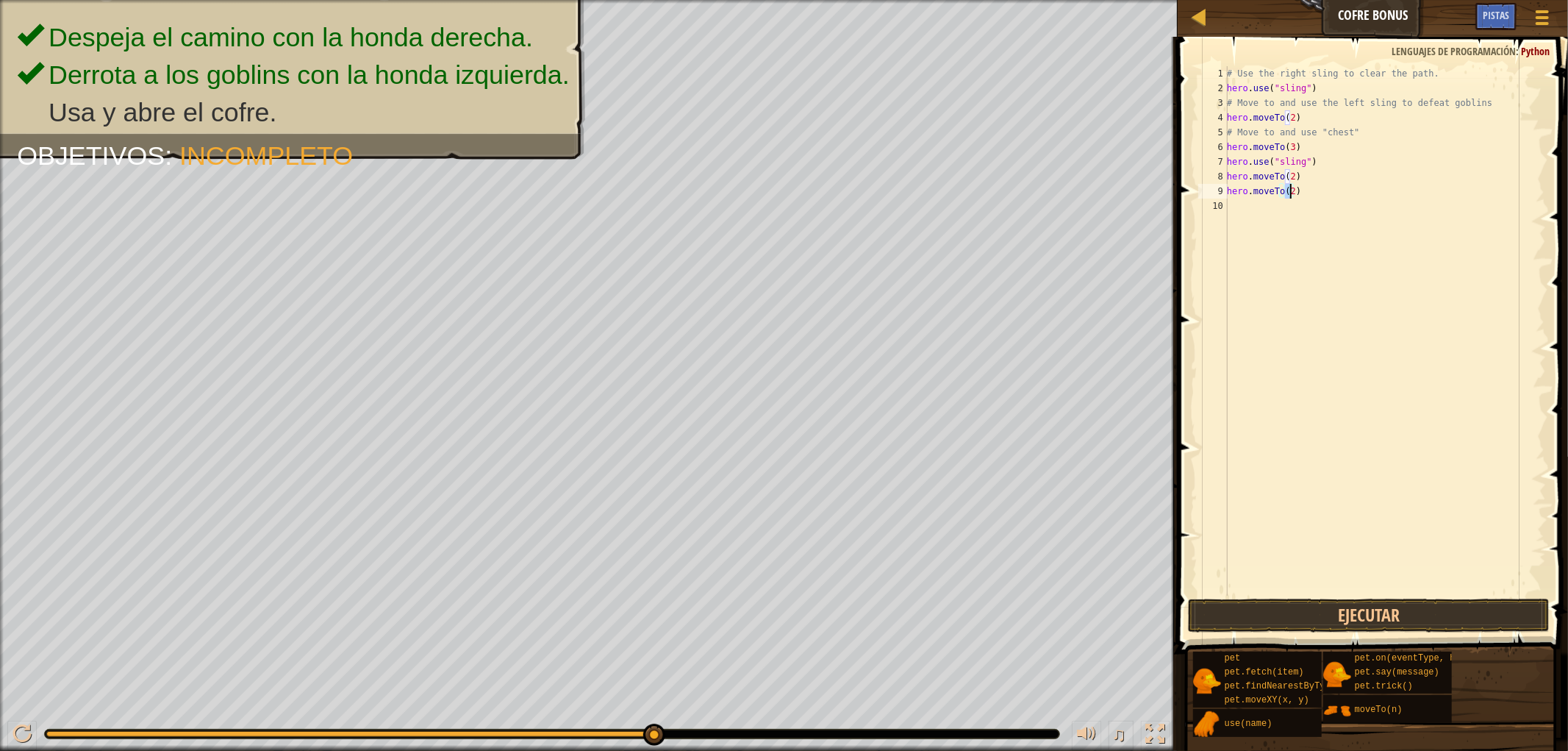
type textarea "hero.moveTo(4)"
click at [1284, 211] on div "# Use the right sling to clear the path. hero . use ( "sling" ) # Move to and u…" at bounding box center [1385, 345] width 322 height 559
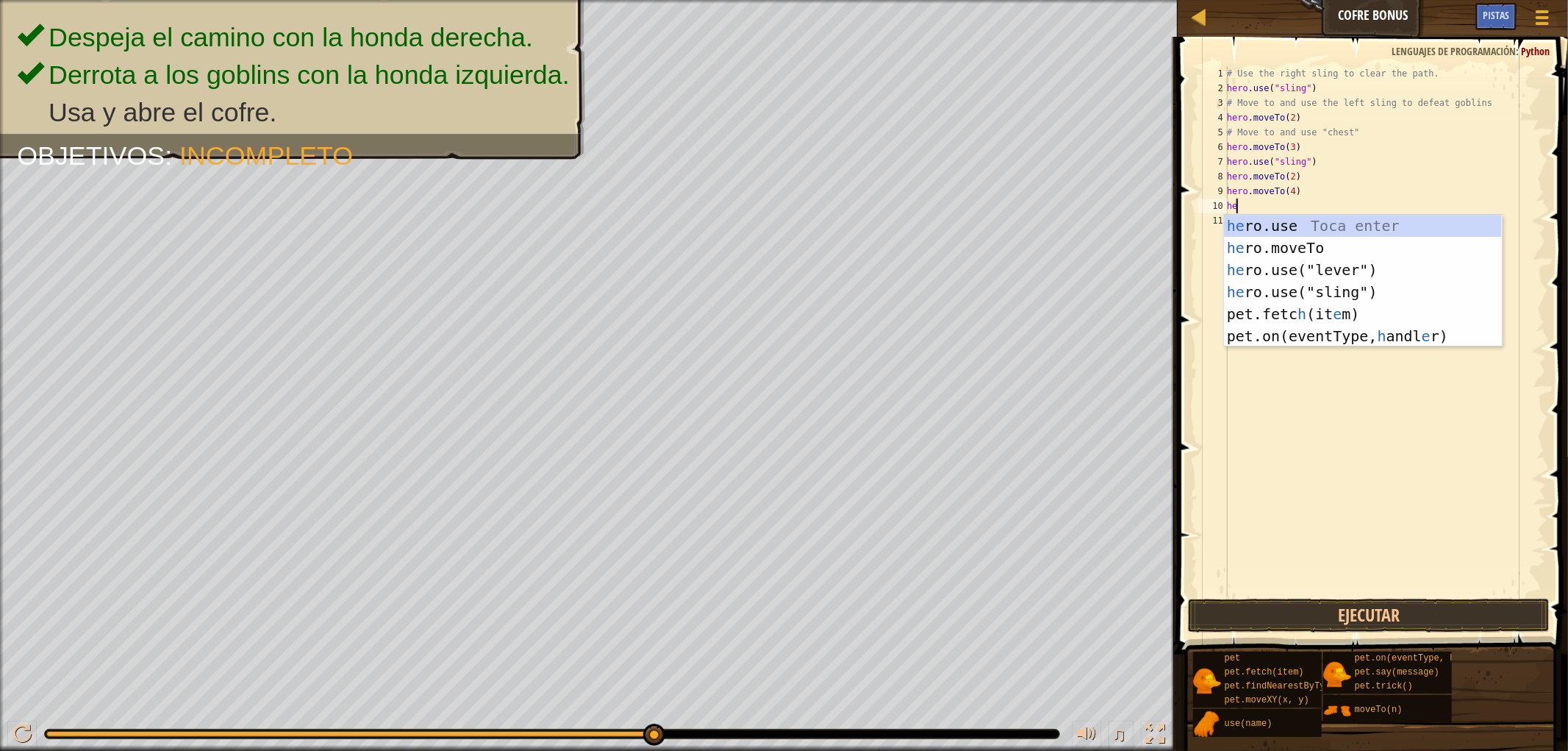
scroll to position [6, 1]
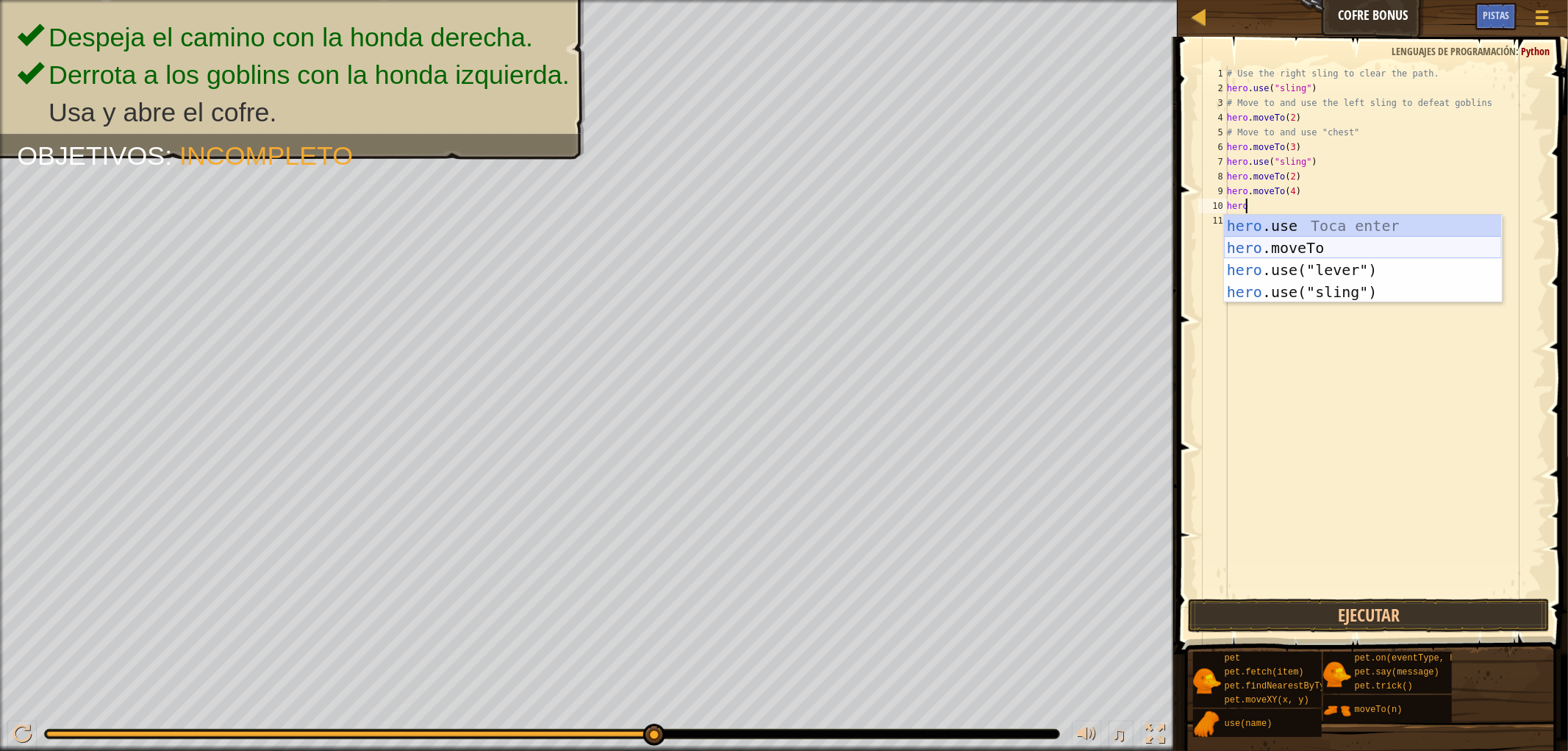
click at [1288, 244] on div "hero .use Toca enter hero .moveTo Toca enter hero .use("lever") Toca enter hero…" at bounding box center [1363, 281] width 278 height 132
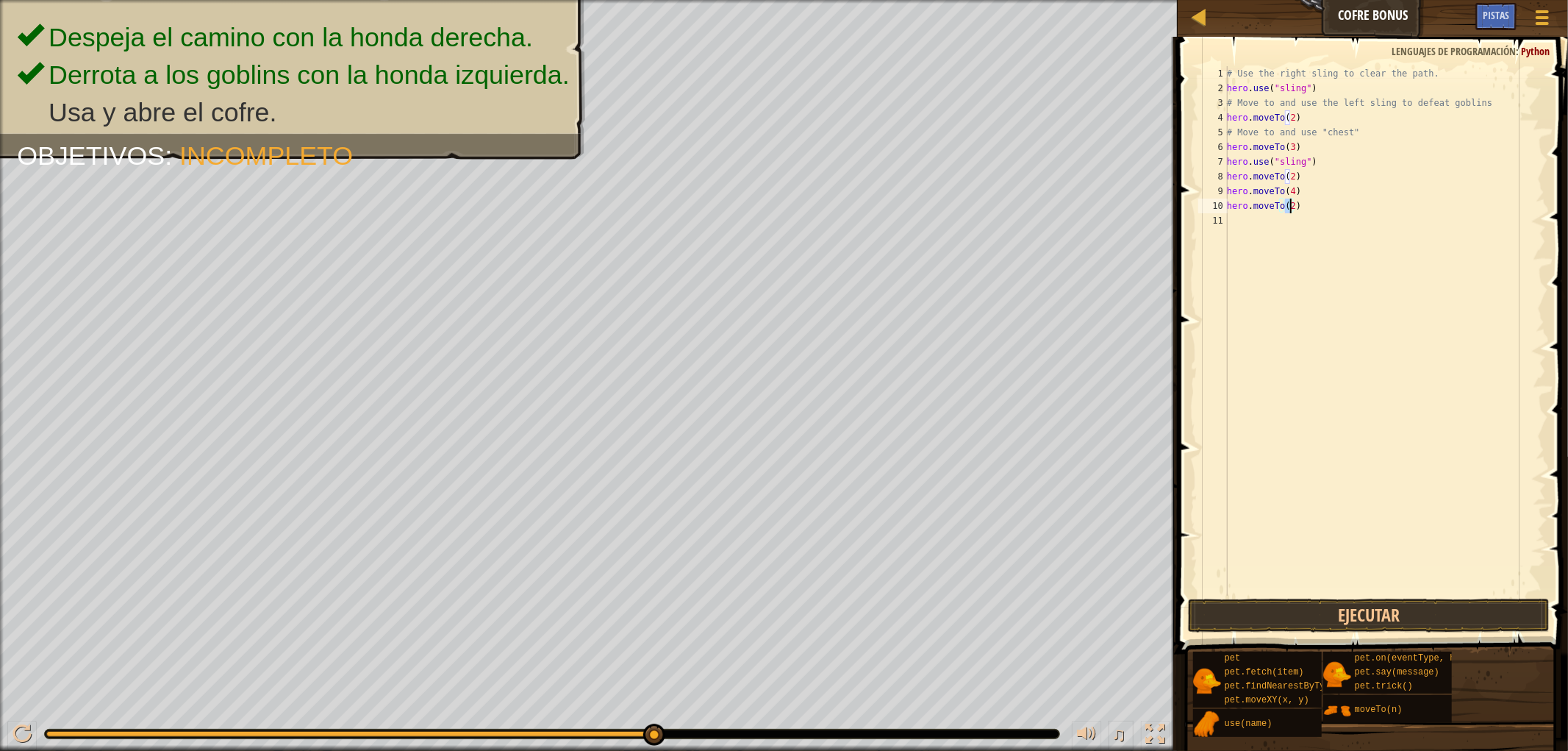
type textarea "hero.moveTo(5)"
click at [1275, 237] on div "# Use the right sling to clear the path. hero . use ( "sling" ) # Move to and u…" at bounding box center [1385, 345] width 322 height 559
click at [1275, 237] on div "hero . moveTo Toca enter" at bounding box center [1363, 262] width 278 height 66
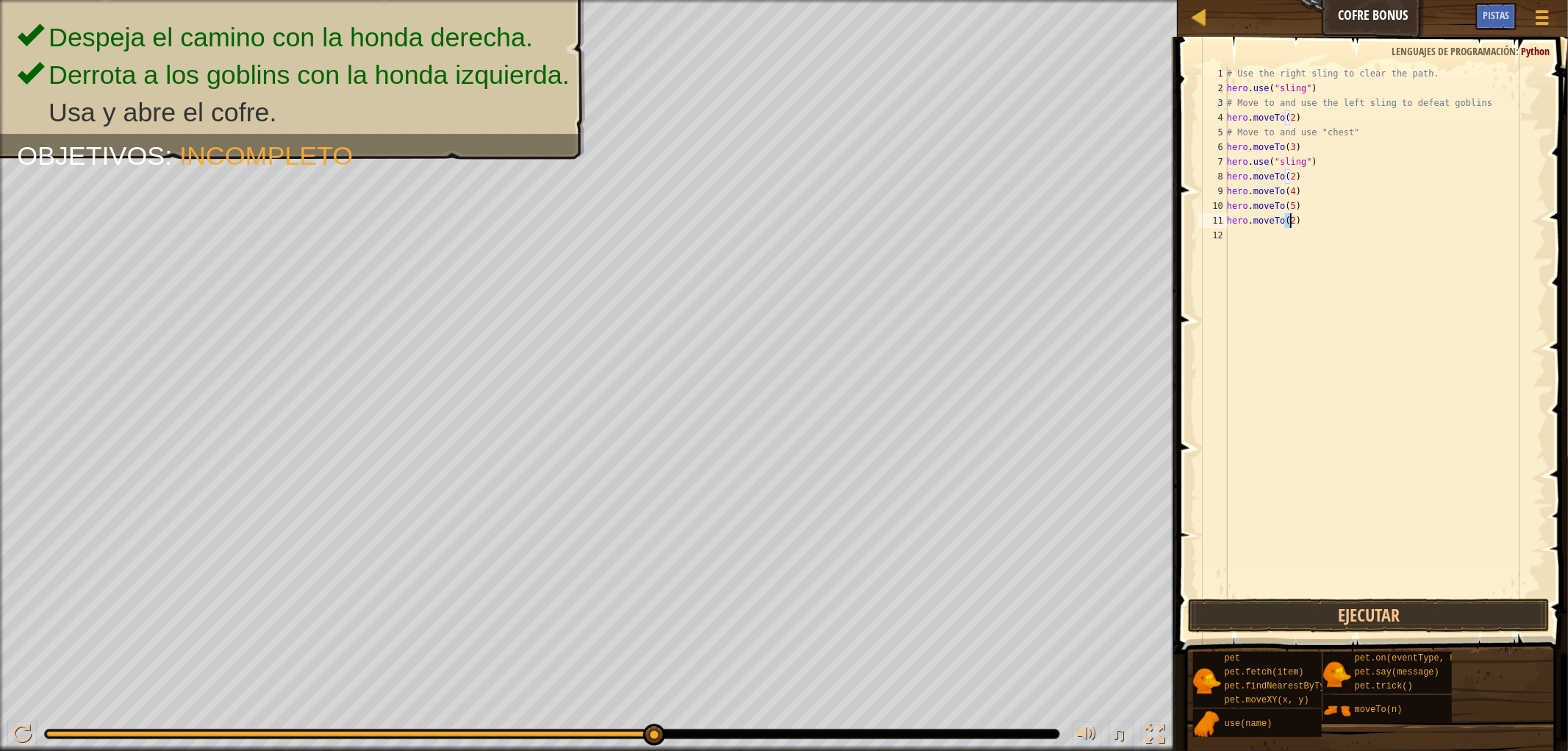
type textarea "hero.moveTo(6)"
click at [1236, 239] on div "# Use the right sling to clear the path. hero . use ( "sling" ) # Move to and u…" at bounding box center [1385, 345] width 322 height 559
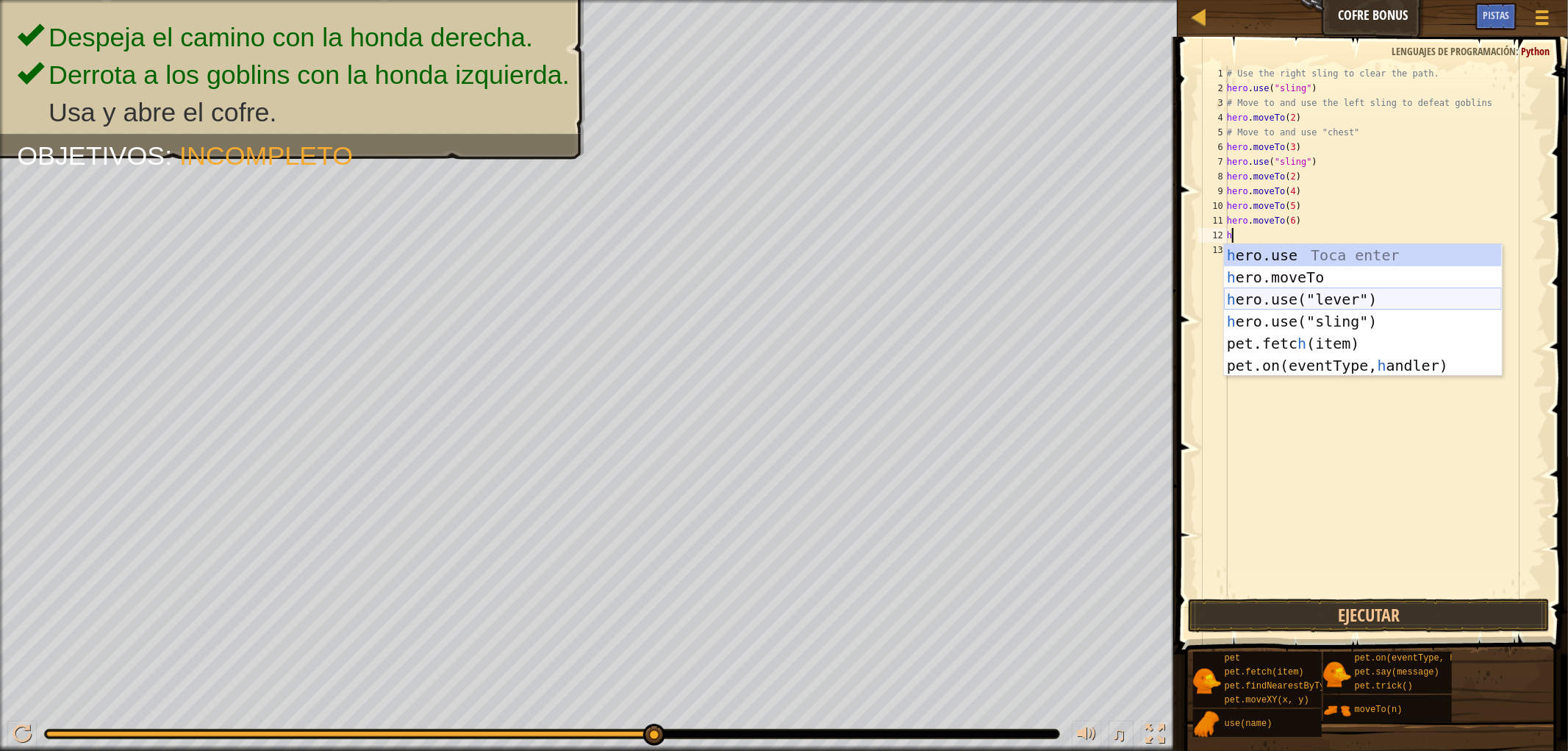
click at [1390, 307] on div "h ero.use Toca enter h ero.moveTo Toca enter h ero.use("lever") Toca enter h er…" at bounding box center [1363, 333] width 278 height 177
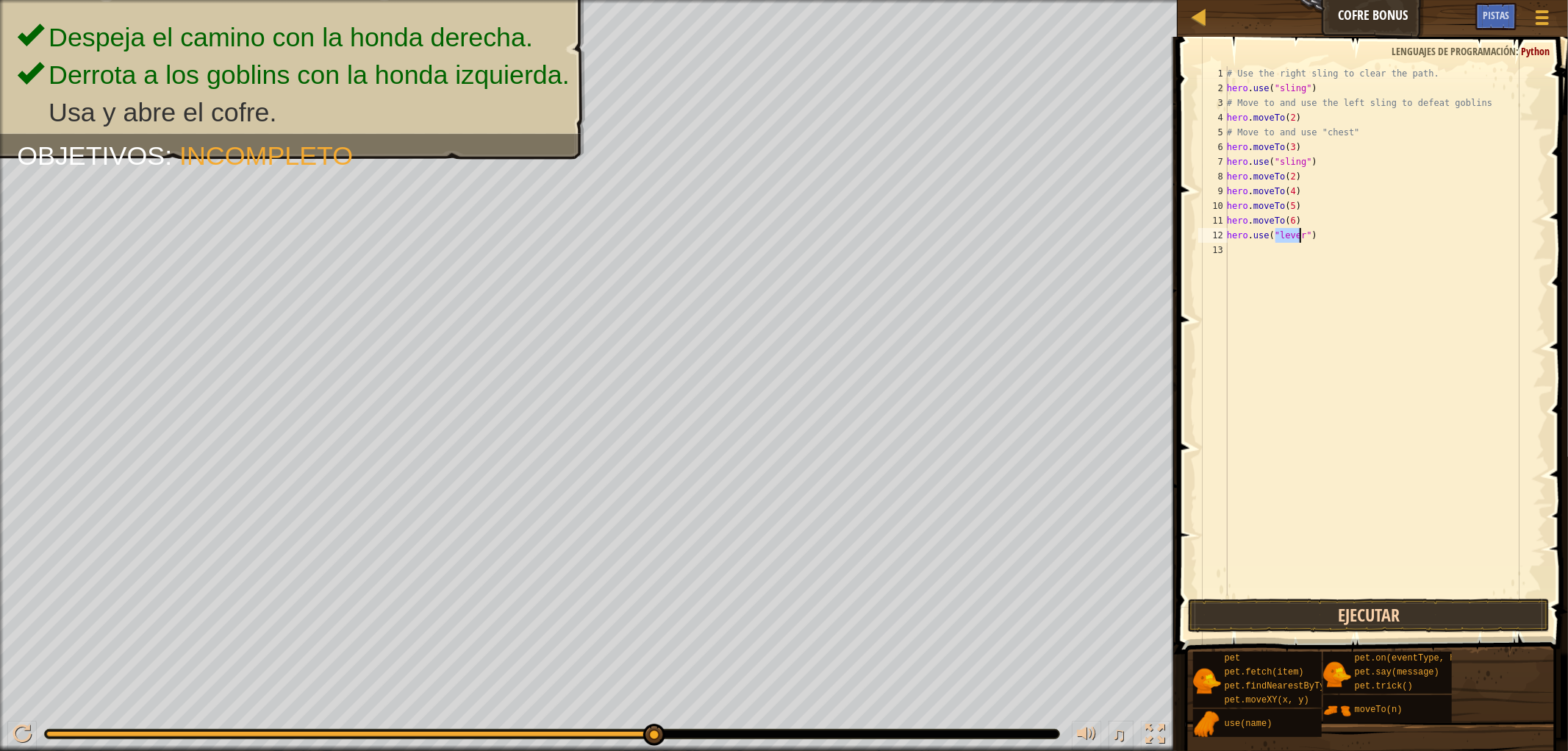
type textarea "hero.use("lever")"
click at [1373, 613] on button "Ejecutar" at bounding box center [1368, 615] width 362 height 33
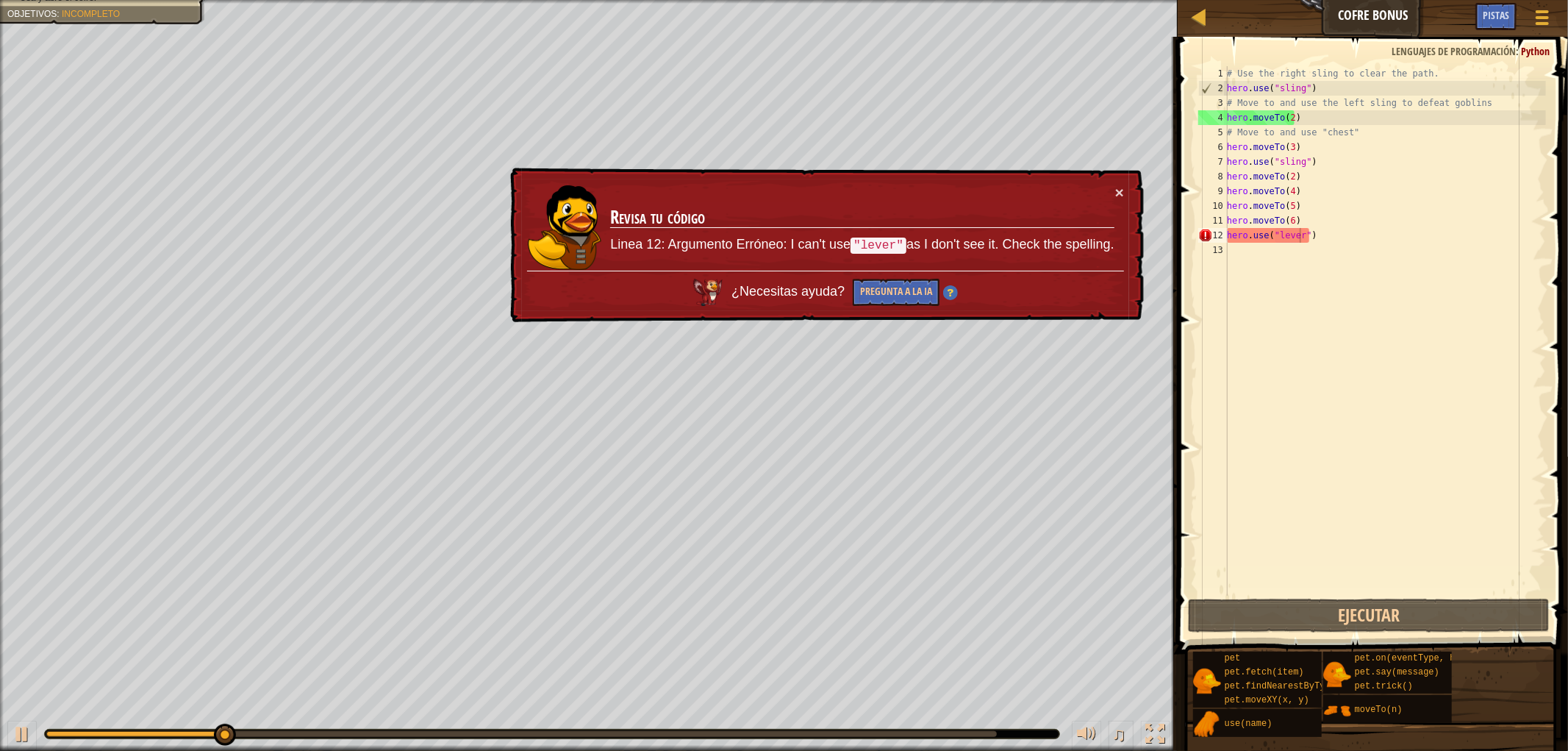
click at [1113, 194] on td "Revisa tu código Linea 12: Argumento Erróneo: I can't use "lever" as I don't se…" at bounding box center [862, 228] width 505 height 86
click at [1111, 187] on td "Revisa tu código Linea 12: Argumento Erróneo: I can't use "lever" as I don't se…" at bounding box center [862, 228] width 505 height 86
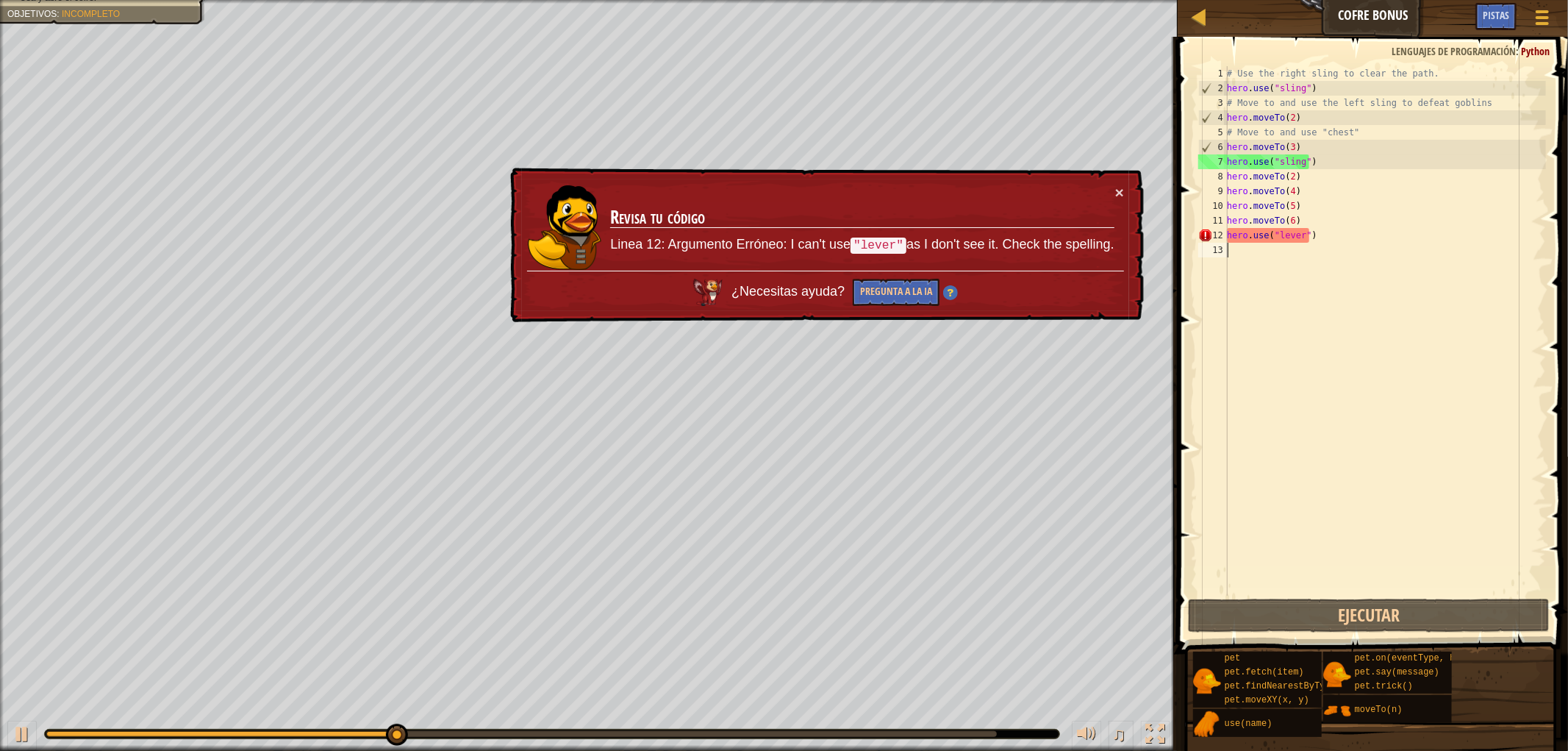
click at [1306, 244] on div "# Use the right sling to clear the path. hero . use ( "sling" ) # Move to and u…" at bounding box center [1385, 345] width 322 height 559
click at [1299, 239] on div "# Use the right sling to clear the path. hero . use ( "sling" ) # Move to and u…" at bounding box center [1385, 345] width 322 height 559
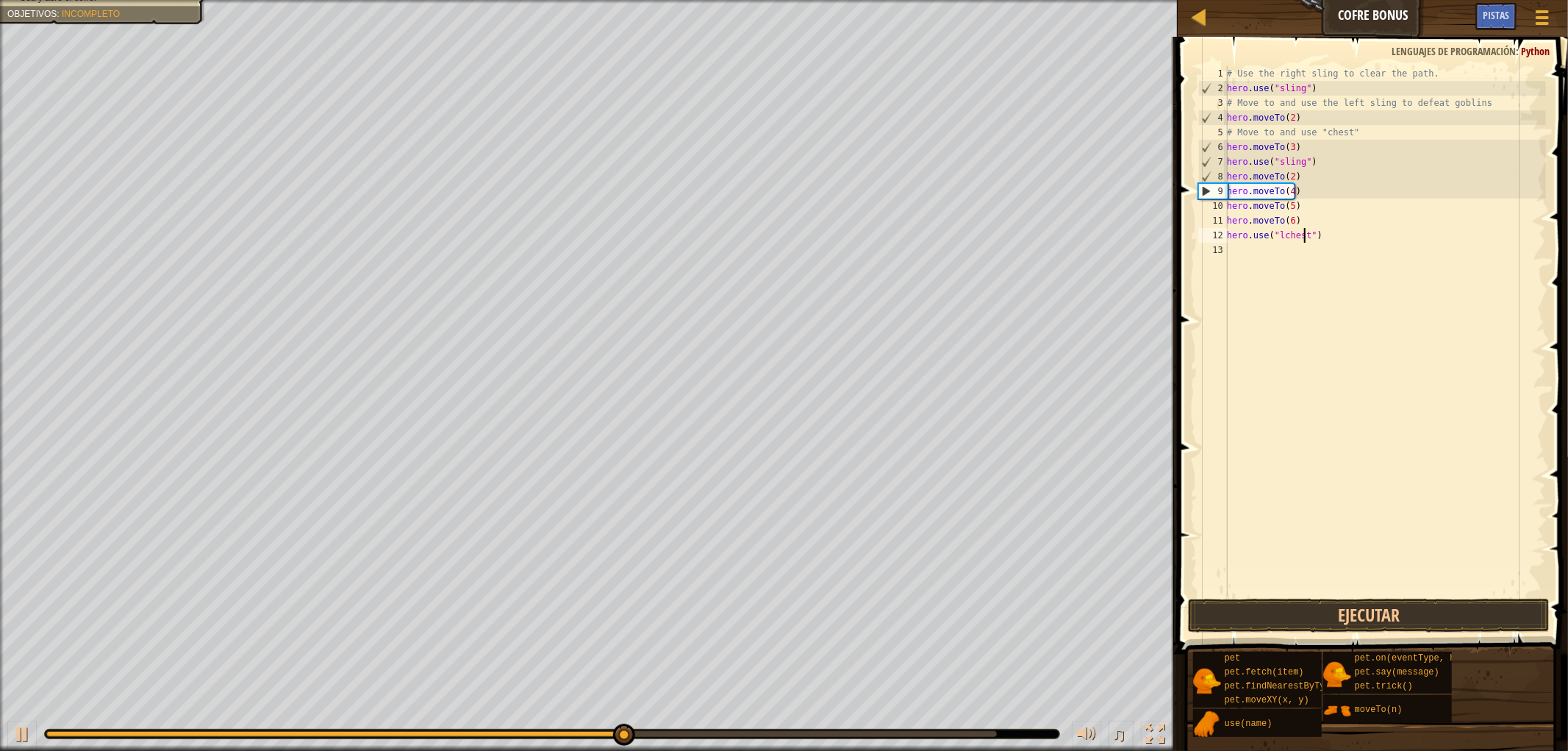
scroll to position [6, 6]
click at [1255, 611] on button "Ejecutar" at bounding box center [1368, 615] width 362 height 33
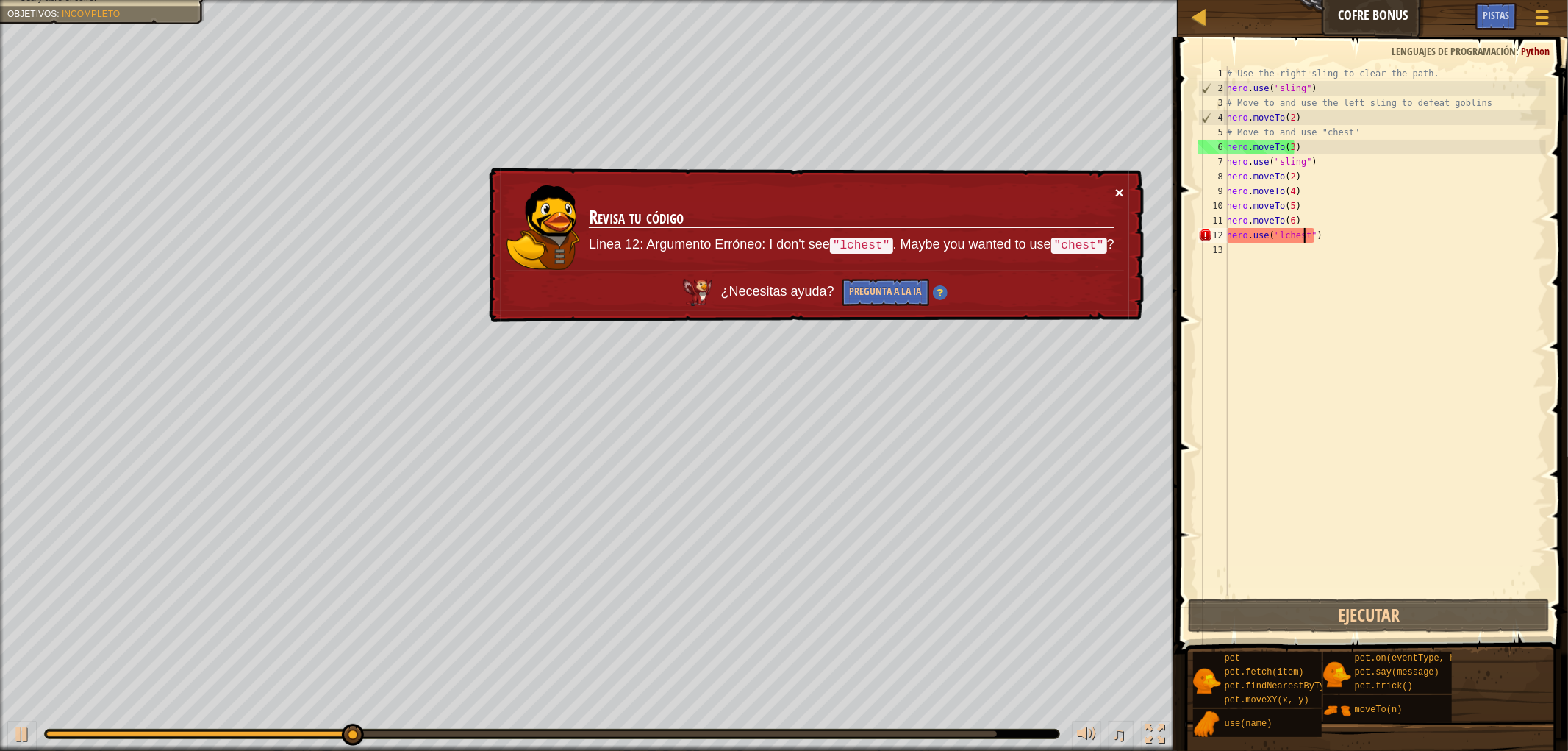
click at [1123, 189] on button "×" at bounding box center [1119, 192] width 8 height 16
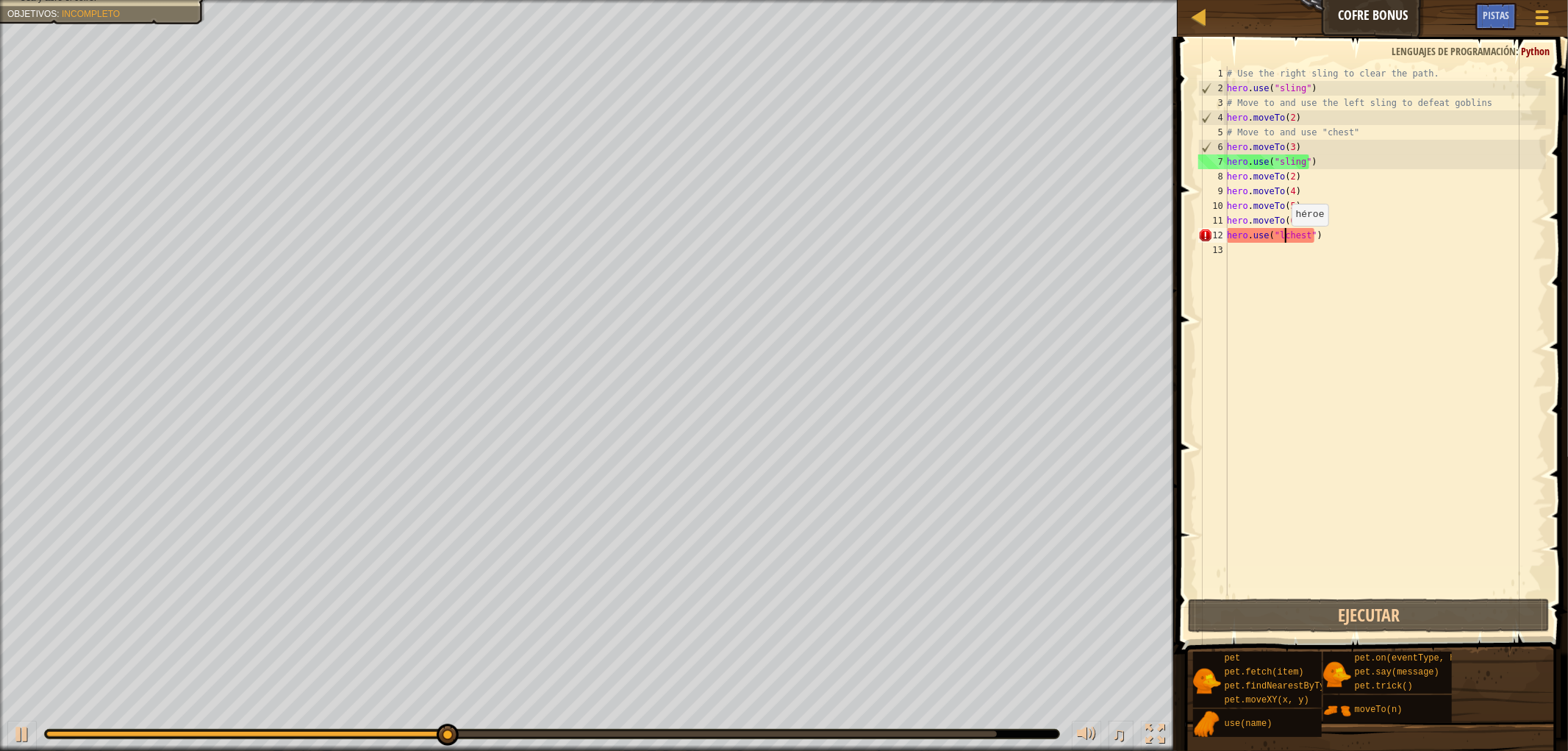
click at [1284, 240] on div "# Use the right sling to clear the path. hero . use ( "sling" ) # Move to and u…" at bounding box center [1385, 345] width 322 height 559
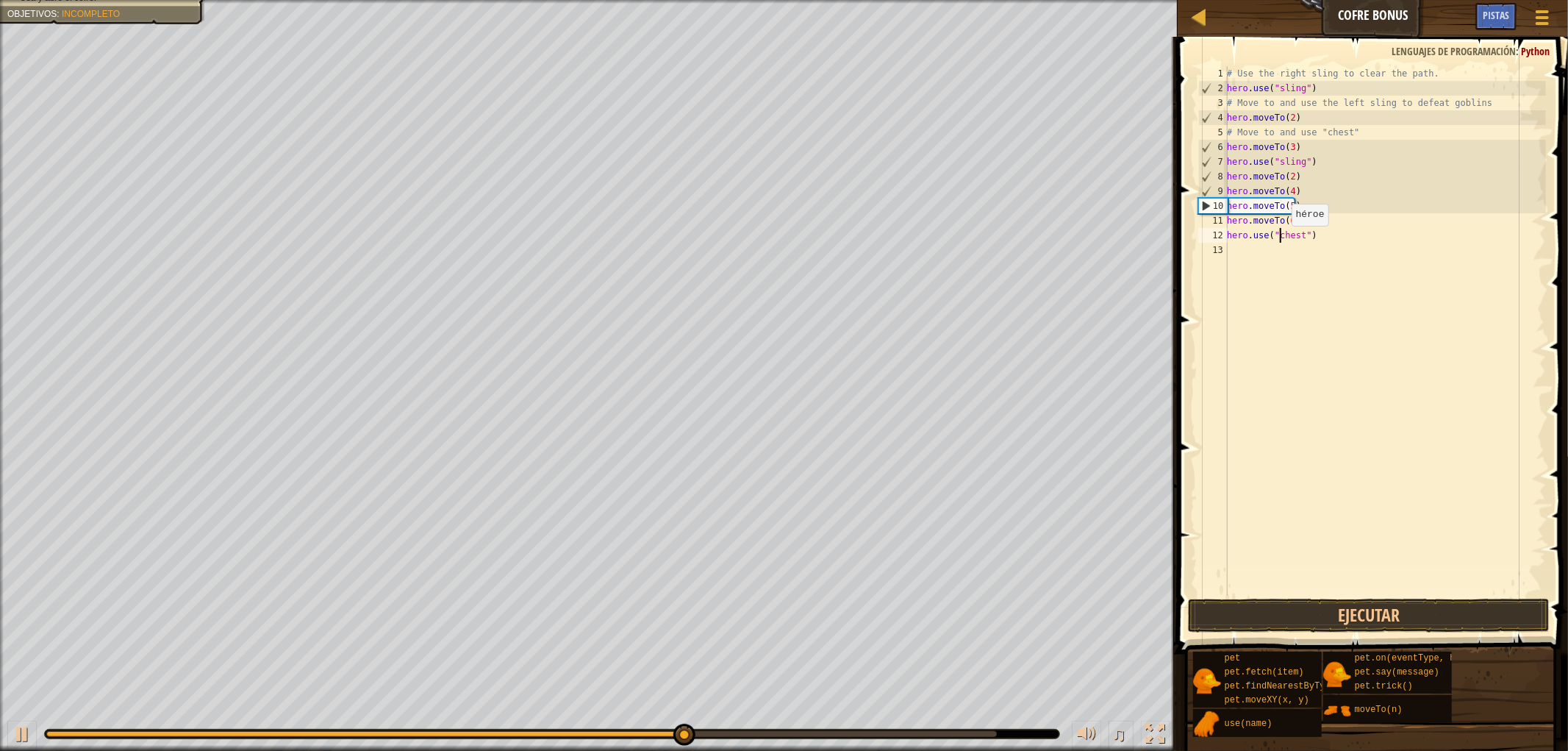
scroll to position [6, 5]
type textarea "hero.use("chest")"
click at [1241, 608] on button "Ejecutar" at bounding box center [1368, 615] width 362 height 33
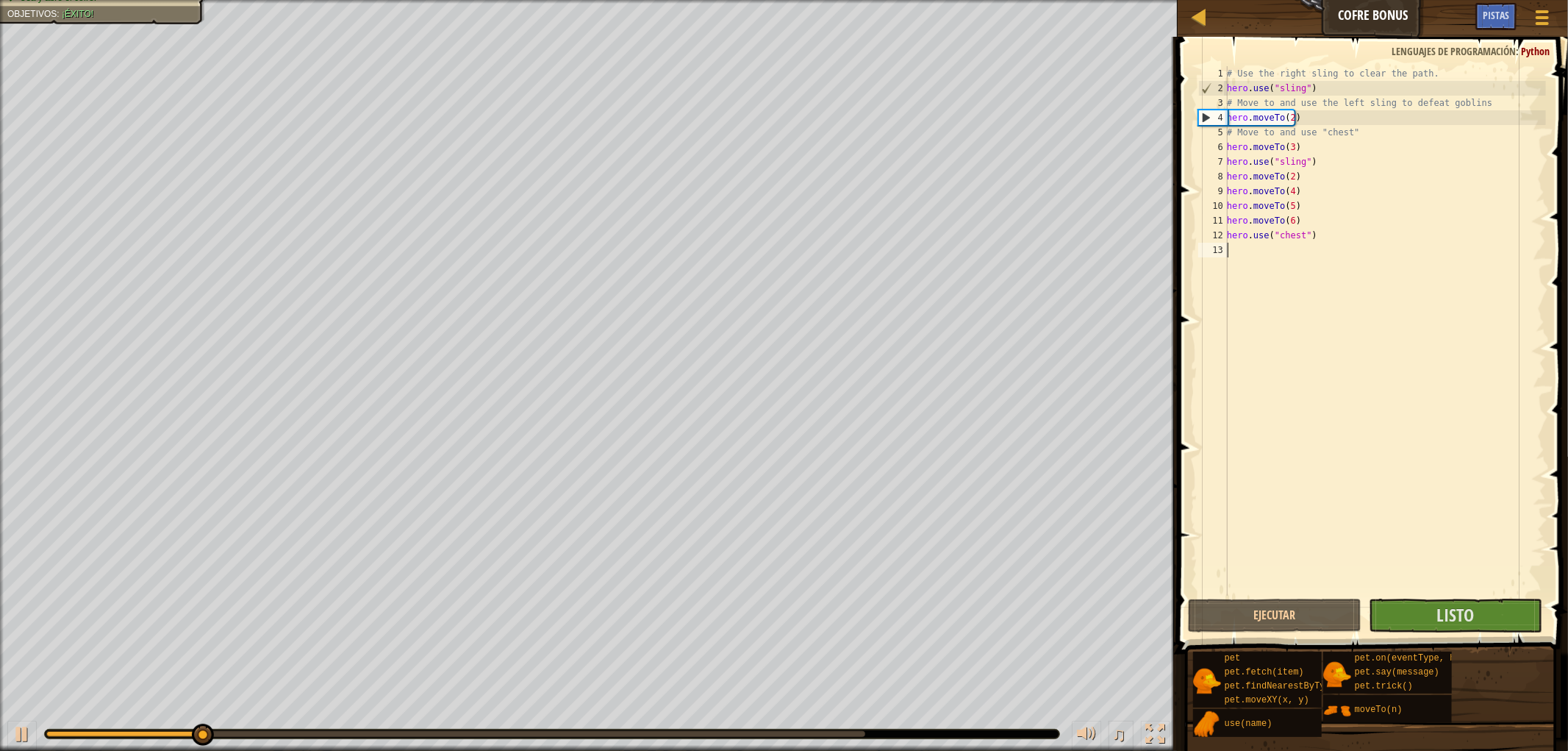
click at [1380, 299] on div "# Use the right sling to clear the path. hero . use ( "sling" ) # Move to and u…" at bounding box center [1385, 345] width 322 height 559
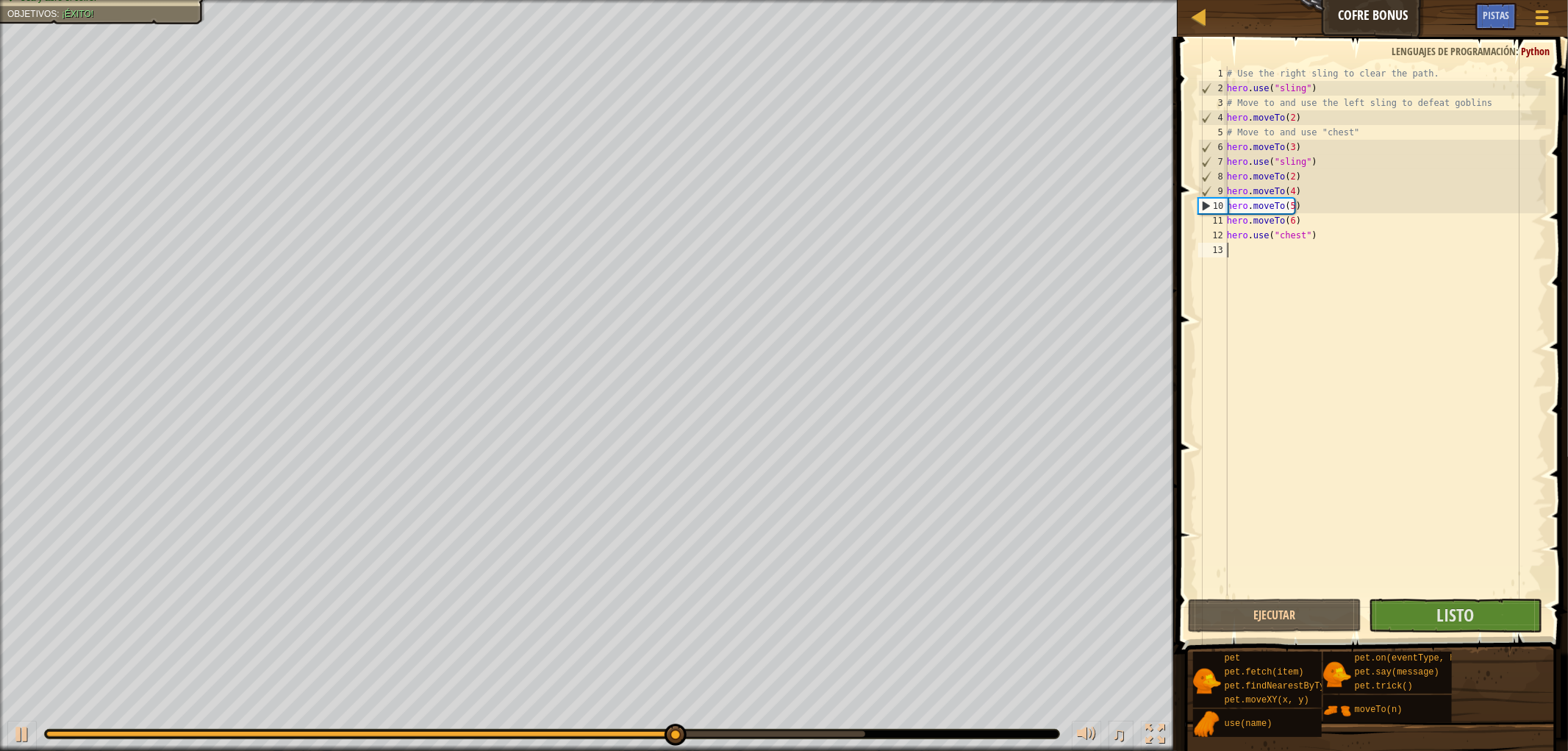
click at [1411, 502] on div "# Use the right sling to clear the path. hero . use ( "sling" ) # Move to and u…" at bounding box center [1385, 345] width 322 height 559
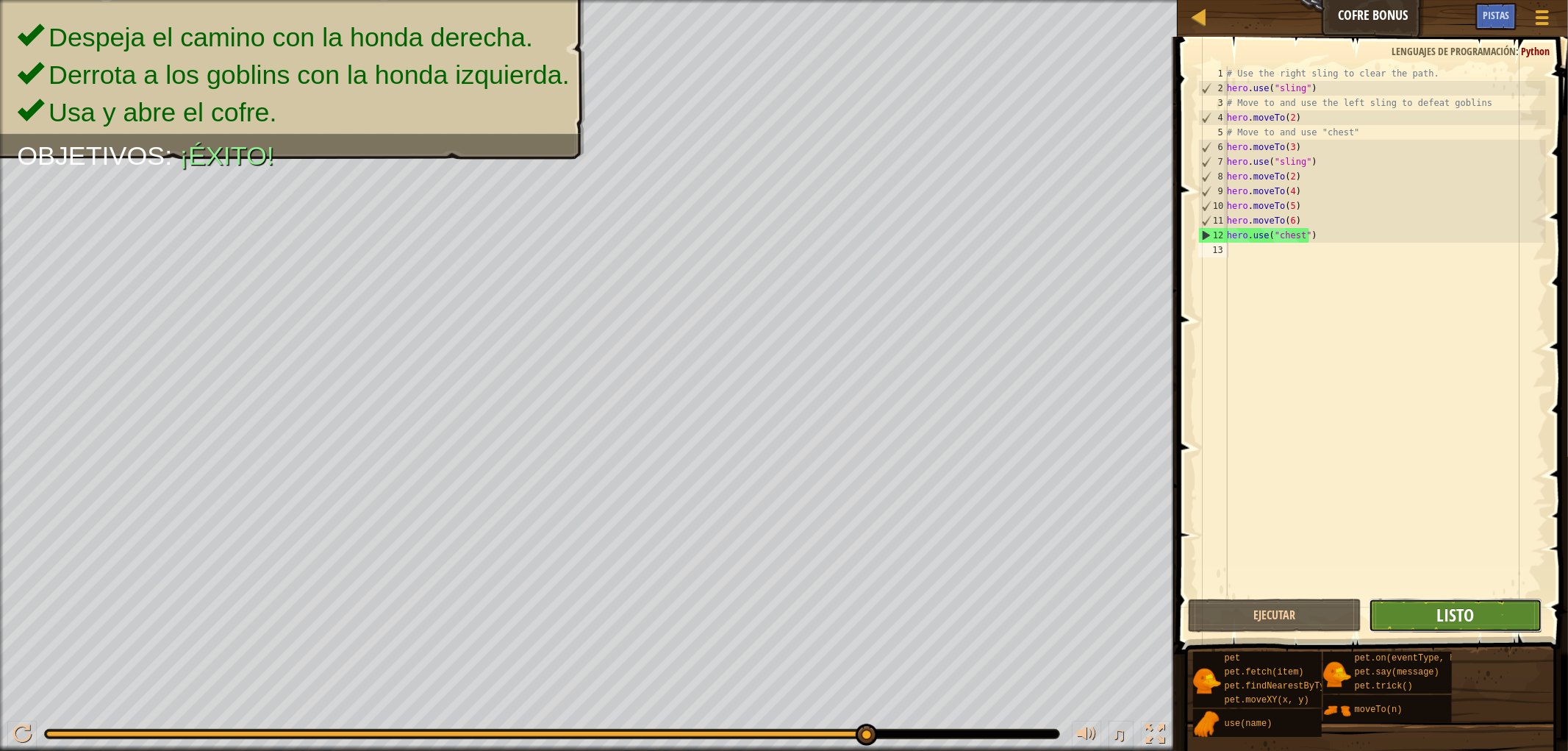
click at [1411, 621] on span "Listo" at bounding box center [1456, 614] width 37 height 23
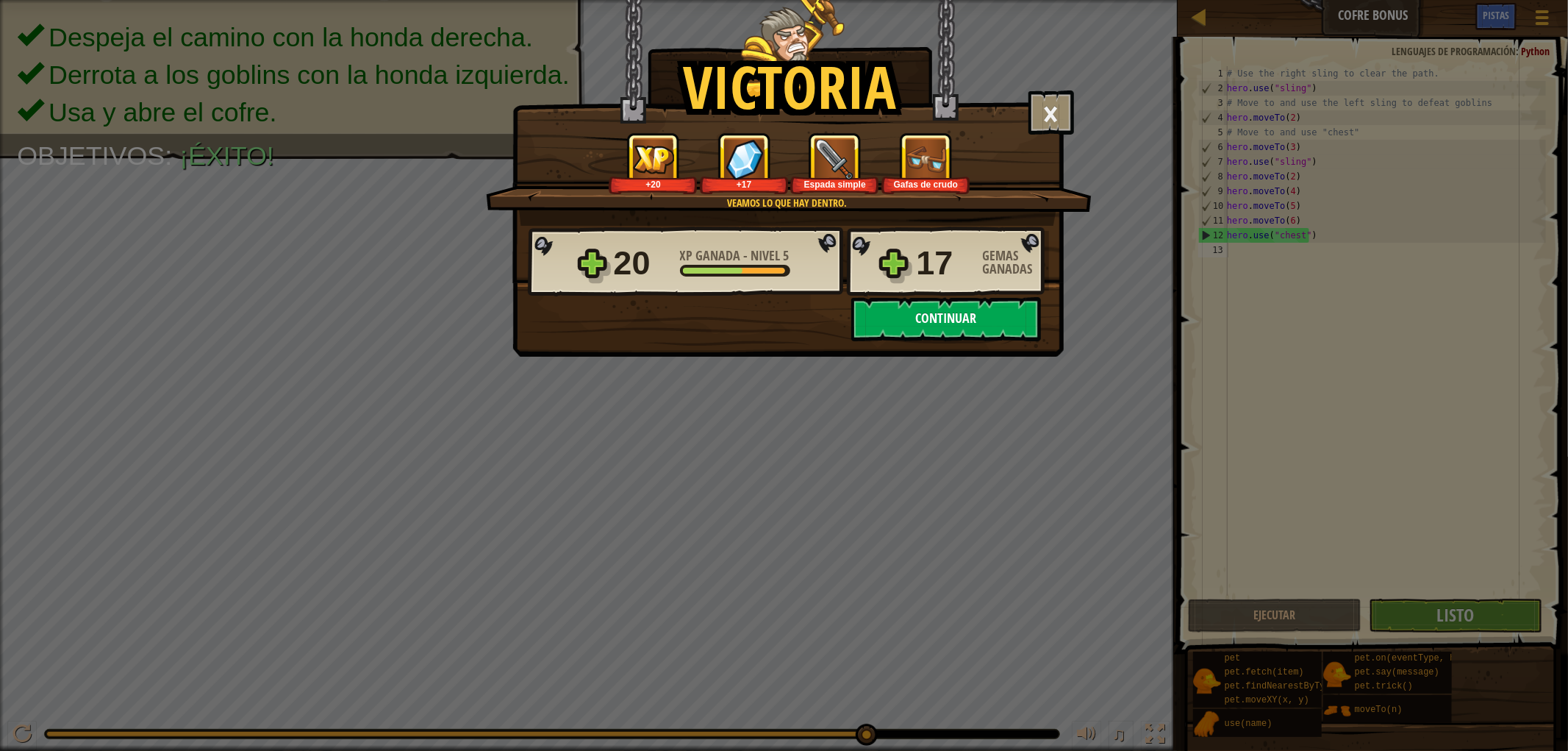
click at [942, 318] on button "Continuar" at bounding box center [946, 319] width 190 height 44
select select "es-419"
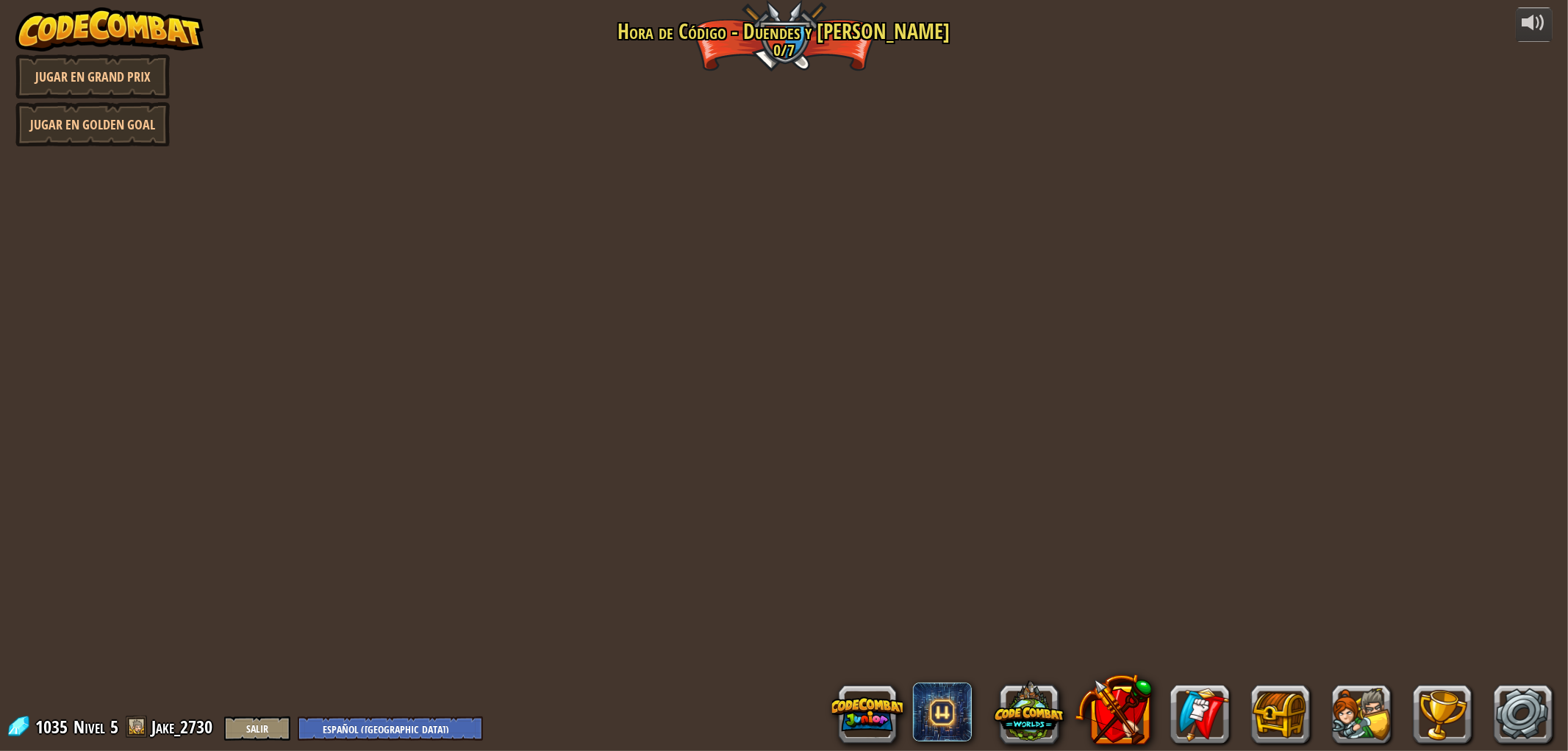
select select "es-419"
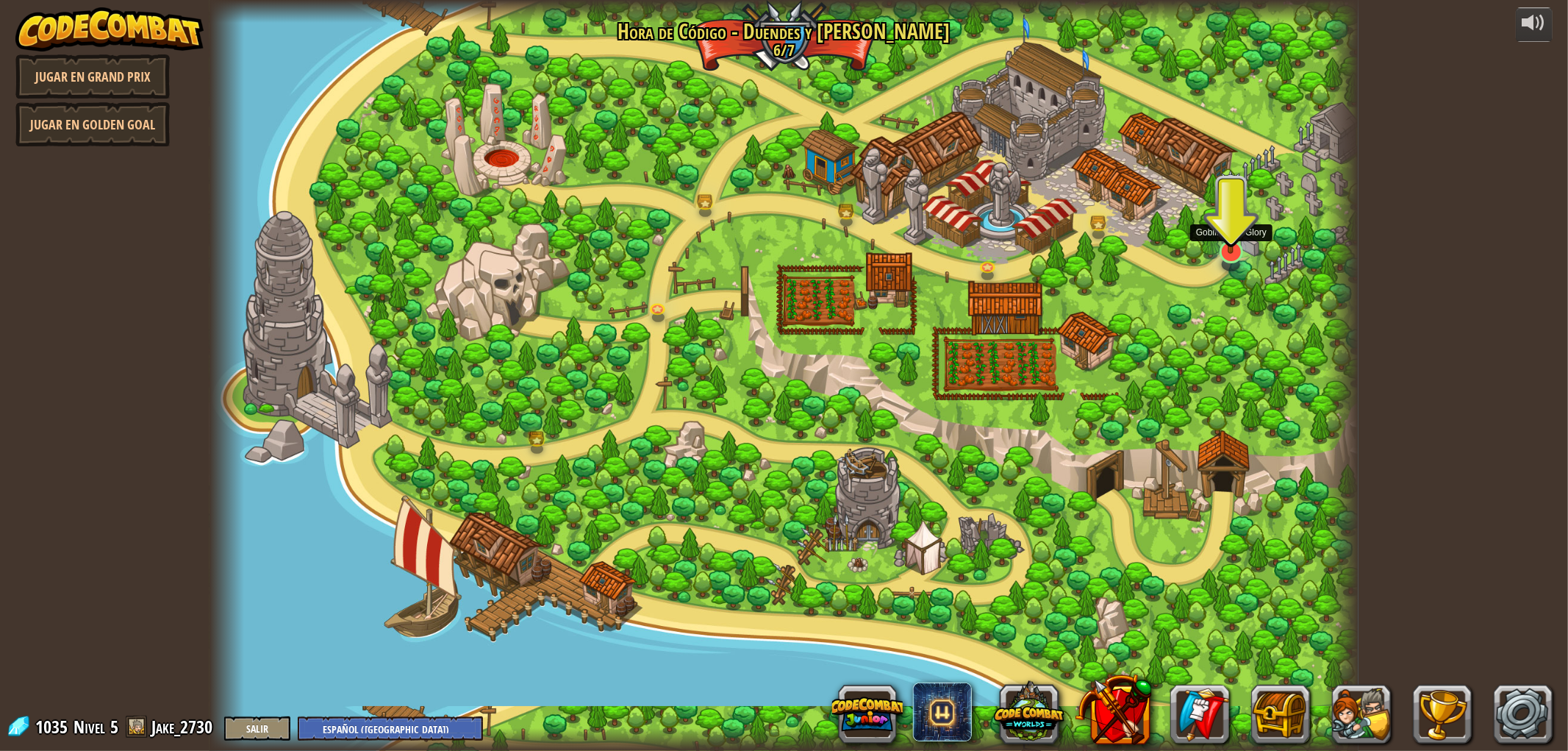
click at [1229, 244] on img at bounding box center [1231, 212] width 32 height 83
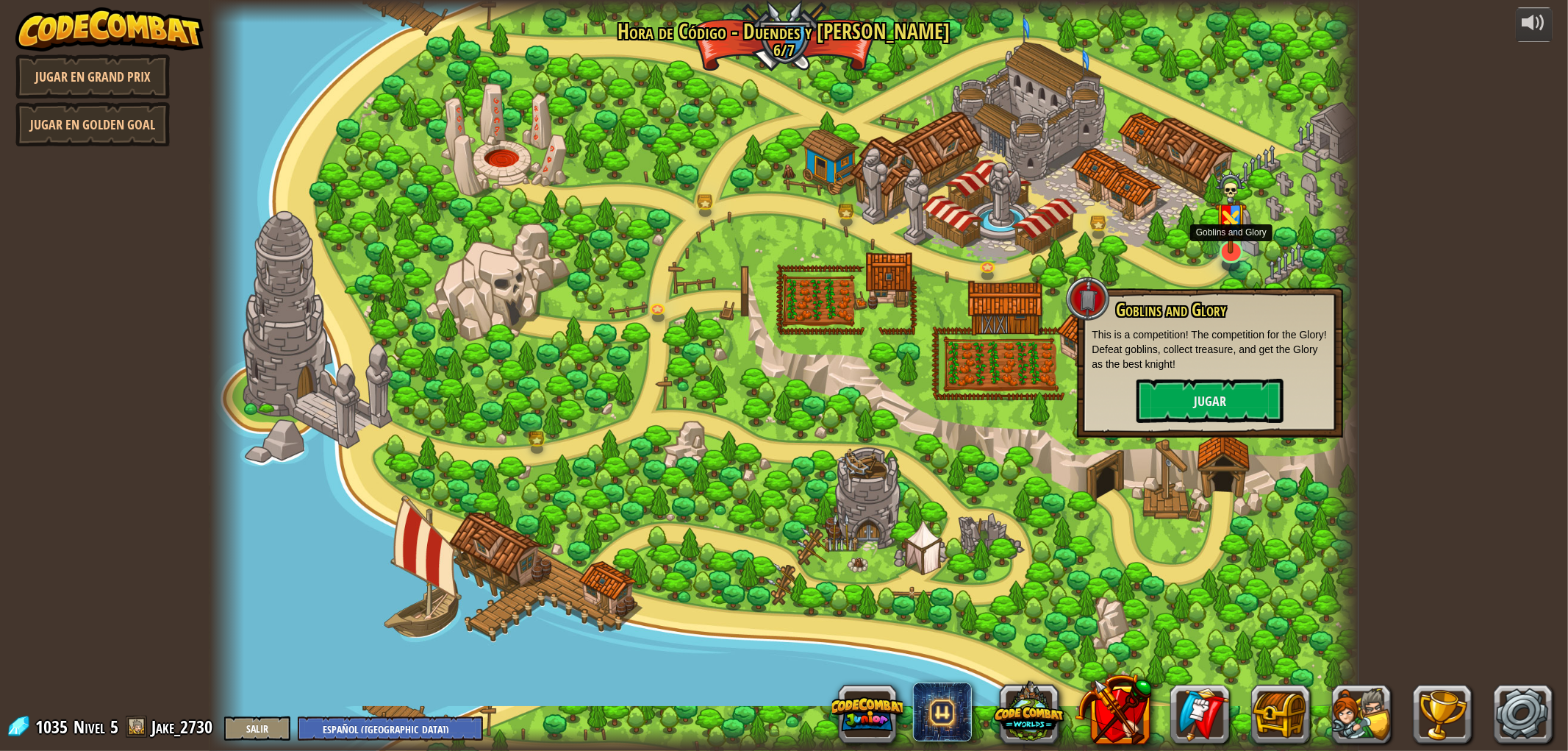
click at [1229, 244] on img at bounding box center [1231, 212] width 32 height 83
click at [1224, 406] on button "Jugar" at bounding box center [1210, 400] width 147 height 44
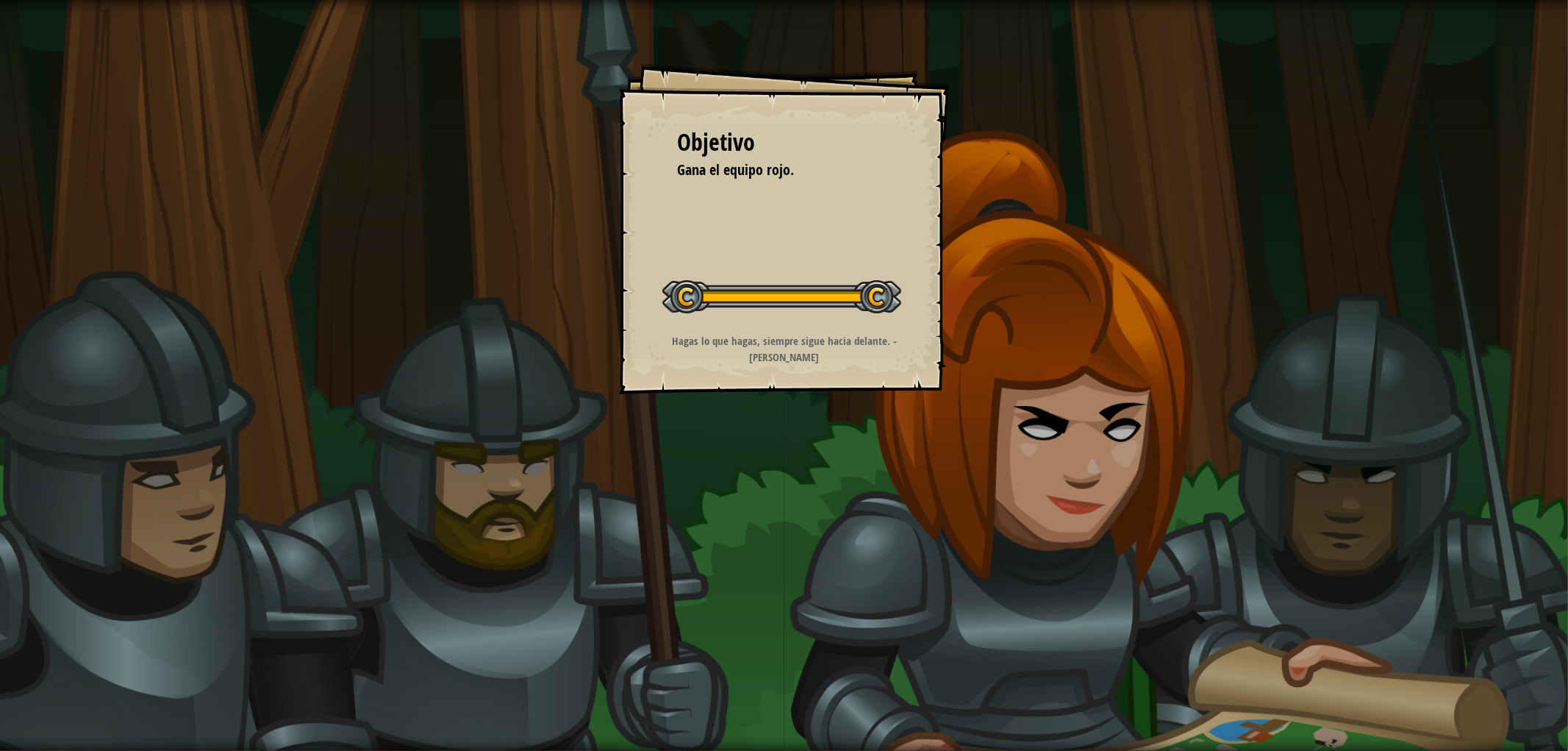
click at [881, 269] on div "Iniciar nivel" at bounding box center [782, 295] width 239 height 59
click at [812, 532] on div "Objetivo Gana el equipo rojo. Iniciar nivel Error cargando del servidor Necesit…" at bounding box center [784, 376] width 1568 height 751
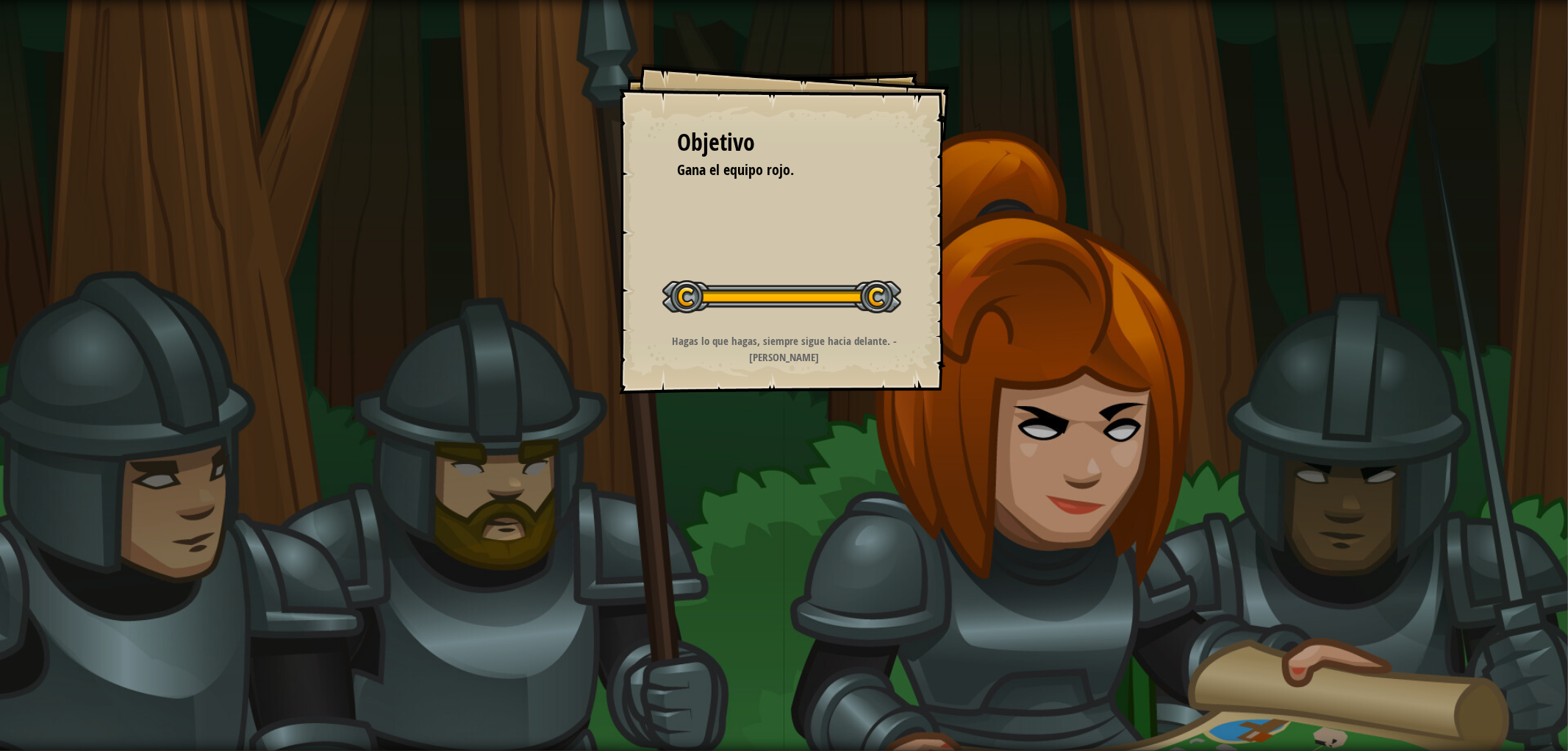
click at [812, 532] on div "Objetivo Gana el equipo rojo. Iniciar nivel Error cargando del servidor Necesit…" at bounding box center [784, 376] width 1568 height 751
drag, startPoint x: 929, startPoint y: 260, endPoint x: 910, endPoint y: 257, distance: 19.2
click at [927, 259] on div "Objetivo Gana el equipo rojo. Iniciar nivel Error cargando del servidor Necesit…" at bounding box center [784, 229] width 331 height 331
drag, startPoint x: 910, startPoint y: 257, endPoint x: 983, endPoint y: 214, distance: 84.7
click at [891, 257] on div "Objetivo Gana el equipo rojo. Iniciar nivel Error cargando del servidor Necesit…" at bounding box center [784, 229] width 331 height 331
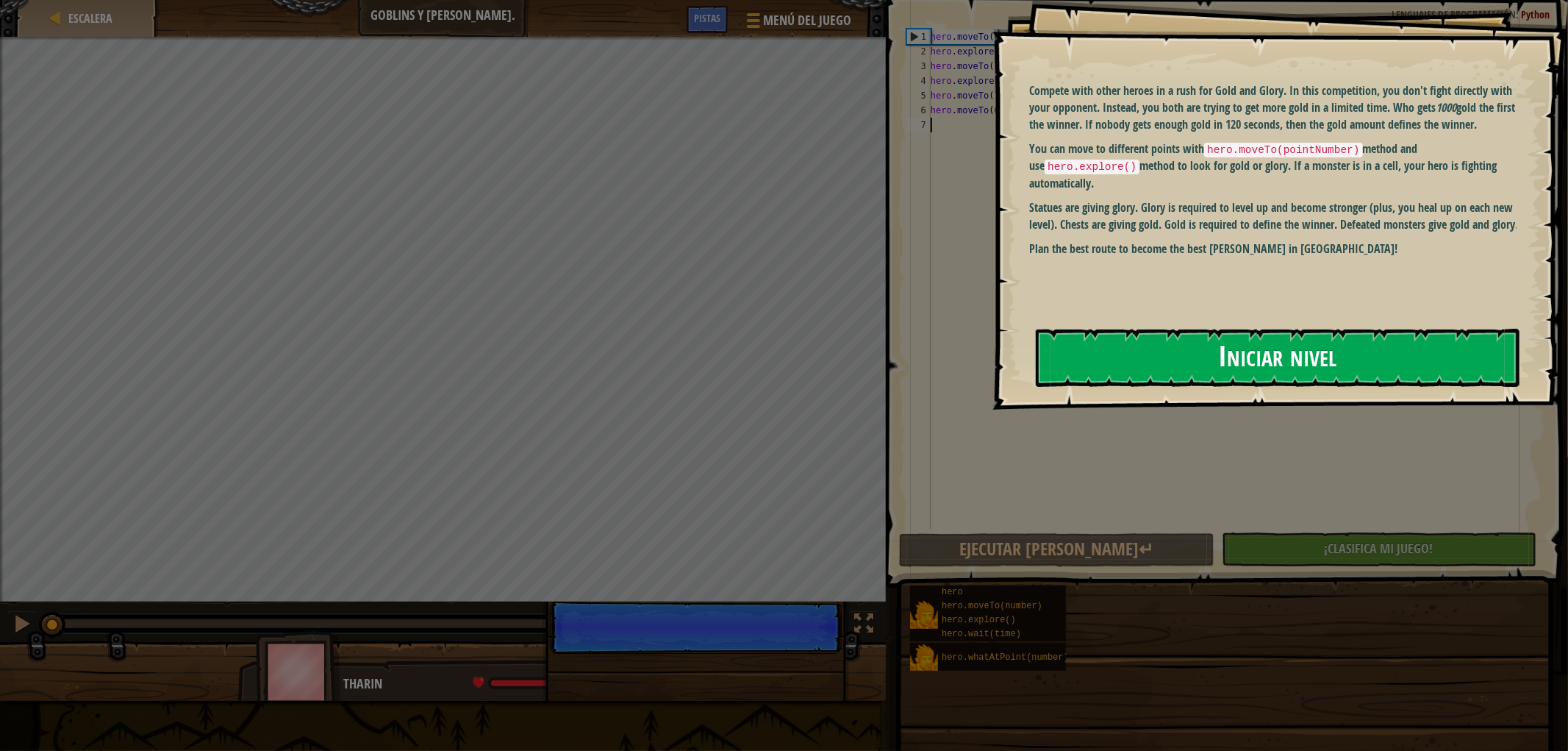
click at [1280, 355] on button "Iniciar nivel" at bounding box center [1277, 358] width 483 height 58
